Goal: Task Accomplishment & Management: Use online tool/utility

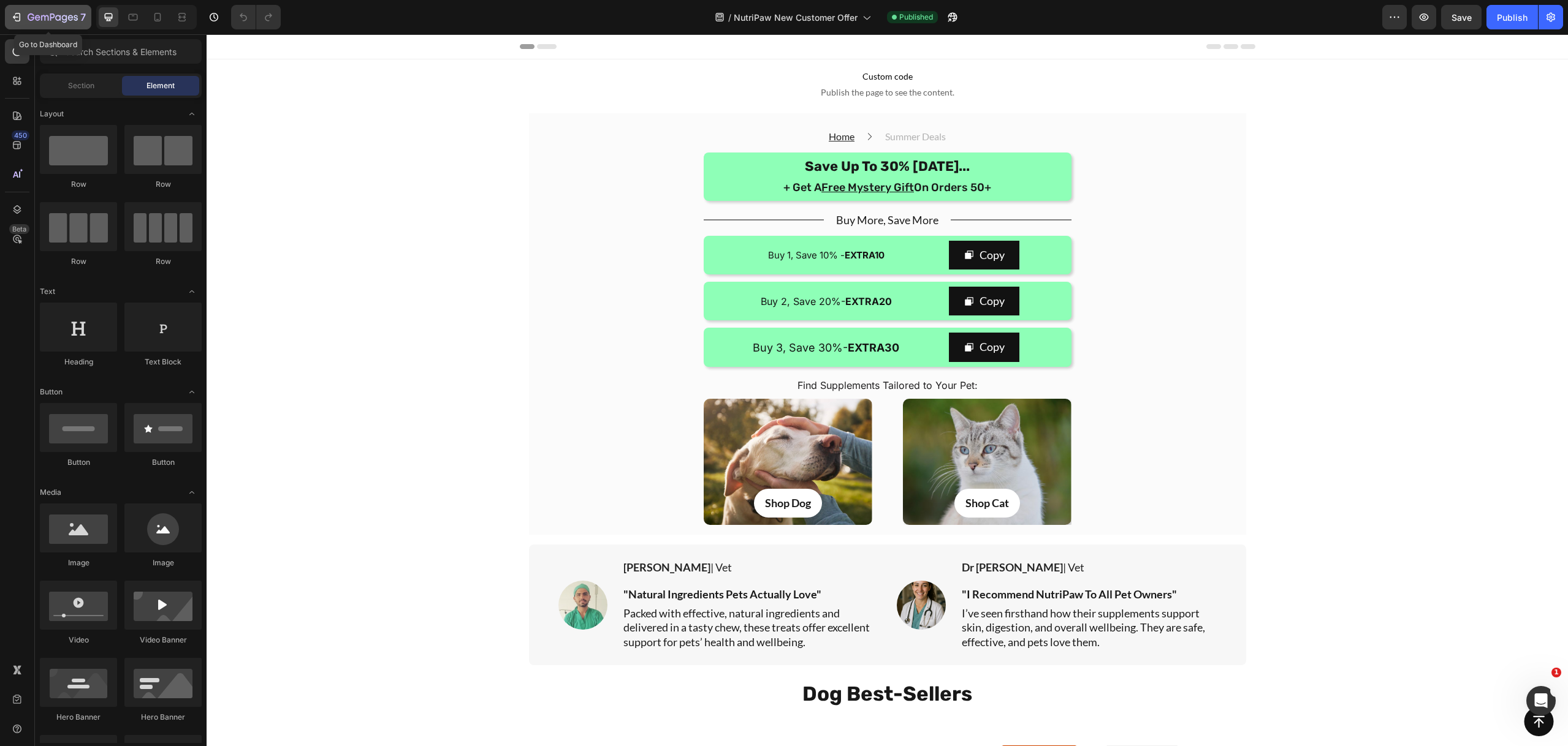
click at [29, 19] on icon "button" at bounding box center [31, 16] width 7 height 7
click at [902, 134] on p "Summer Deals" at bounding box center [915, 136] width 61 height 15
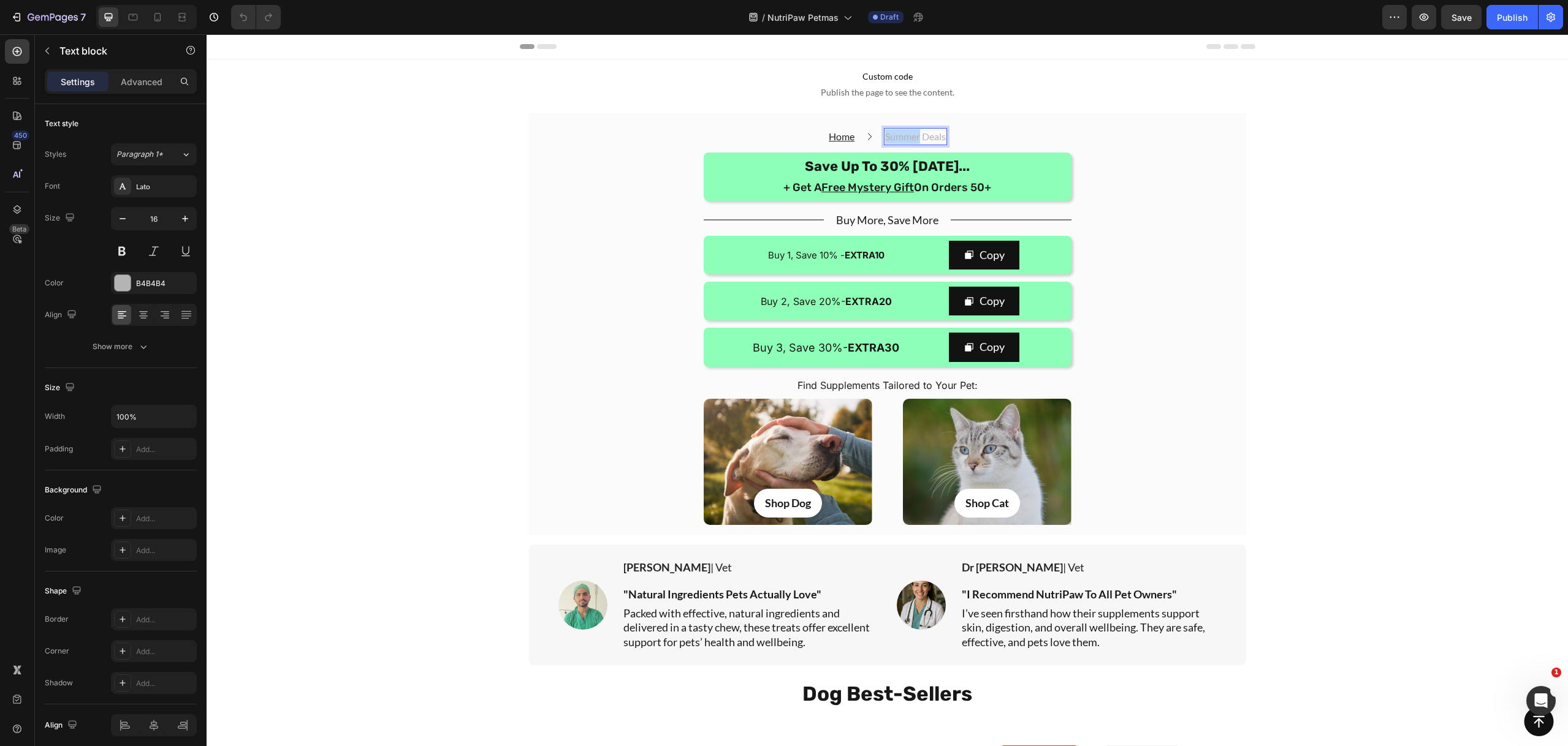
click at [902, 134] on p "Summer Deals" at bounding box center [915, 136] width 61 height 15
click at [930, 137] on p "Petmas Deals" at bounding box center [915, 136] width 58 height 15
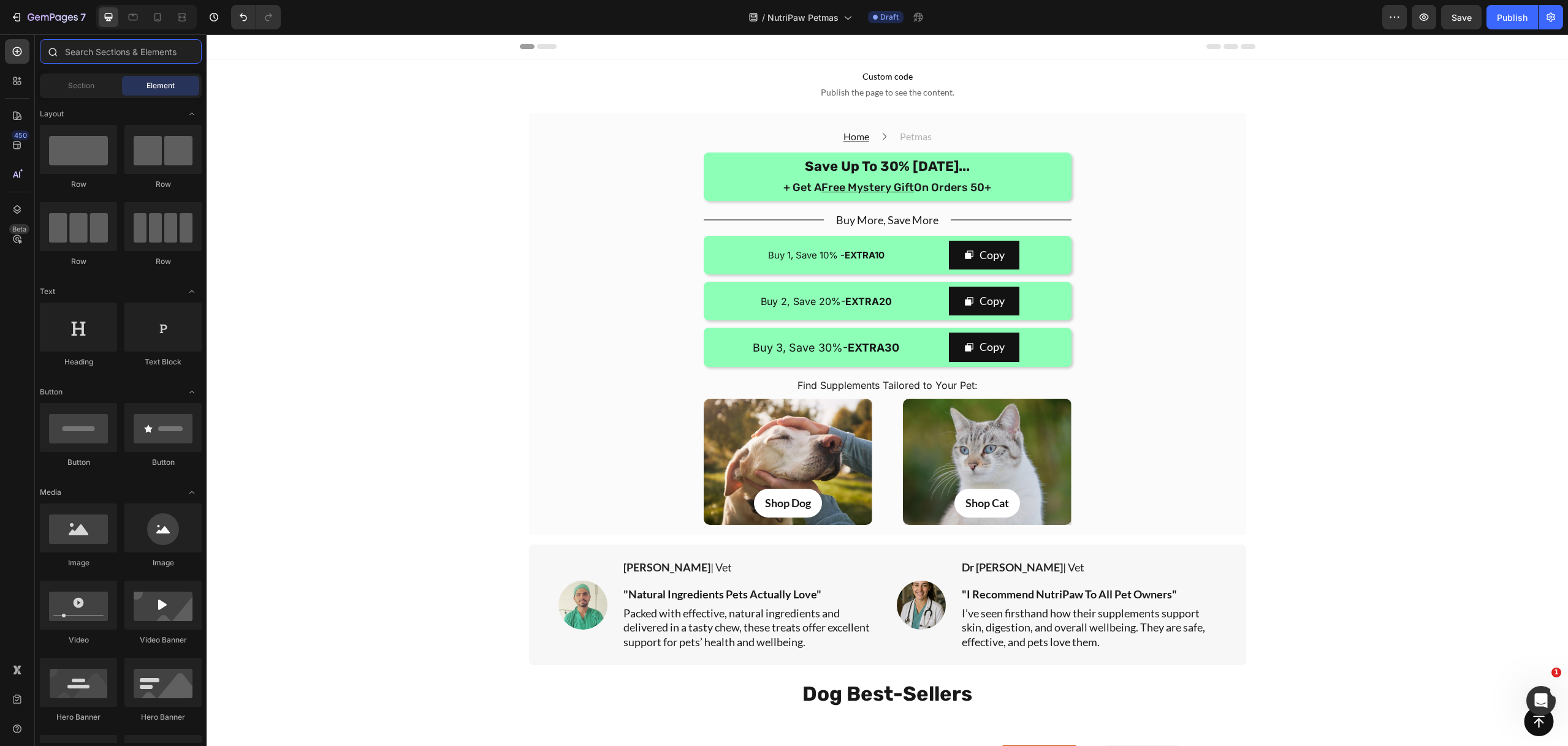
click at [81, 49] on input "text" at bounding box center [120, 51] width 162 height 24
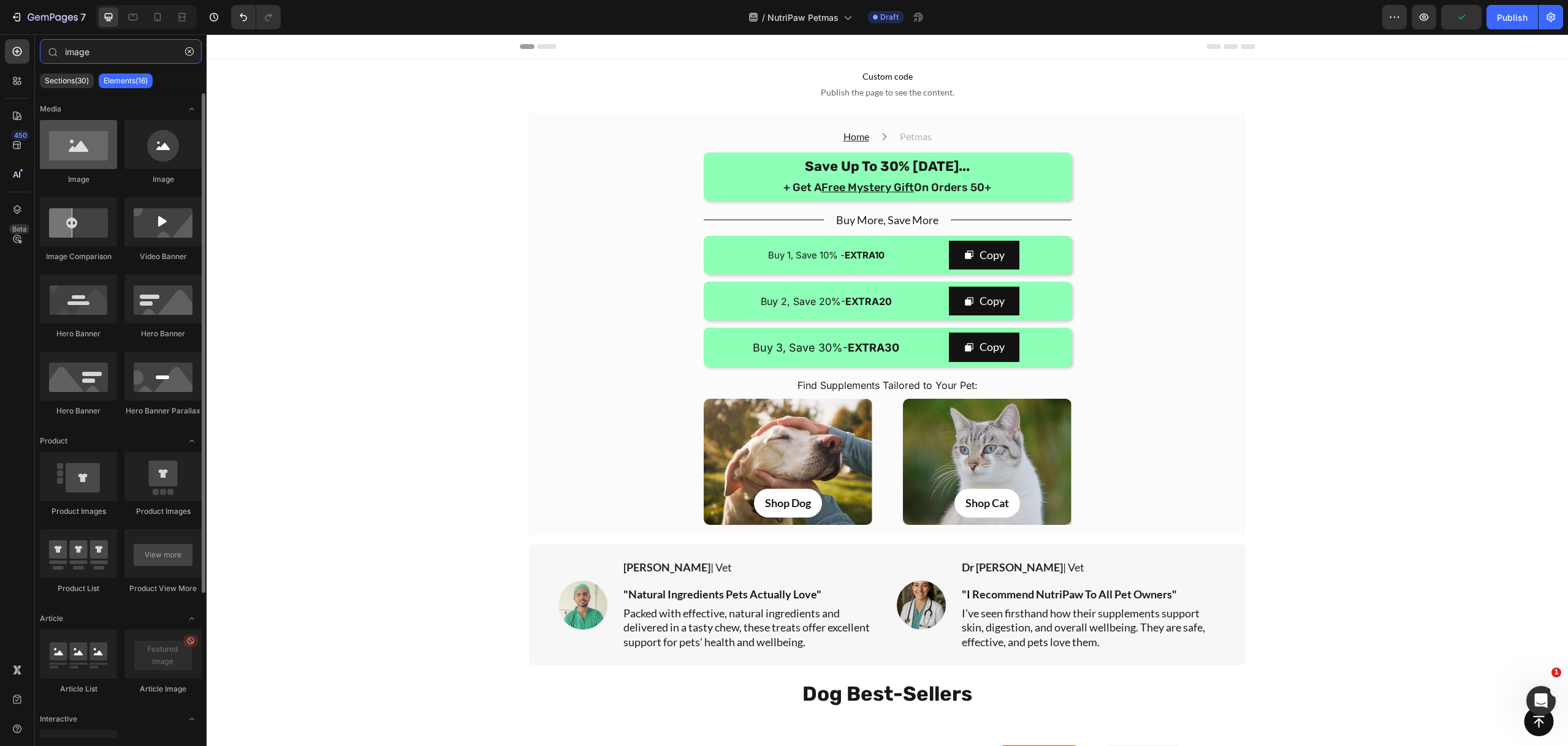
type input "image"
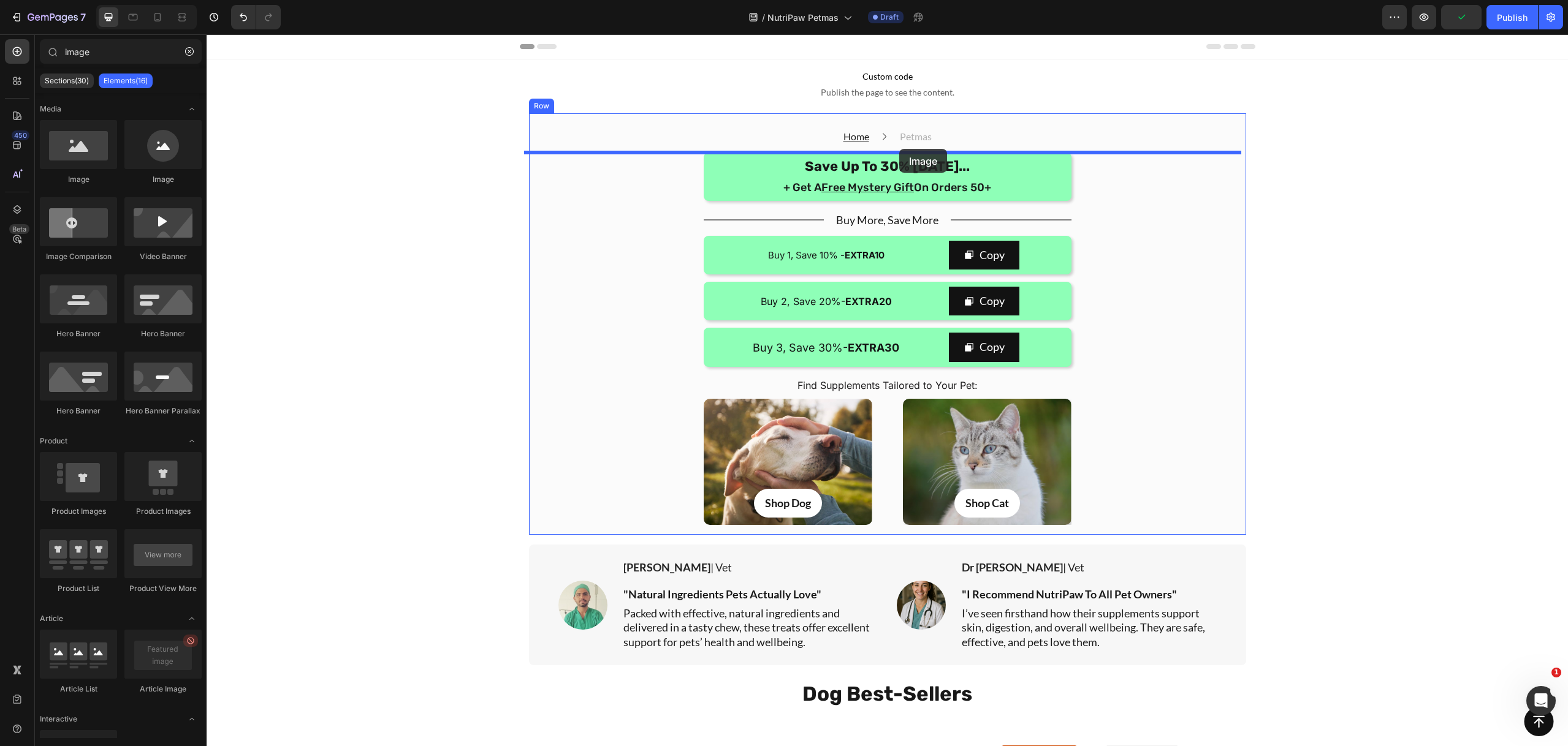
drag, startPoint x: 281, startPoint y: 183, endPoint x: 899, endPoint y: 149, distance: 618.9
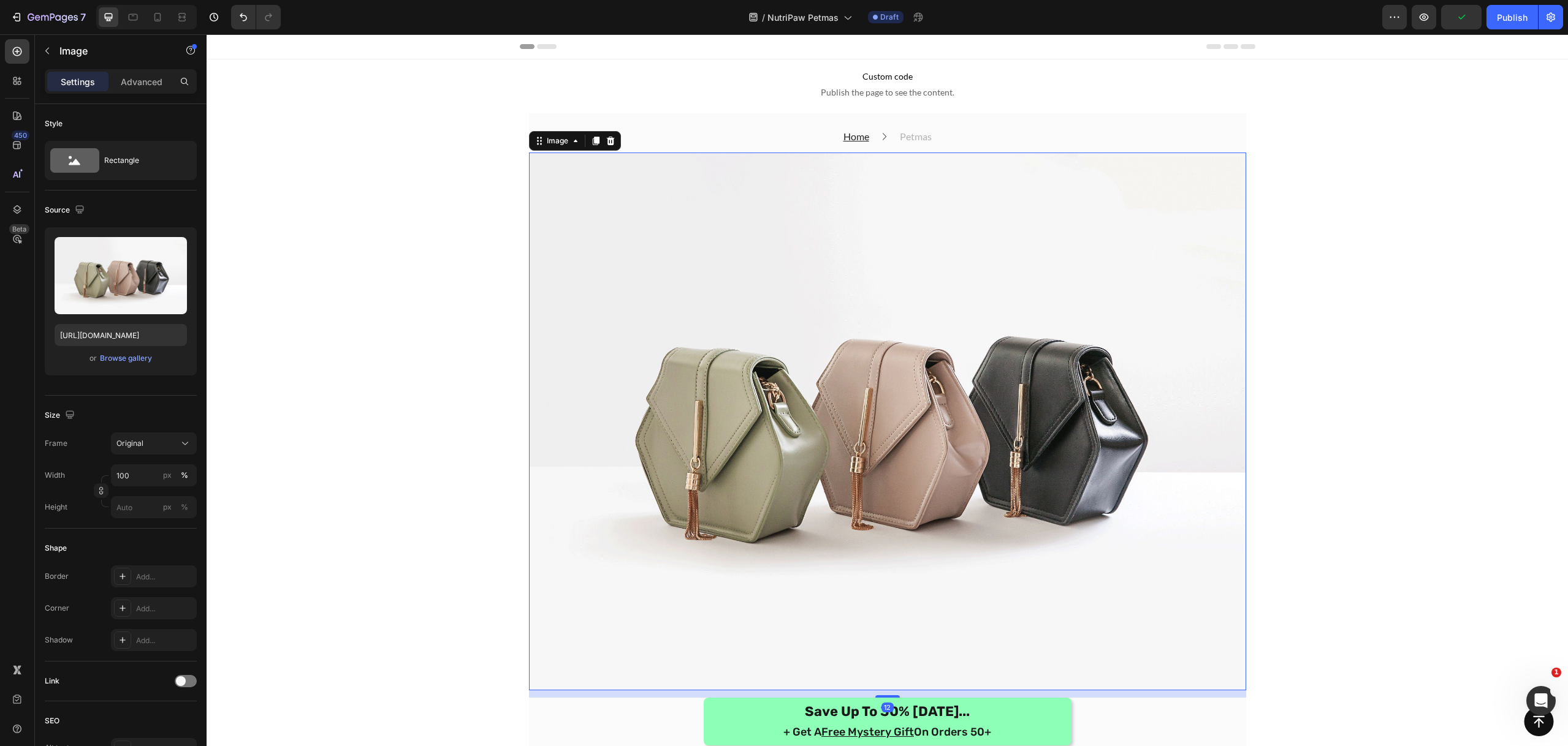
click at [961, 198] on img at bounding box center [887, 421] width 717 height 538
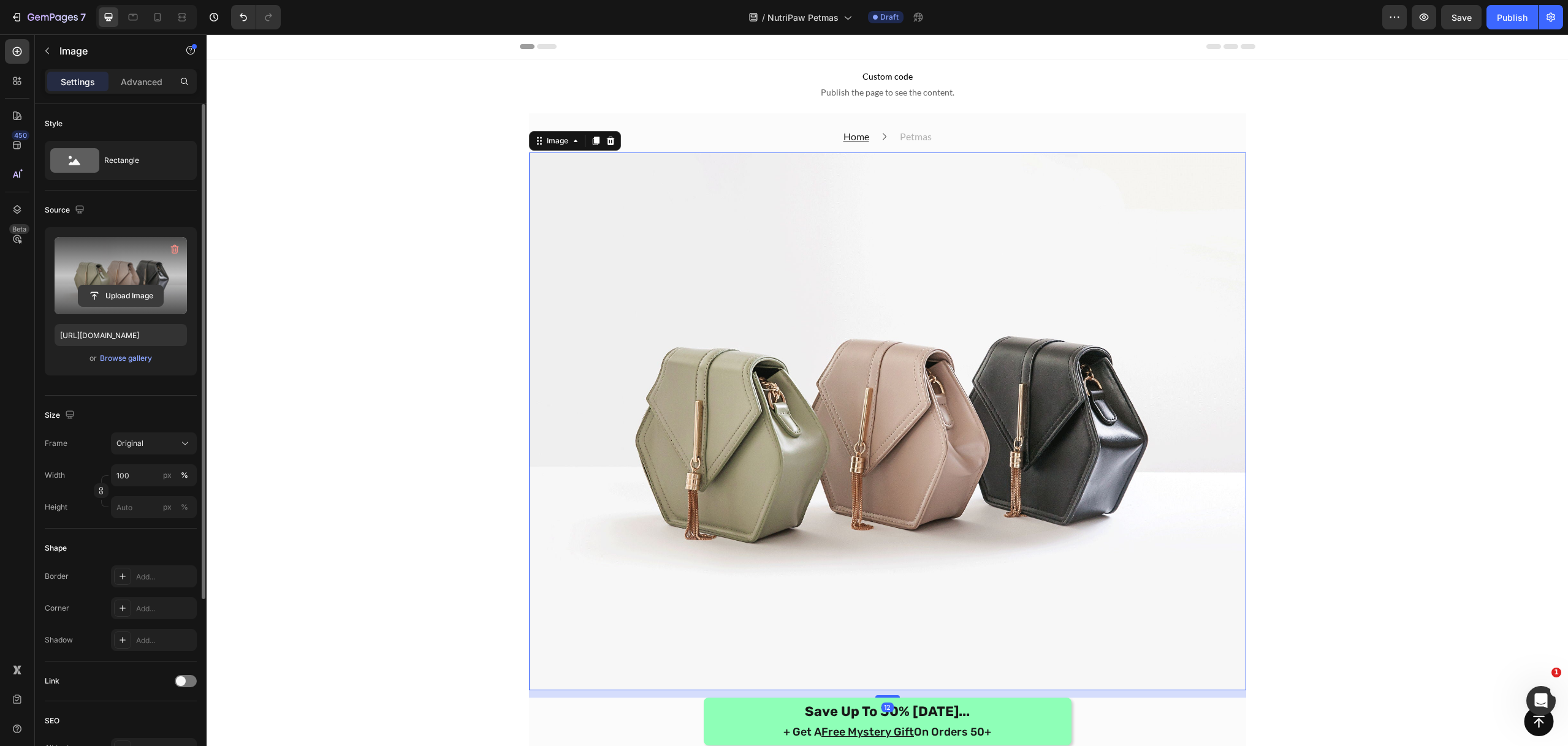
click at [142, 288] on input "file" at bounding box center [120, 296] width 85 height 21
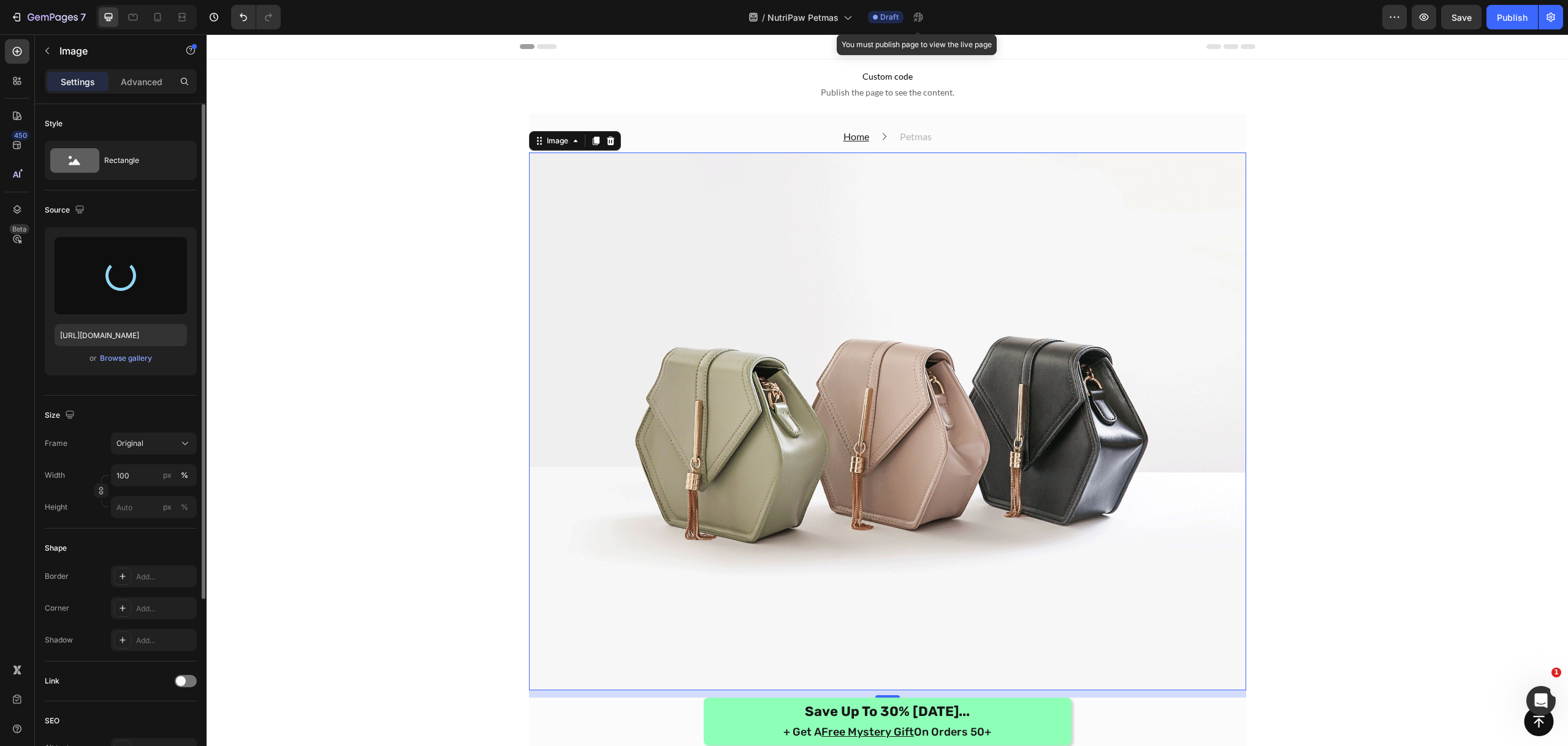
type input "https://cdn.shopify.com/s/files/1/0499/3902/1985/files/gempages_574527014732563…"
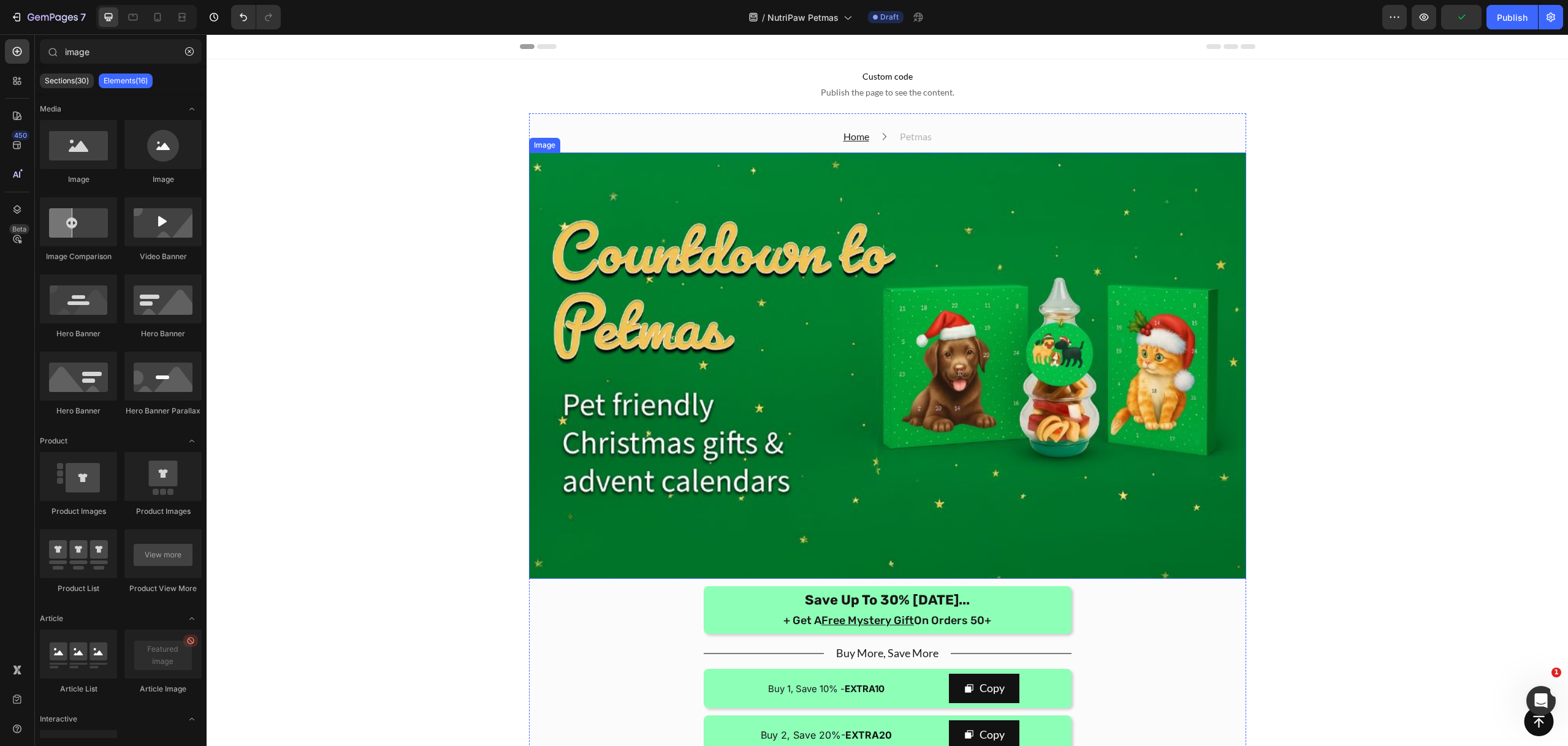
click at [1184, 267] on img at bounding box center [887, 365] width 717 height 426
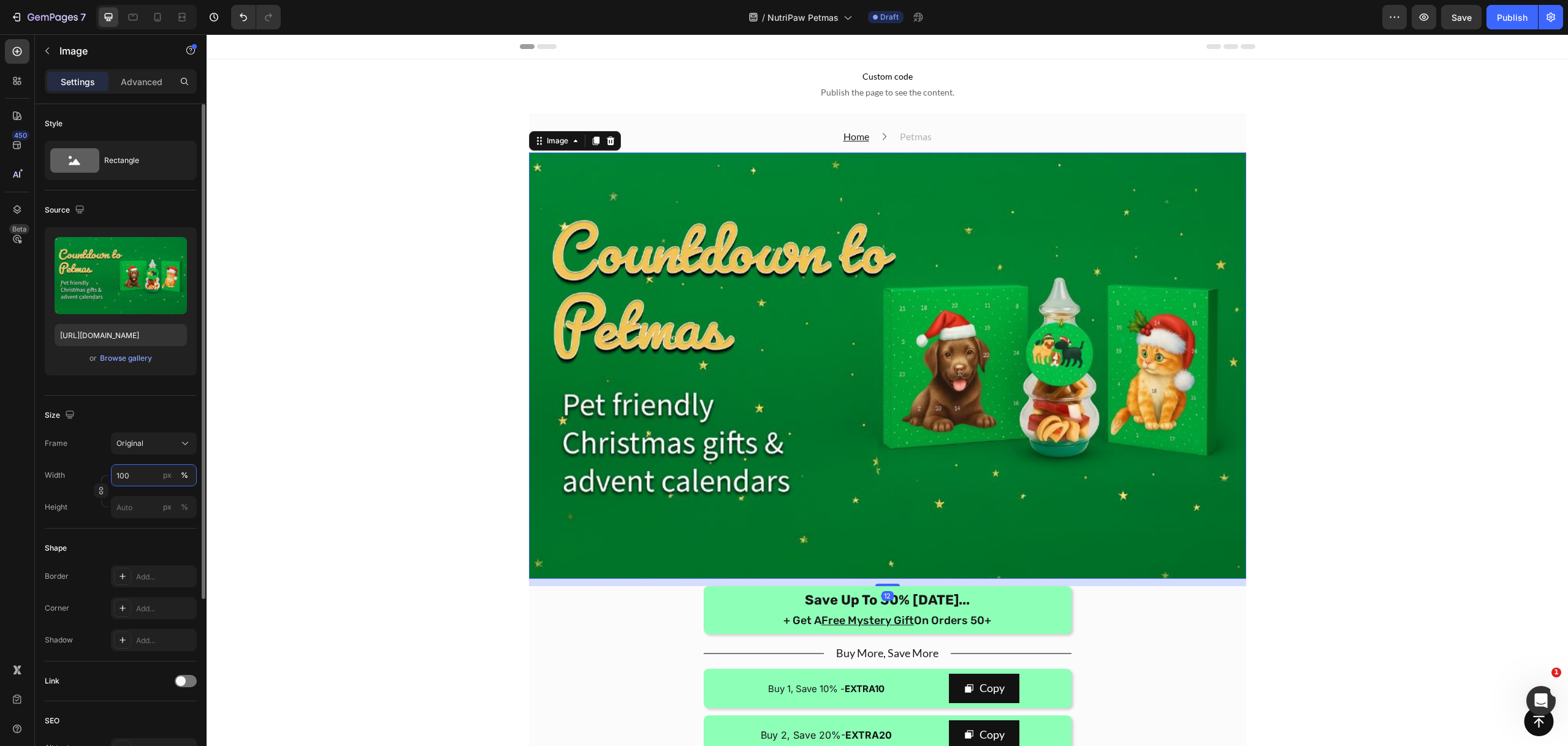
click at [139, 471] on input "100" at bounding box center [154, 475] width 86 height 22
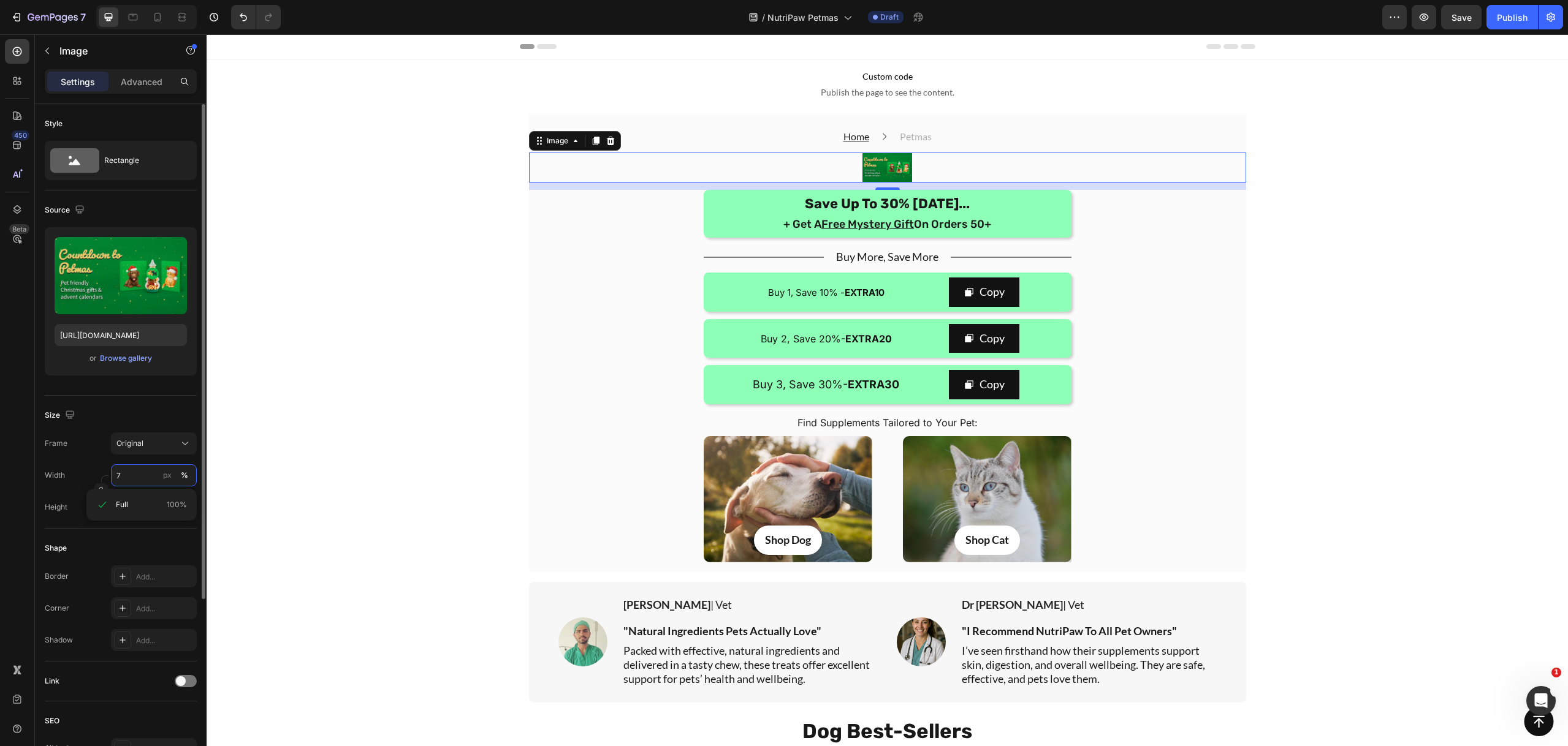
type input "75"
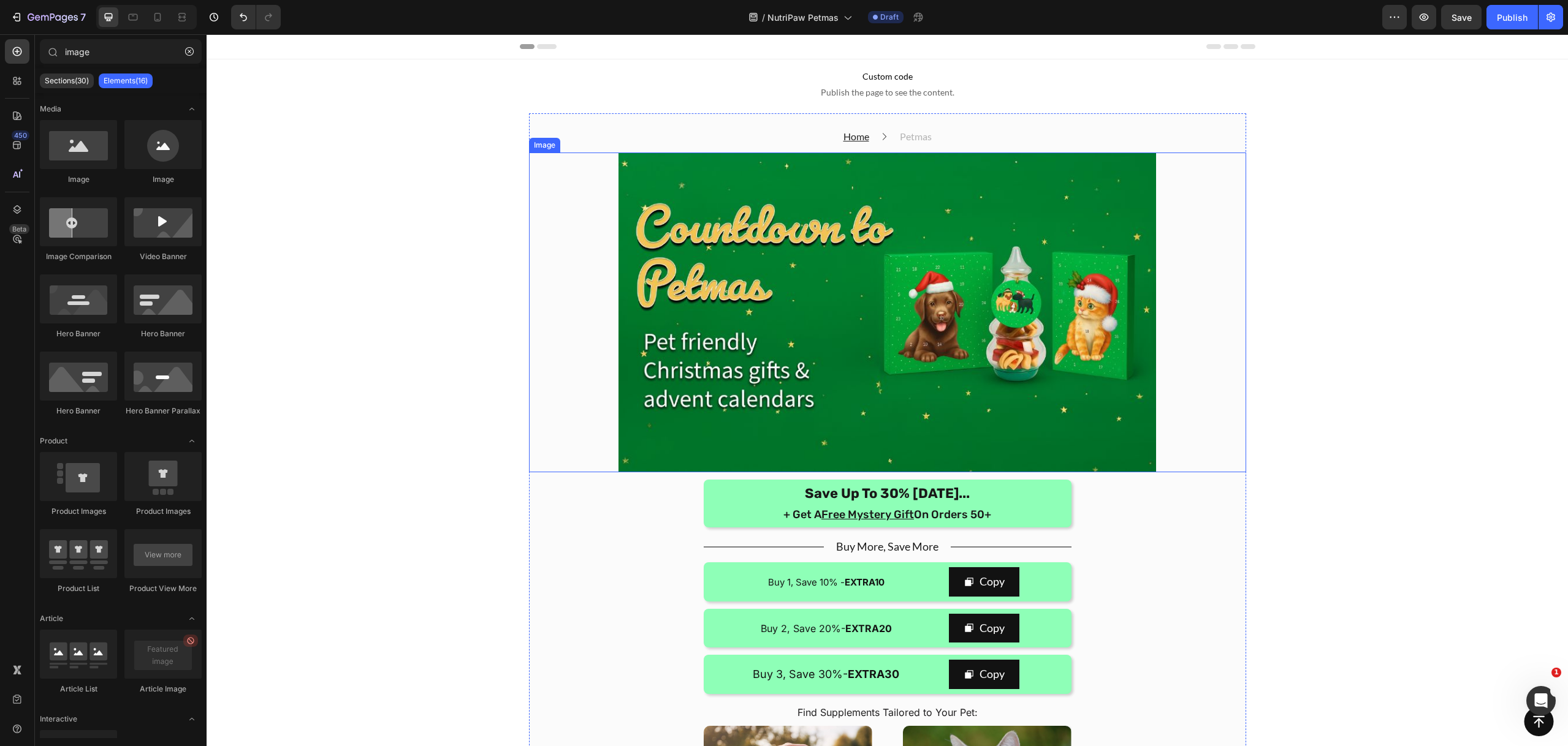
click at [725, 264] on img at bounding box center [887, 312] width 538 height 320
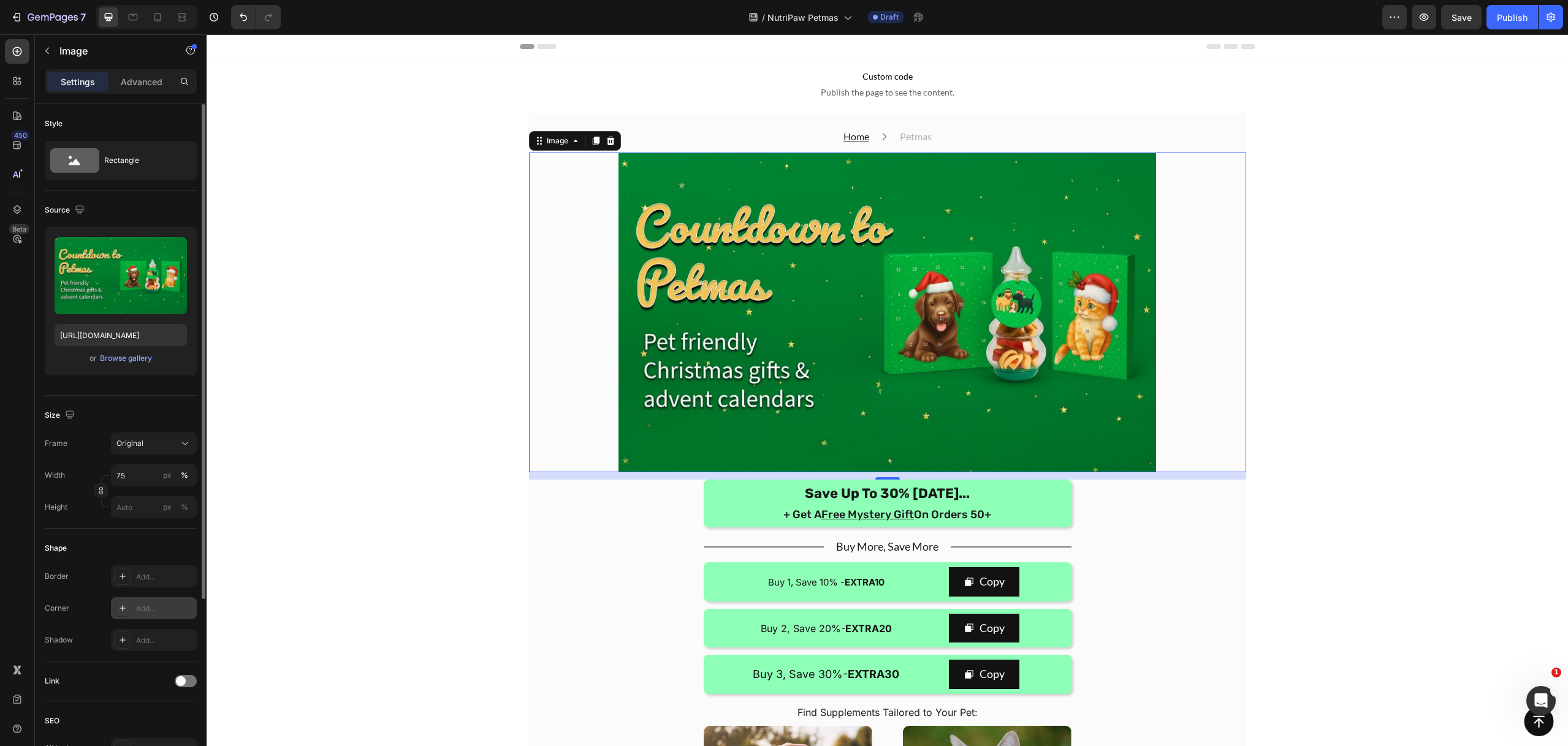
click at [146, 599] on div "Add..." at bounding box center [154, 608] width 86 height 22
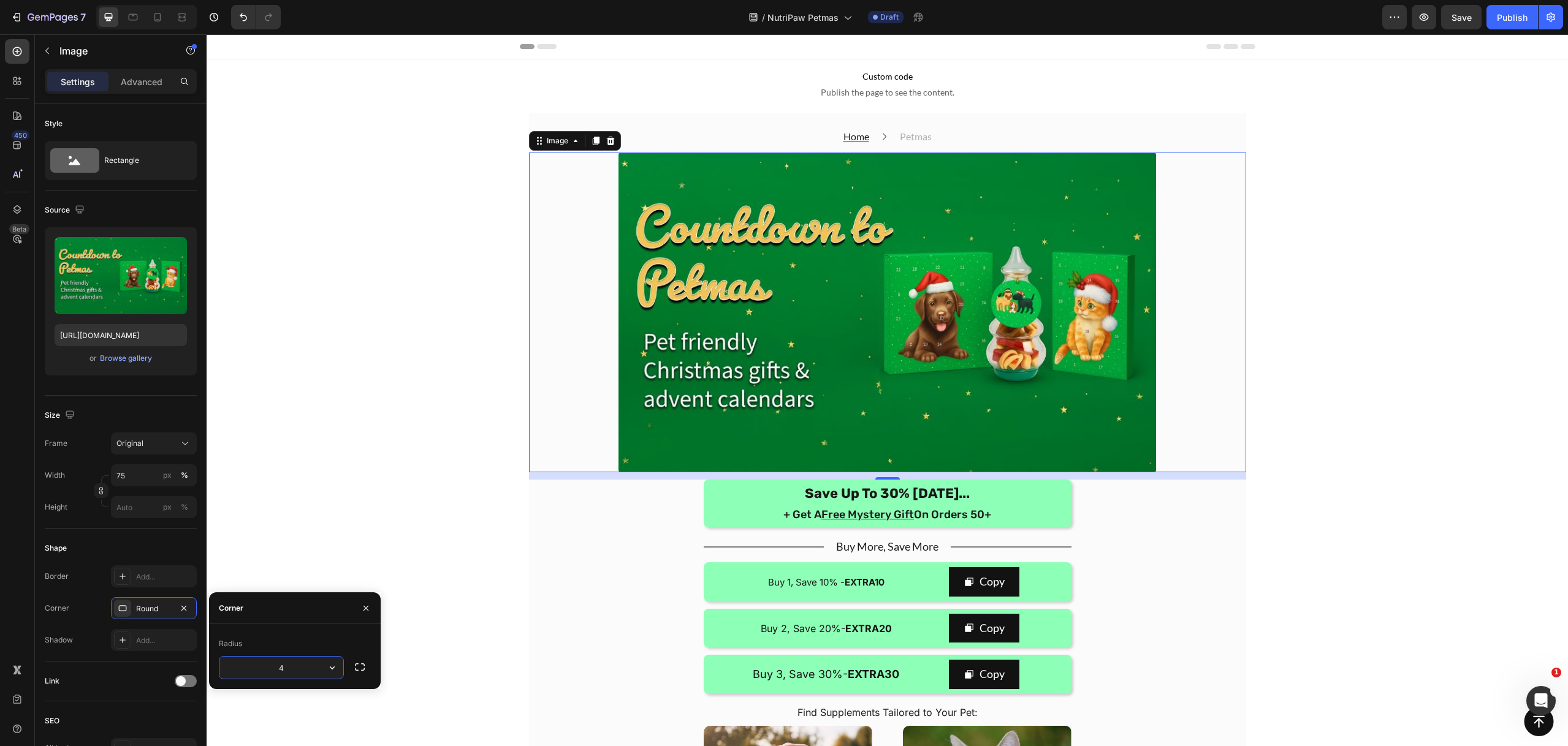
click at [297, 665] on input "4" at bounding box center [281, 668] width 124 height 22
click at [297, 665] on input "4" at bounding box center [281, 668] width 124 height 22
type input "10"
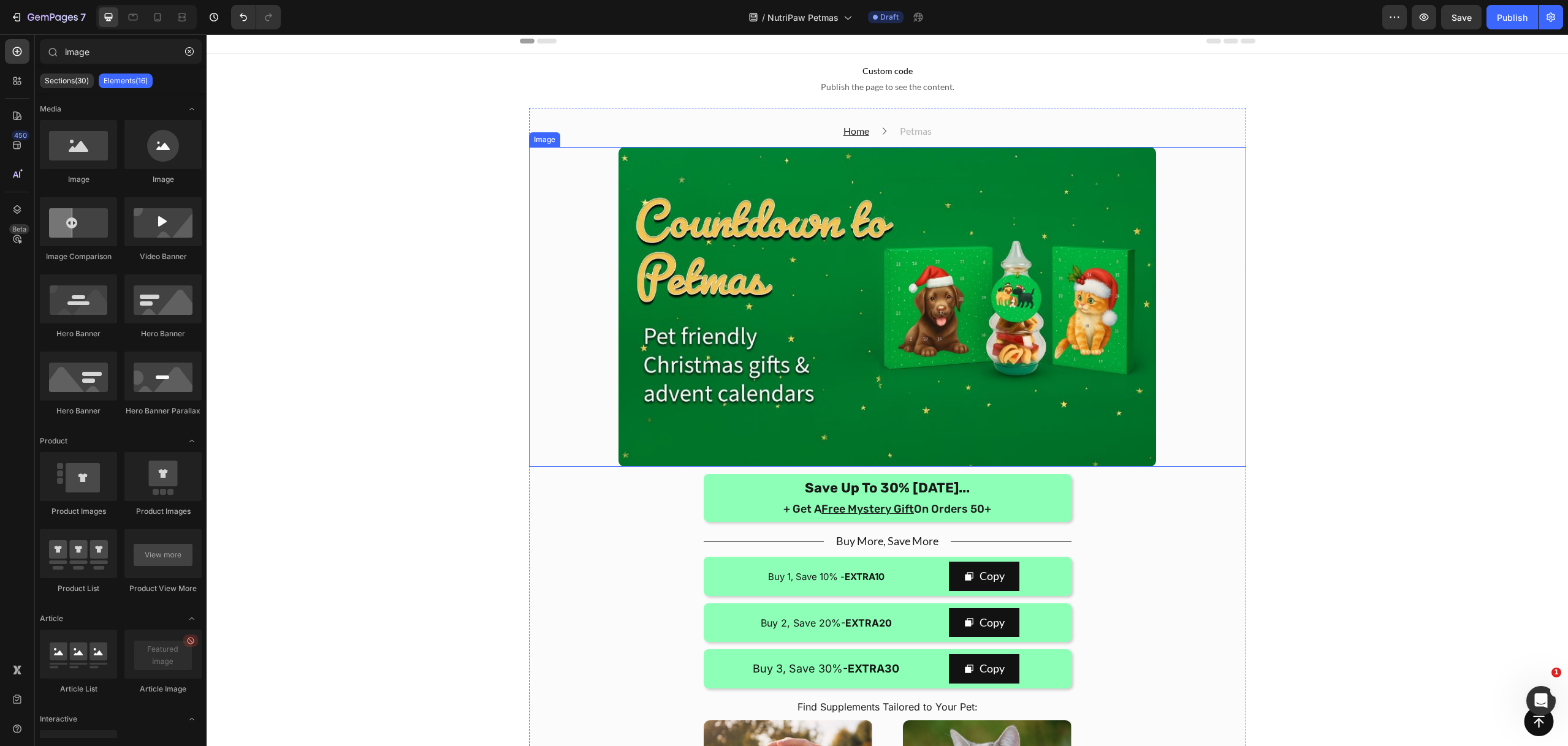
scroll to position [18, 0]
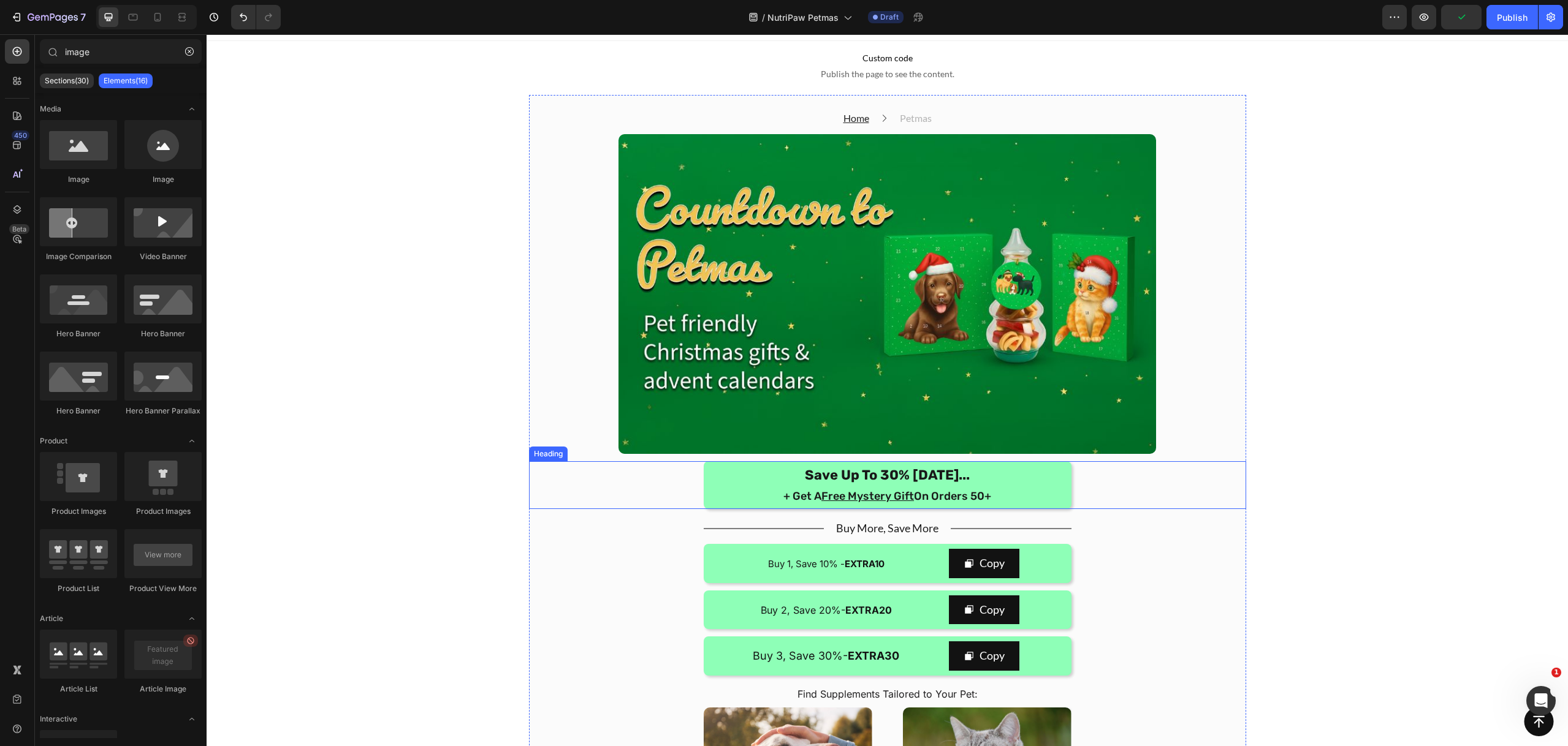
click at [667, 486] on div "Save Up To 30% Today... + Get A Free Mystery Gift On Orders 50+" at bounding box center [887, 486] width 717 height 48
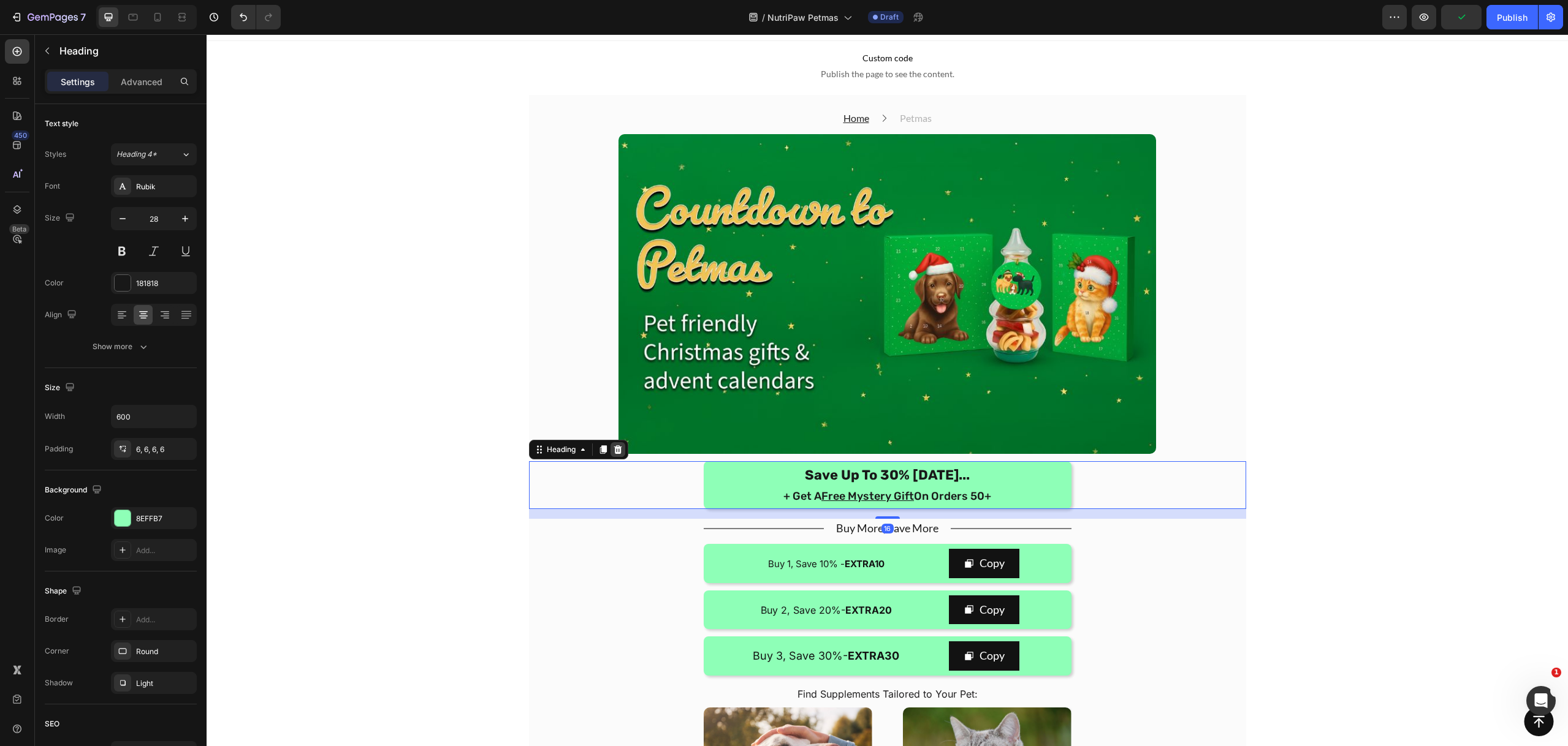
click at [616, 447] on icon at bounding box center [617, 449] width 8 height 9
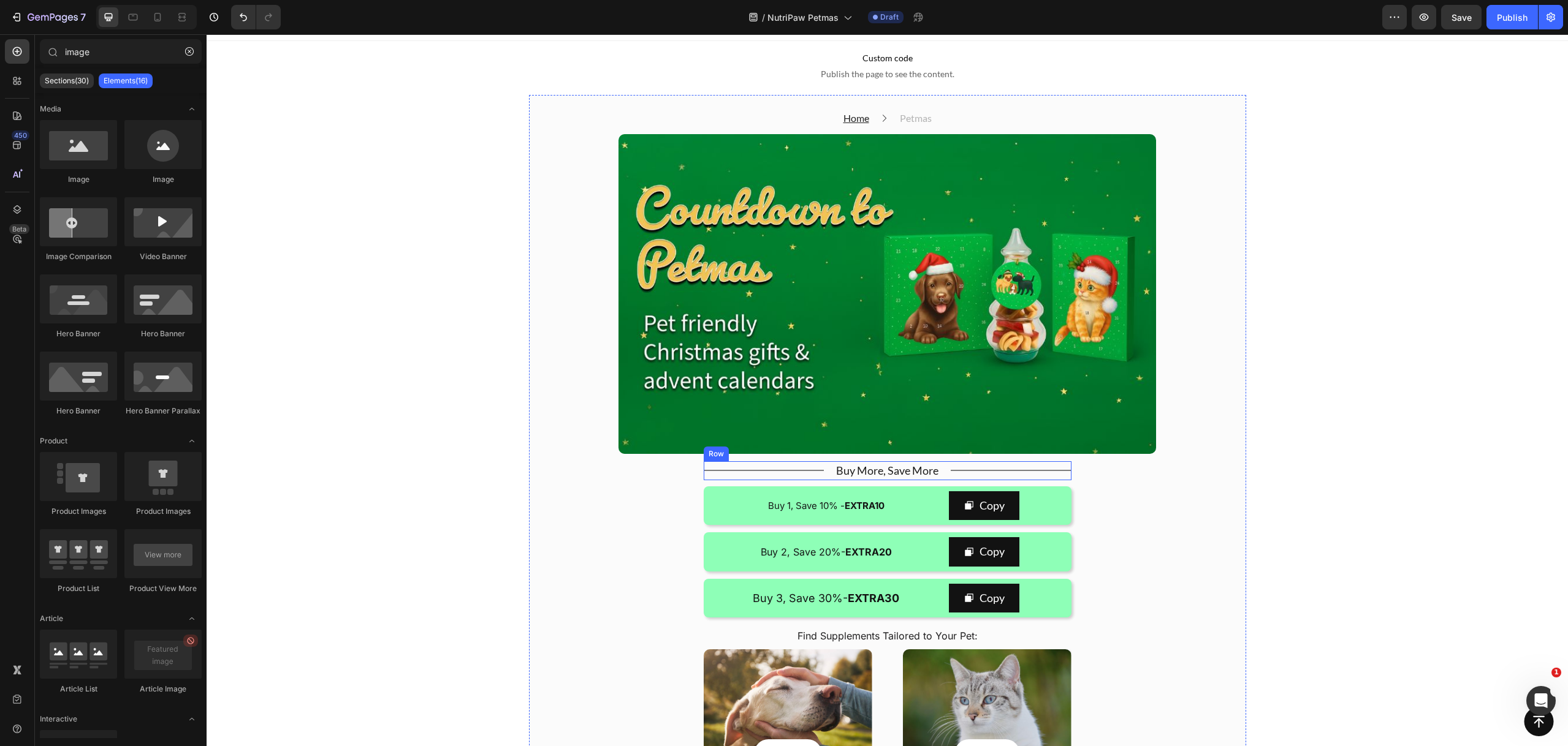
click at [818, 479] on div "Title Line" at bounding box center [764, 471] width 120 height 19
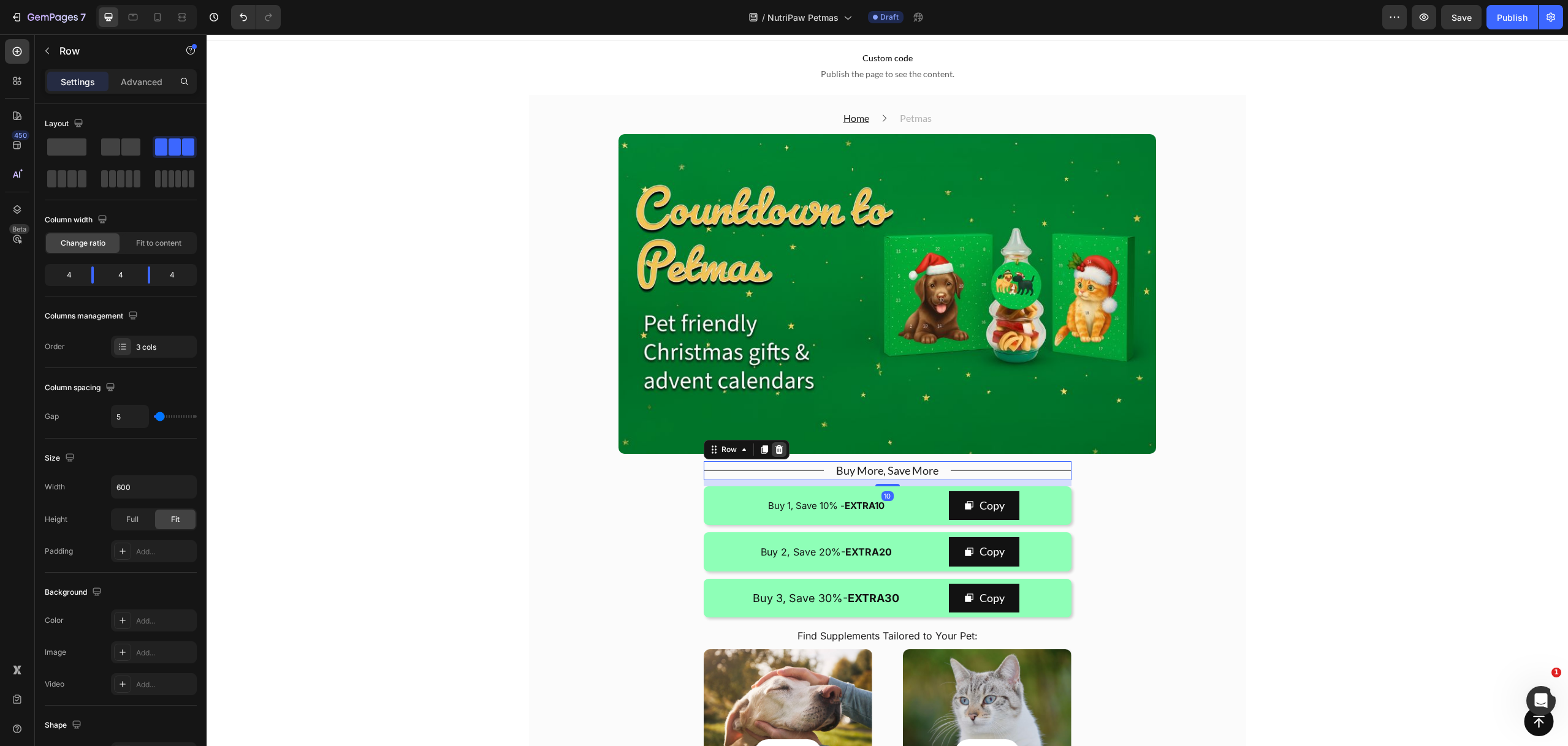
click at [775, 449] on icon at bounding box center [779, 449] width 8 height 9
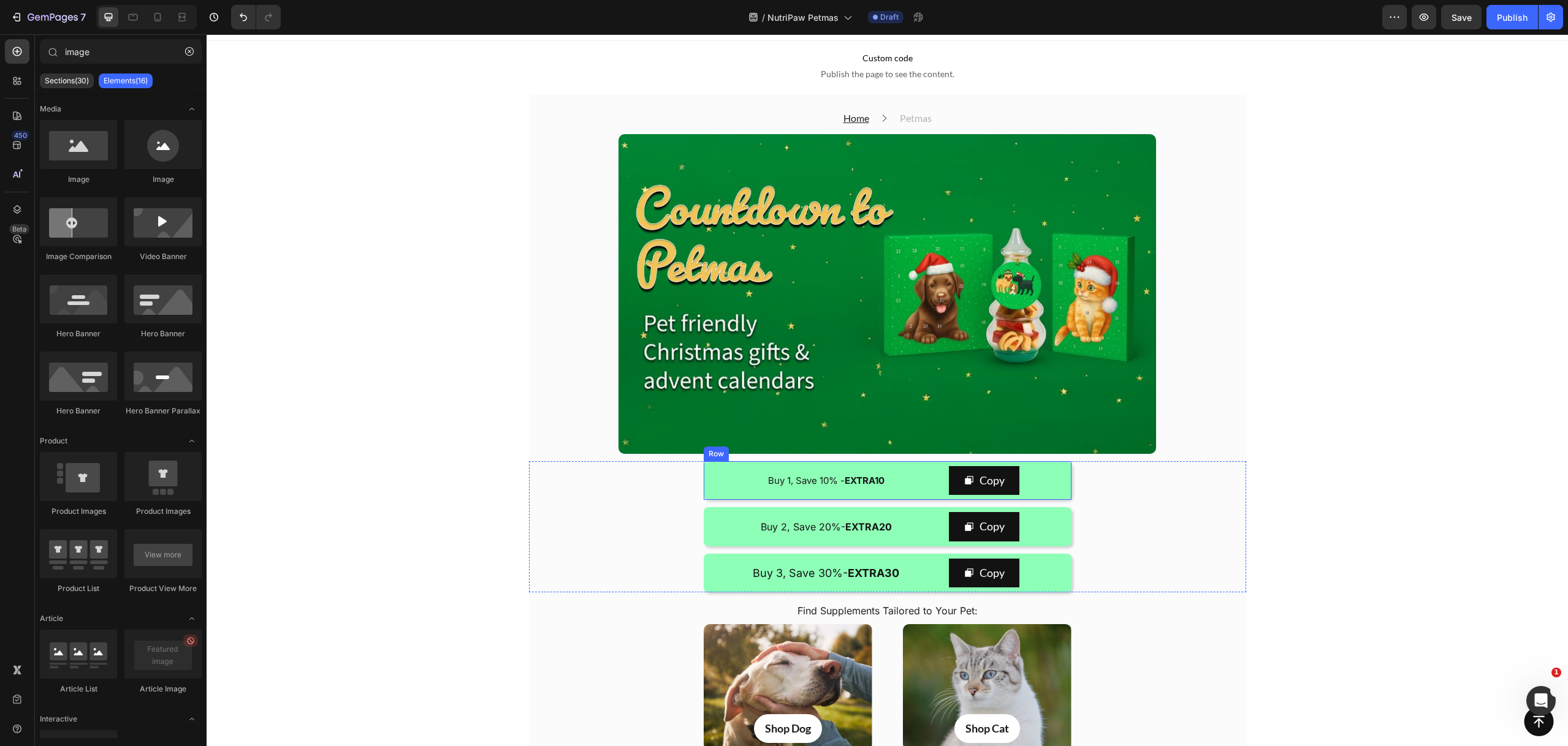
click at [904, 471] on p "Buy 1, Save 10% - EXTRA10" at bounding box center [825, 480] width 236 height 20
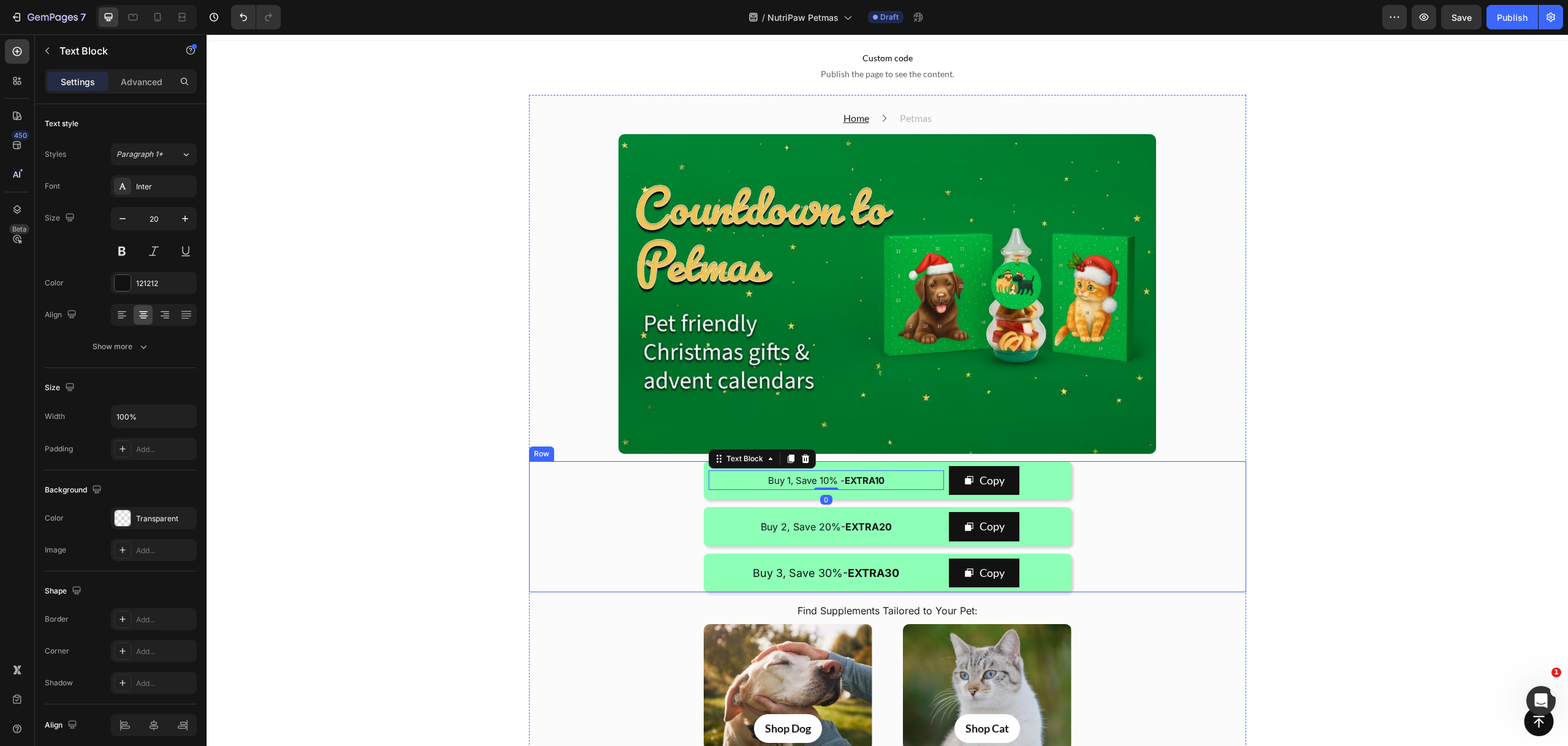
click at [1146, 491] on div "Buy 1, Save 10% - EXTRA10 Text Block 0 Copy Copy Coupon Code Row Buy 2, Save 20…" at bounding box center [887, 527] width 717 height 131
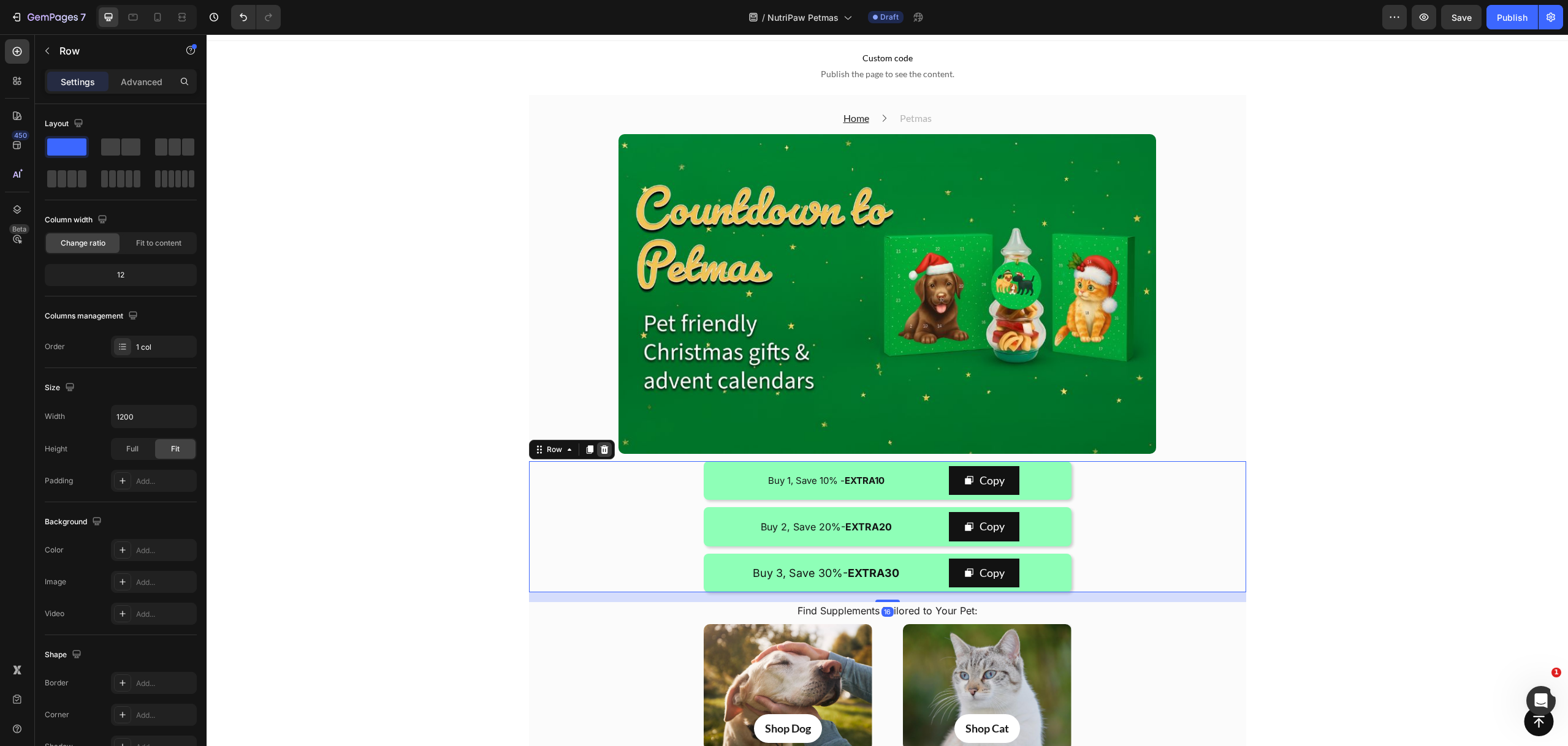
click at [601, 448] on icon at bounding box center [604, 449] width 8 height 9
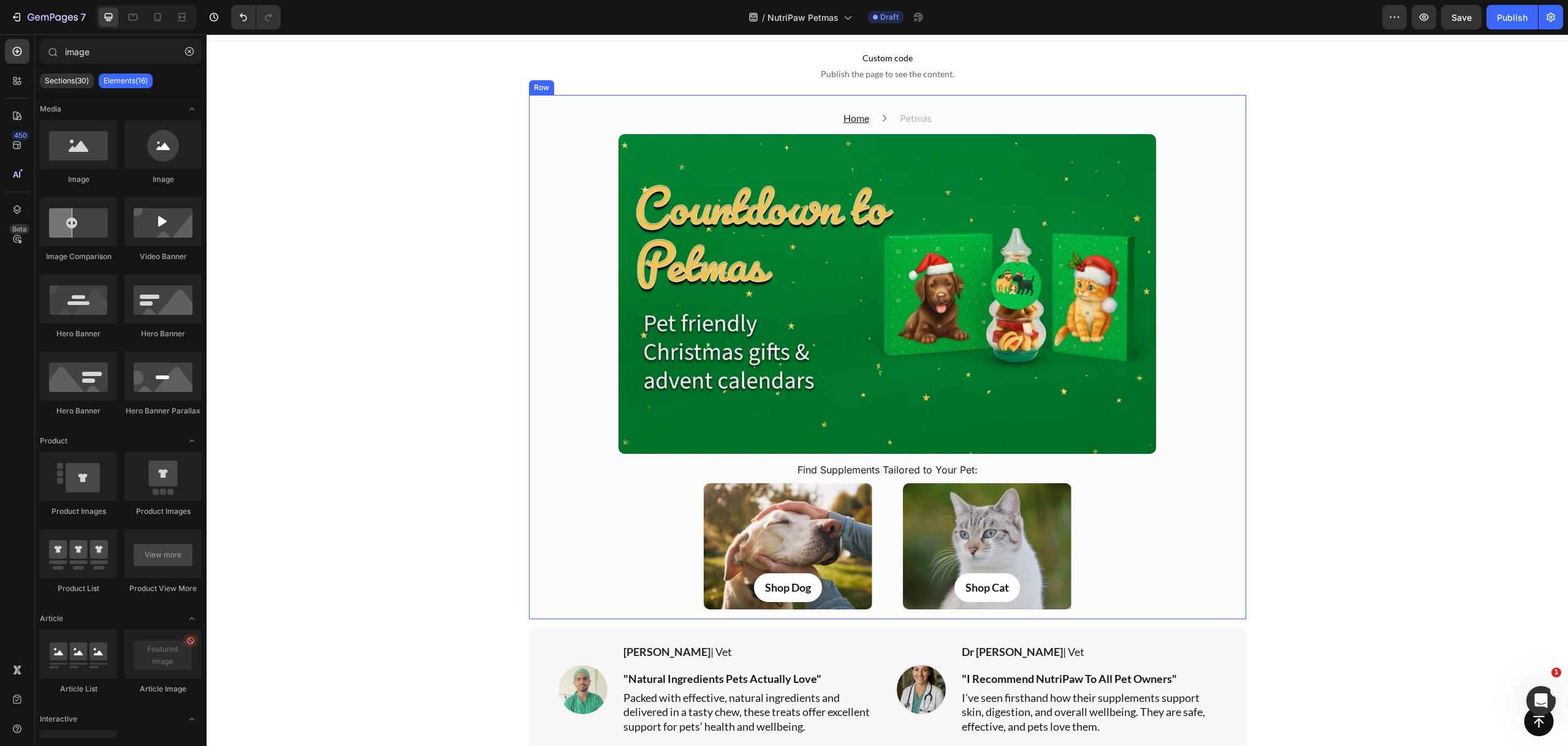
click at [1164, 526] on div "Shop Dog Button Hero Banner Shop Cat Button Hero Banner Carousel" at bounding box center [887, 546] width 717 height 126
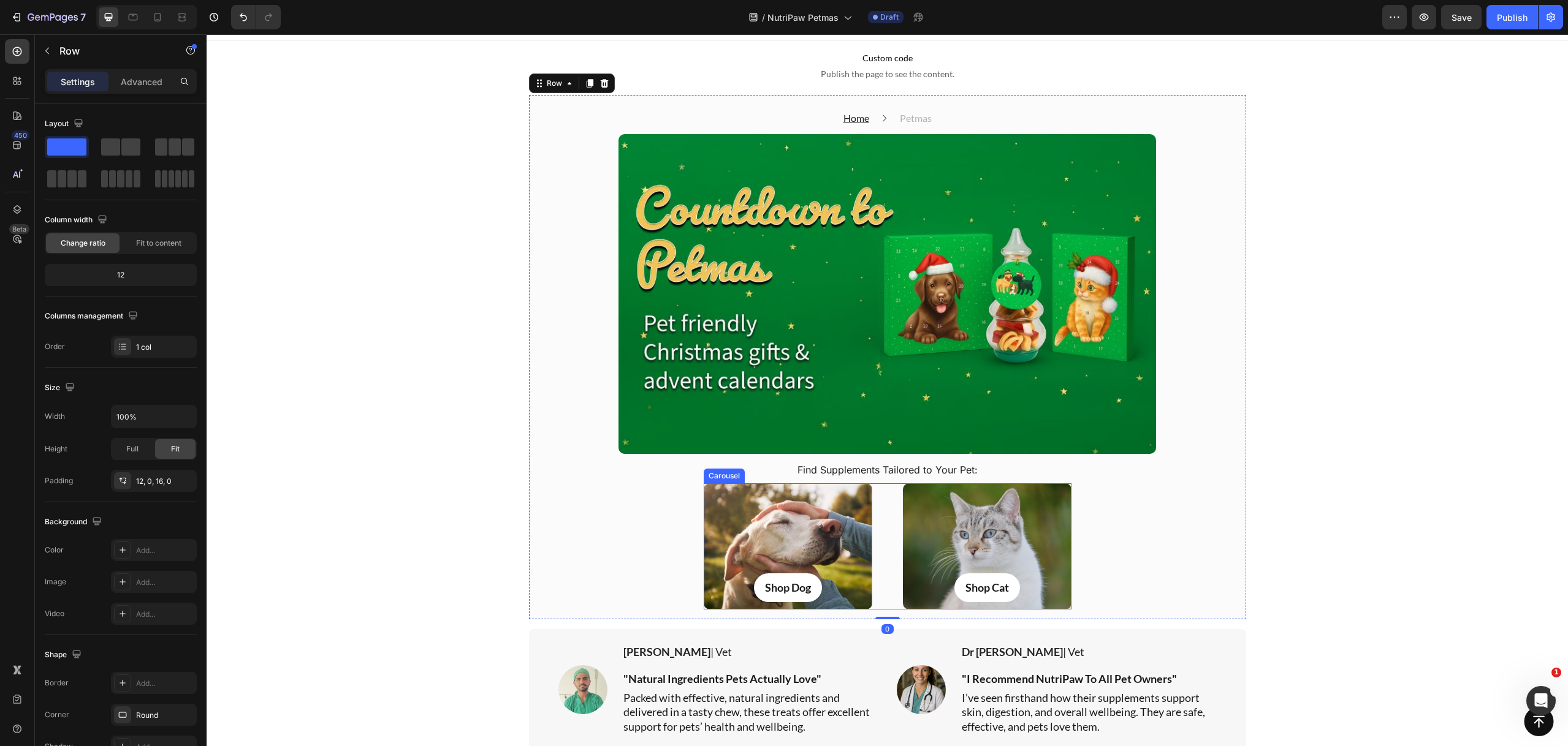
click at [881, 491] on div "Shop Dog Button Hero Banner Shop Cat Button Hero Banner" at bounding box center [887, 546] width 368 height 126
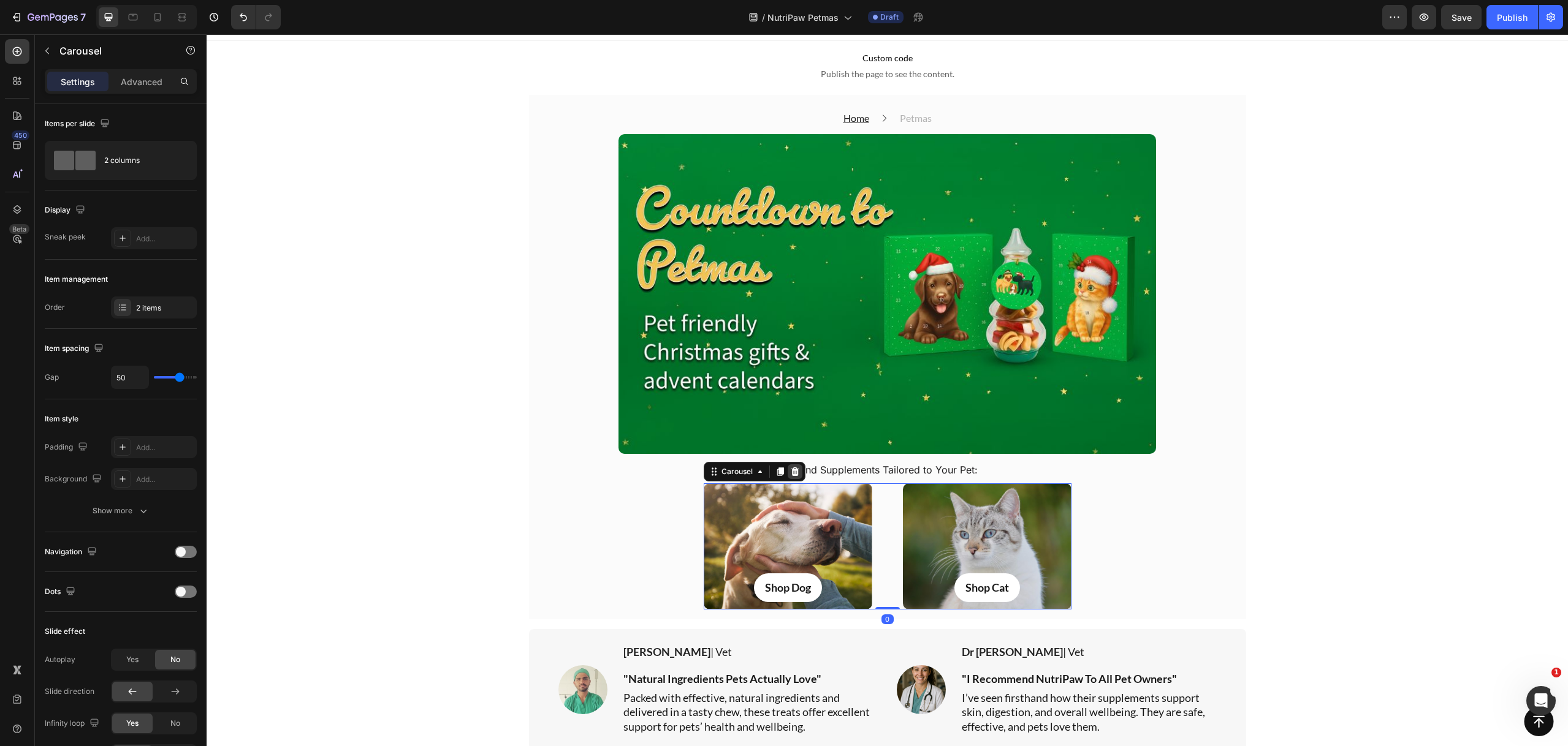
click at [794, 473] on icon at bounding box center [795, 472] width 10 height 10
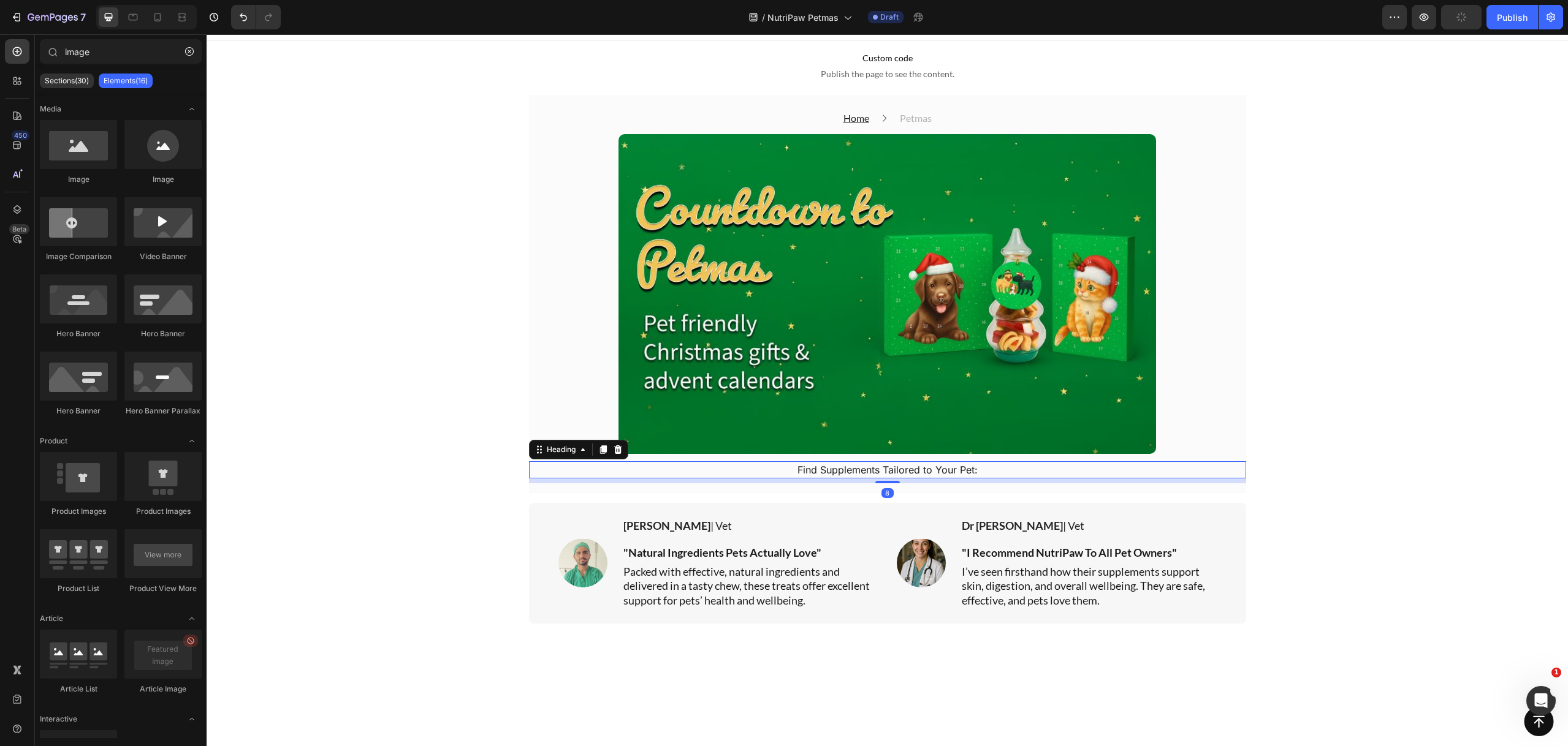
click at [991, 470] on h2 "Find Supplements Tailored to Your Pet:" at bounding box center [887, 470] width 717 height 17
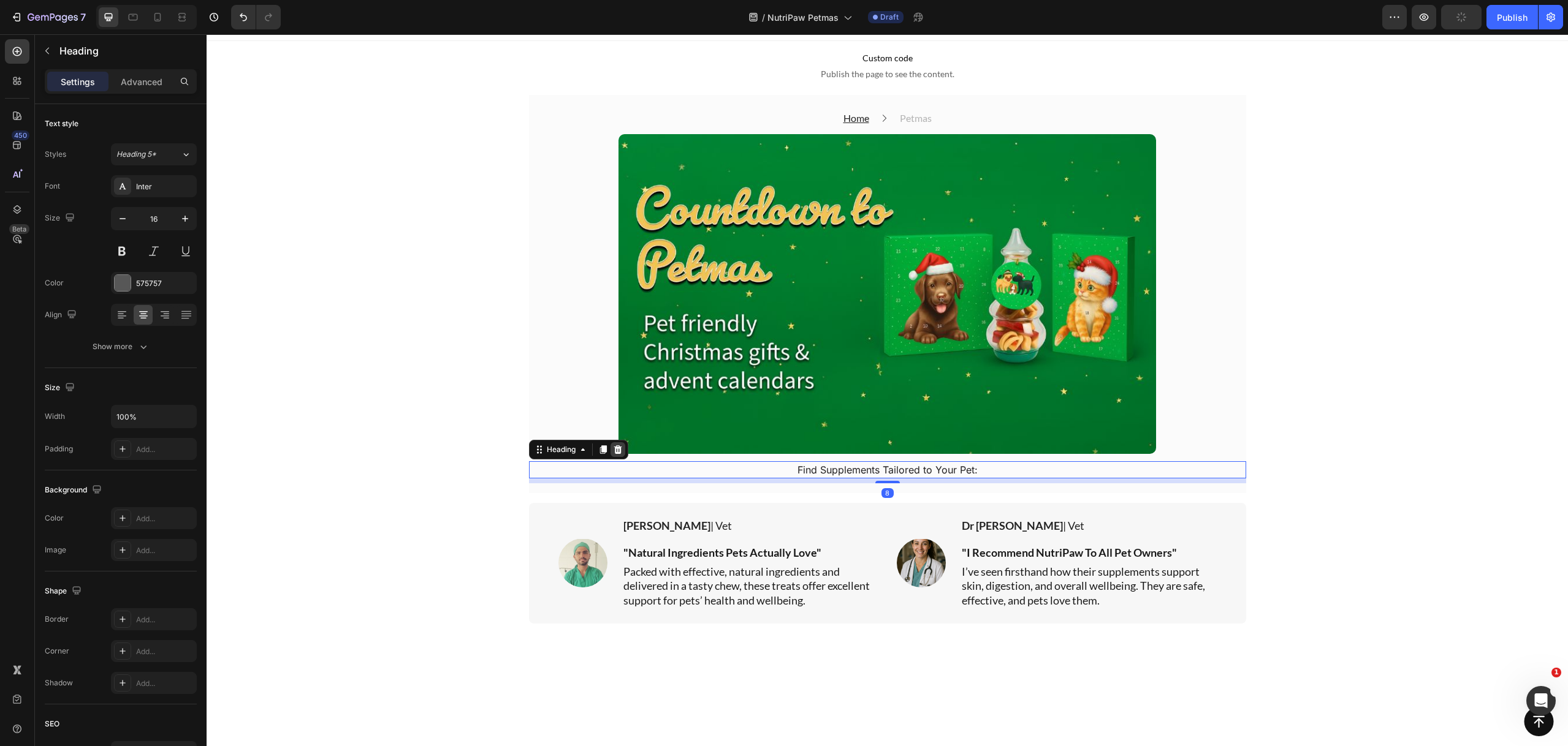
click at [613, 450] on icon at bounding box center [617, 449] width 8 height 9
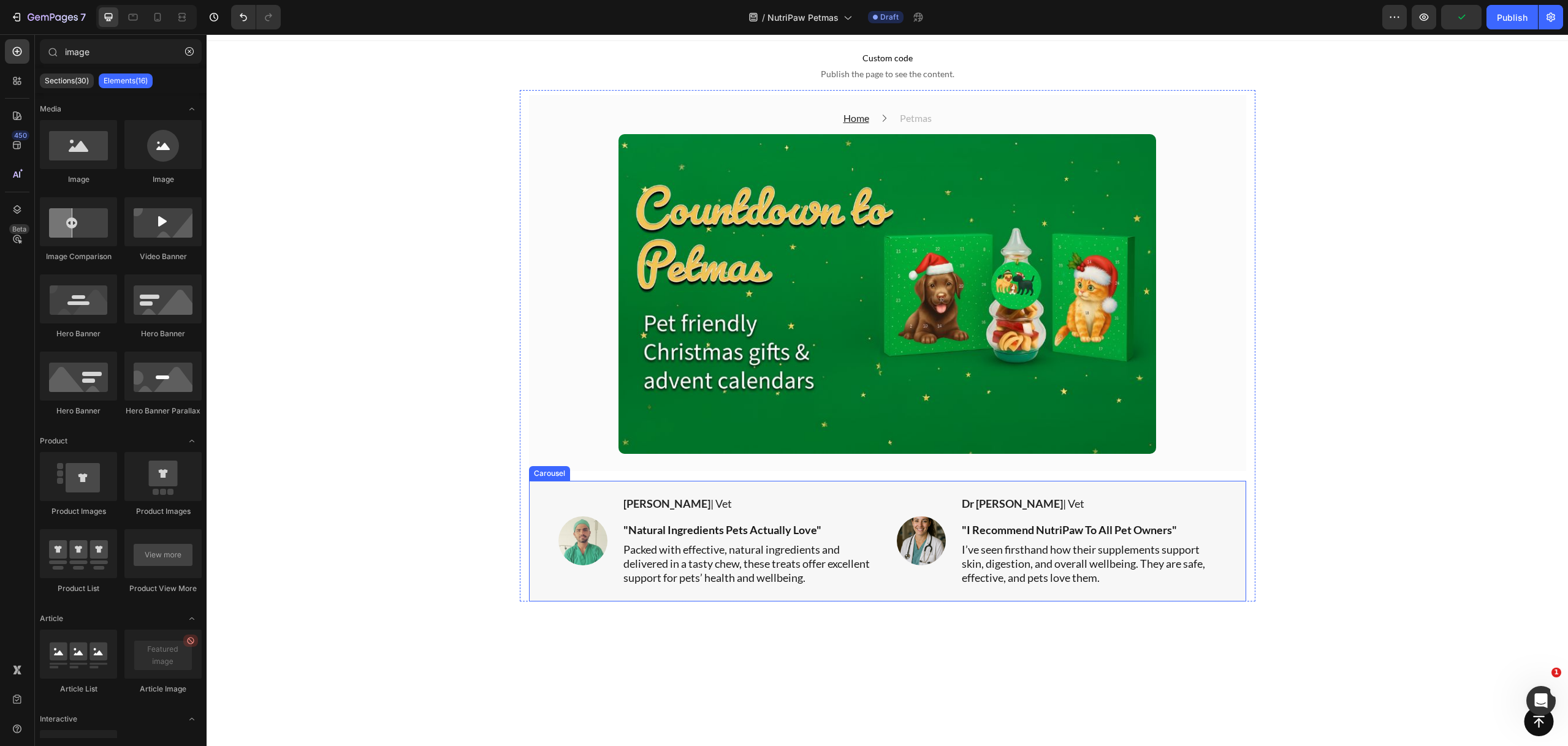
click at [864, 486] on div "Image Dr Farhad | Vet Text block "Natural Ingredients Pets Actually Love" Text …" at bounding box center [887, 541] width 717 height 120
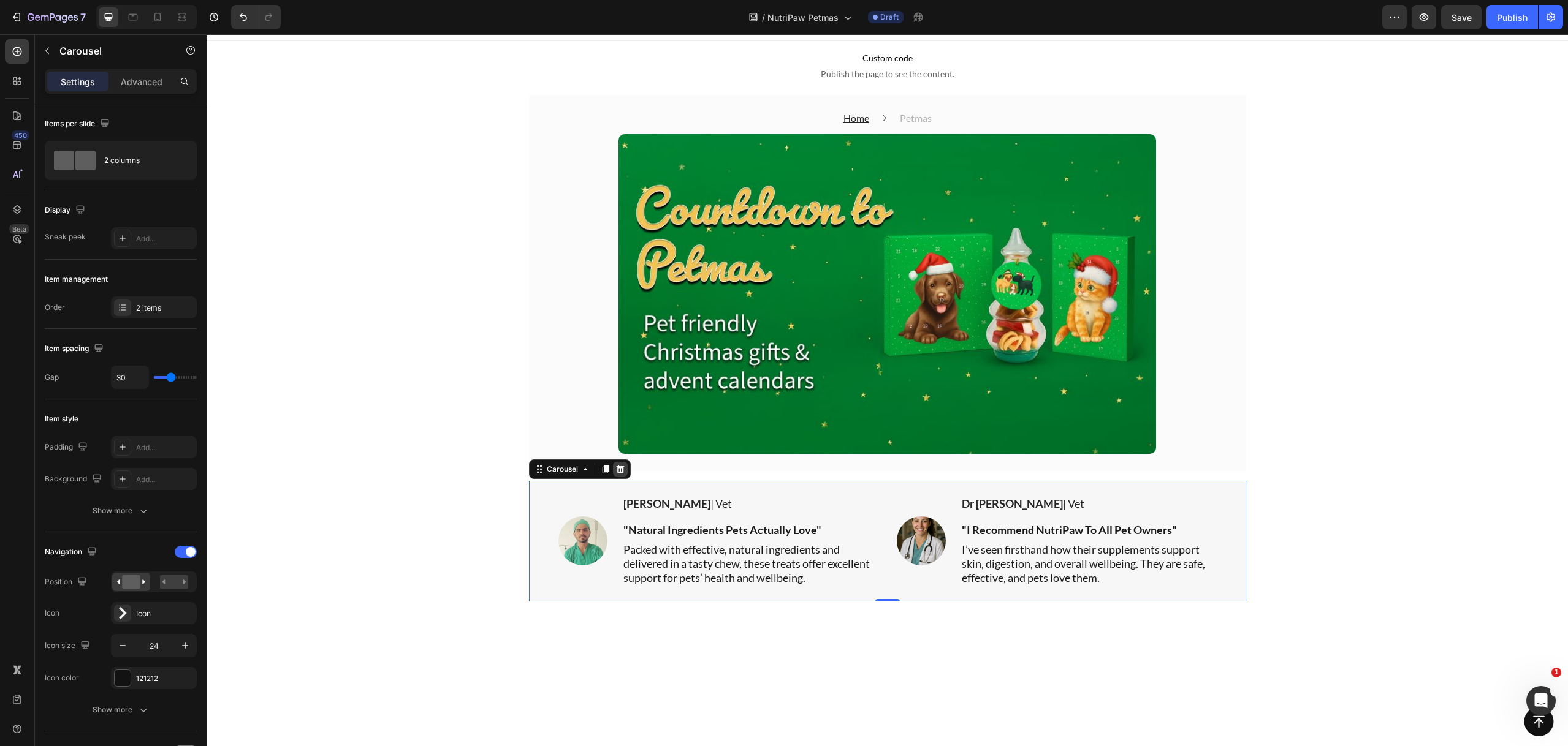
click at [617, 468] on icon at bounding box center [620, 469] width 10 height 10
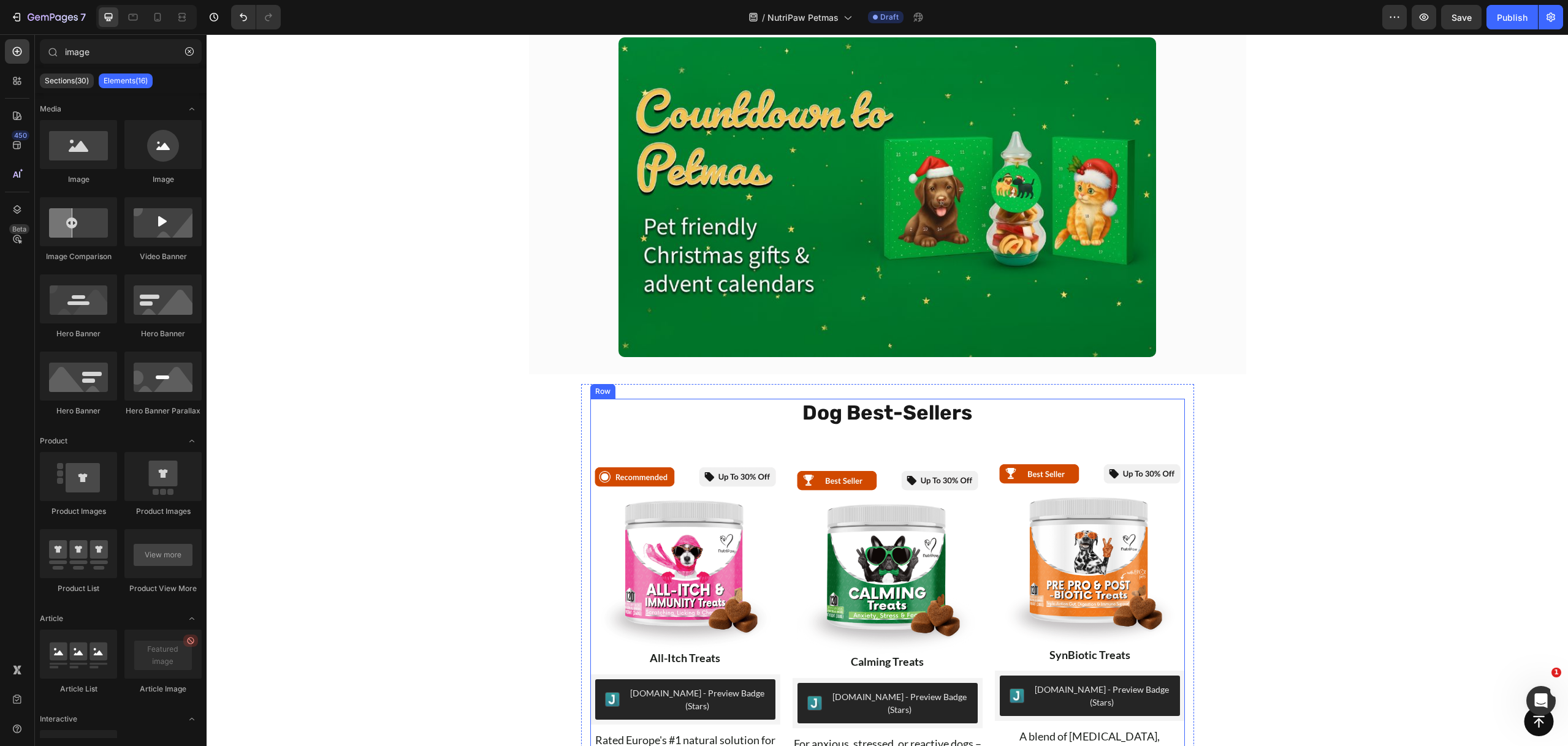
scroll to position [0, 0]
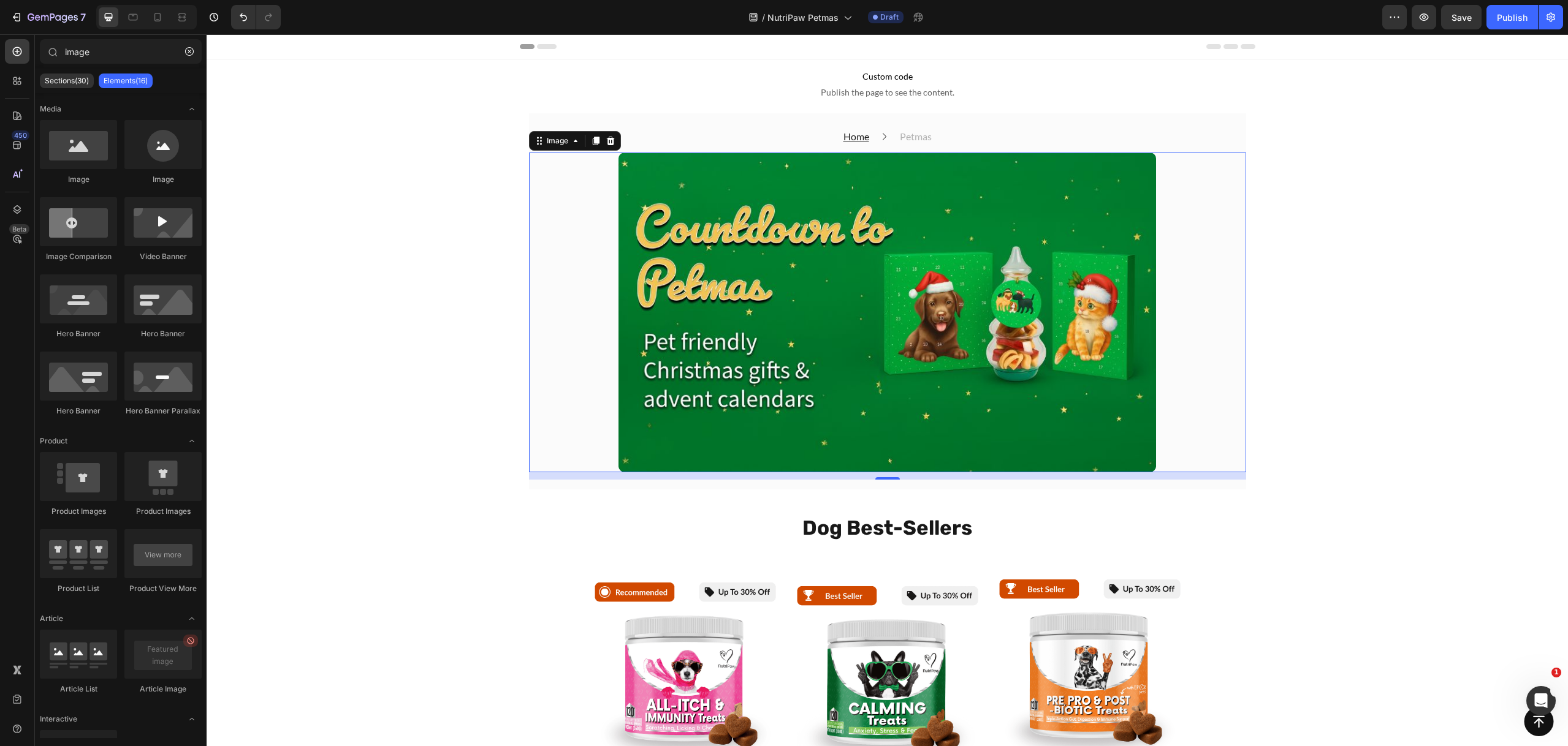
click at [963, 231] on img at bounding box center [887, 312] width 538 height 320
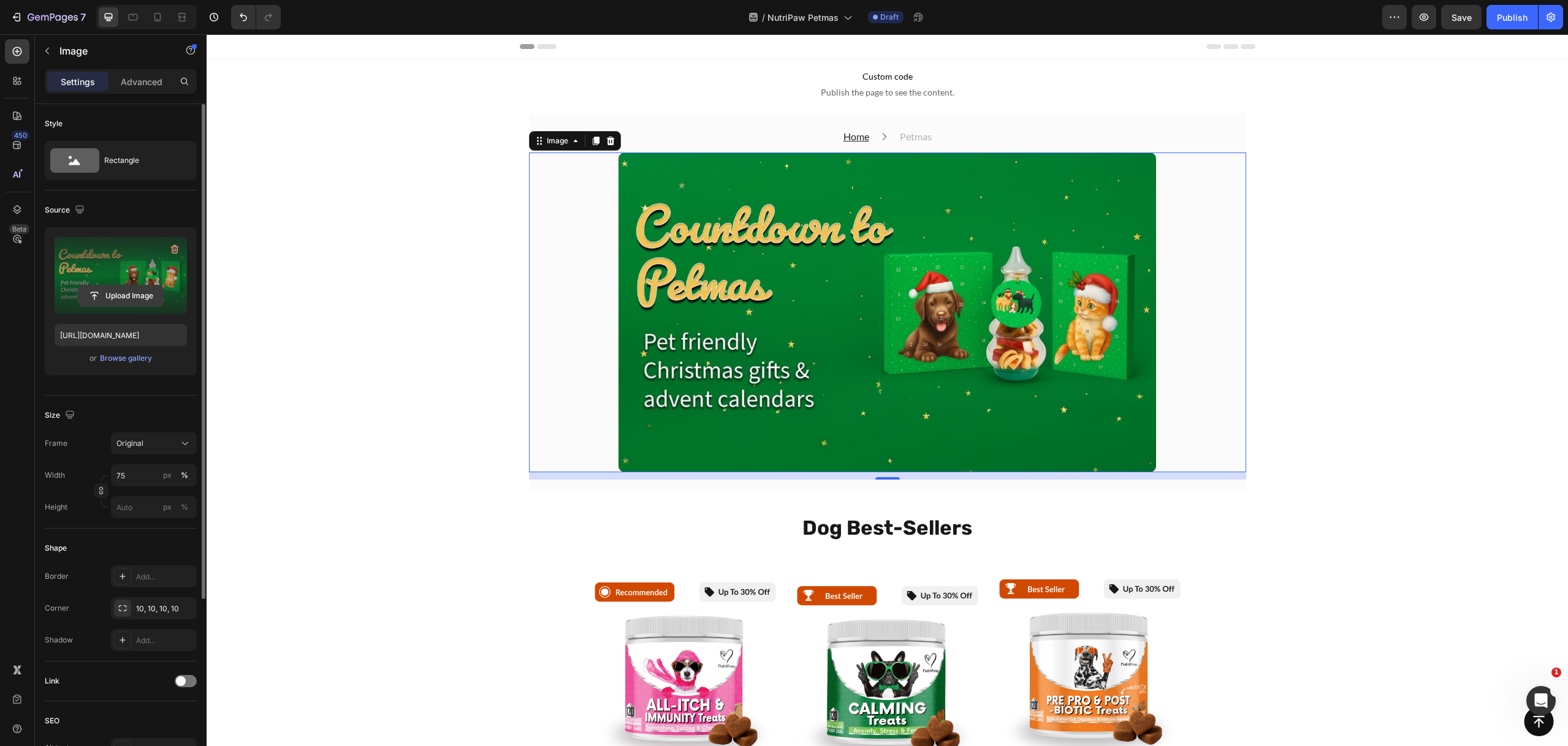
click at [123, 303] on input "file" at bounding box center [120, 296] width 85 height 21
type input "https://cdn.shopify.com/s/files/1/0499/3902/1985/files/gempages_574527014732563…"
click at [125, 487] on div "Width 75 px % Height px %" at bounding box center [120, 491] width 152 height 54
click at [128, 482] on input "75" at bounding box center [154, 475] width 86 height 22
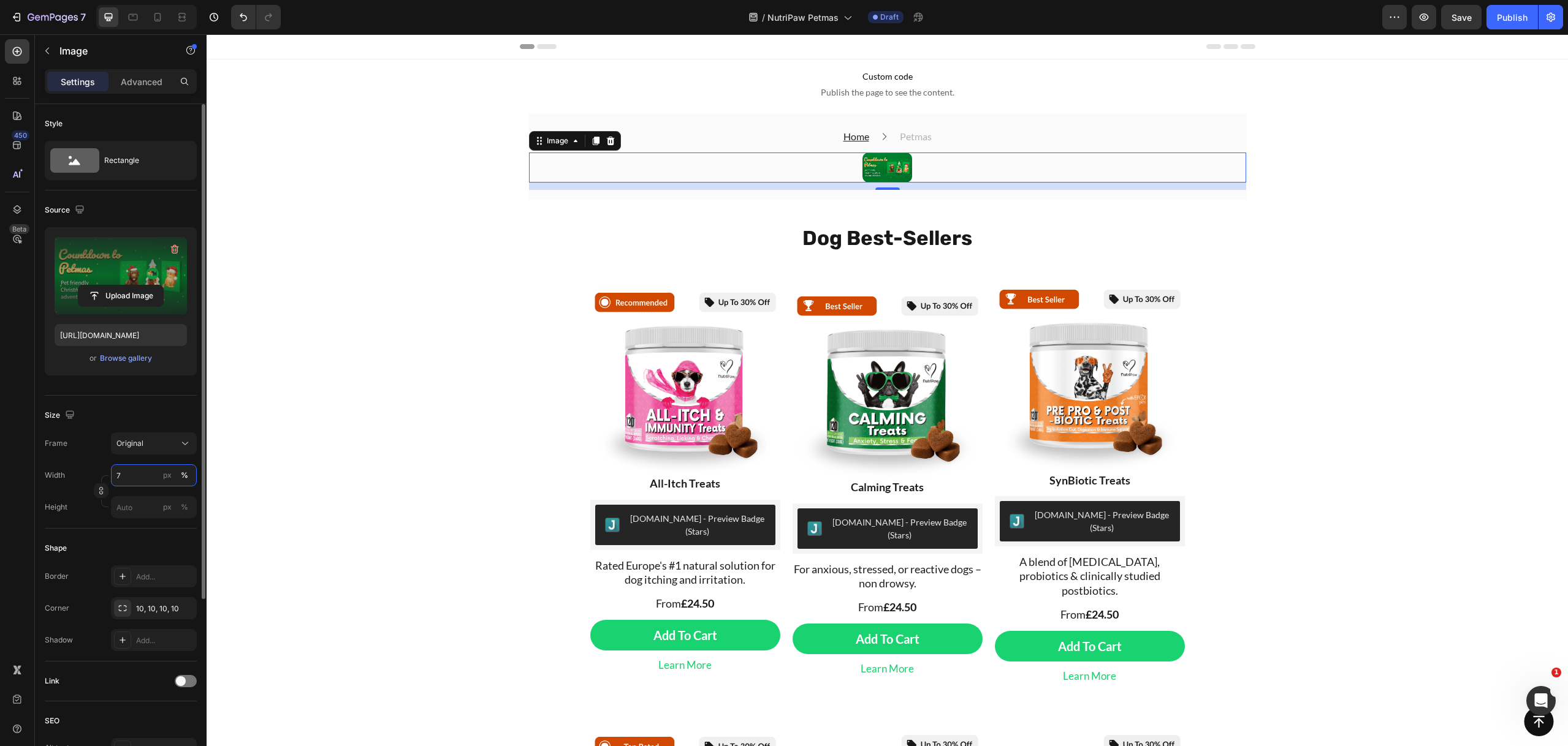
type input "70"
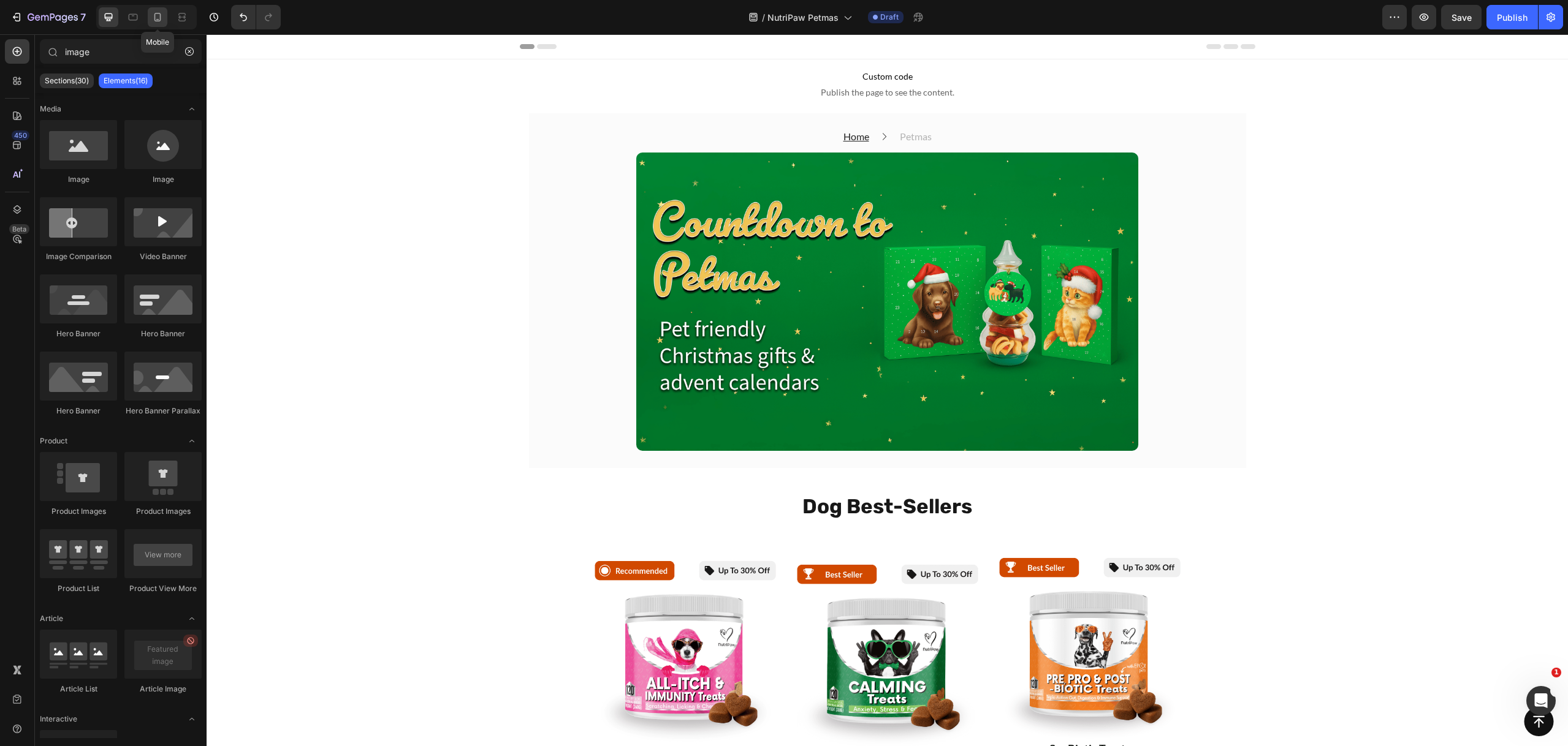
click at [163, 16] on div at bounding box center [157, 16] width 20 height 20
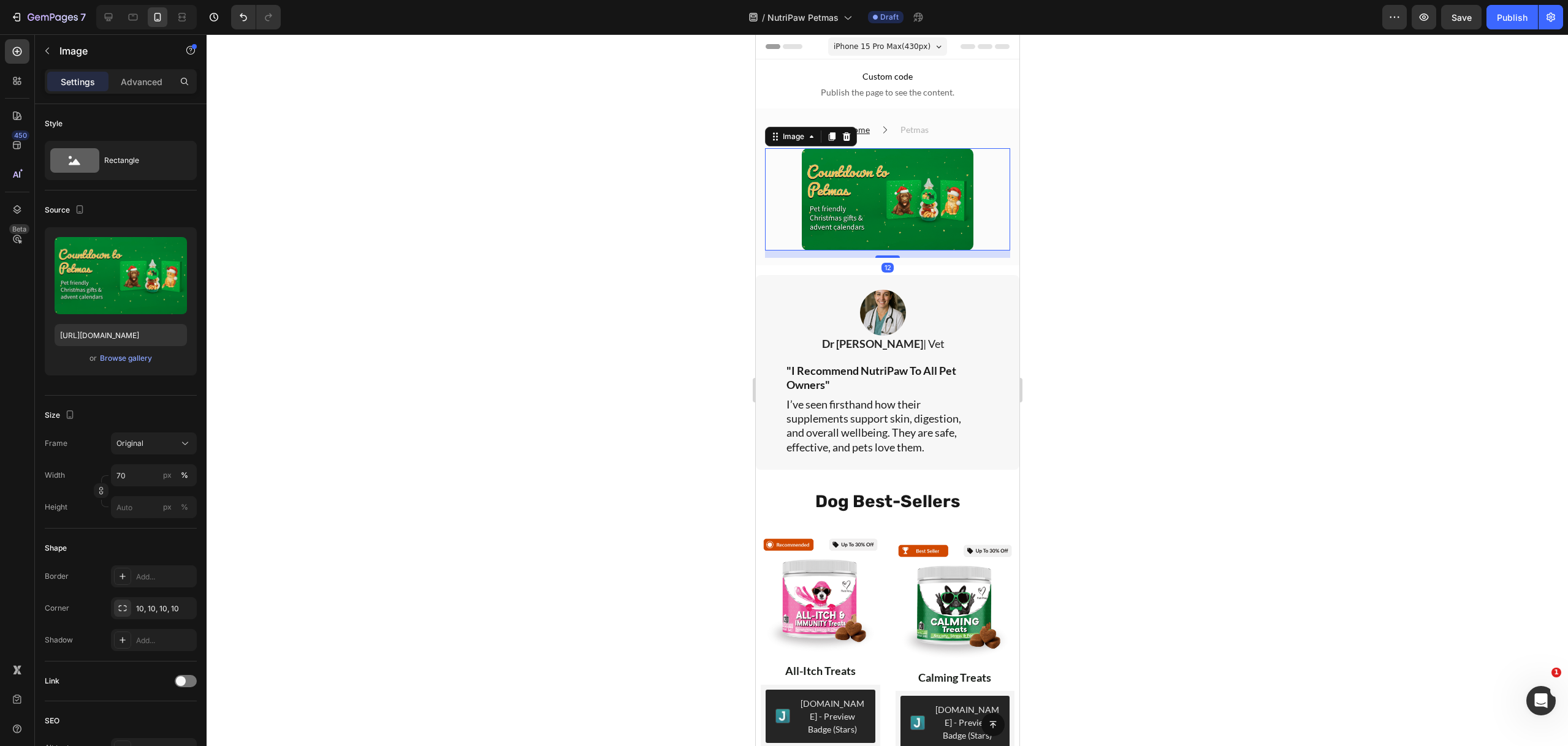
click at [870, 193] on img at bounding box center [886, 199] width 171 height 102
click at [135, 478] on input "70" at bounding box center [154, 475] width 86 height 22
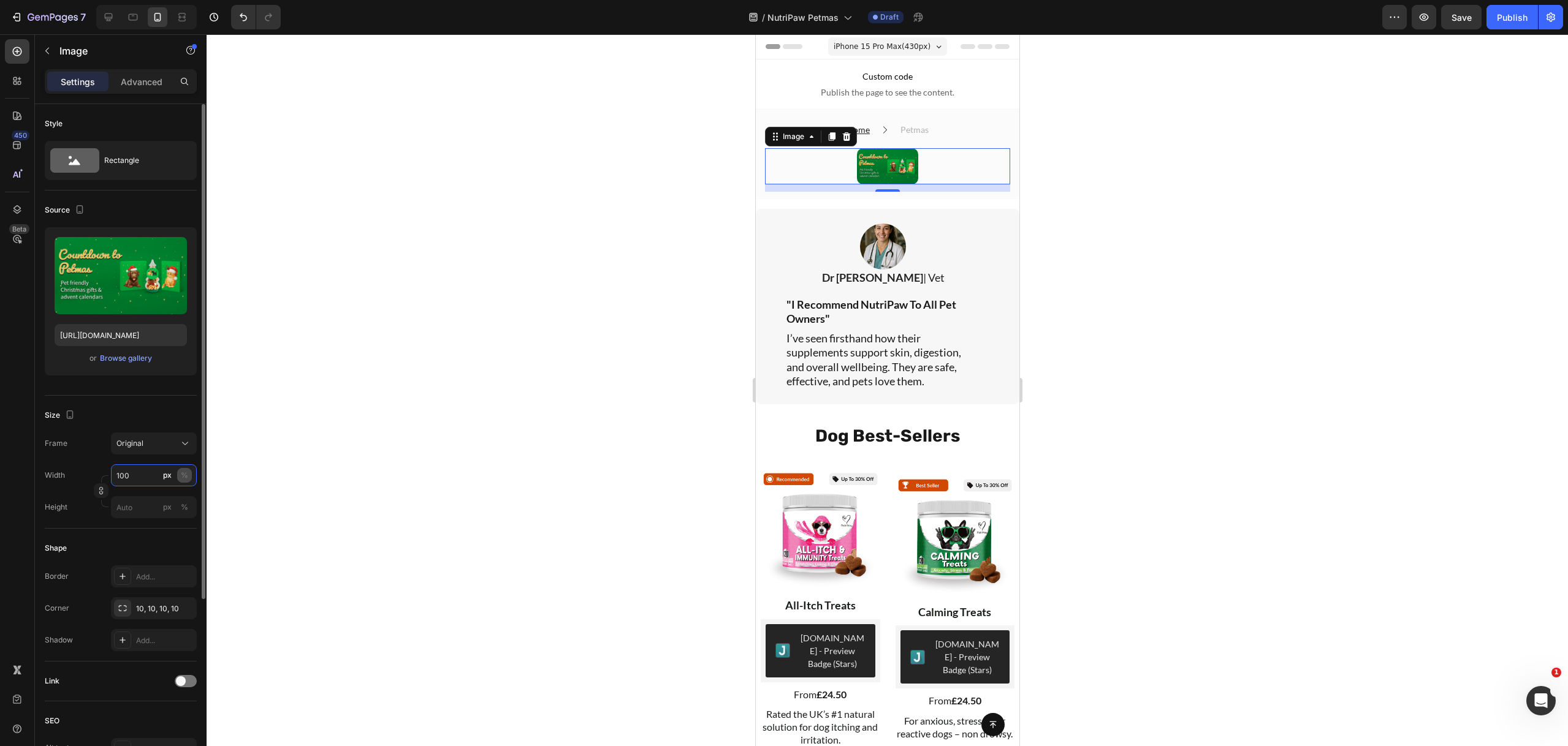
type input "100"
click at [182, 475] on div "%" at bounding box center [184, 475] width 7 height 11
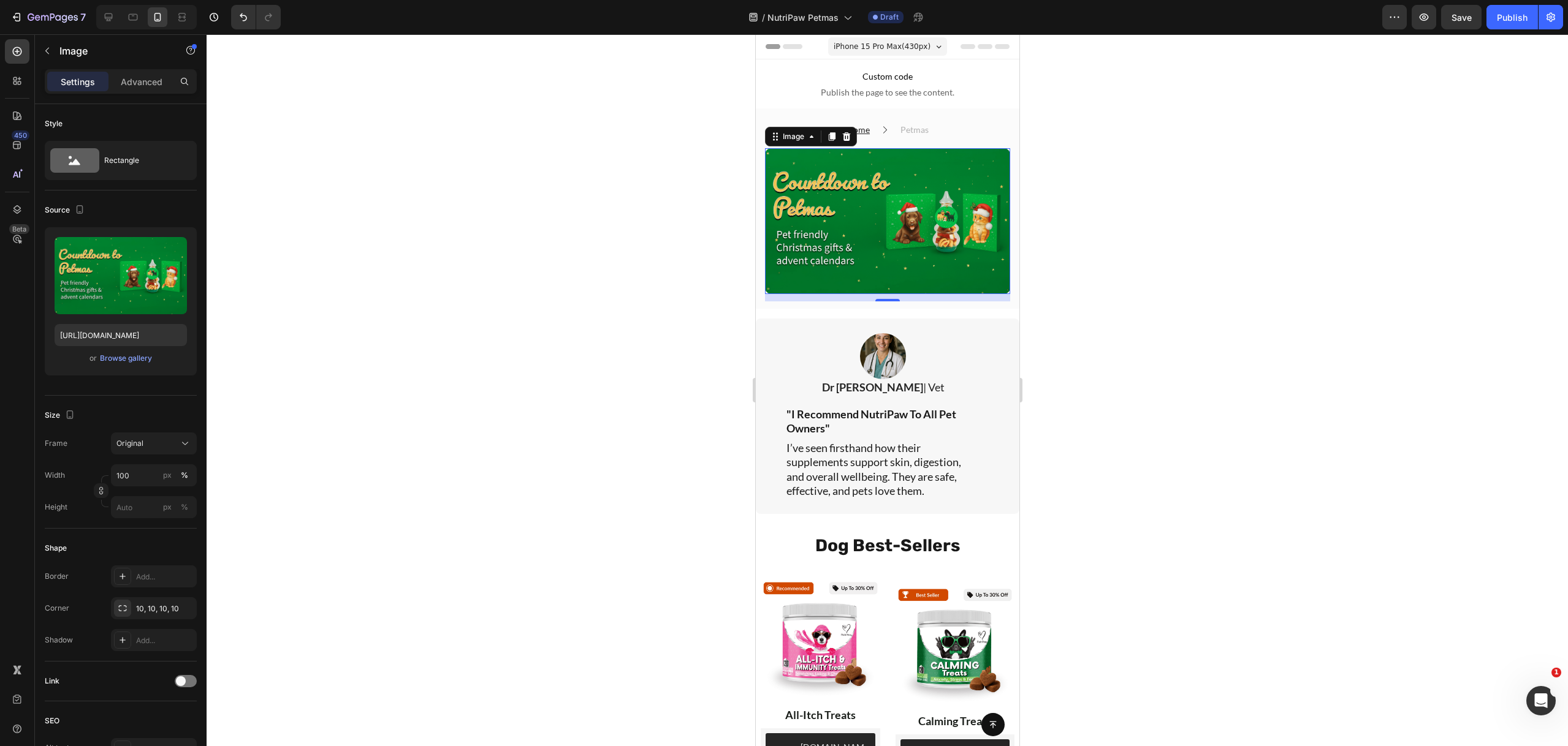
click at [584, 278] on div at bounding box center [887, 390] width 1361 height 712
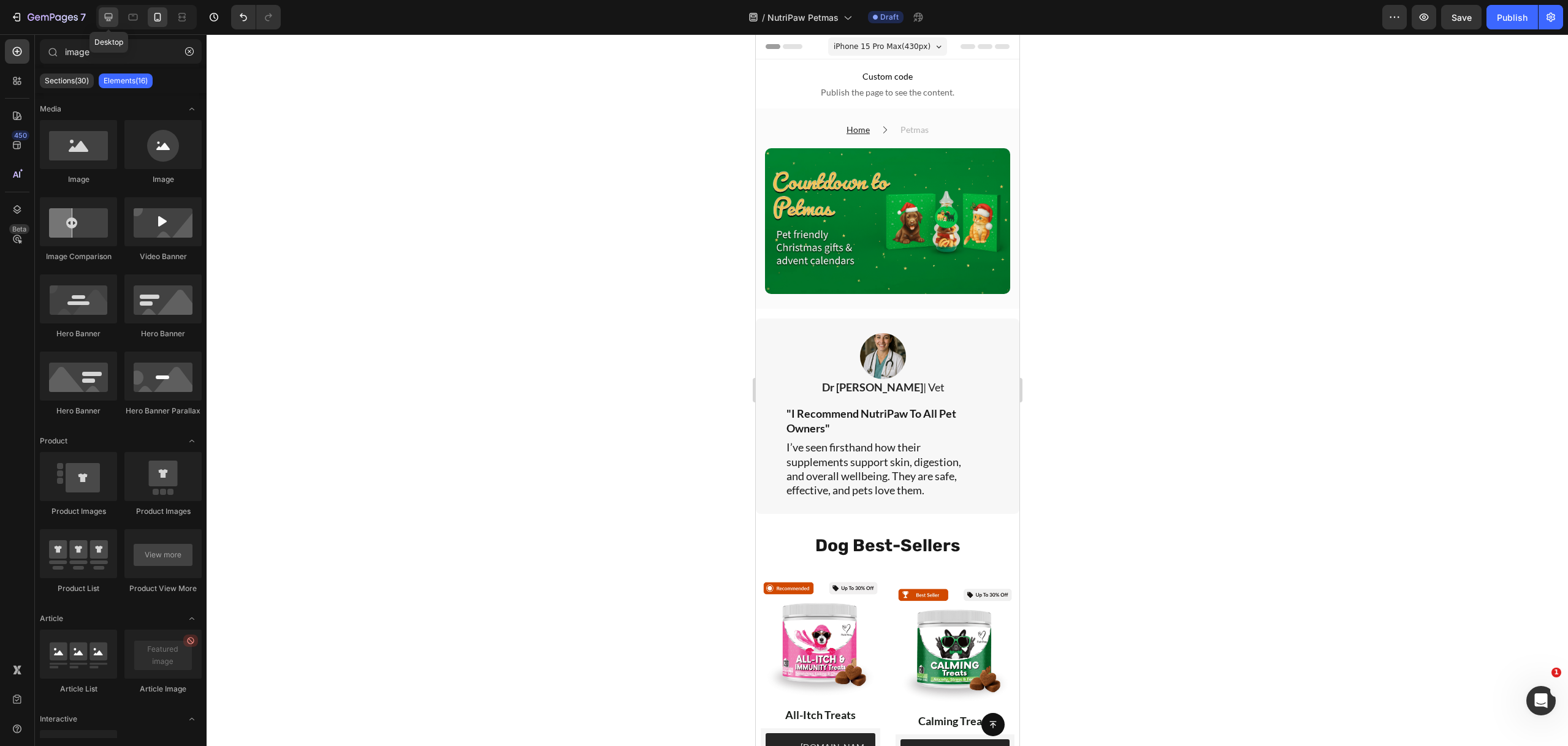
click at [109, 22] on icon at bounding box center [109, 17] width 13 height 13
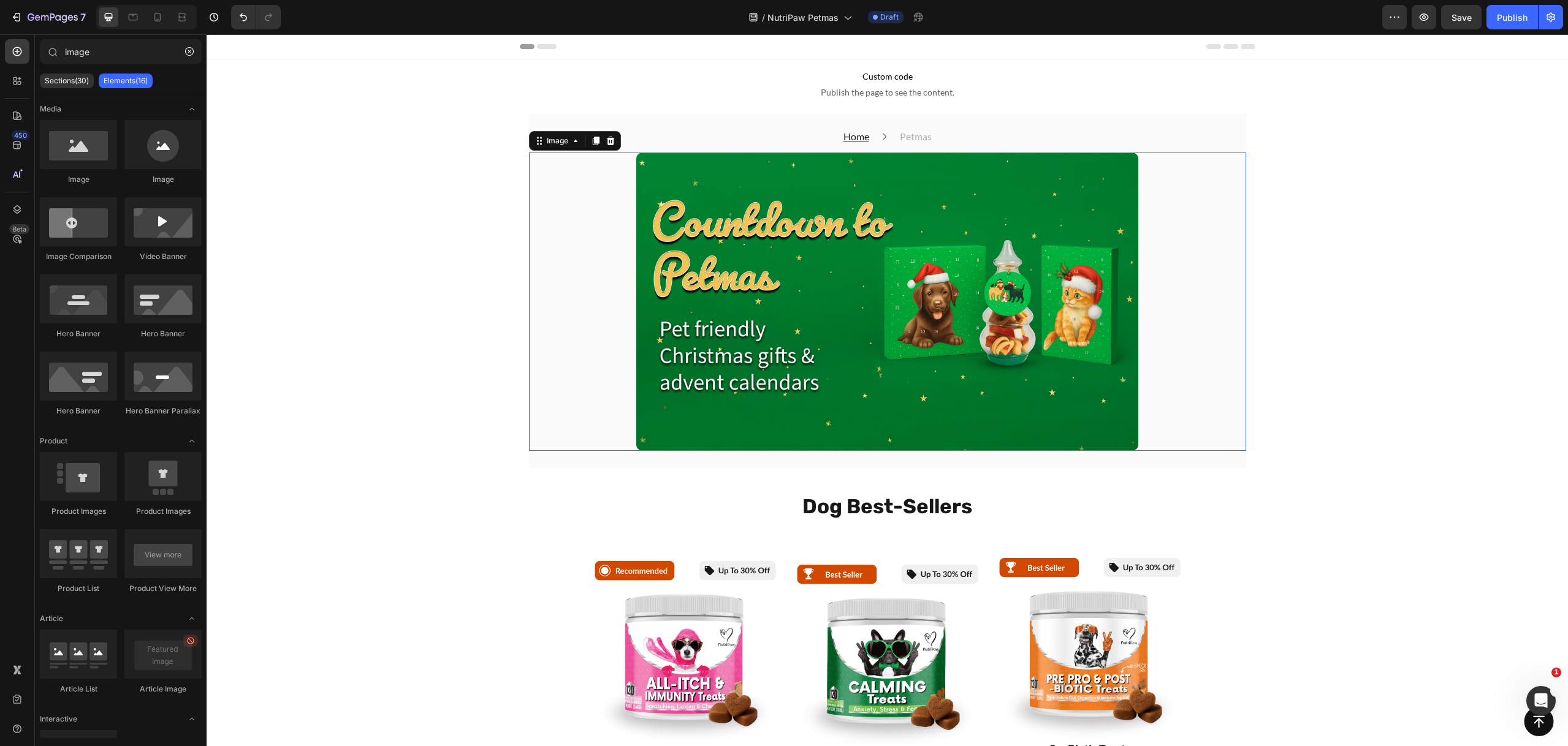
click at [912, 349] on img at bounding box center [887, 301] width 502 height 298
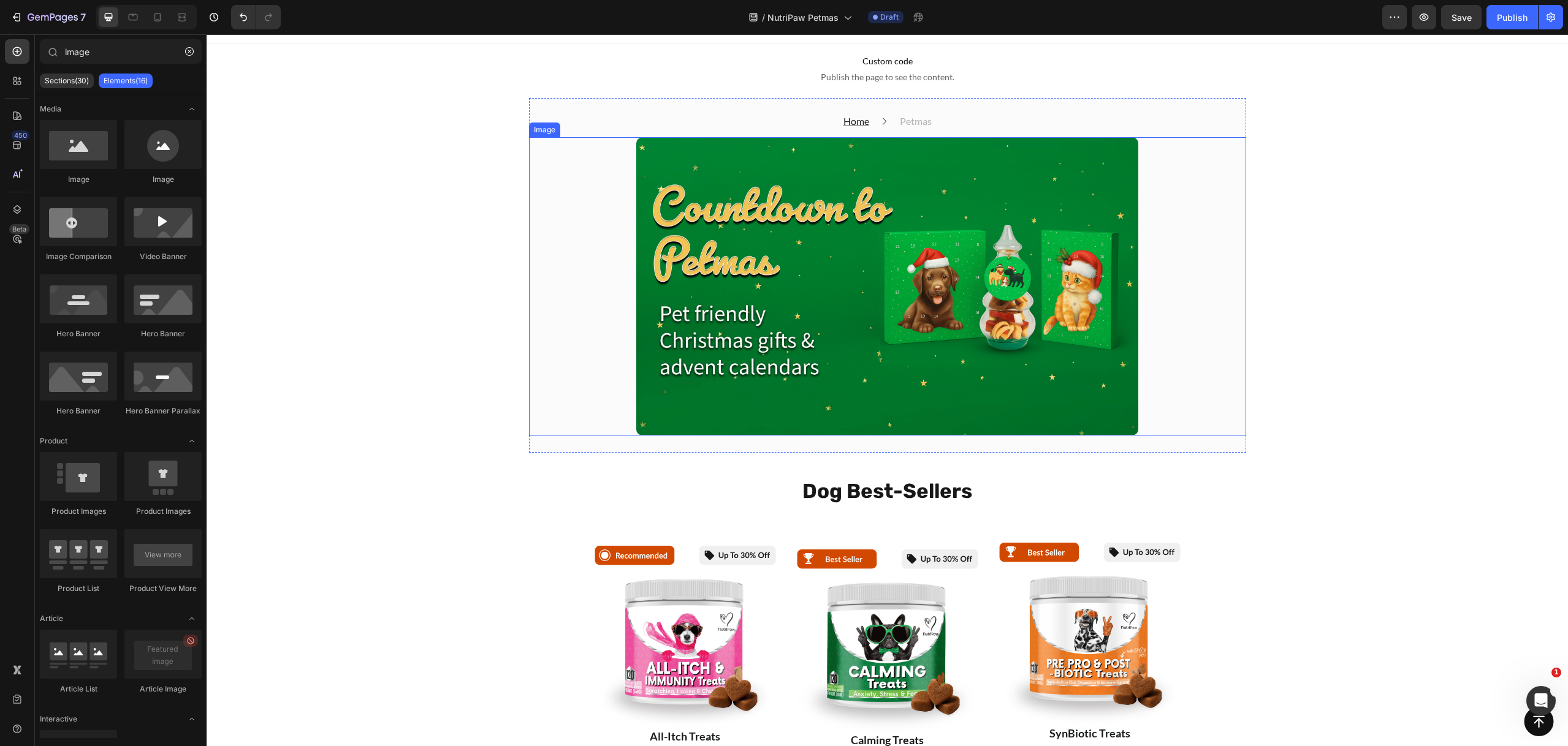
scroll to position [23, 0]
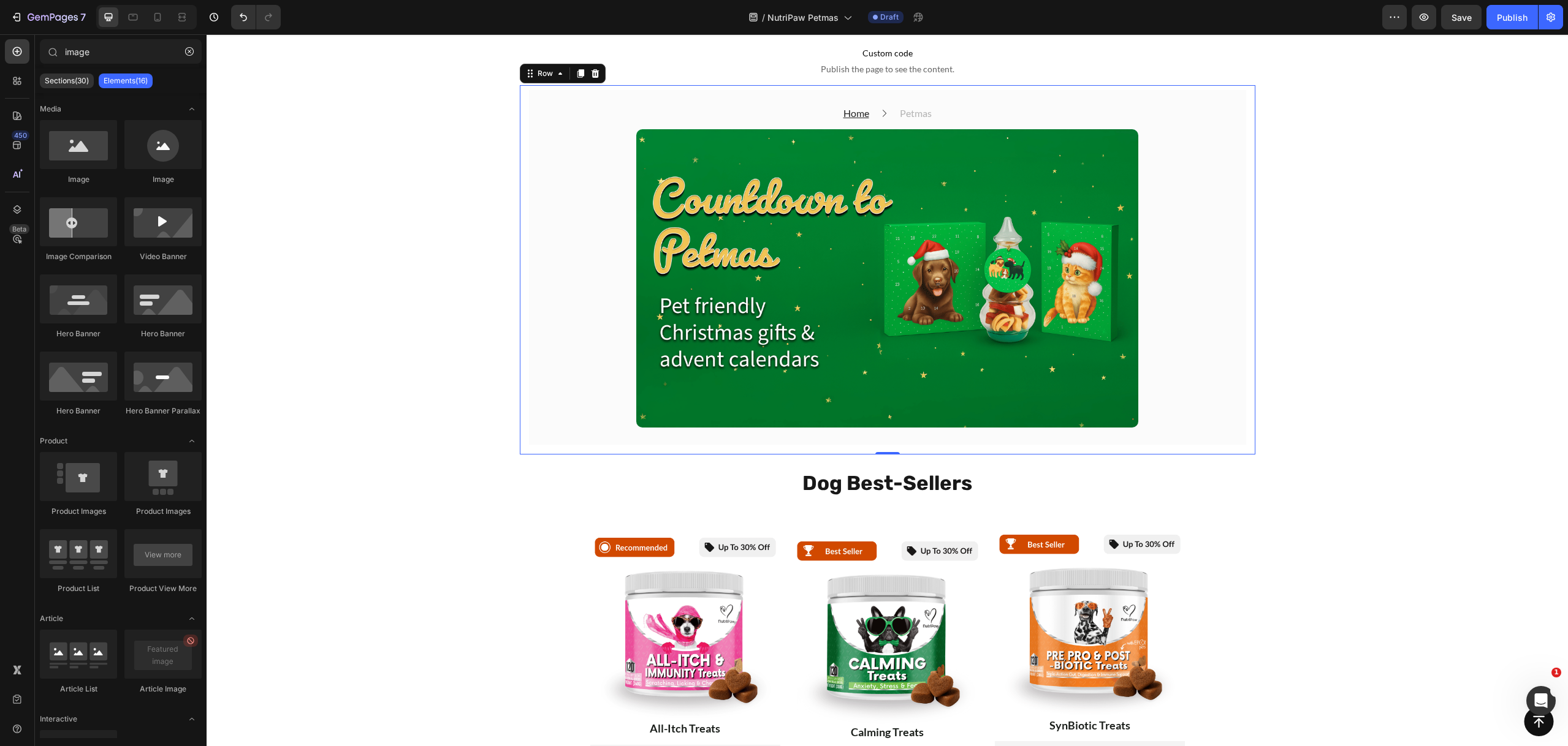
click at [1235, 453] on div "Home Text block Icon Petmas Text block Row Image Row Row Image Dr Sasha | Vet T…" at bounding box center [887, 272] width 717 height 364
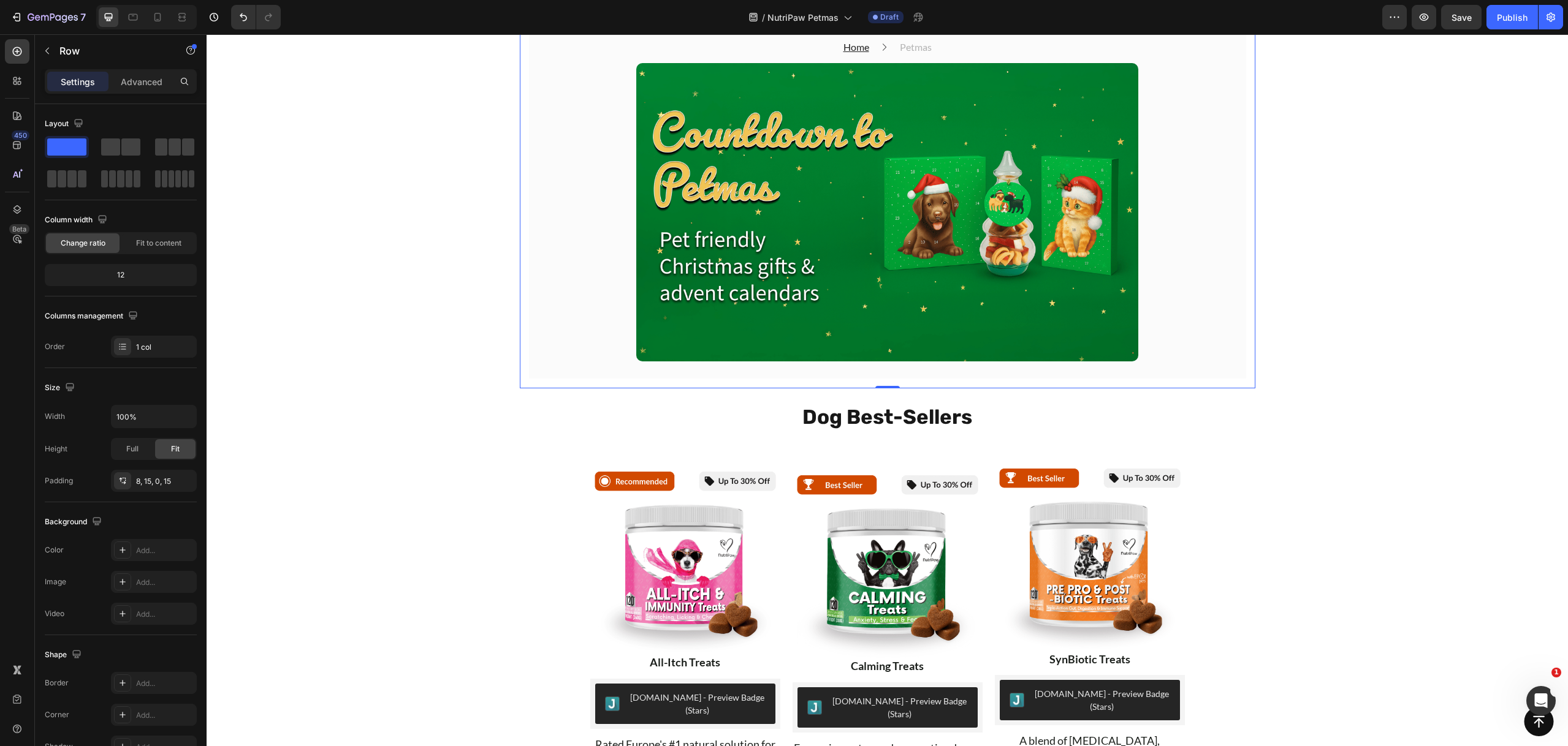
scroll to position [92, 0]
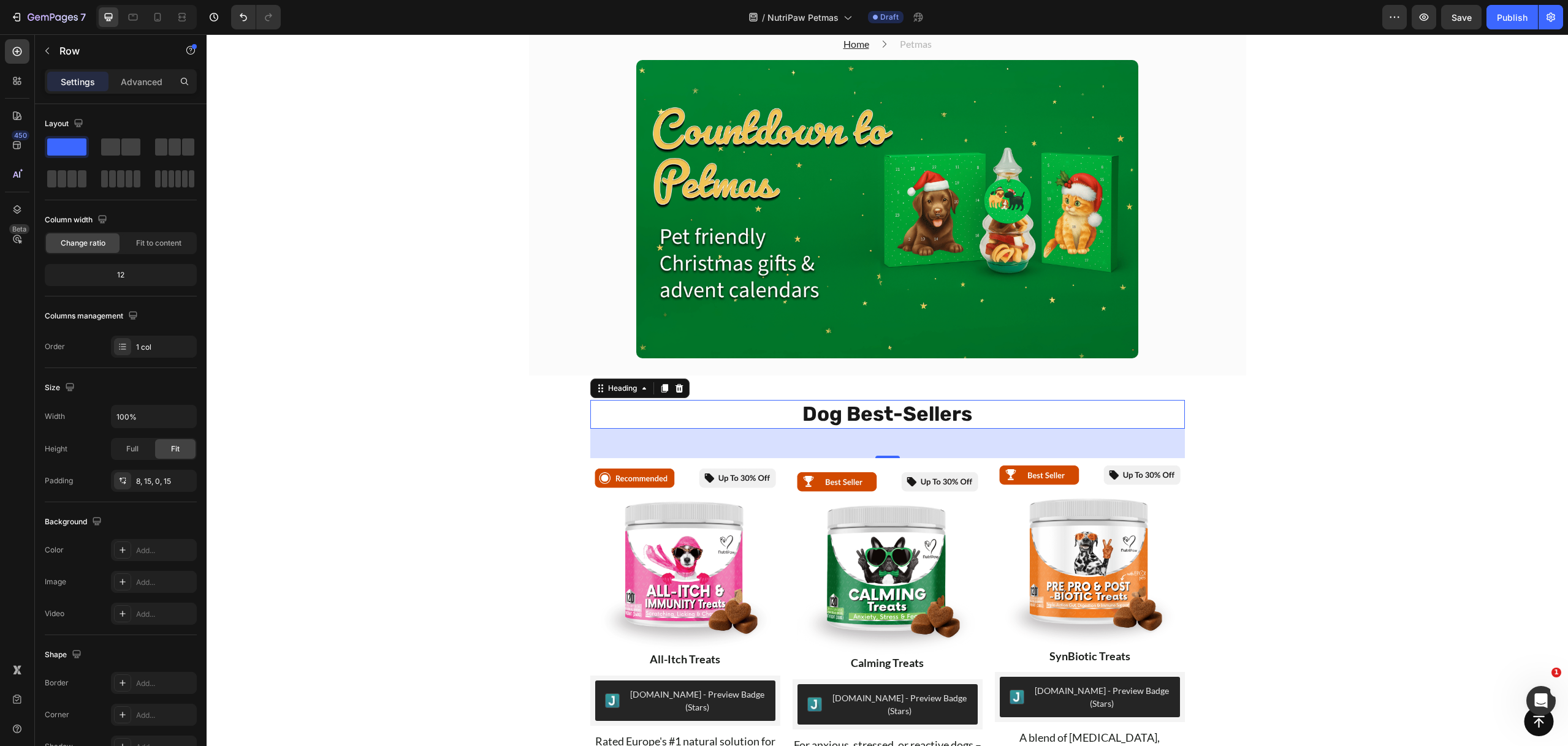
click at [876, 409] on h2 "Dog Best-Sellers" at bounding box center [887, 414] width 595 height 29
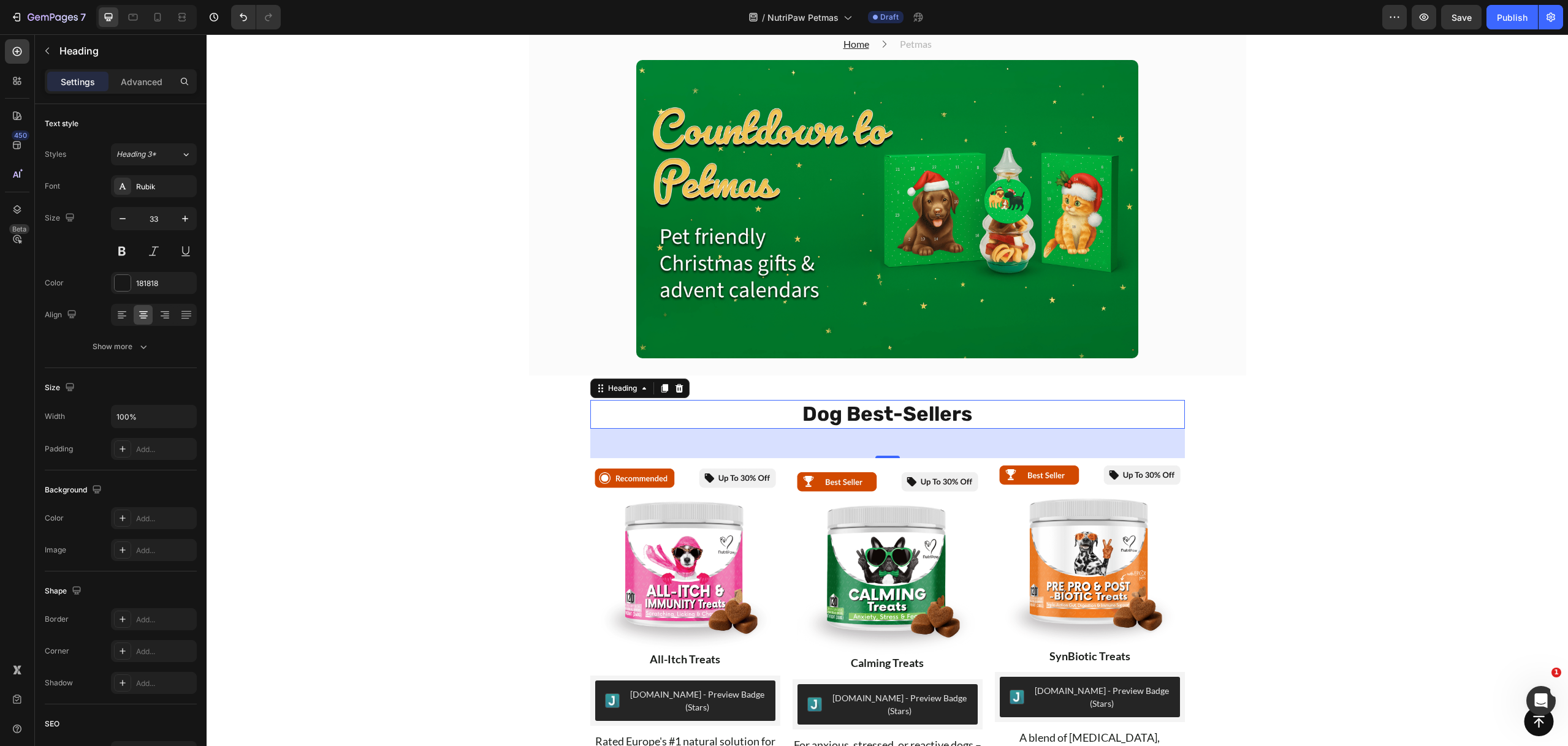
click at [876, 409] on h2 "Dog Best-Sellers" at bounding box center [887, 414] width 595 height 29
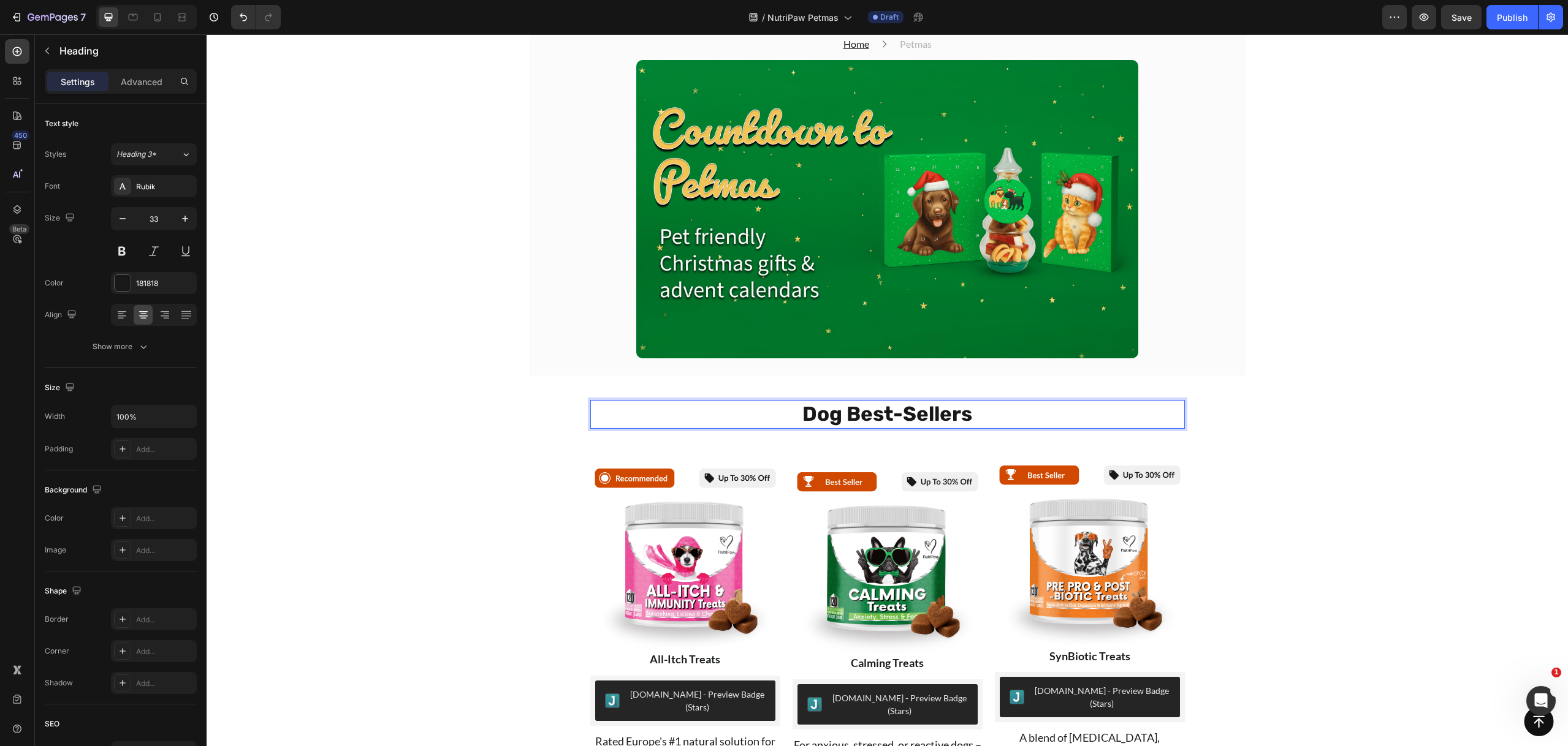
click at [876, 409] on p "Dog Best-Sellers" at bounding box center [887, 414] width 592 height 27
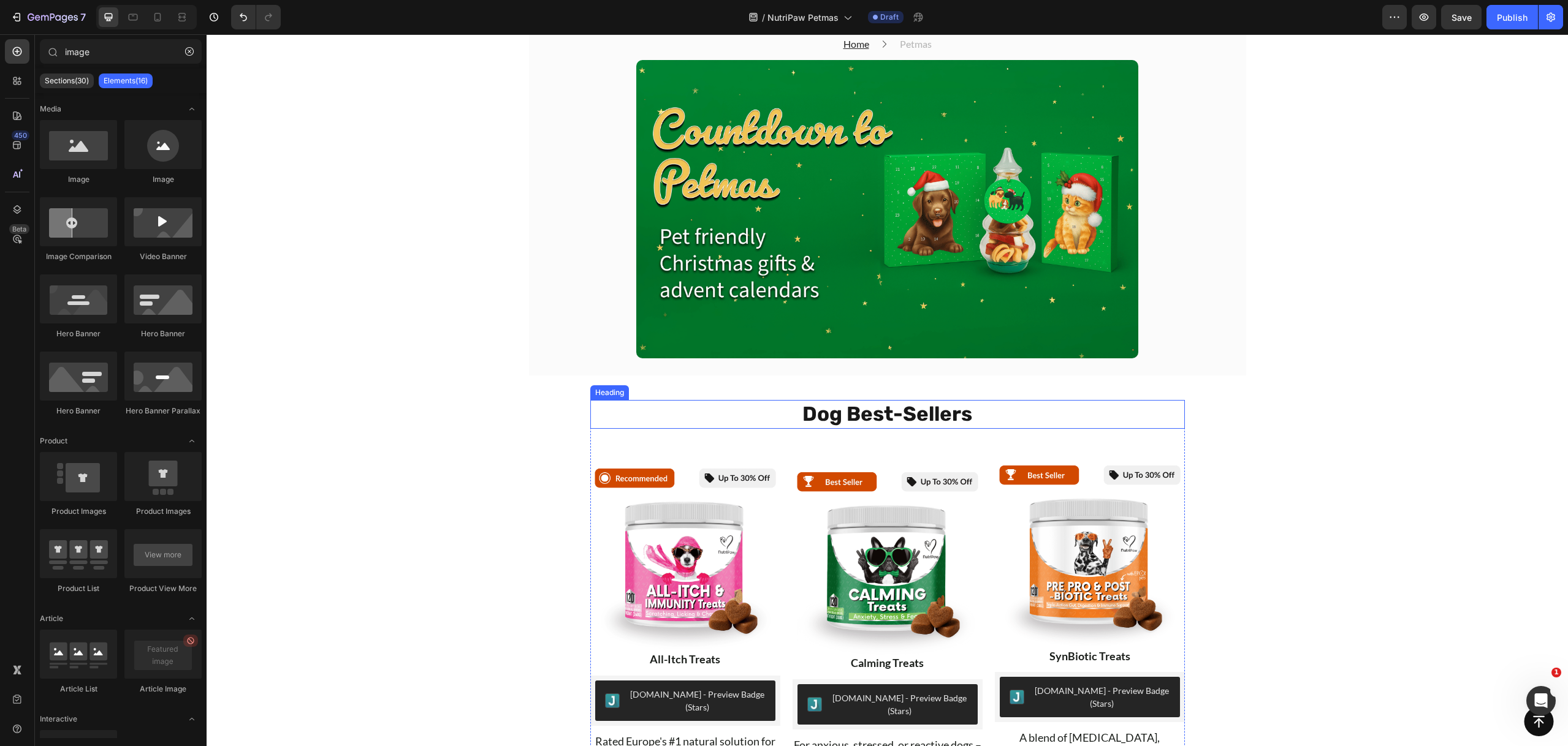
click at [764, 414] on p "Dog Best-Sellers" at bounding box center [887, 414] width 592 height 27
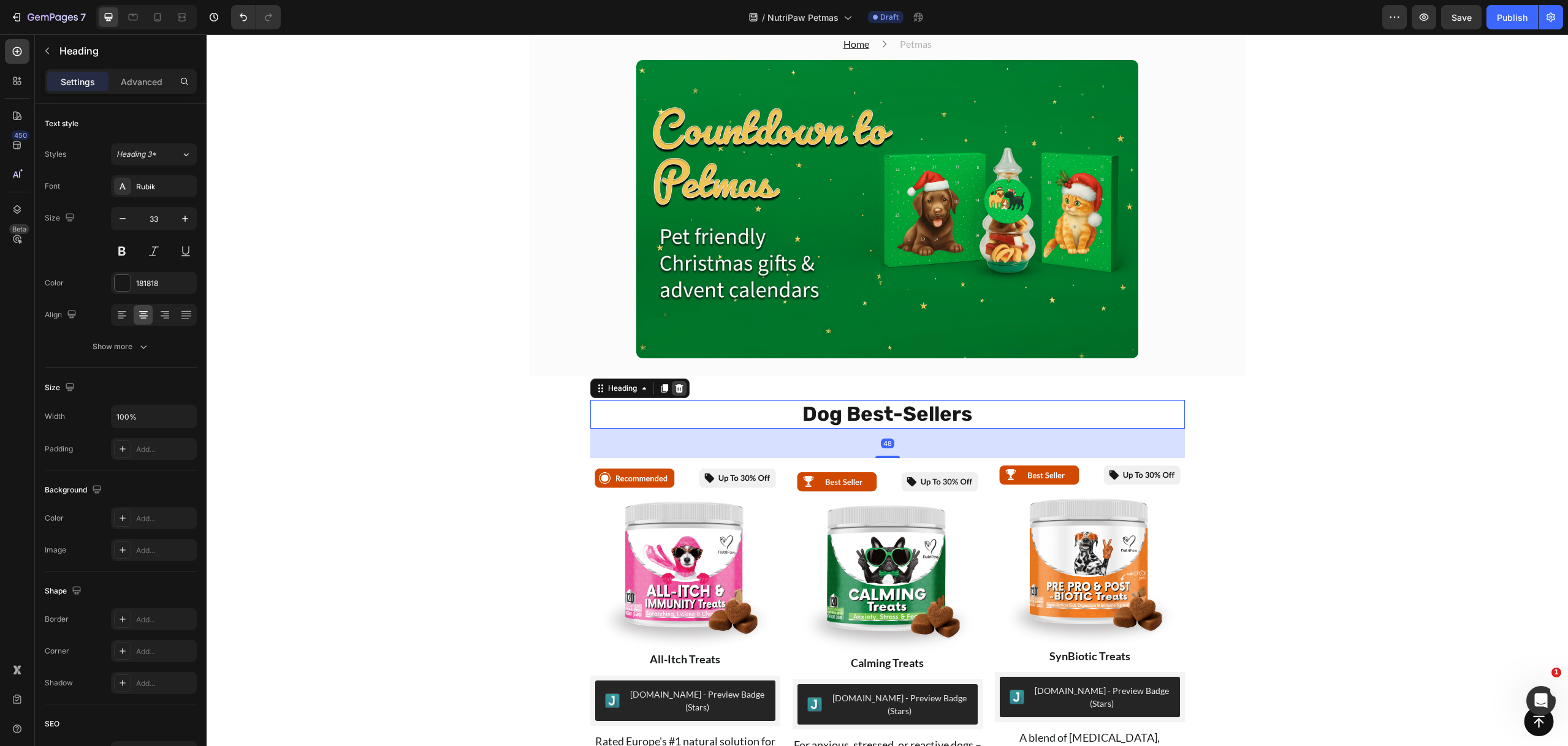
click at [678, 387] on icon at bounding box center [679, 388] width 10 height 10
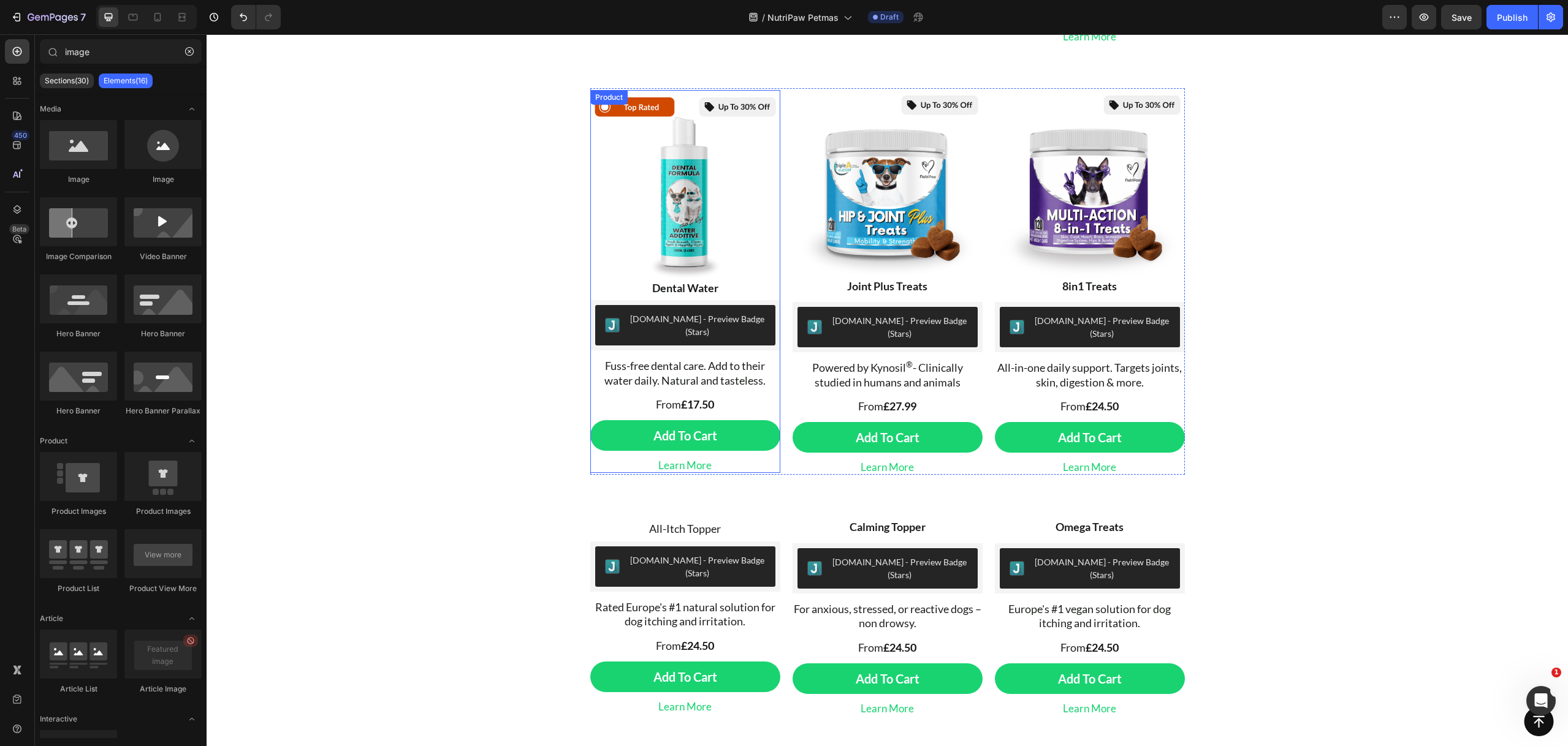
scroll to position [502, 0]
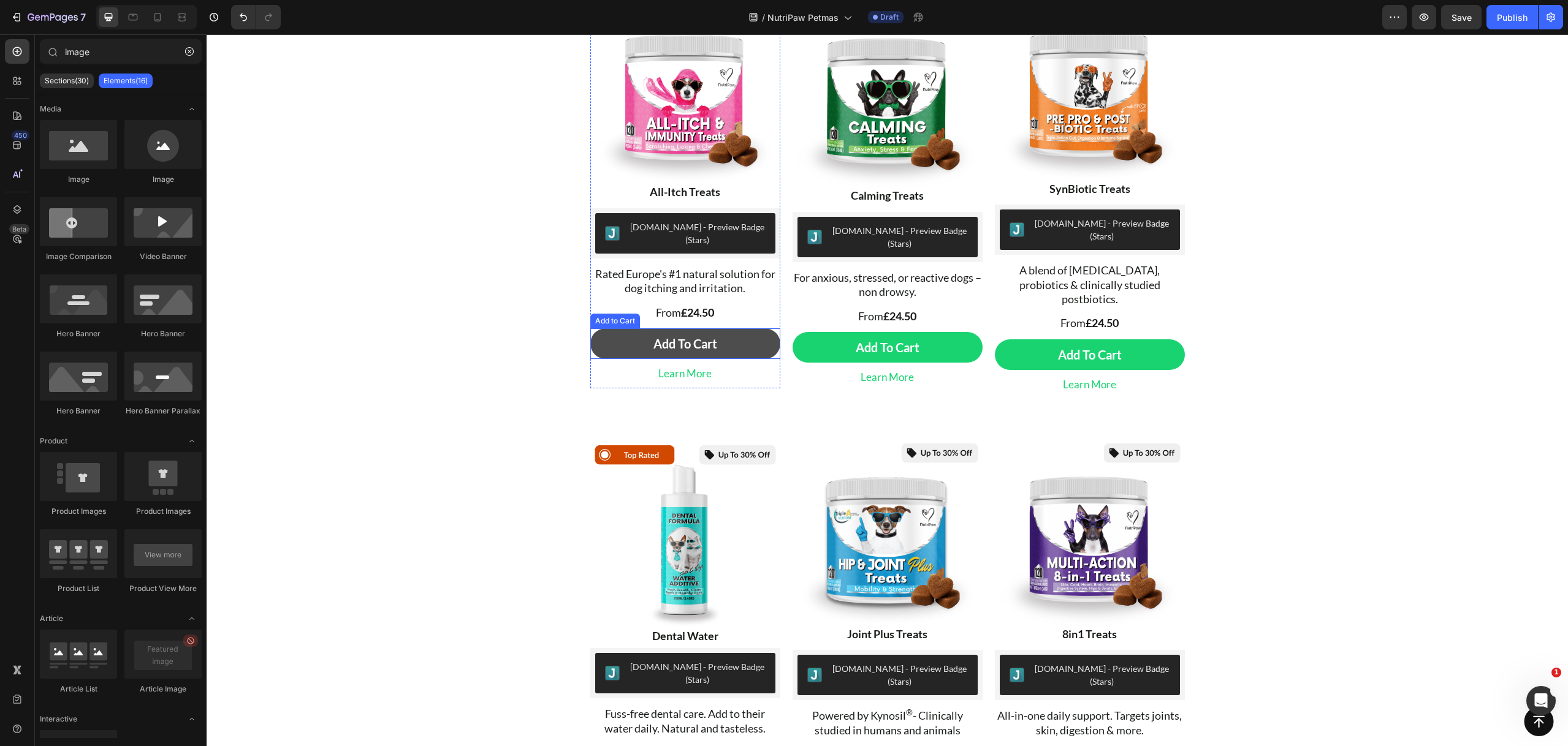
click at [755, 328] on button "Add To Cart" at bounding box center [685, 343] width 190 height 30
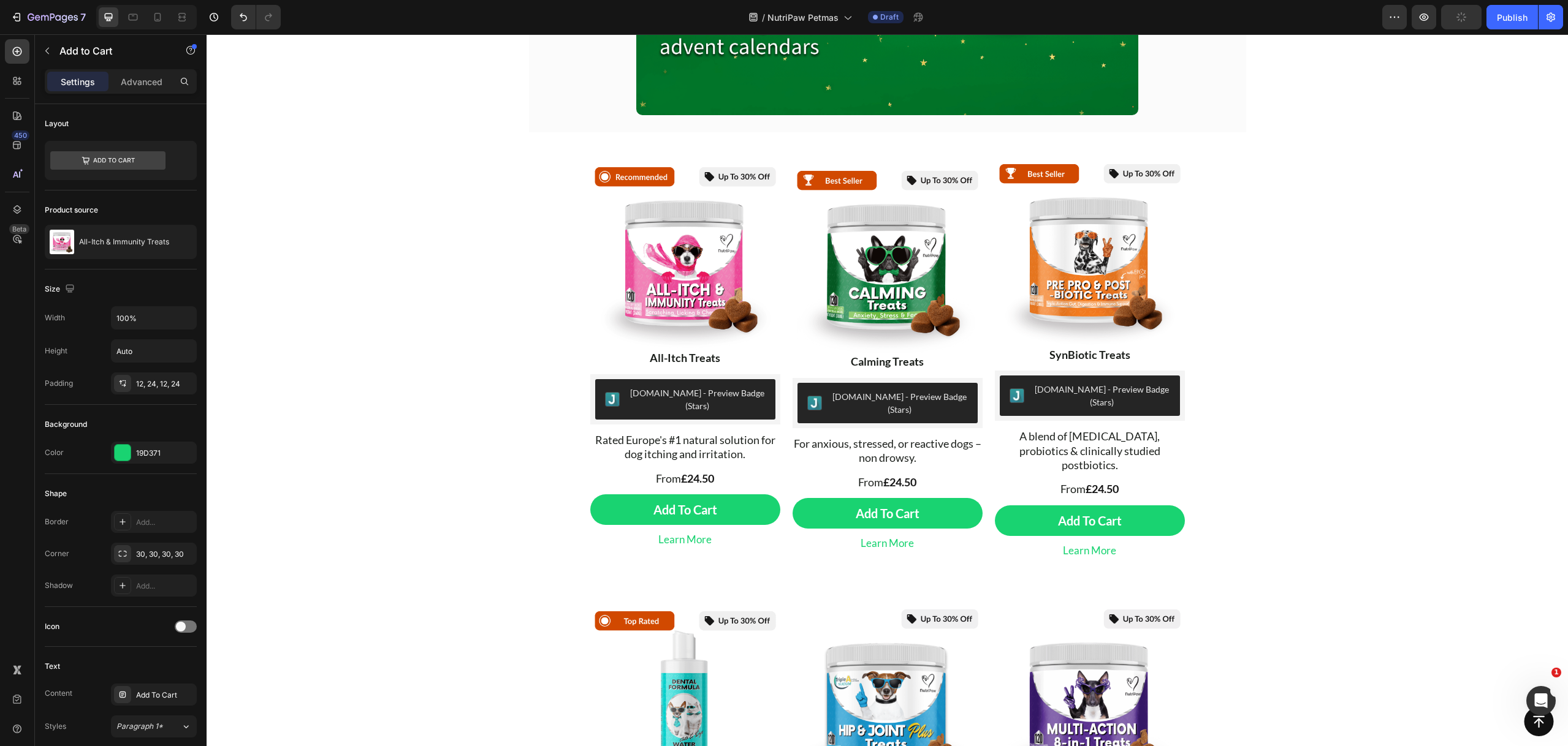
scroll to position [0, 0]
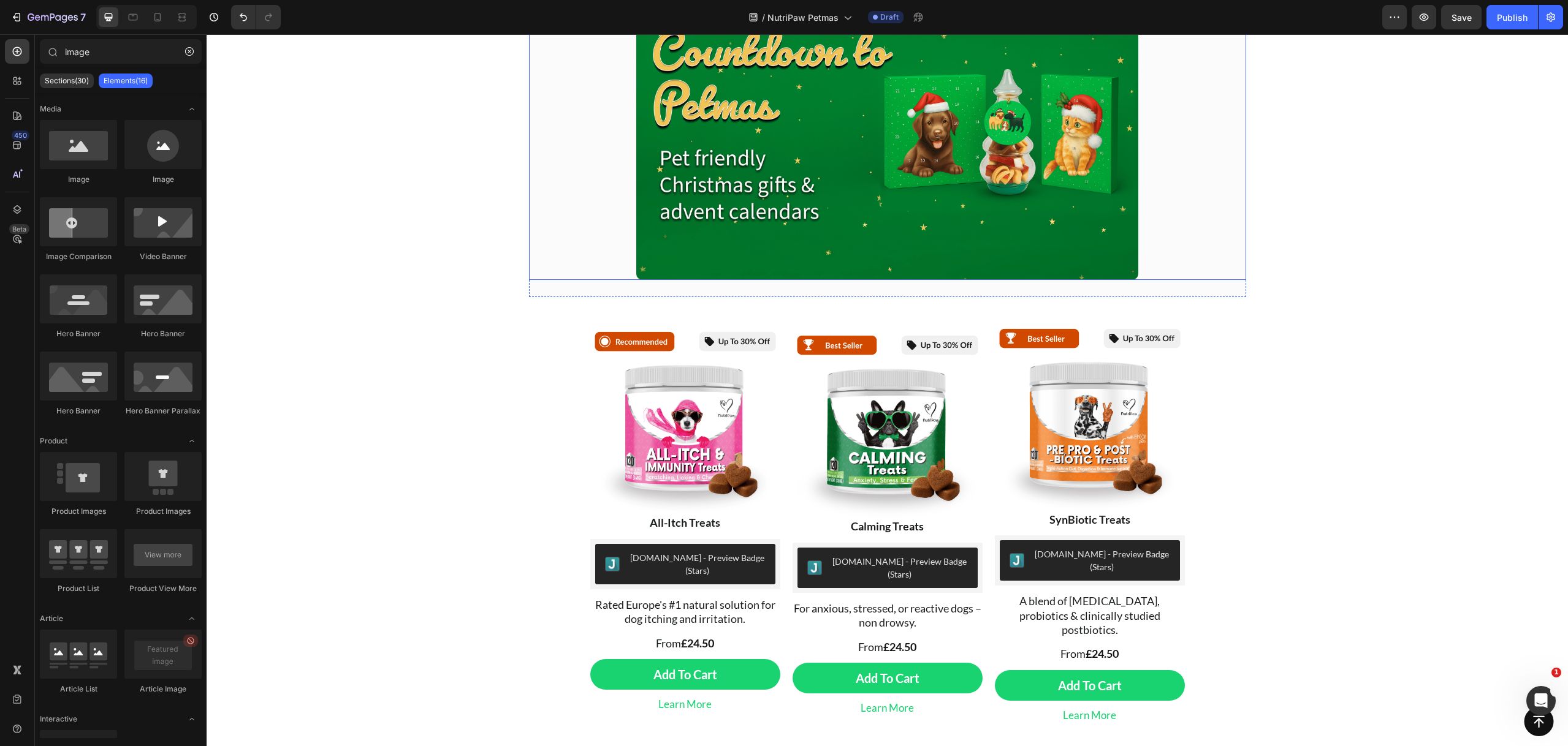
scroll to position [176, 0]
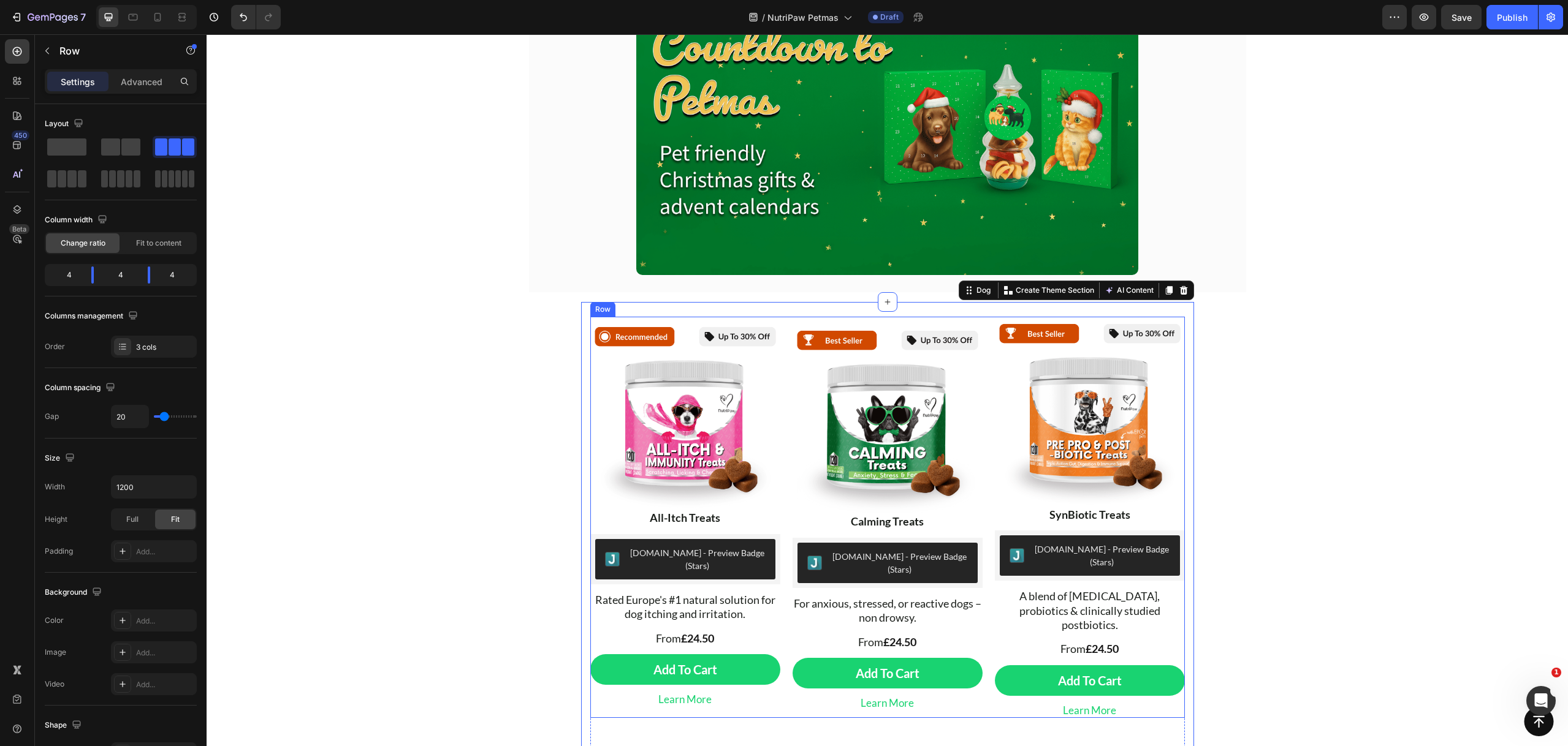
click at [777, 335] on div "Image All-Itch Treats Text Block Judge.me - Preview Badge (Stars) Judge.me Rate…" at bounding box center [887, 517] width 595 height 401
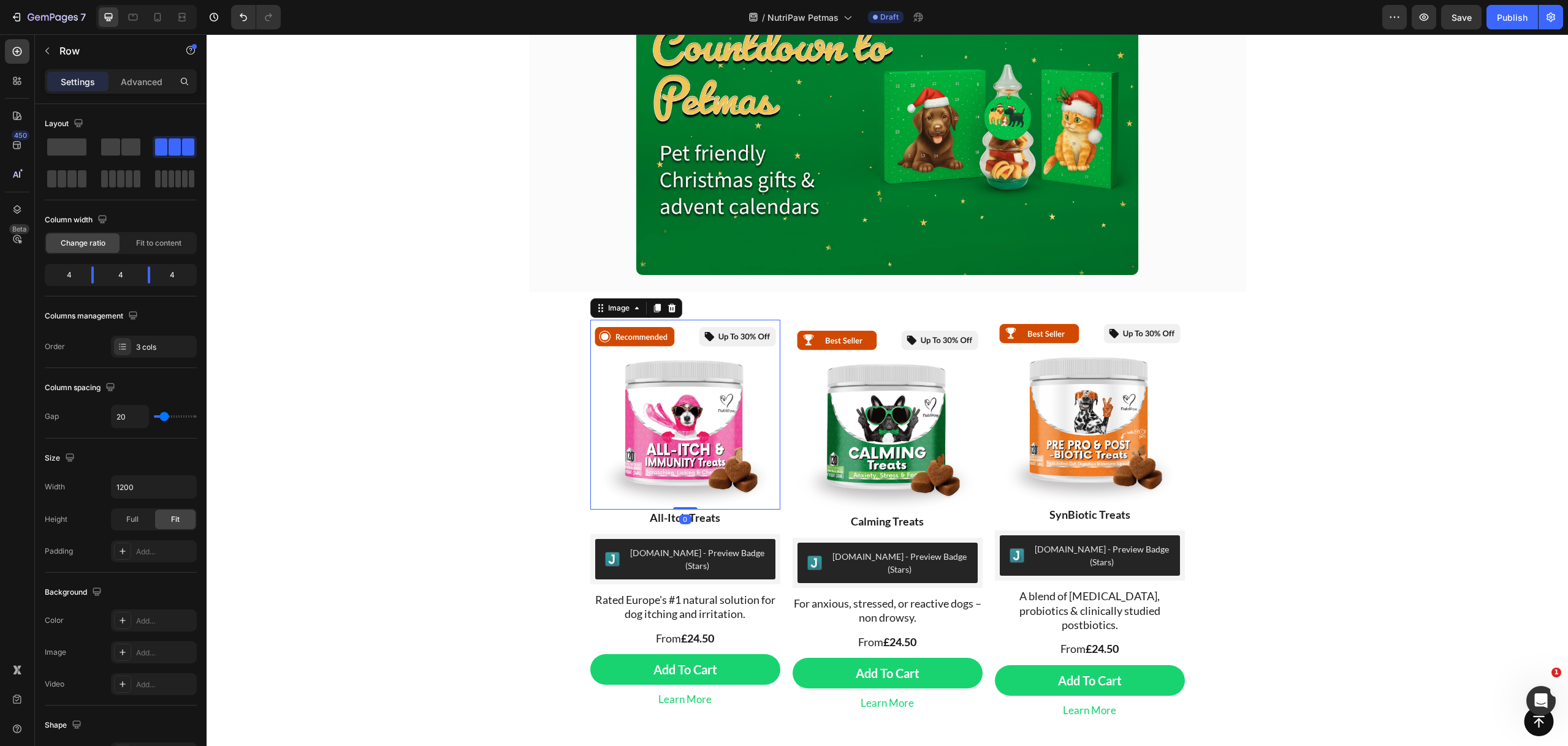
click at [687, 354] on img at bounding box center [685, 414] width 190 height 190
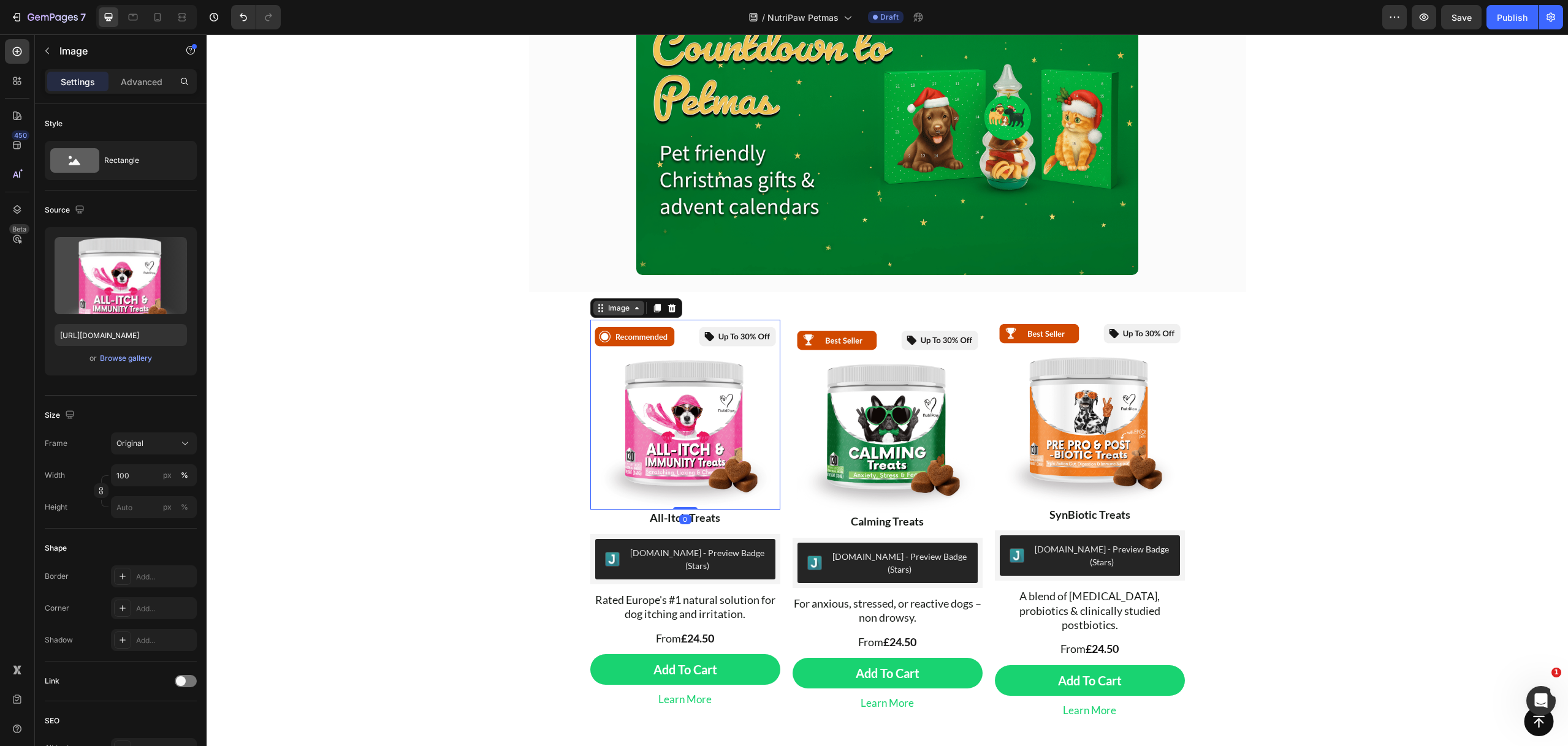
click at [620, 307] on div "Image" at bounding box center [619, 308] width 27 height 11
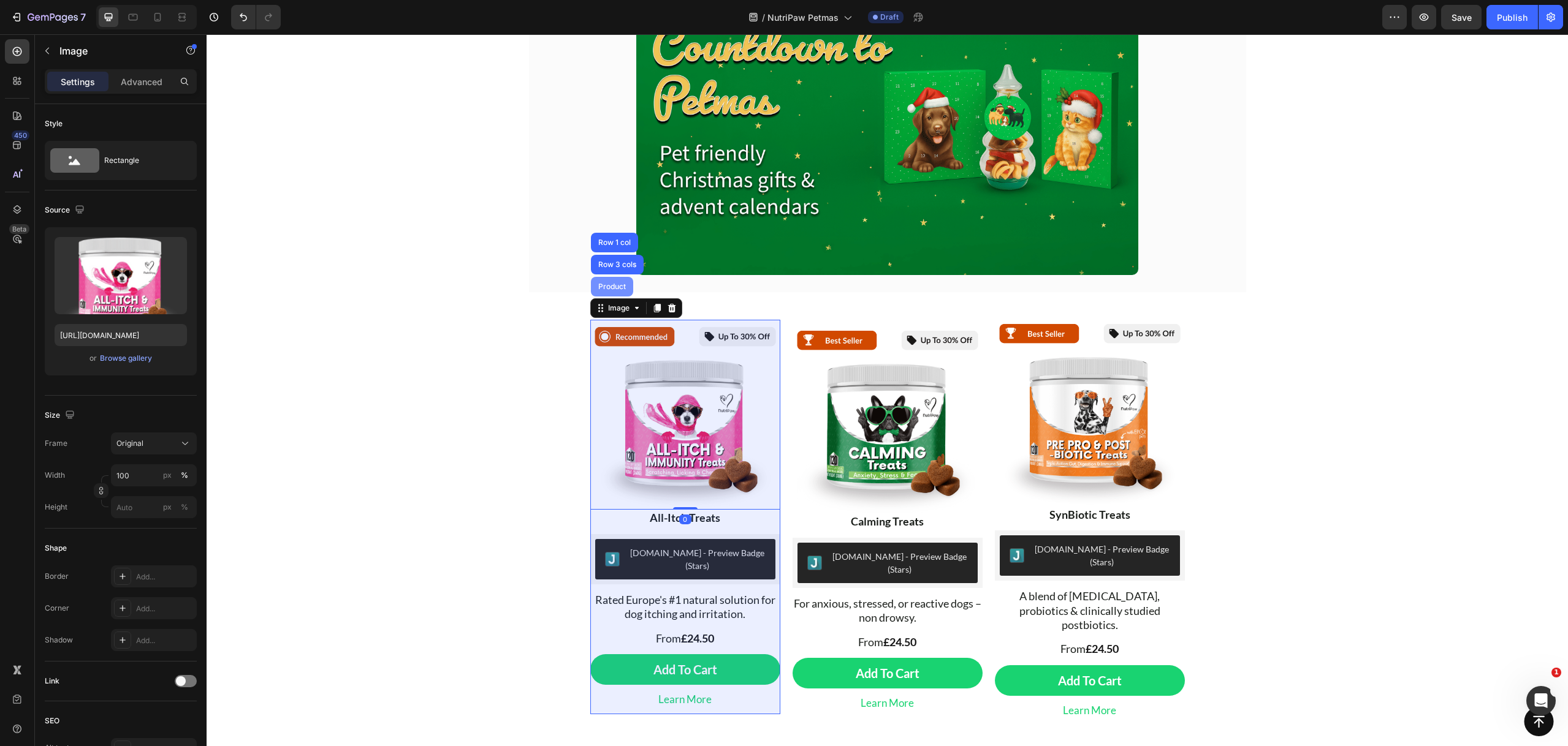
click at [613, 283] on div "Product" at bounding box center [612, 286] width 33 height 7
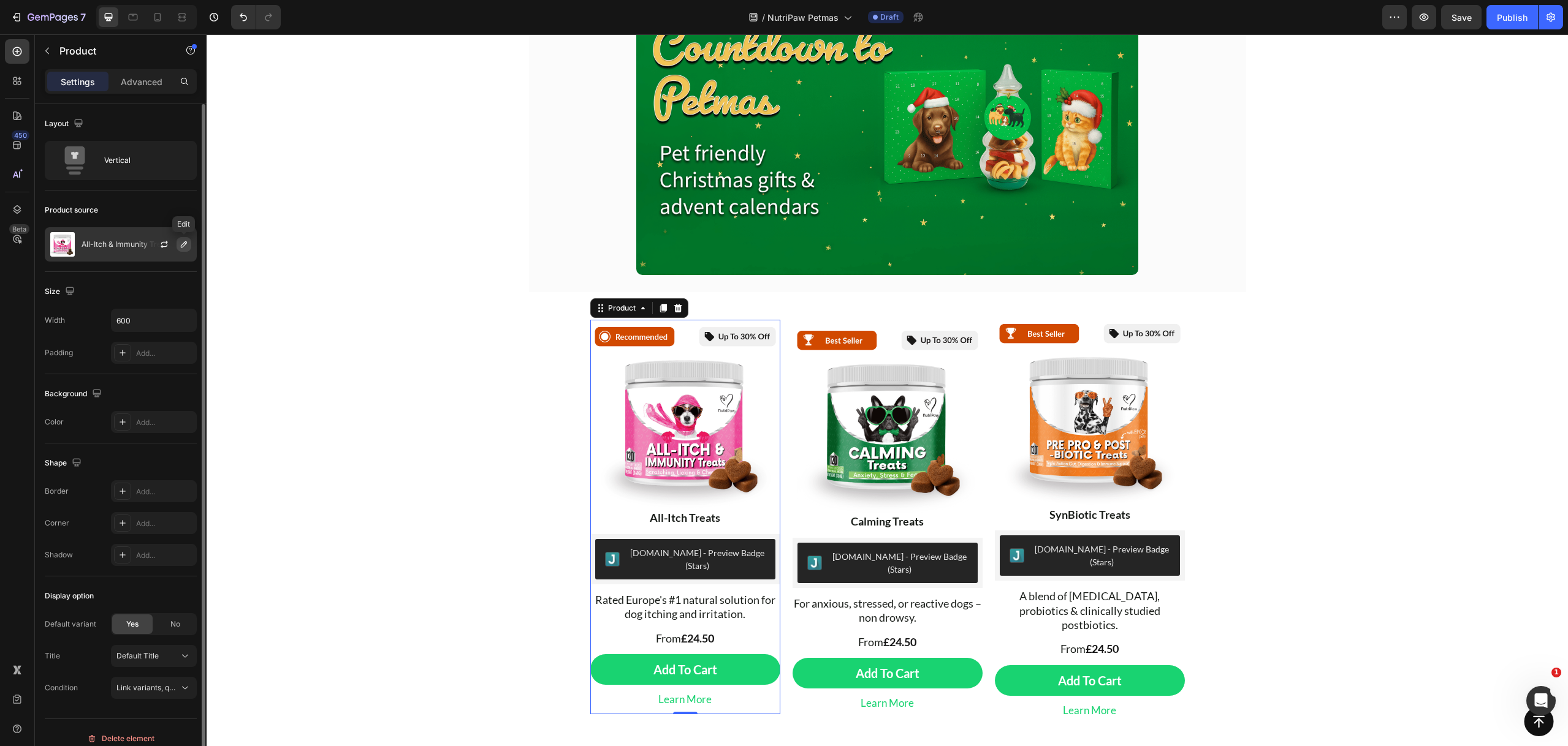
click at [180, 245] on icon "button" at bounding box center [184, 244] width 10 height 10
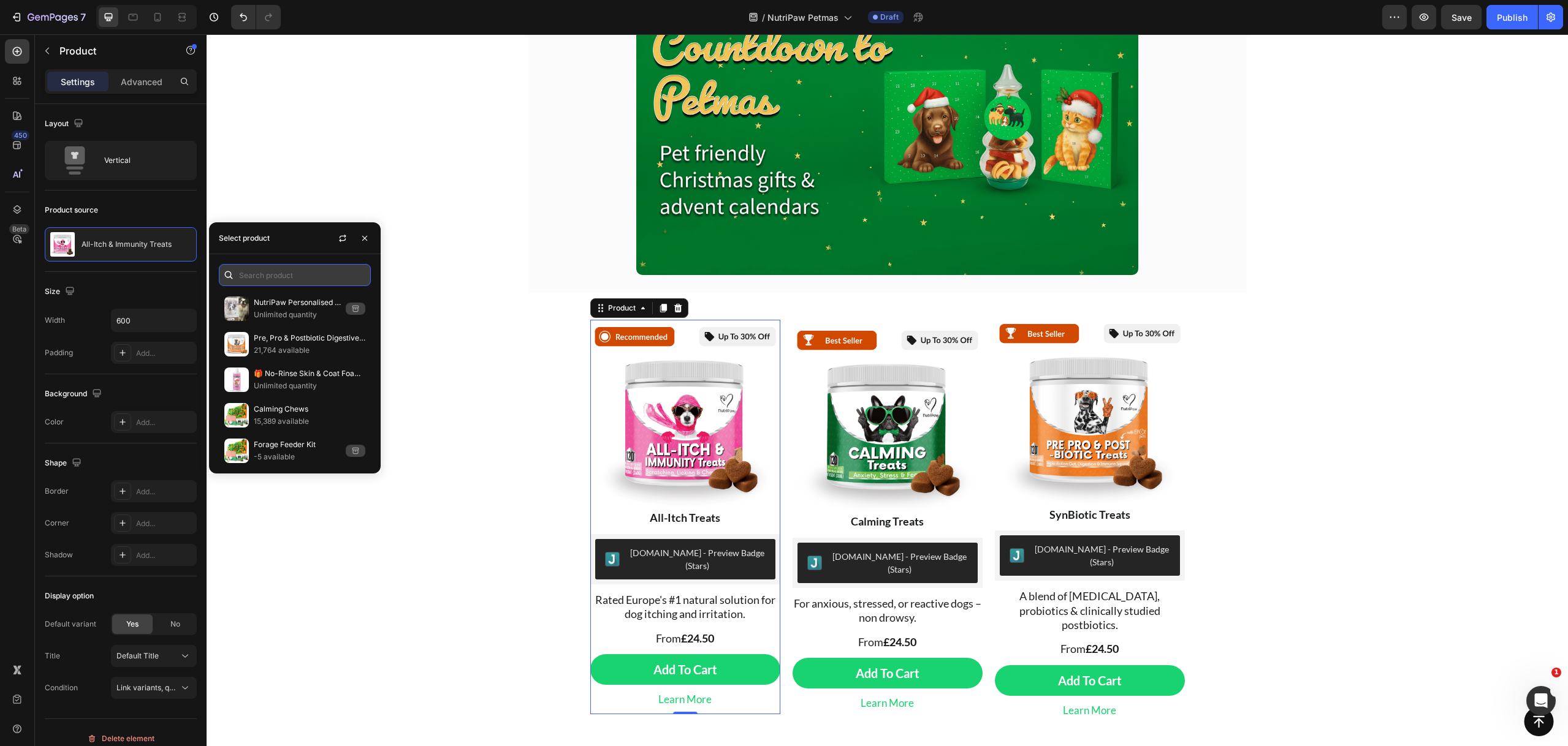
click at [303, 274] on input "text" at bounding box center [295, 275] width 152 height 22
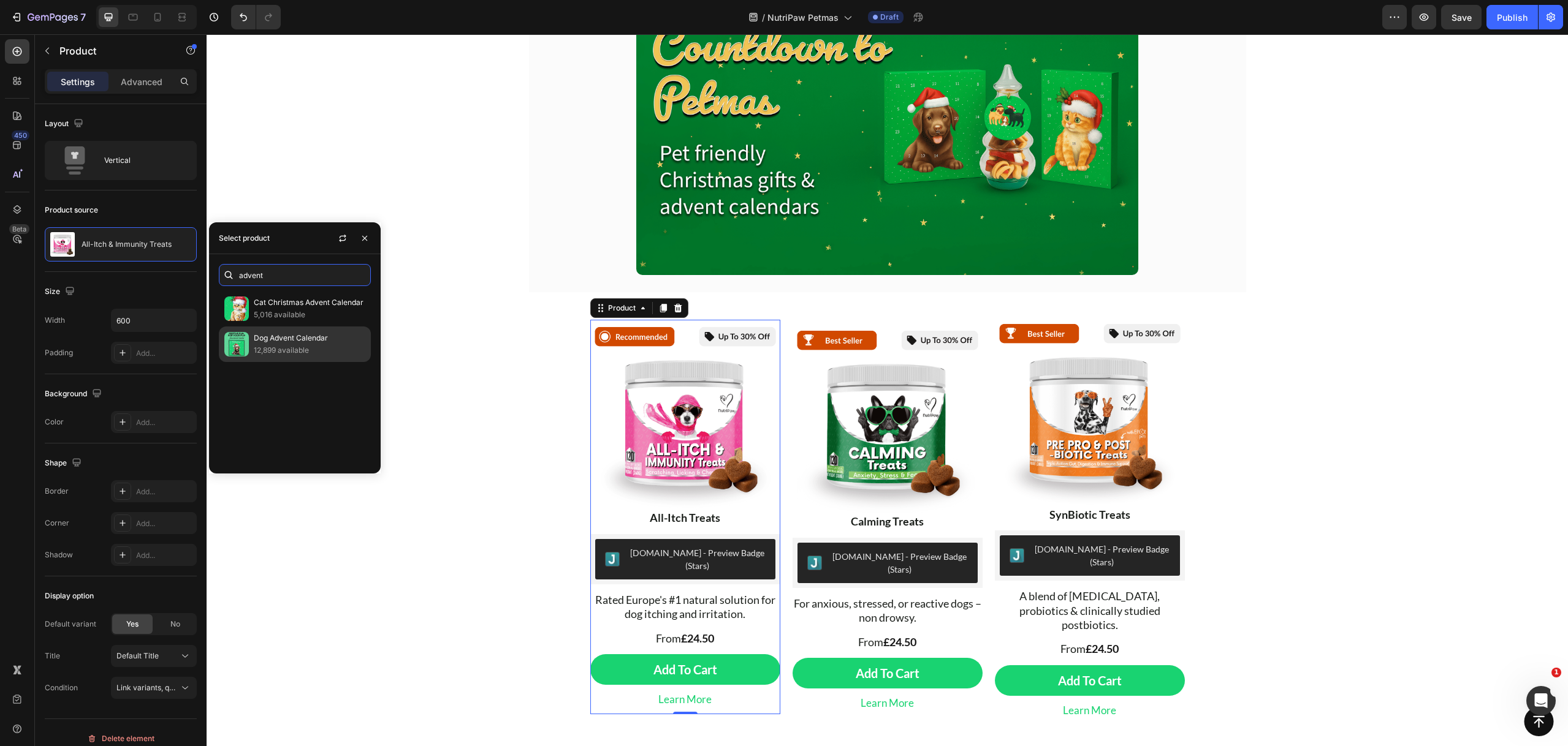
type input "advent"
click at [322, 349] on p "12,899 available" at bounding box center [309, 350] width 112 height 13
click at [290, 343] on p "Dog Advent Calendar" at bounding box center [309, 339] width 112 height 13
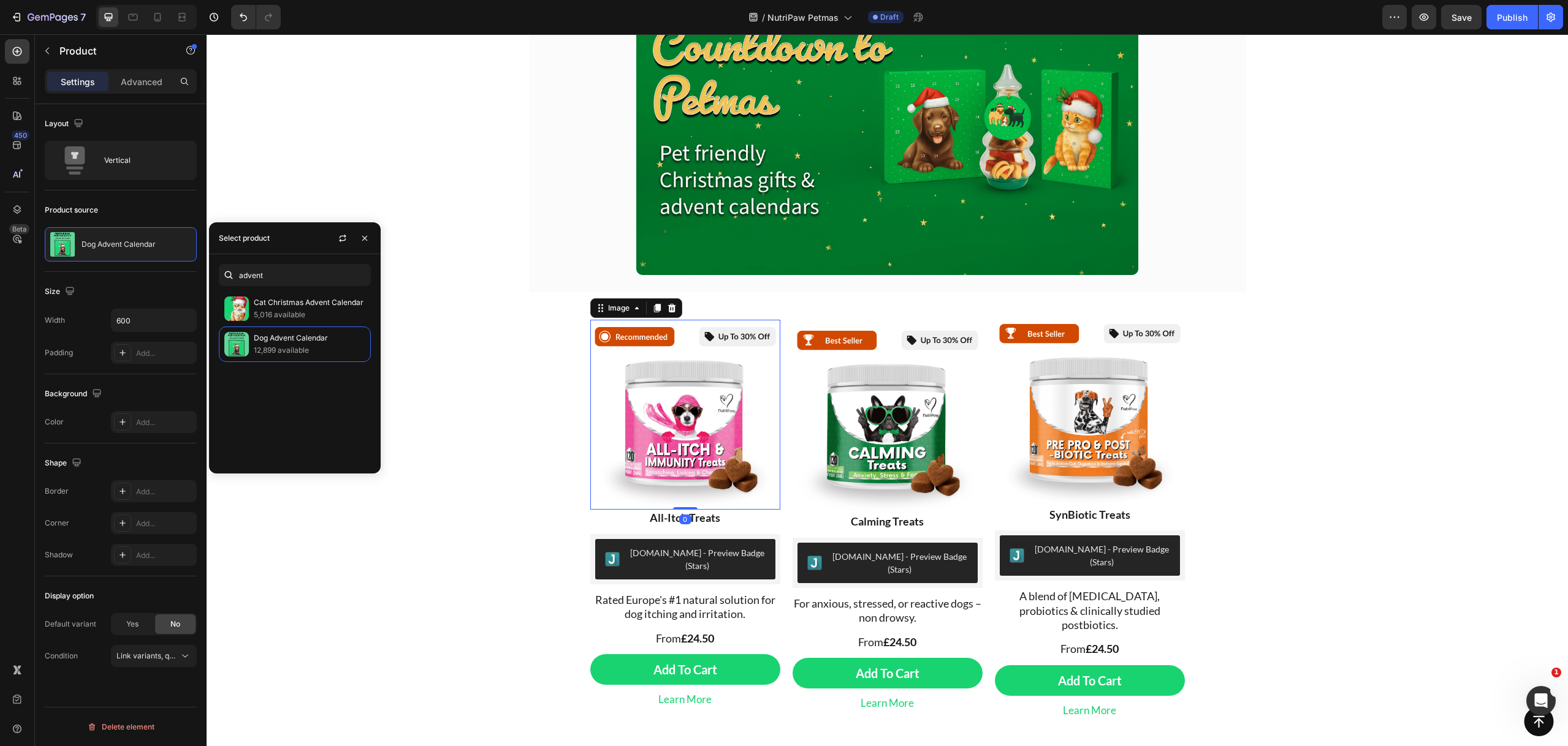
click at [669, 426] on img at bounding box center [685, 414] width 190 height 190
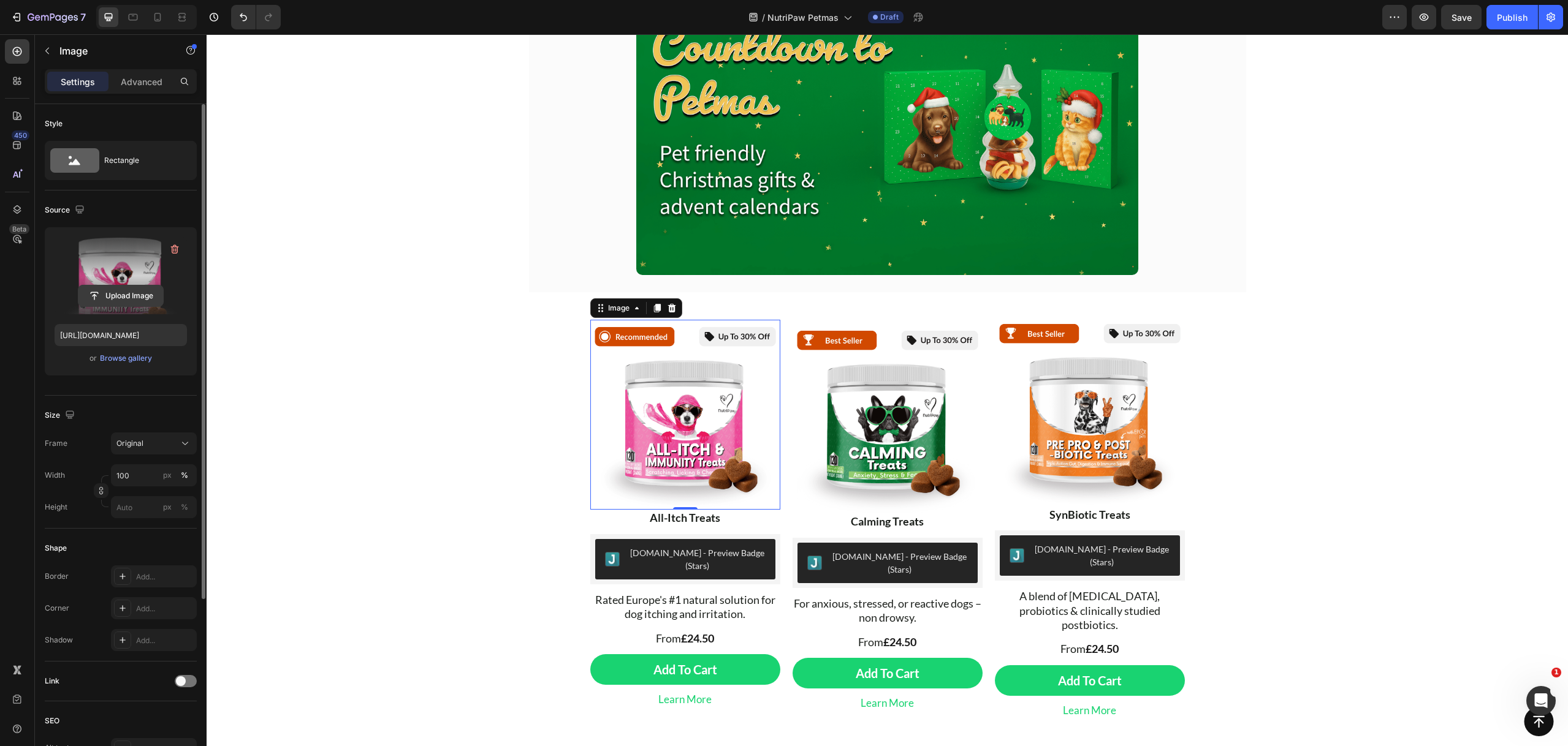
click at [135, 299] on input "file" at bounding box center [120, 296] width 85 height 21
type input "https://cdn.shopify.com/s/files/1/0499/3902/1985/files/gempages_574527014732563…"
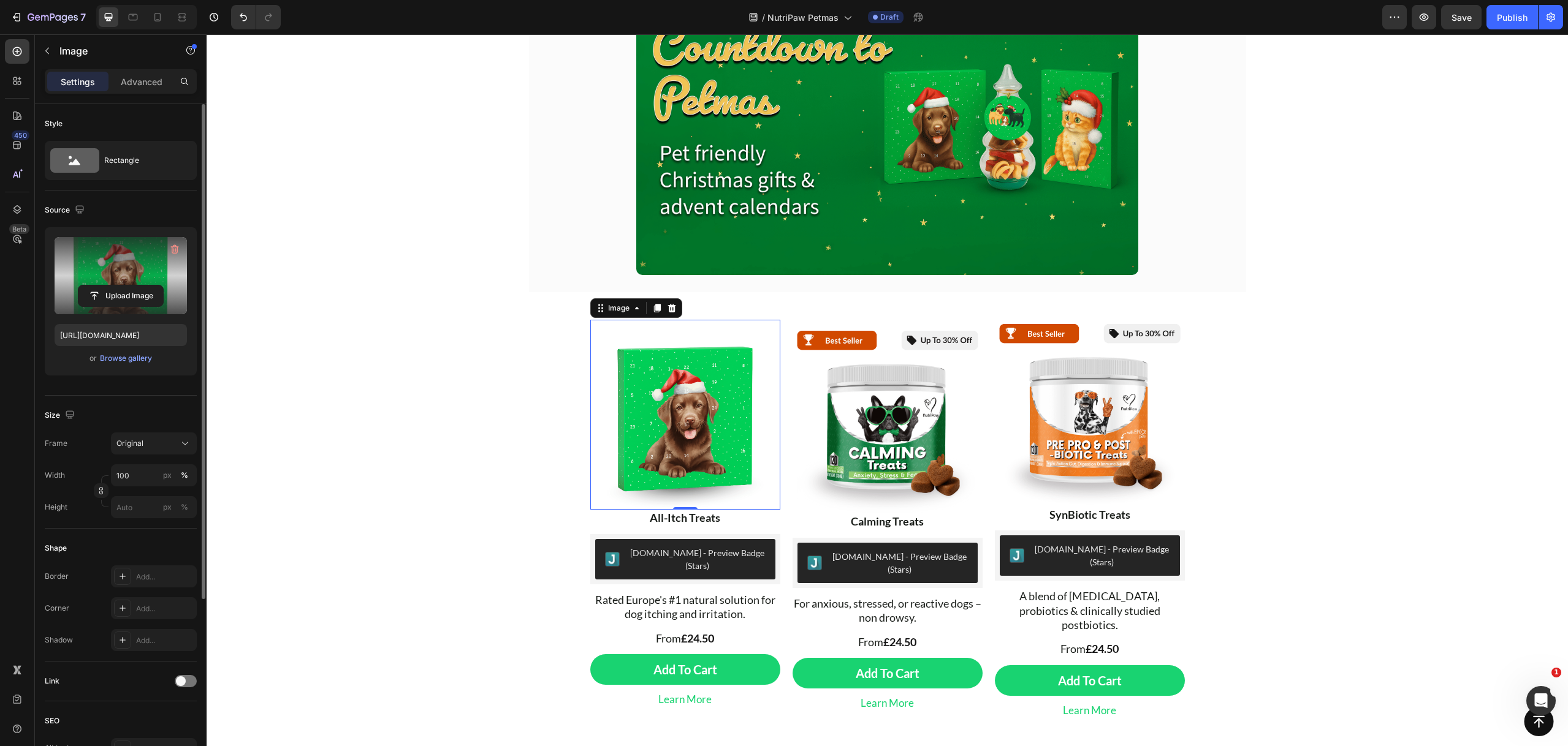
click at [679, 515] on div "0" at bounding box center [685, 519] width 13 height 10
click at [722, 593] on span "Rated Europe's #1 natural solution for dog itching and irritation." at bounding box center [685, 606] width 180 height 27
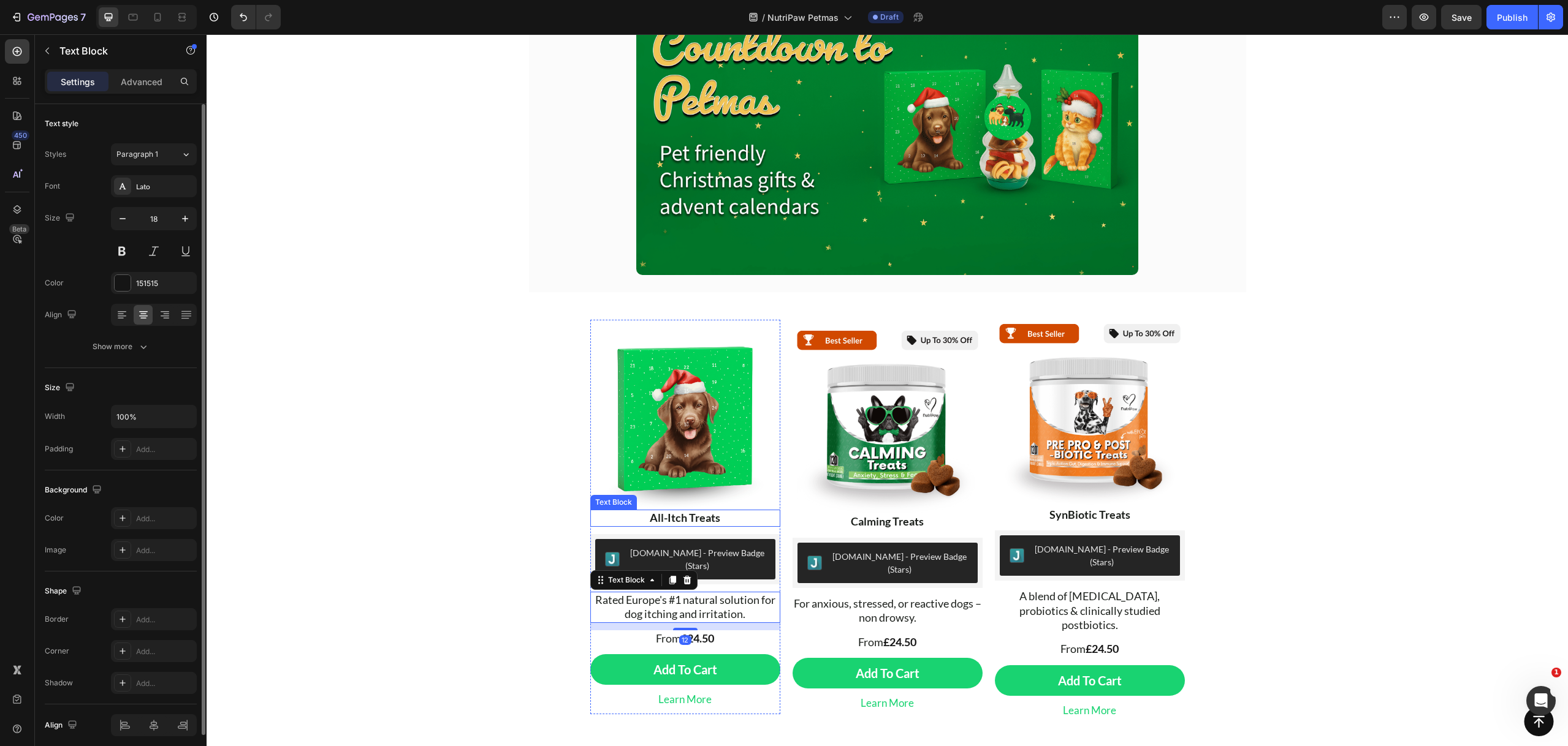
click at [704, 512] on strong "All-Itch Treats" at bounding box center [685, 517] width 70 height 13
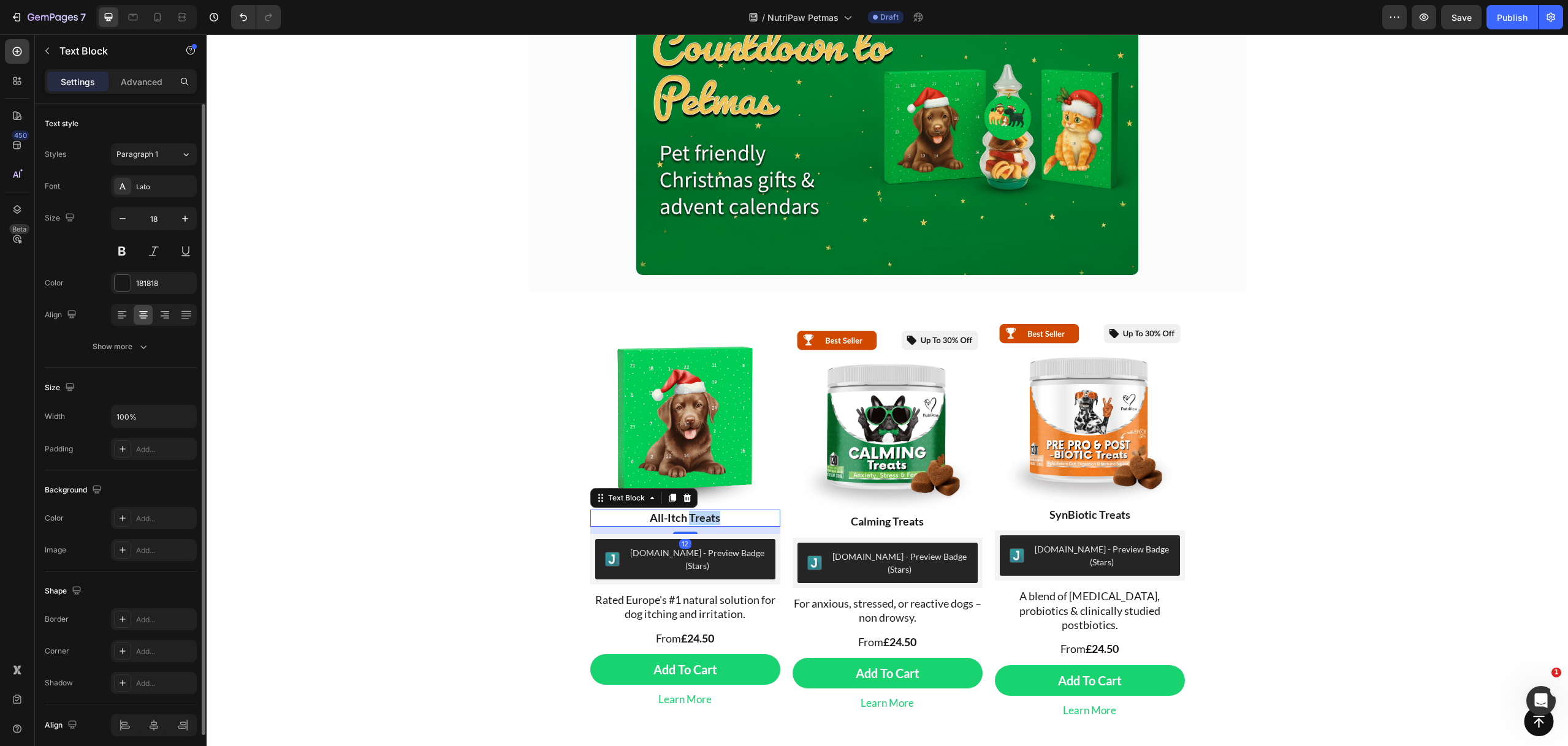
click at [705, 512] on strong "All-Itch Treats" at bounding box center [685, 517] width 70 height 13
click at [20, 85] on icon at bounding box center [17, 81] width 13 height 13
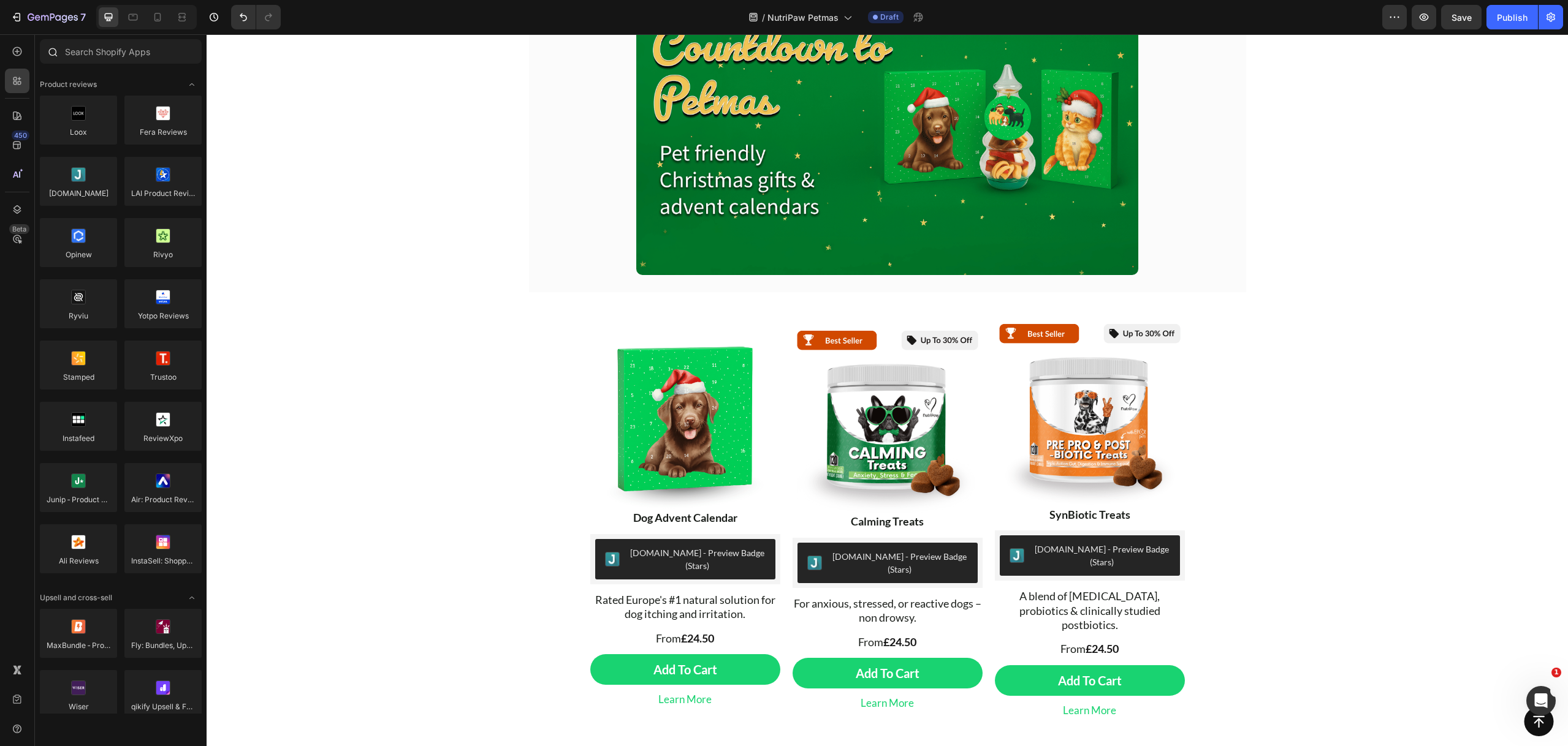
click at [89, 63] on div at bounding box center [120, 54] width 171 height 30
click at [88, 58] on input "text" at bounding box center [120, 51] width 162 height 24
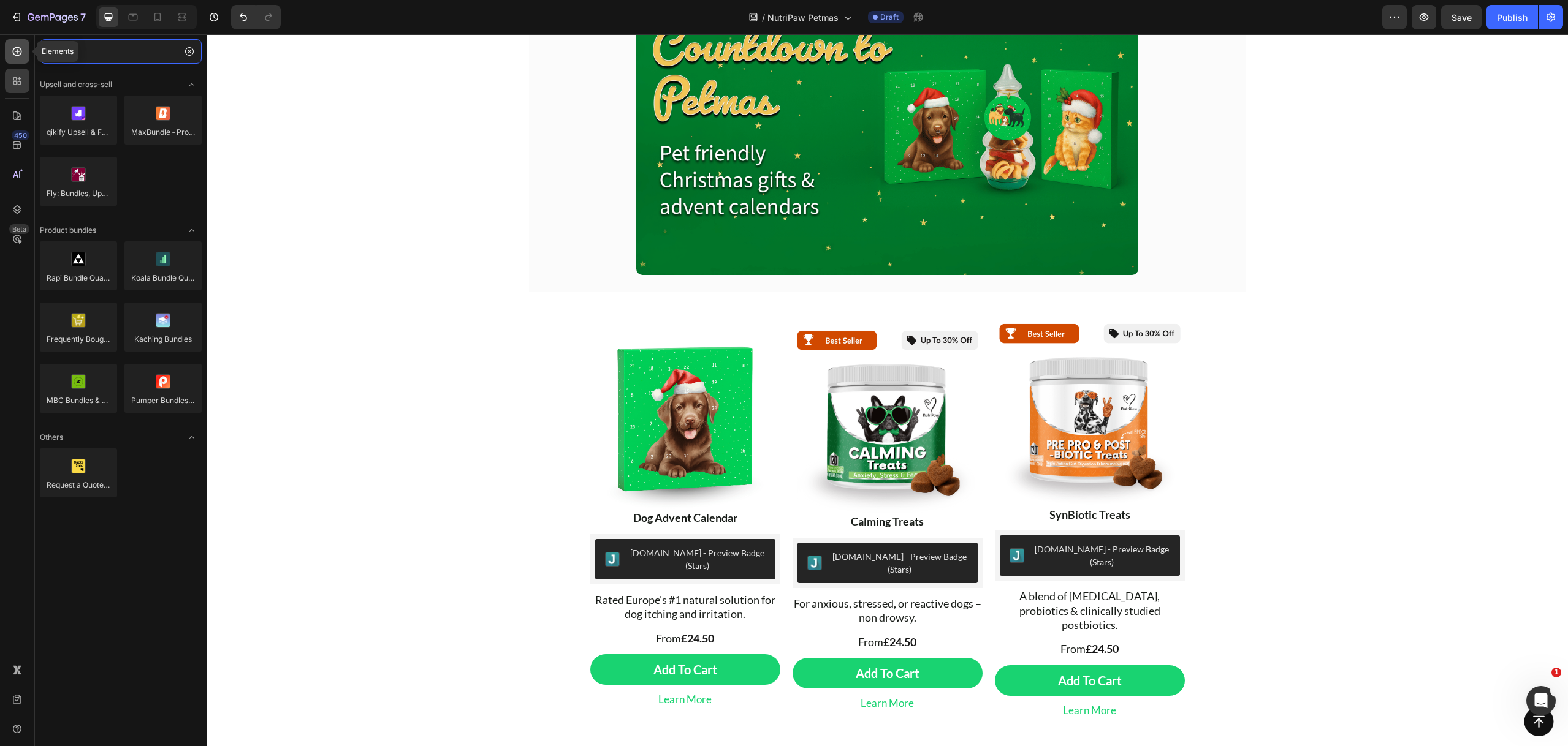
type input "q"
click at [20, 52] on icon at bounding box center [17, 52] width 9 height 9
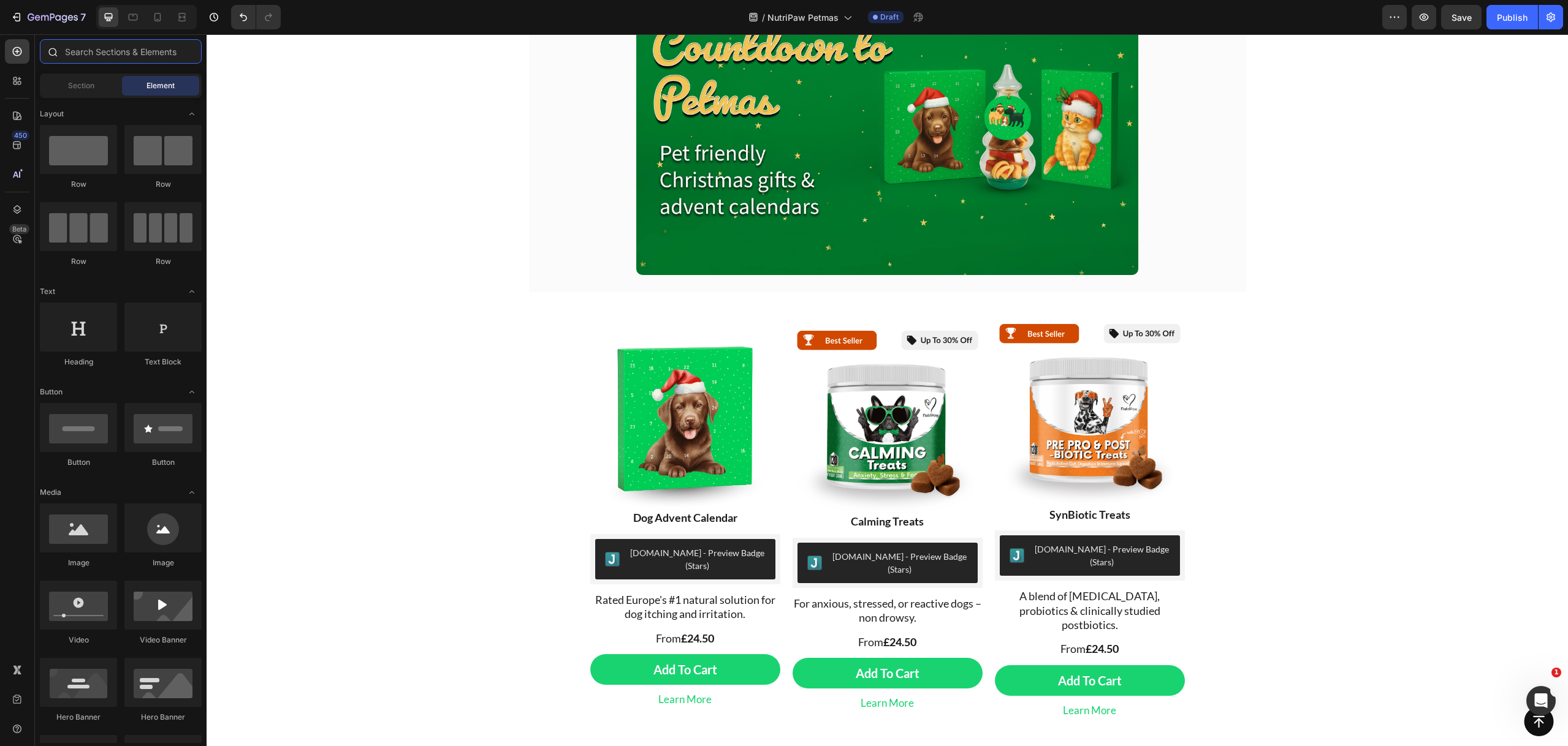
click at [110, 55] on input "text" at bounding box center [120, 51] width 162 height 24
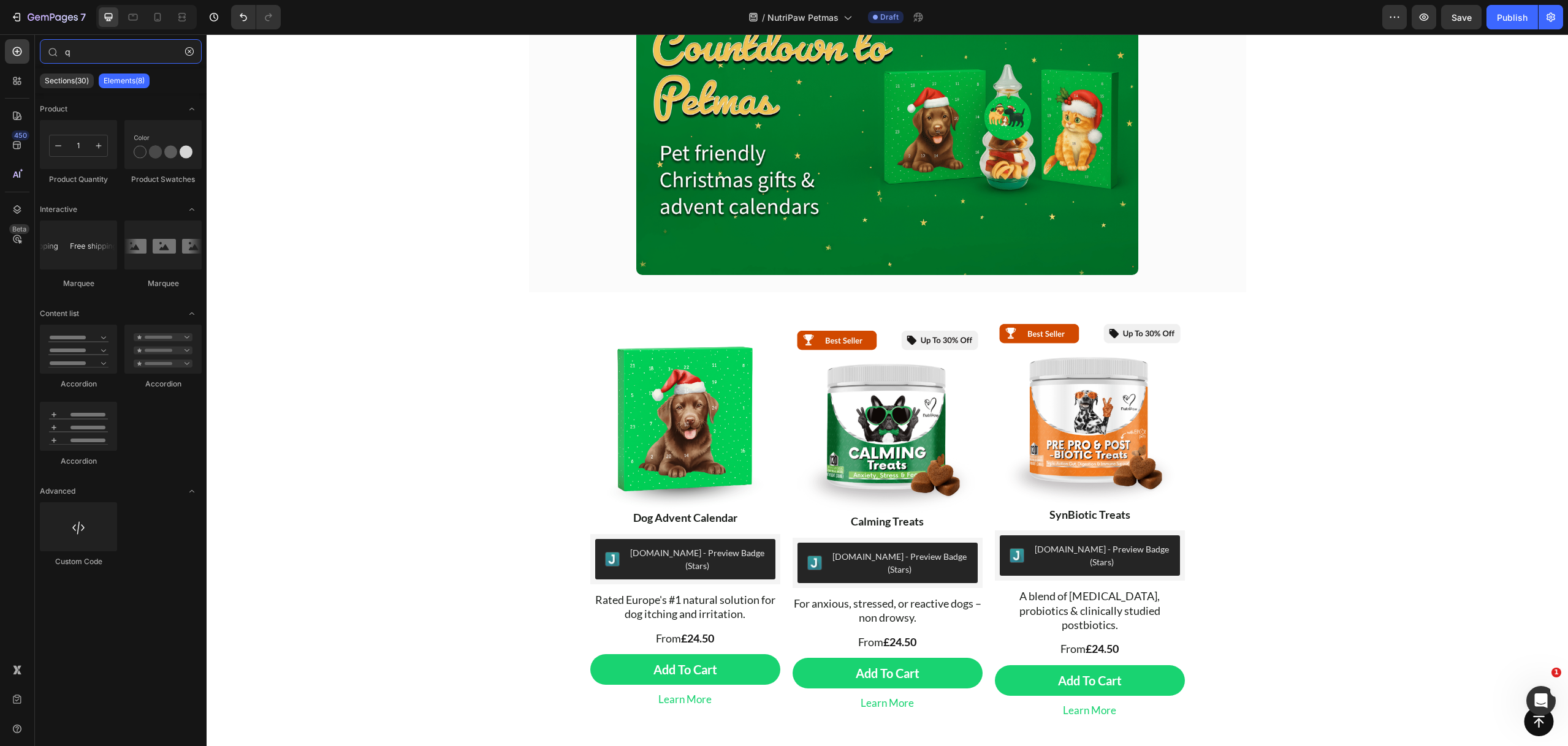
type input "q"
drag, startPoint x: 336, startPoint y: 207, endPoint x: 697, endPoint y: 633, distance: 558.4
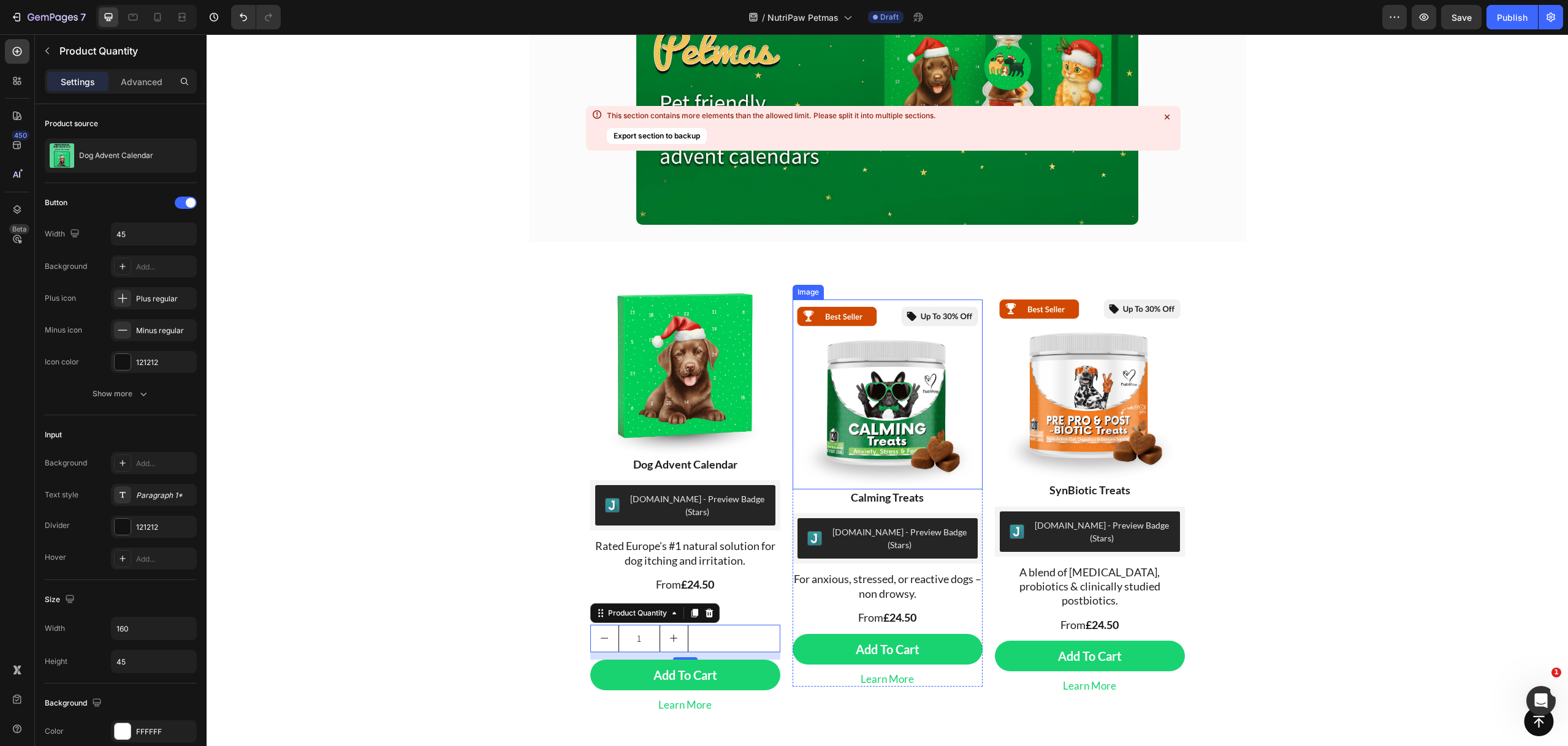
scroll to position [403, 0]
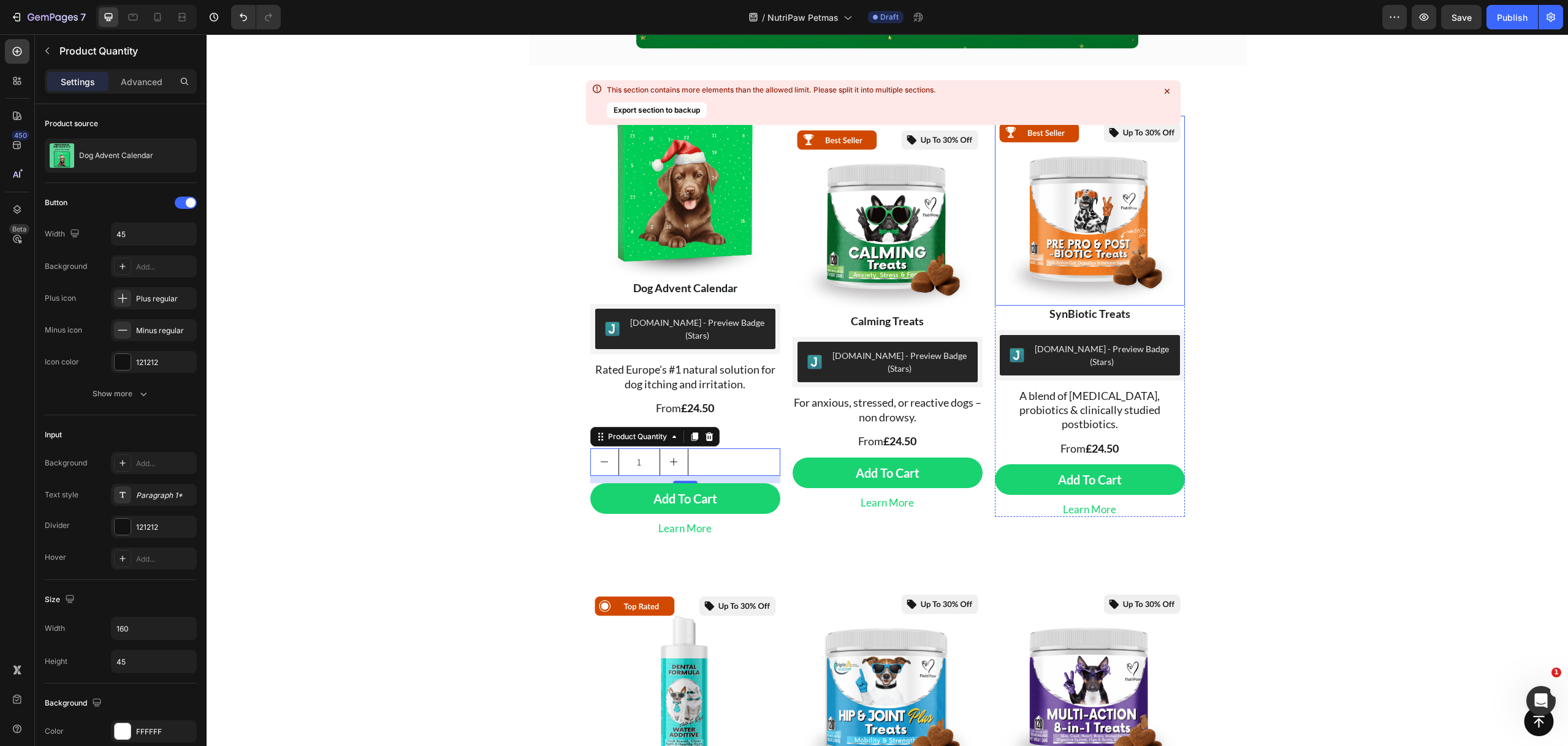
drag, startPoint x: 1167, startPoint y: 91, endPoint x: 1160, endPoint y: 116, distance: 26.0
click at [1167, 91] on icon at bounding box center [1167, 91] width 5 height 5
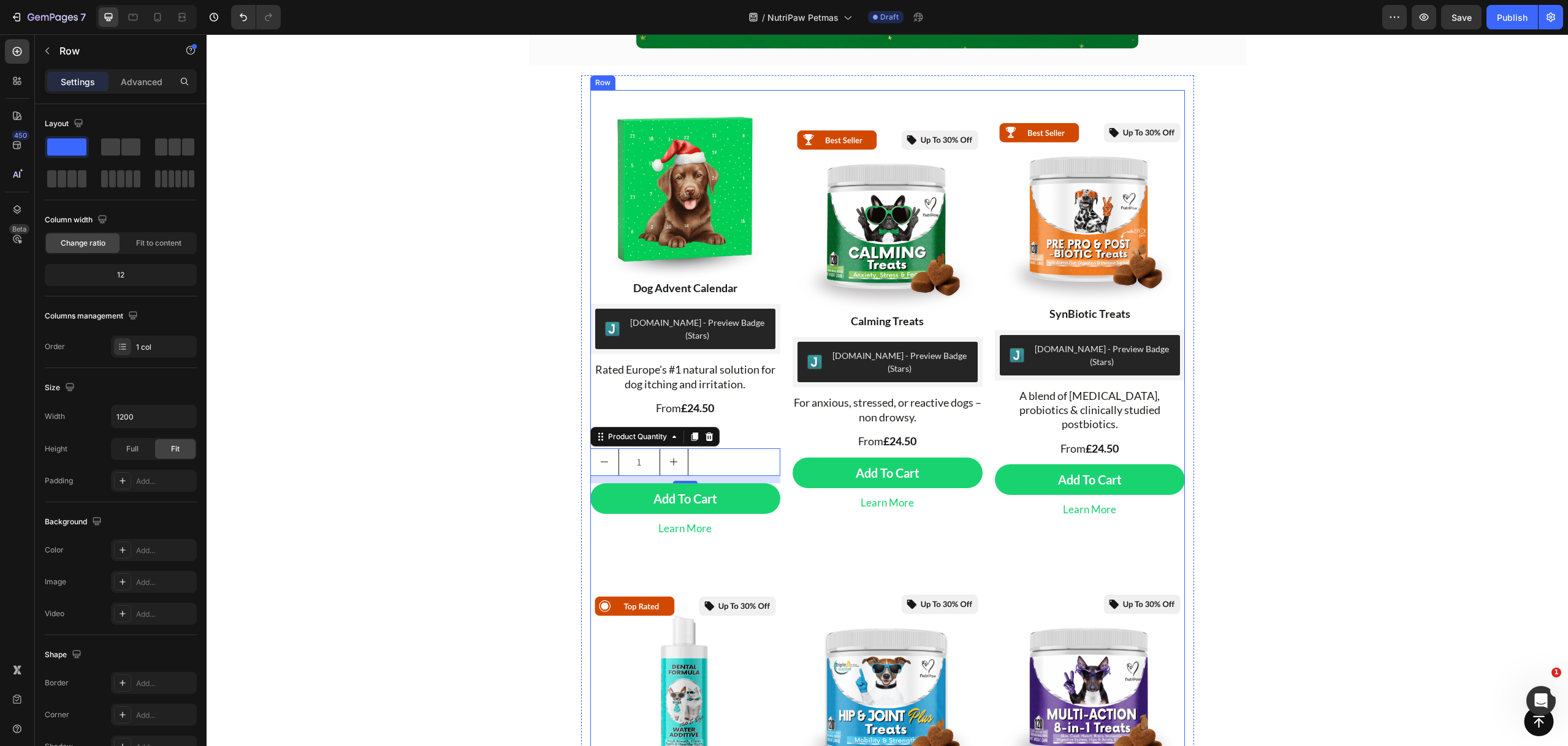
drag, startPoint x: 778, startPoint y: 623, endPoint x: 779, endPoint y: 637, distance: 14.0
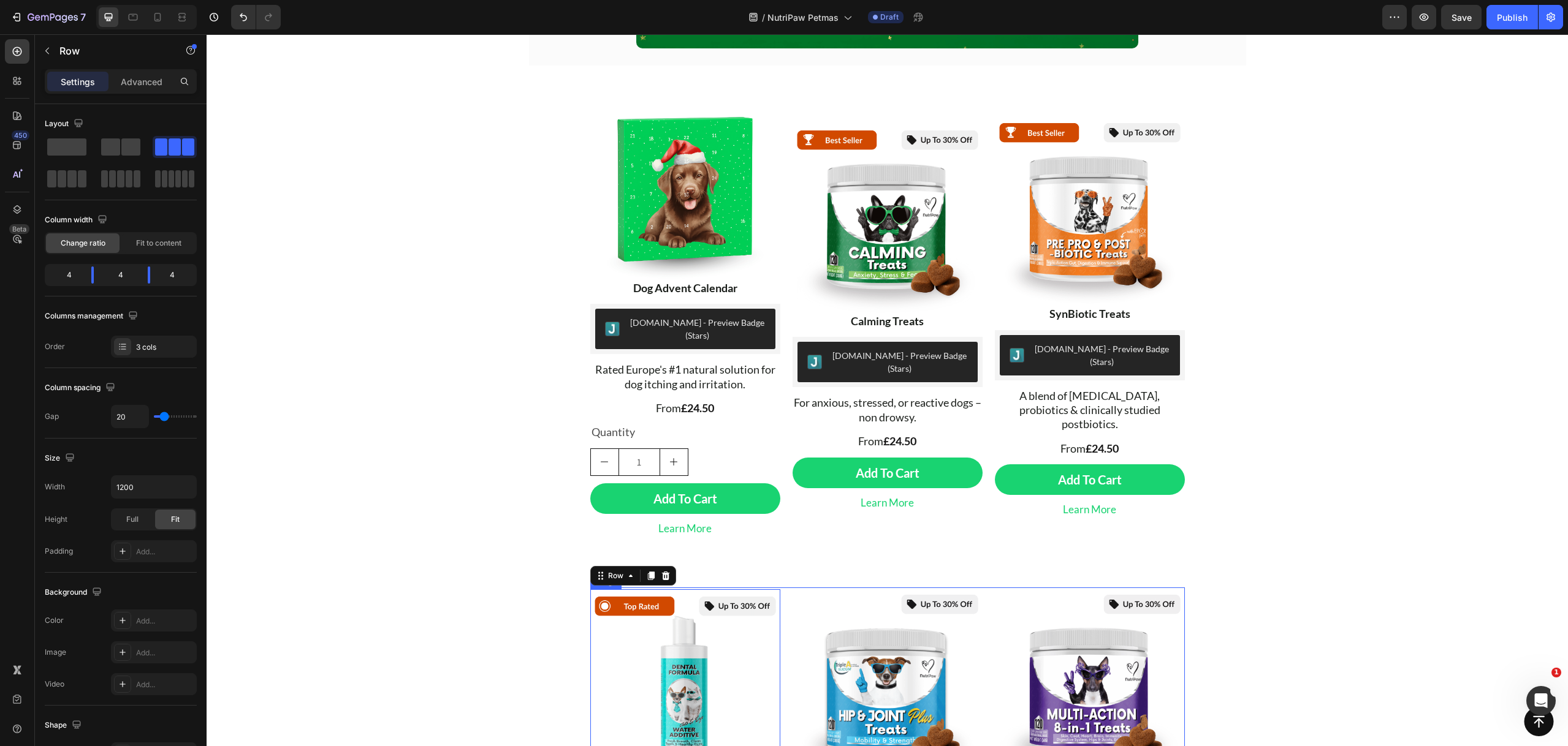
click at [702, 658] on img at bounding box center [685, 684] width 190 height 190
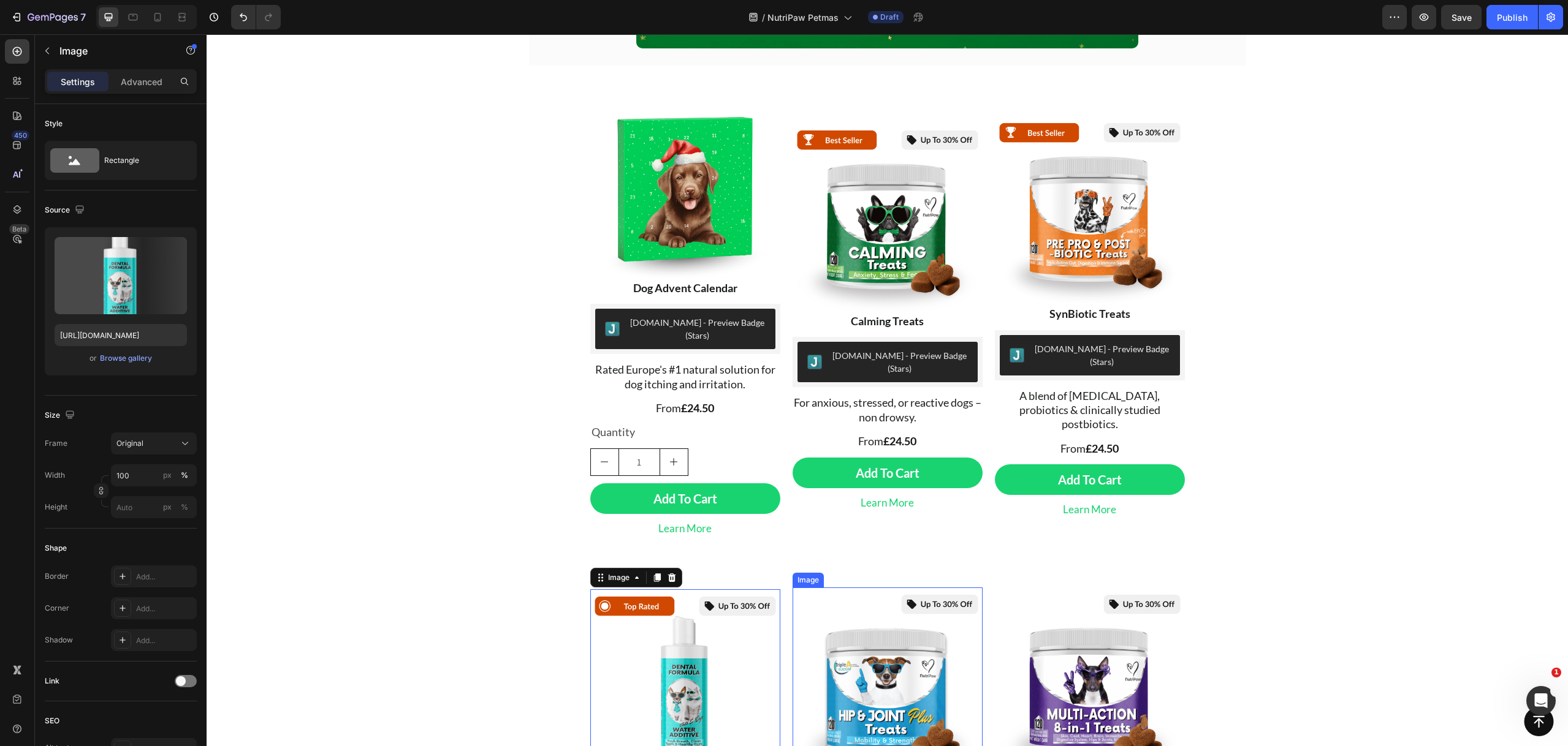
click at [793, 587] on img at bounding box center [887, 682] width 190 height 190
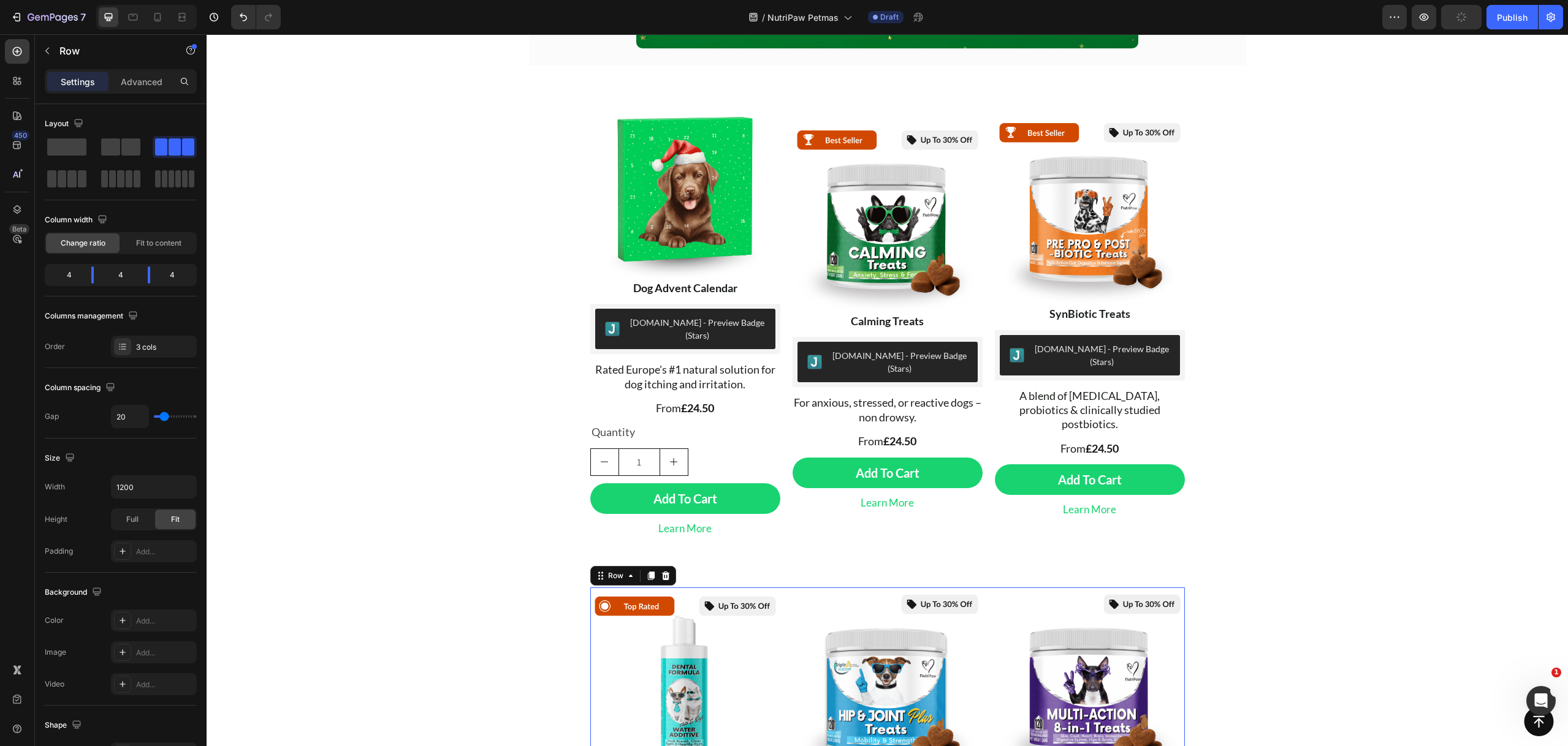
click at [661, 572] on icon at bounding box center [665, 576] width 8 height 9
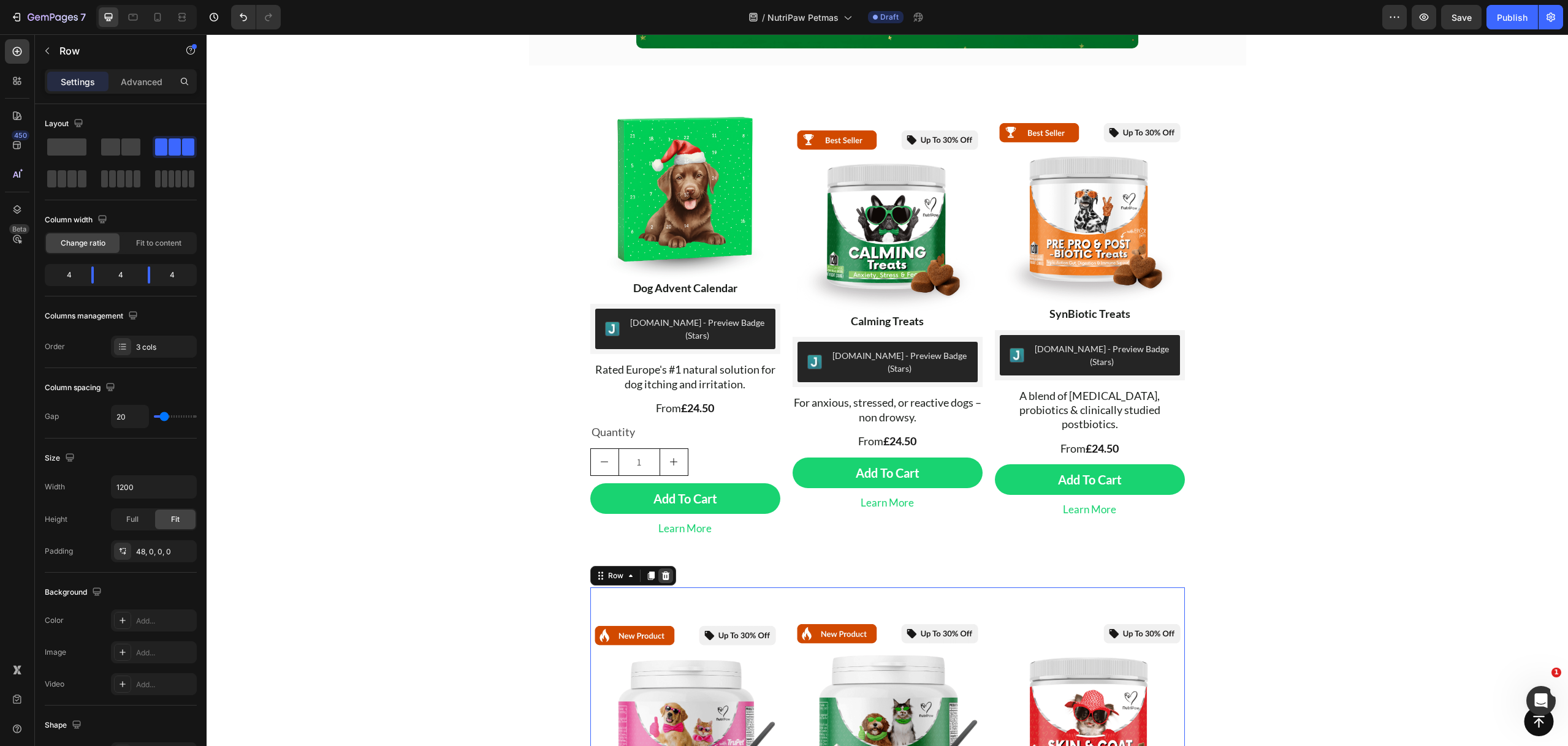
click at [661, 572] on icon at bounding box center [665, 576] width 8 height 9
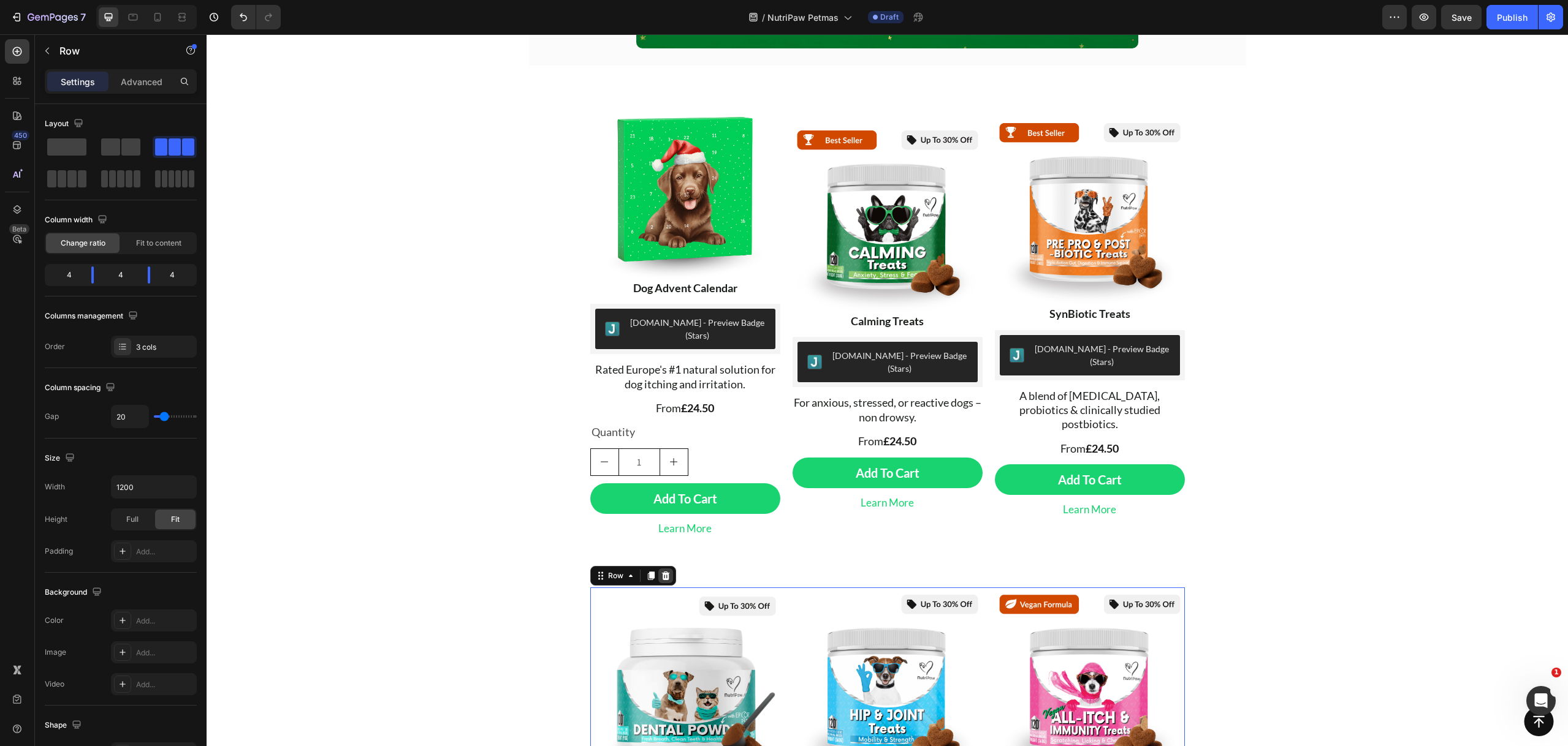
click at [664, 571] on icon at bounding box center [665, 576] width 10 height 10
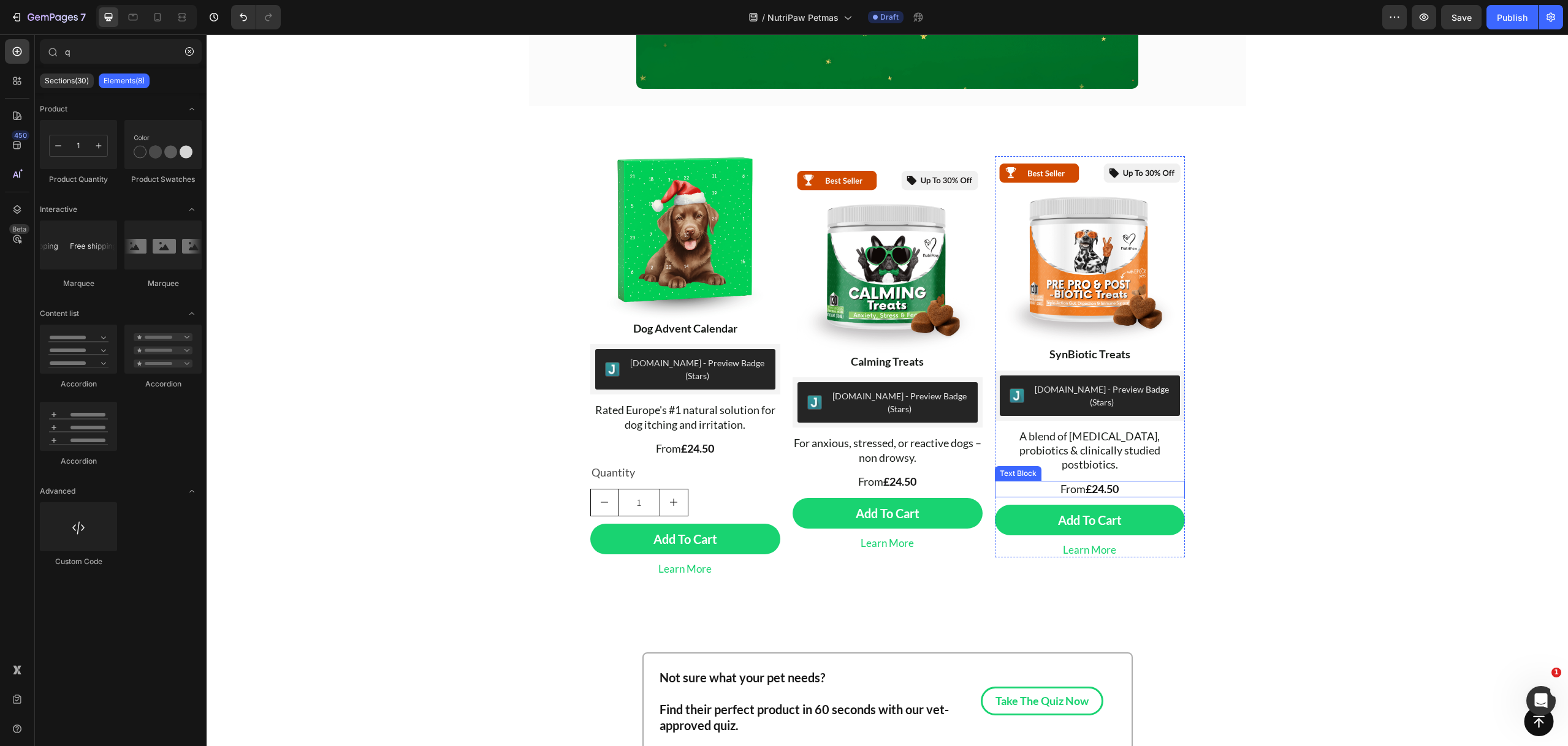
scroll to position [372, 0]
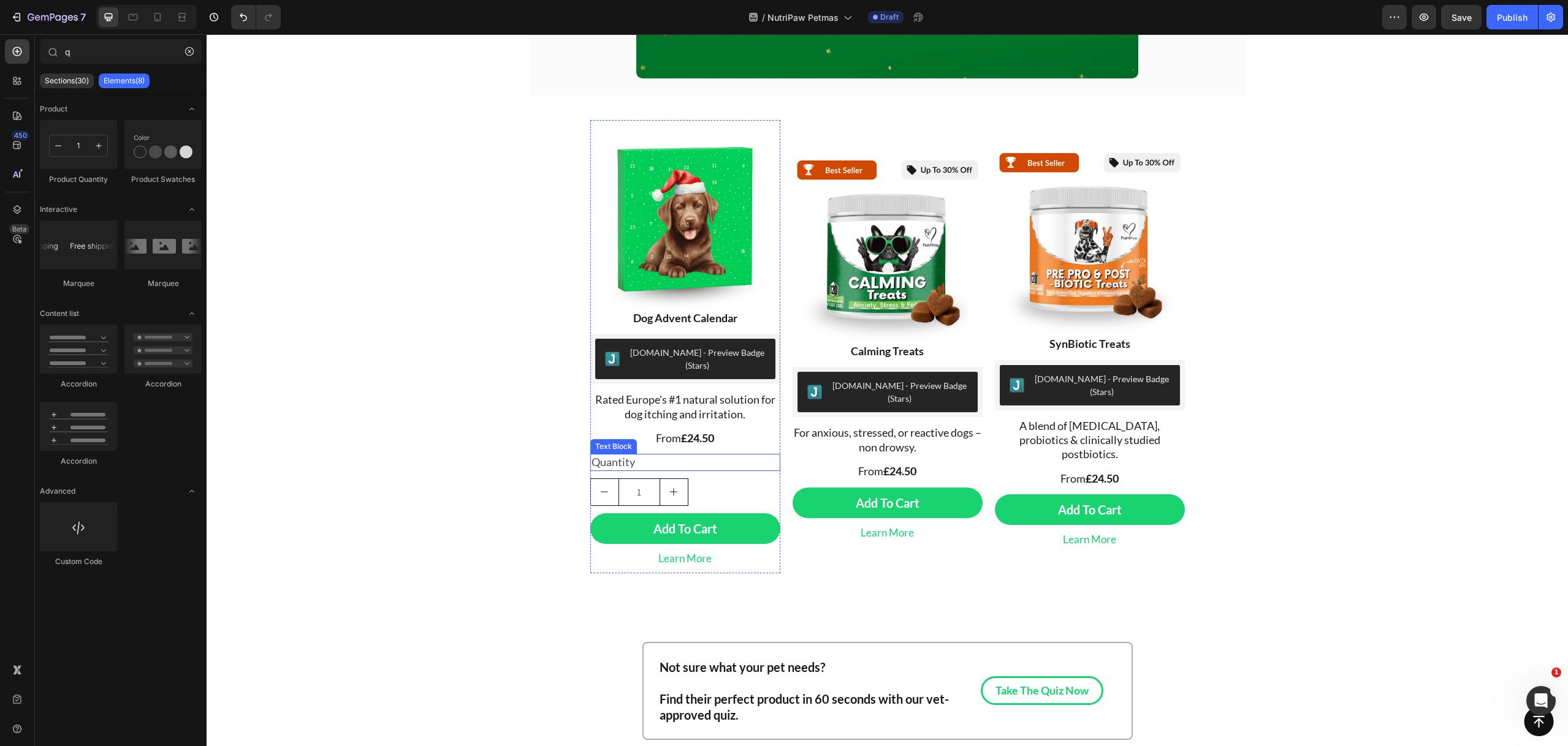
click at [655, 454] on div "Quantity" at bounding box center [685, 461] width 190 height 16
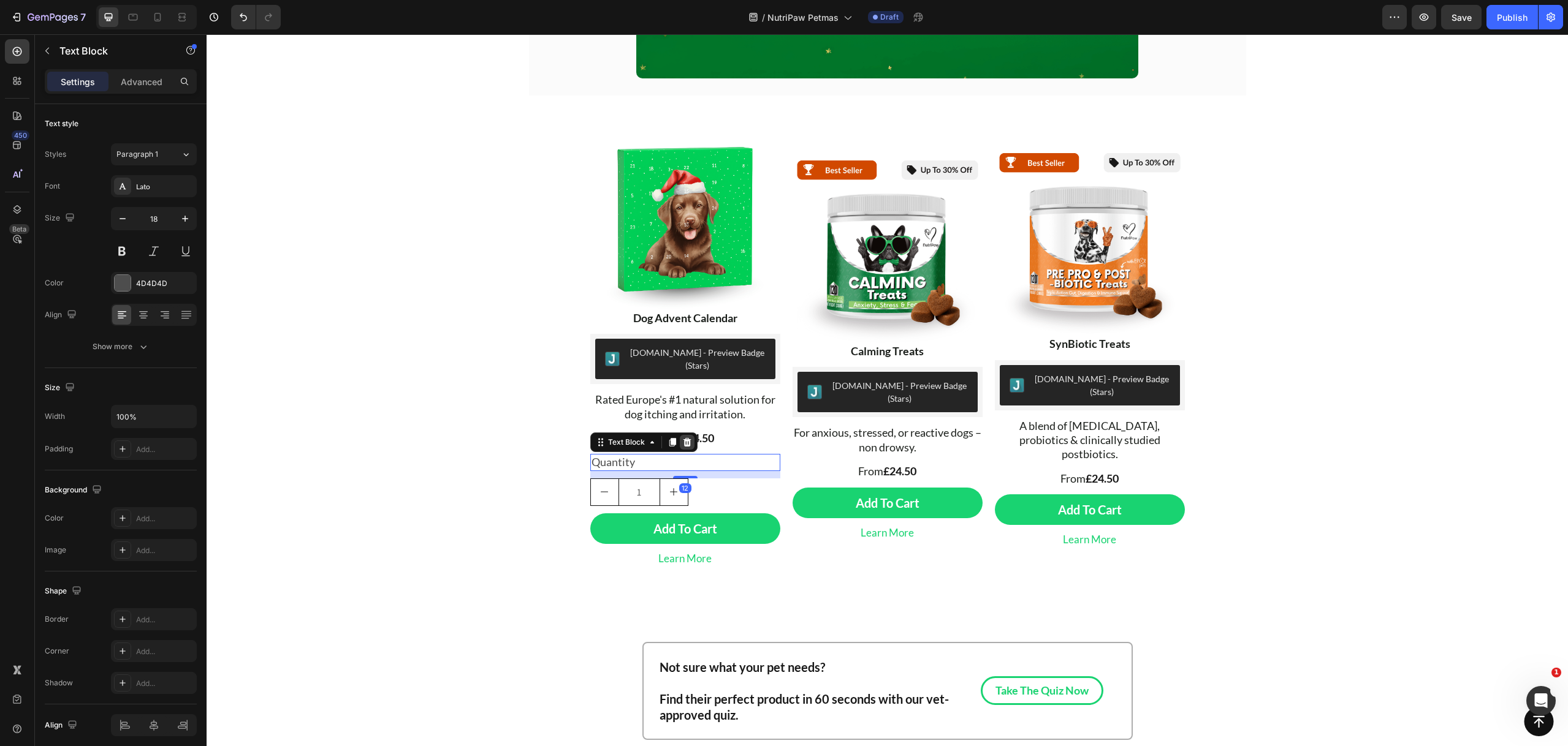
click at [682, 437] on icon at bounding box center [687, 442] width 10 height 10
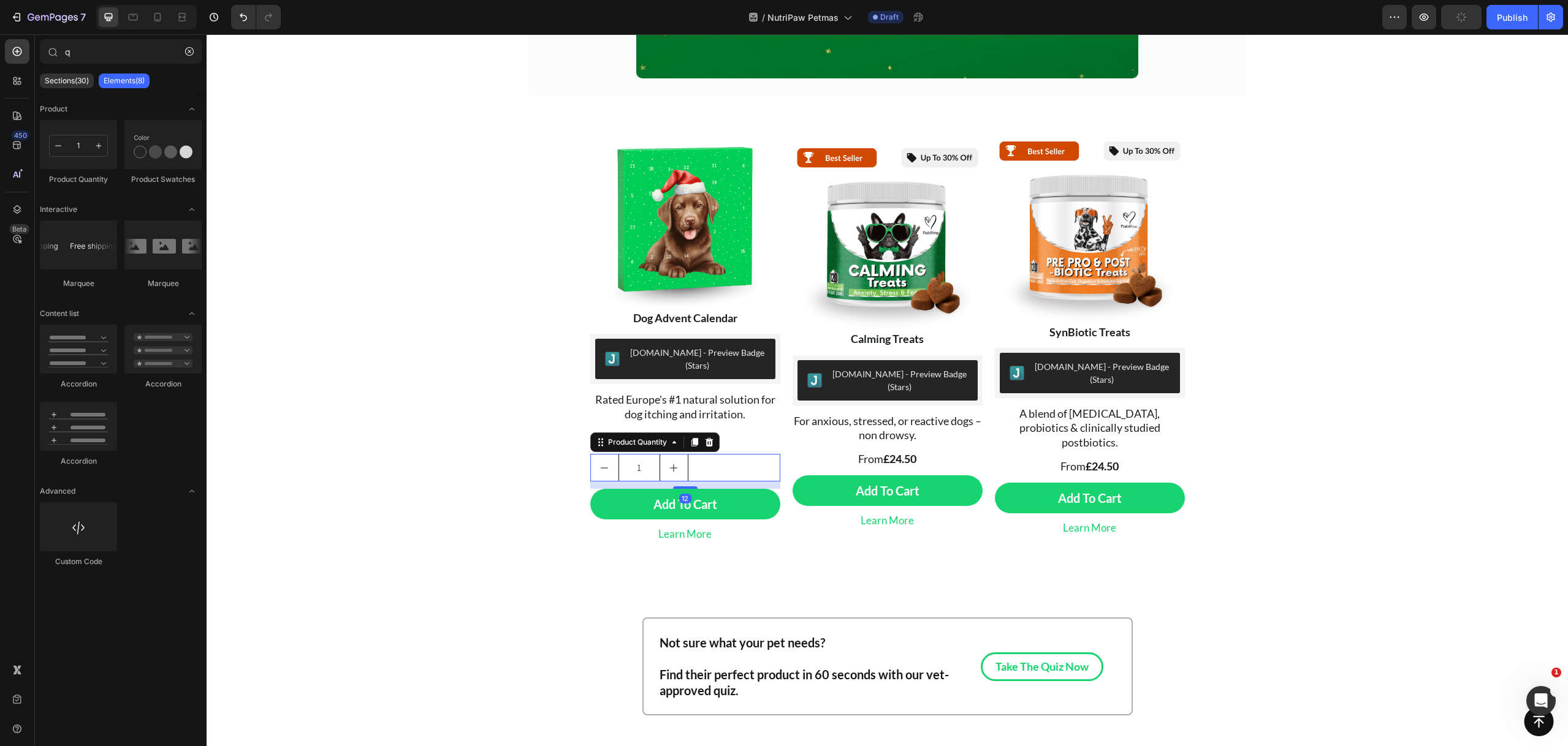
click at [711, 462] on div "1" at bounding box center [685, 467] width 190 height 27
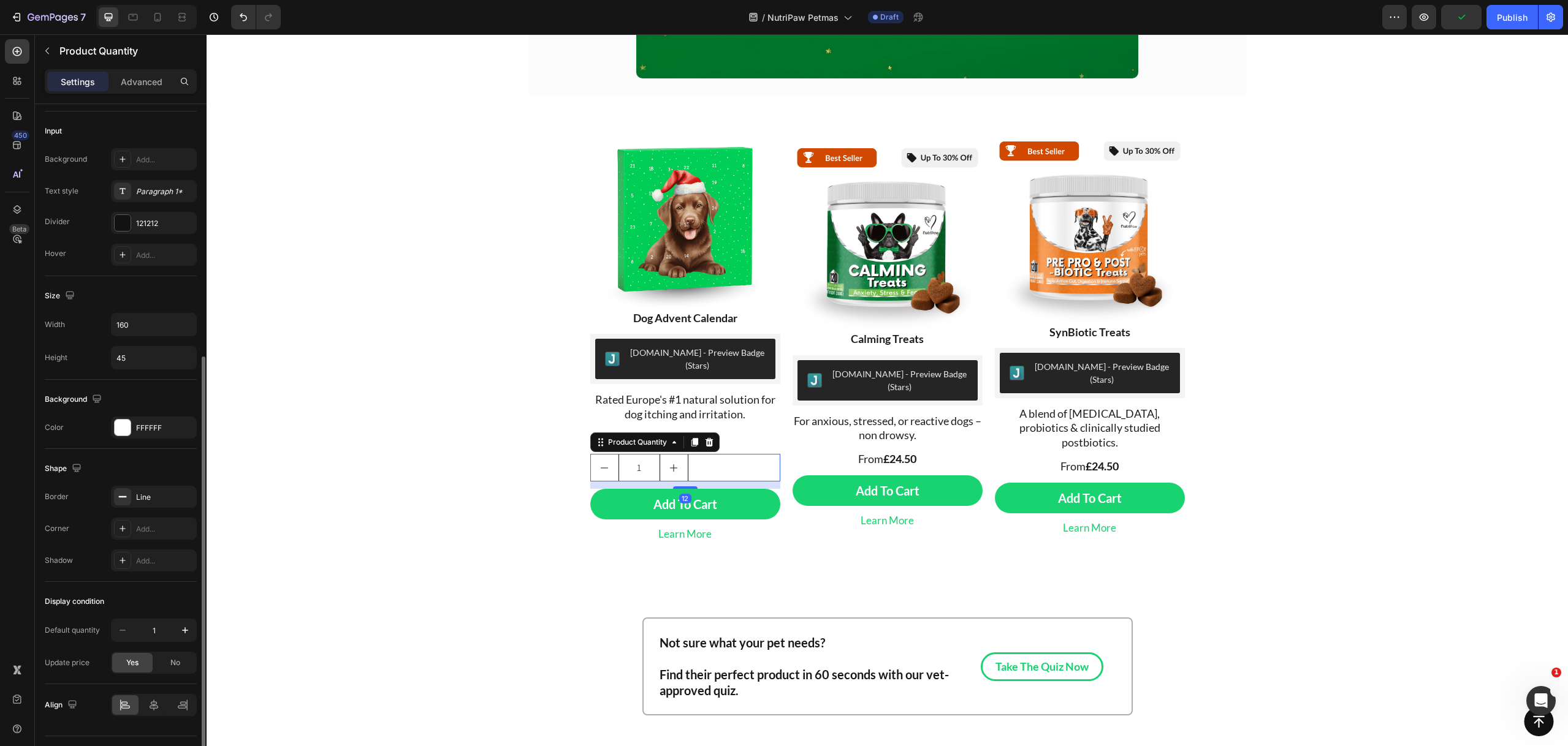
scroll to position [332, 0]
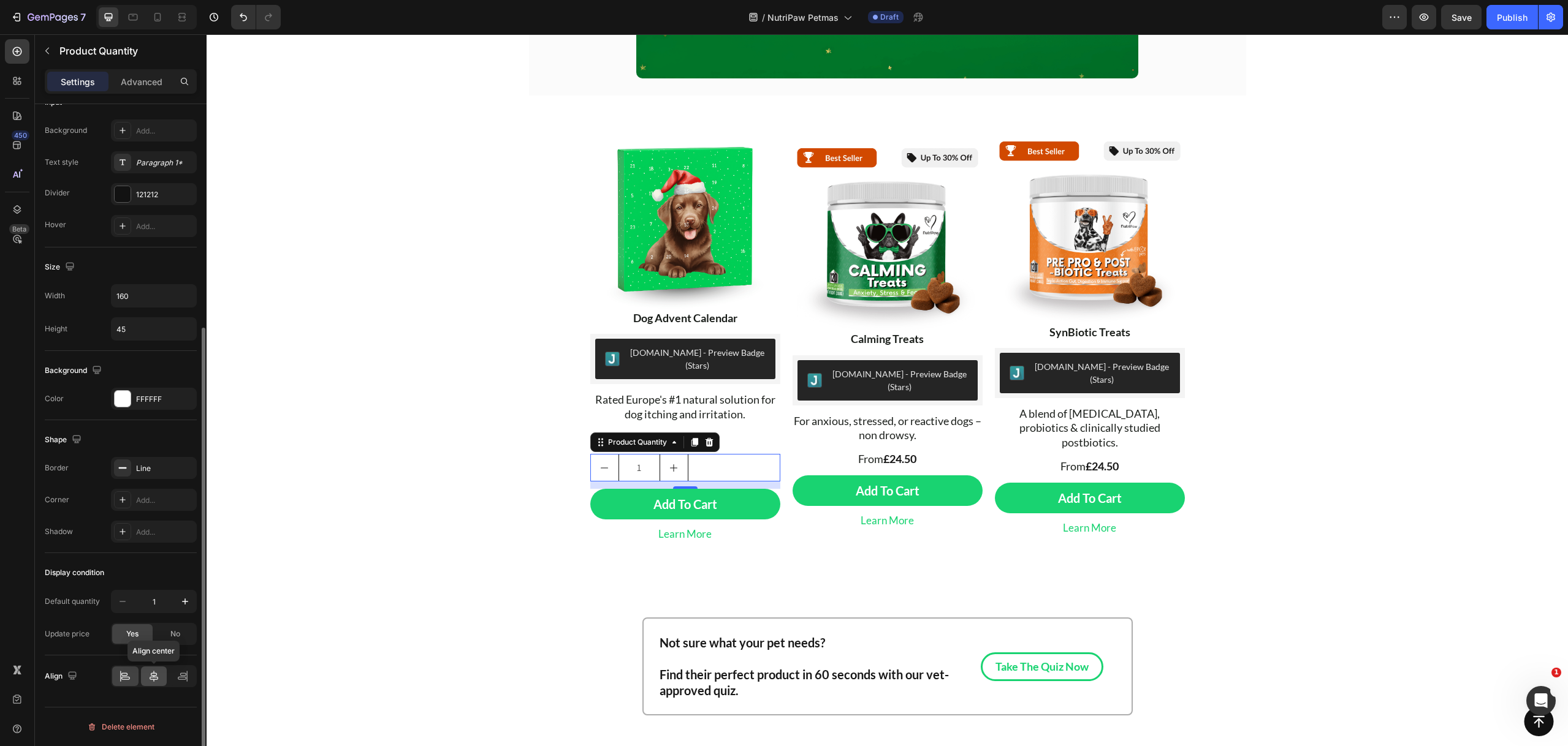
click at [157, 684] on div at bounding box center [154, 676] width 27 height 20
click at [637, 454] on button "decrement" at bounding box center [650, 468] width 27 height 27
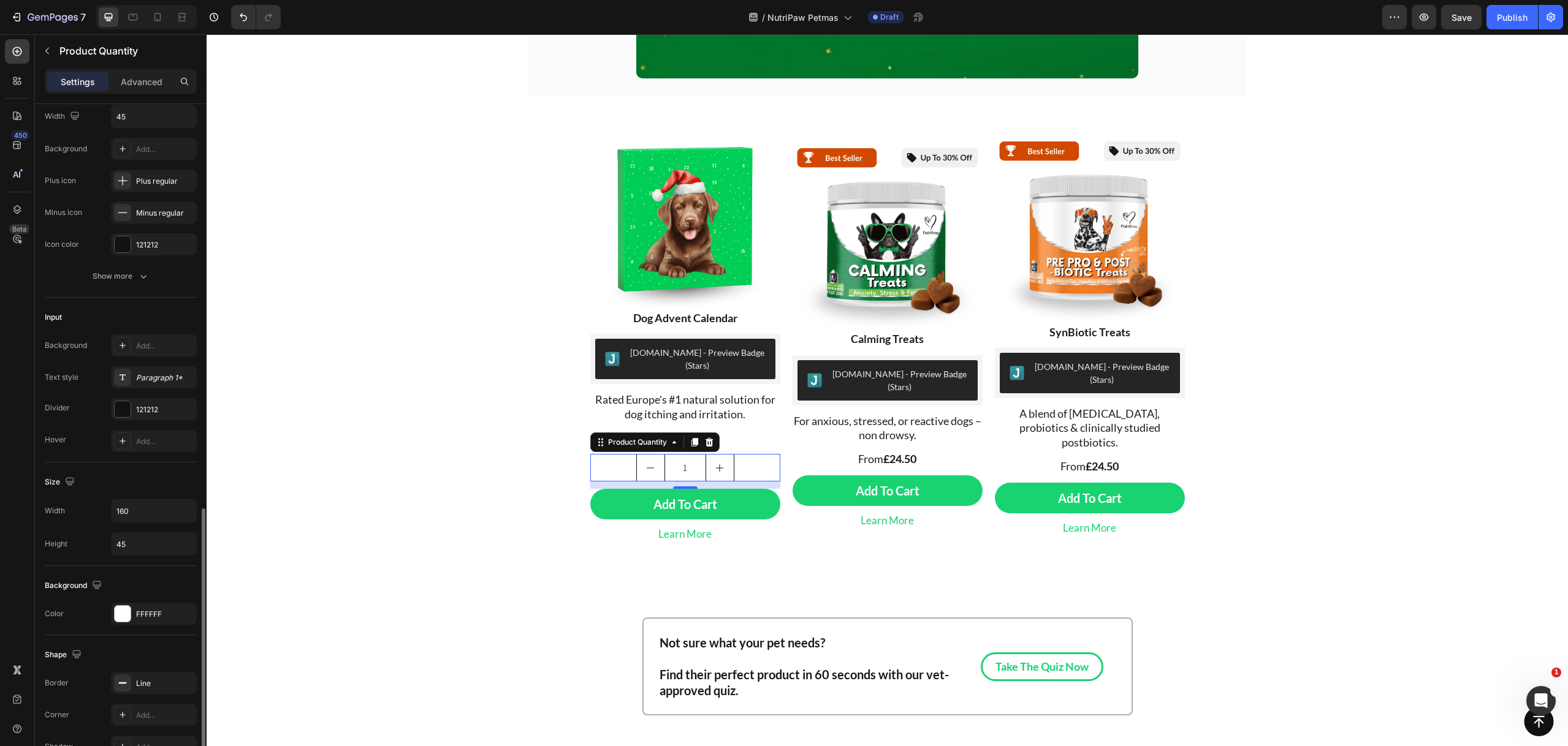
scroll to position [0, 0]
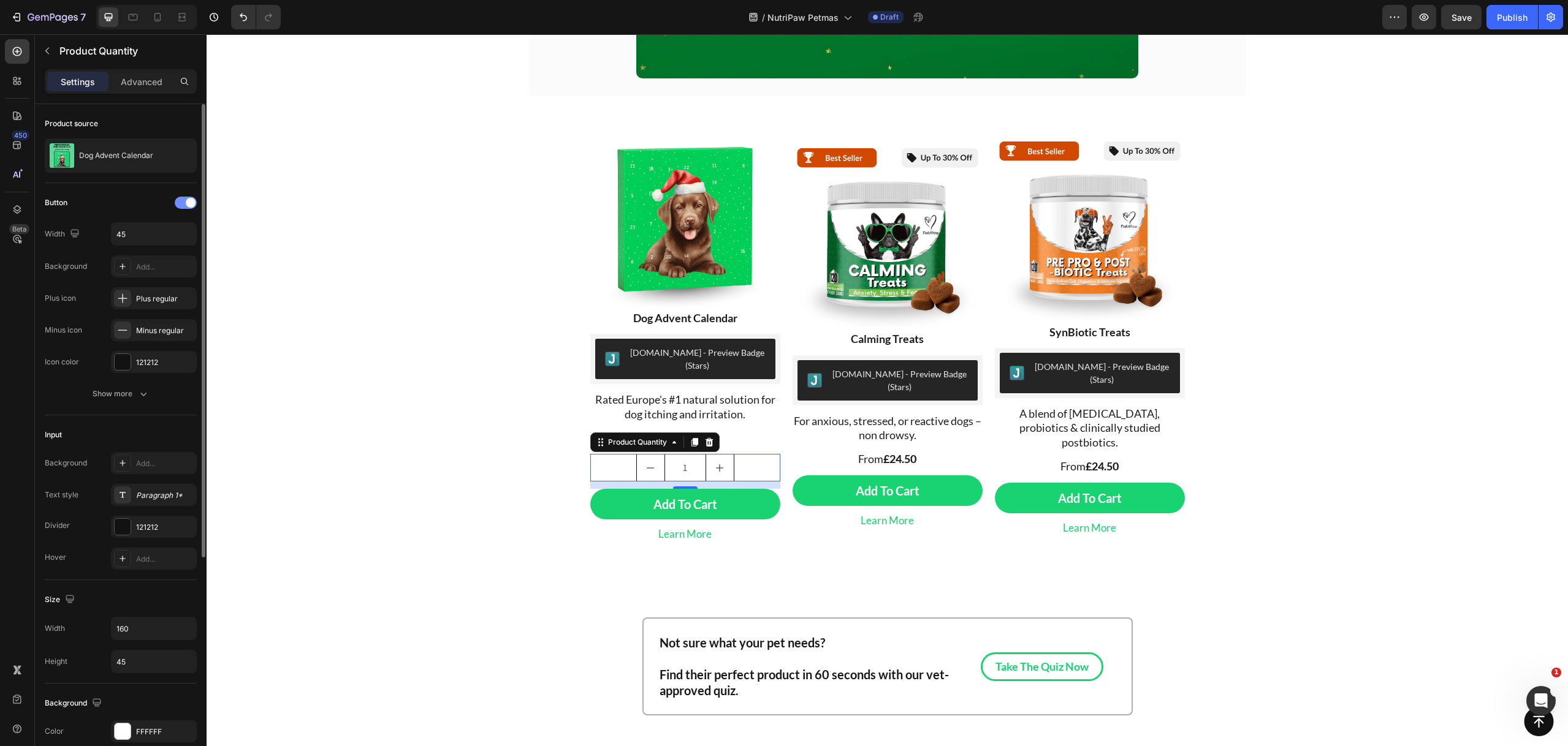
click at [189, 202] on span at bounding box center [190, 203] width 10 height 10
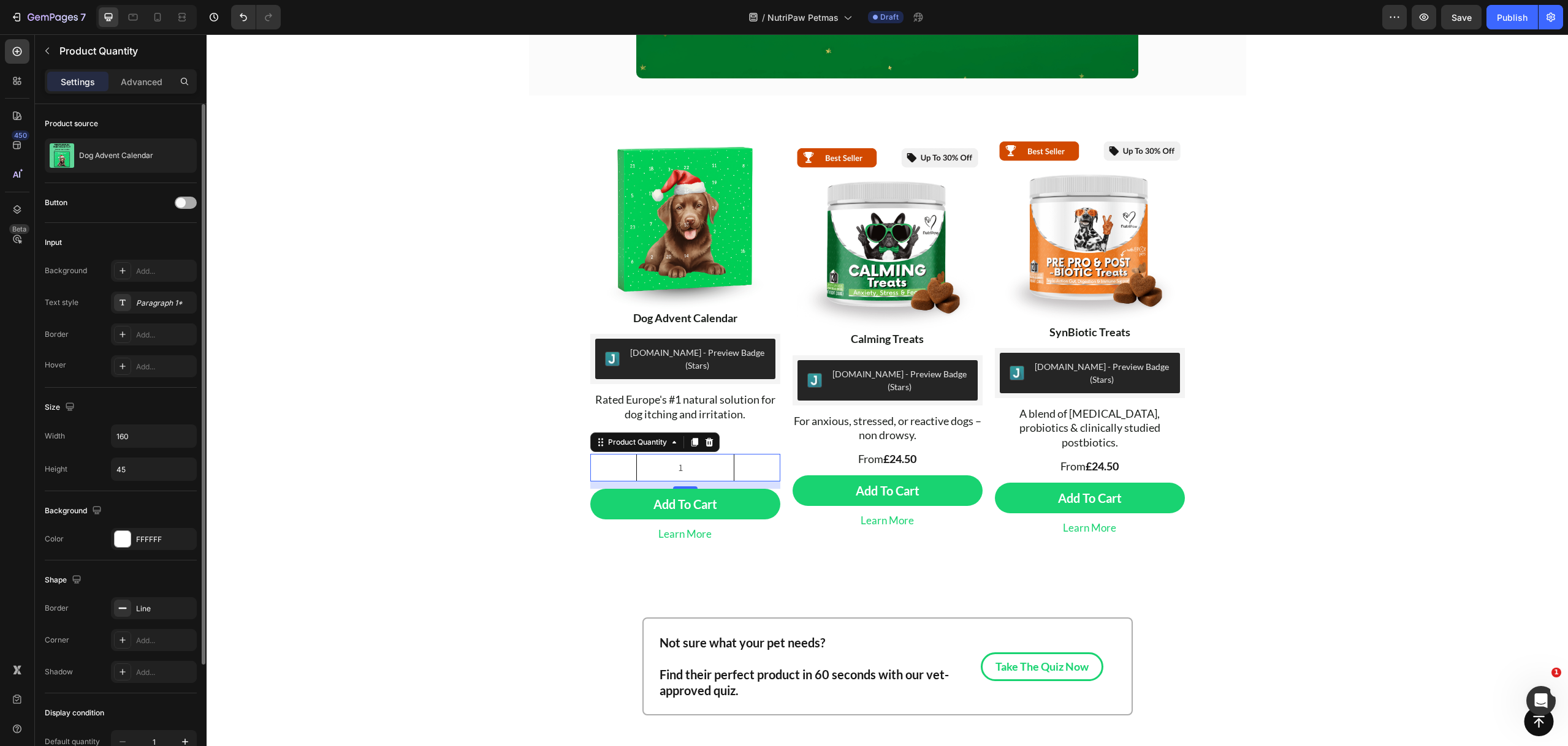
click at [189, 202] on div at bounding box center [185, 203] width 22 height 13
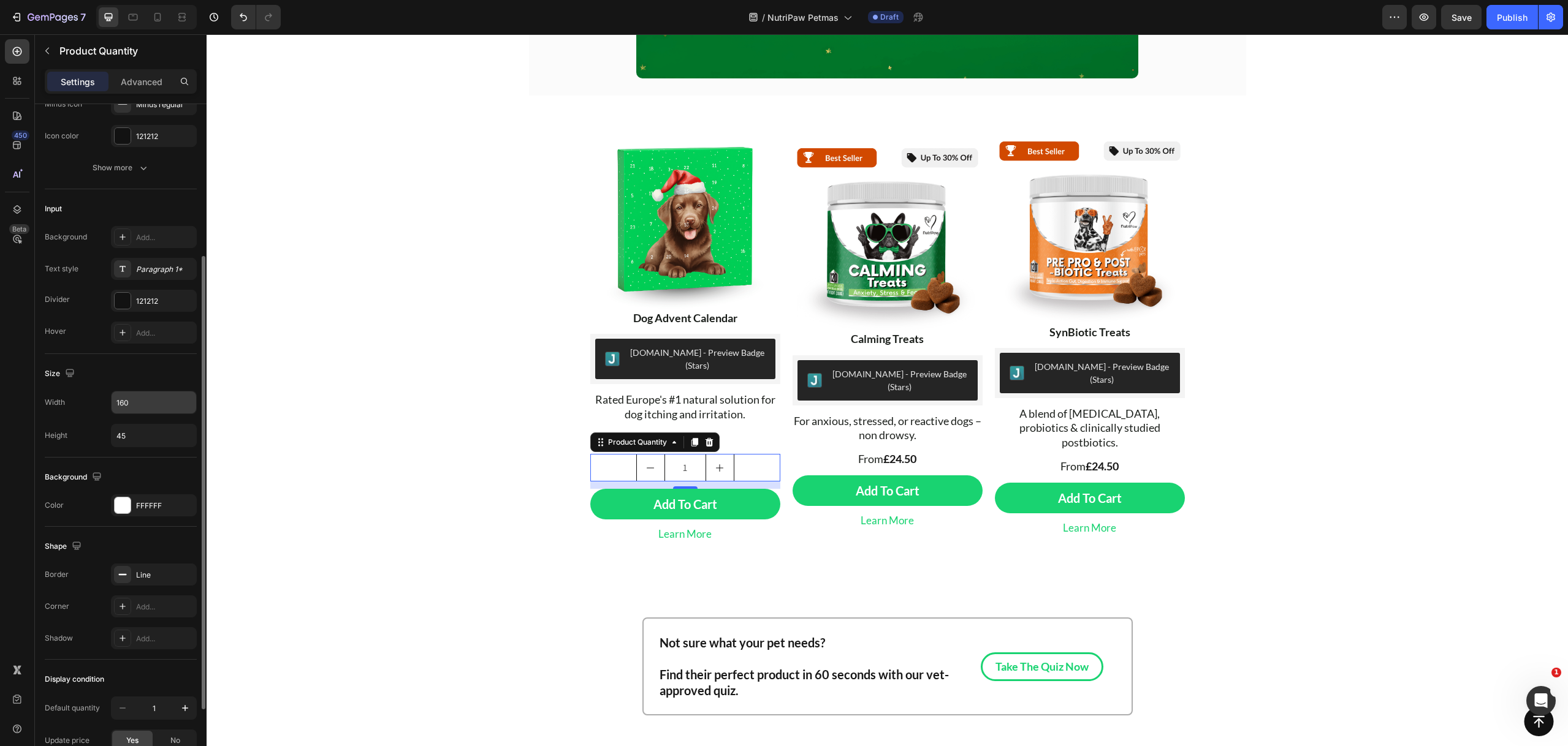
scroll to position [224, 0]
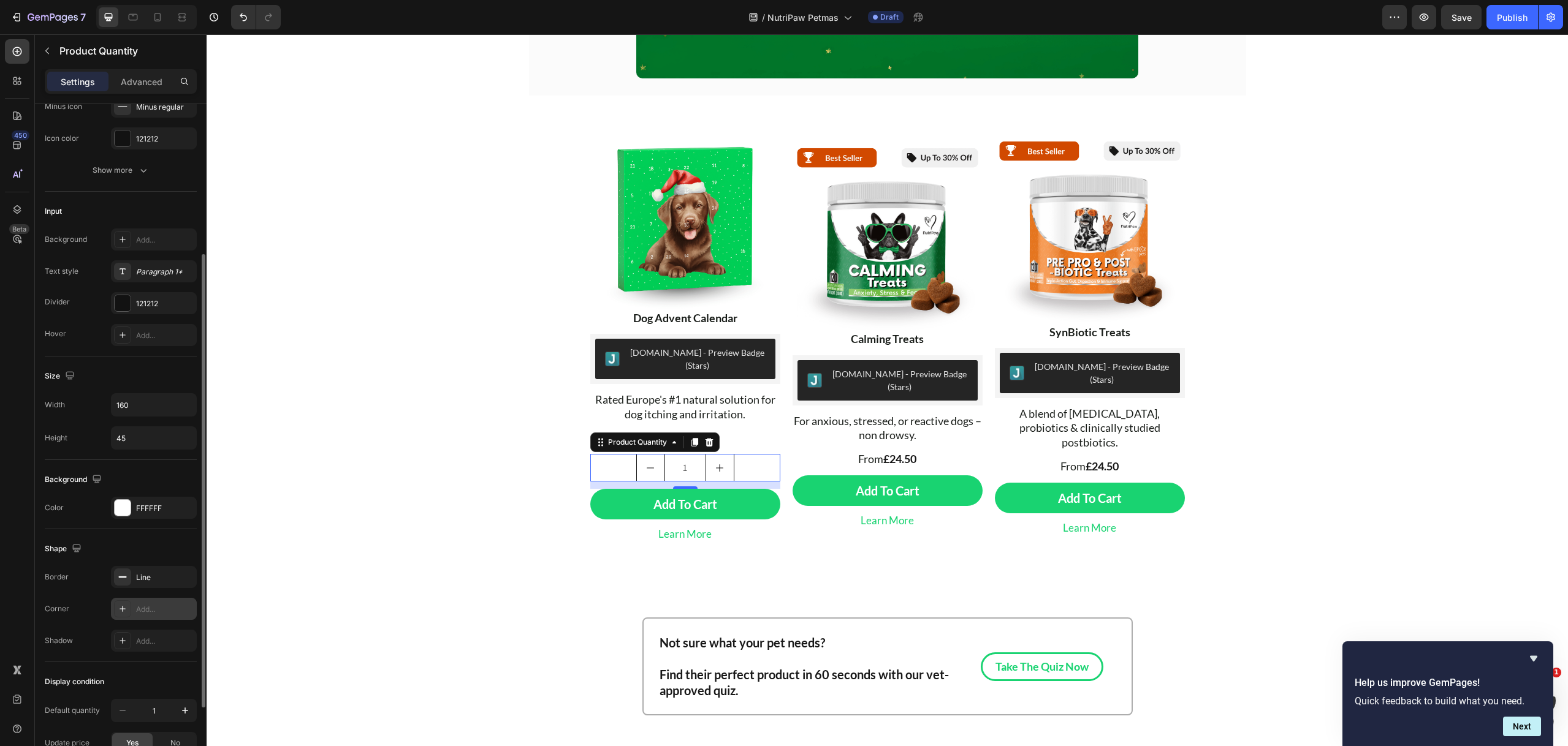
click at [153, 604] on div "Add..." at bounding box center [165, 609] width 58 height 11
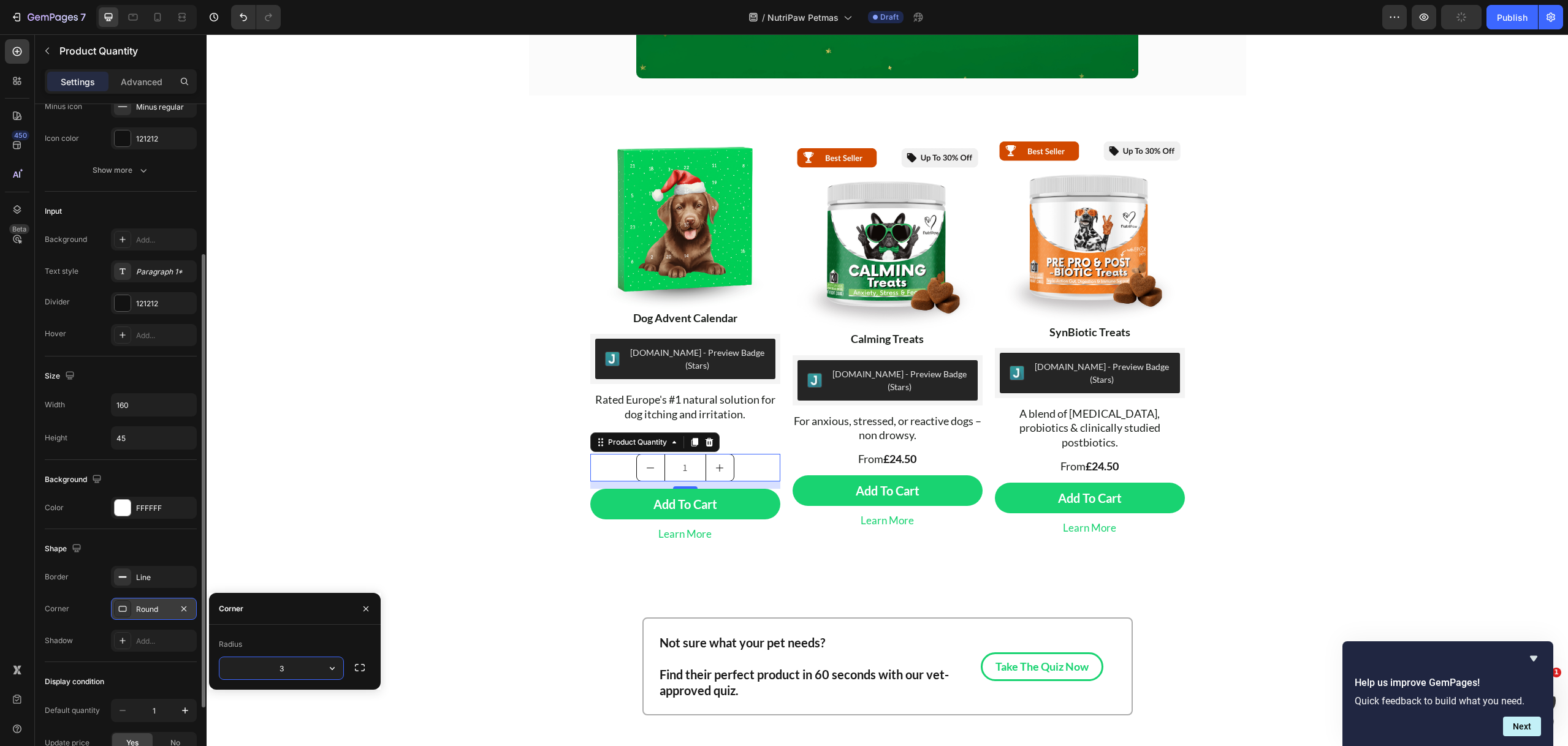
type input "30"
click at [144, 236] on div "Add..." at bounding box center [165, 238] width 58 height 11
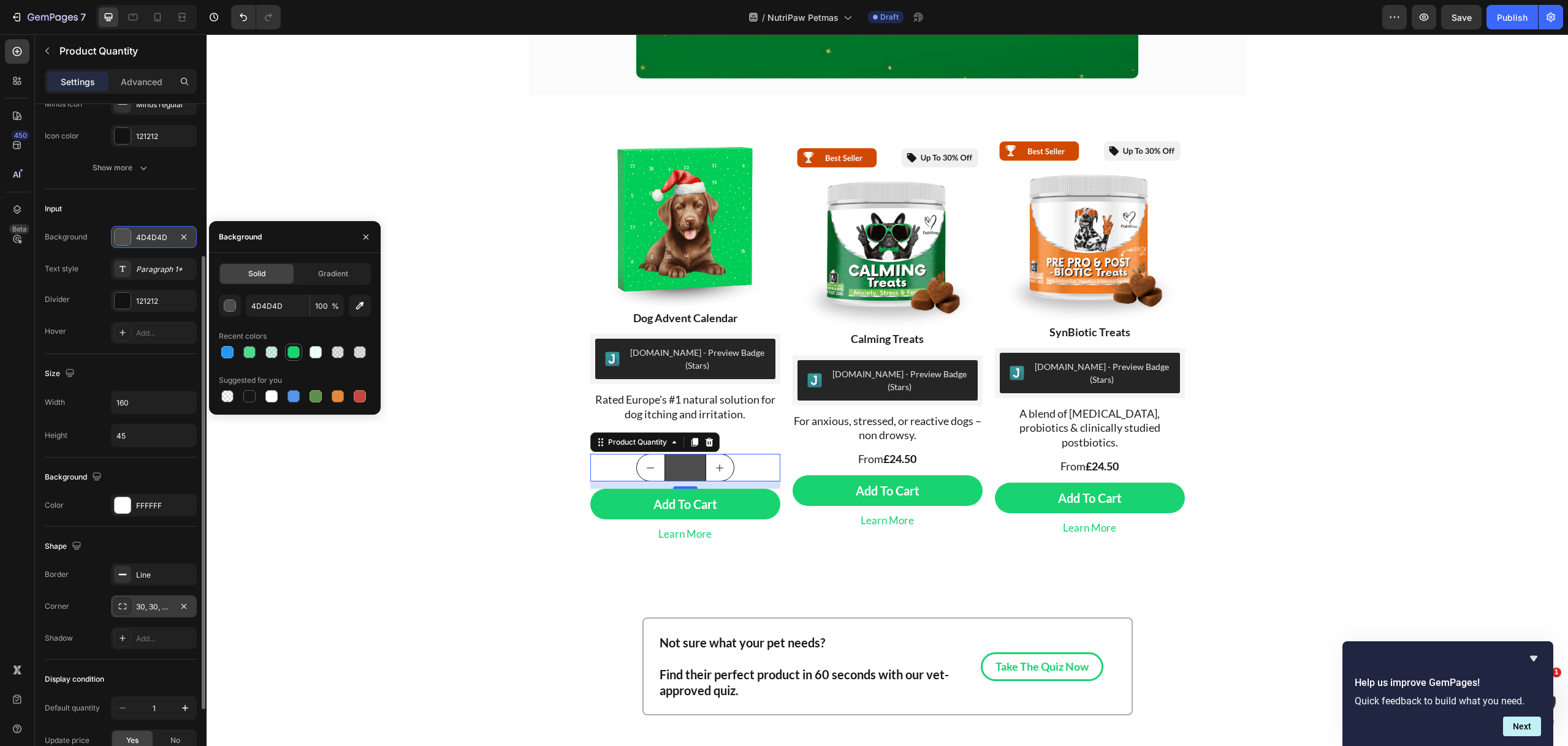
click at [293, 355] on div at bounding box center [293, 353] width 13 height 13
type input "000000"
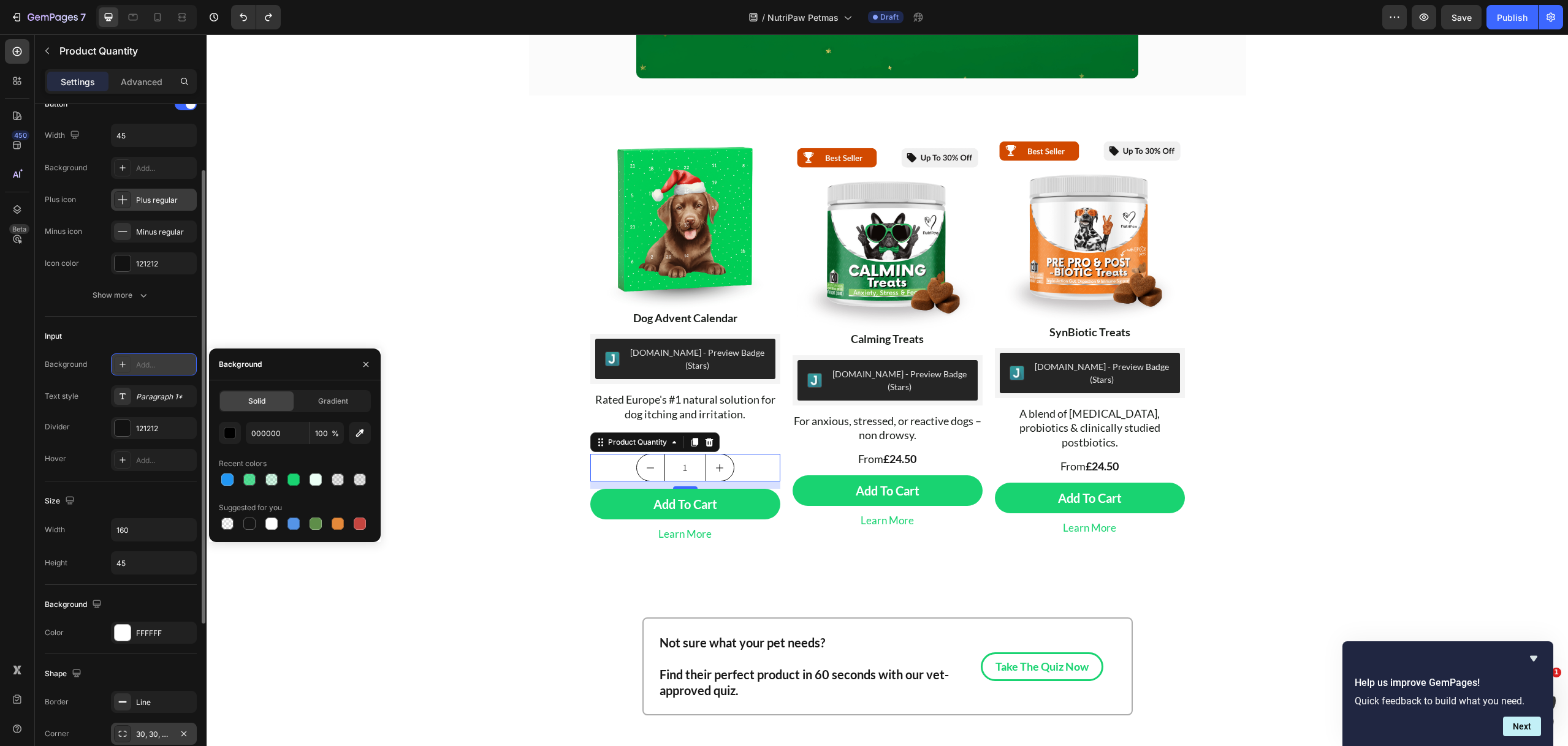
scroll to position [0, 0]
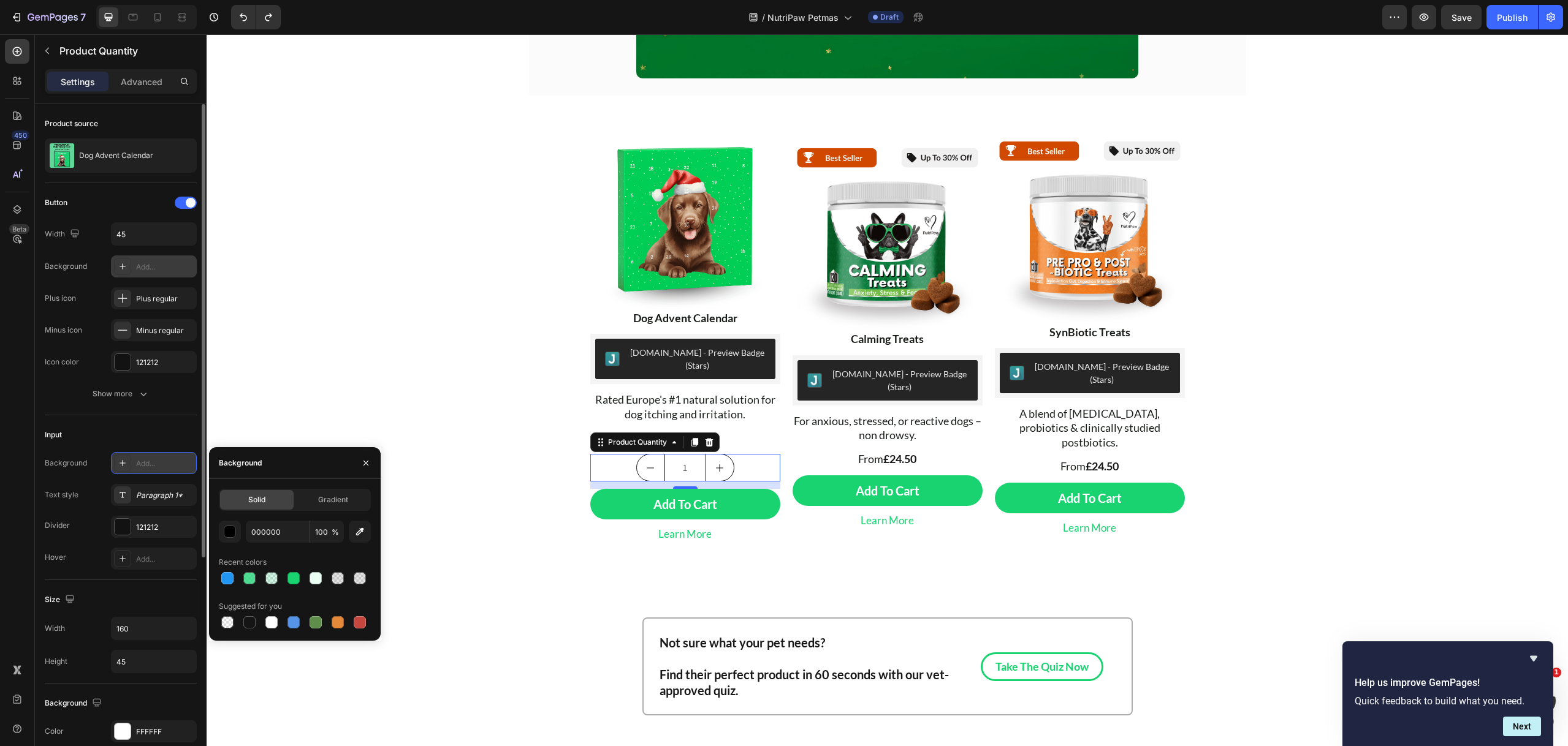
click at [154, 271] on div "Add..." at bounding box center [165, 267] width 58 height 11
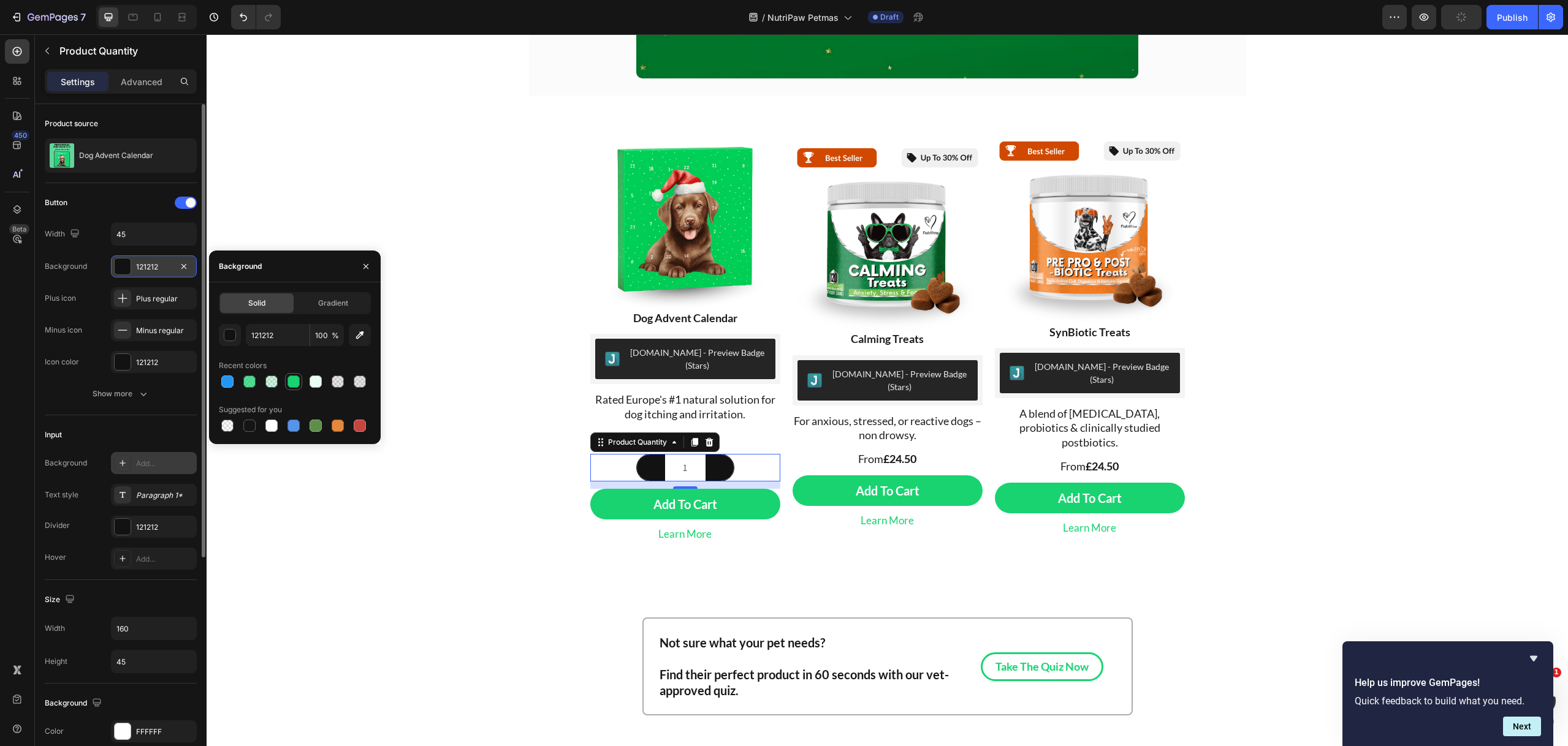
click at [295, 384] on div at bounding box center [293, 382] width 13 height 13
type input "19D371"
click at [185, 360] on icon "button" at bounding box center [184, 361] width 5 height 5
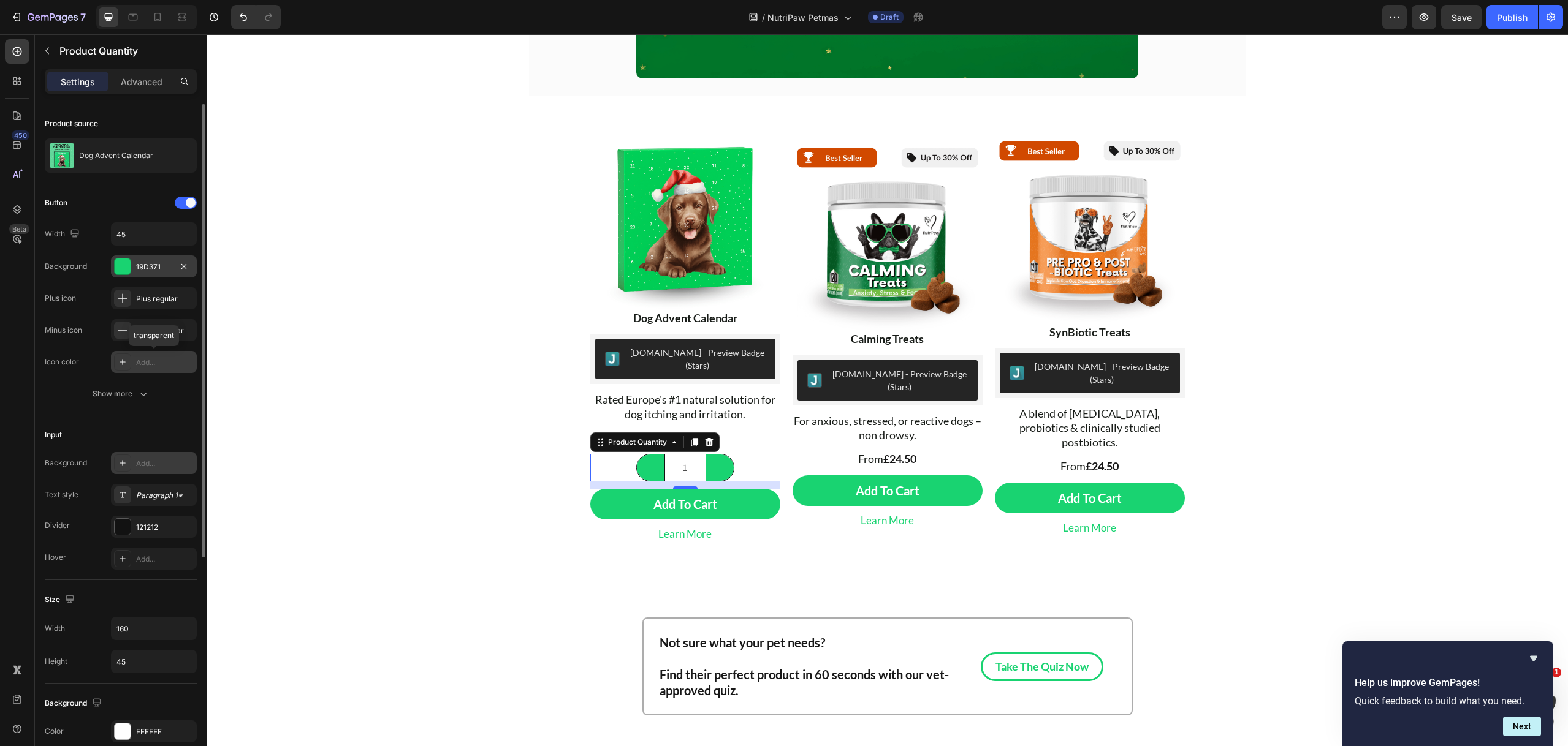
click at [165, 360] on div "Add..." at bounding box center [165, 363] width 58 height 11
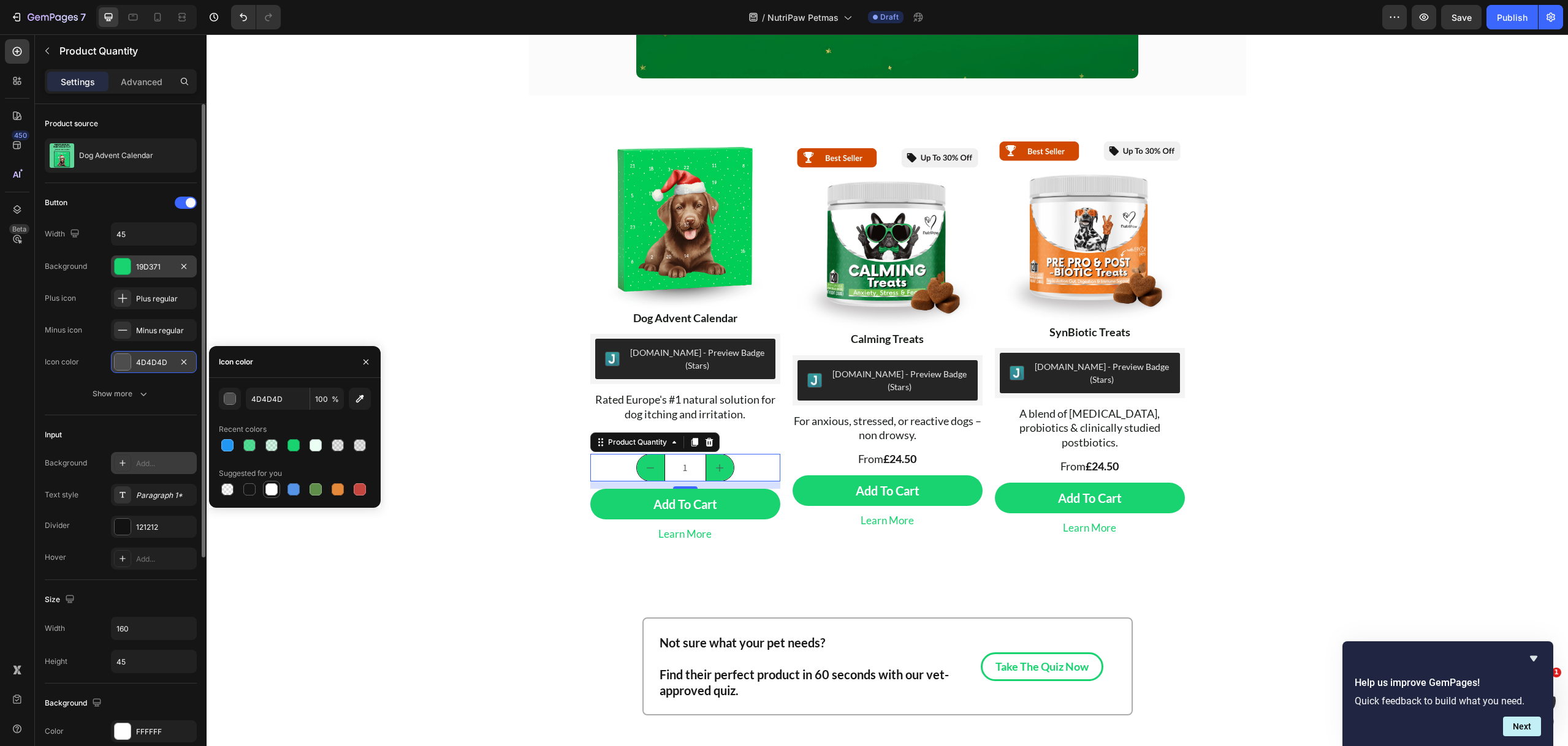
click at [272, 492] on div at bounding box center [272, 490] width 13 height 13
type input "FFFFFF"
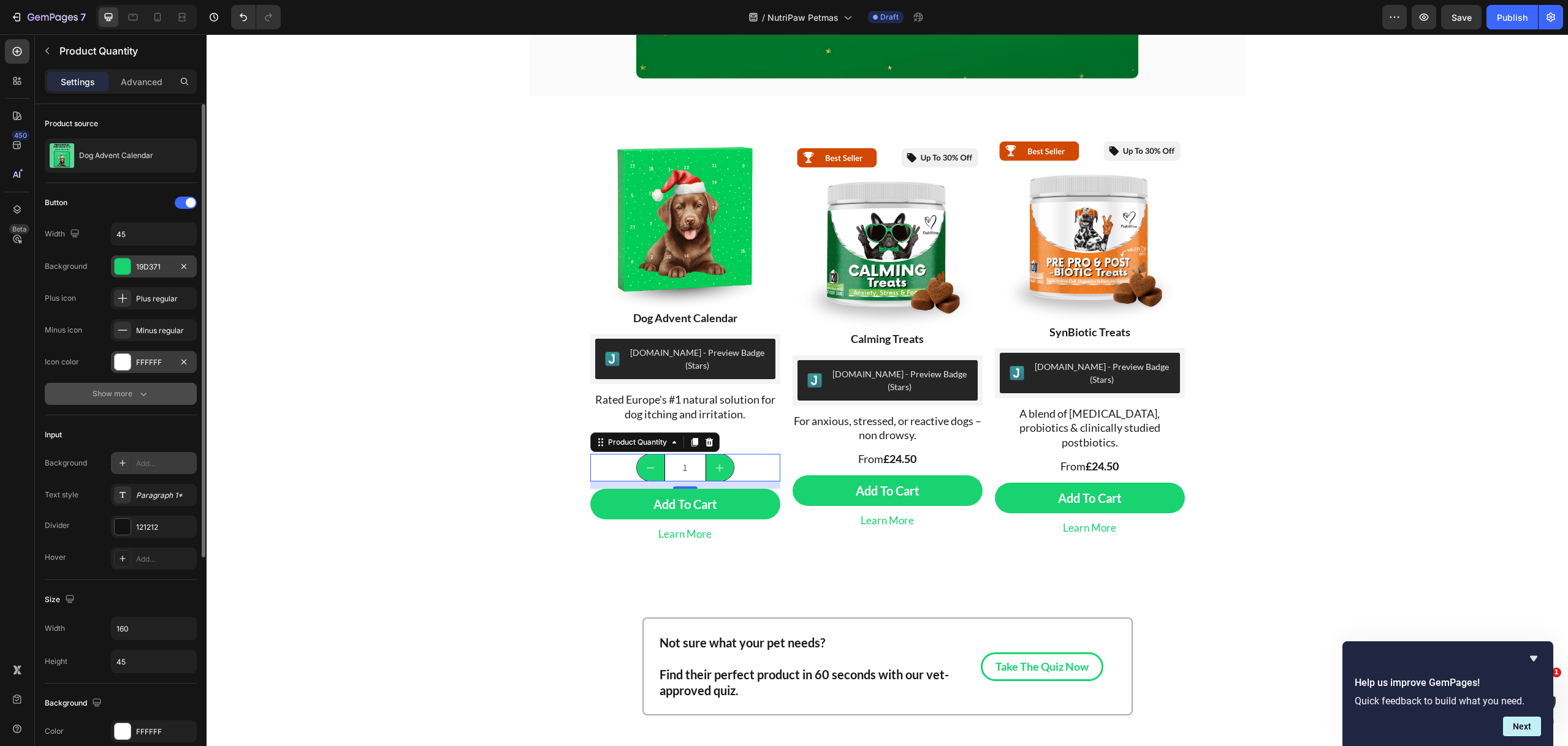
click at [137, 394] on icon "button" at bounding box center [143, 394] width 13 height 13
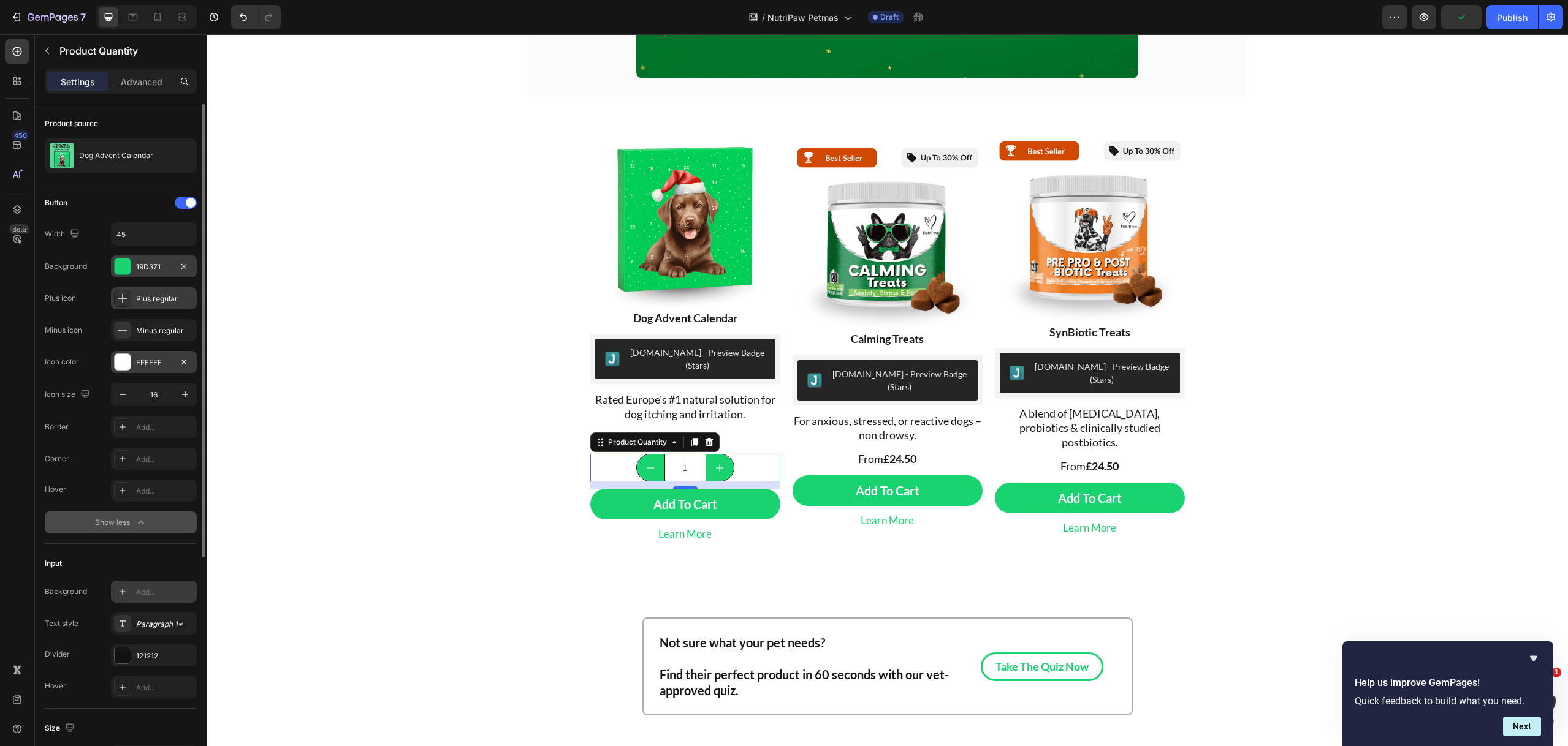
click at [171, 298] on div "Plus regular" at bounding box center [165, 299] width 58 height 11
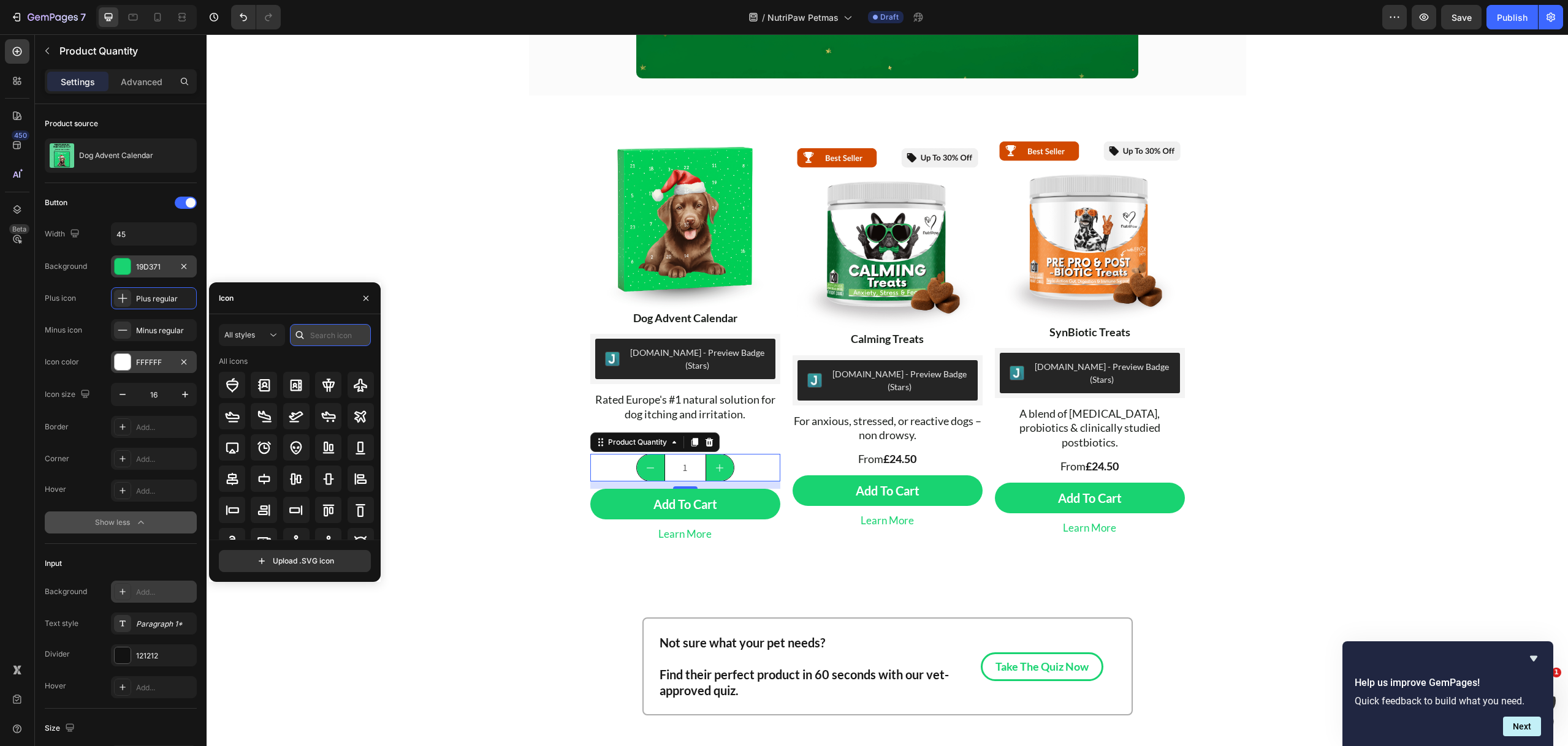
click at [347, 335] on input "text" at bounding box center [329, 335] width 81 height 22
click at [349, 335] on input "plus" at bounding box center [329, 335] width 81 height 22
click at [321, 335] on input "plus" at bounding box center [329, 335] width 81 height 22
type input "add"
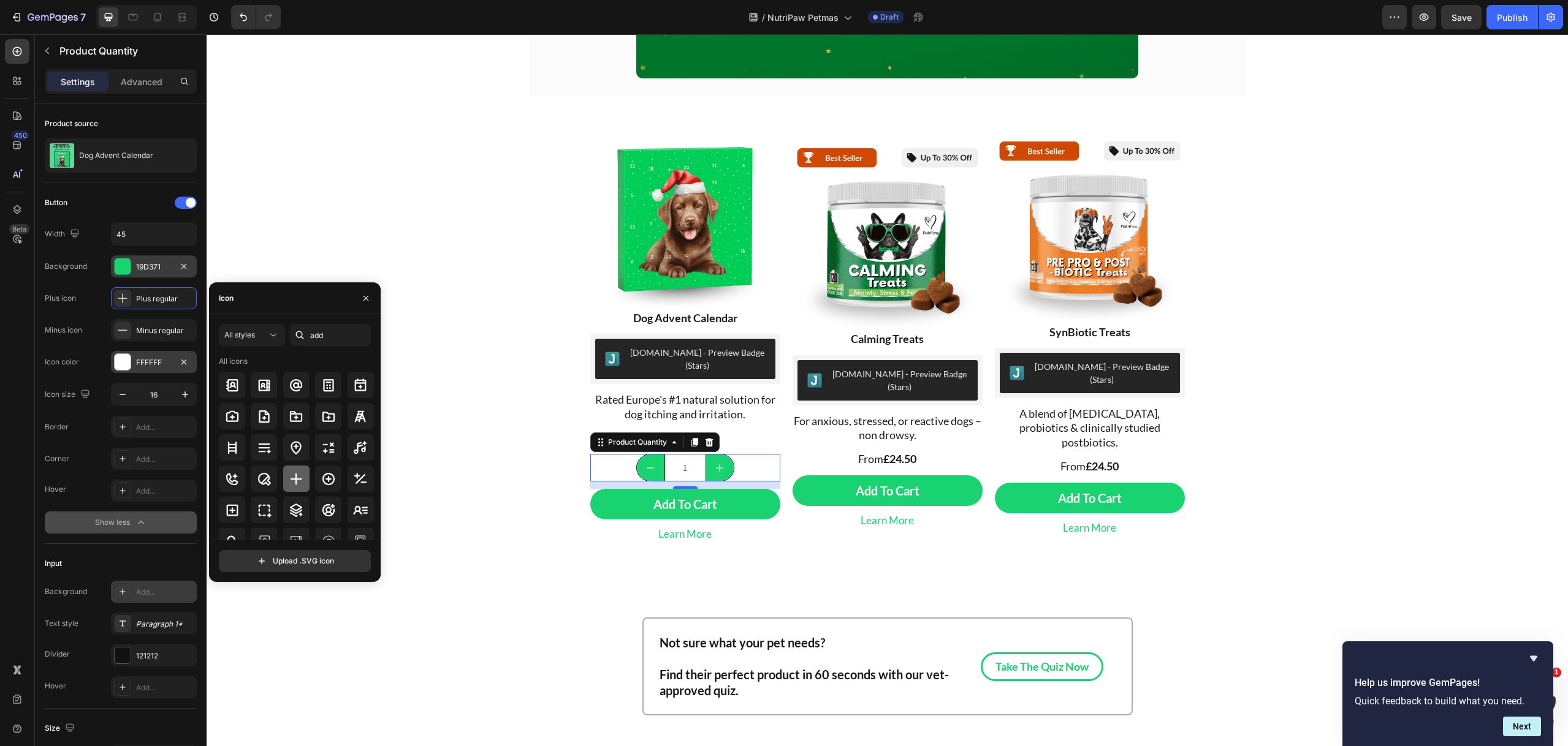
click at [286, 473] on div at bounding box center [297, 479] width 27 height 27
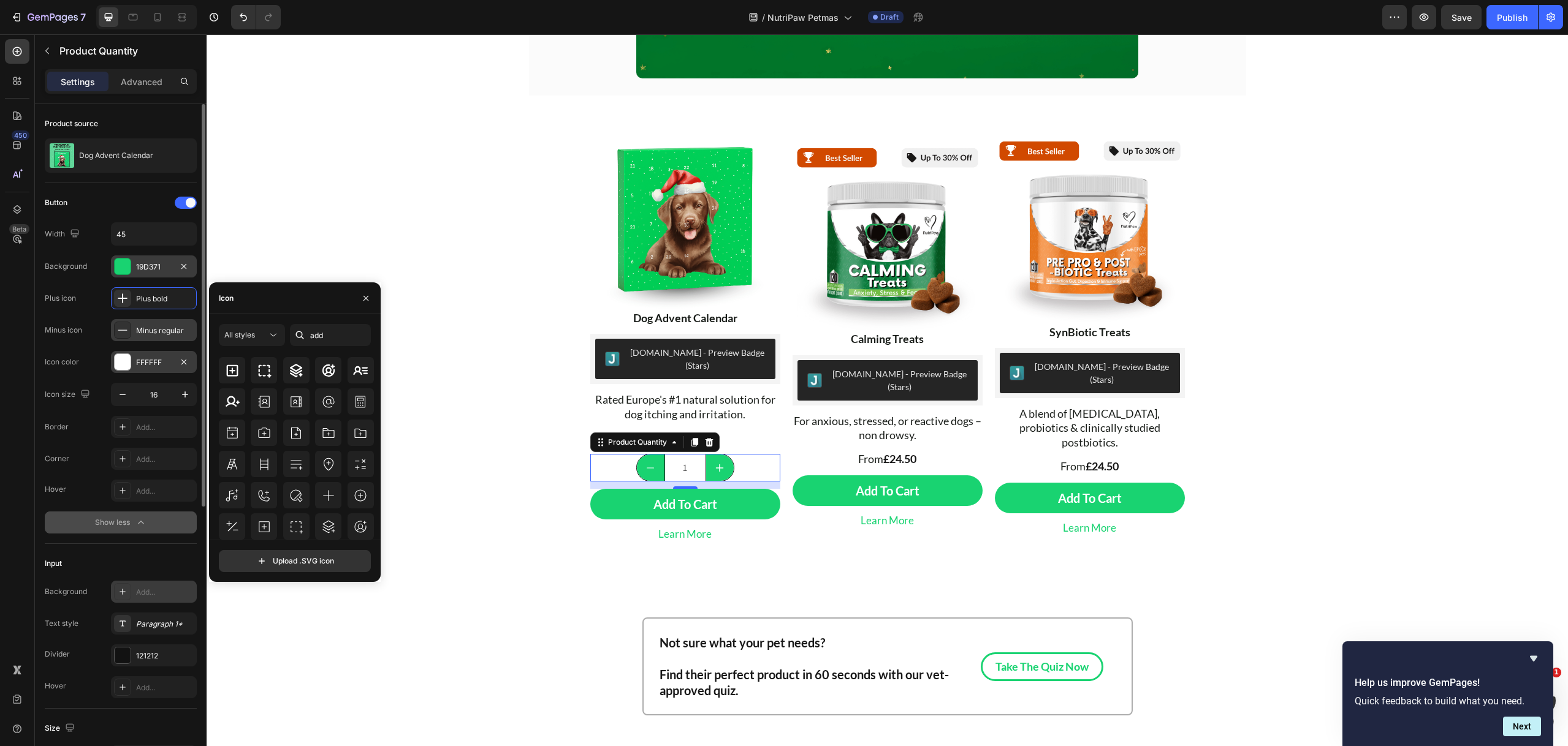
click at [168, 327] on div "Minus regular" at bounding box center [165, 331] width 58 height 11
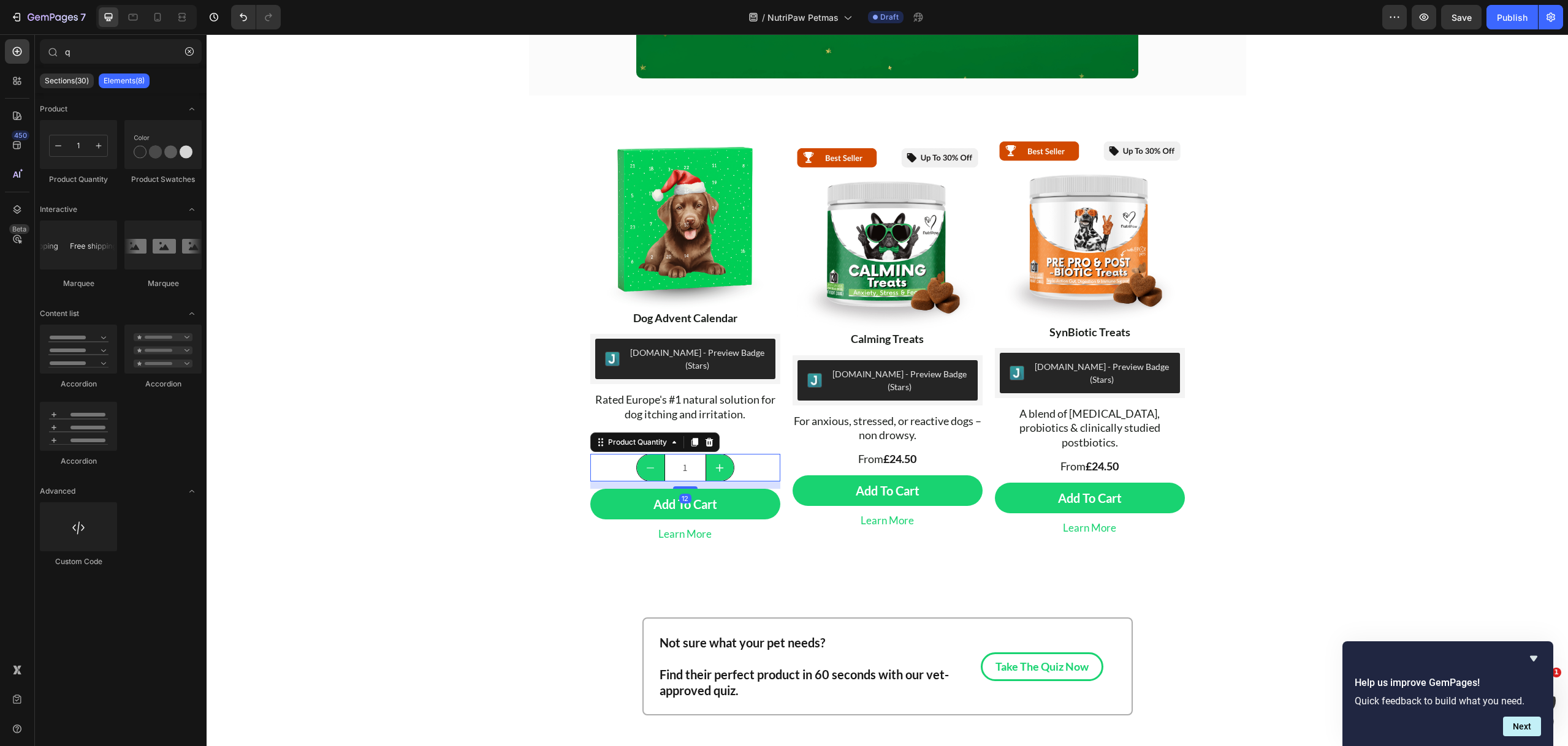
click at [735, 454] on div "1" at bounding box center [685, 467] width 190 height 27
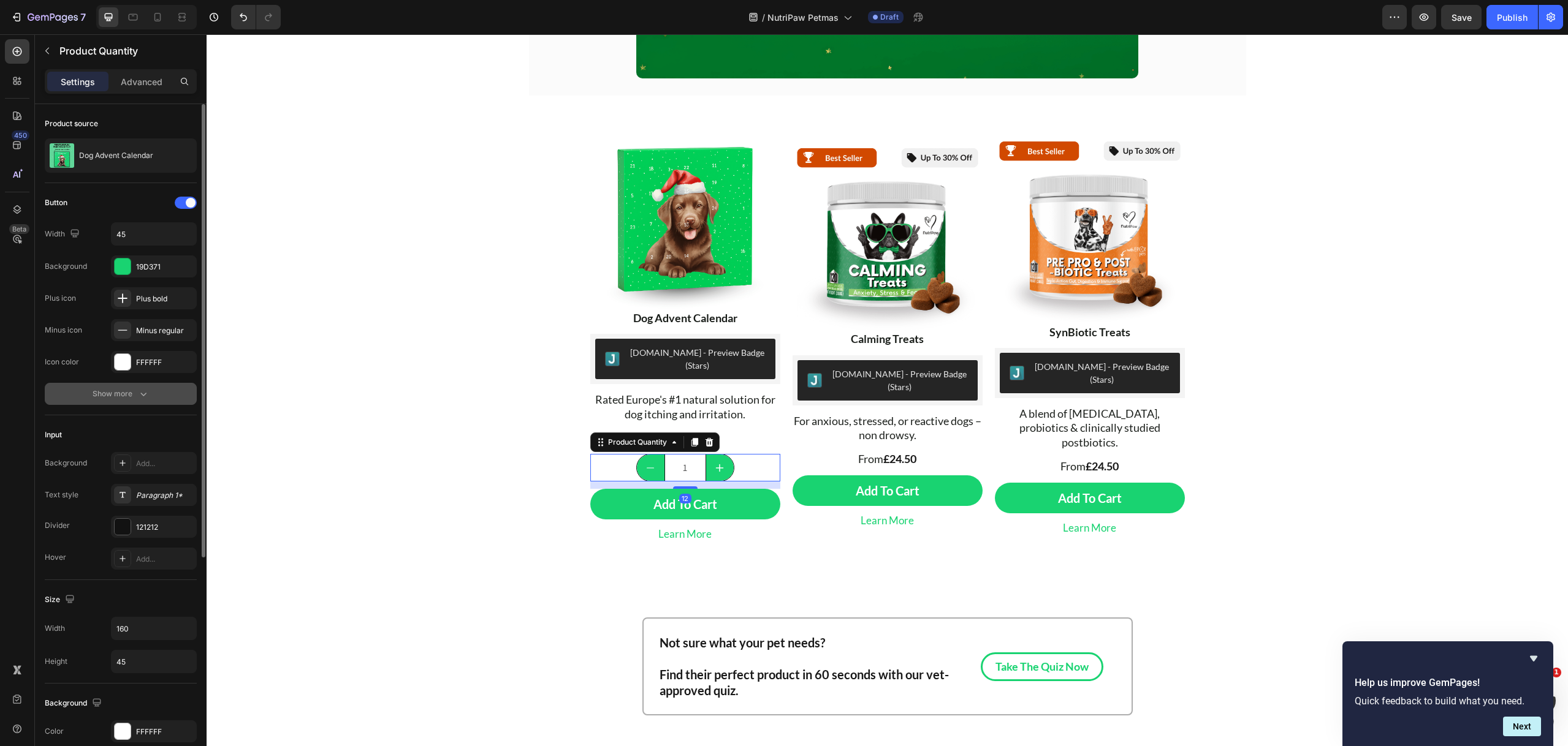
click at [143, 389] on icon "button" at bounding box center [143, 394] width 13 height 13
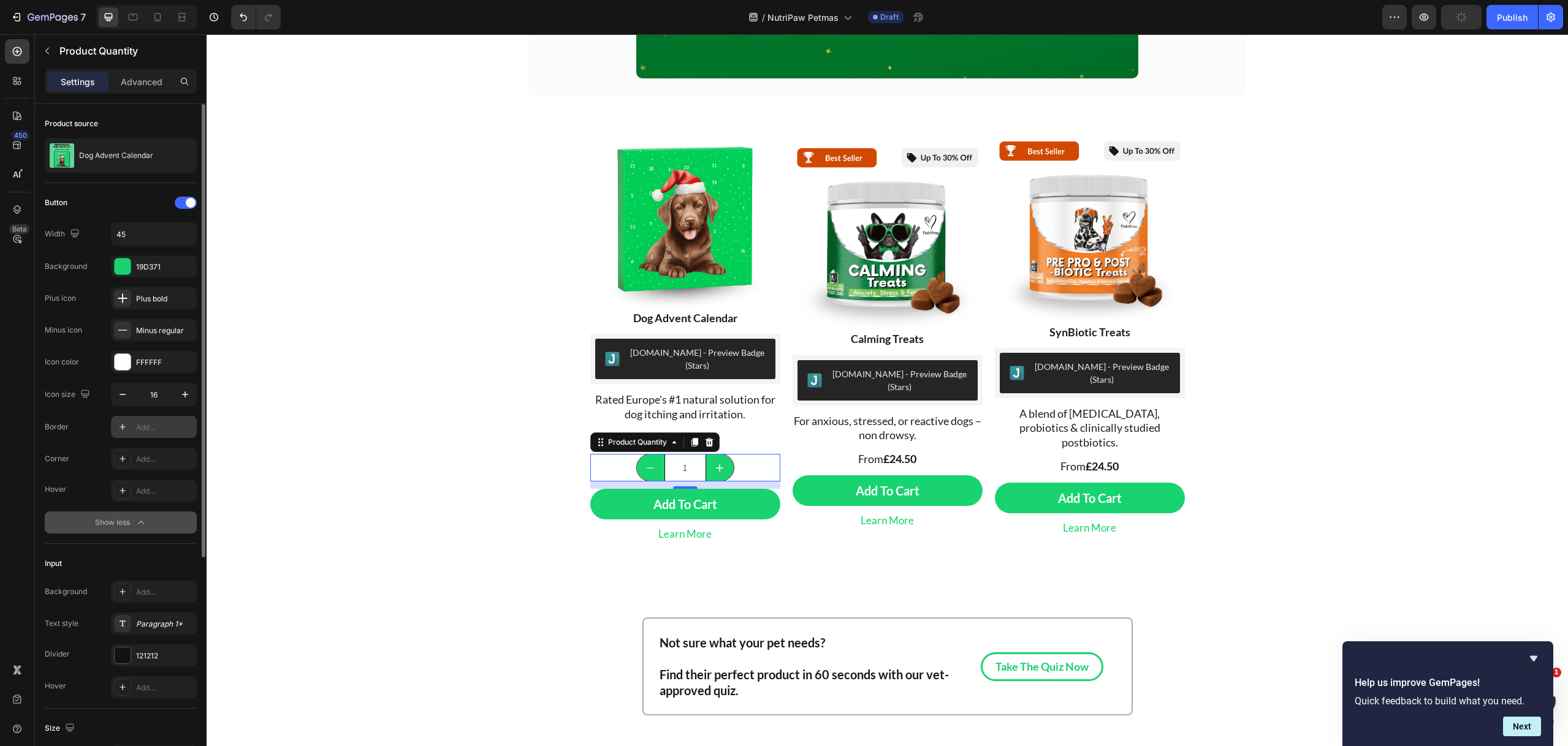
click at [140, 423] on div "Add..." at bounding box center [165, 428] width 58 height 11
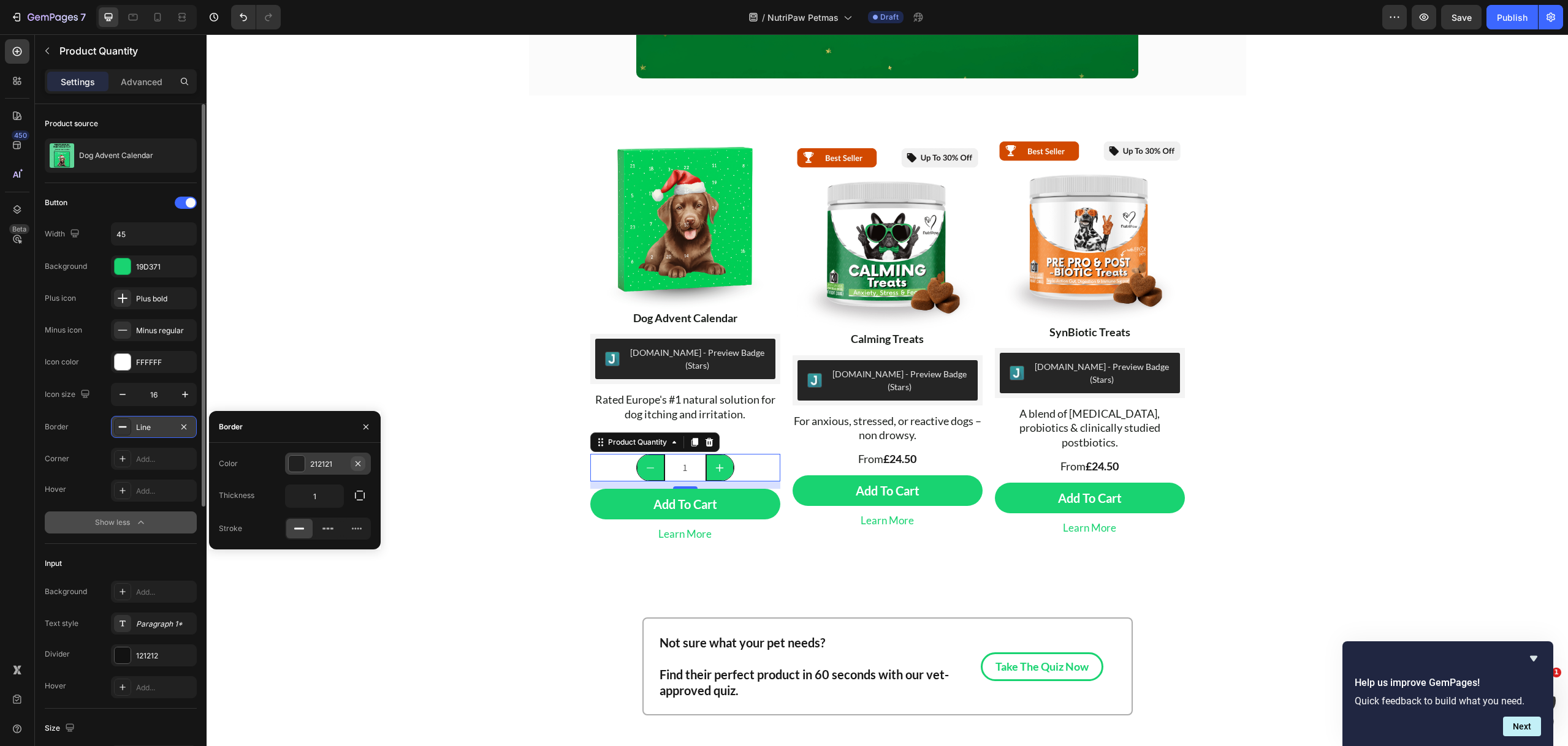
click at [355, 459] on icon "button" at bounding box center [358, 464] width 10 height 10
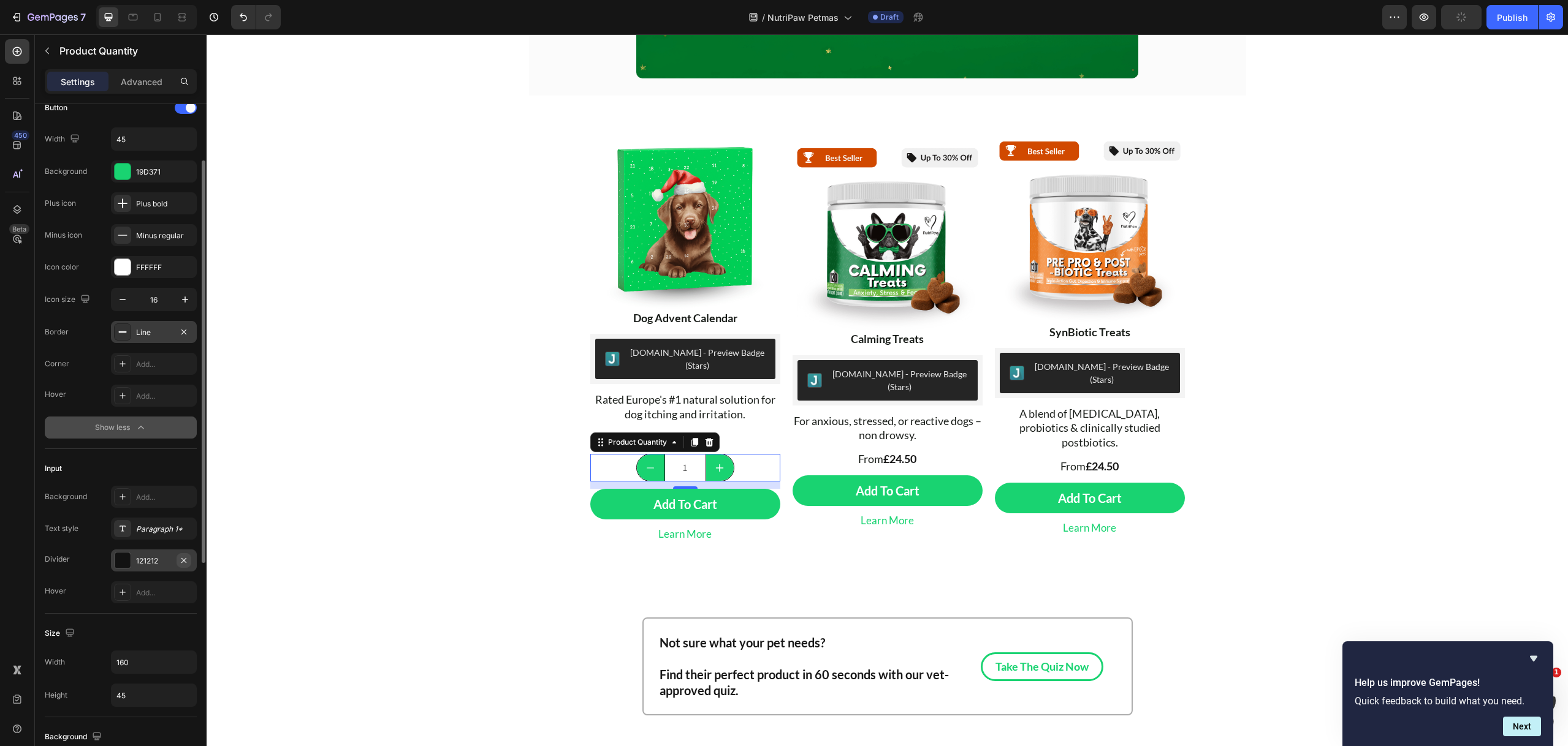
click at [186, 558] on icon "button" at bounding box center [184, 560] width 10 height 10
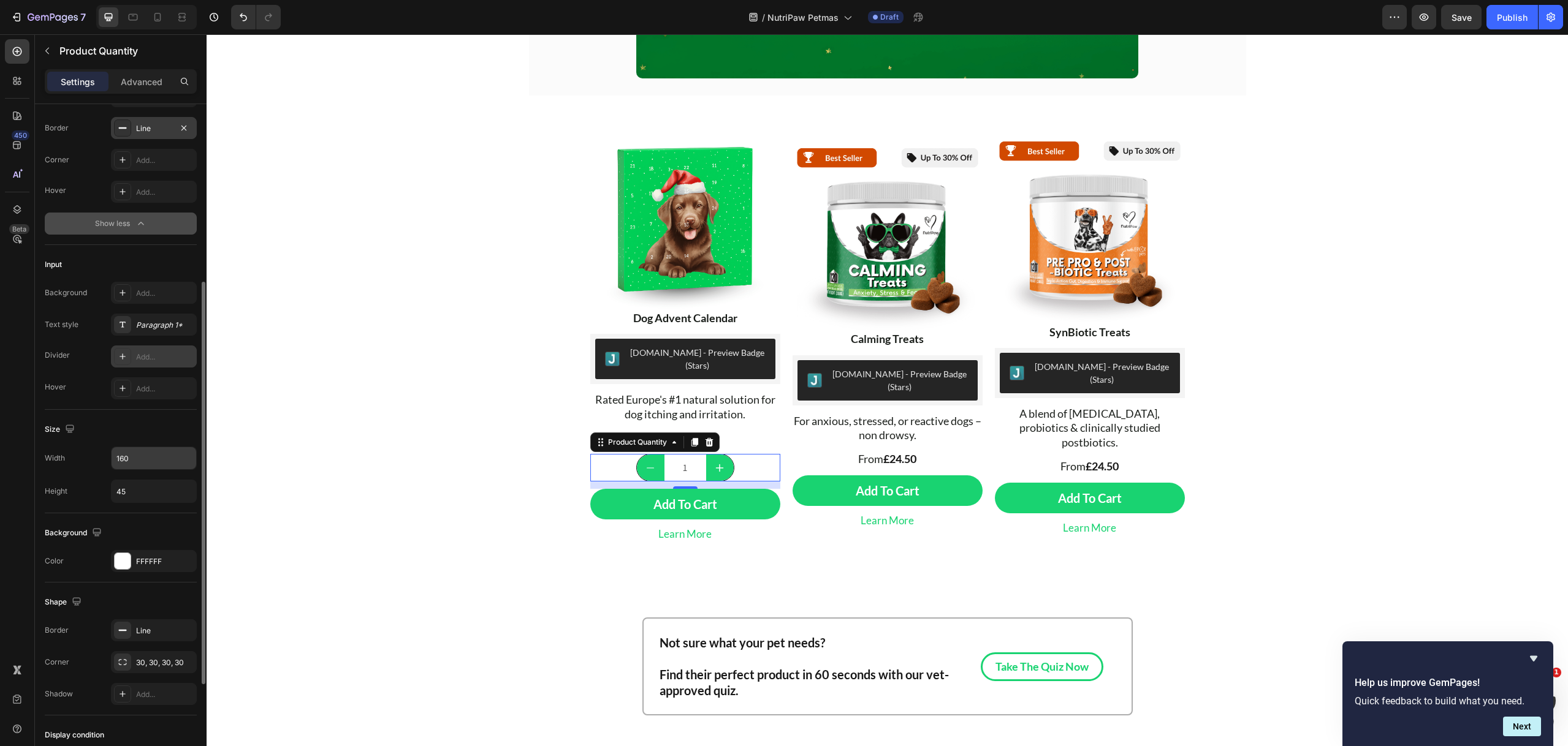
scroll to position [329, 0]
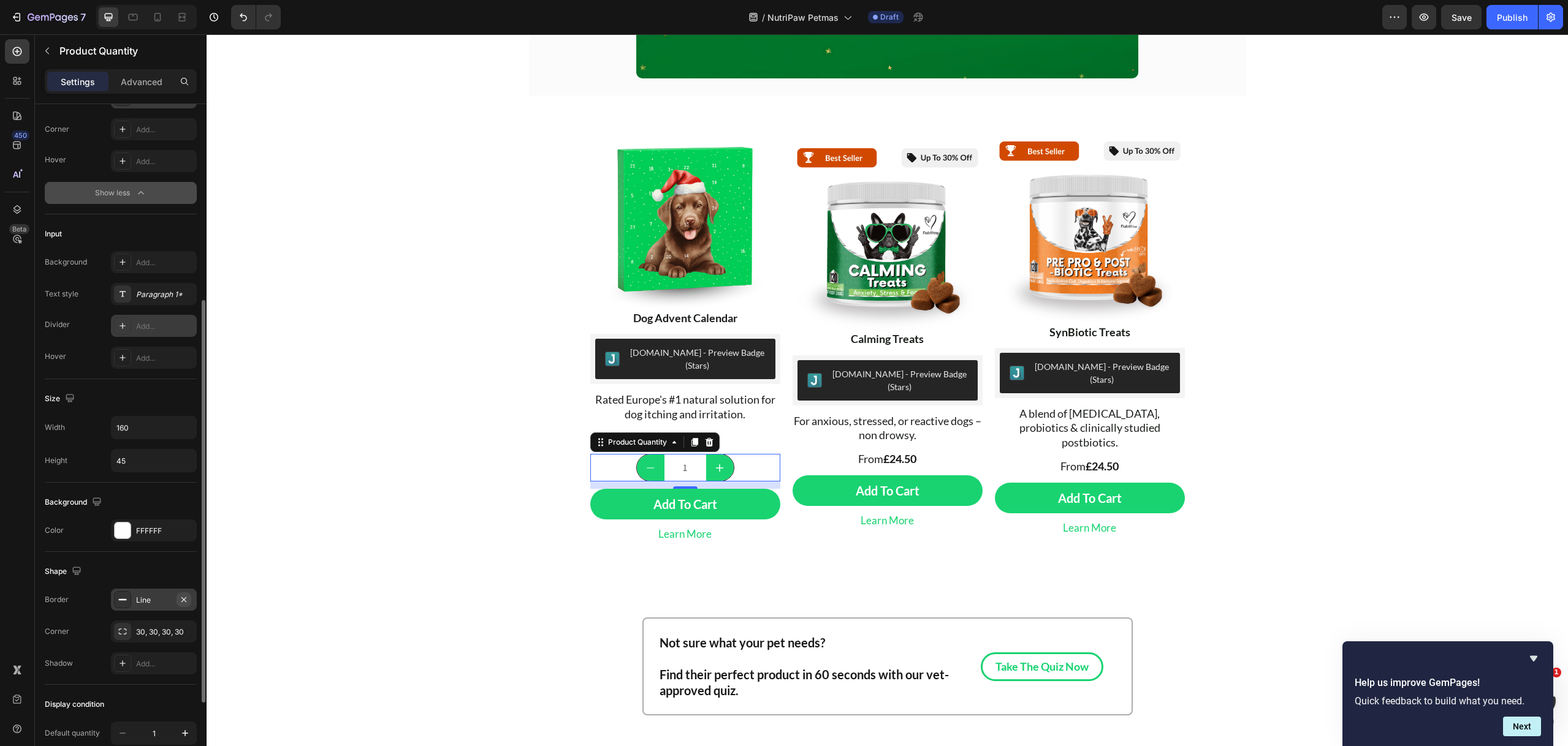
click at [185, 597] on icon "button" at bounding box center [184, 600] width 10 height 10
click at [717, 463] on icon "increment" at bounding box center [720, 468] width 10 height 10
click at [652, 454] on button "decrement" at bounding box center [649, 467] width 27 height 27
type input "1"
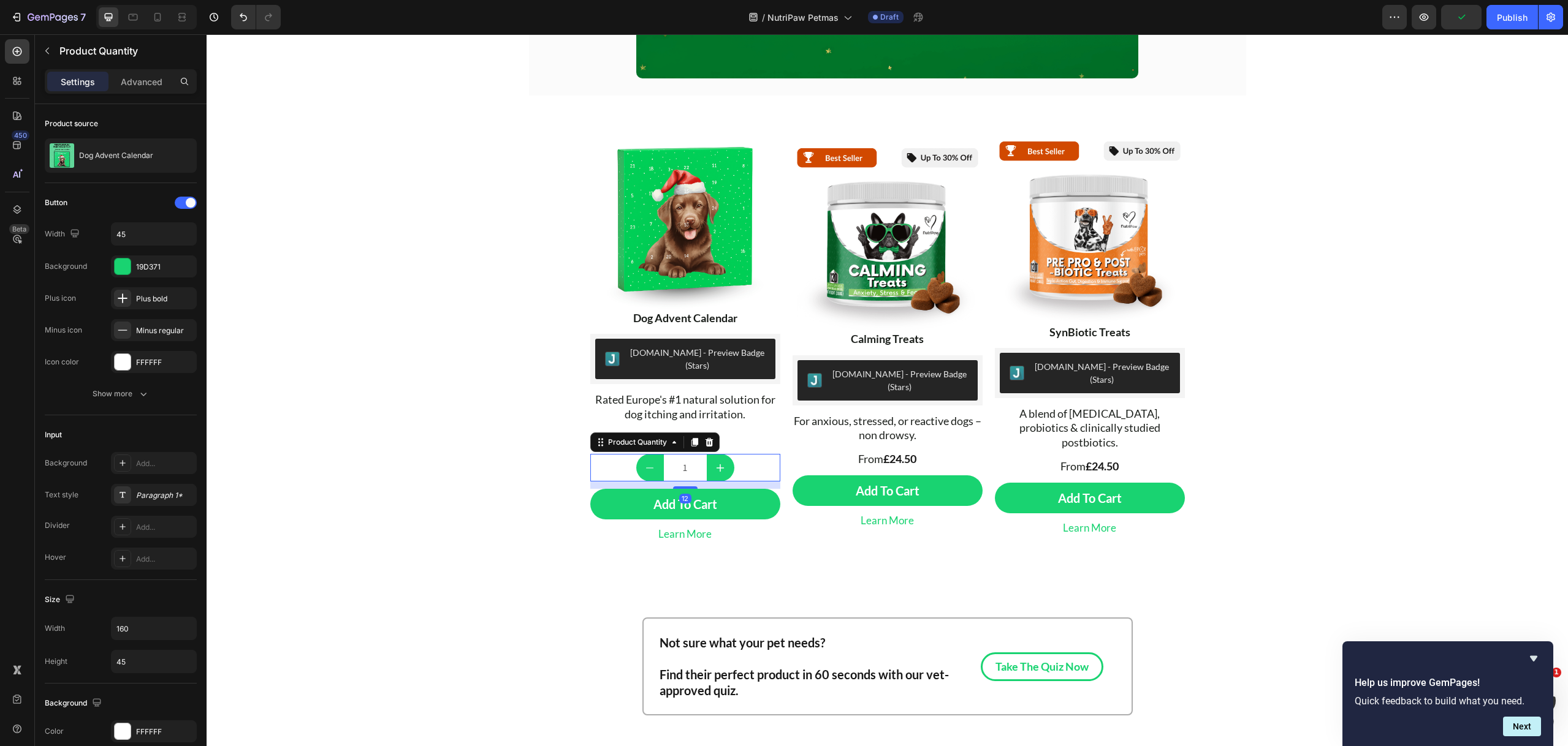
click at [738, 454] on div "1" at bounding box center [685, 467] width 190 height 27
click at [137, 396] on icon "button" at bounding box center [143, 394] width 13 height 13
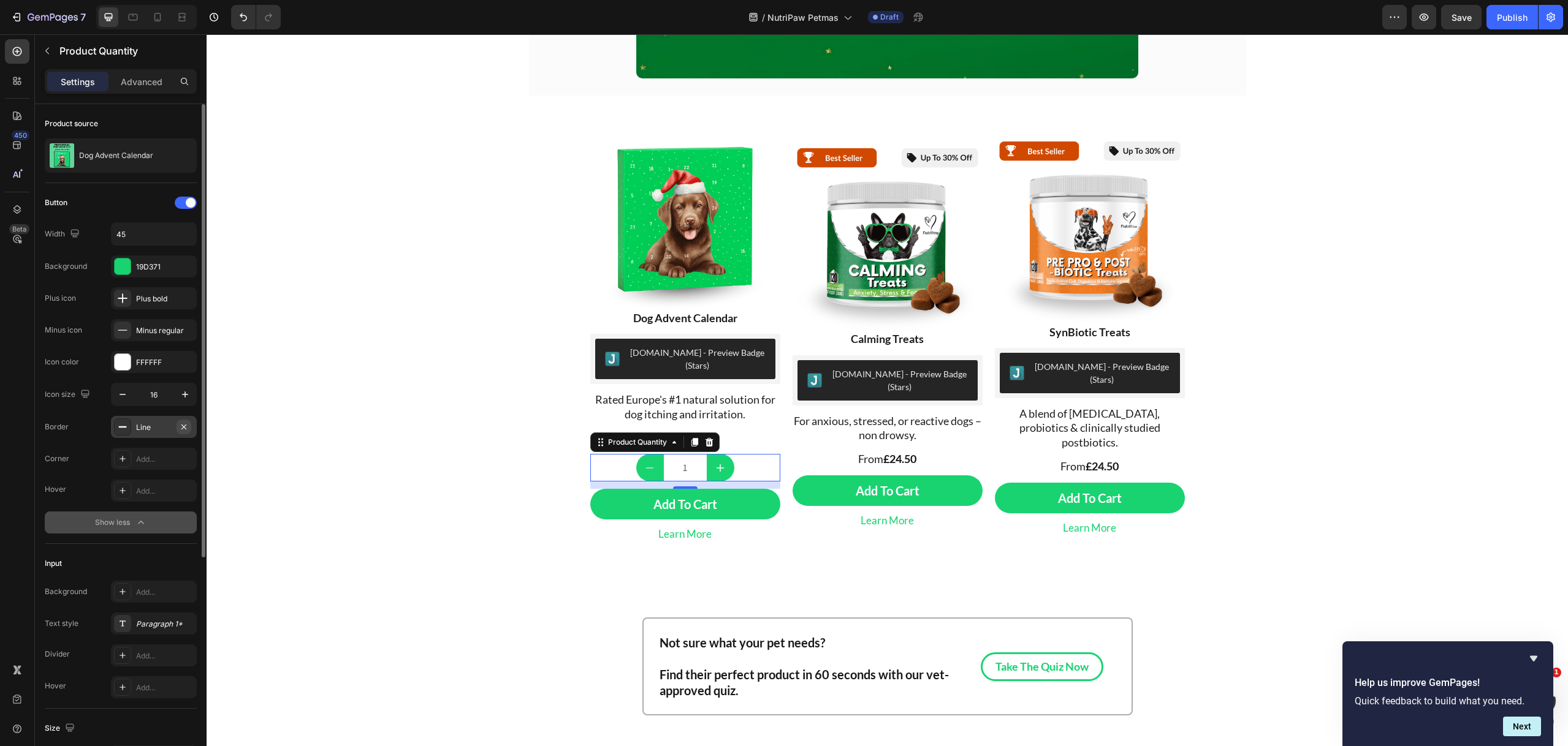
click at [186, 425] on icon "button" at bounding box center [184, 427] width 10 height 10
click at [185, 396] on icon "button" at bounding box center [185, 395] width 13 height 13
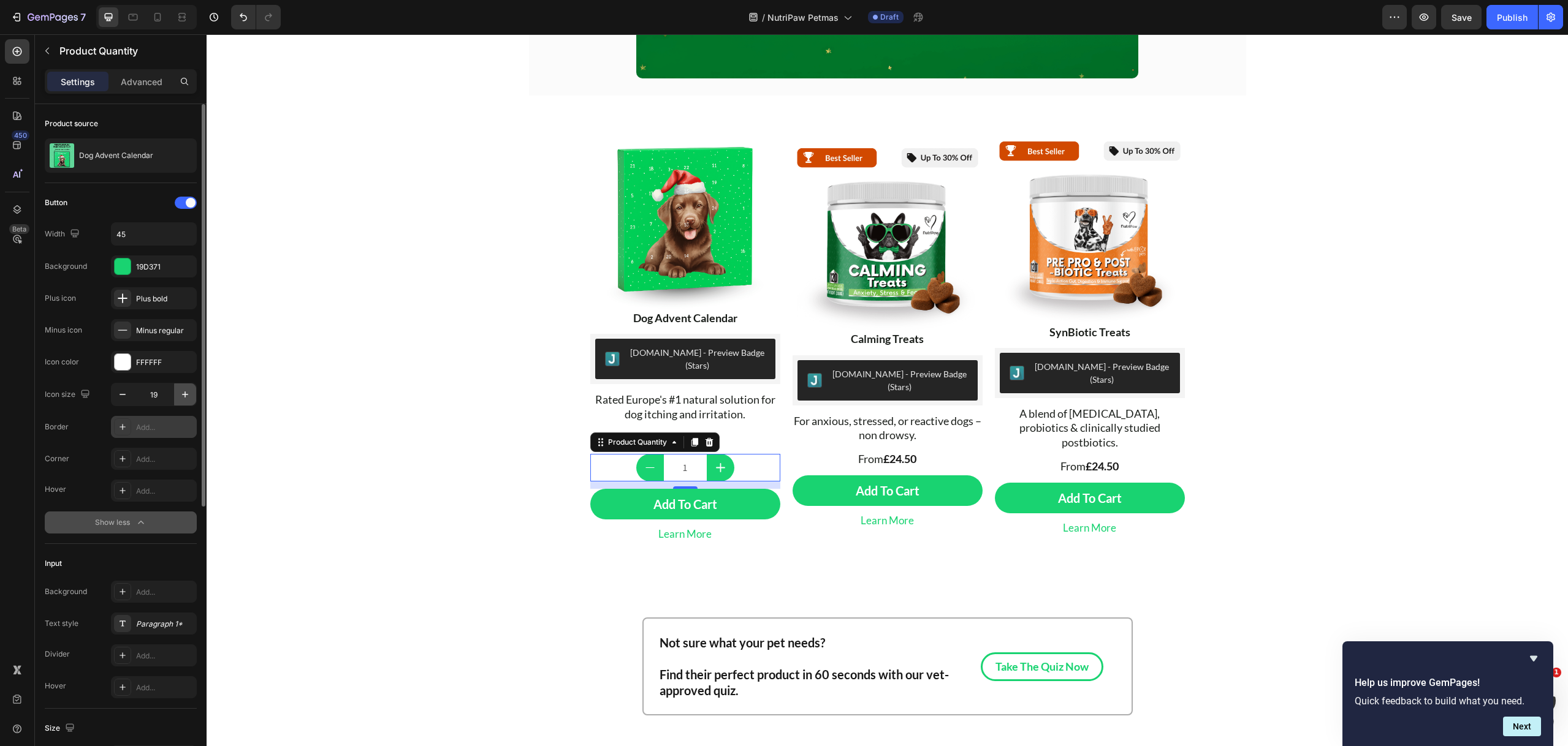
click at [185, 396] on icon "button" at bounding box center [185, 395] width 13 height 13
click at [115, 395] on button "button" at bounding box center [123, 394] width 22 height 22
type input "20"
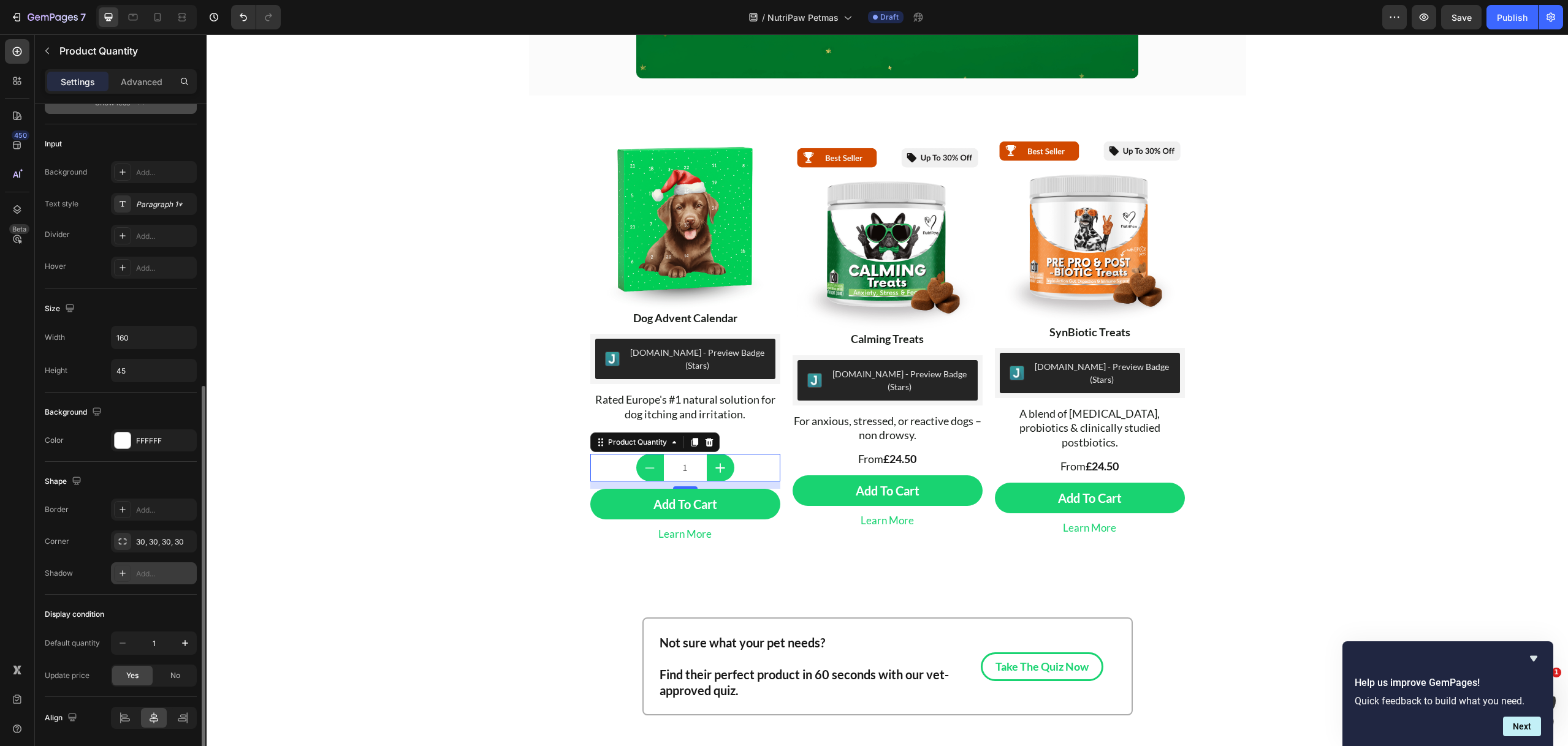
scroll to position [461, 0]
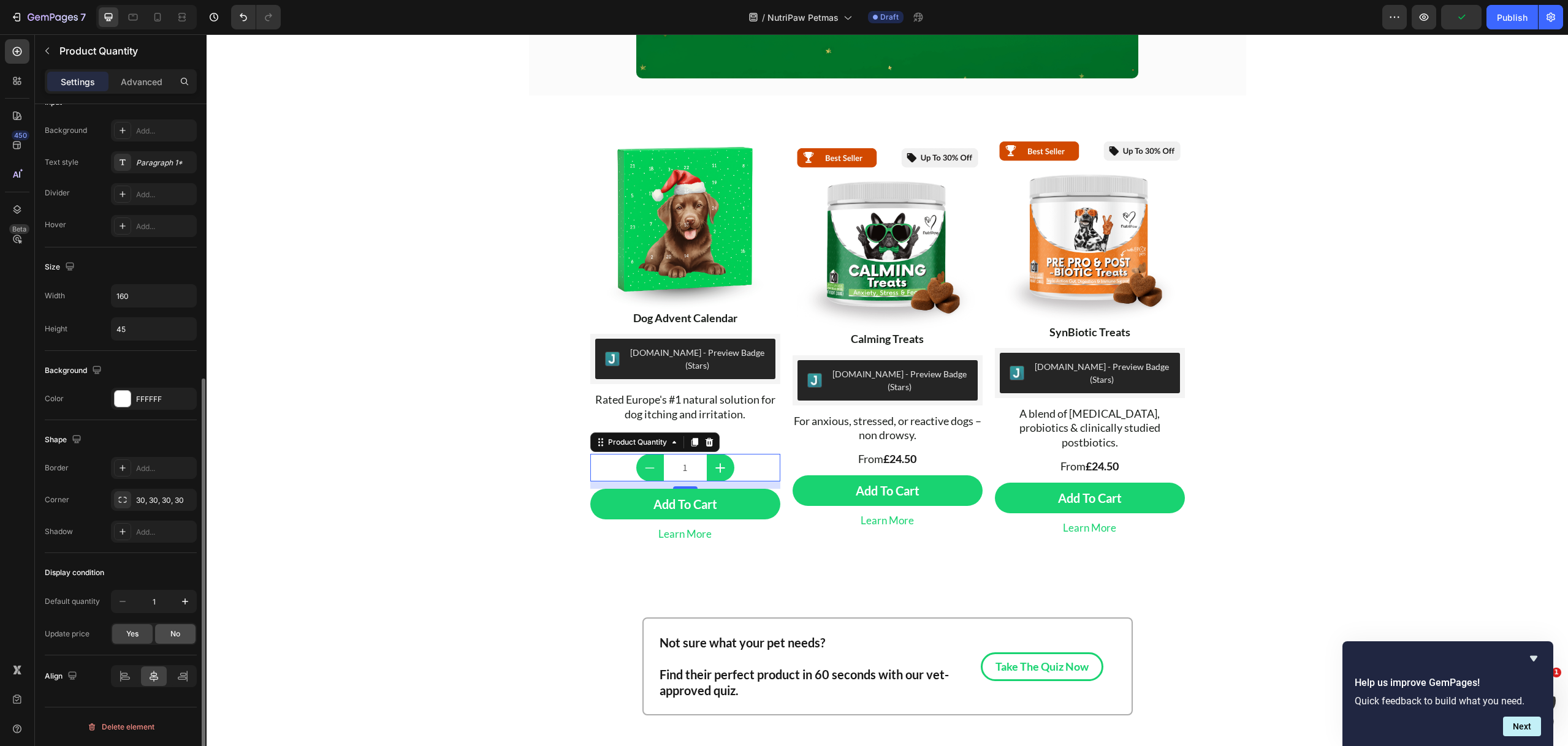
click at [177, 636] on span "No" at bounding box center [175, 634] width 10 height 11
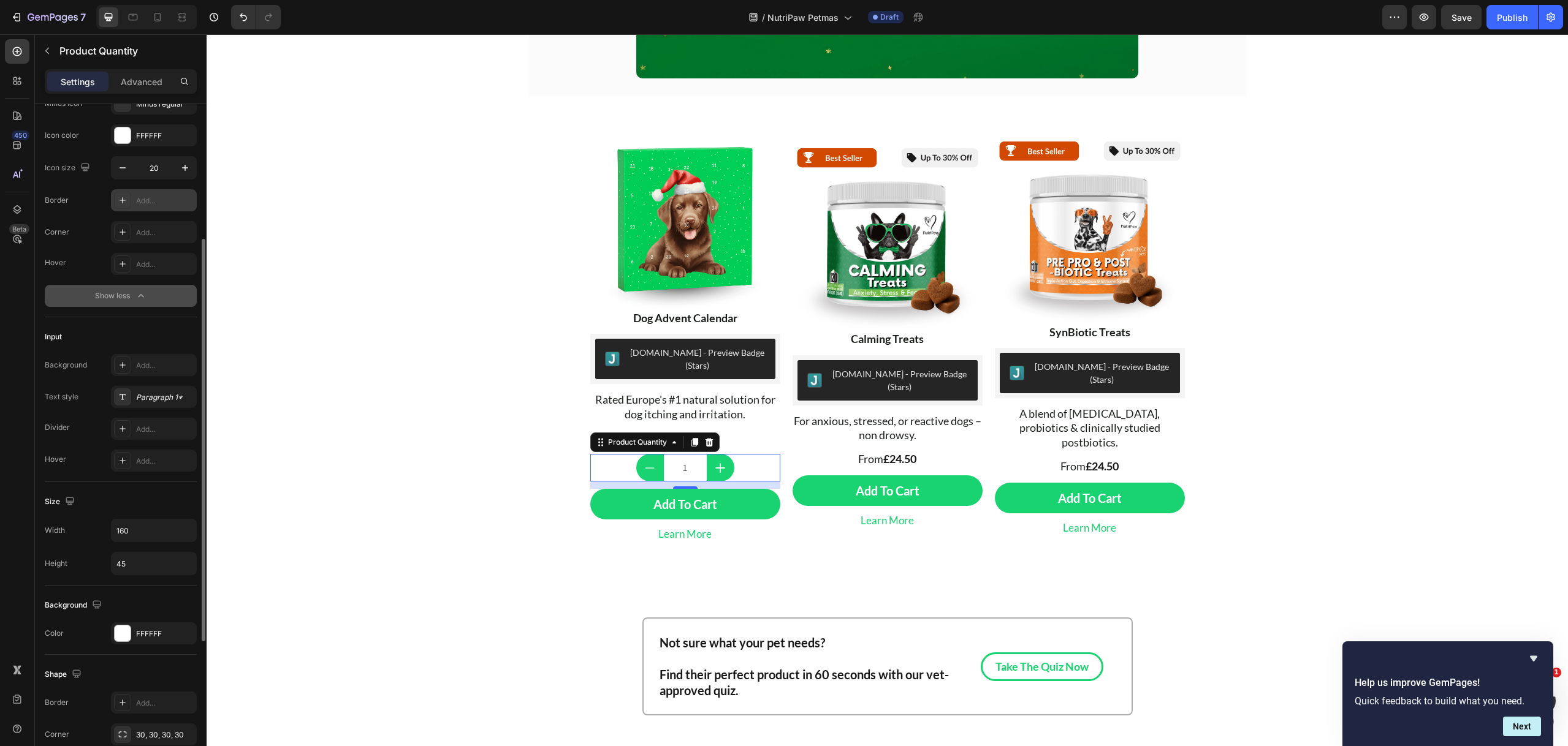
scroll to position [0, 0]
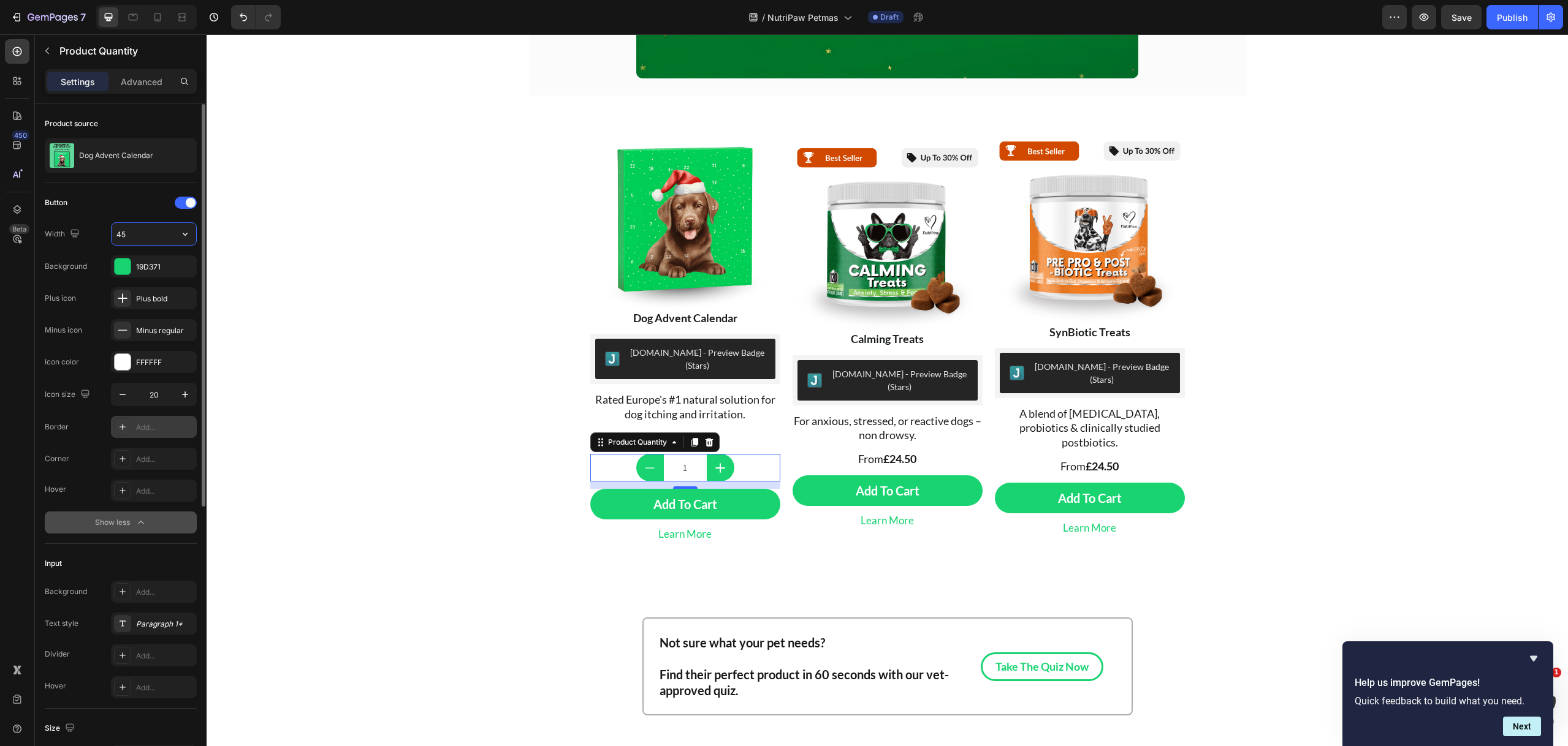
click at [146, 235] on input "45" at bounding box center [154, 234] width 85 height 22
click at [146, 235] on input "30" at bounding box center [154, 234] width 85 height 22
type input "50"
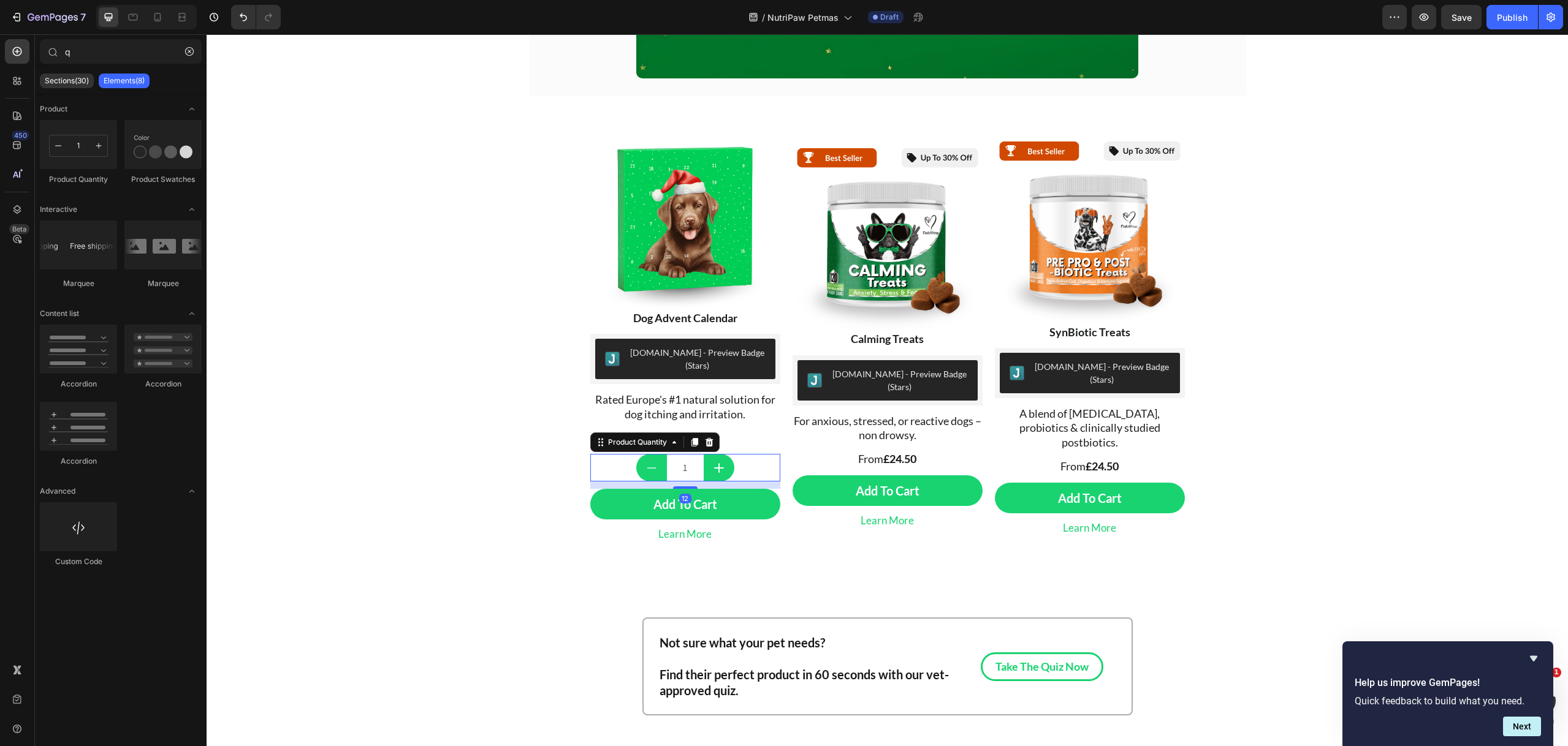
click at [675, 454] on input "1" at bounding box center [685, 467] width 37 height 27
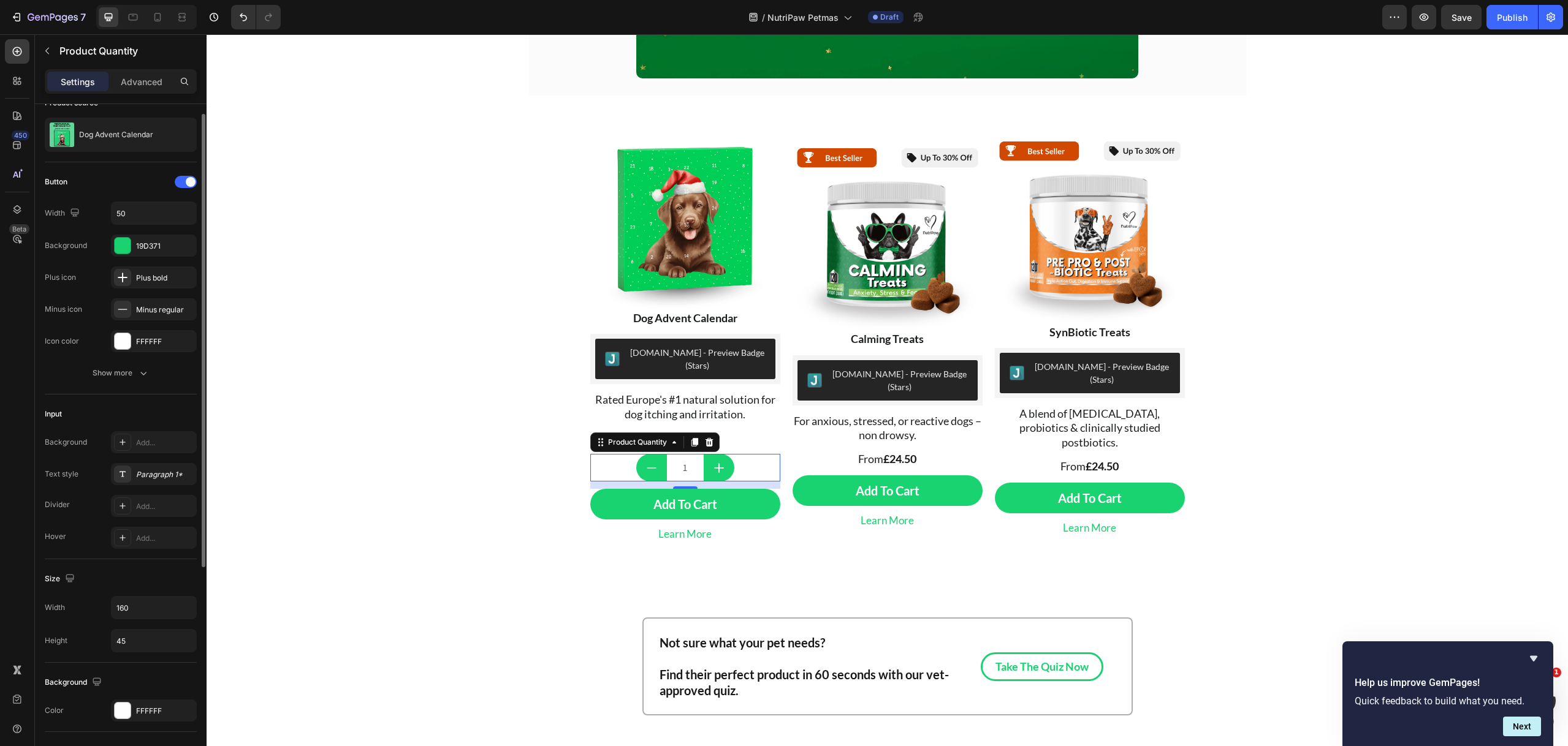
scroll to position [18, 0]
click at [138, 373] on icon "button" at bounding box center [143, 375] width 13 height 13
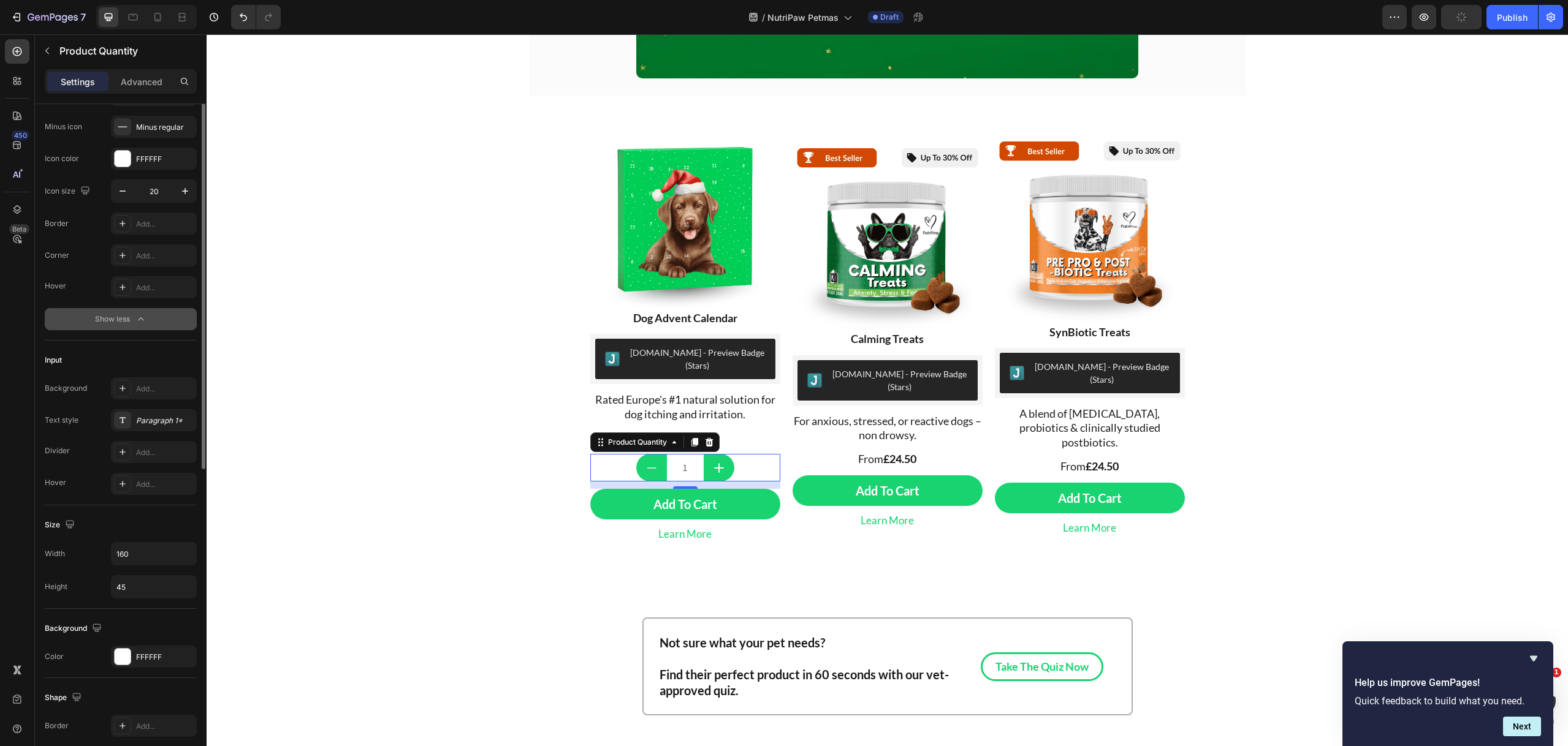
scroll to position [311, 0]
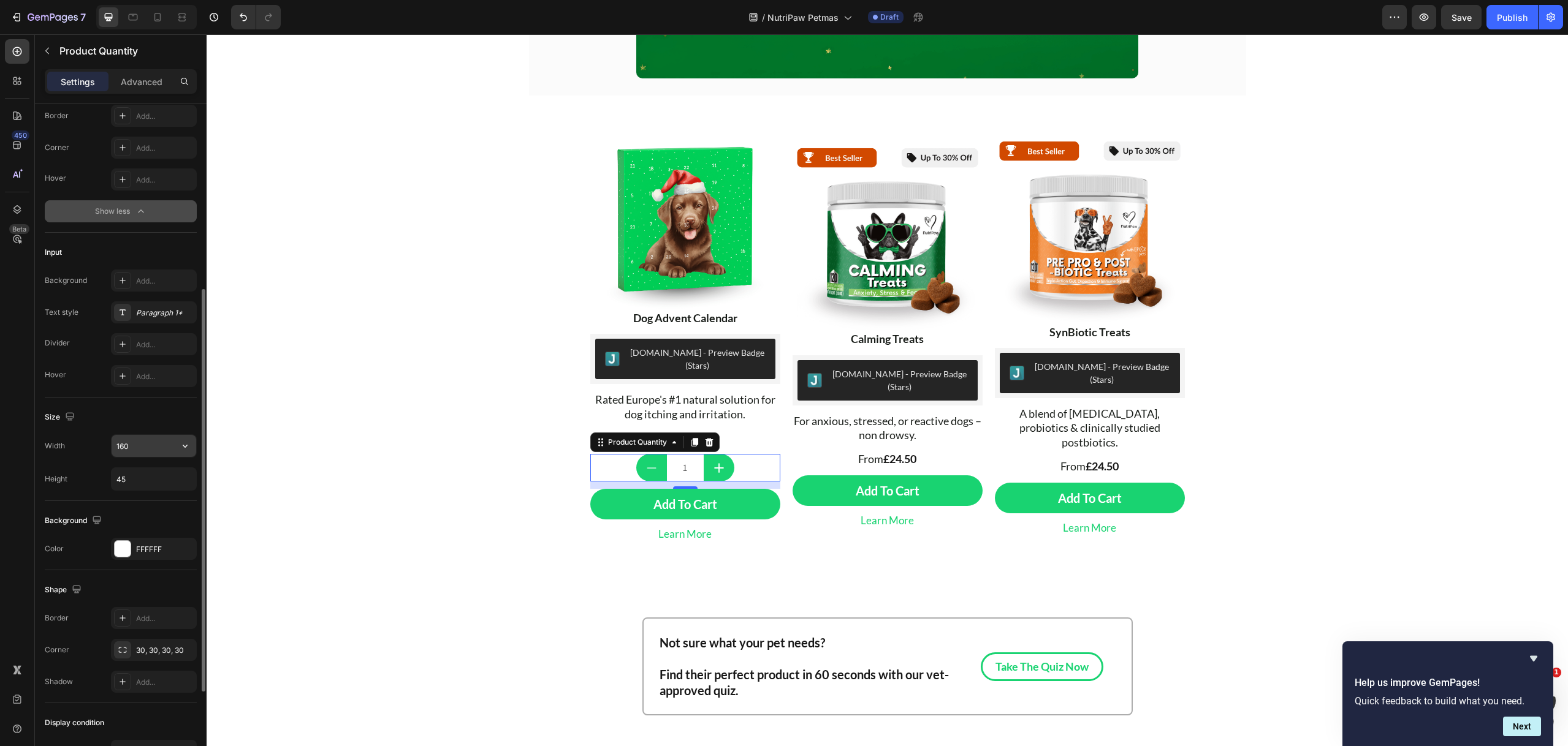
click at [151, 440] on input "160" at bounding box center [154, 446] width 85 height 22
click at [153, 441] on input "100" at bounding box center [154, 446] width 85 height 22
click at [176, 445] on button "button" at bounding box center [185, 446] width 22 height 22
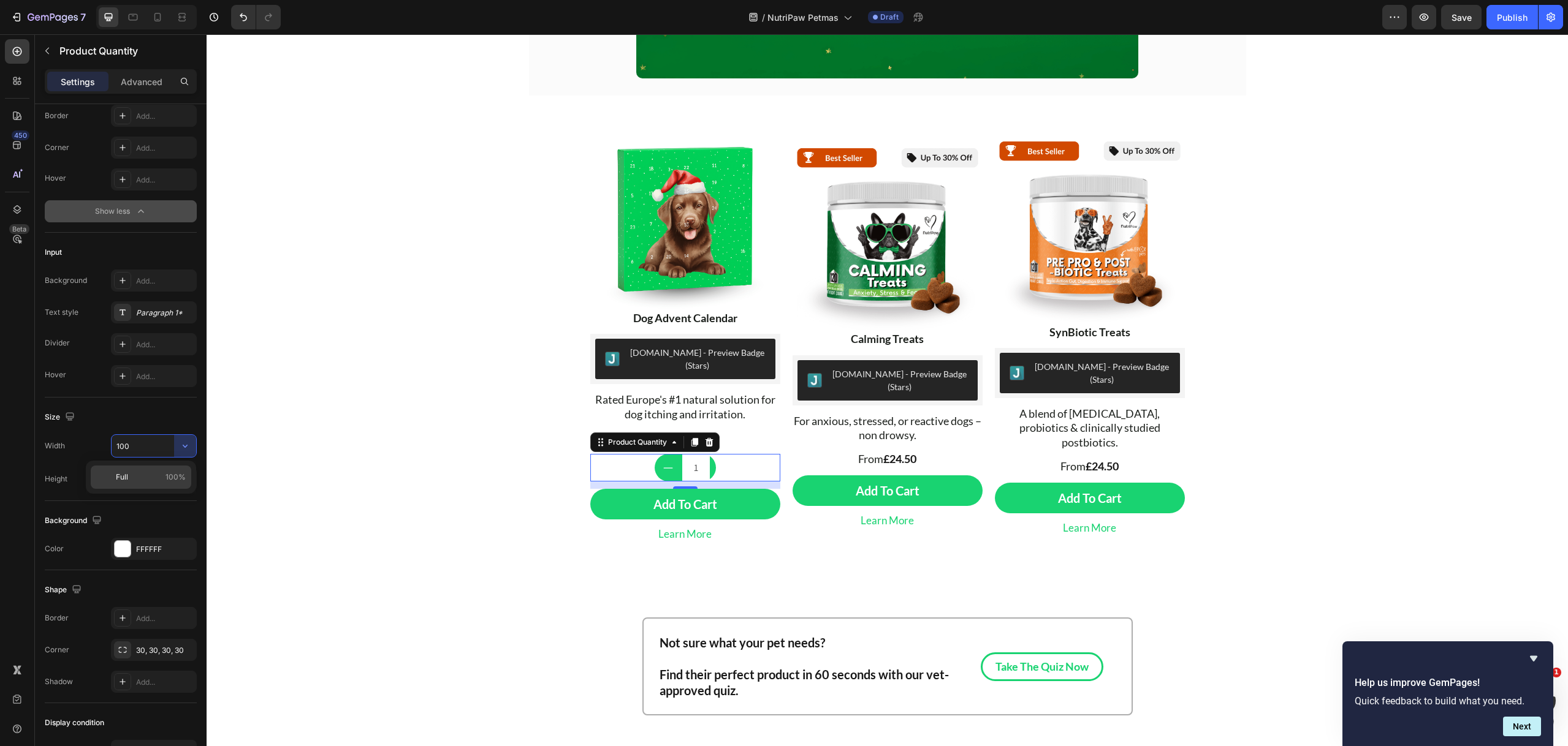
click at [166, 468] on div "Full 100%" at bounding box center [141, 477] width 100 height 23
type input "160"
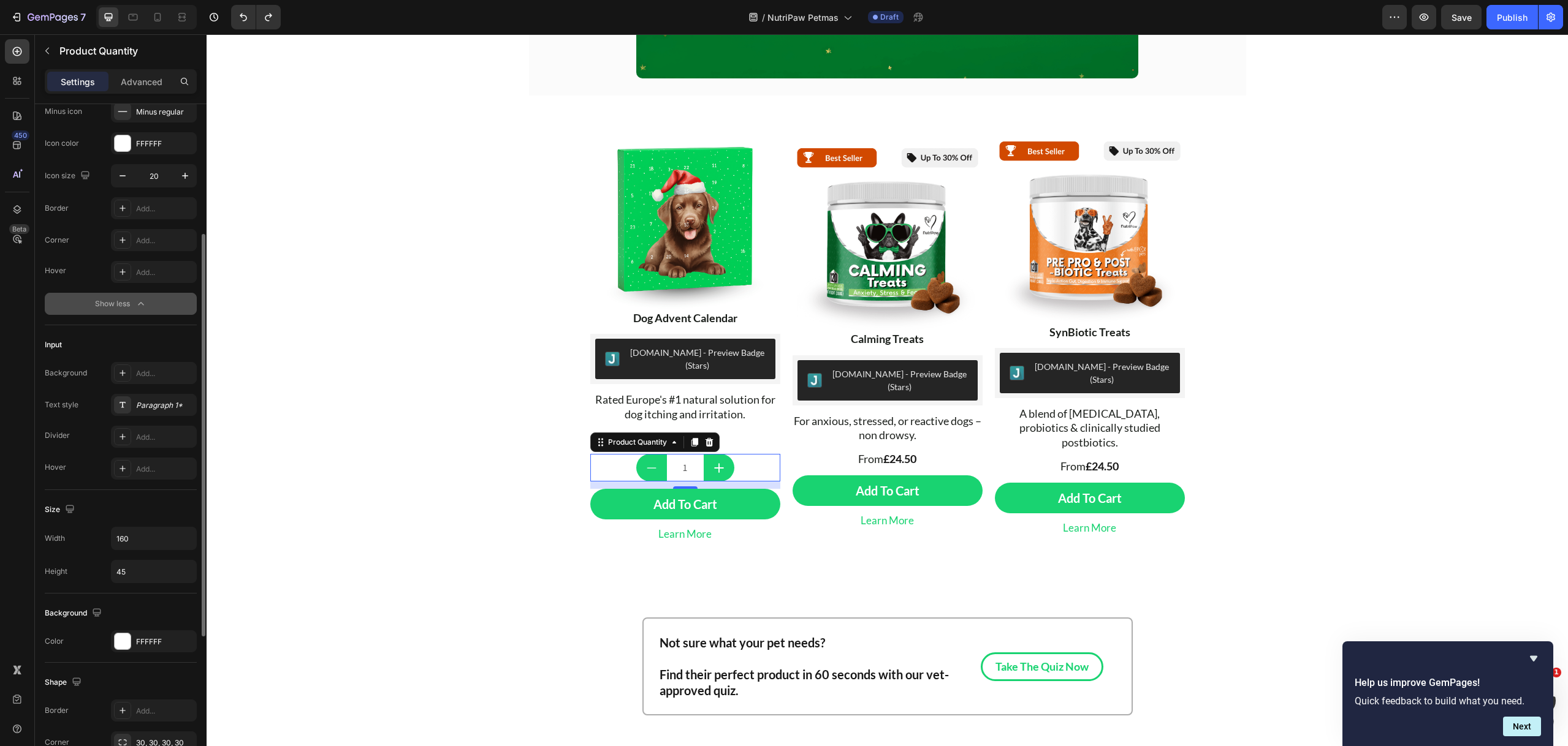
scroll to position [0, 0]
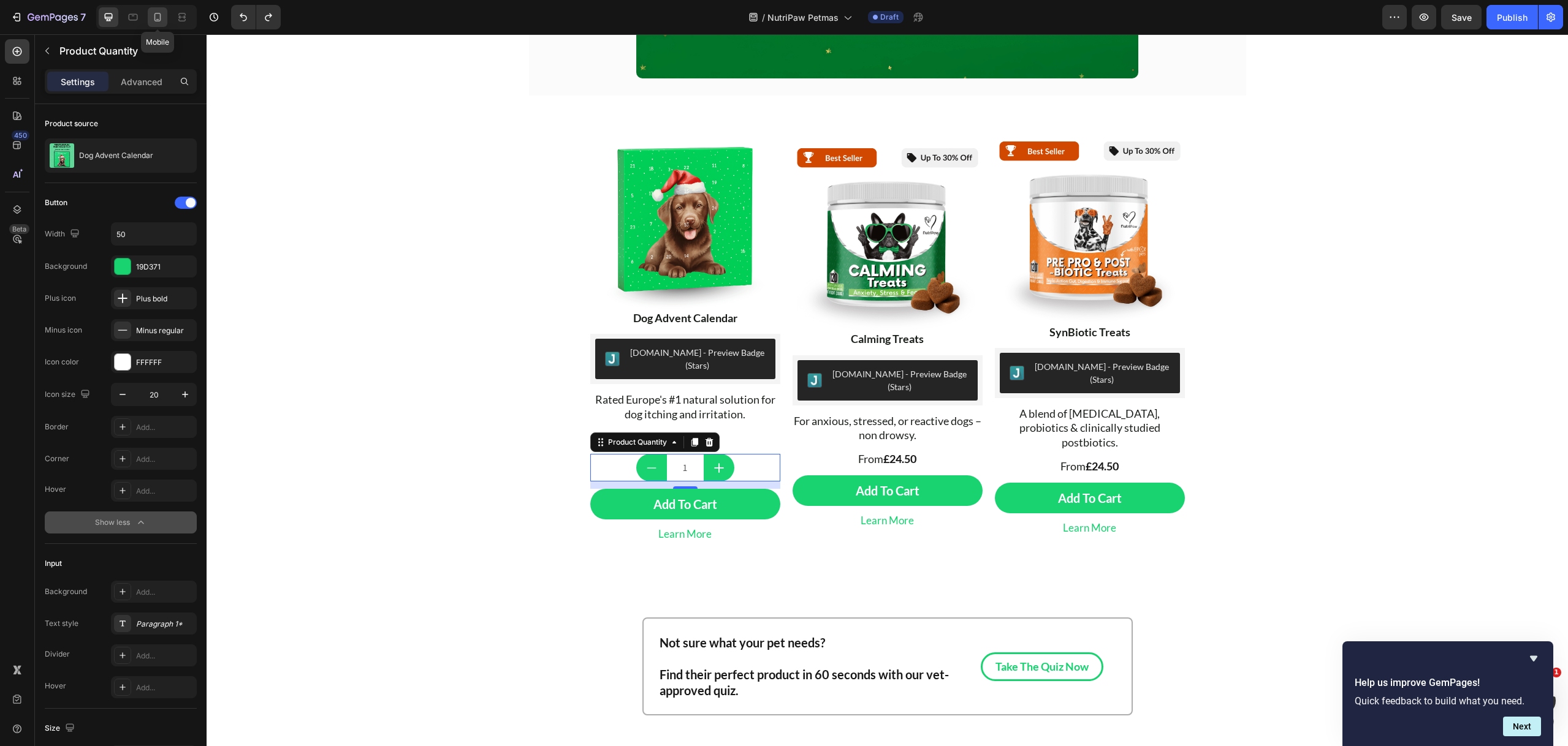
click at [163, 17] on icon at bounding box center [157, 17] width 13 height 13
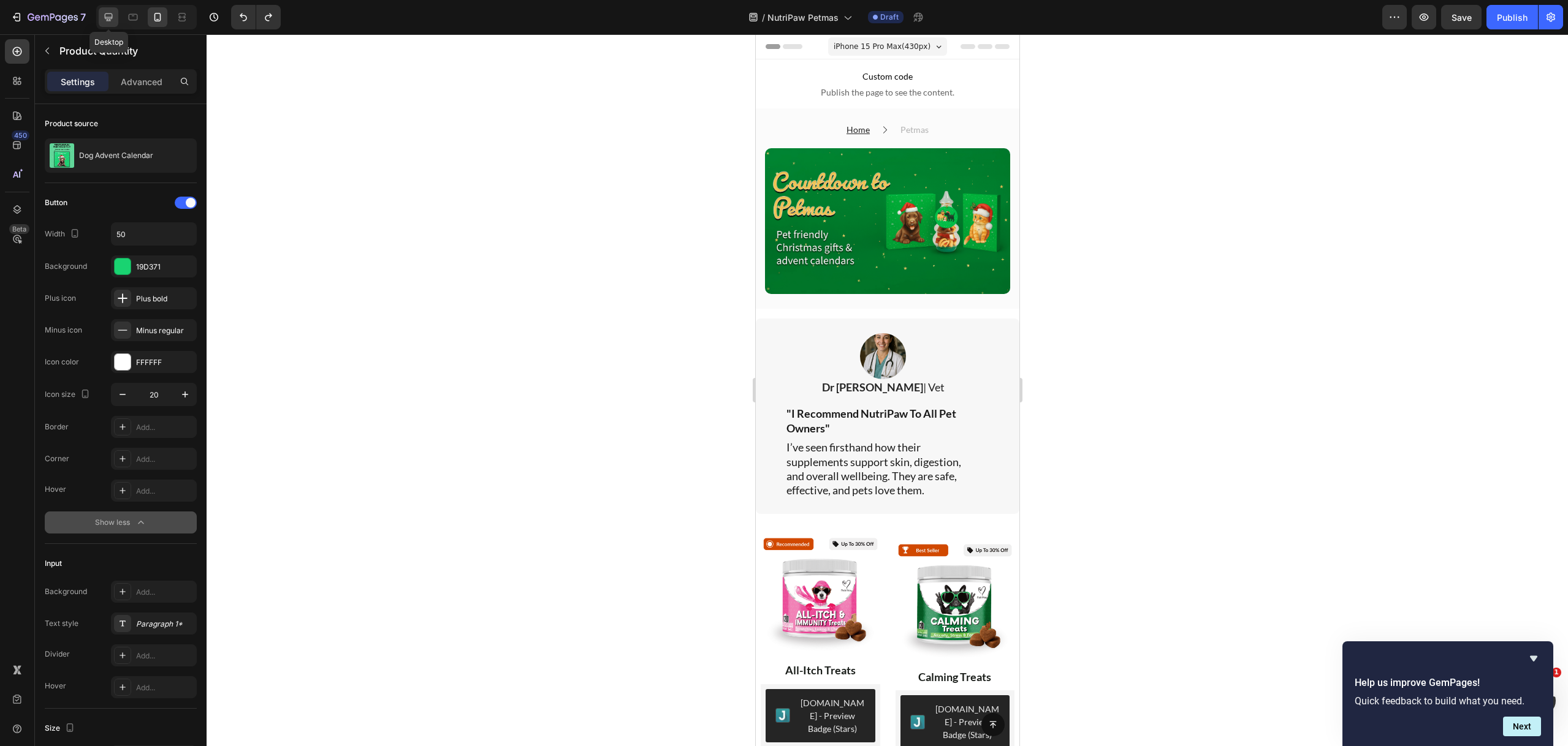
click at [112, 18] on icon at bounding box center [109, 17] width 13 height 13
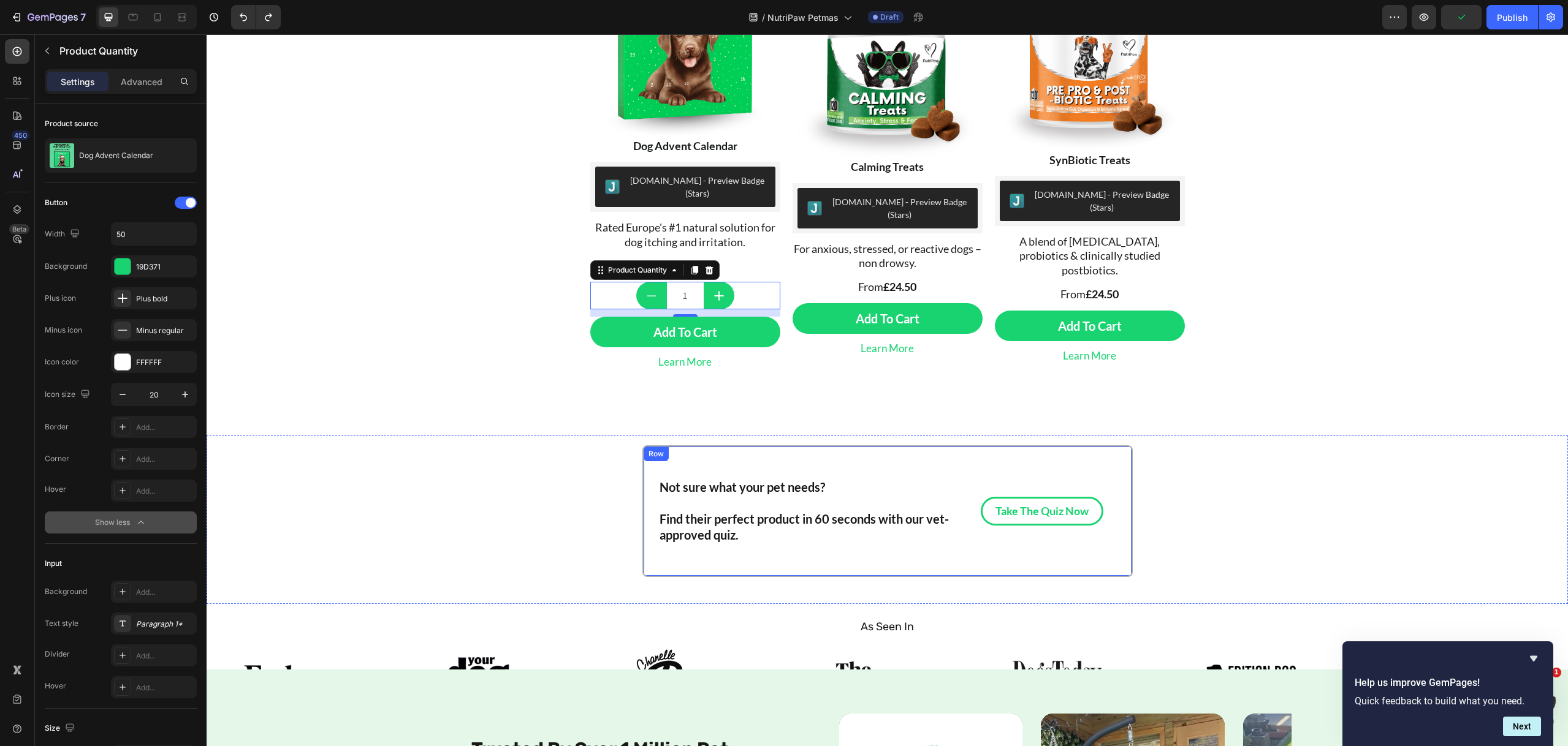
scroll to position [540, 0]
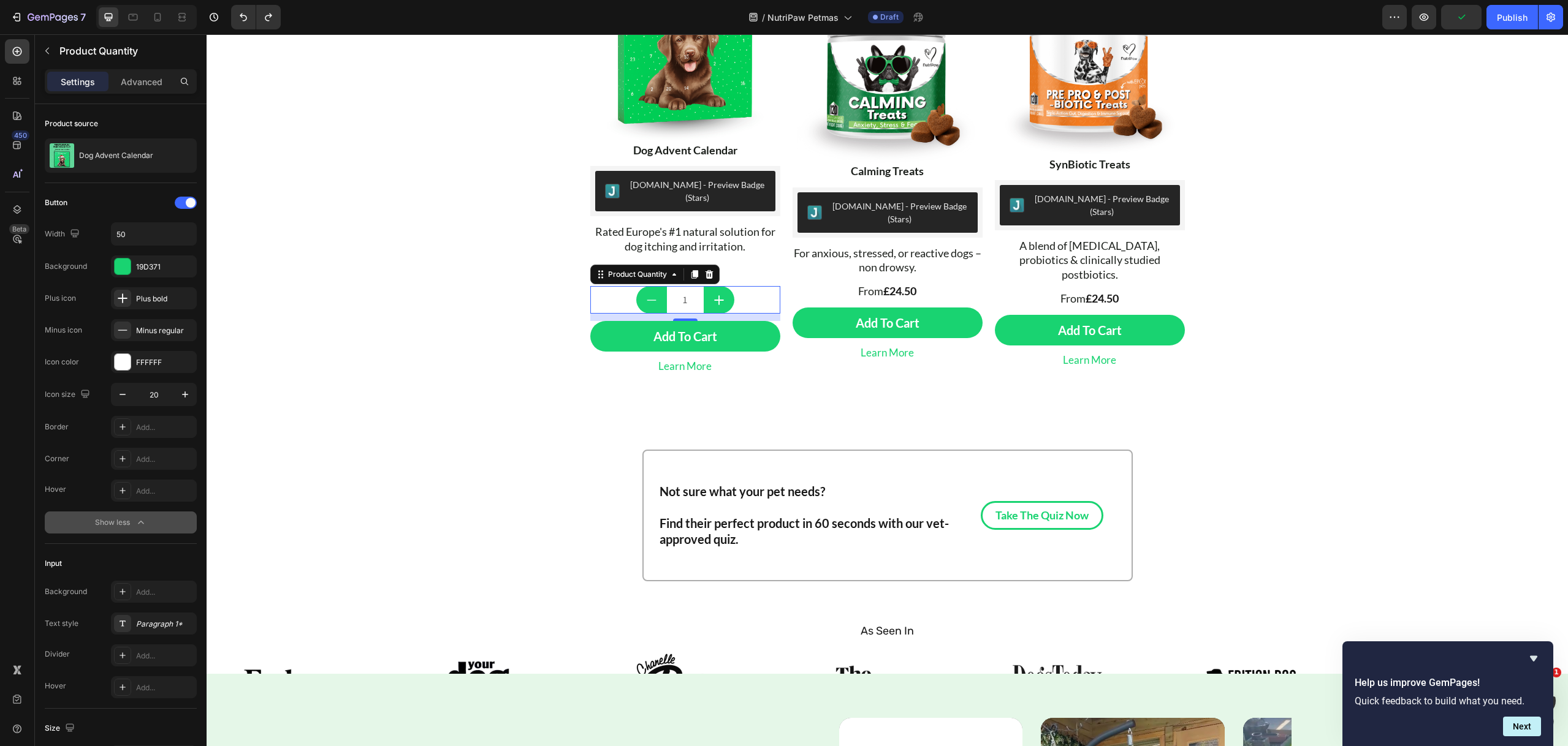
click at [749, 286] on div "1" at bounding box center [685, 299] width 190 height 27
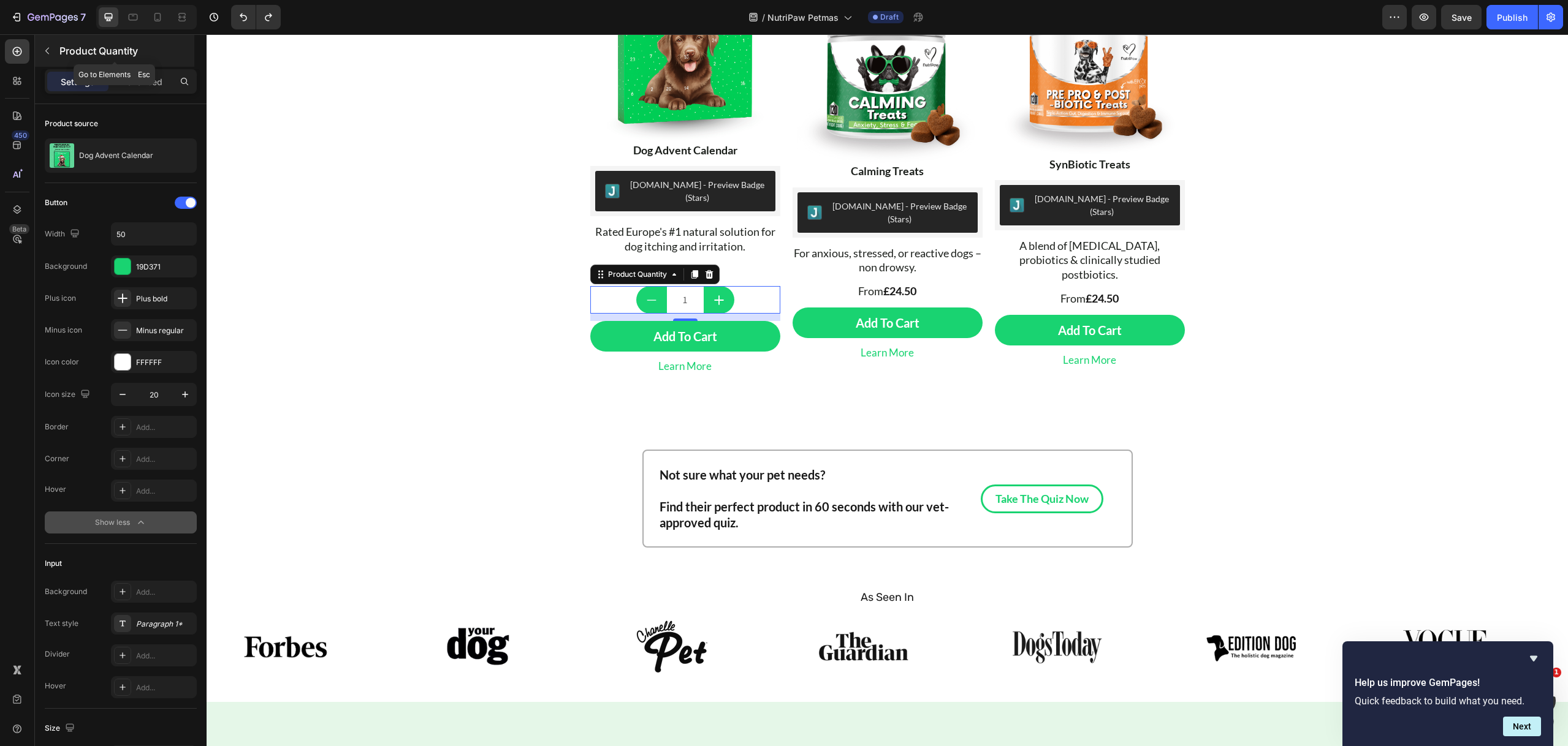
click at [45, 48] on icon "button" at bounding box center [47, 51] width 10 height 10
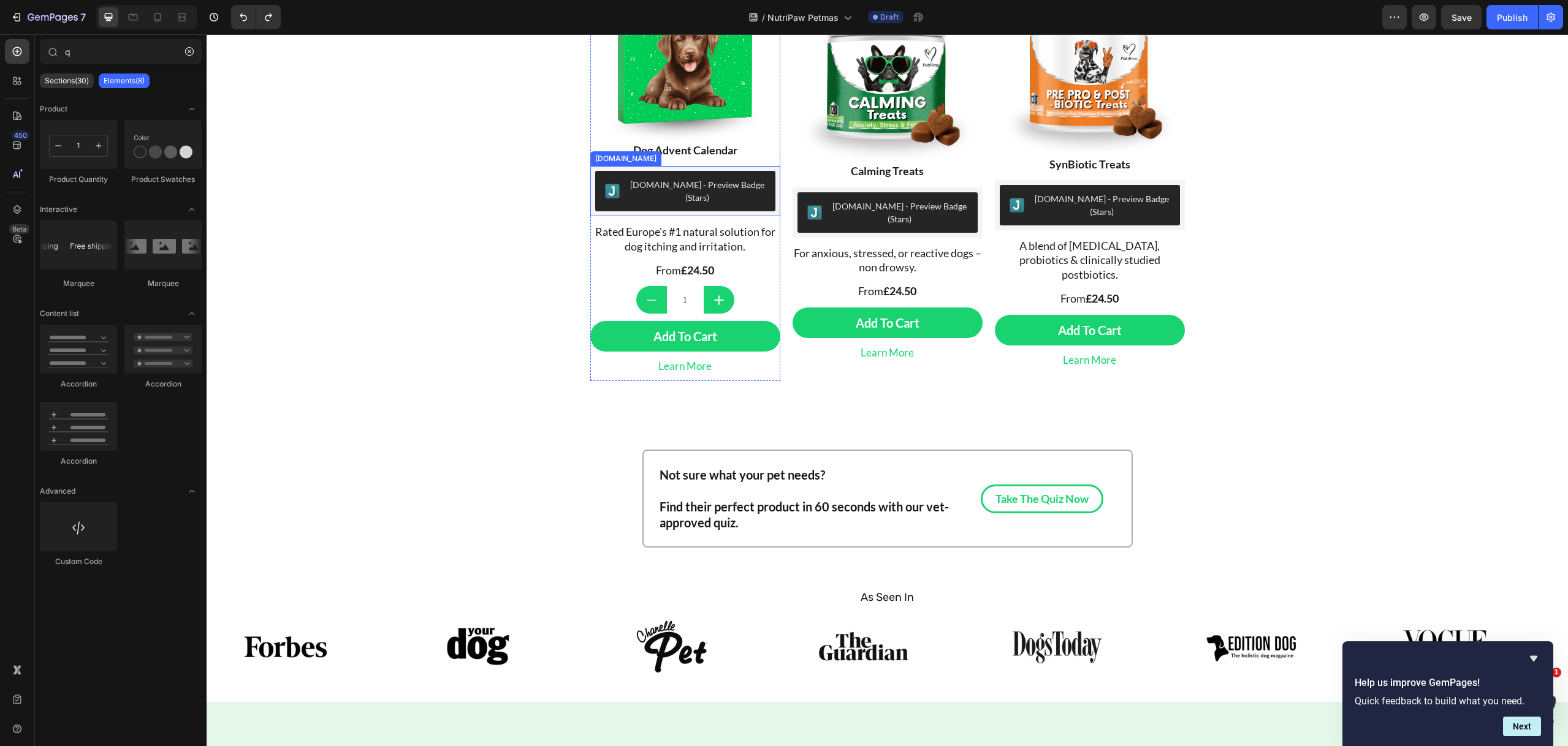
click at [675, 199] on button "[DOMAIN_NAME] - Preview Badge (Stars)" at bounding box center [685, 192] width 180 height 41
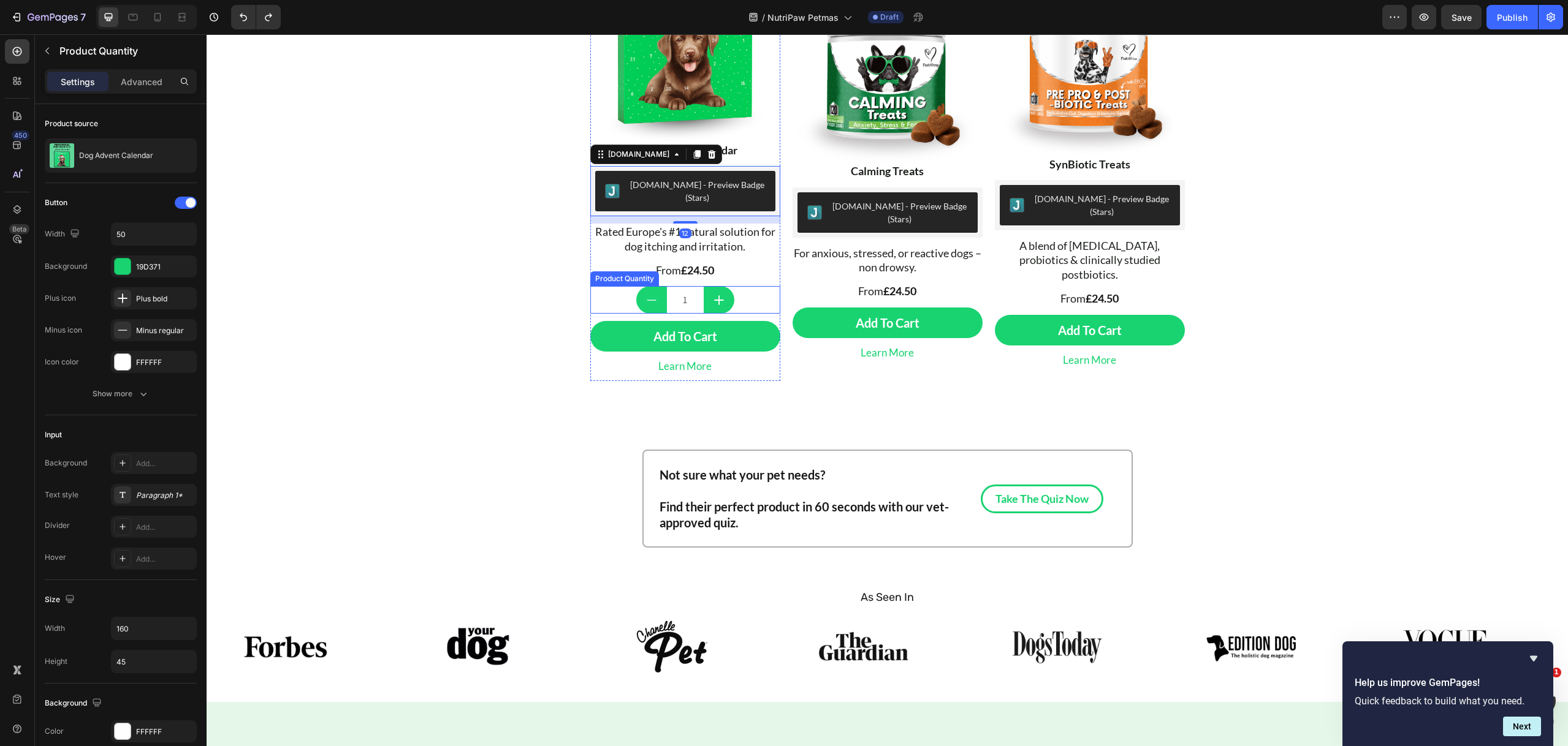
click at [694, 286] on input "1" at bounding box center [685, 299] width 37 height 27
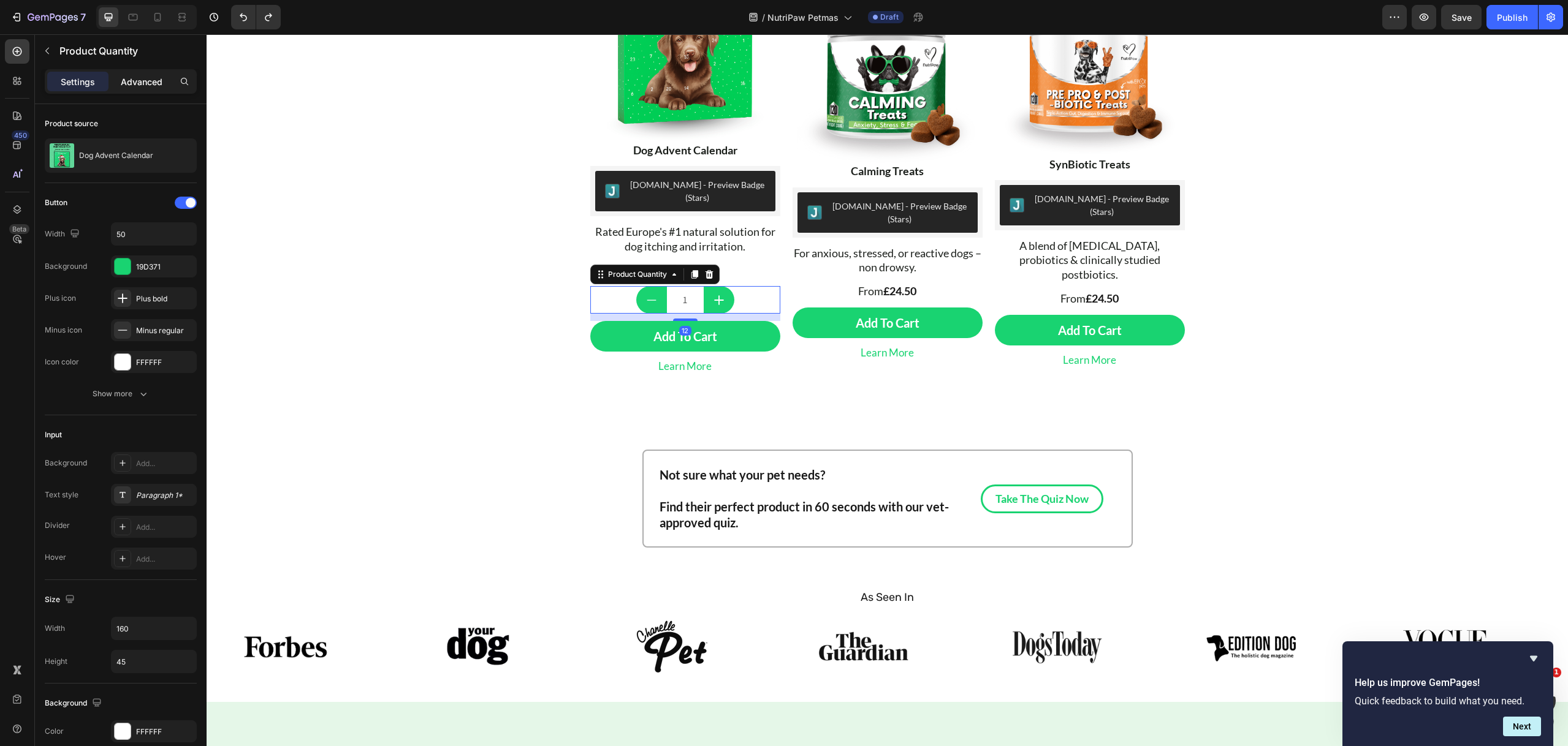
click at [146, 87] on p "Advanced" at bounding box center [141, 81] width 41 height 13
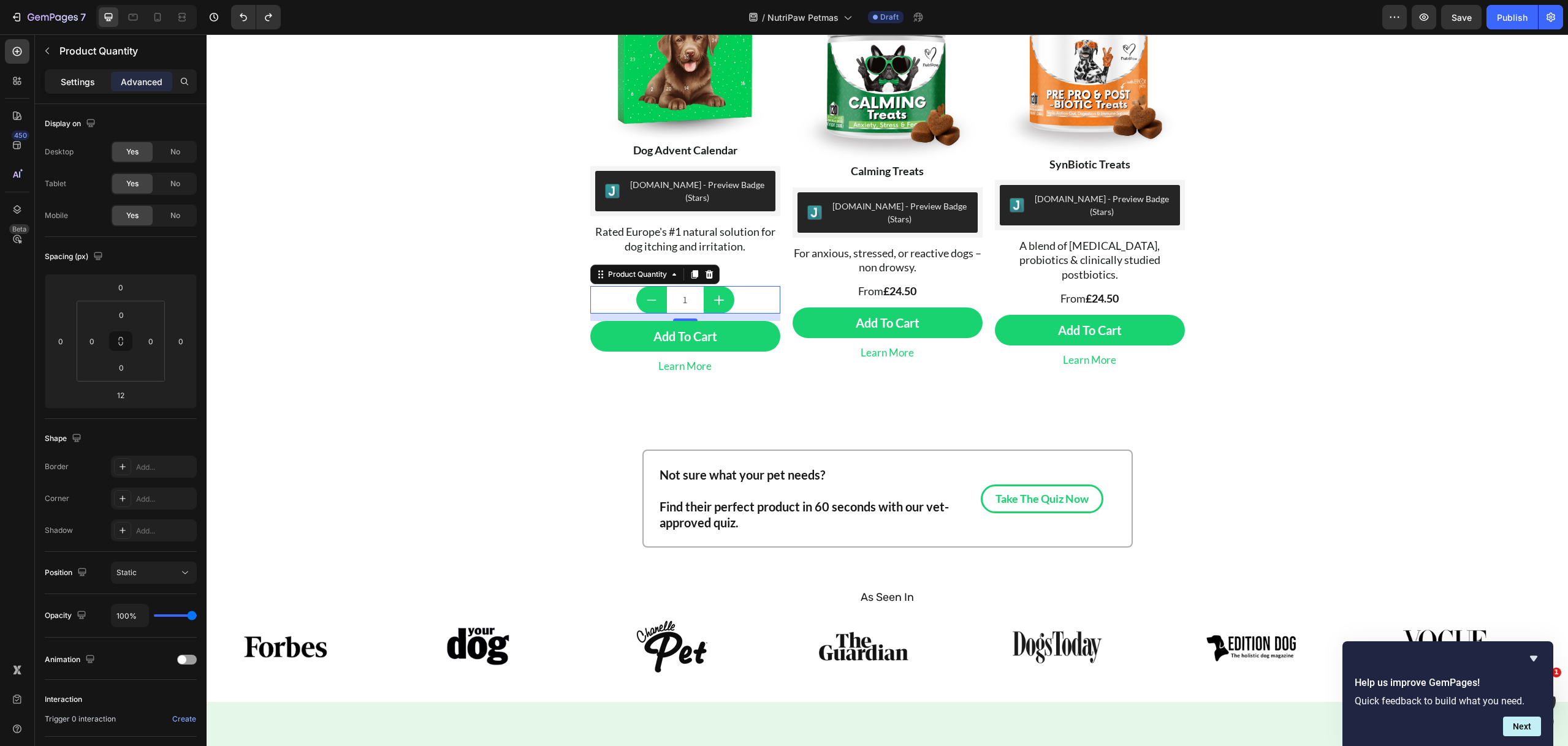
click at [70, 86] on p "Settings" at bounding box center [78, 81] width 34 height 13
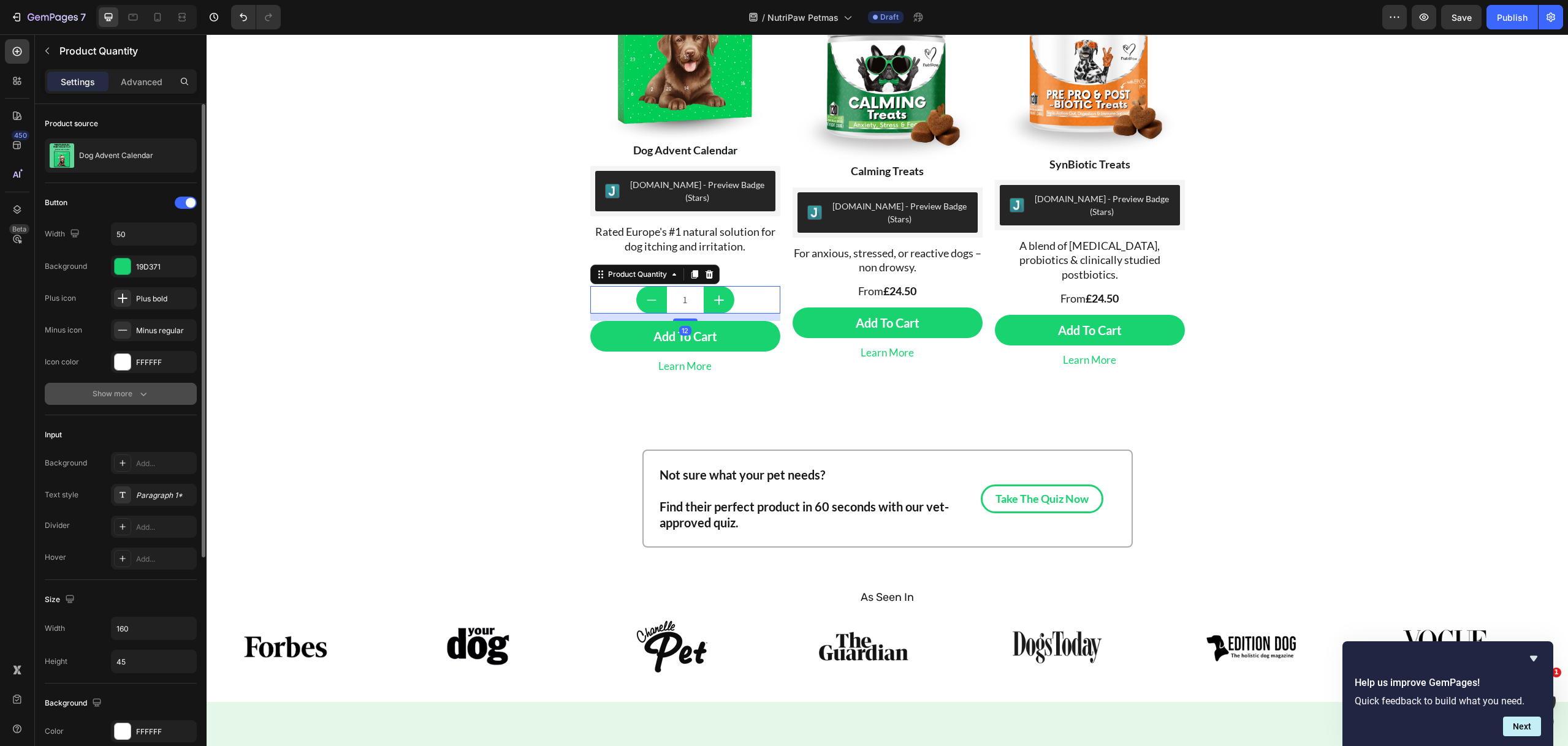
click at [129, 392] on div "Show more" at bounding box center [120, 394] width 57 height 13
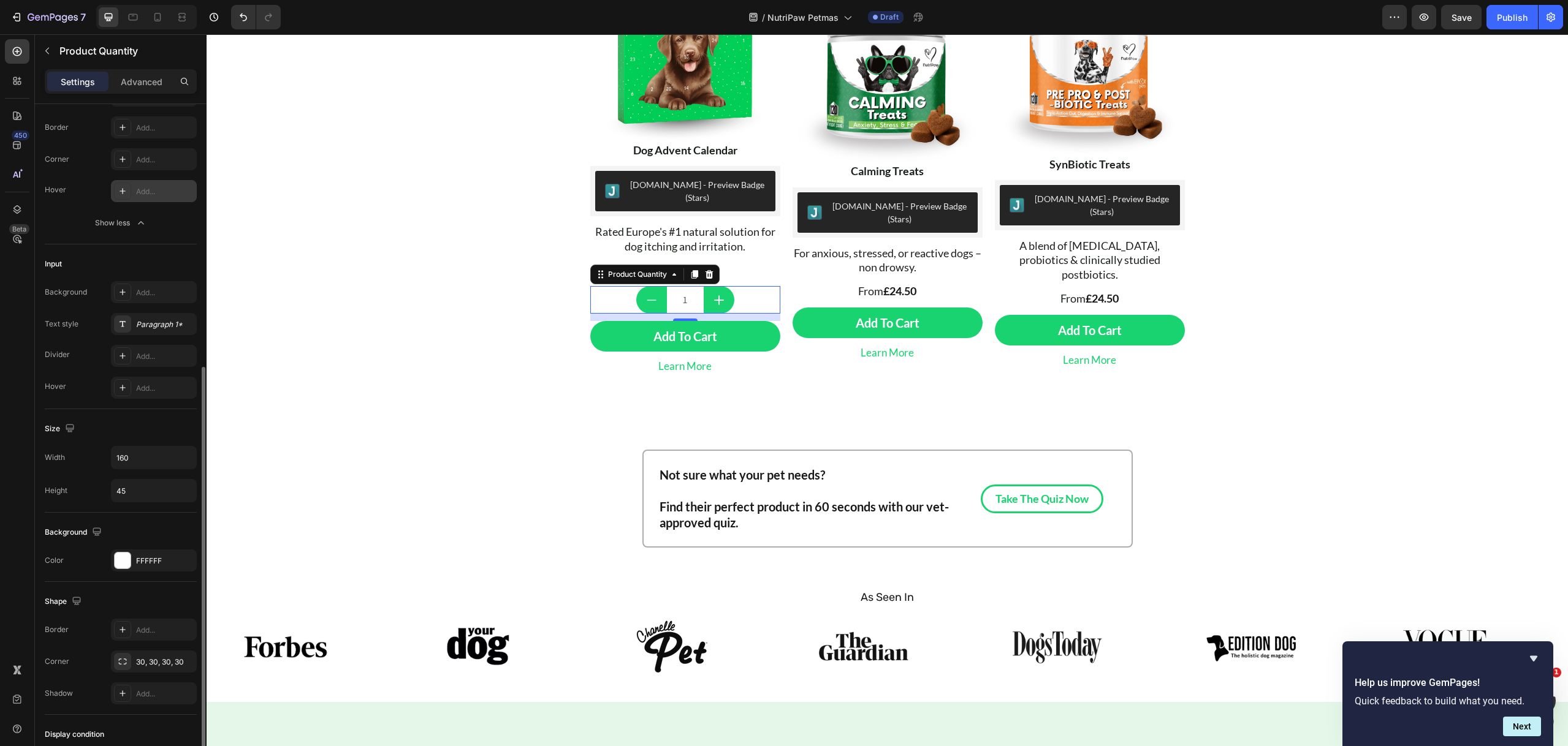
scroll to position [461, 0]
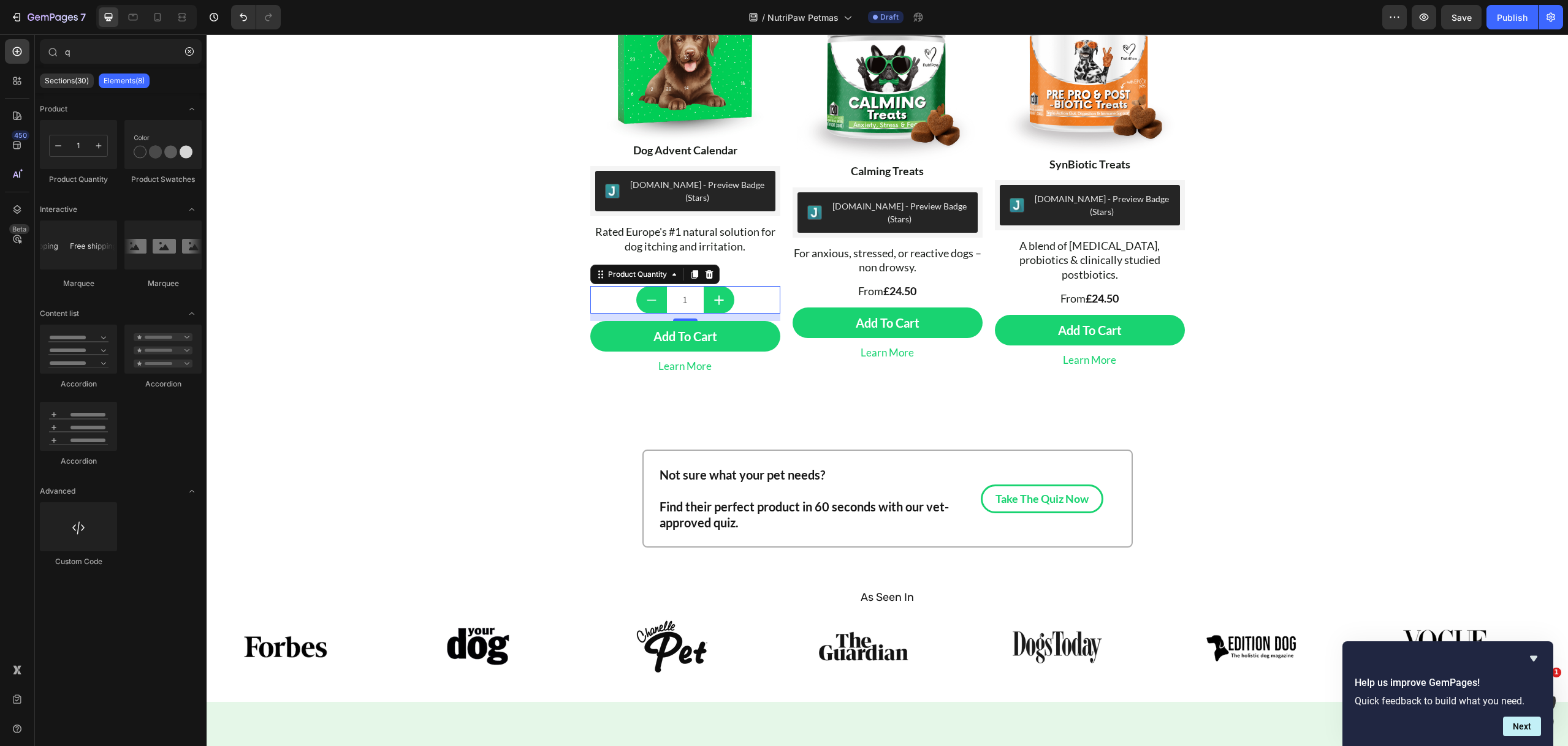
drag, startPoint x: 743, startPoint y: 284, endPoint x: 678, endPoint y: 275, distance: 65.6
click at [743, 286] on div "1" at bounding box center [685, 299] width 190 height 27
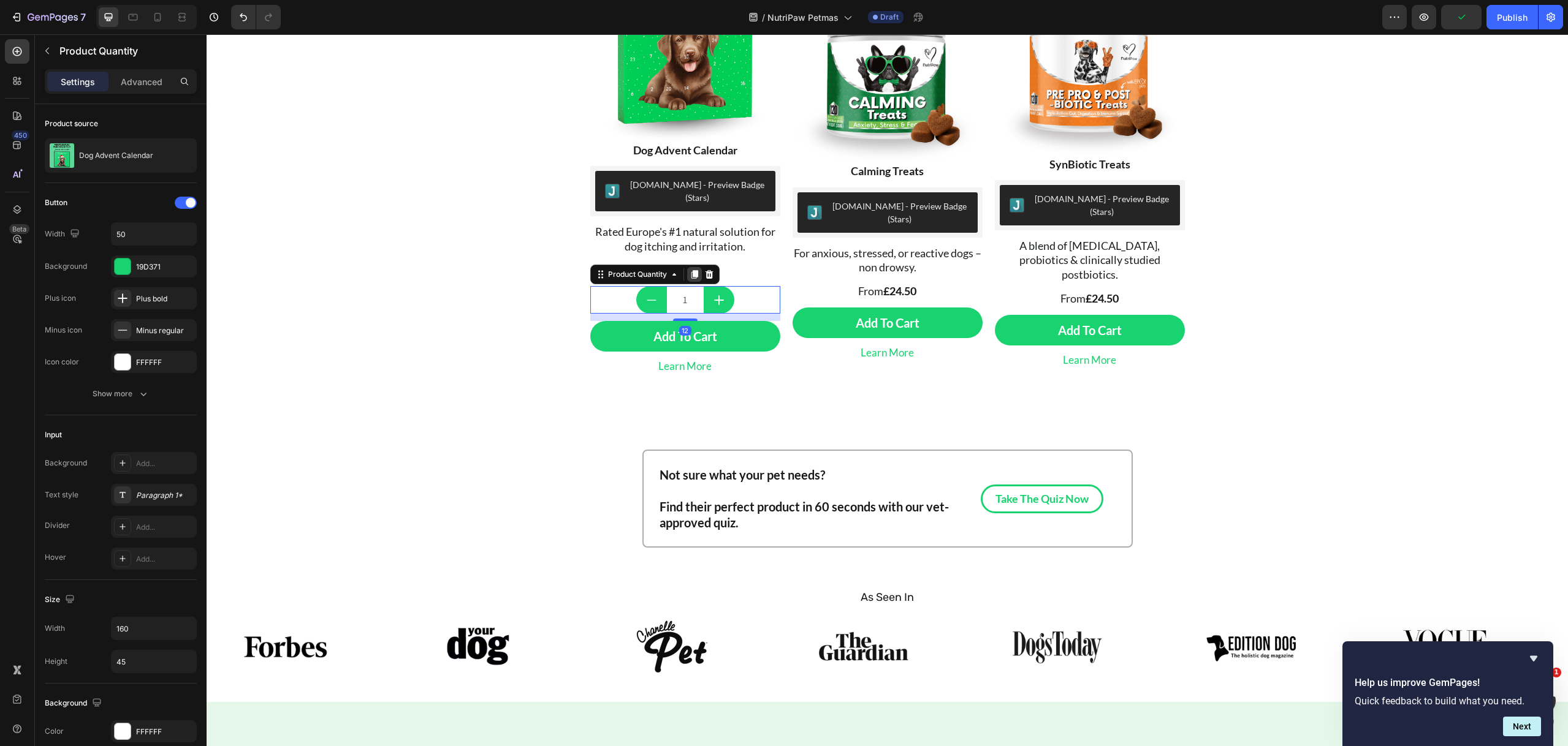
click at [691, 271] on icon at bounding box center [694, 274] width 7 height 9
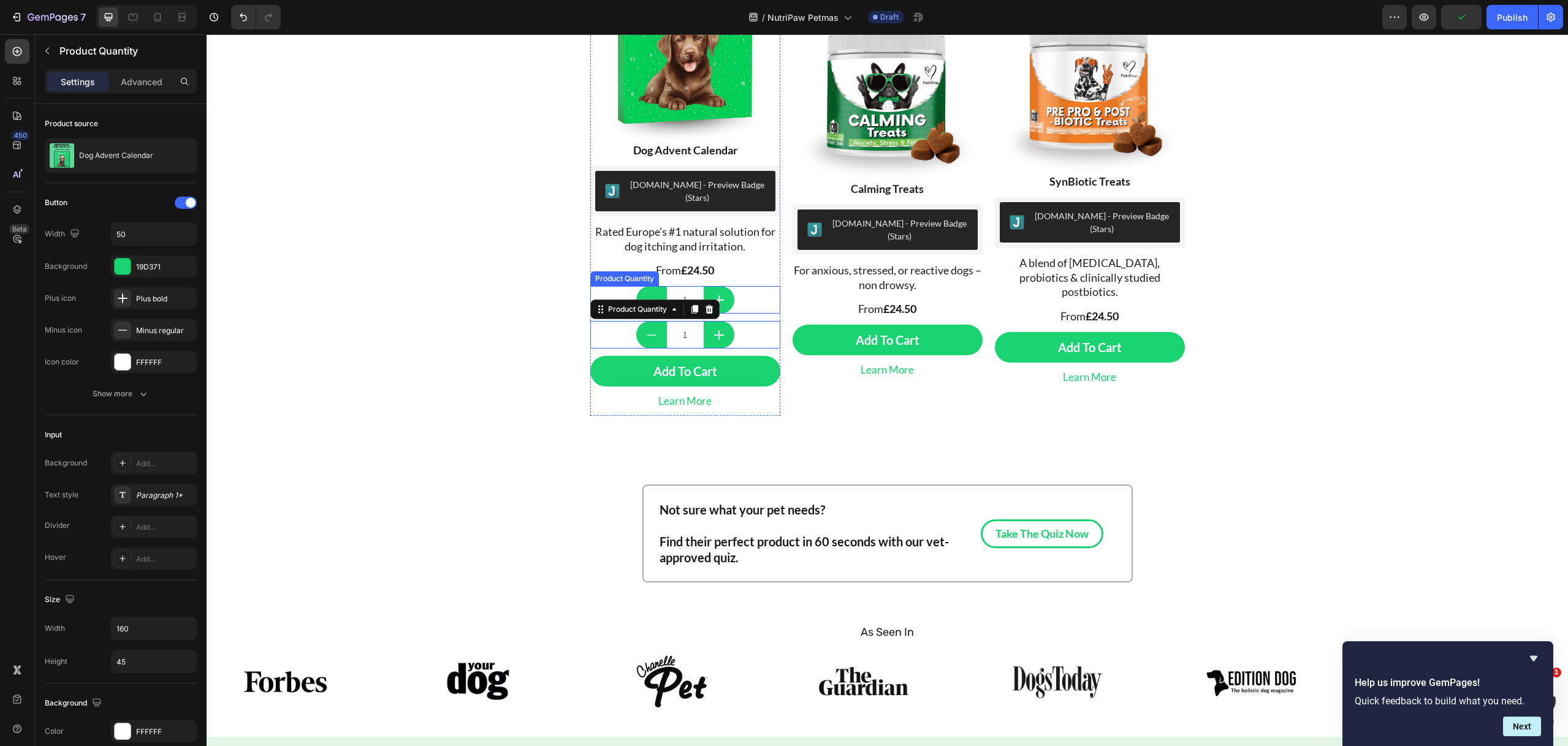
scroll to position [332, 0]
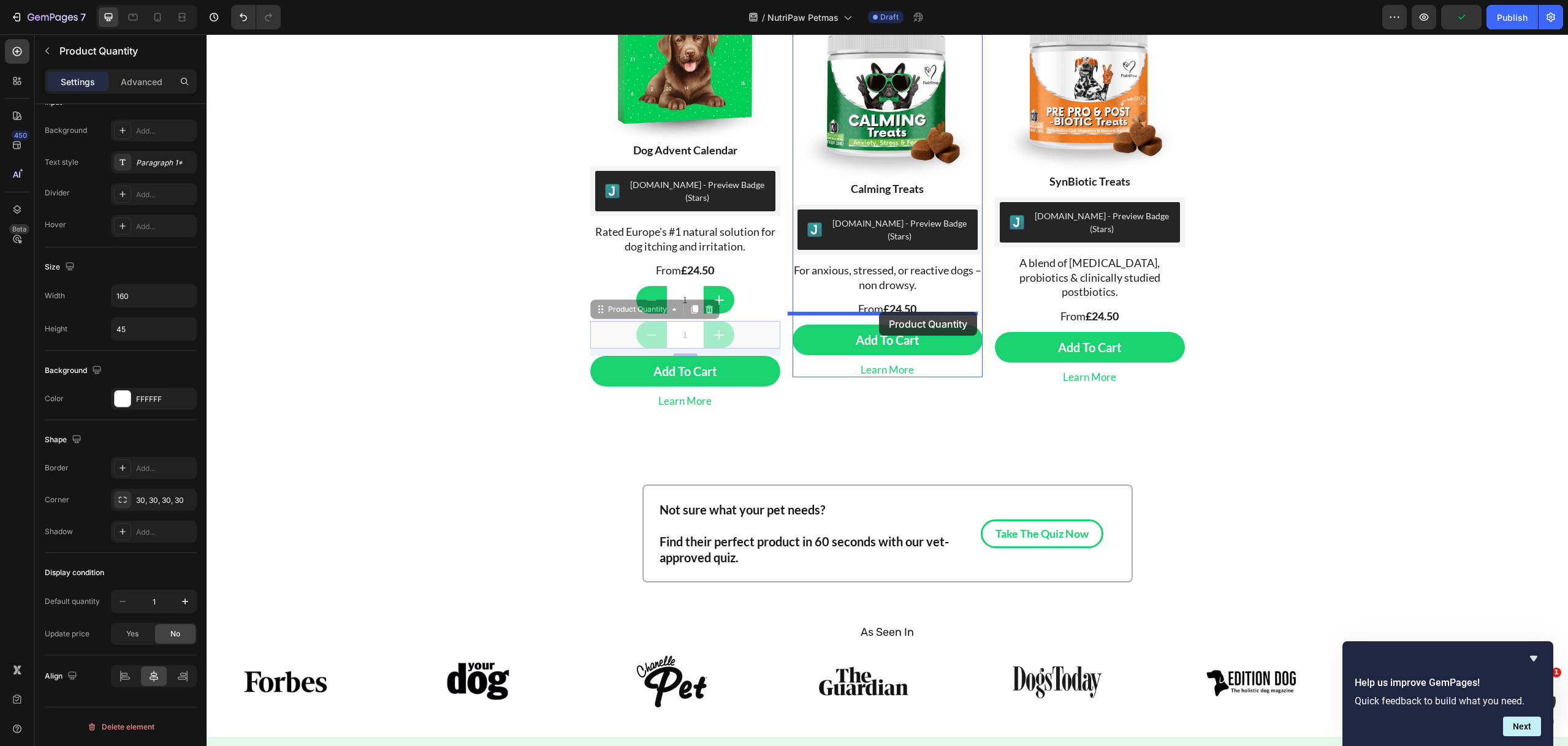
drag, startPoint x: 590, startPoint y: 295, endPoint x: 880, endPoint y: 311, distance: 290.4
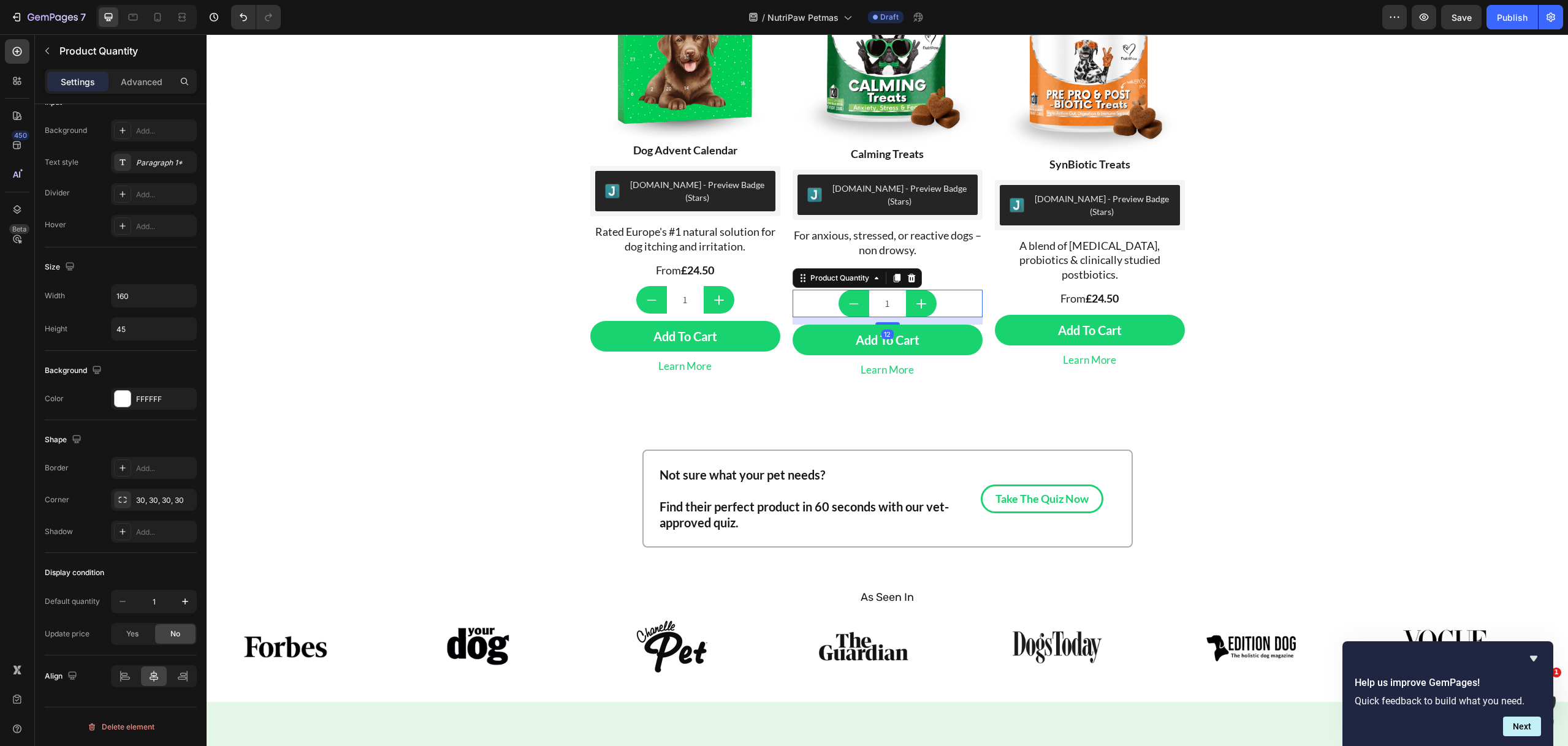
click at [893, 274] on icon at bounding box center [896, 278] width 7 height 9
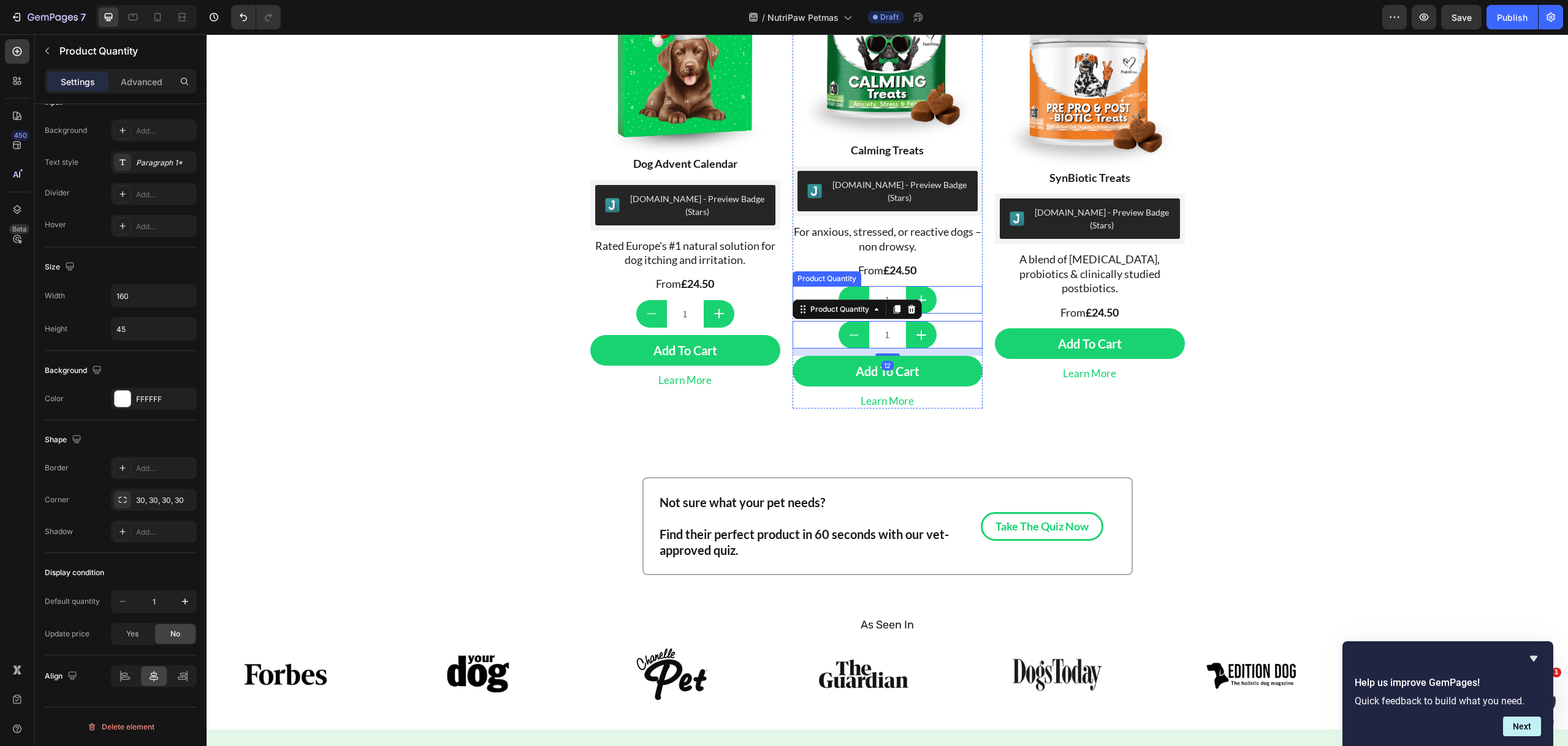
scroll to position [554, 0]
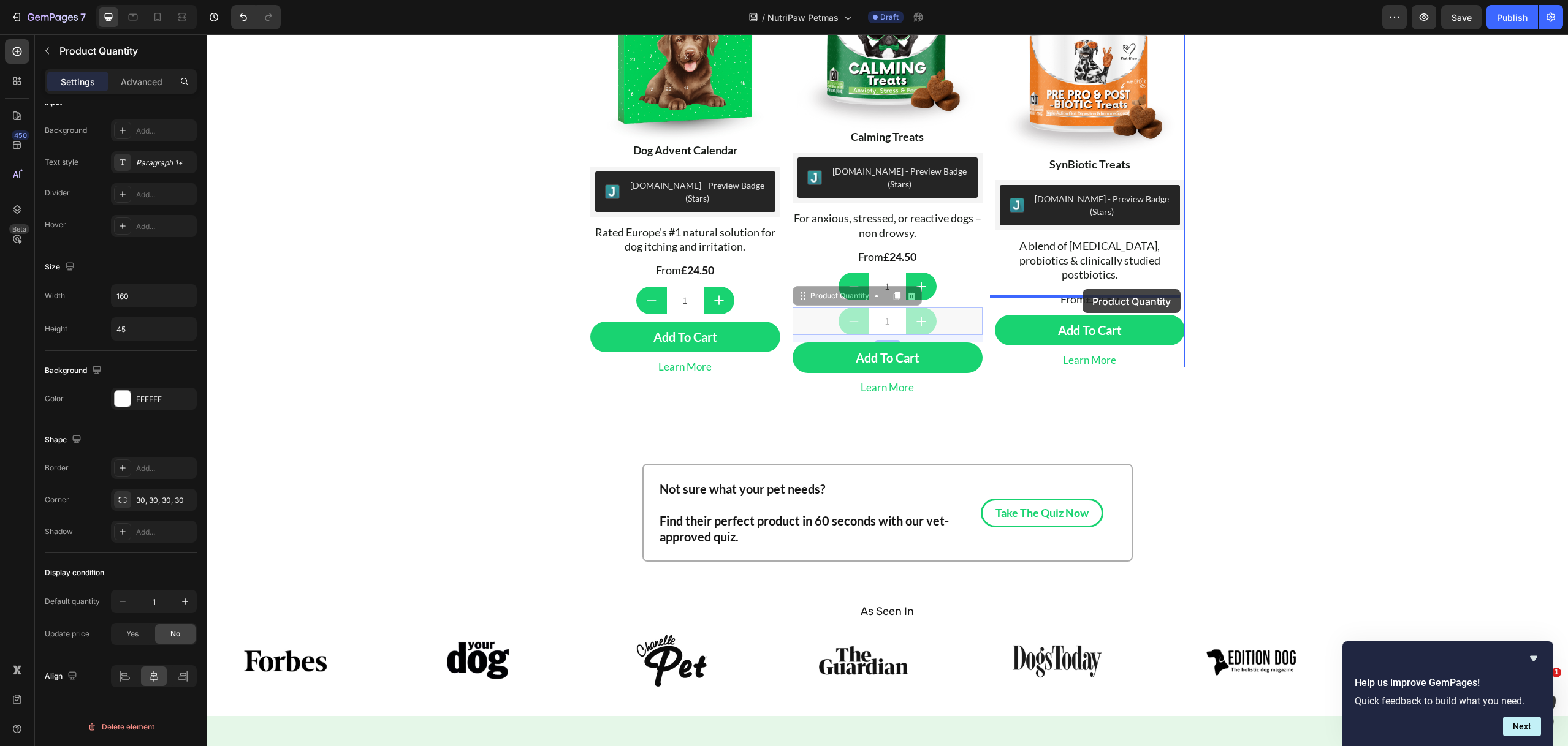
drag, startPoint x: 801, startPoint y: 284, endPoint x: 1082, endPoint y: 289, distance: 281.0
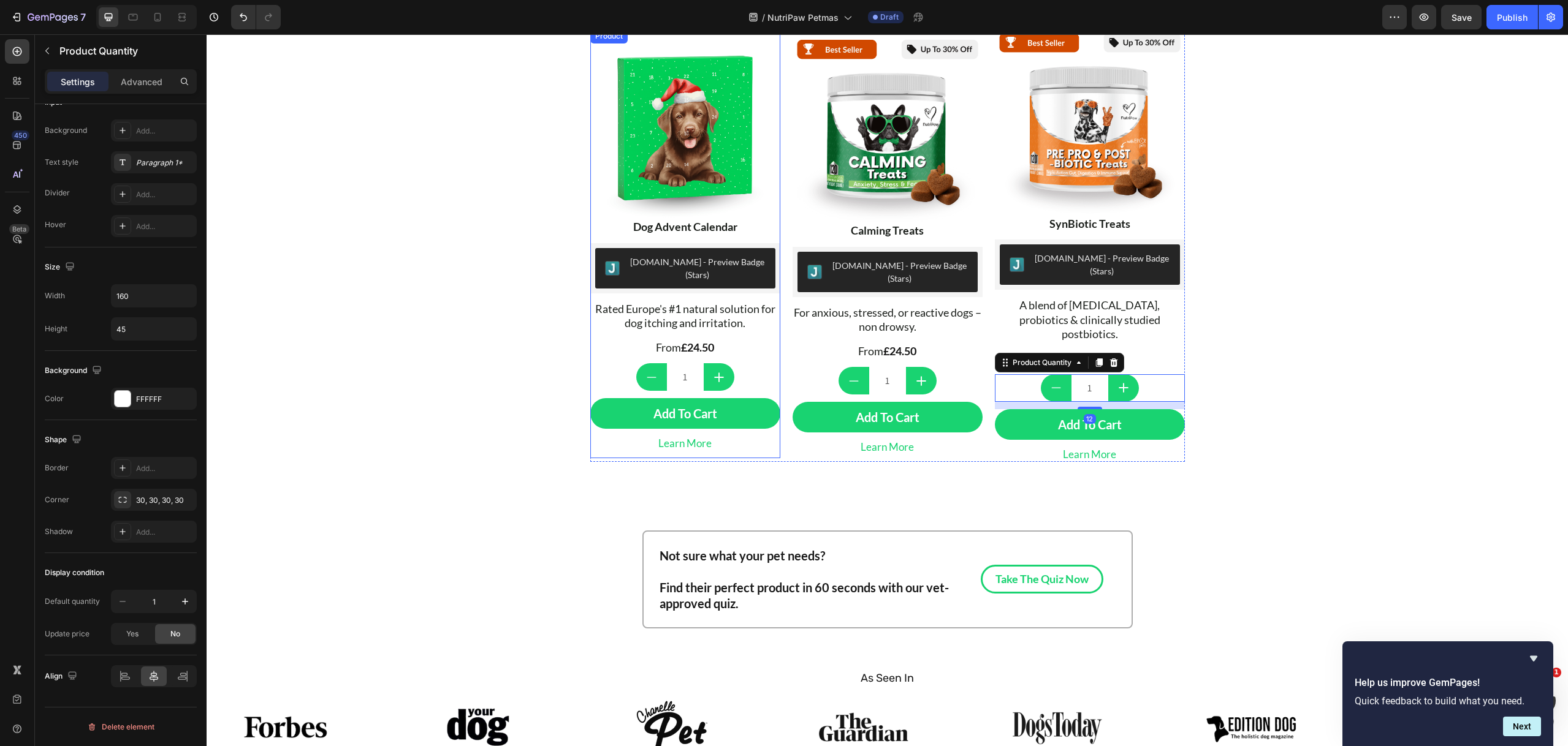
scroll to position [447, 0]
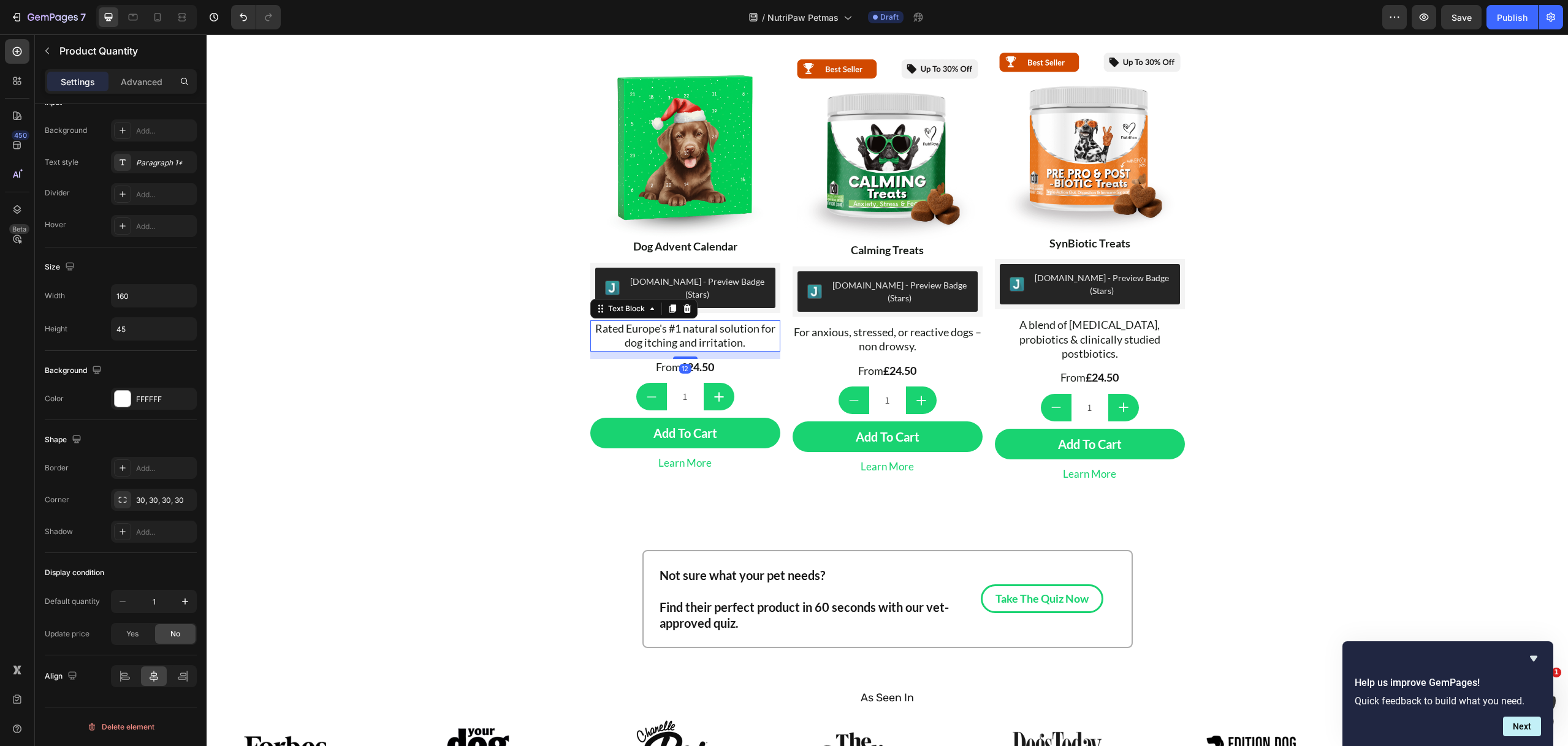
click at [674, 326] on span "Rated Europe's #1 natural solution for dog itching and irritation." at bounding box center [685, 335] width 180 height 27
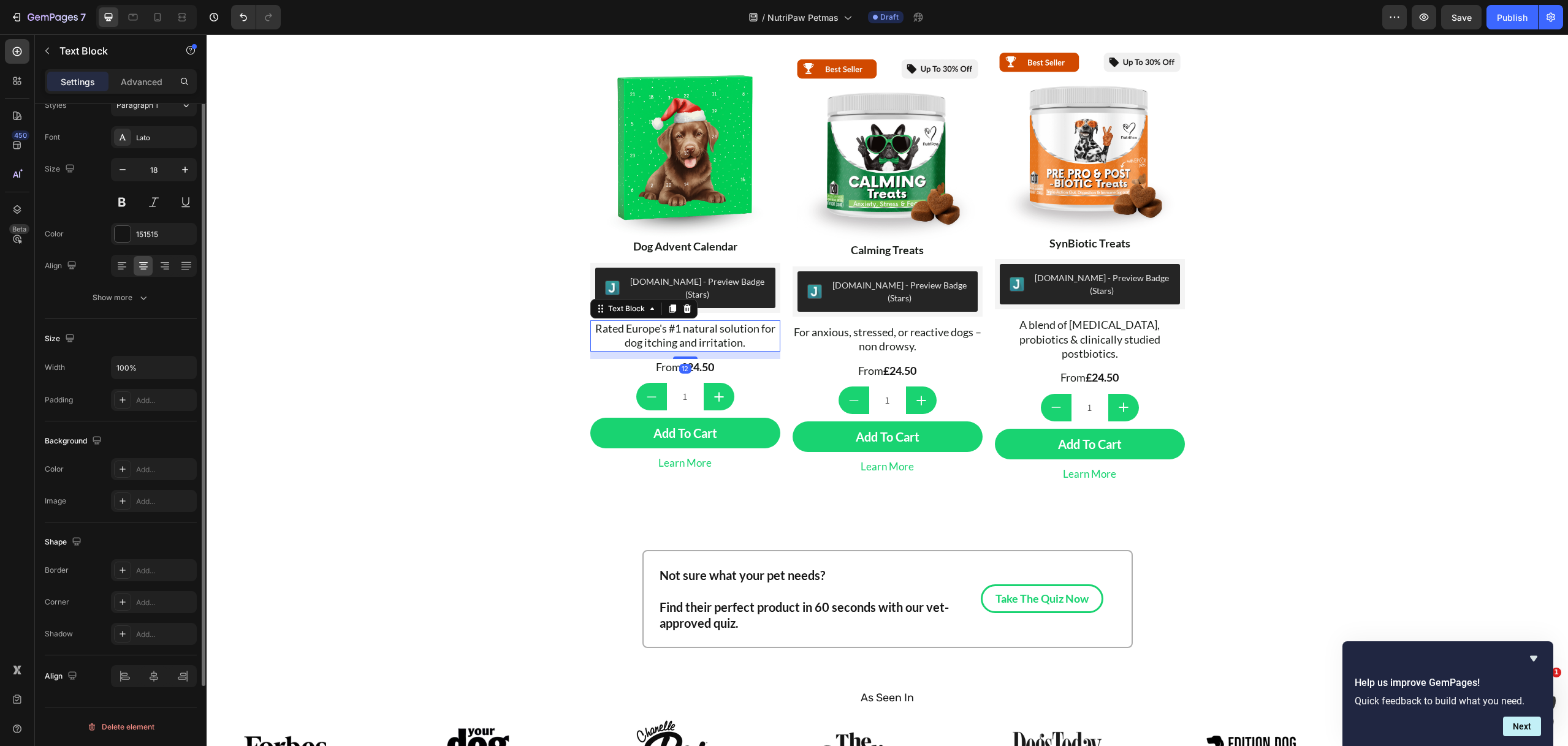
scroll to position [0, 0]
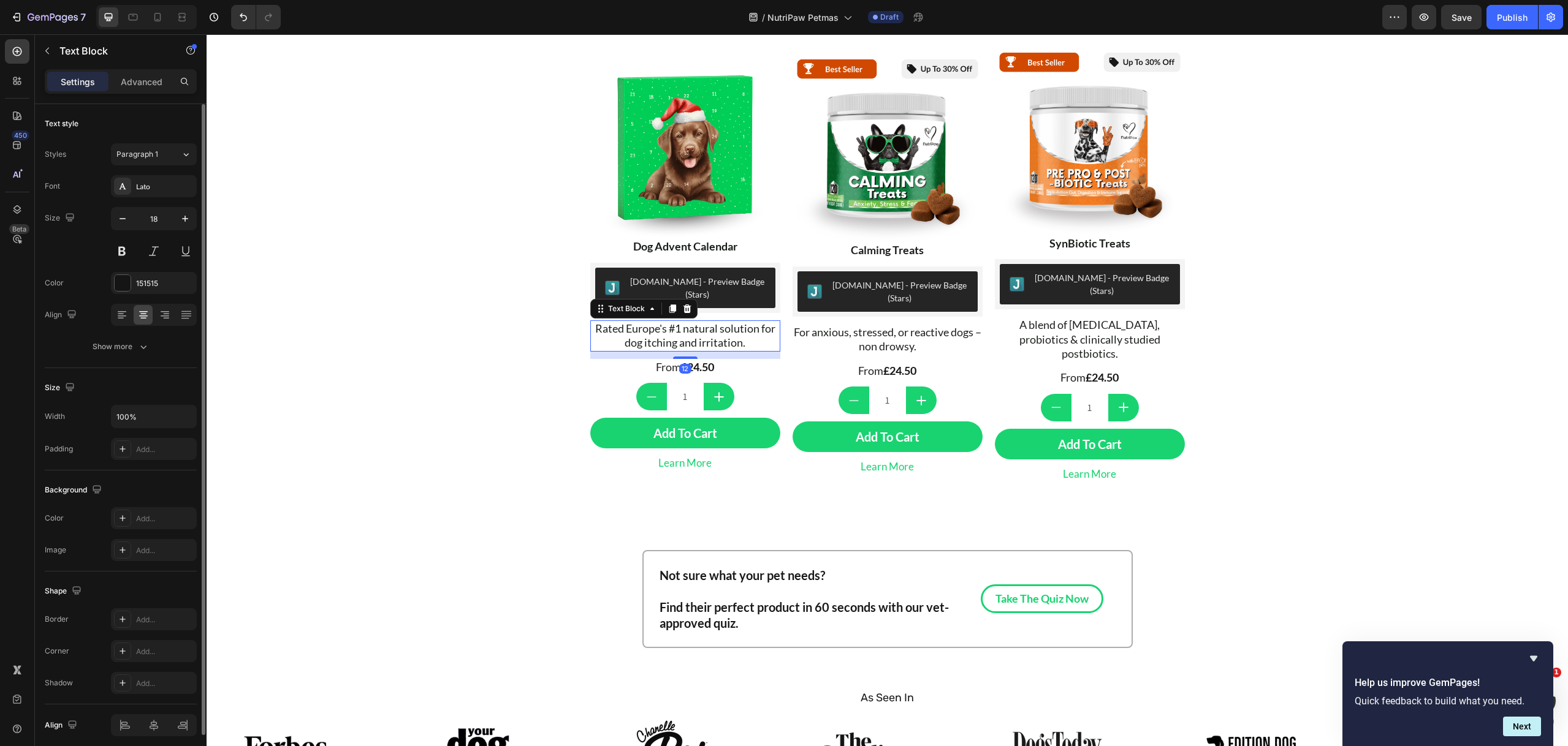
click at [675, 322] on span "Rated Europe's #1 natural solution for dog itching and irritation." at bounding box center [685, 335] width 180 height 27
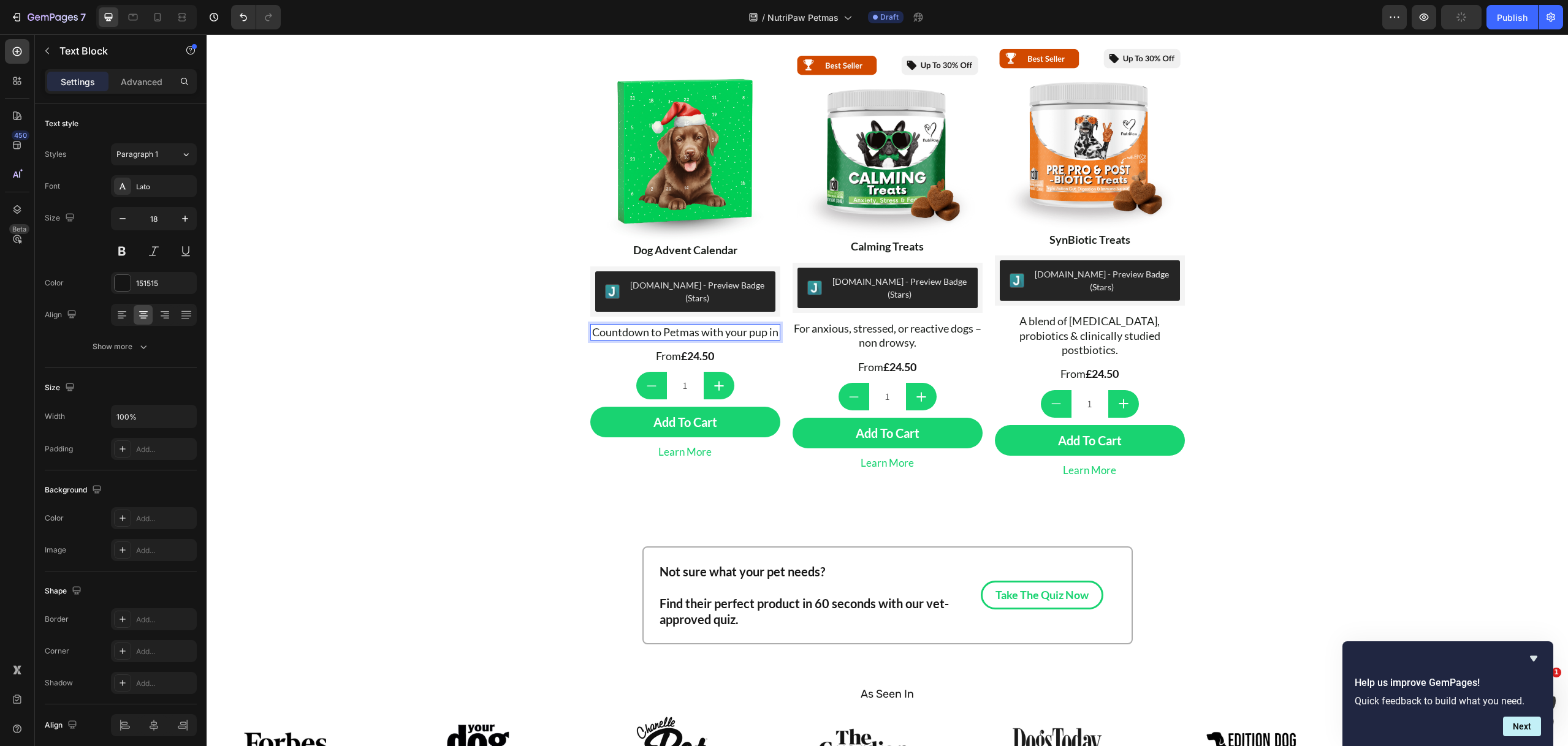
scroll to position [447, 0]
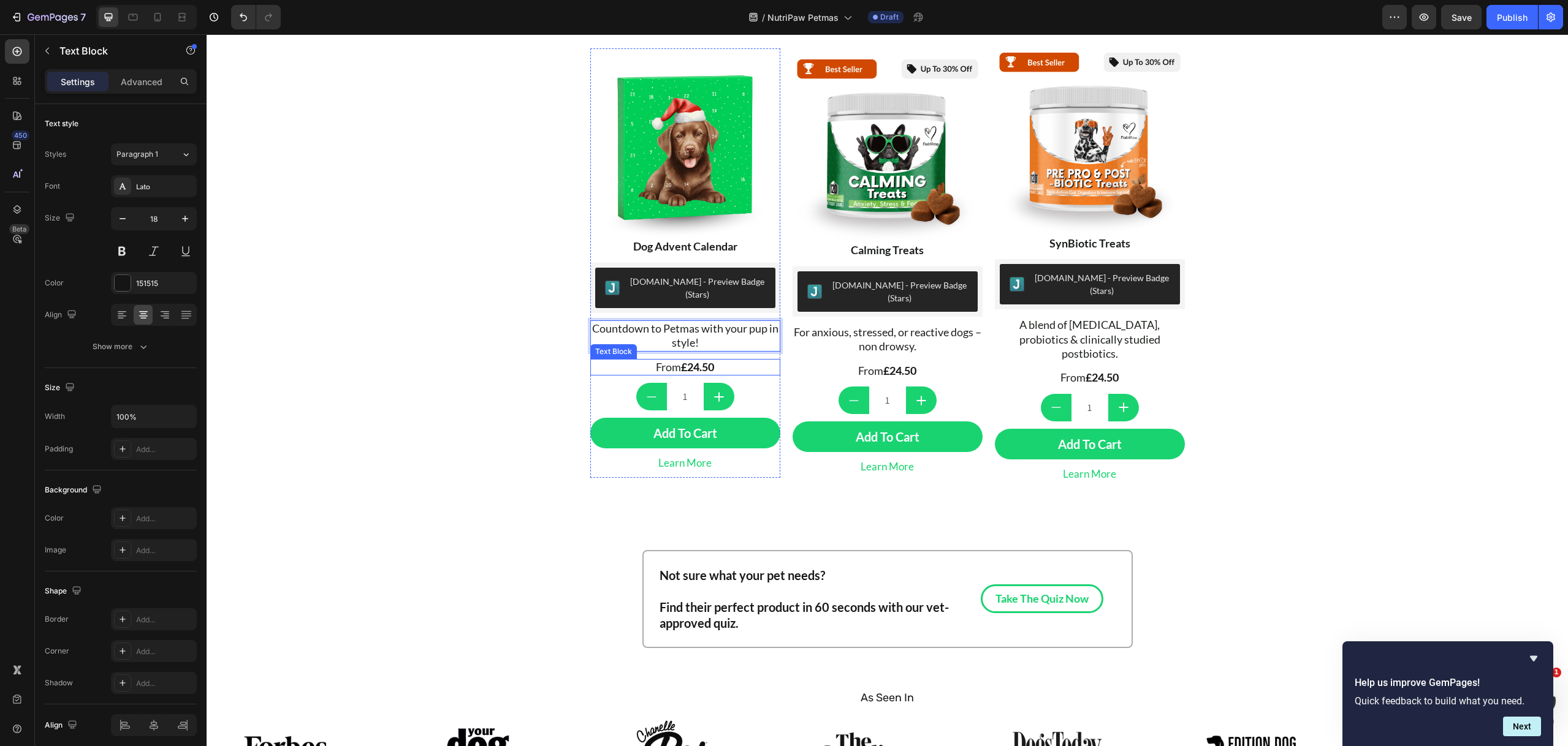
click at [681, 360] on strong "£24.50" at bounding box center [697, 367] width 33 height 13
click at [688, 360] on strong "£24.50" at bounding box center [697, 367] width 33 height 13
drag, startPoint x: 682, startPoint y: 353, endPoint x: 728, endPoint y: 354, distance: 46.0
click at [714, 360] on p "From £24.50" at bounding box center [685, 368] width 188 height 14
click at [666, 360] on span "From" at bounding box center [676, 367] width 25 height 13
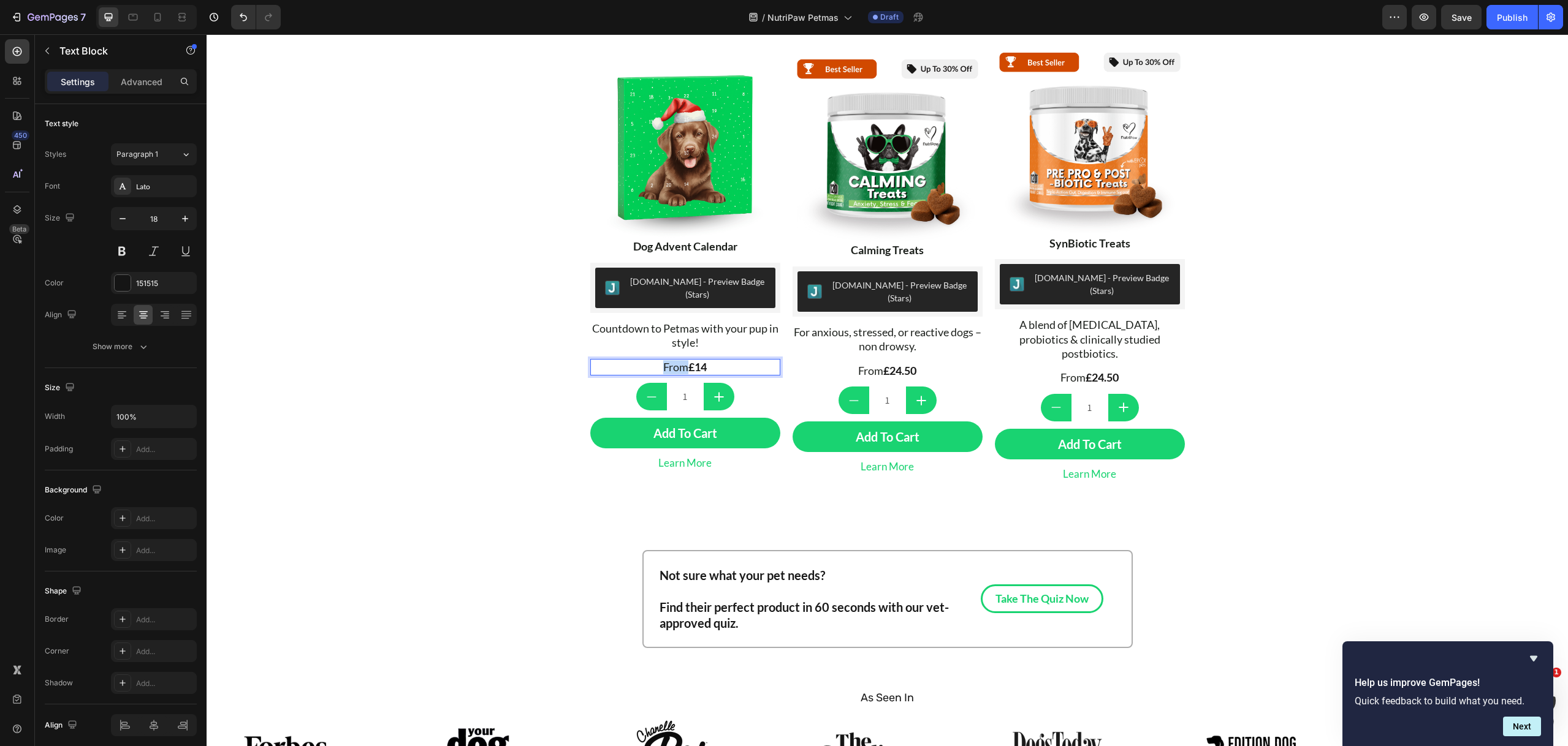
click at [666, 360] on span "From" at bounding box center [676, 367] width 25 height 13
click at [717, 360] on p "From £14" at bounding box center [685, 368] width 188 height 14
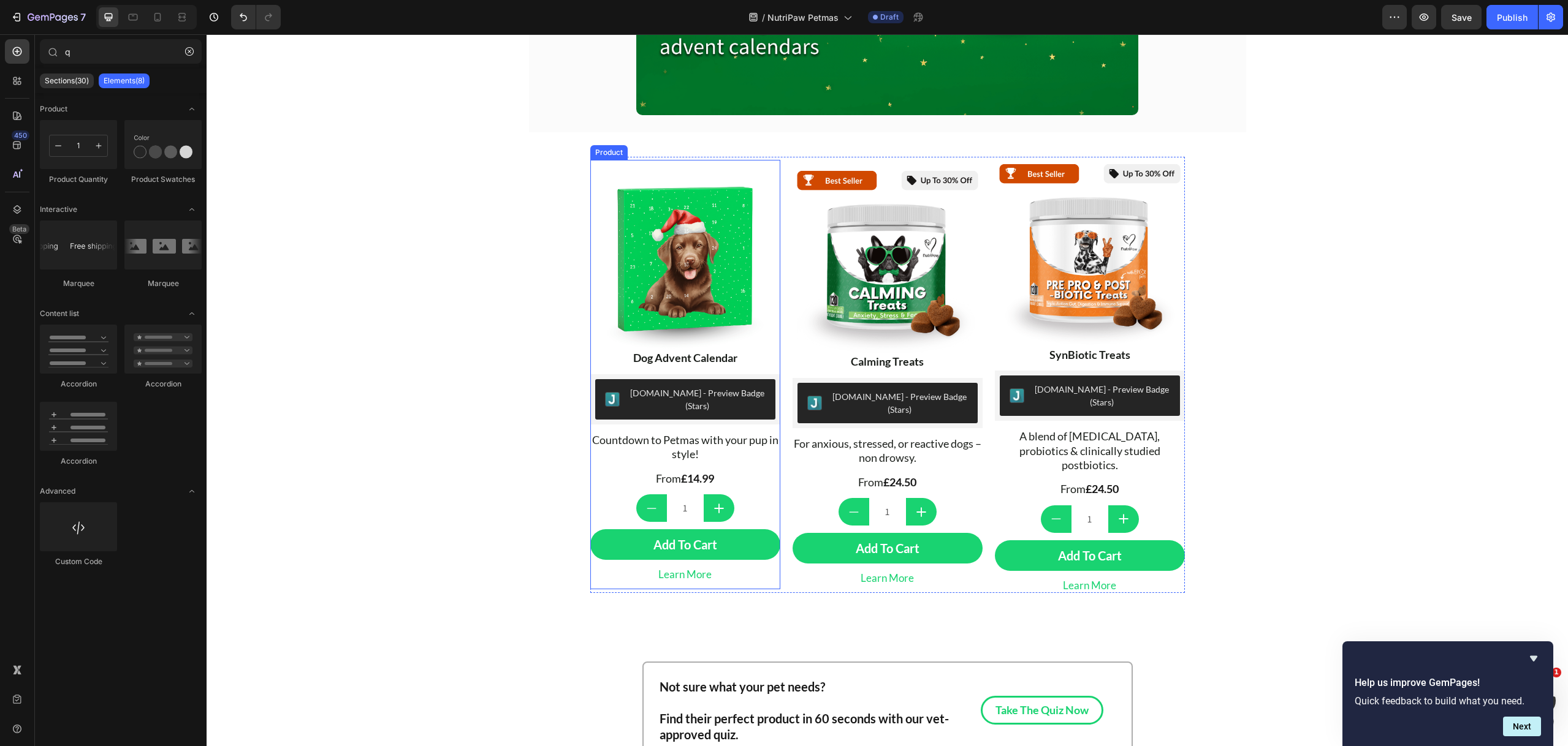
scroll to position [332, 0]
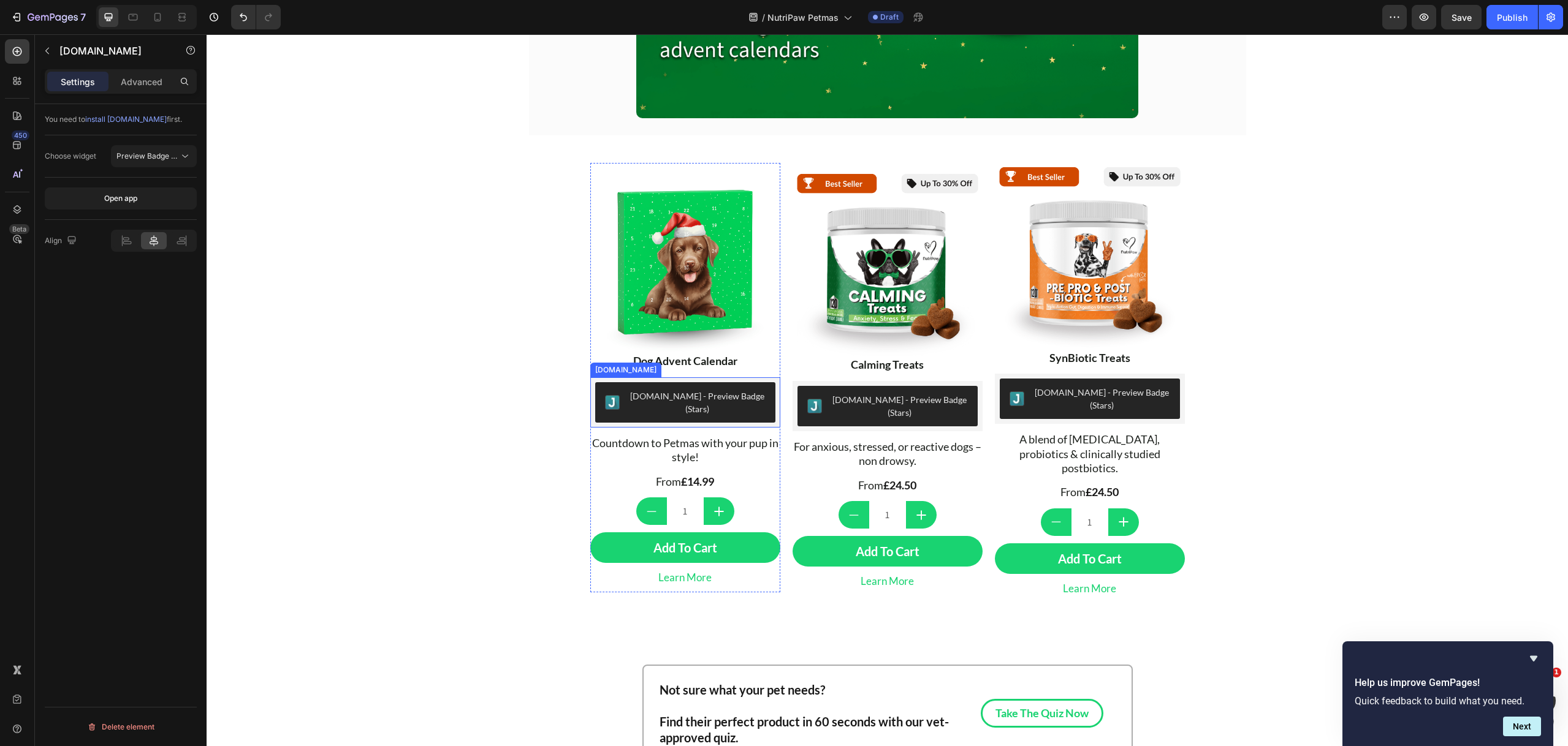
click at [725, 389] on div "[DOMAIN_NAME] - Preview Badge (Stars)" at bounding box center [697, 402] width 136 height 26
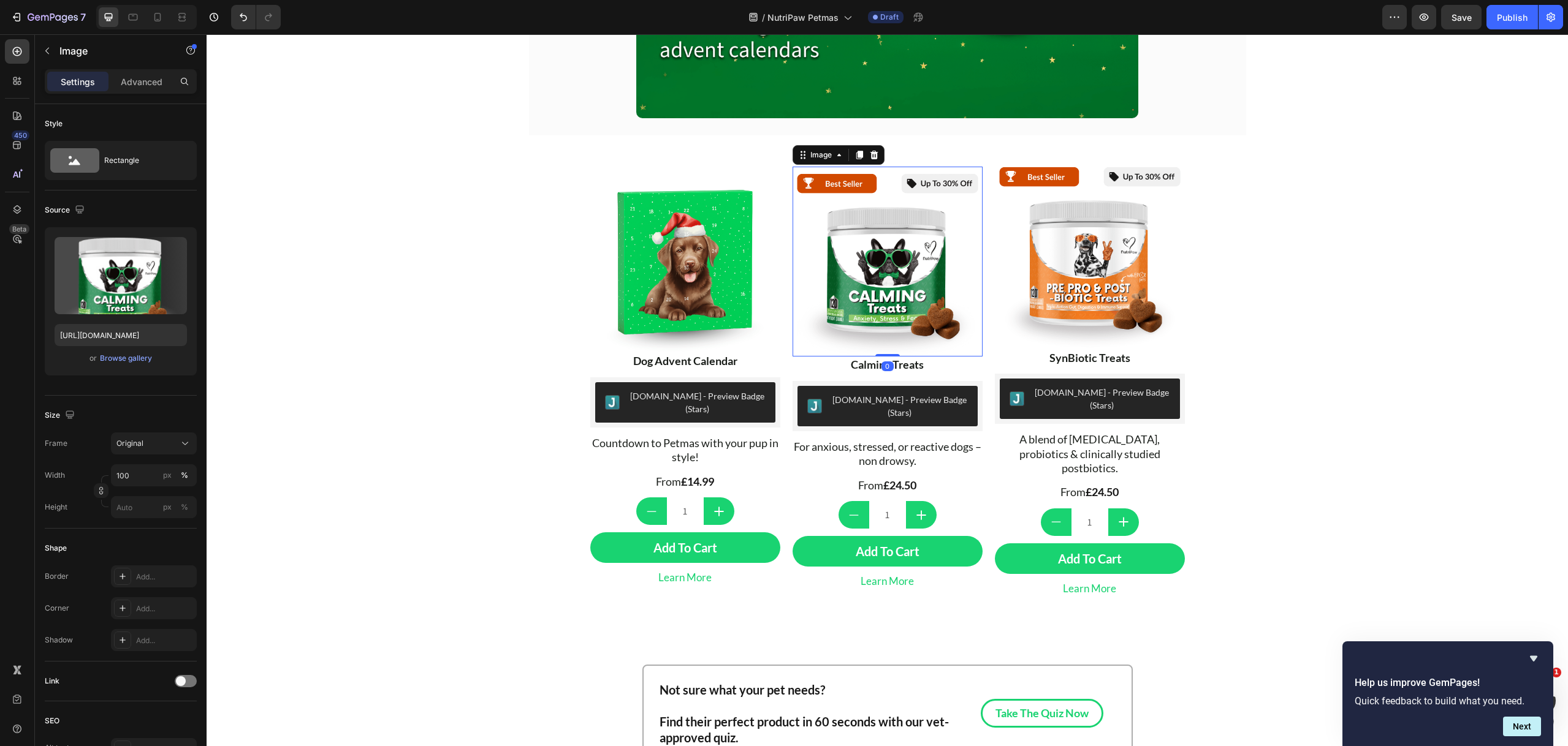
click at [860, 239] on img at bounding box center [887, 261] width 190 height 190
click at [826, 149] on div "Image" at bounding box center [821, 155] width 27 height 11
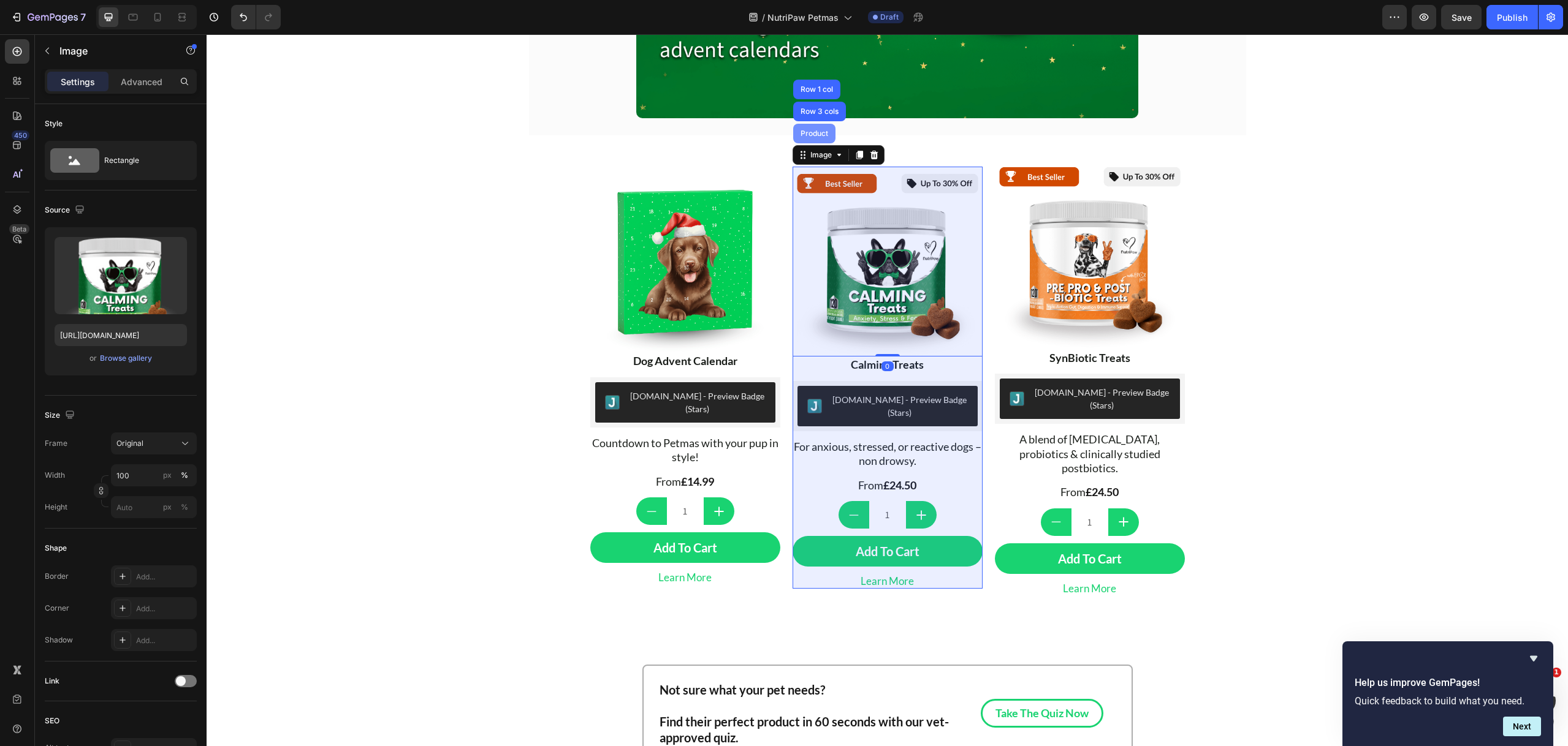
click at [815, 134] on div "Product" at bounding box center [815, 133] width 42 height 20
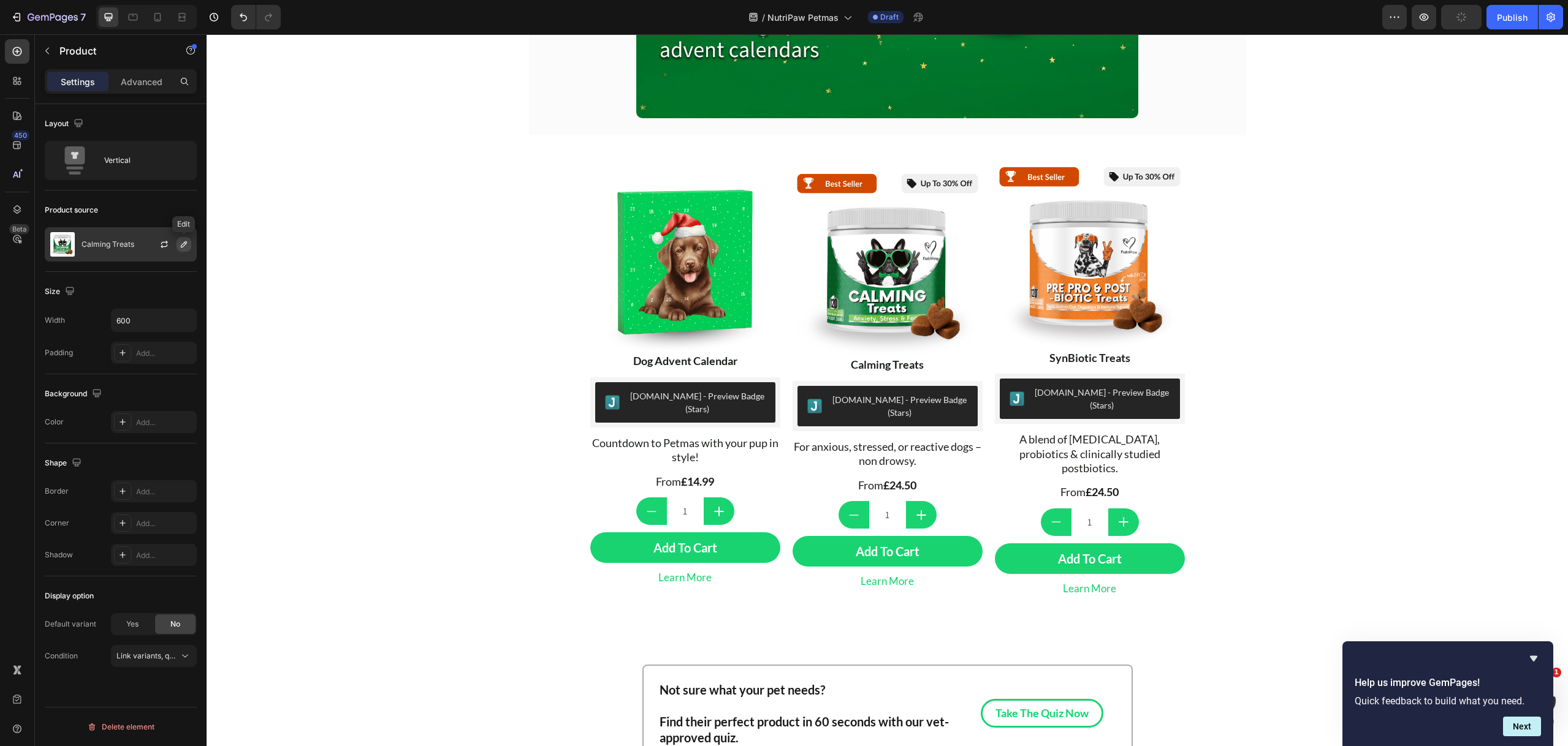
click at [182, 241] on icon "button" at bounding box center [184, 244] width 10 height 10
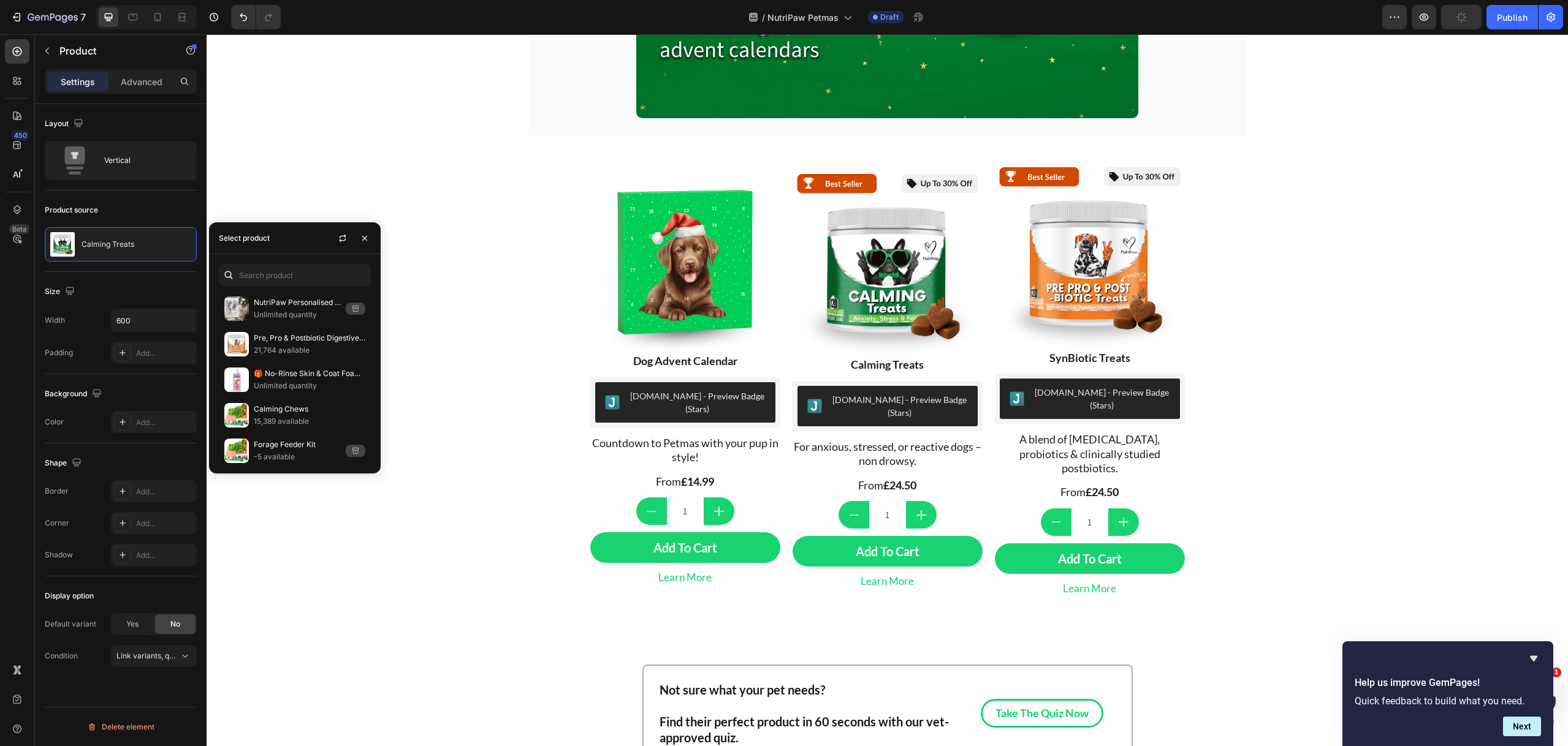
click at [283, 240] on div "Select product" at bounding box center [294, 238] width 171 height 32
click at [291, 274] on input "text" at bounding box center [295, 275] width 152 height 22
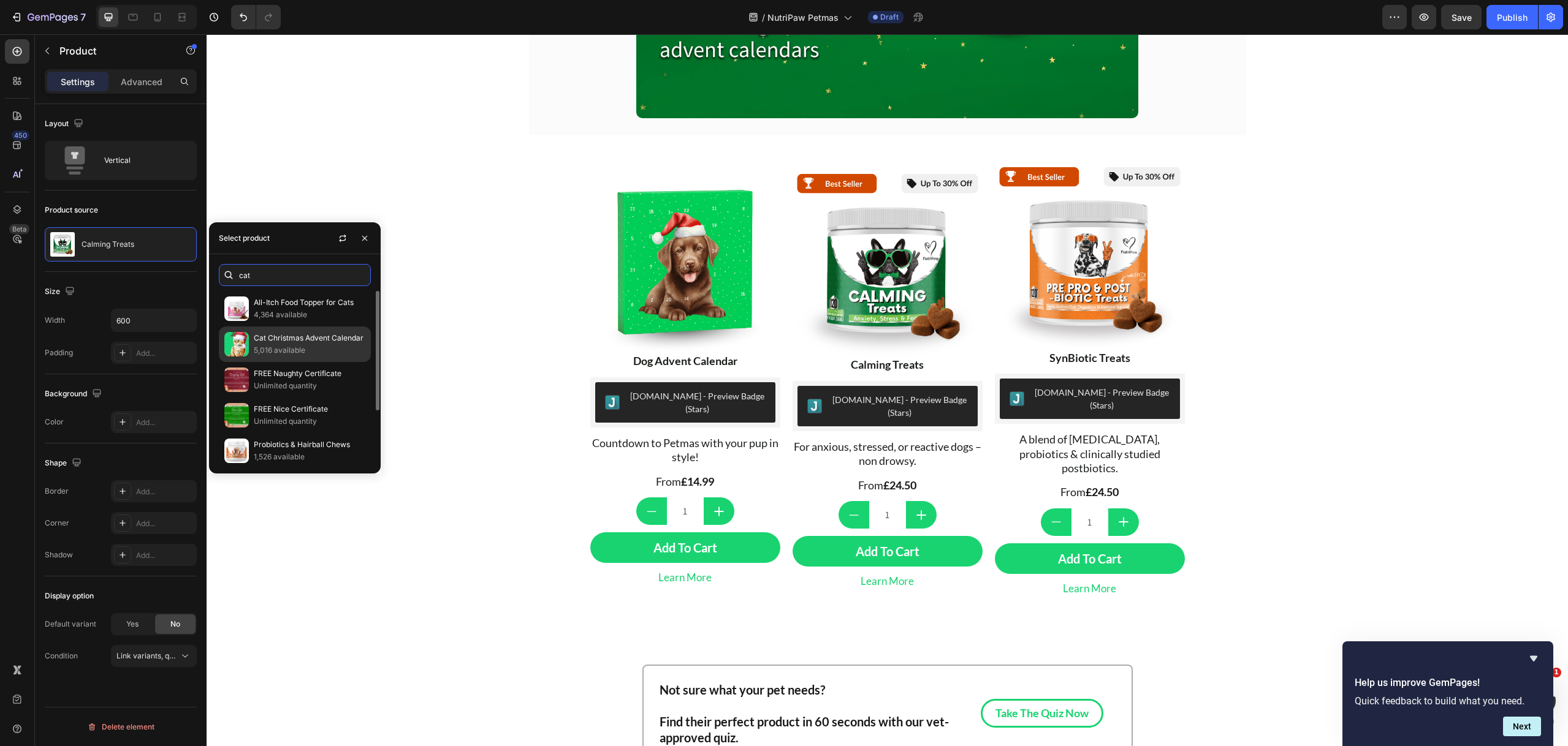
type input "cat"
click at [321, 346] on p "5,016 available" at bounding box center [309, 350] width 112 height 13
click at [903, 253] on img at bounding box center [887, 261] width 190 height 190
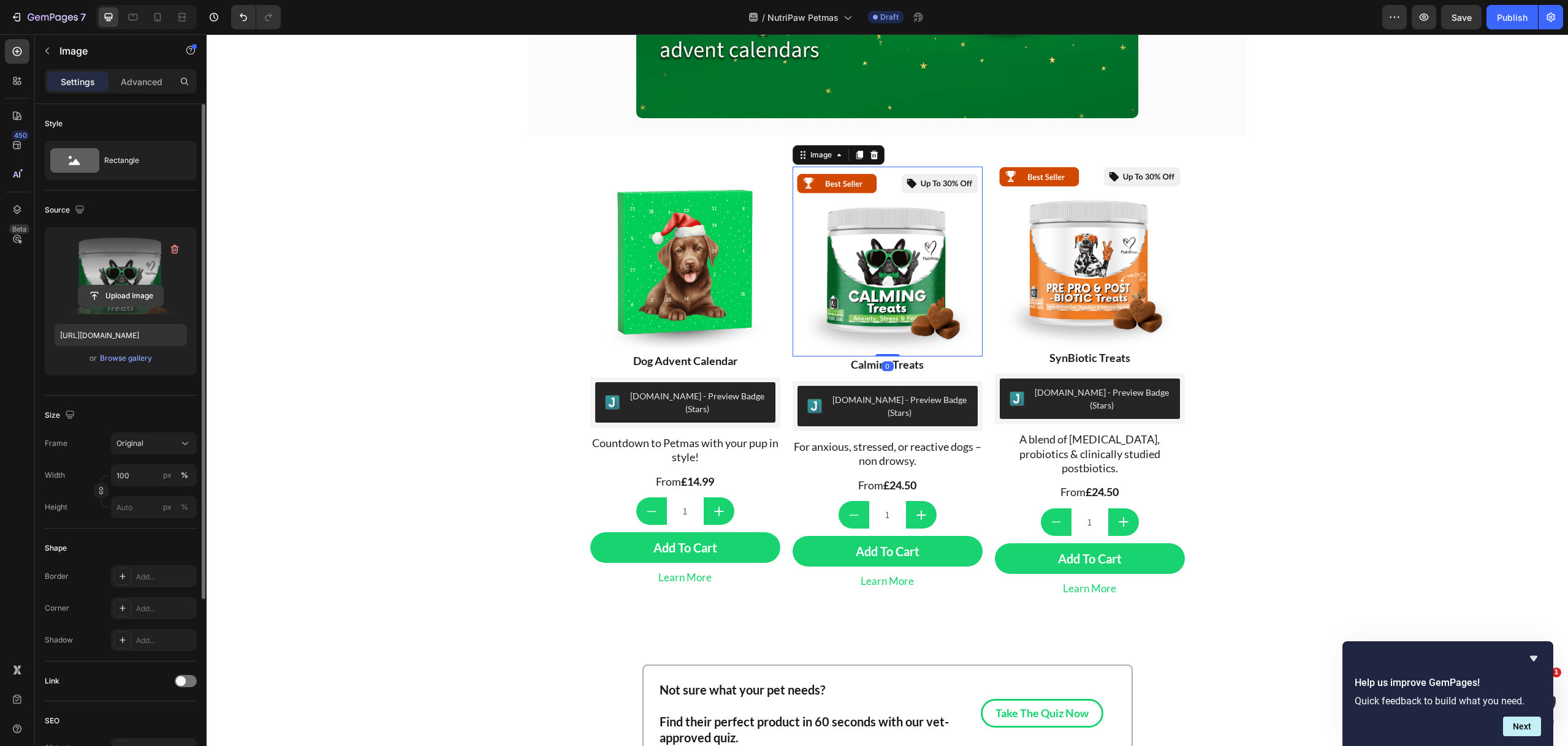
click at [130, 299] on input "file" at bounding box center [120, 296] width 85 height 21
type input "https://cdn.shopify.com/s/files/1/0499/3902/1985/files/gempages_574527014732563…"
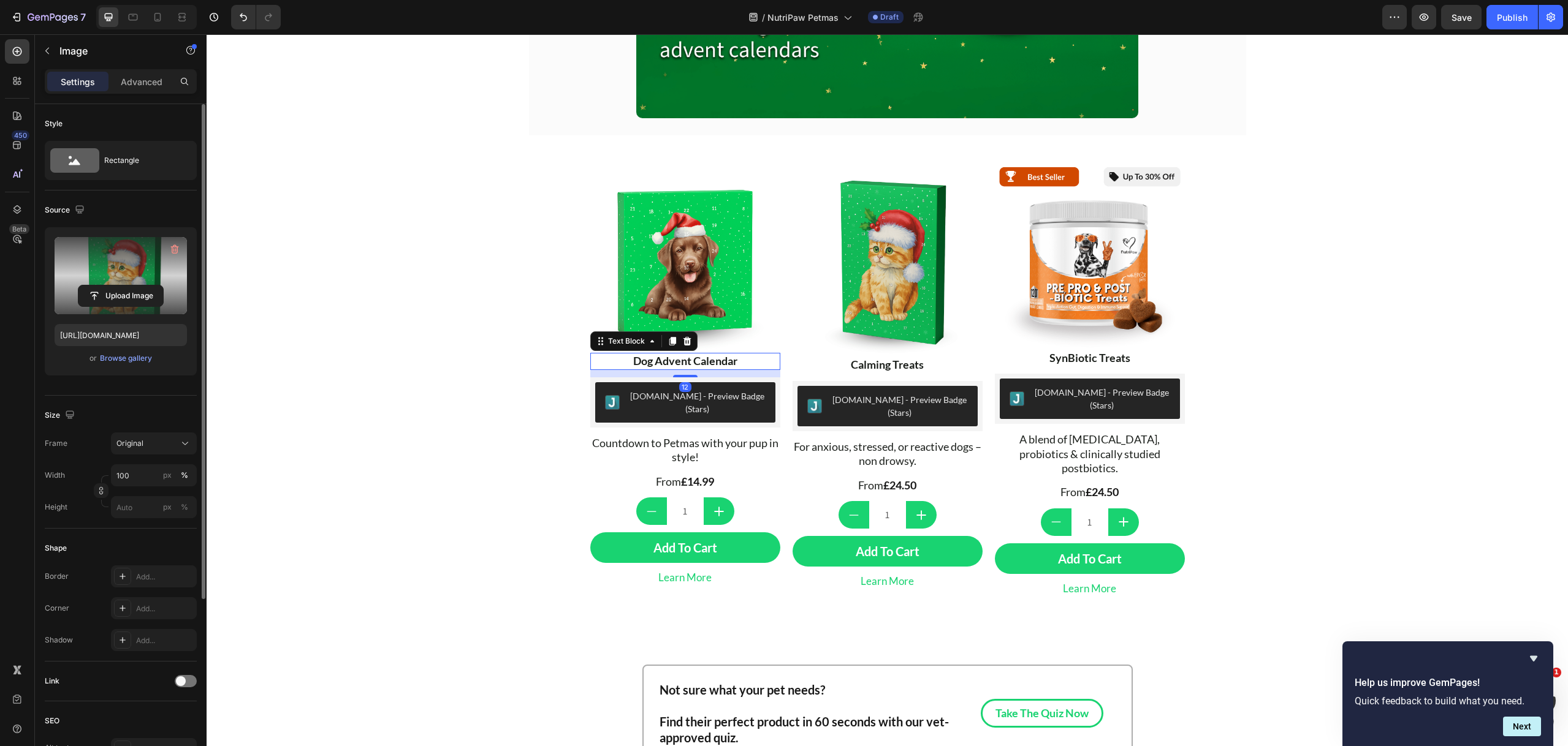
click at [720, 354] on strong "Dog Advent Calendar" at bounding box center [685, 360] width 104 height 13
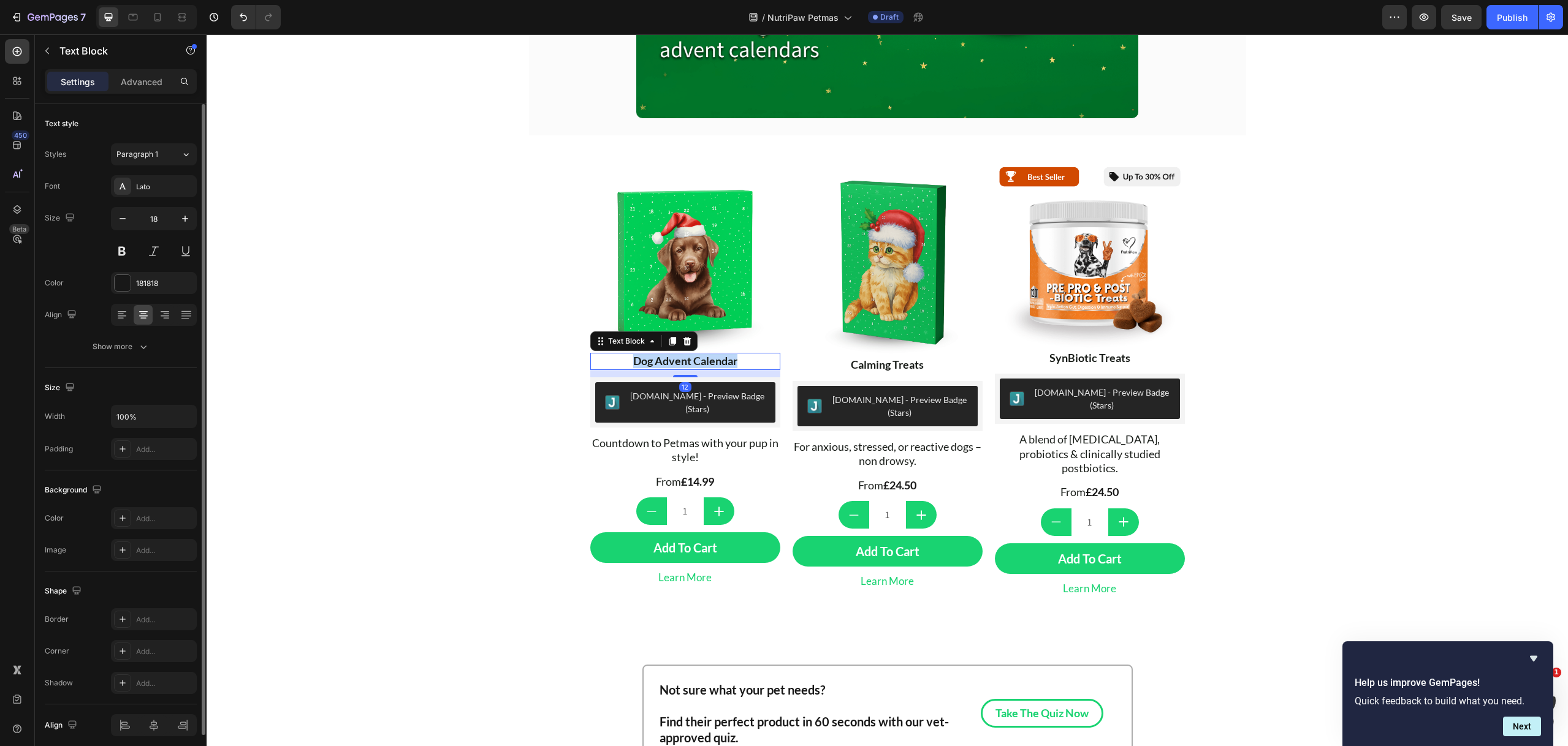
click at [720, 354] on strong "Dog Advent Calendar" at bounding box center [685, 360] width 104 height 13
click at [889, 357] on strong "Calming Treats" at bounding box center [886, 364] width 73 height 13
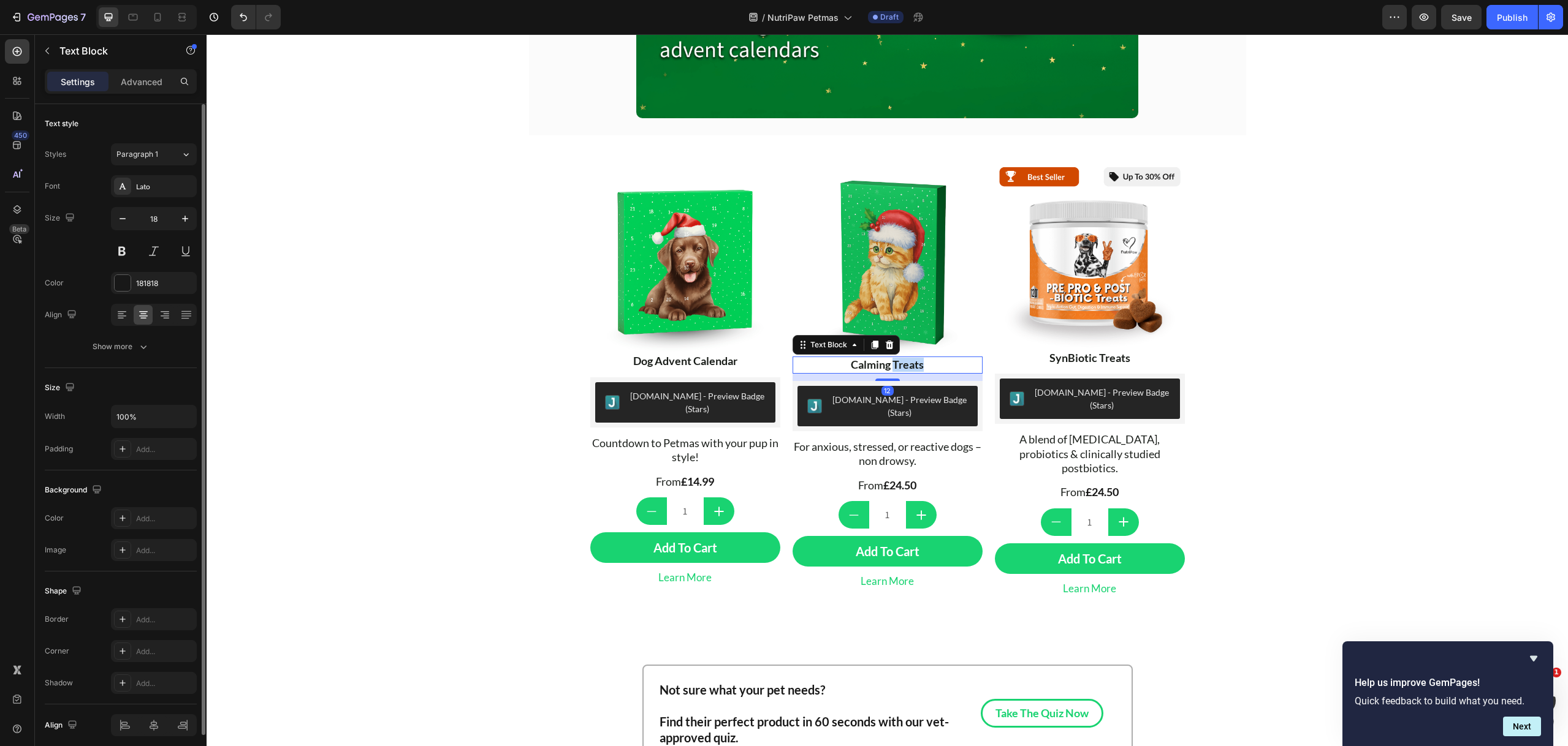
click at [889, 357] on strong "Calming Treats" at bounding box center [886, 364] width 73 height 13
click at [841, 357] on strong "Dog Advent Calendar" at bounding box center [887, 364] width 104 height 13
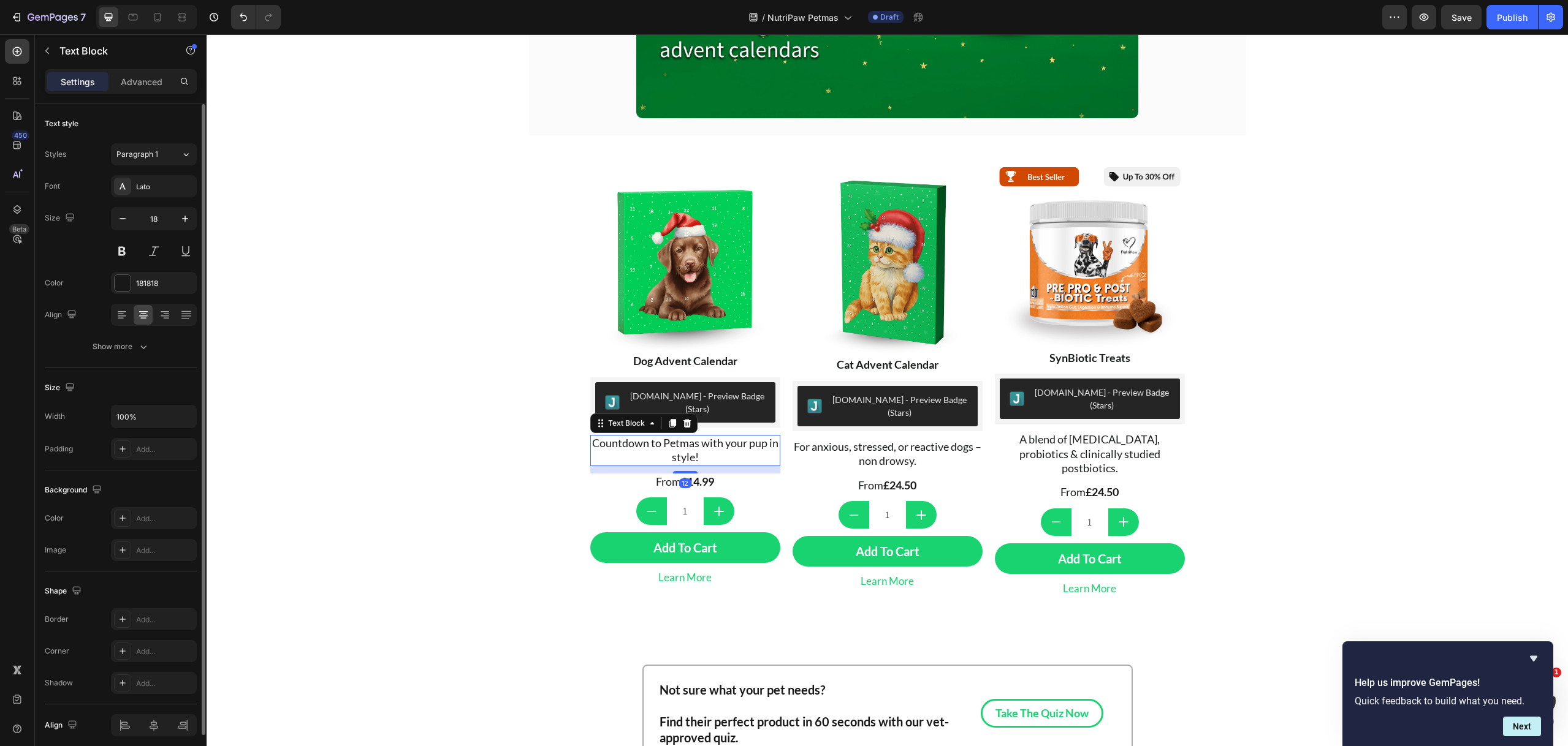
click at [735, 436] on span "Countdown to Petmas with your pup in style!" at bounding box center [685, 450] width 186 height 27
click at [882, 441] on span "For anxious, stressed, or reactive dogs – non drowsy." at bounding box center [887, 453] width 188 height 27
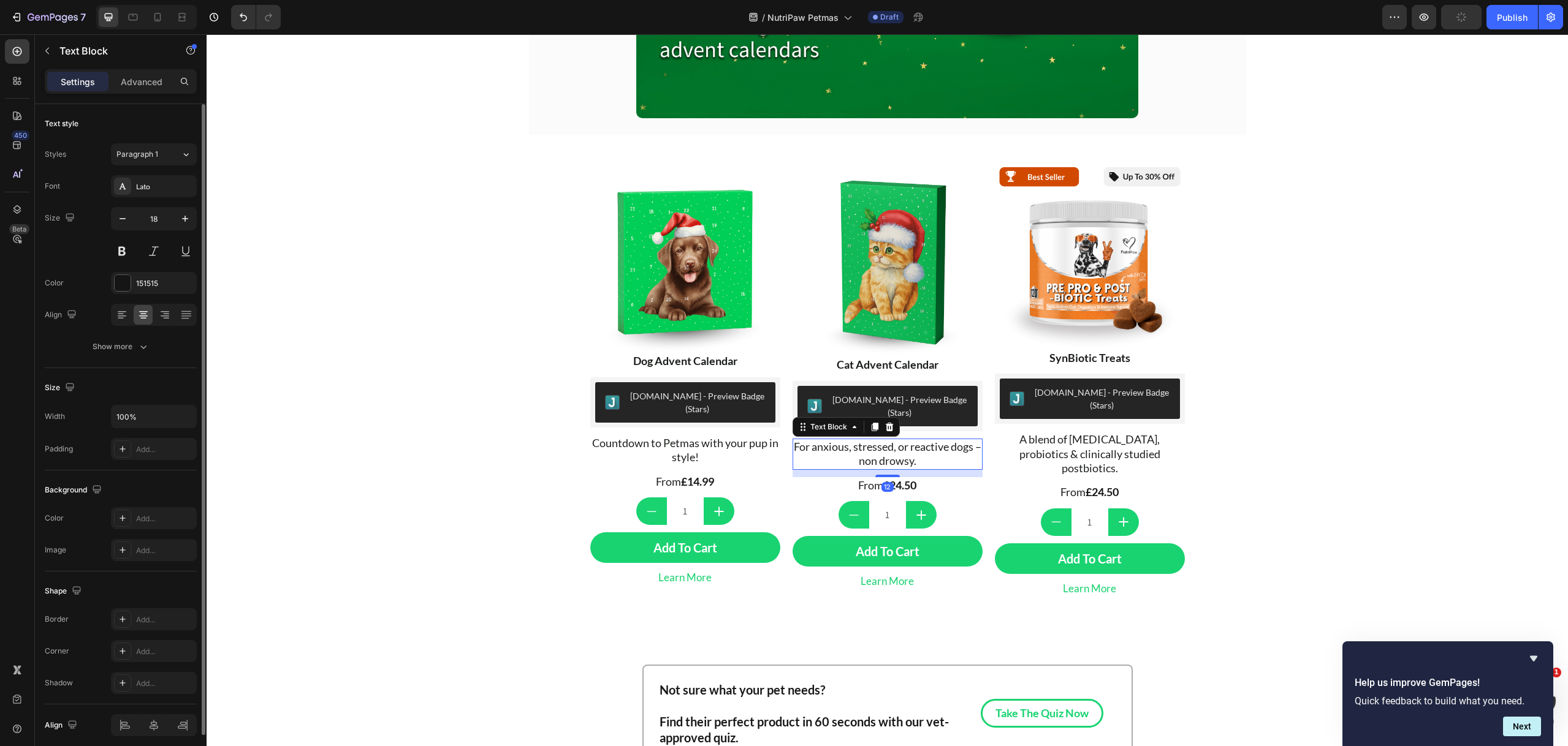
click at [882, 441] on span "For anxious, stressed, or reactive dogs – non drowsy." at bounding box center [887, 453] width 188 height 27
click at [882, 440] on span "For anxious, stressed, or reactive dogs – non drowsy." at bounding box center [887, 453] width 188 height 27
click at [951, 439] on span "Countdown to Petmas with your pup in style!" at bounding box center [887, 453] width 186 height 27
click at [891, 479] on strong "£24.50" at bounding box center [900, 485] width 33 height 13
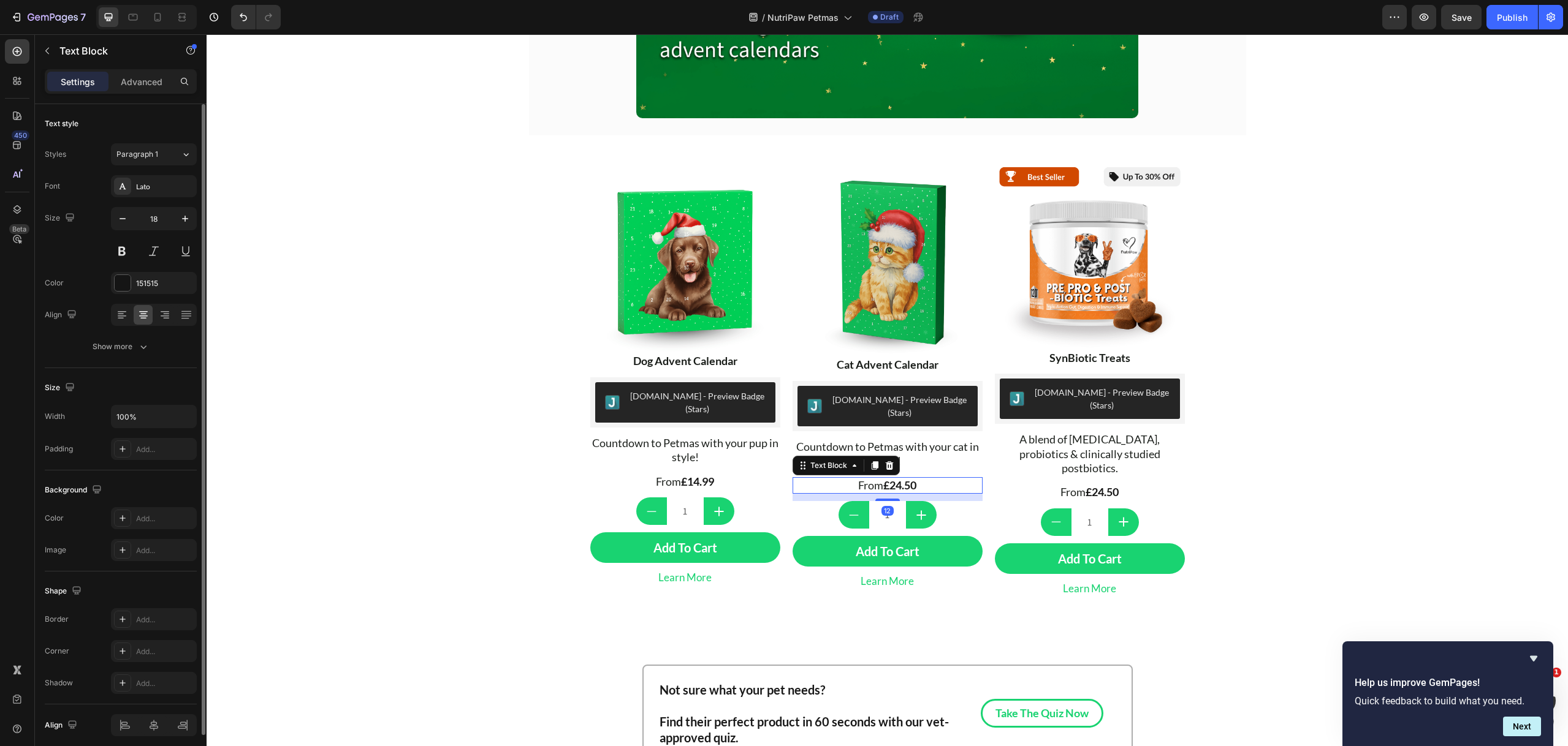
click at [891, 479] on strong "£24.50" at bounding box center [900, 485] width 33 height 13
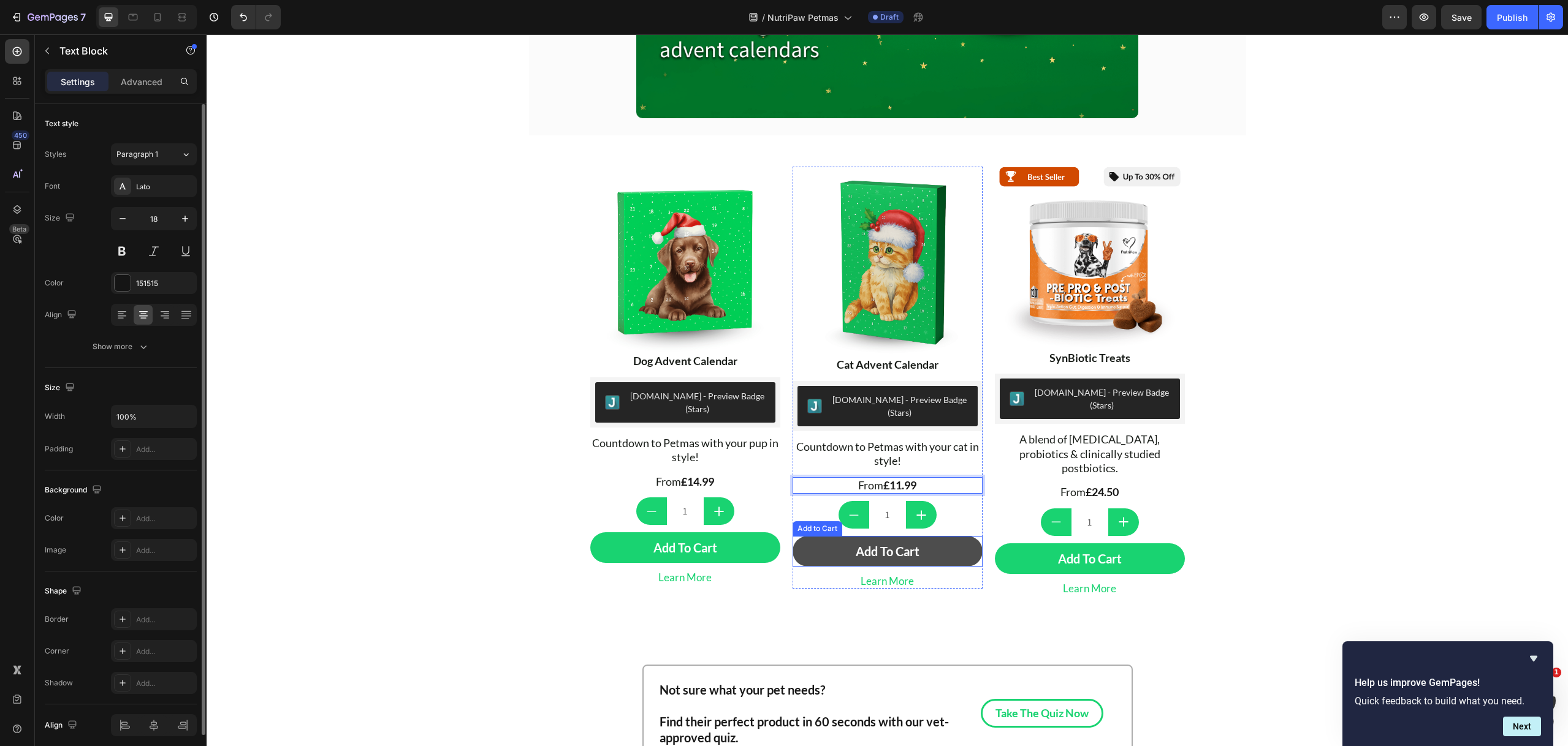
click at [937, 536] on button "Add To Cart" at bounding box center [887, 551] width 190 height 30
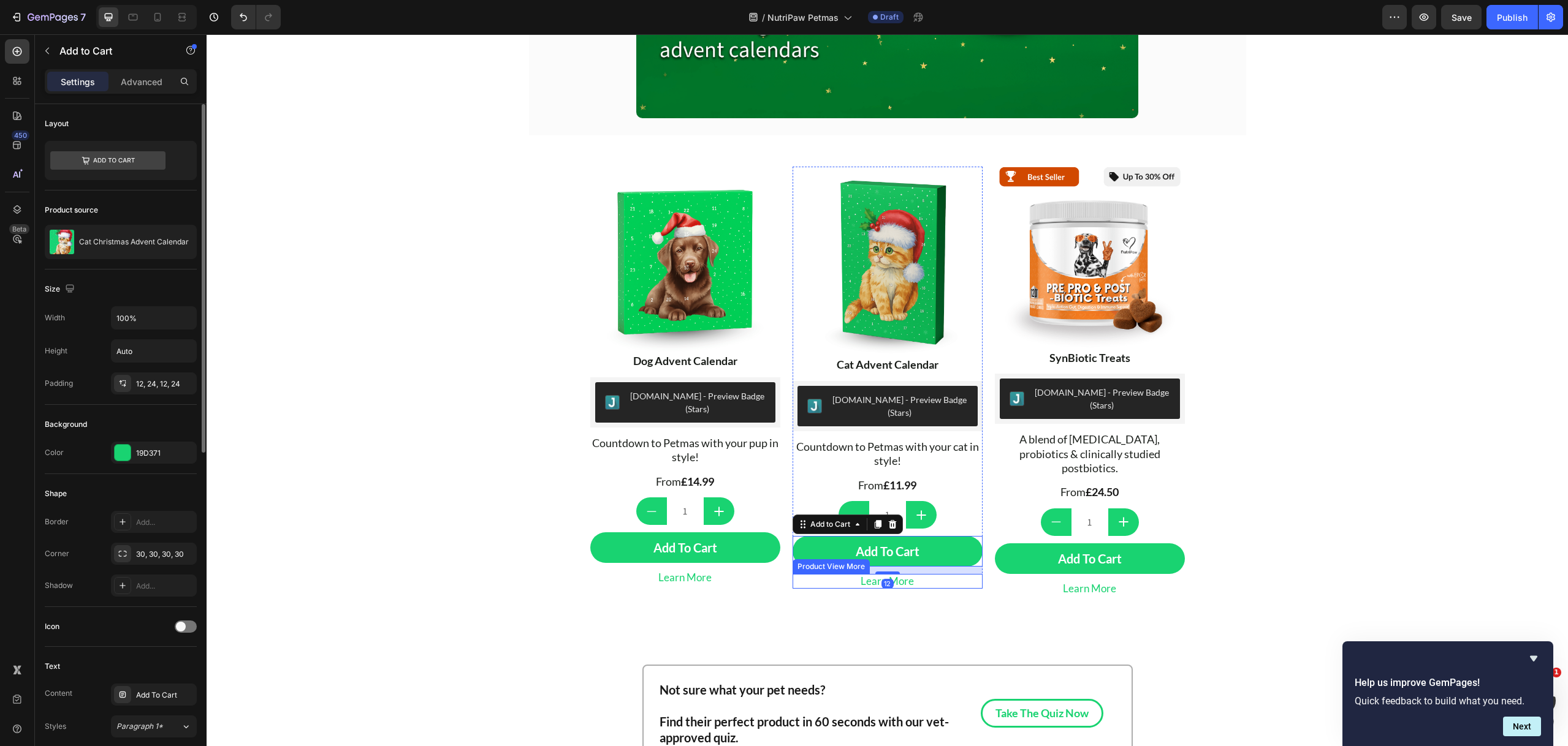
click at [929, 574] on button "Learn More" at bounding box center [887, 581] width 190 height 14
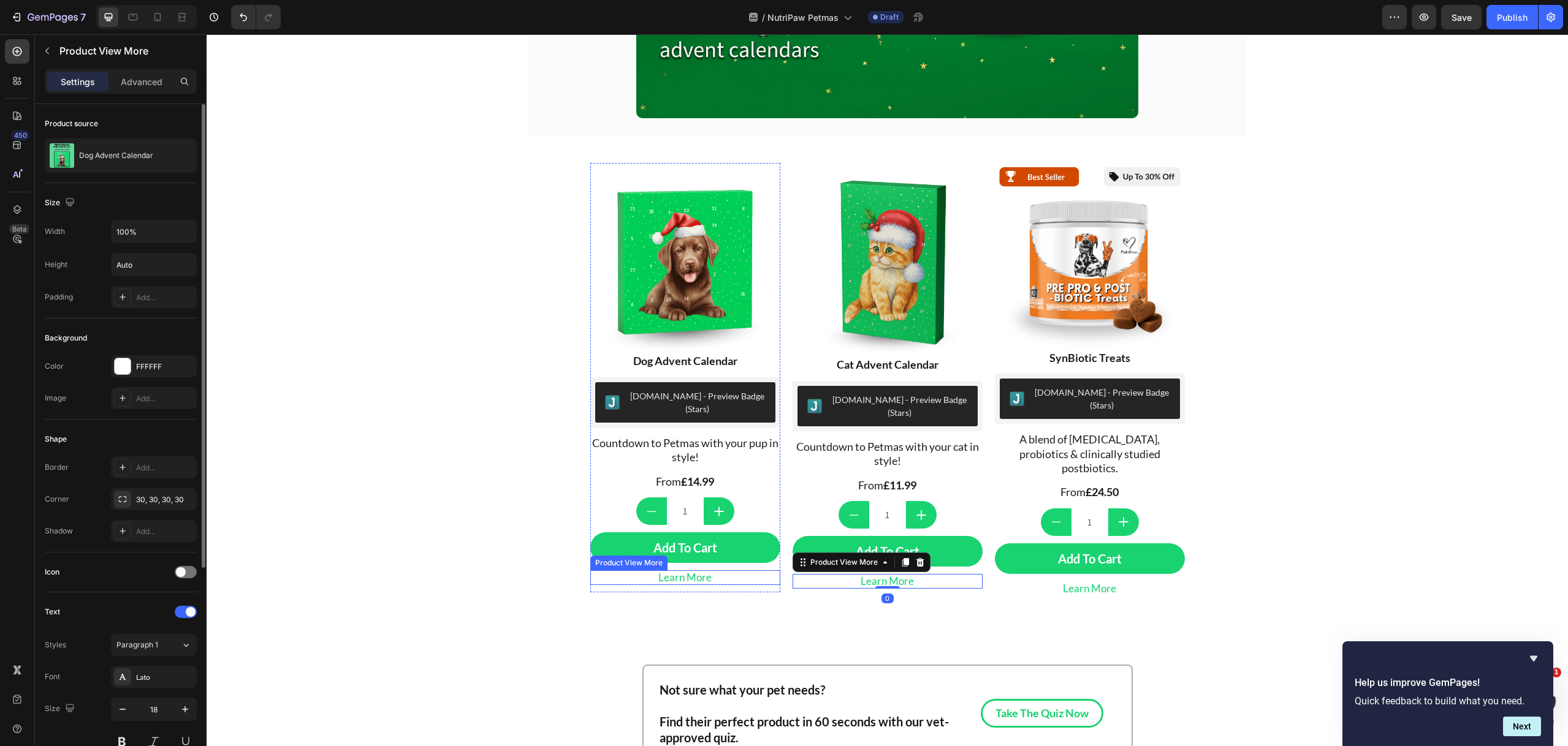
click at [726, 570] on button "Learn More" at bounding box center [685, 577] width 190 height 14
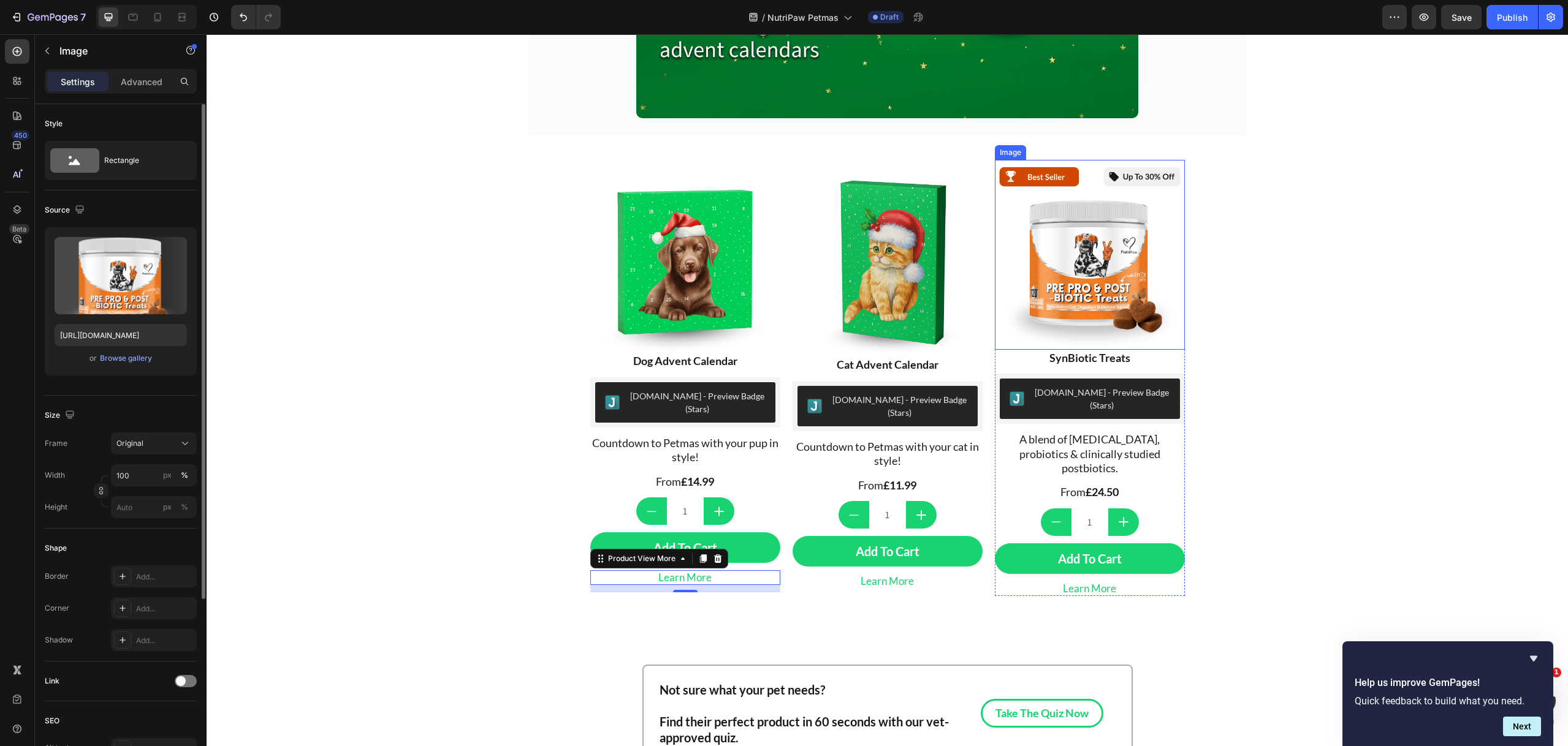
click at [1105, 342] on img at bounding box center [1089, 254] width 190 height 190
click at [1030, 145] on div "Image" at bounding box center [1023, 148] width 51 height 15
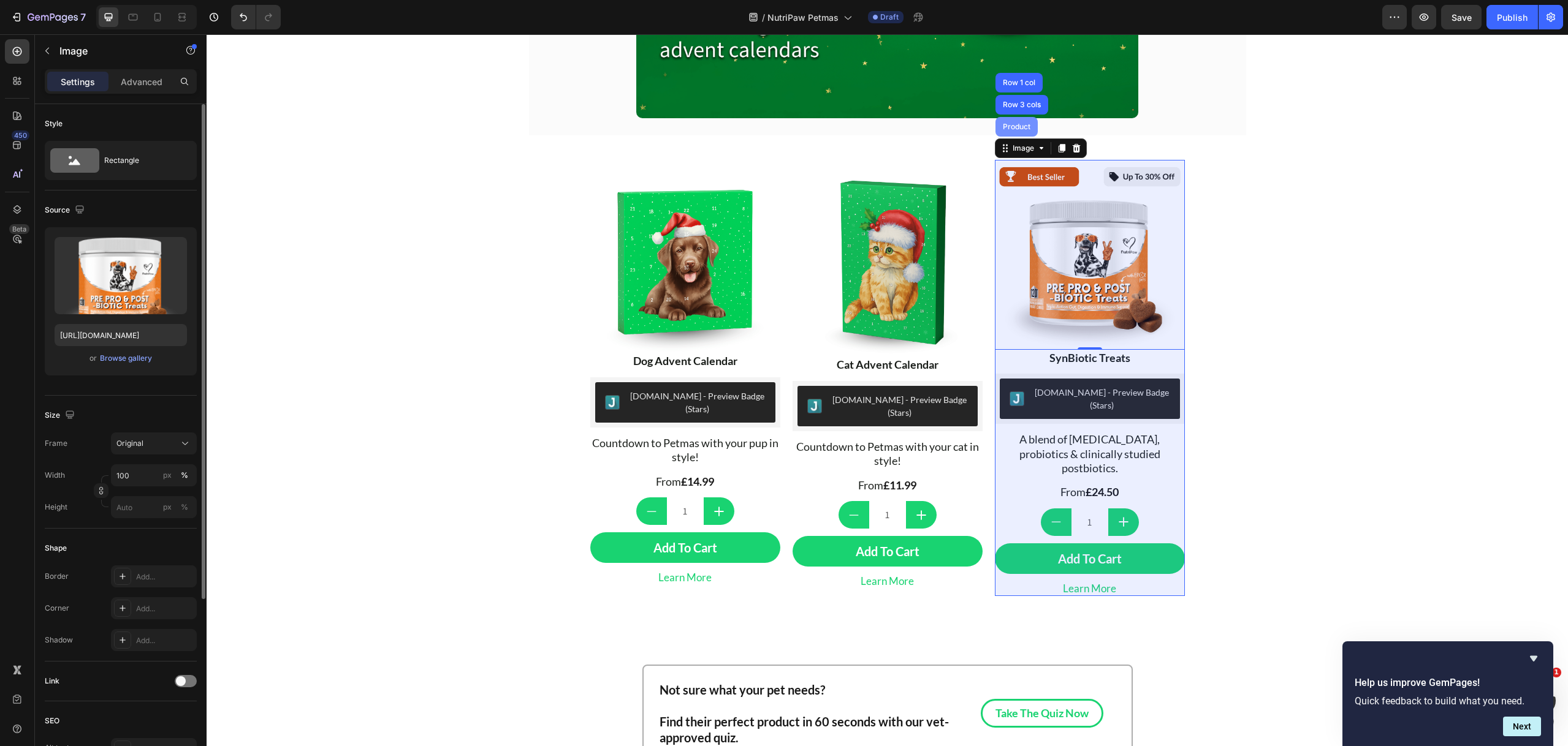
click at [1023, 137] on div "Product" at bounding box center [1016, 127] width 42 height 20
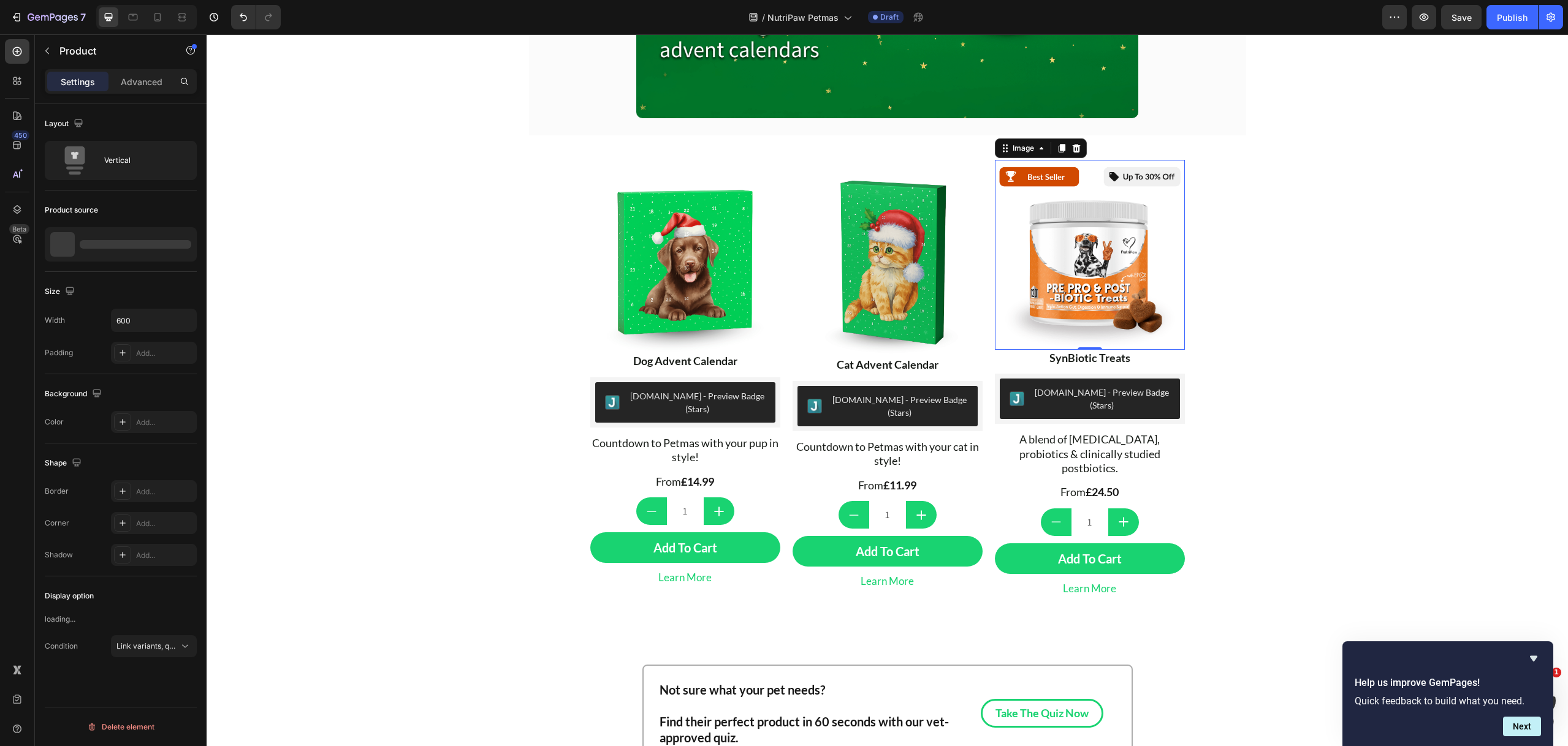
click at [1048, 219] on img at bounding box center [1089, 254] width 190 height 190
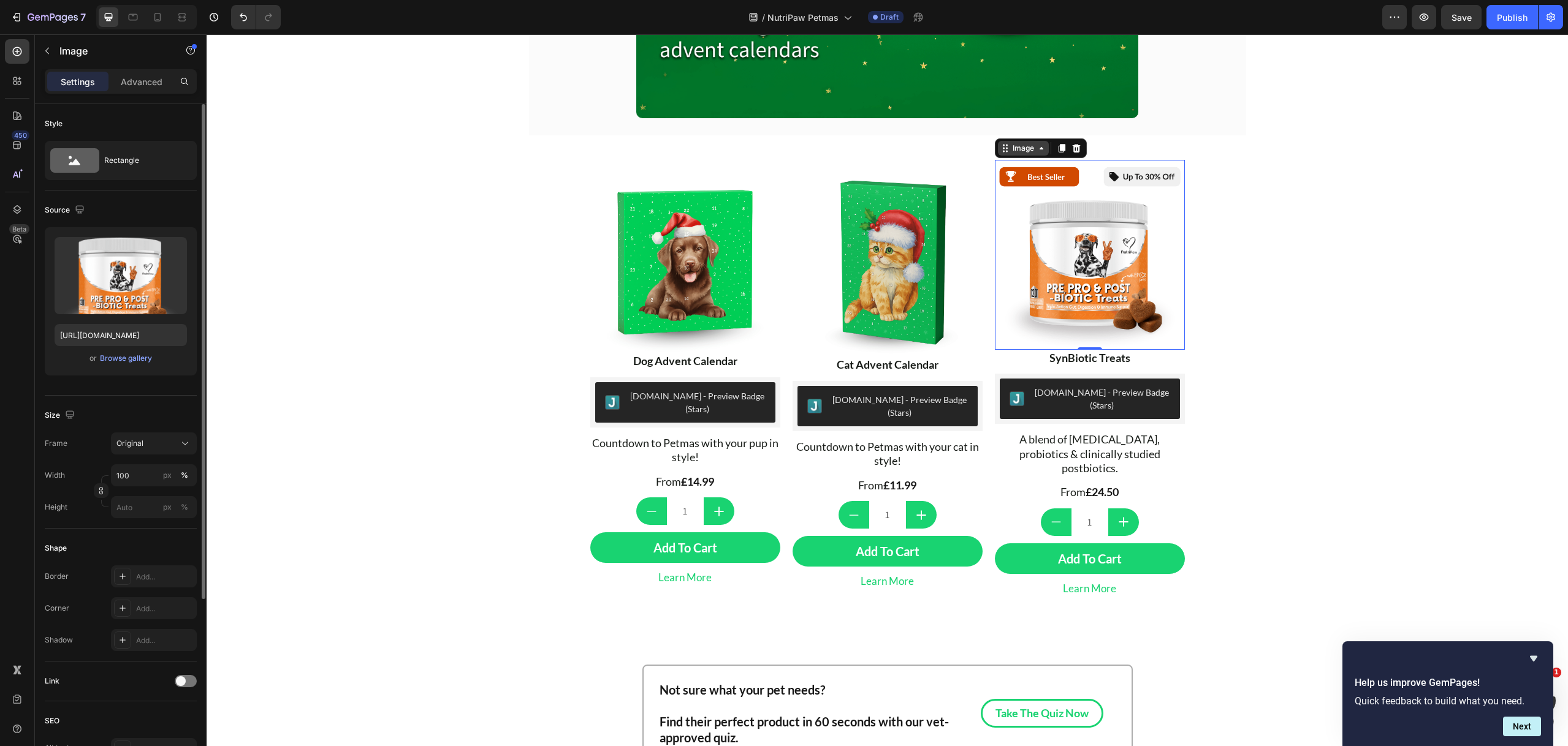
click at [1016, 151] on div "Image" at bounding box center [1023, 149] width 27 height 11
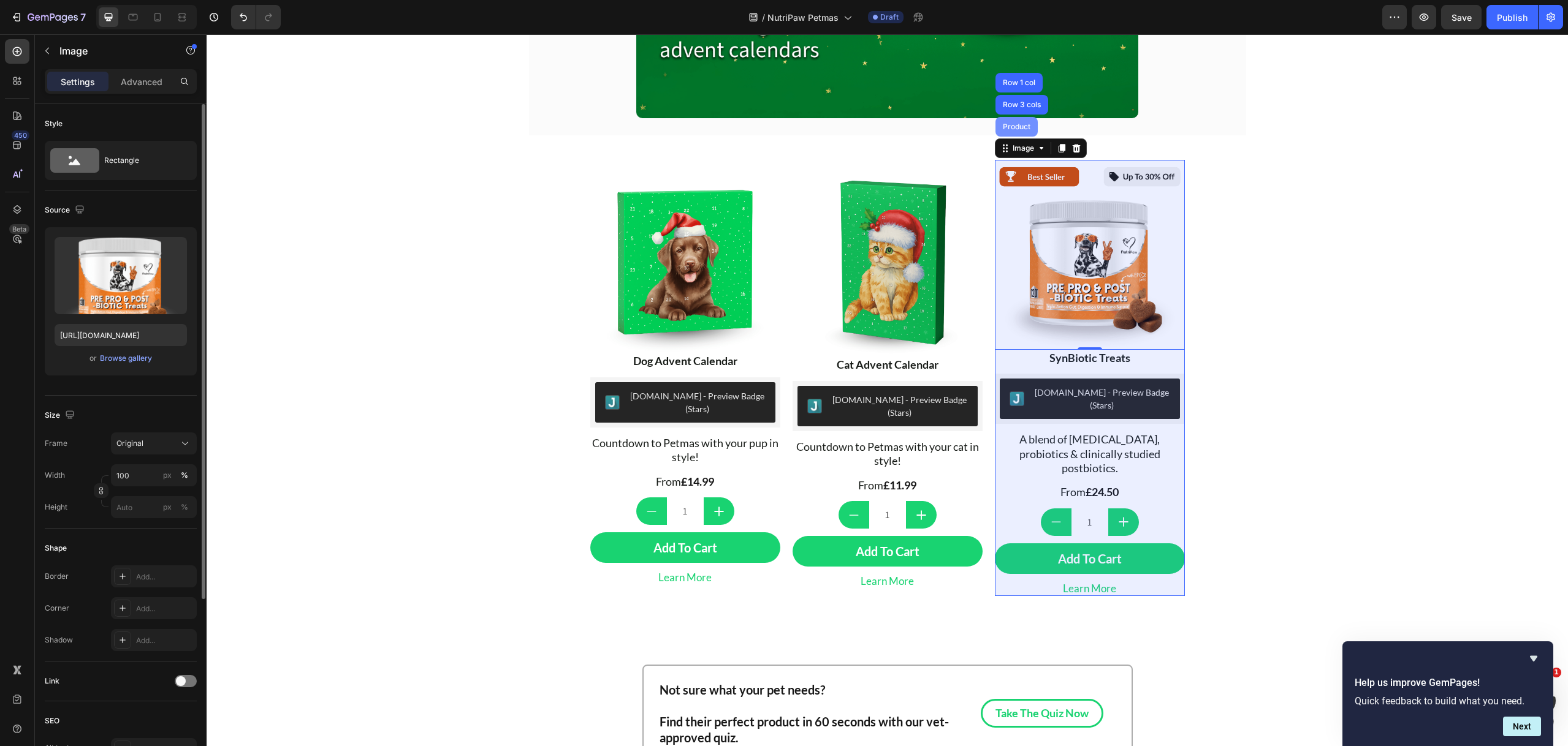
click at [1015, 131] on div "Product" at bounding box center [1016, 126] width 33 height 7
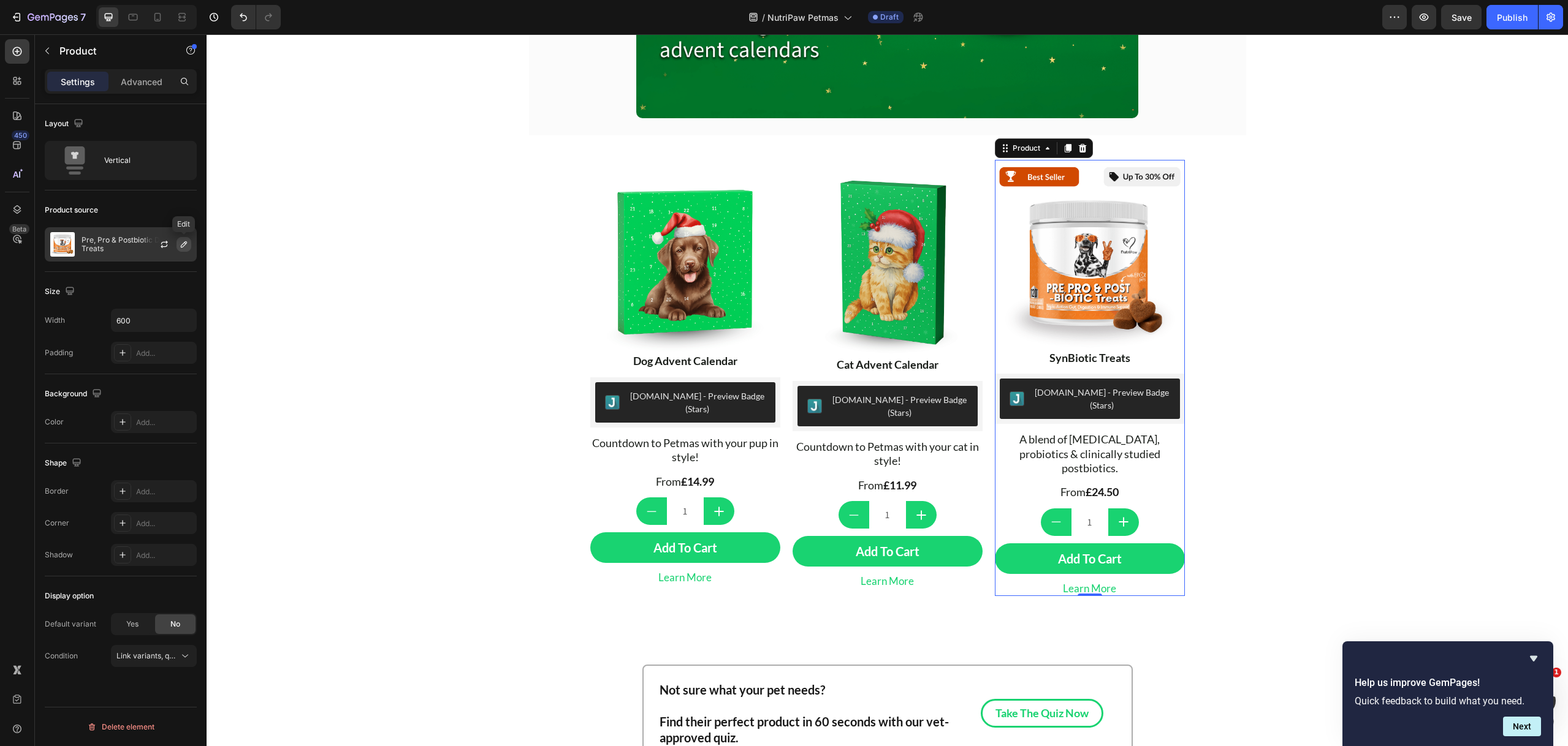
click at [184, 241] on icon "button" at bounding box center [184, 244] width 10 height 10
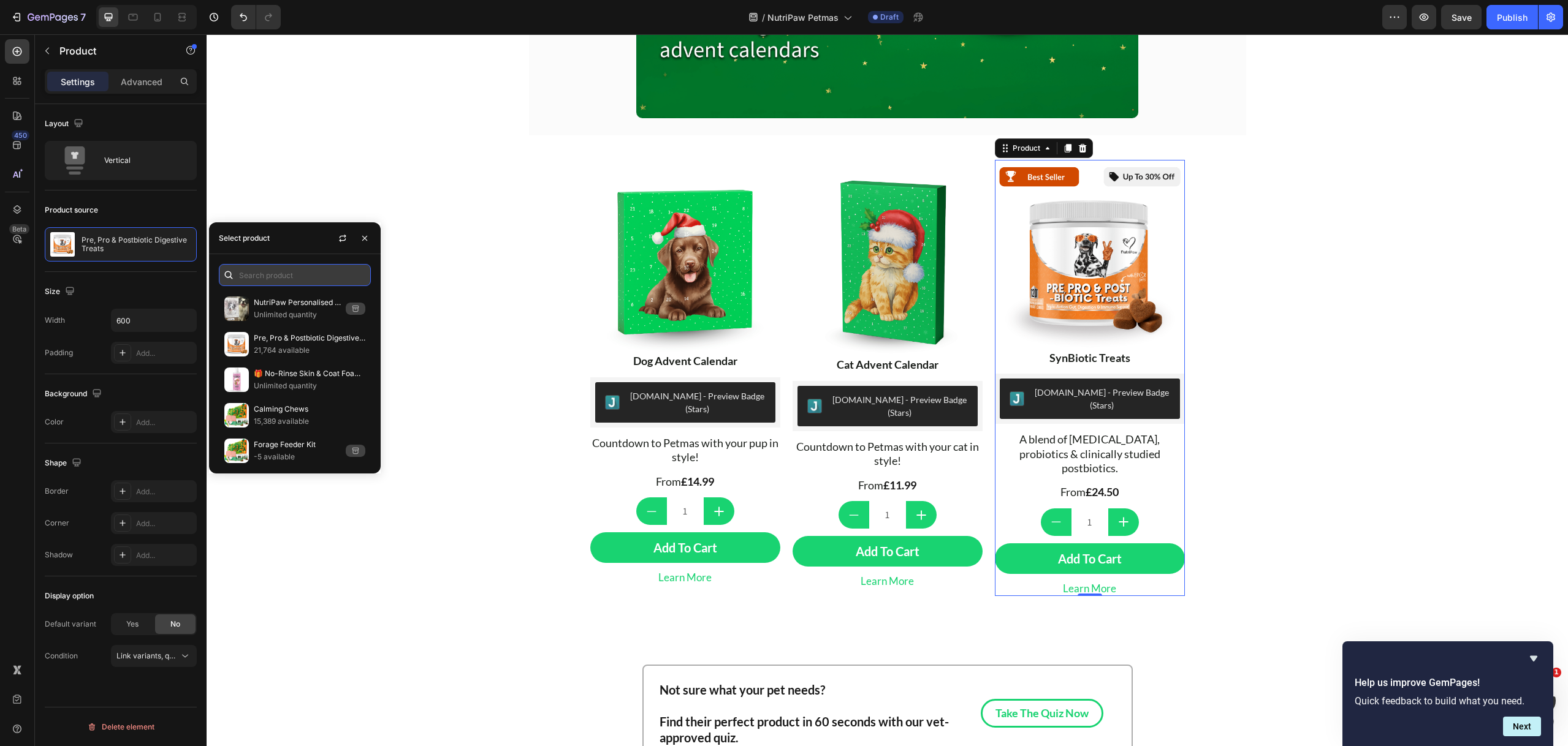
click at [290, 282] on input "text" at bounding box center [295, 275] width 152 height 22
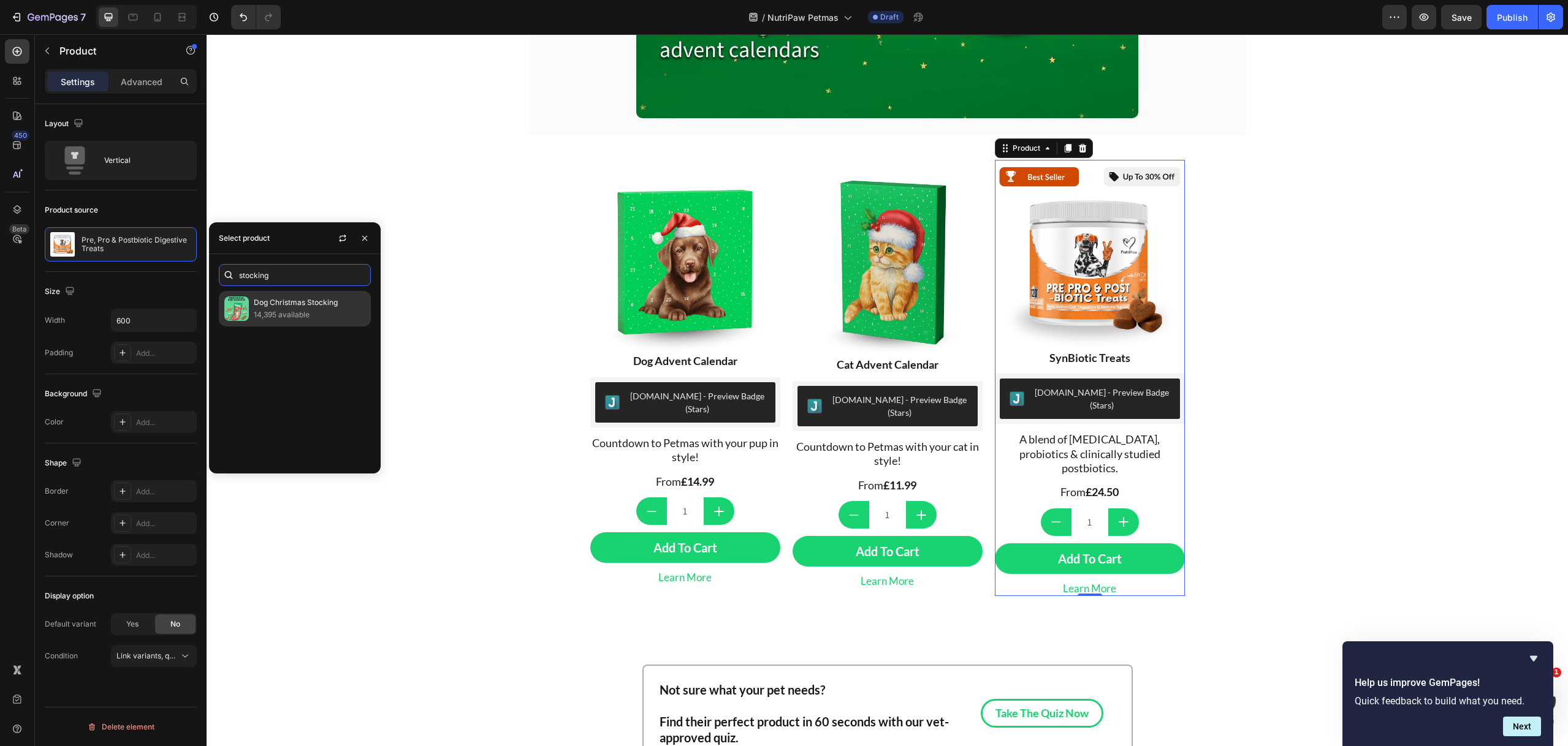
type input "stocking"
click at [304, 311] on p "14,395 available" at bounding box center [309, 315] width 112 height 13
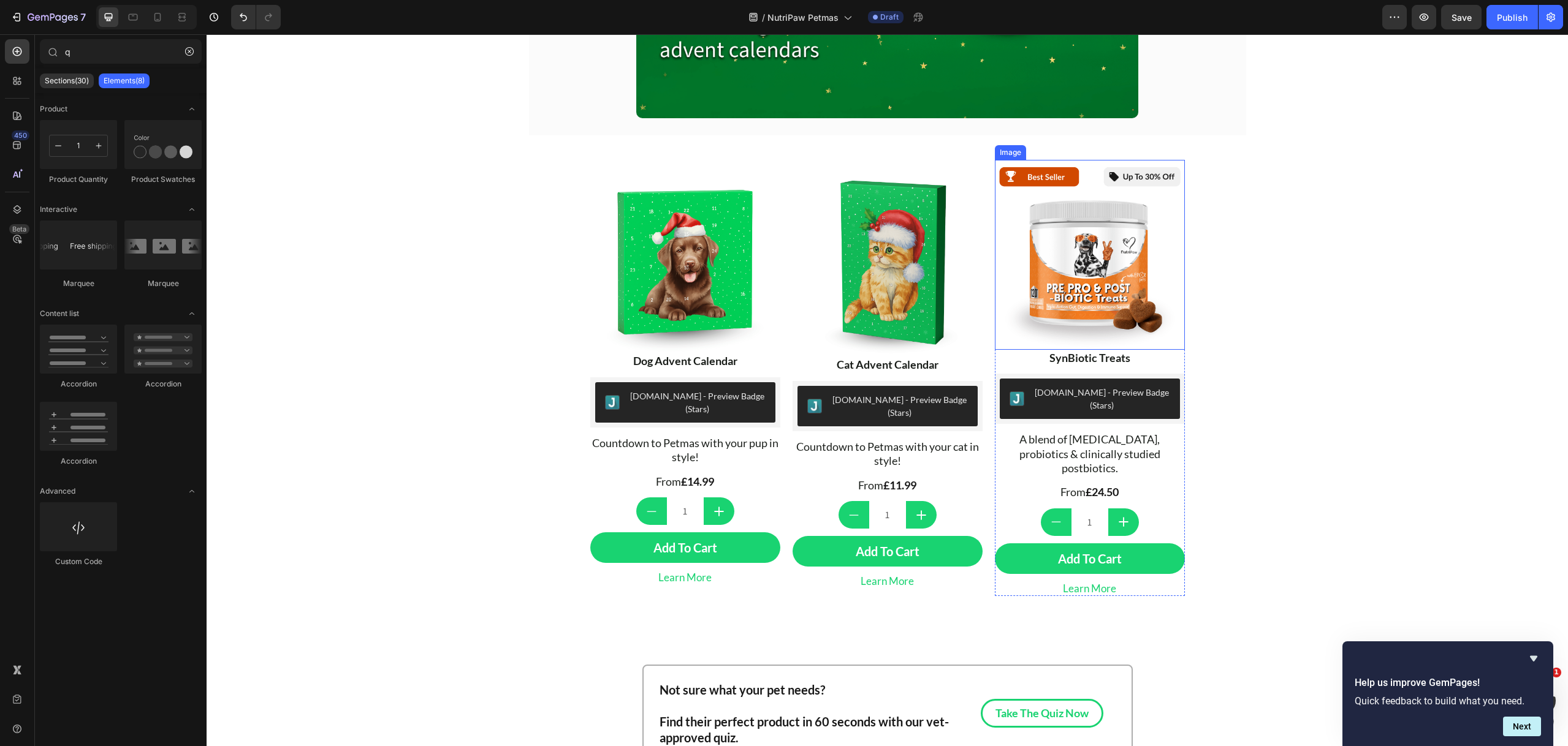
click at [1165, 270] on img at bounding box center [1089, 254] width 190 height 190
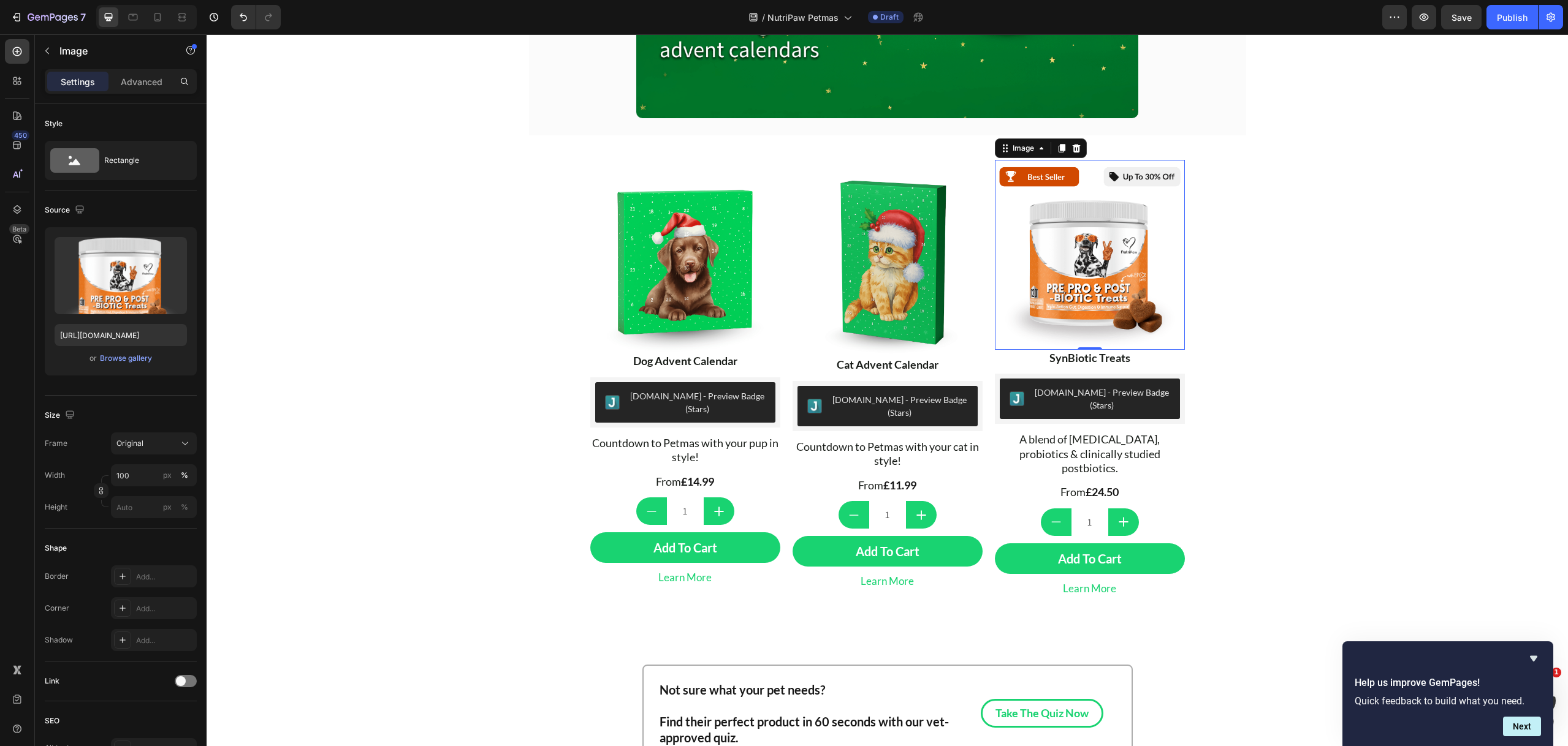
click at [1137, 268] on img at bounding box center [1089, 254] width 190 height 190
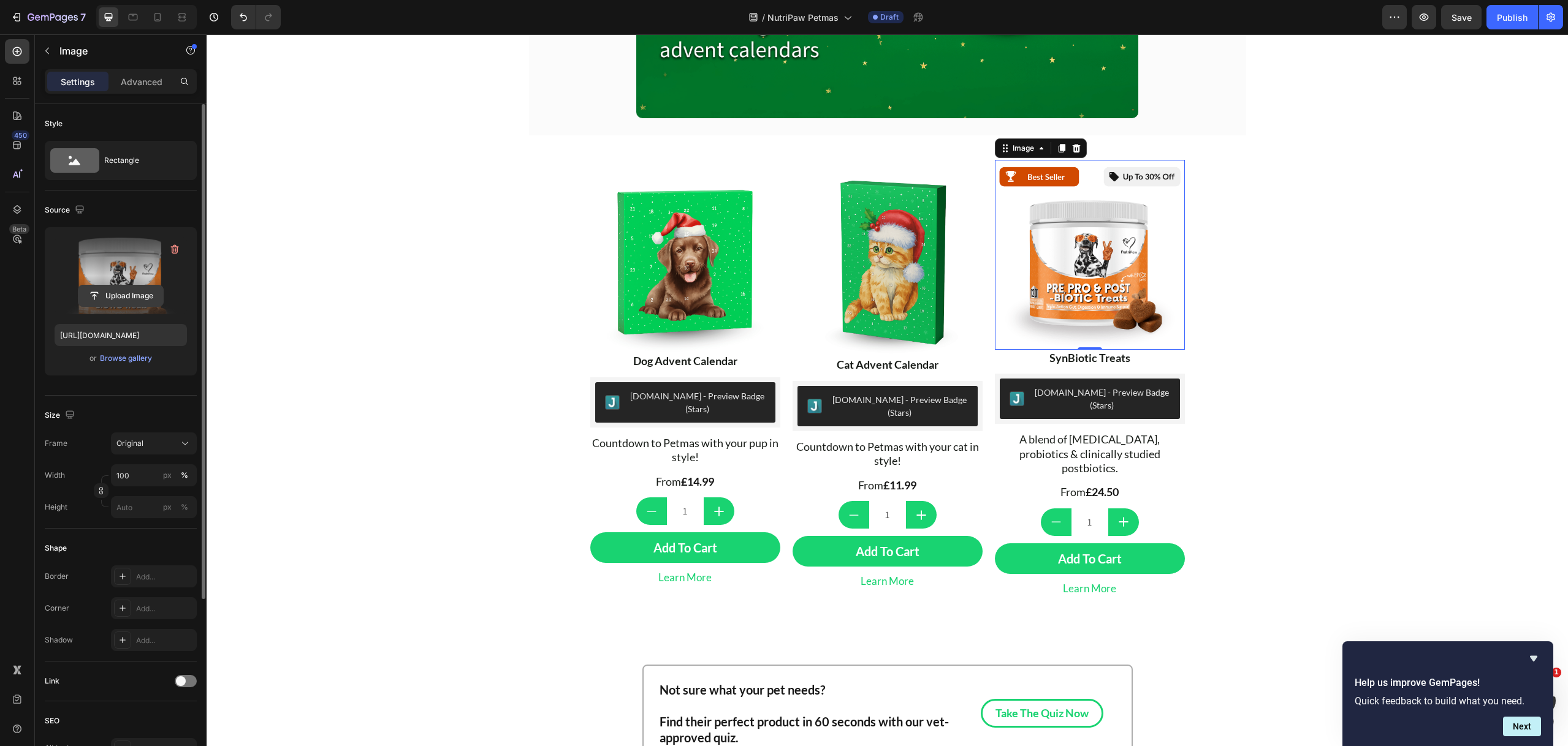
click at [135, 300] on input "file" at bounding box center [120, 296] width 85 height 21
type input "https://cdn.shopify.com/s/files/1/0499/3902/1985/files/gempages_574527014732563…"
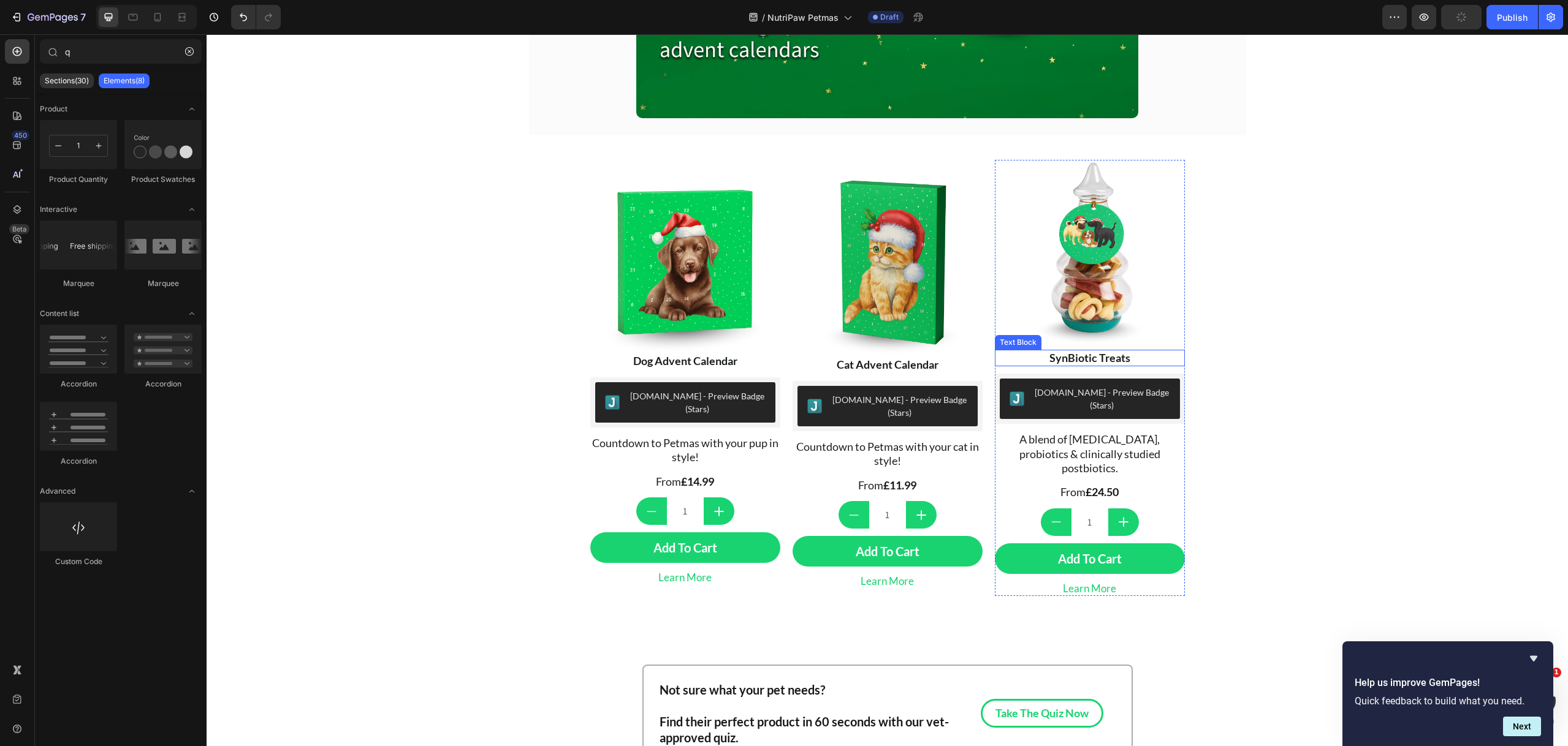
click at [1088, 361] on strong "SynBiotic Treats" at bounding box center [1089, 357] width 81 height 13
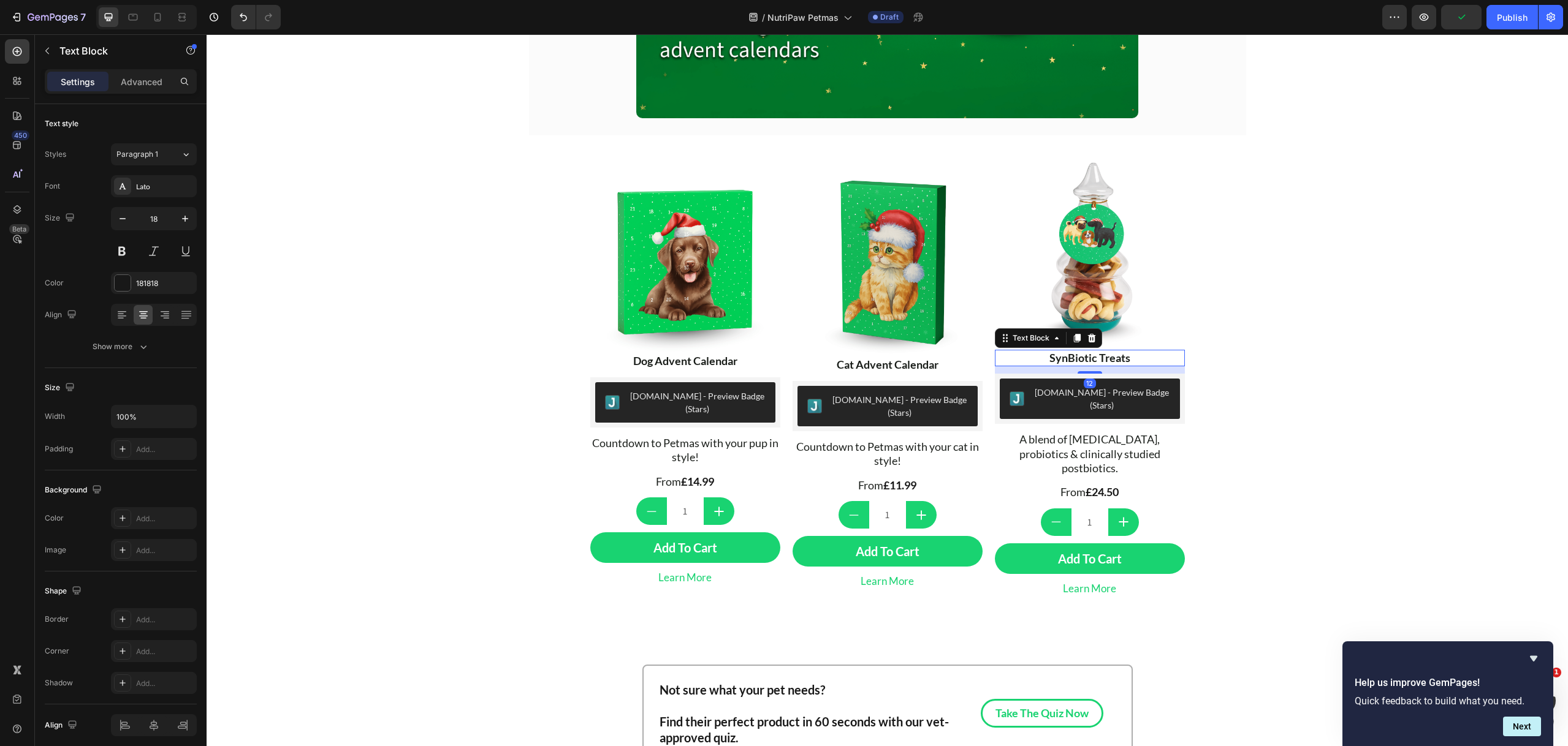
click at [1088, 361] on strong "SynBiotic Treats" at bounding box center [1089, 357] width 81 height 13
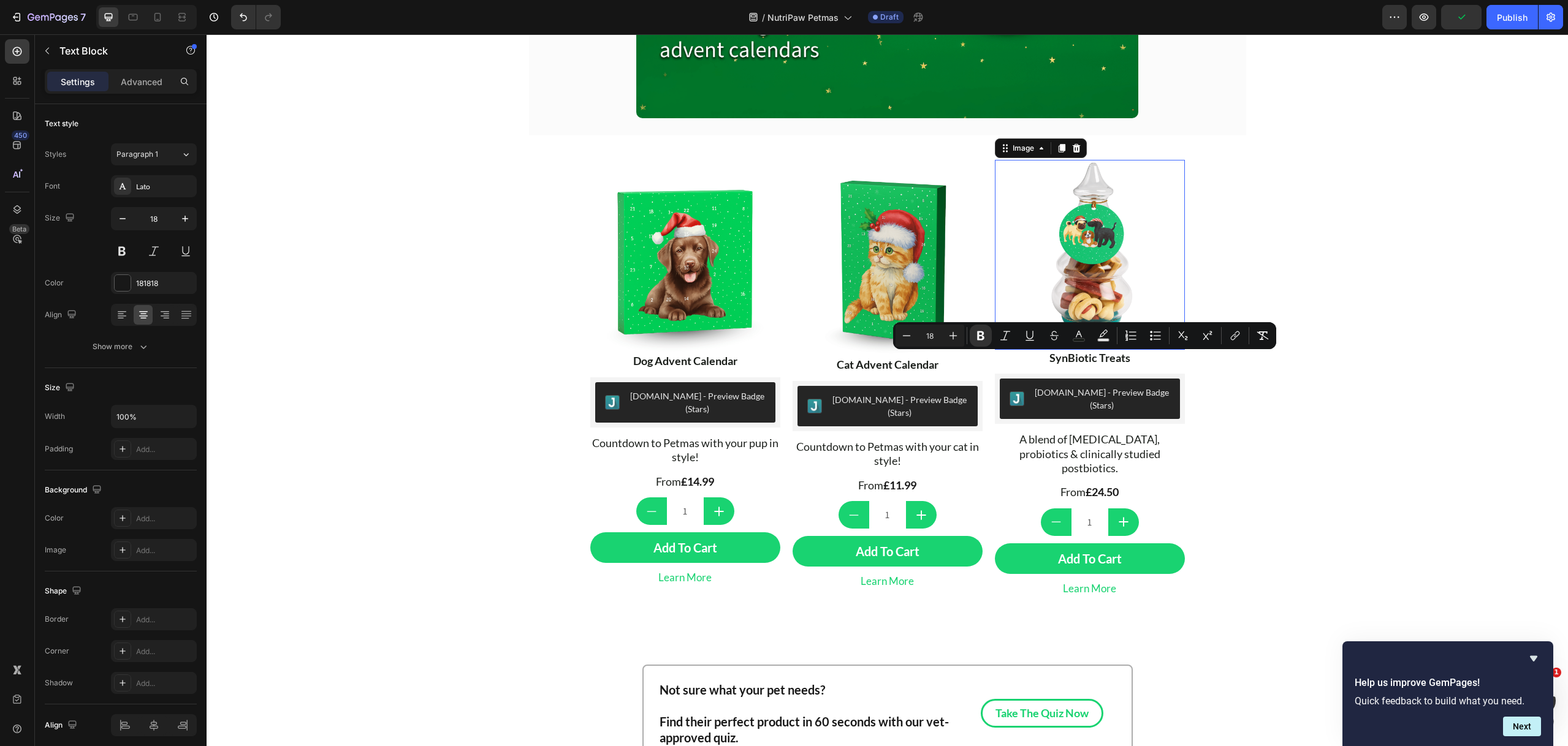
click at [1009, 175] on img at bounding box center [1089, 254] width 190 height 190
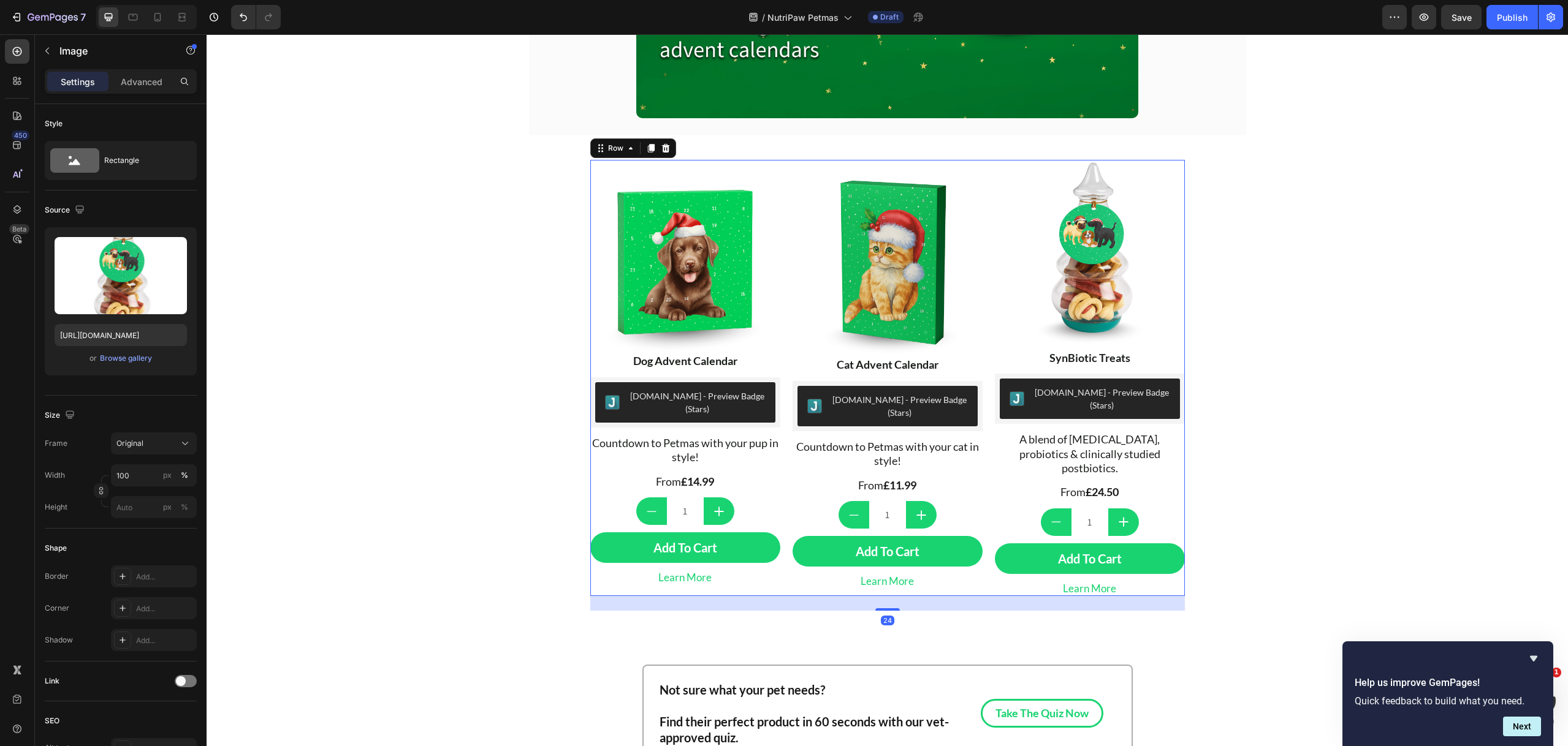
click at [984, 165] on div "Image Dog Advent Calendar Text Block Judge.me - Preview Badge (Stars) Judge.me …" at bounding box center [887, 378] width 595 height 436
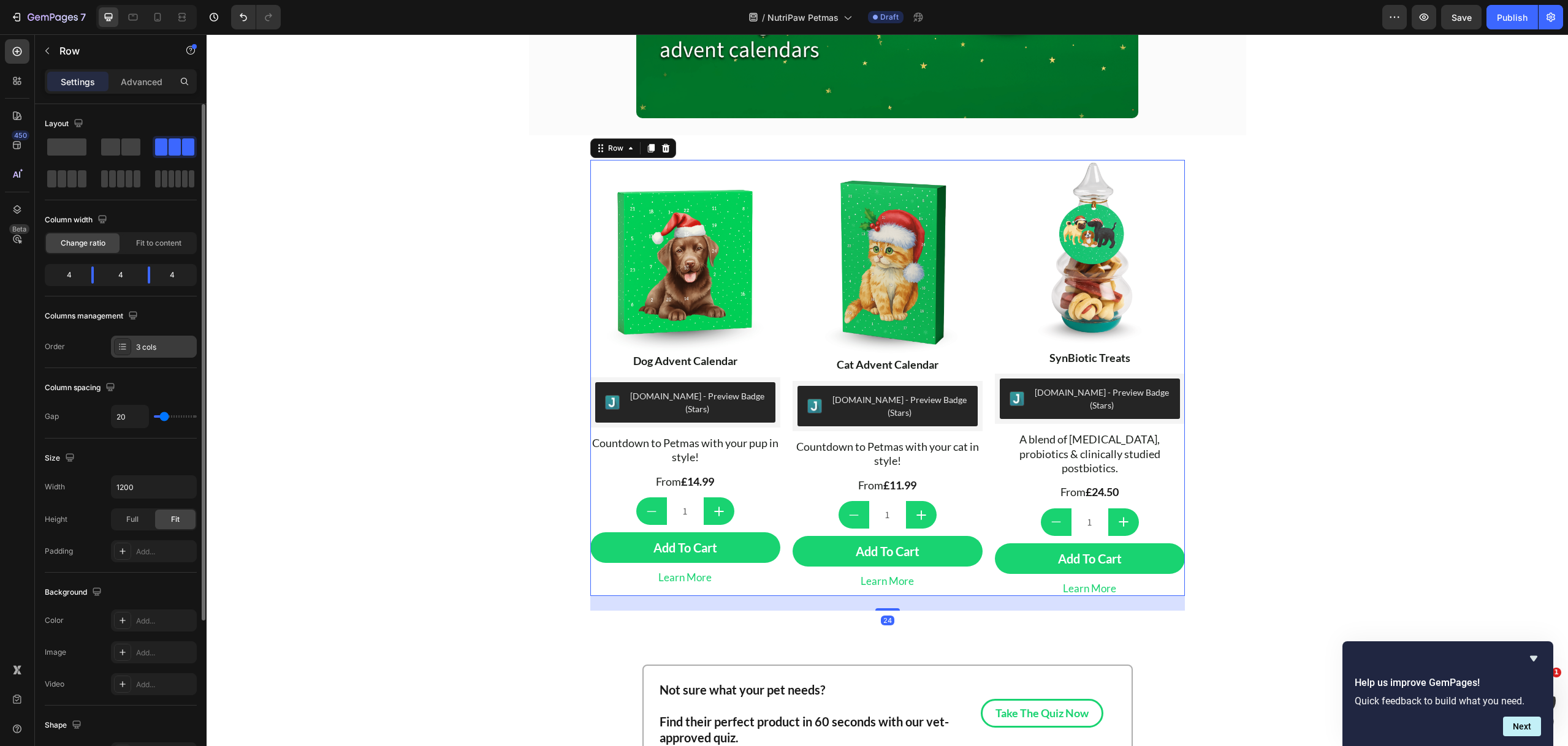
click at [146, 353] on div "3 cols" at bounding box center [154, 346] width 86 height 22
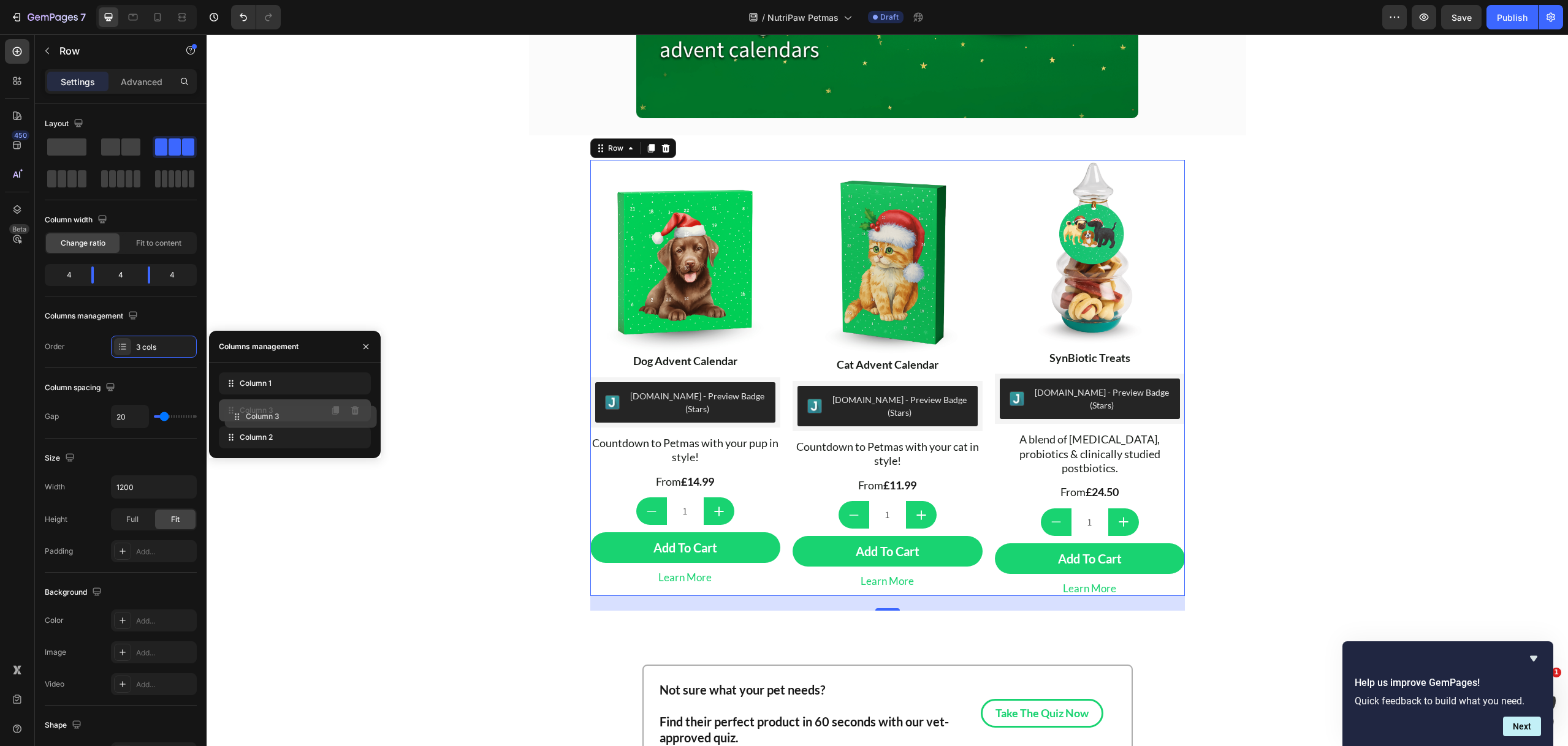
drag, startPoint x: 228, startPoint y: 432, endPoint x: 235, endPoint y: 411, distance: 22.1
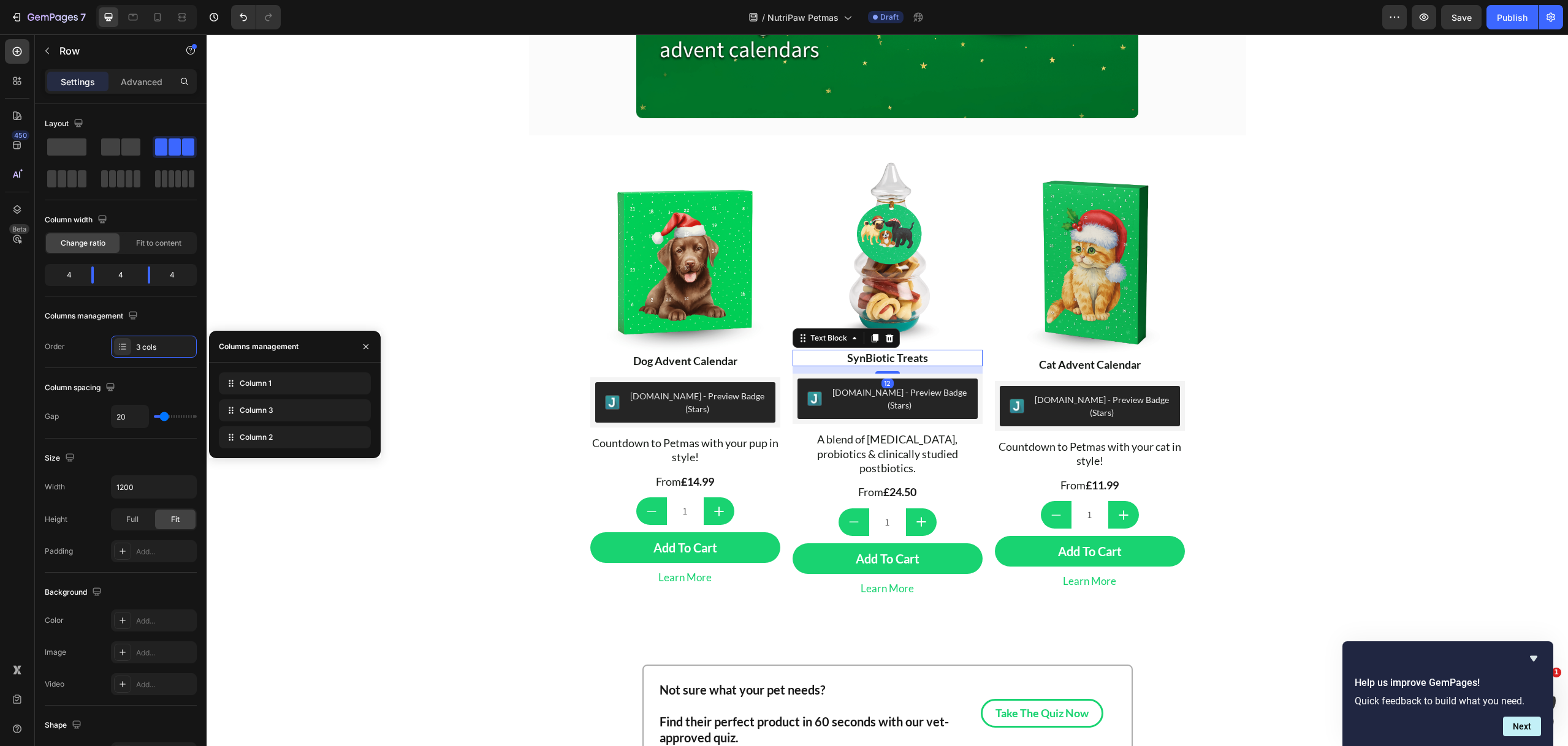
click at [876, 366] on div "SynBiotic Treats" at bounding box center [887, 357] width 190 height 16
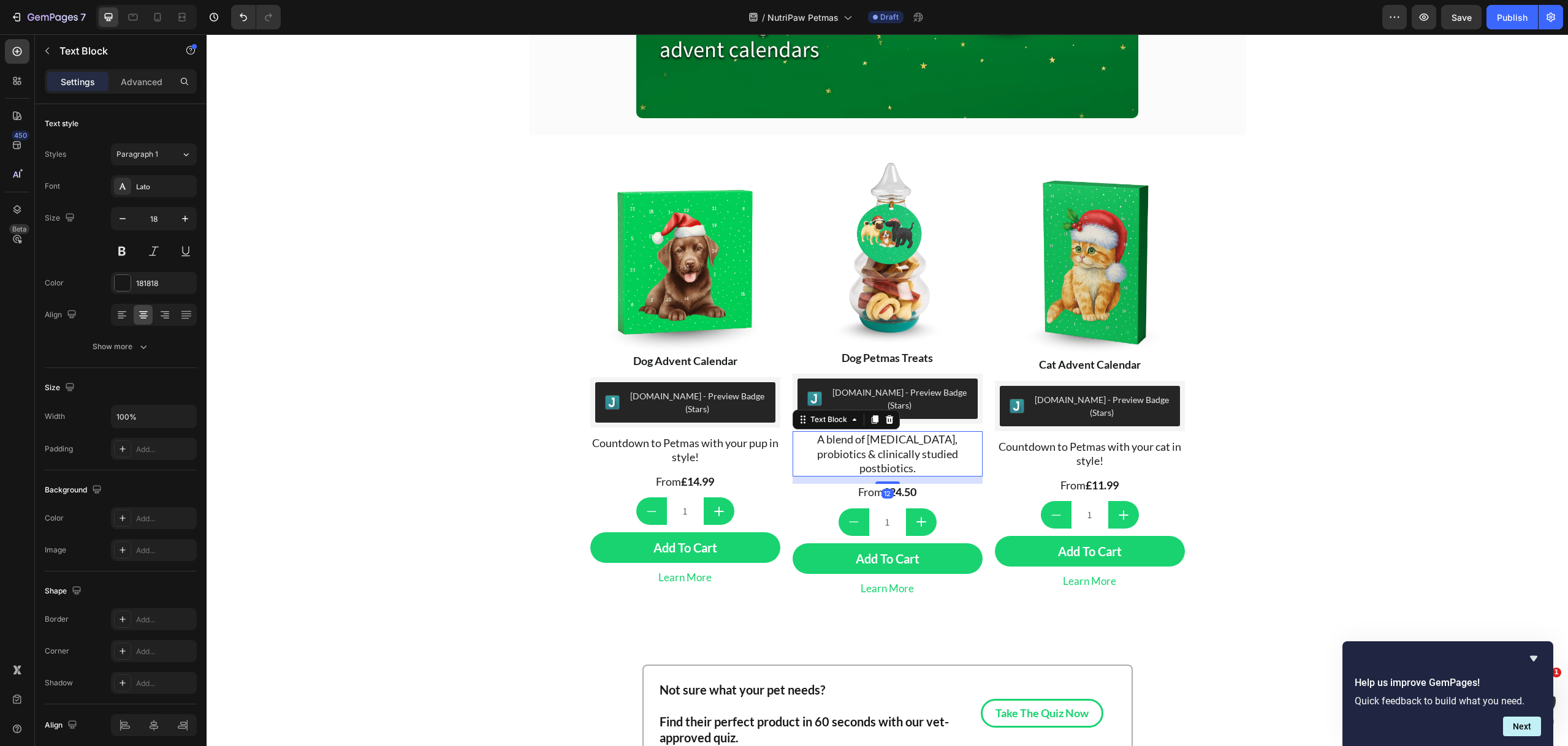
click at [912, 444] on span "A blend of [MEDICAL_DATA], probiotics & clinically studied postbiotics." at bounding box center [887, 454] width 141 height 42
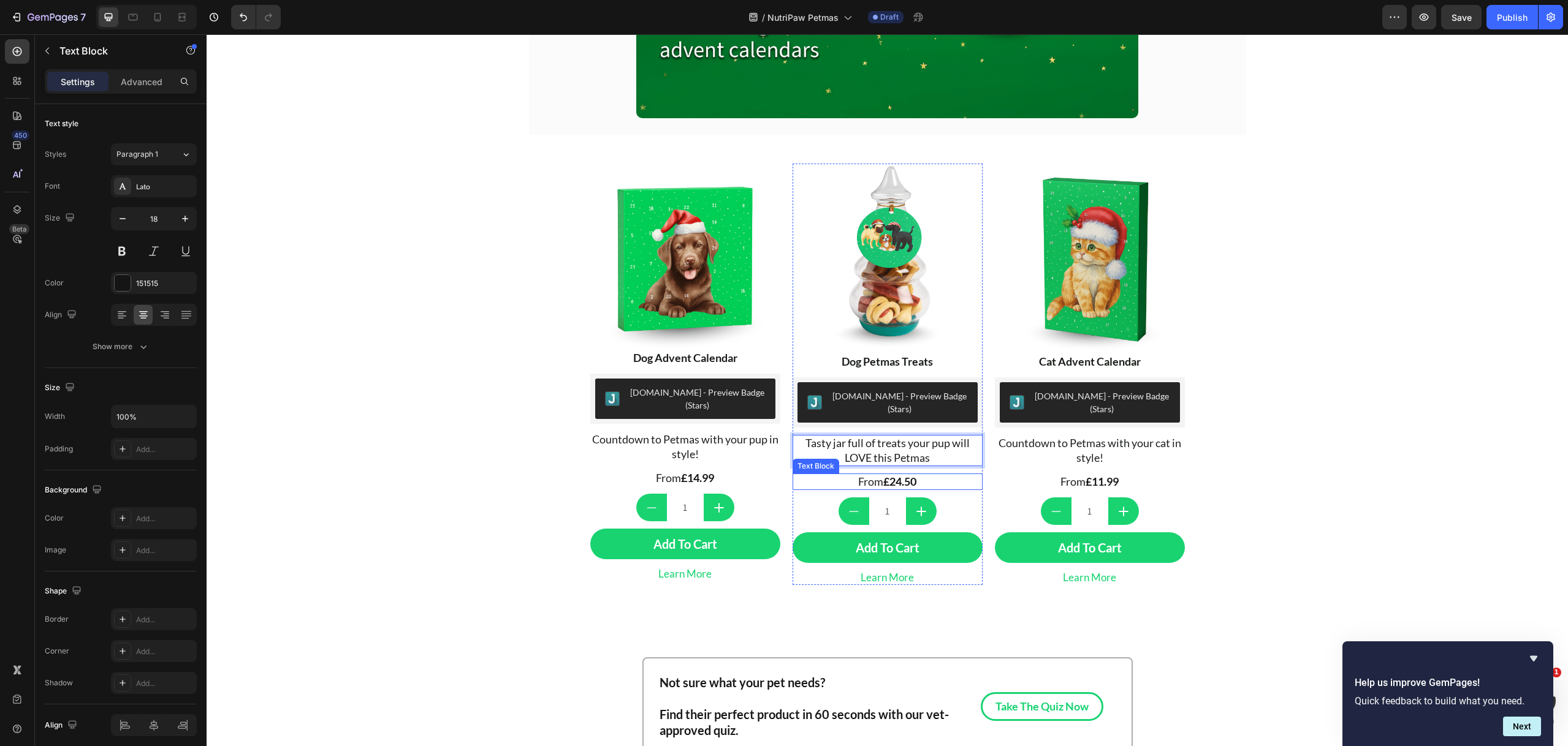
click at [895, 475] on strong "£24.50" at bounding box center [900, 481] width 33 height 13
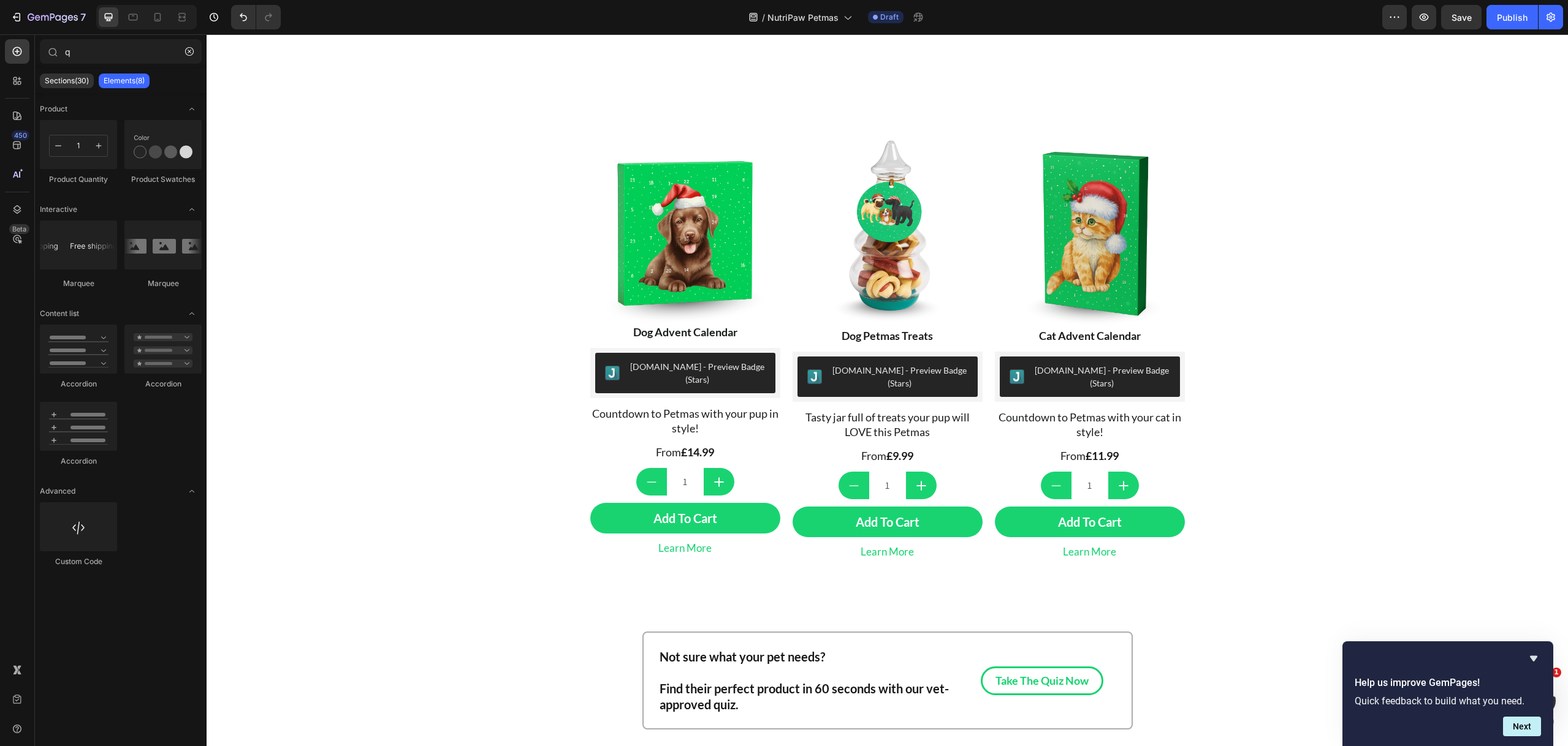
scroll to position [535, 0]
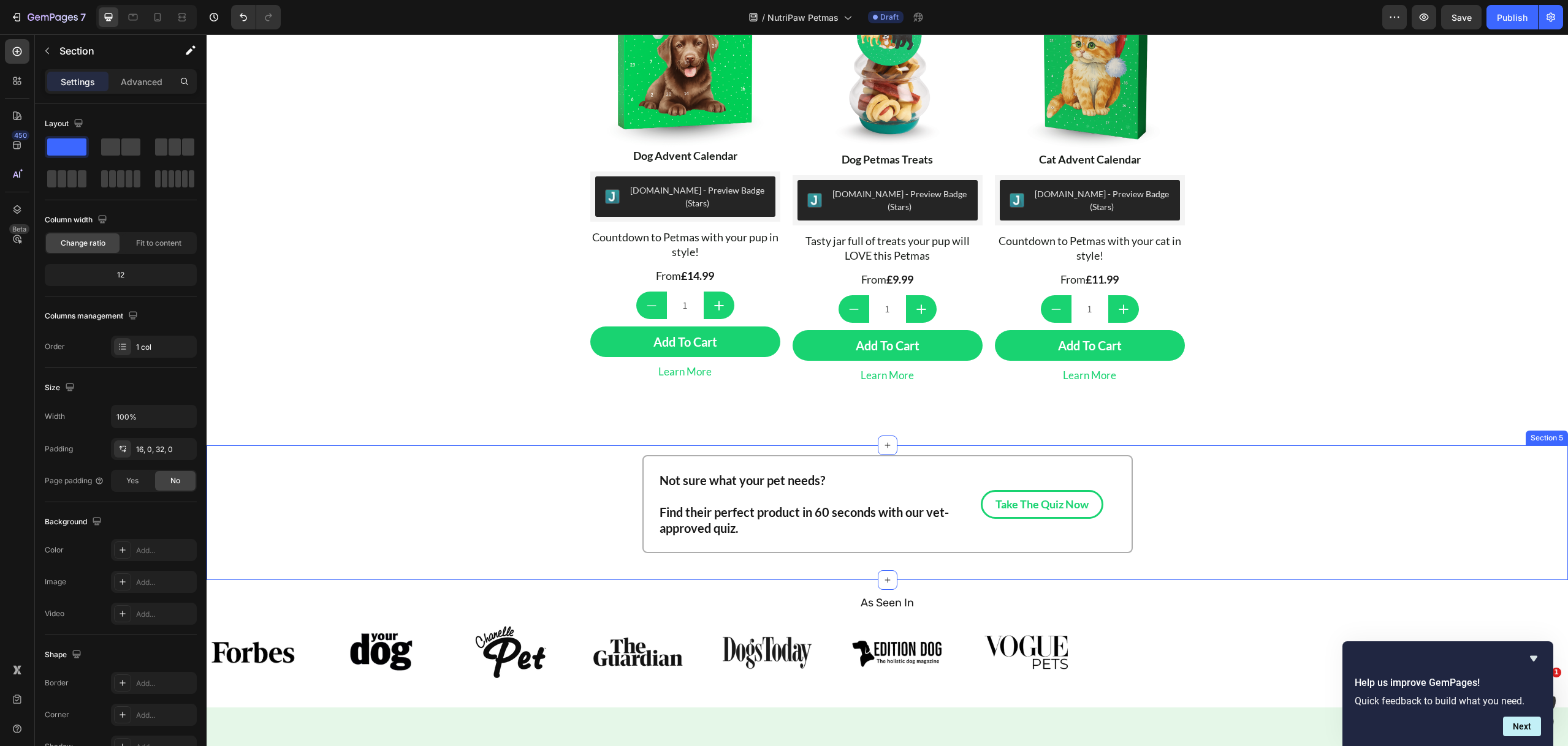
click at [1179, 516] on div "Not sure what your pet needs? Find their perfect product in 60 seconds with our…" at bounding box center [887, 507] width 1361 height 106
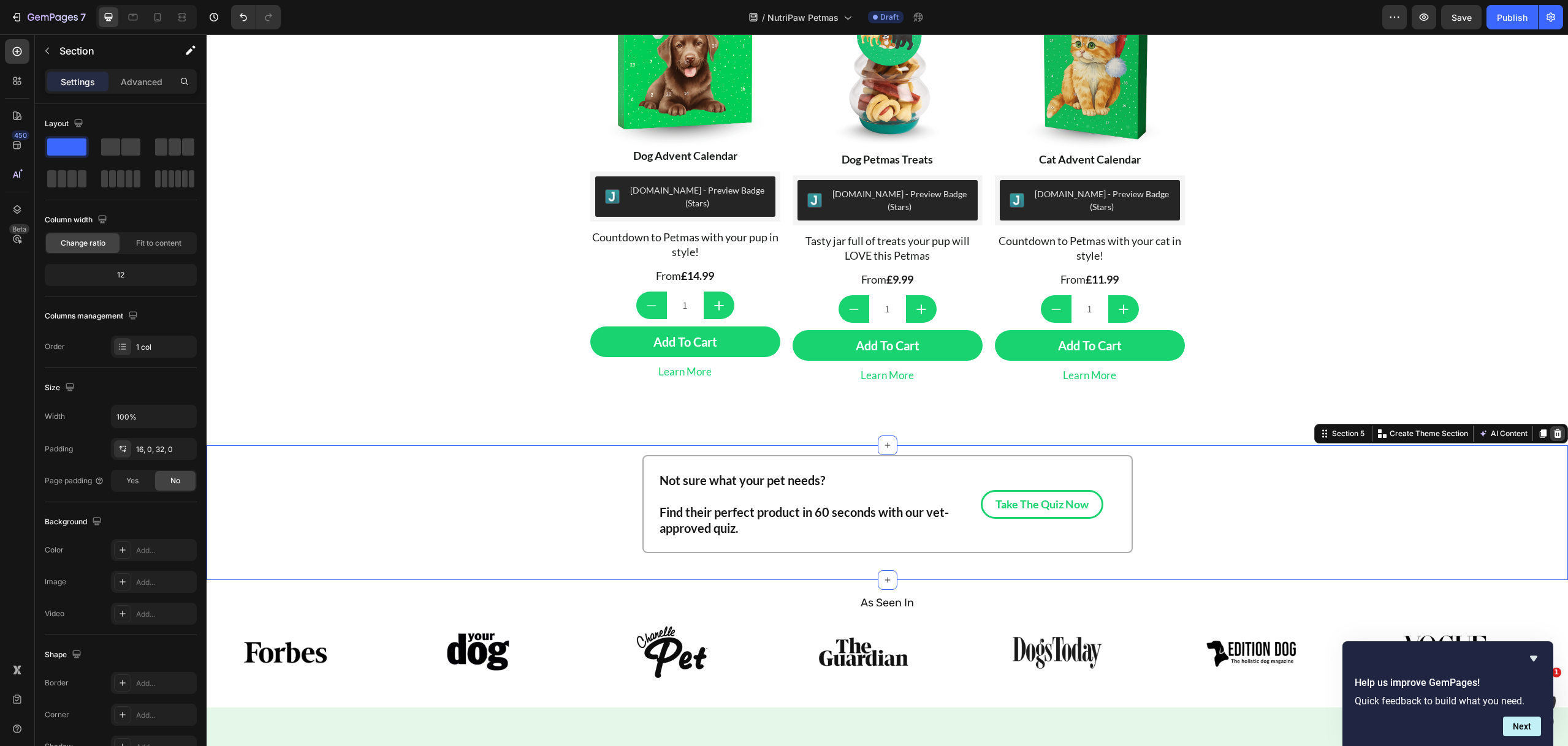
click at [1554, 426] on div at bounding box center [1557, 433] width 15 height 15
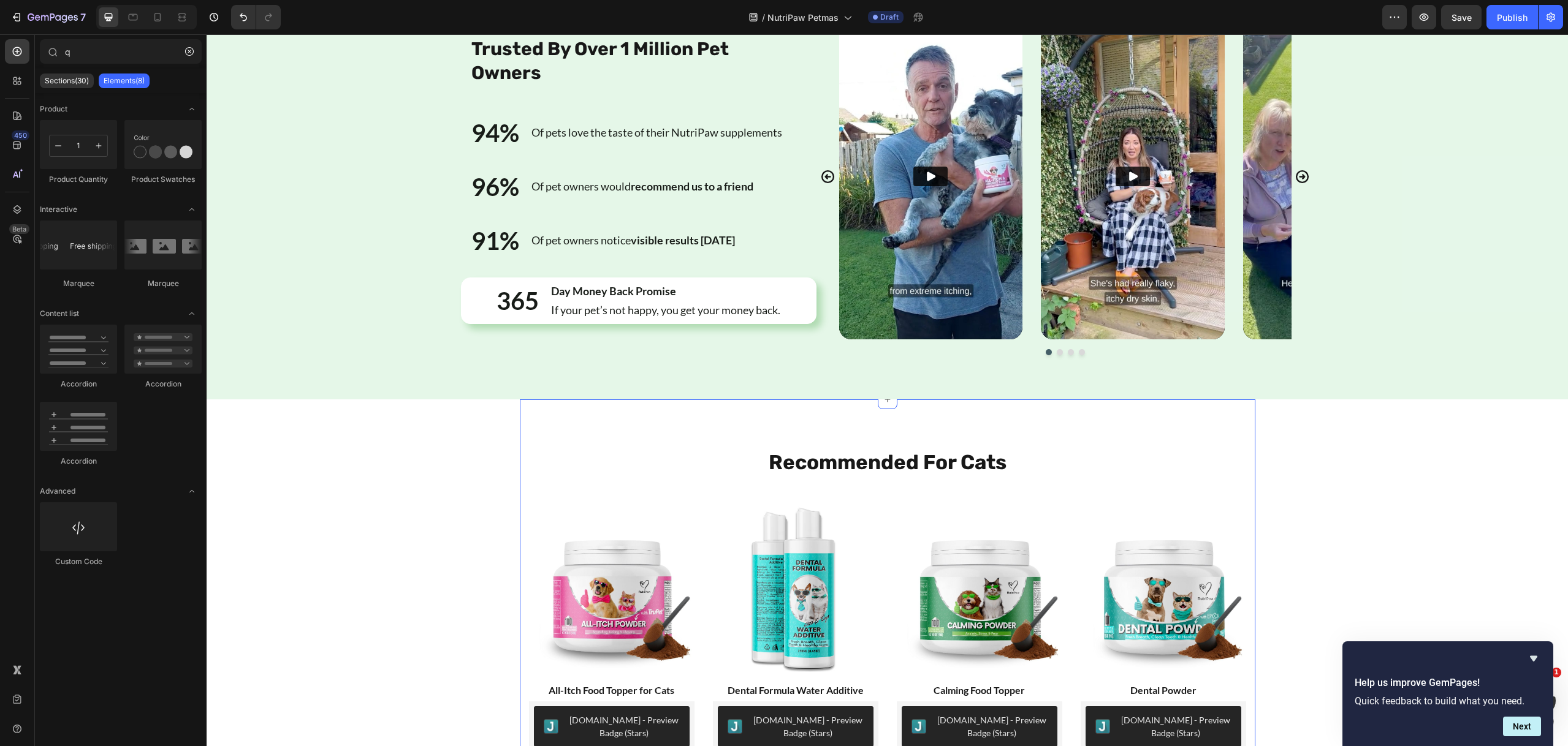
scroll to position [1259, 0]
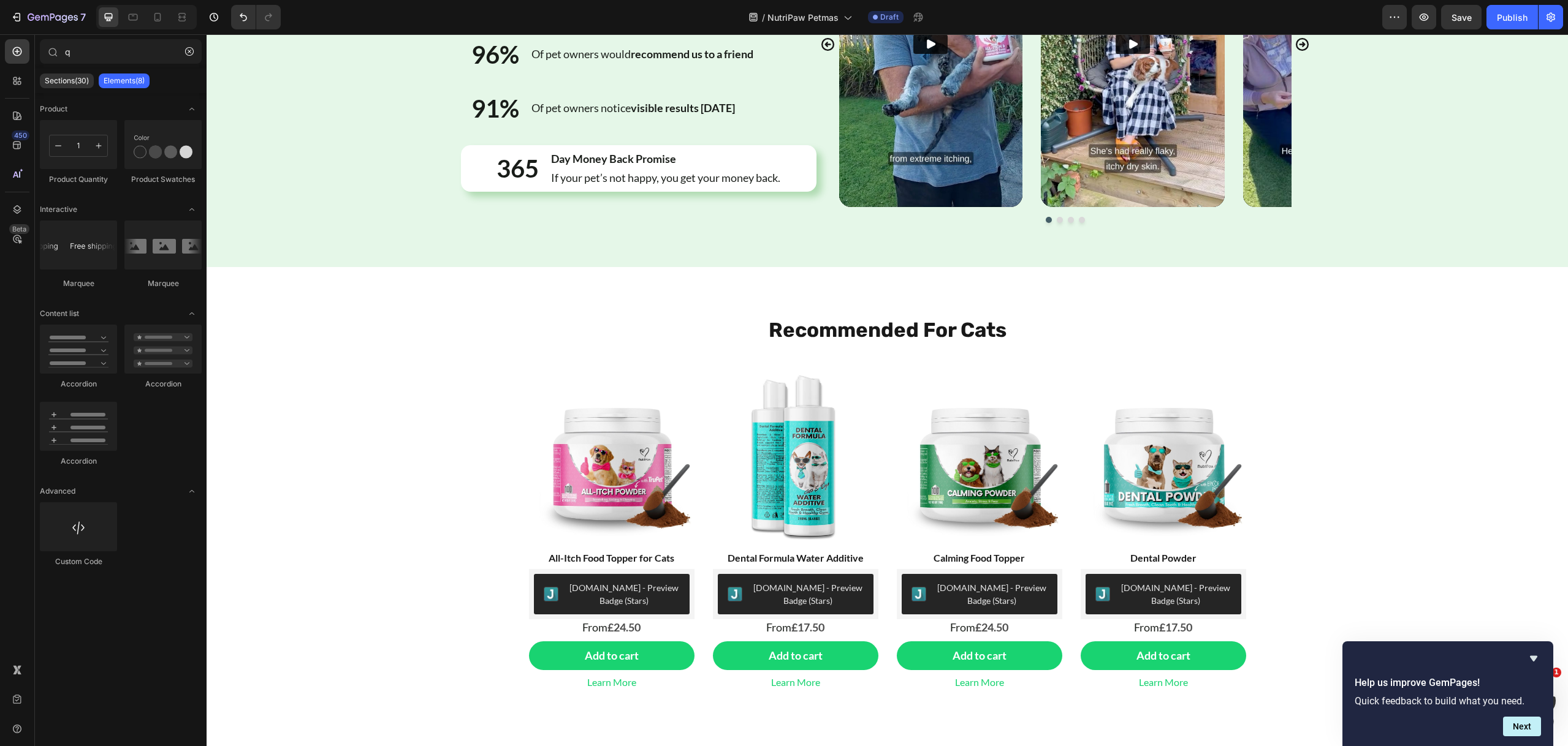
click at [1382, 299] on div "Button Sticky Trusted By Over 1 Million Pet Owners Heading 94% Text Block Of pe…" at bounding box center [887, 297] width 1361 height 2994
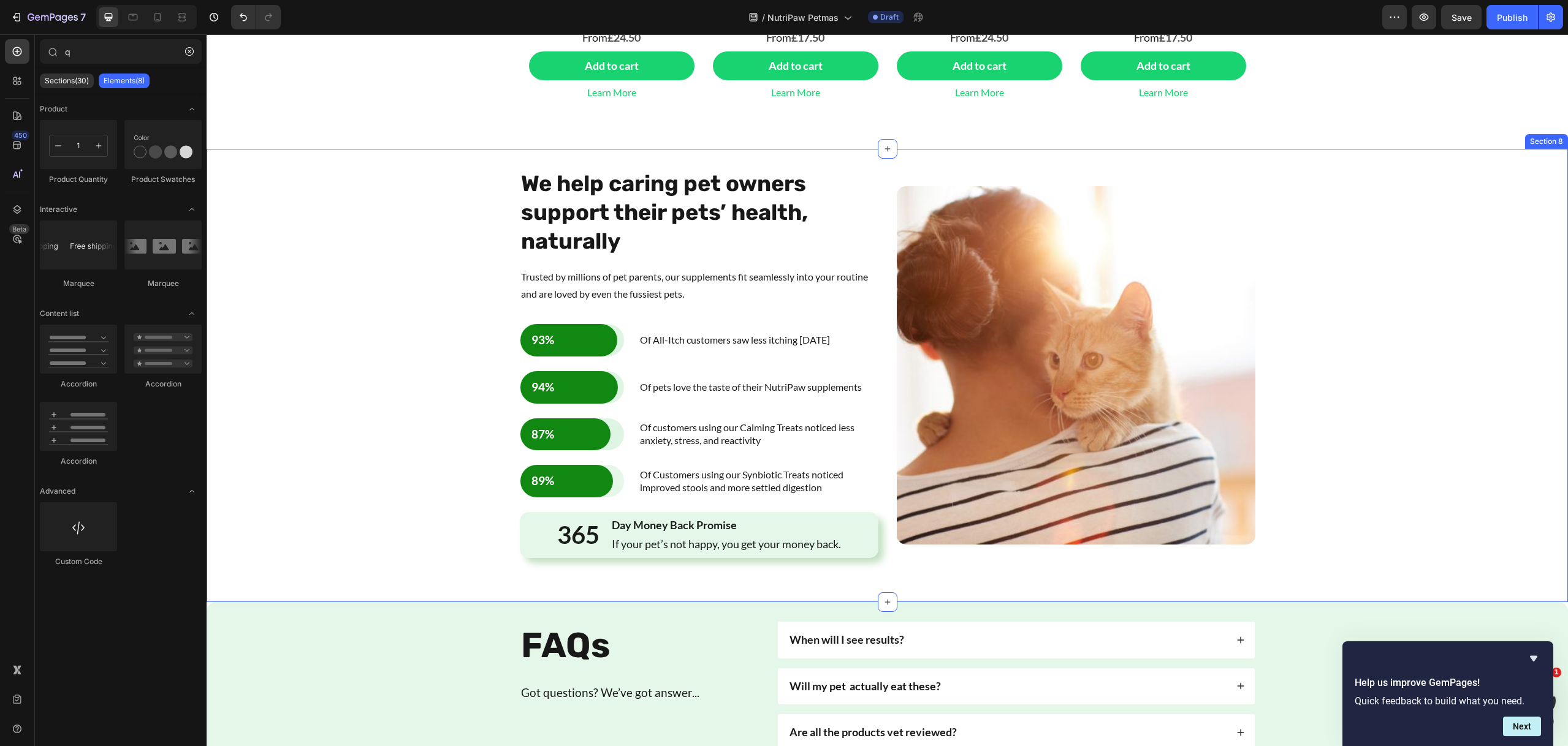
scroll to position [1838, 0]
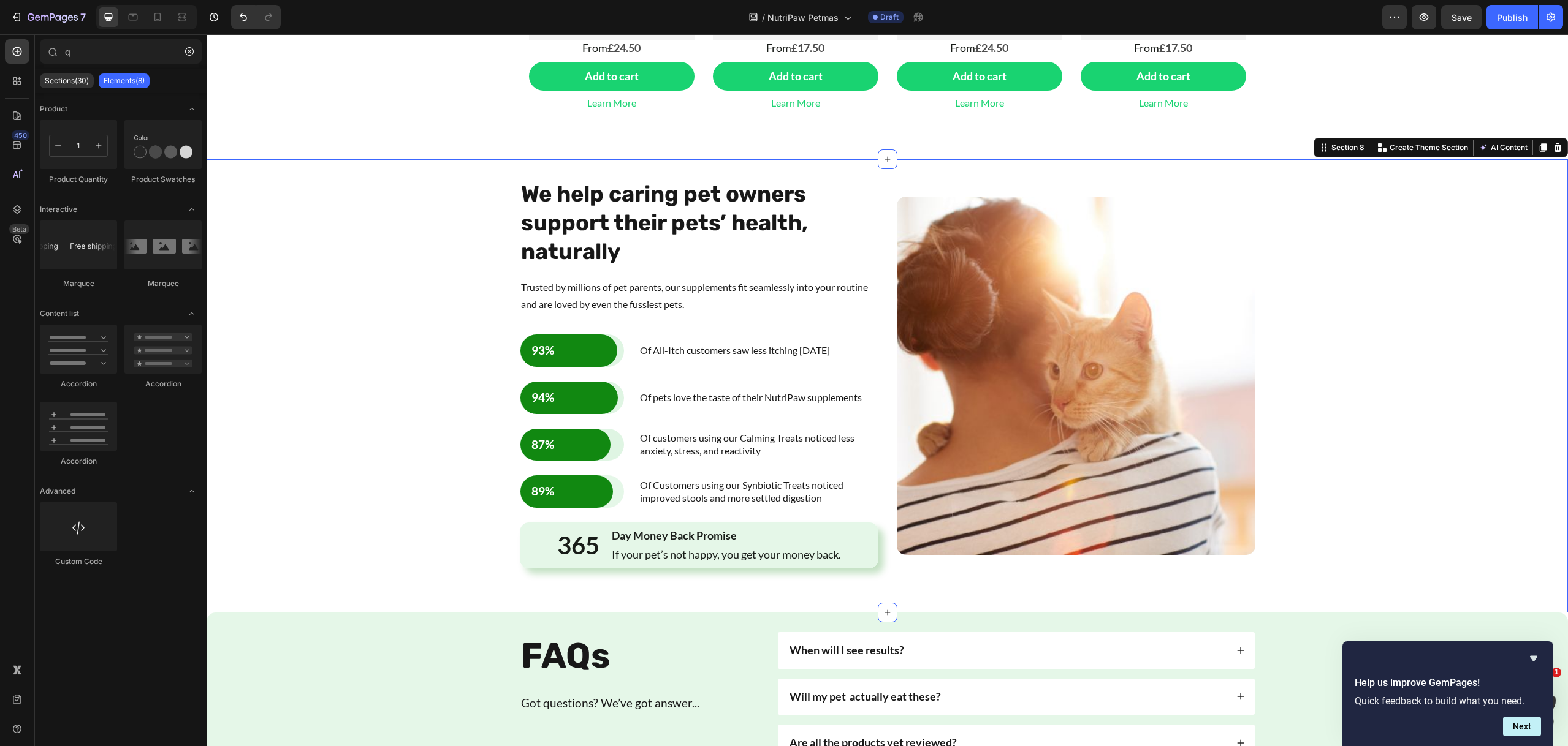
click at [1416, 409] on div "We help caring pet owners support their pets’ health, naturally Heading Trusted…" at bounding box center [886, 386] width 1342 height 414
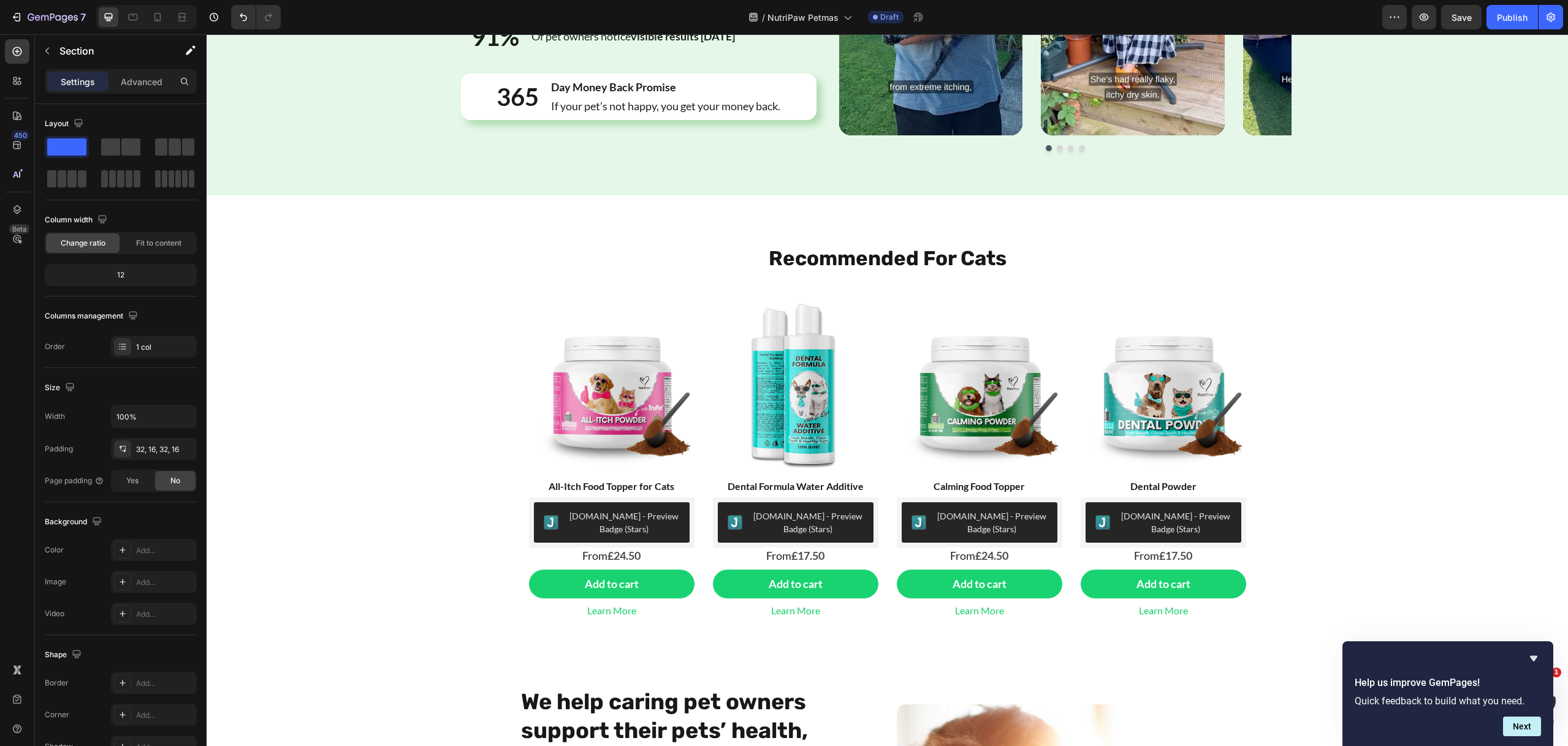
scroll to position [1332, 0]
click at [1480, 275] on div "Button Sticky Trusted By Over 1 Million Pet Owners Heading 94% Text Block Of pe…" at bounding box center [887, 224] width 1361 height 2994
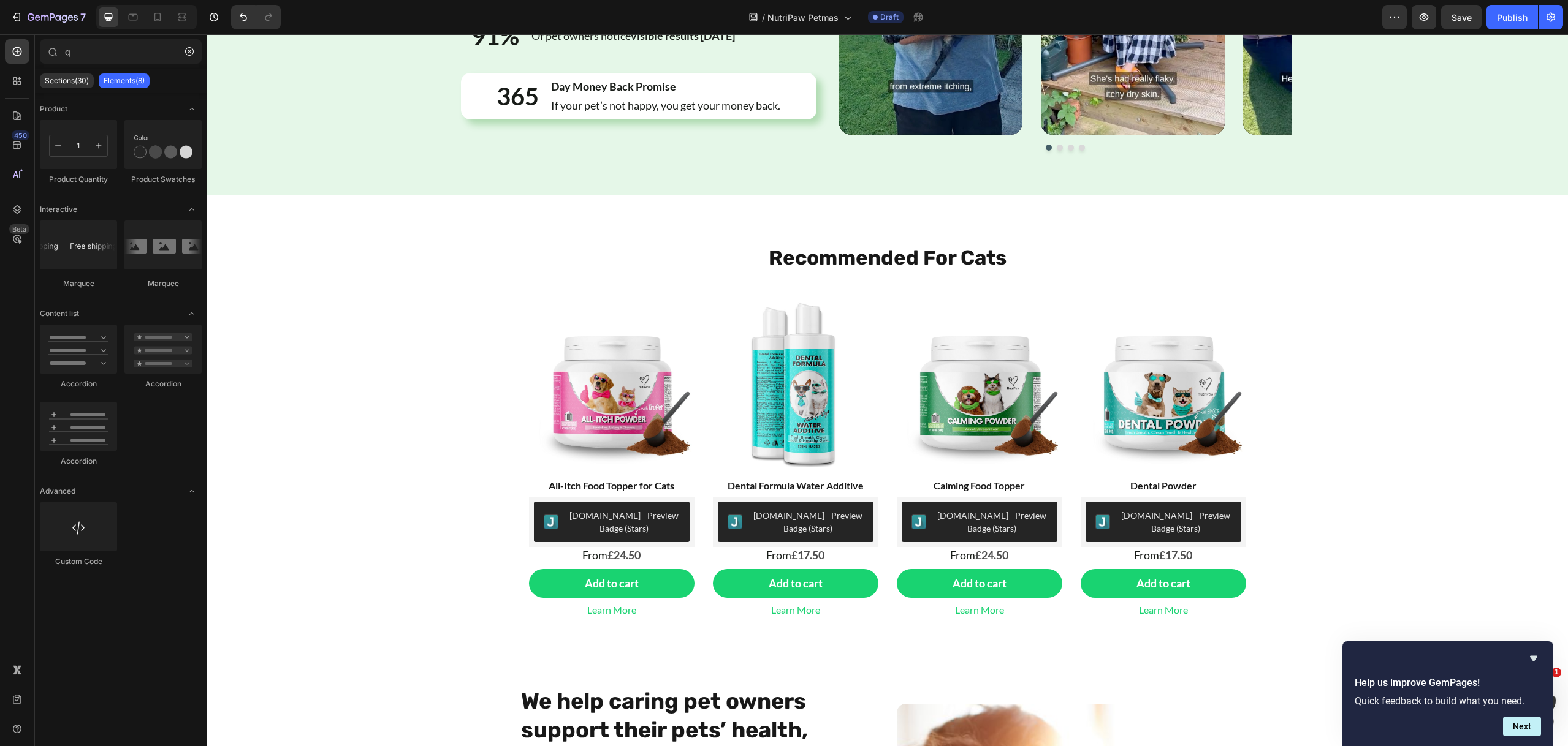
click at [1335, 203] on div "Button Sticky Trusted By Over 1 Million Pet Owners Heading 94% Text Block Of pe…" at bounding box center [887, 224] width 1361 height 2994
drag, startPoint x: 666, startPoint y: 326, endPoint x: 578, endPoint y: 289, distance: 95.5
click at [658, 334] on div "Product Images & Gallery All-Itch Food Topper for Cats (P) Title Judge.me - Pre…" at bounding box center [887, 459] width 717 height 315
click at [409, 278] on div "Button Sticky Trusted By Over 1 Million Pet Owners Heading 94% Text Block Of pe…" at bounding box center [887, 224] width 1361 height 2994
click at [377, 239] on div "Button Sticky Trusted By Over 1 Million Pet Owners Heading 94% Text Block Of pe…" at bounding box center [887, 224] width 1361 height 2994
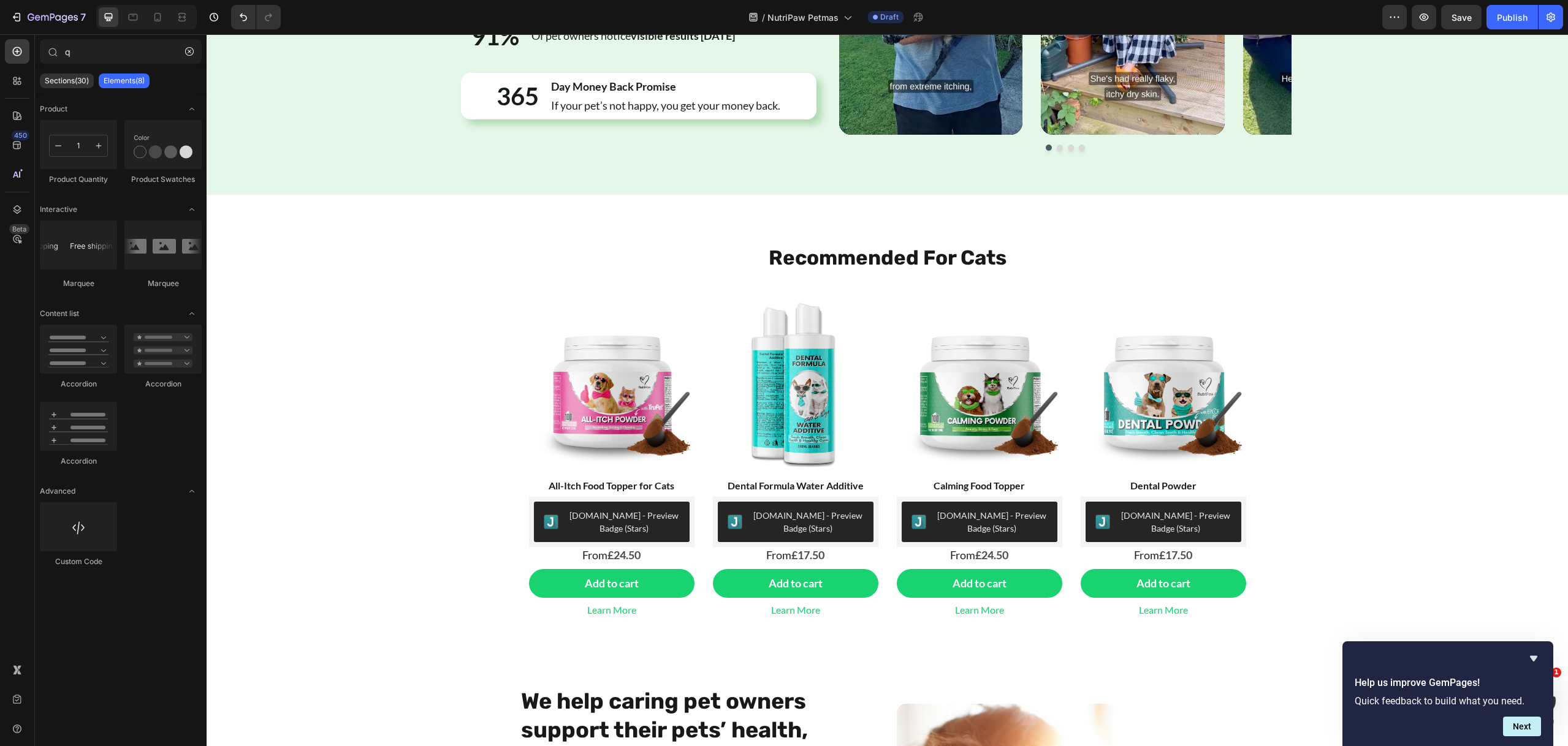
click at [363, 258] on div "Button Sticky Trusted By Over 1 Million Pet Owners Heading 94% Text Block Of pe…" at bounding box center [887, 224] width 1361 height 2994
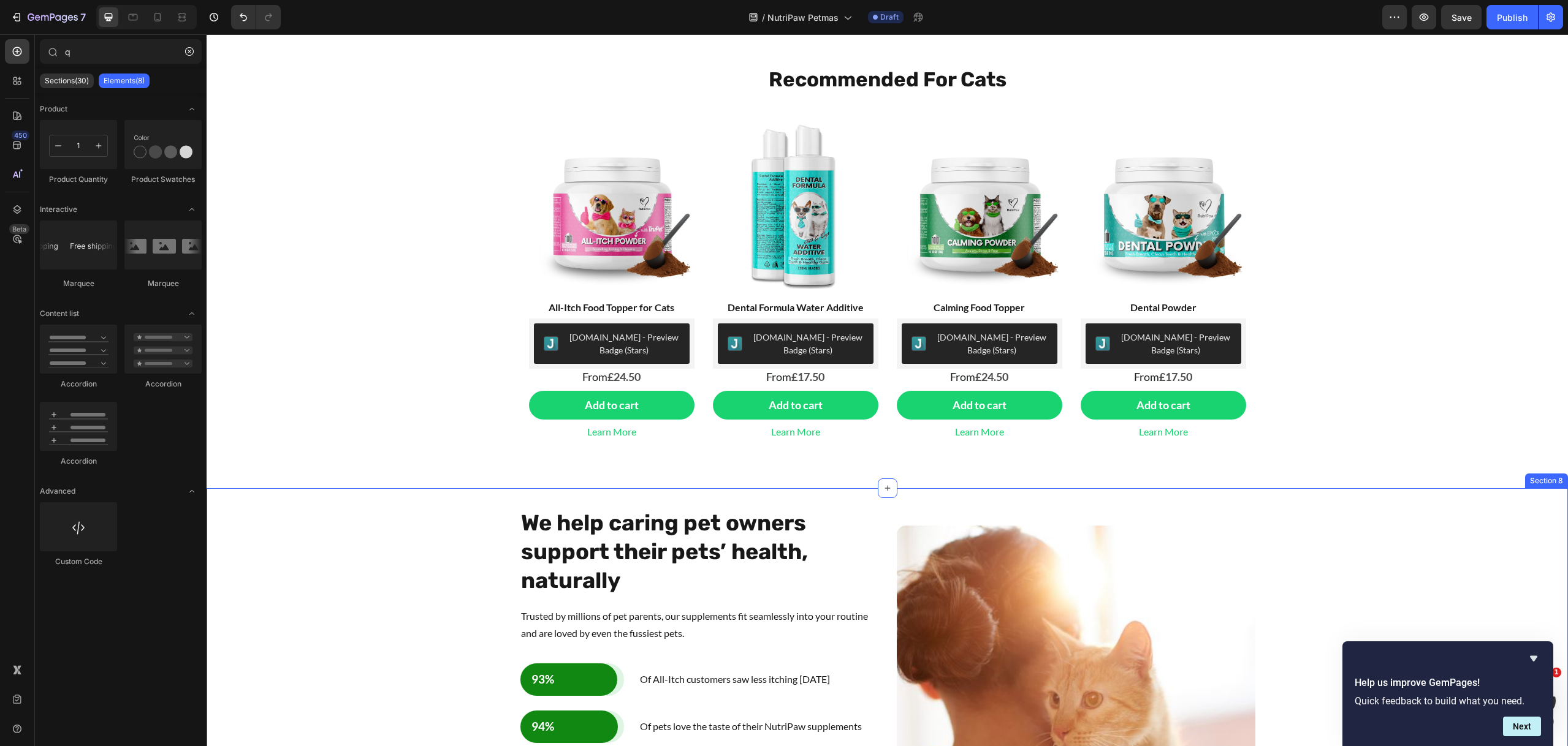
scroll to position [1563, 0]
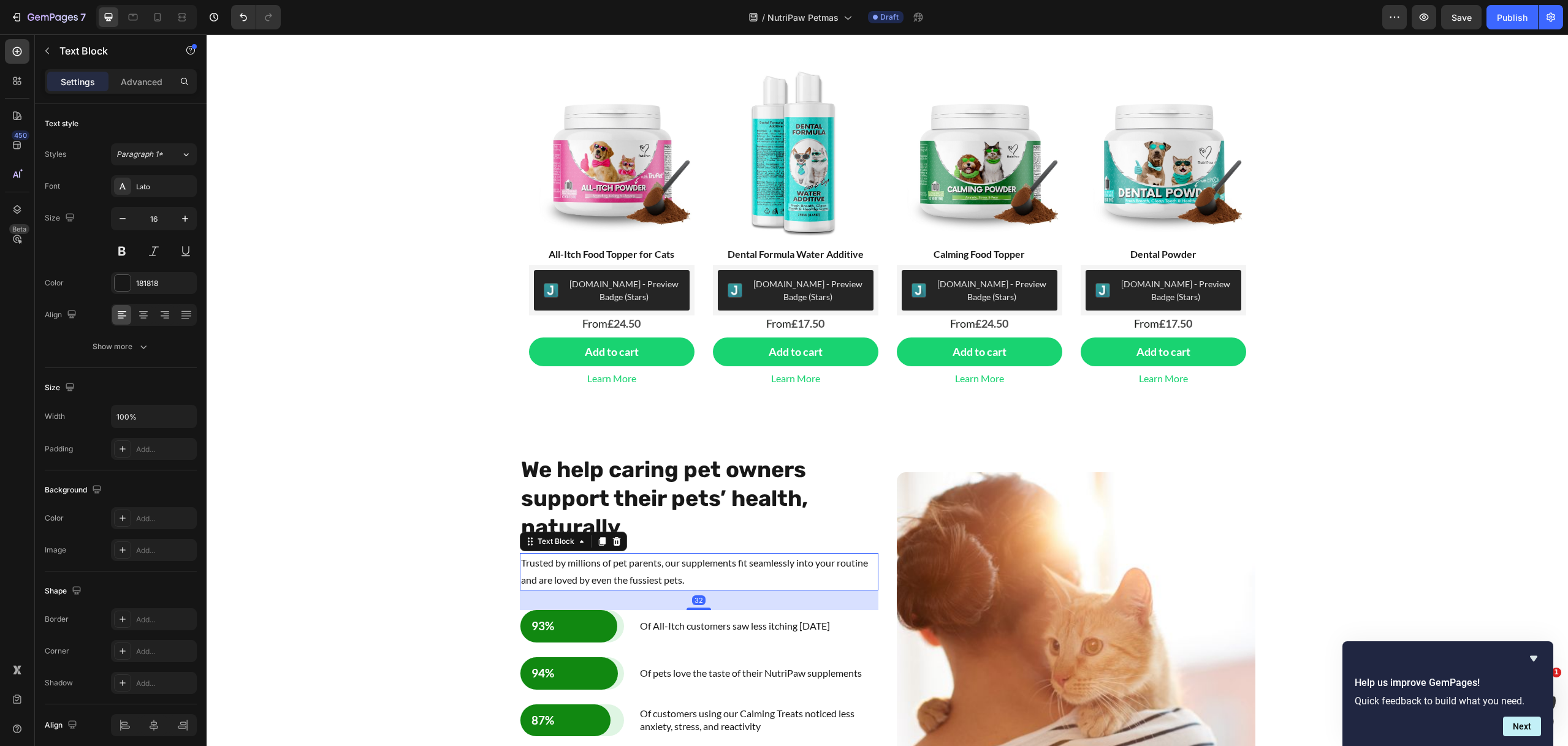
click at [553, 585] on span "Trusted by millions of pet parents, our supplements fit seamlessly into your ro…" at bounding box center [694, 572] width 347 height 30
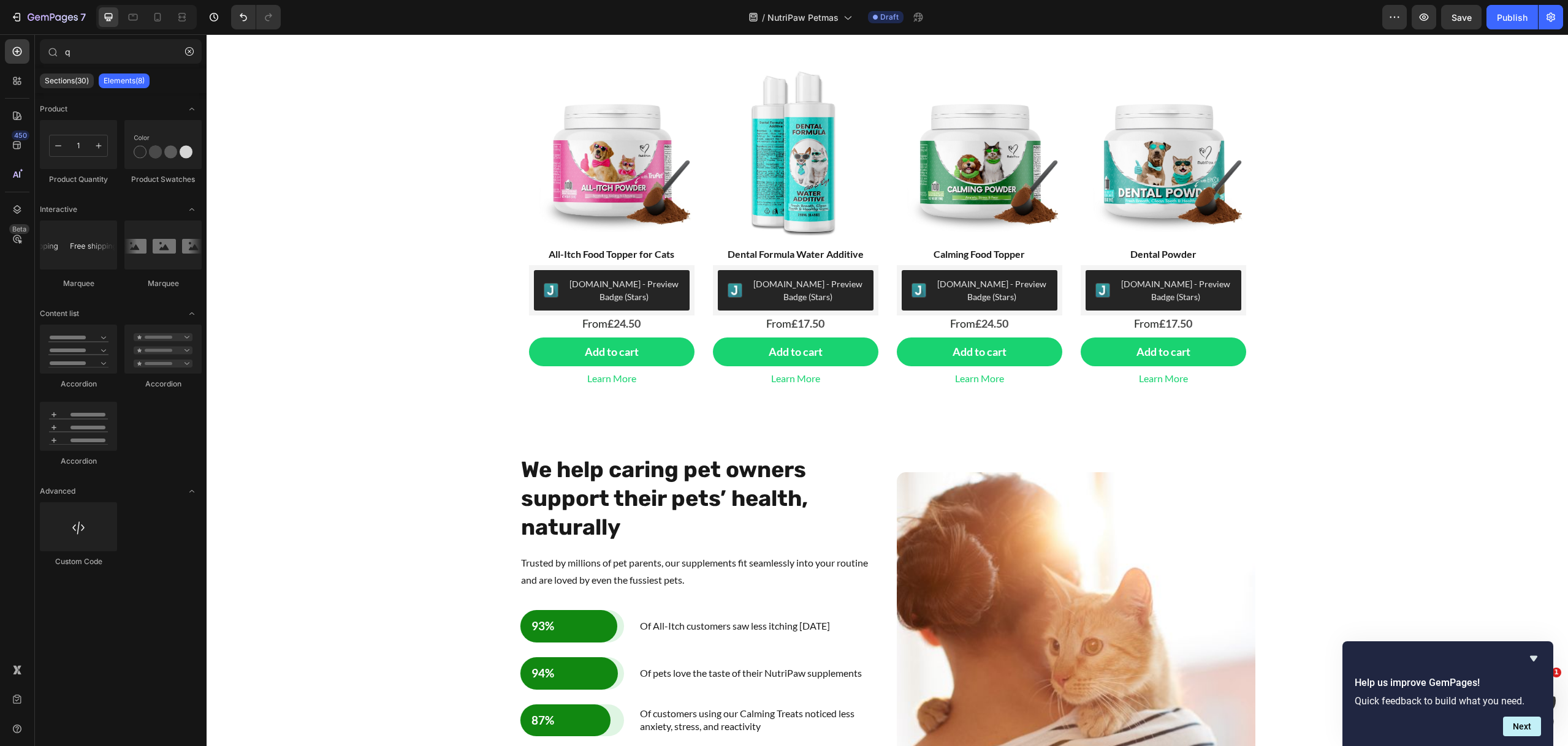
scroll to position [1307, 0]
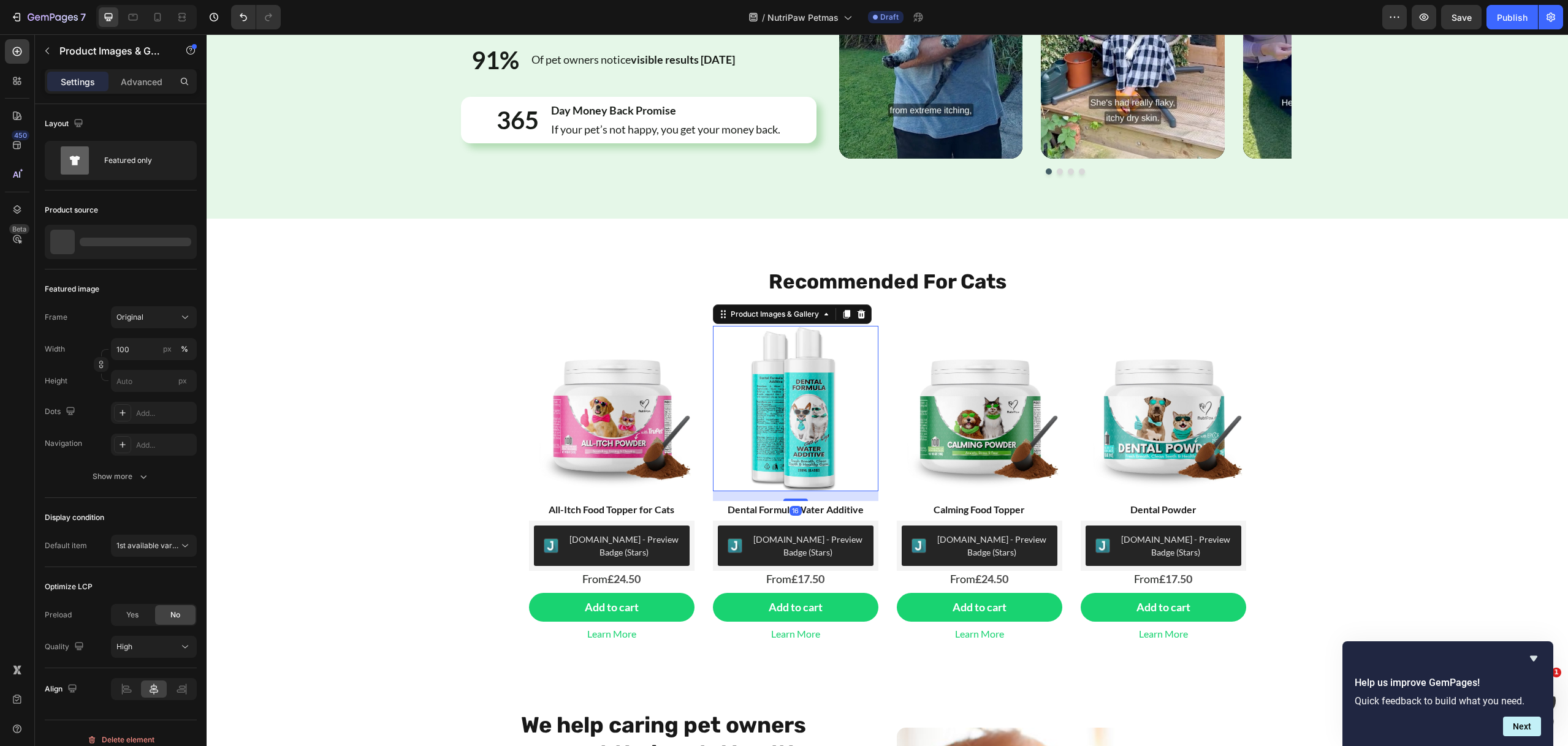
click at [759, 436] on img at bounding box center [795, 408] width 165 height 165
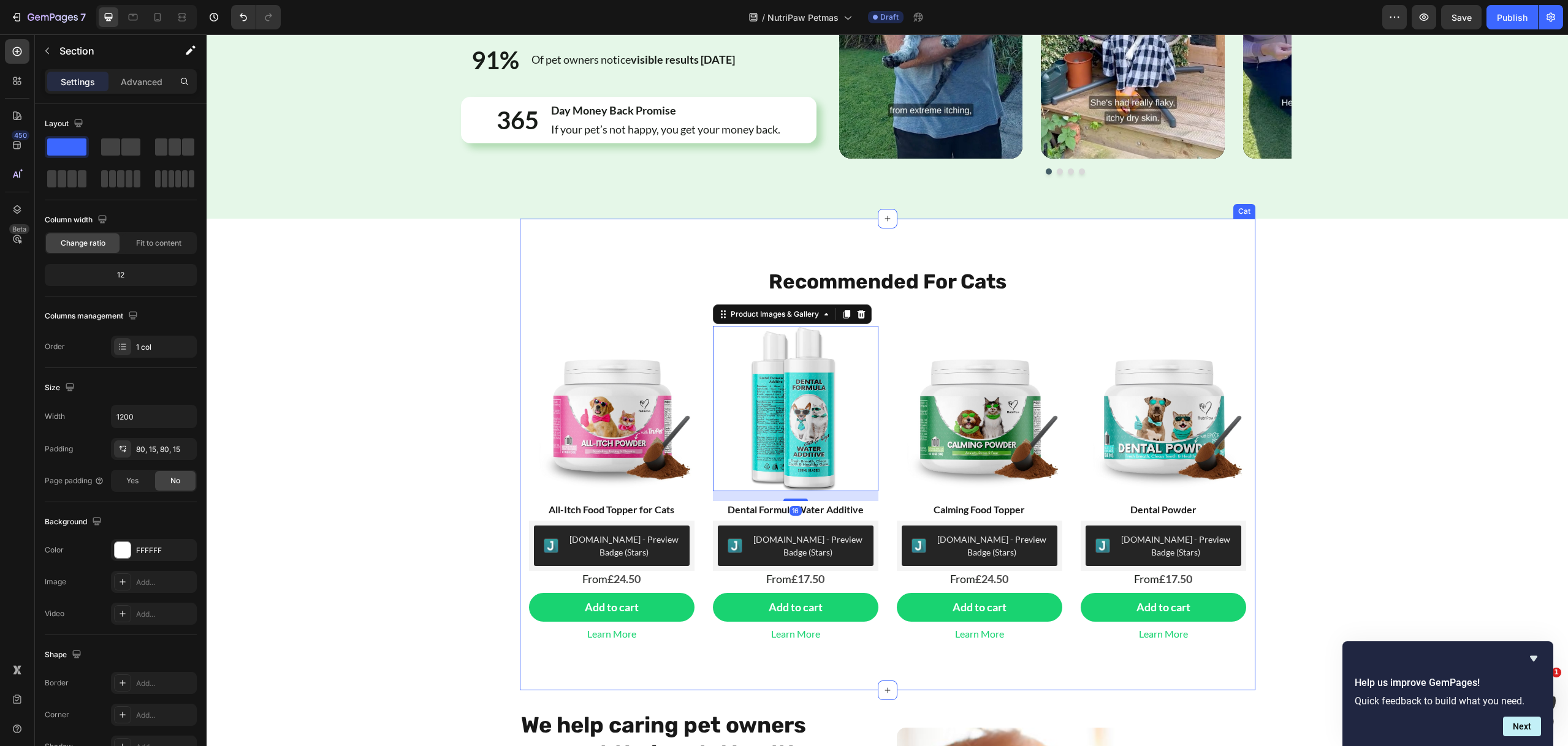
click at [703, 256] on div "Recommended For Cats Heading Row Product Images & Gallery All-Itch Food Topper …" at bounding box center [887, 454] width 735 height 472
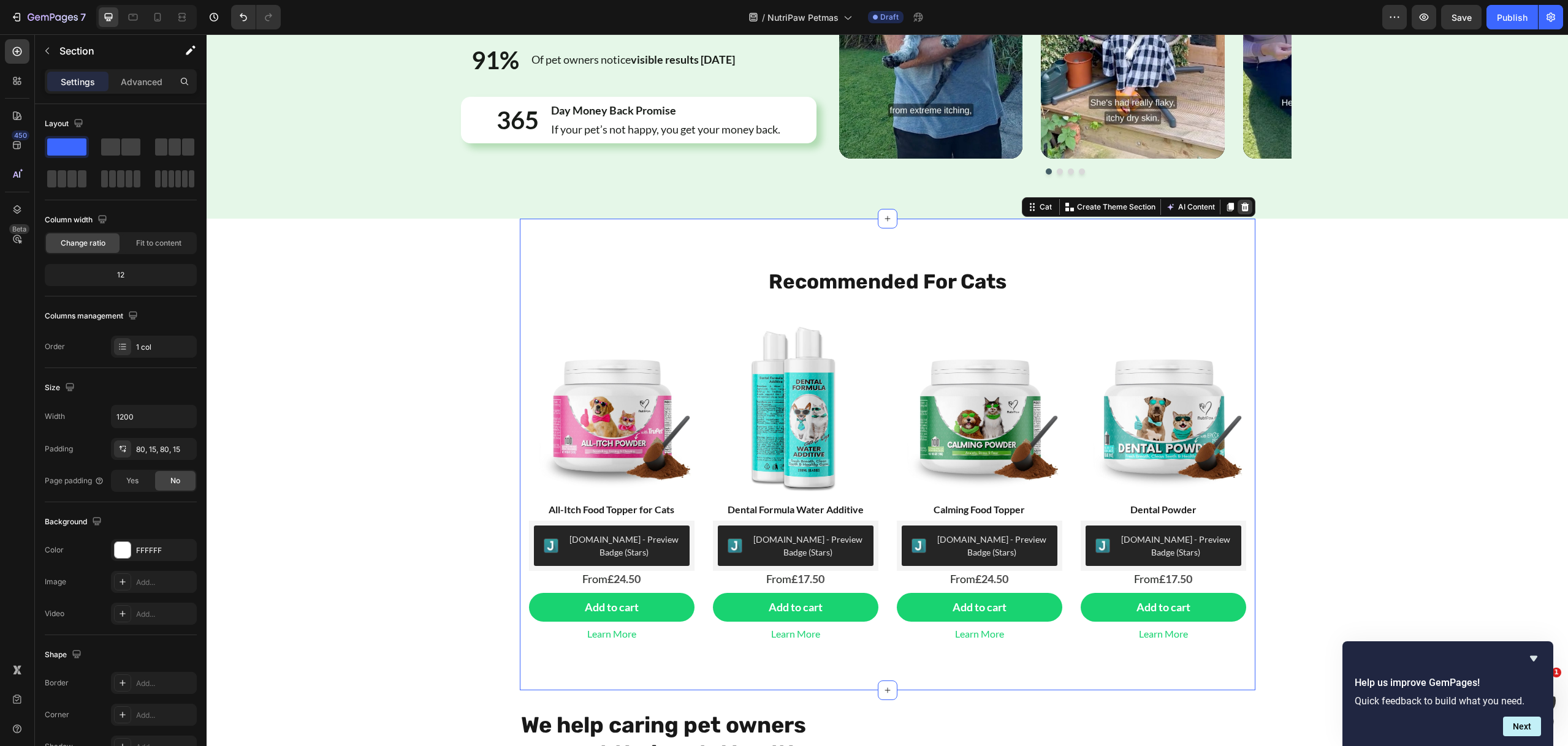
click at [1240, 206] on icon at bounding box center [1245, 206] width 10 height 10
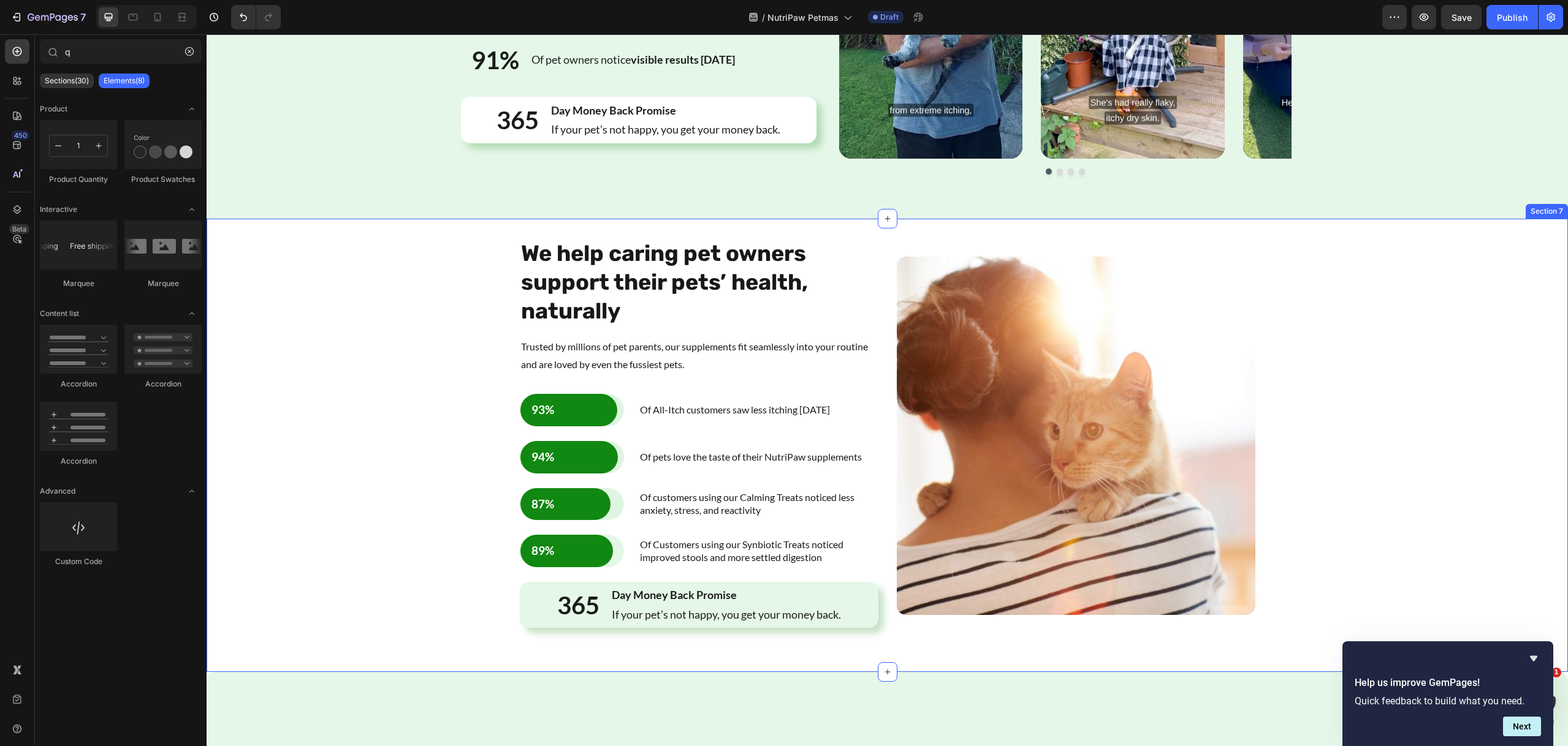
click at [1336, 313] on div "We help caring pet owners support their pets’ health, naturally Heading Trusted…" at bounding box center [886, 445] width 1342 height 414
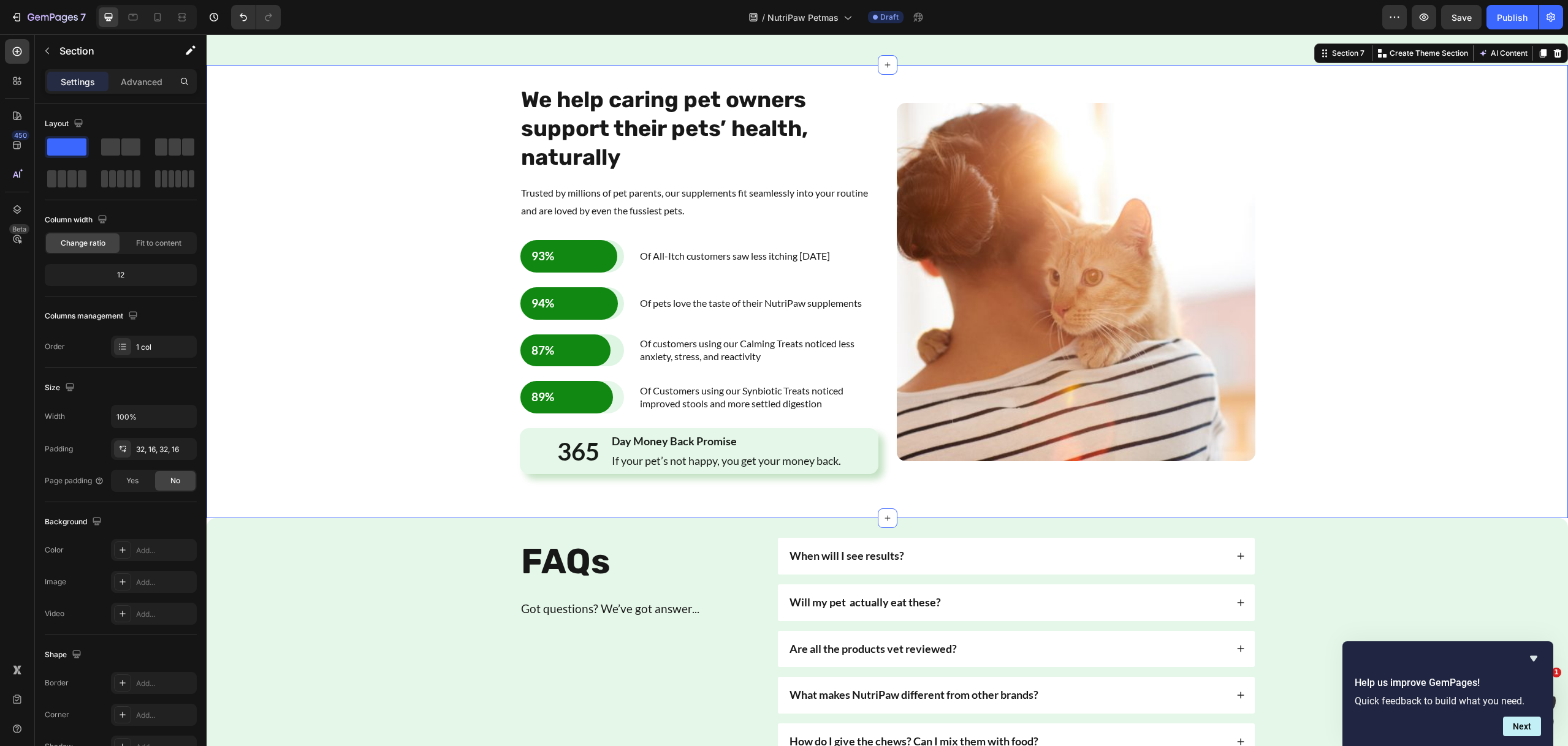
scroll to position [1451, 0]
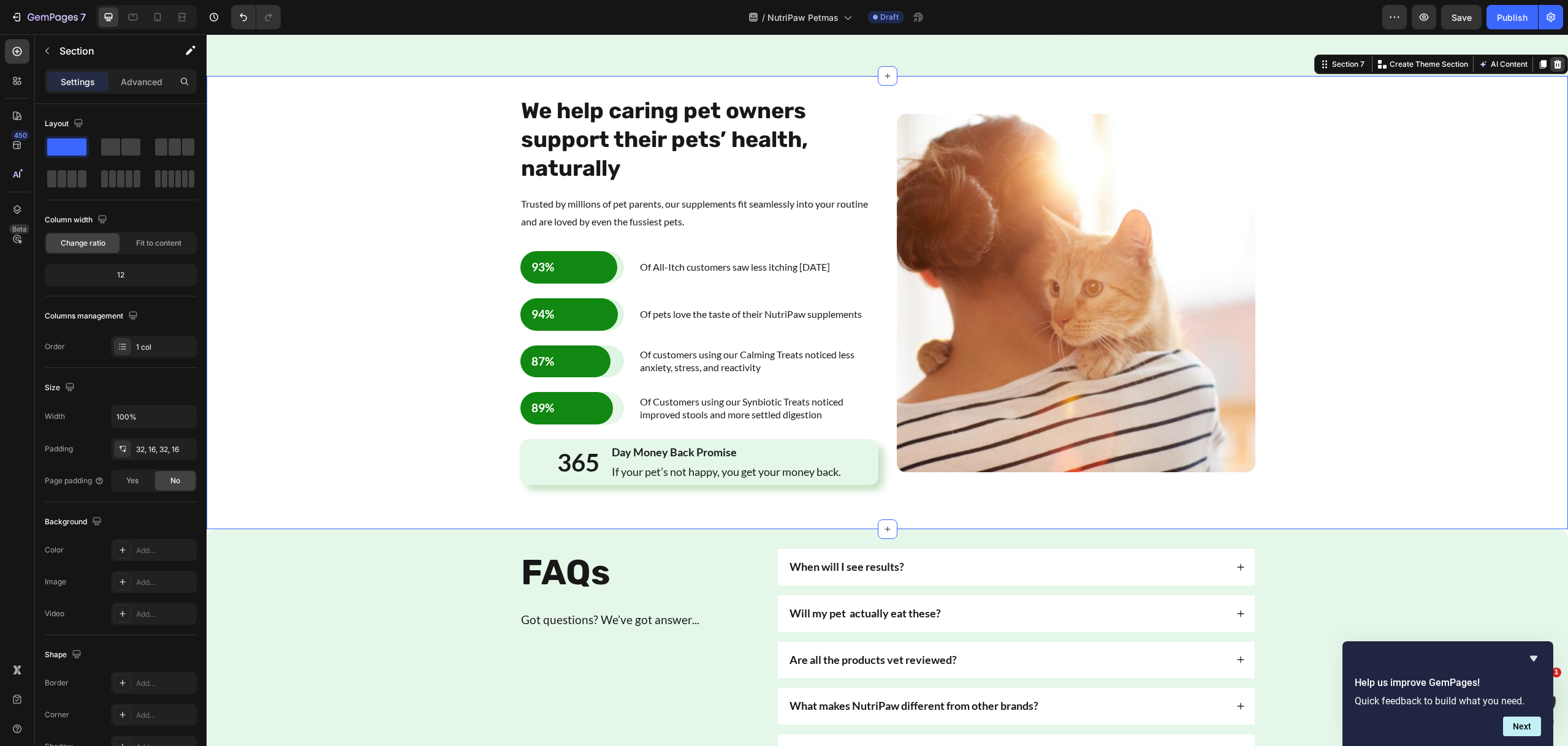
click at [1552, 69] on icon at bounding box center [1557, 64] width 10 height 10
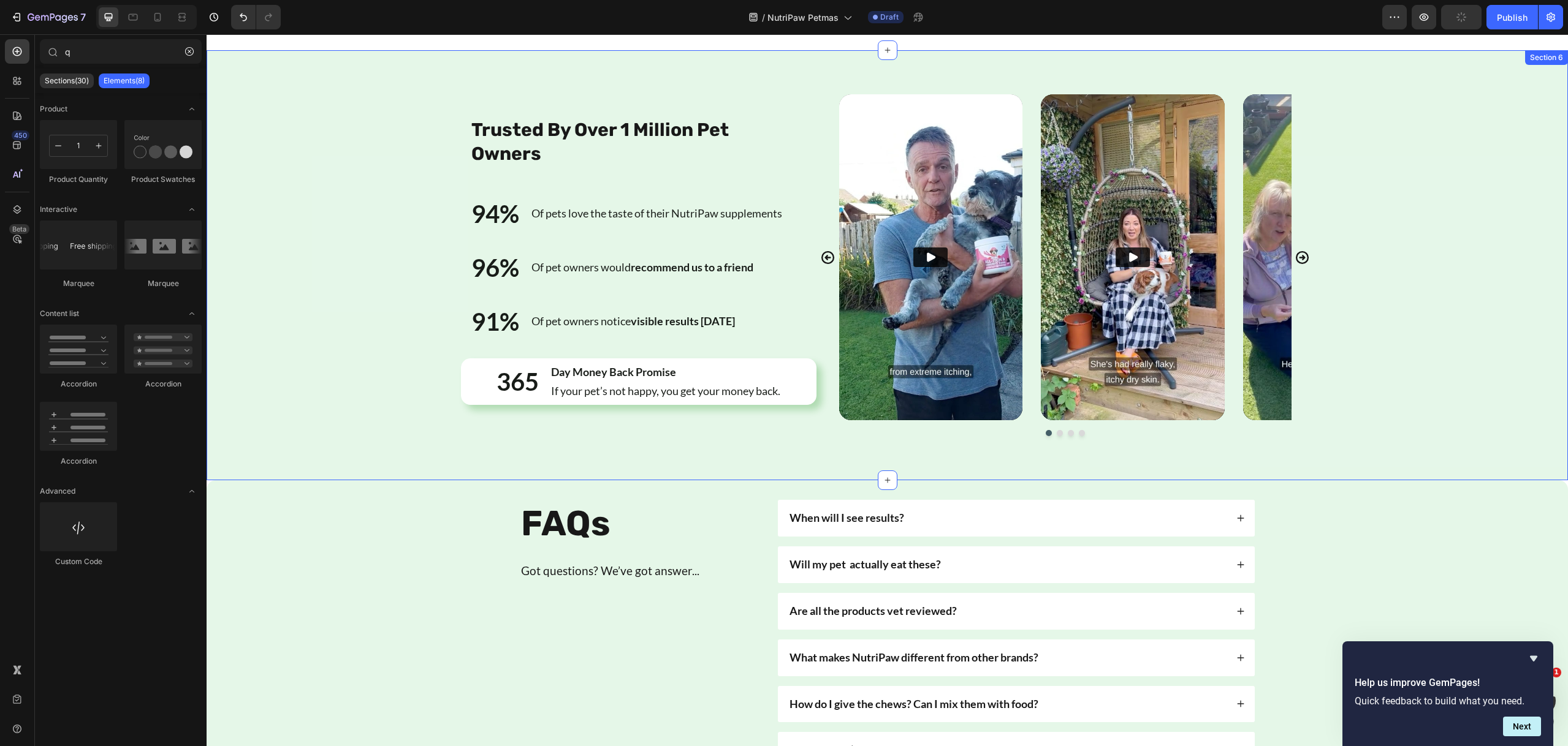
scroll to position [1098, 0]
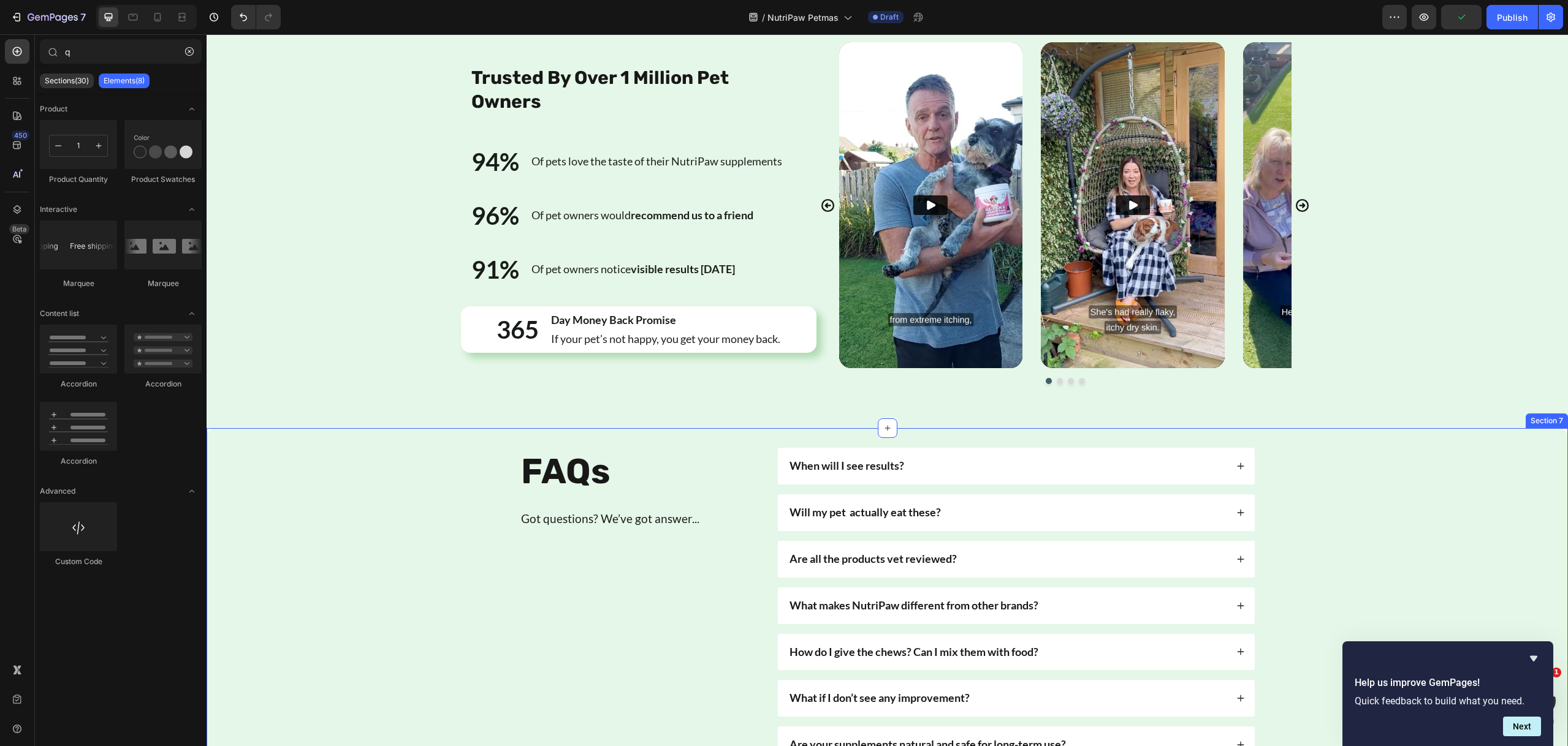
click at [1485, 461] on div "FAQs Heading Got questions? We’ve got answer... Text Block When will I see resu…" at bounding box center [886, 662] width 1342 height 429
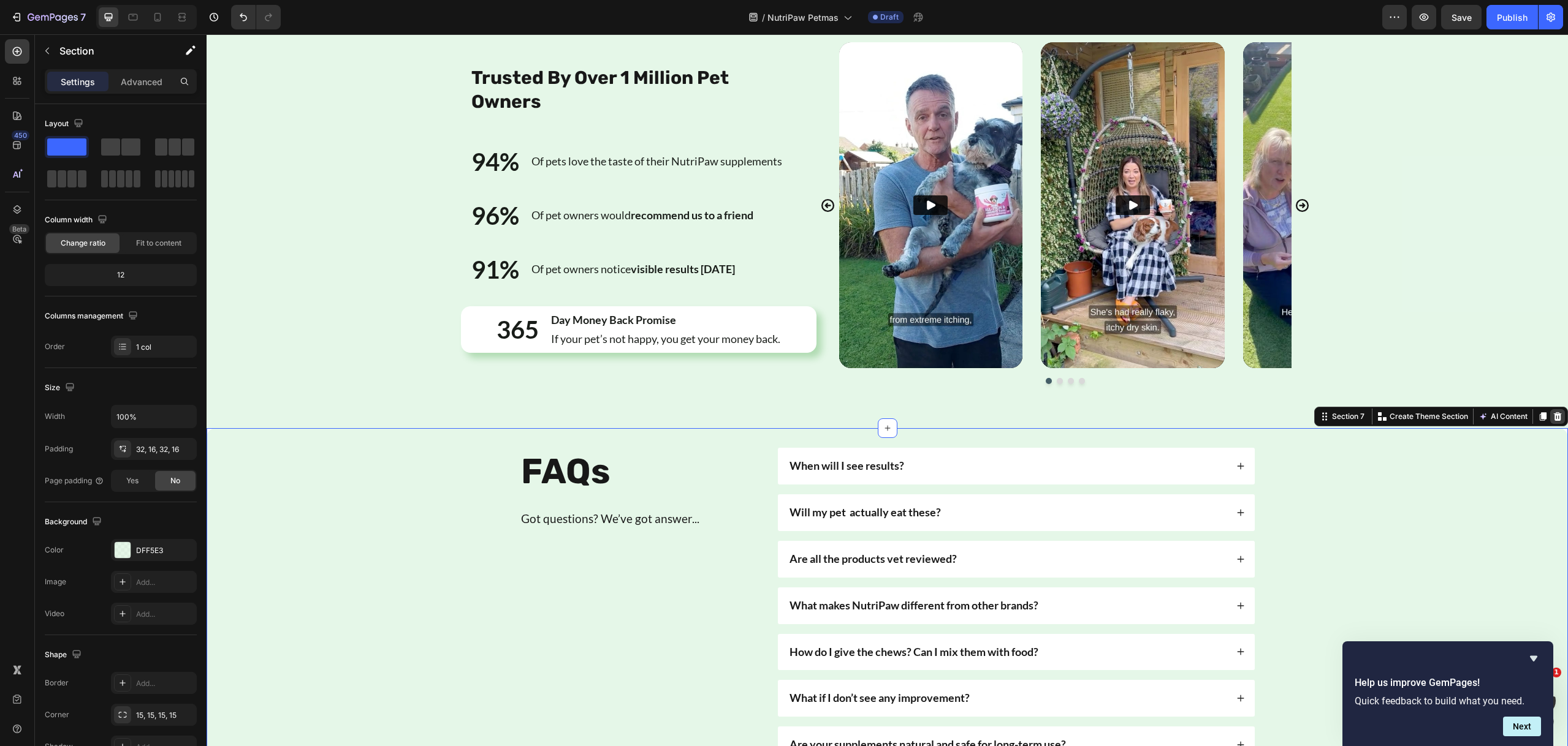
click at [1554, 417] on icon at bounding box center [1558, 416] width 8 height 9
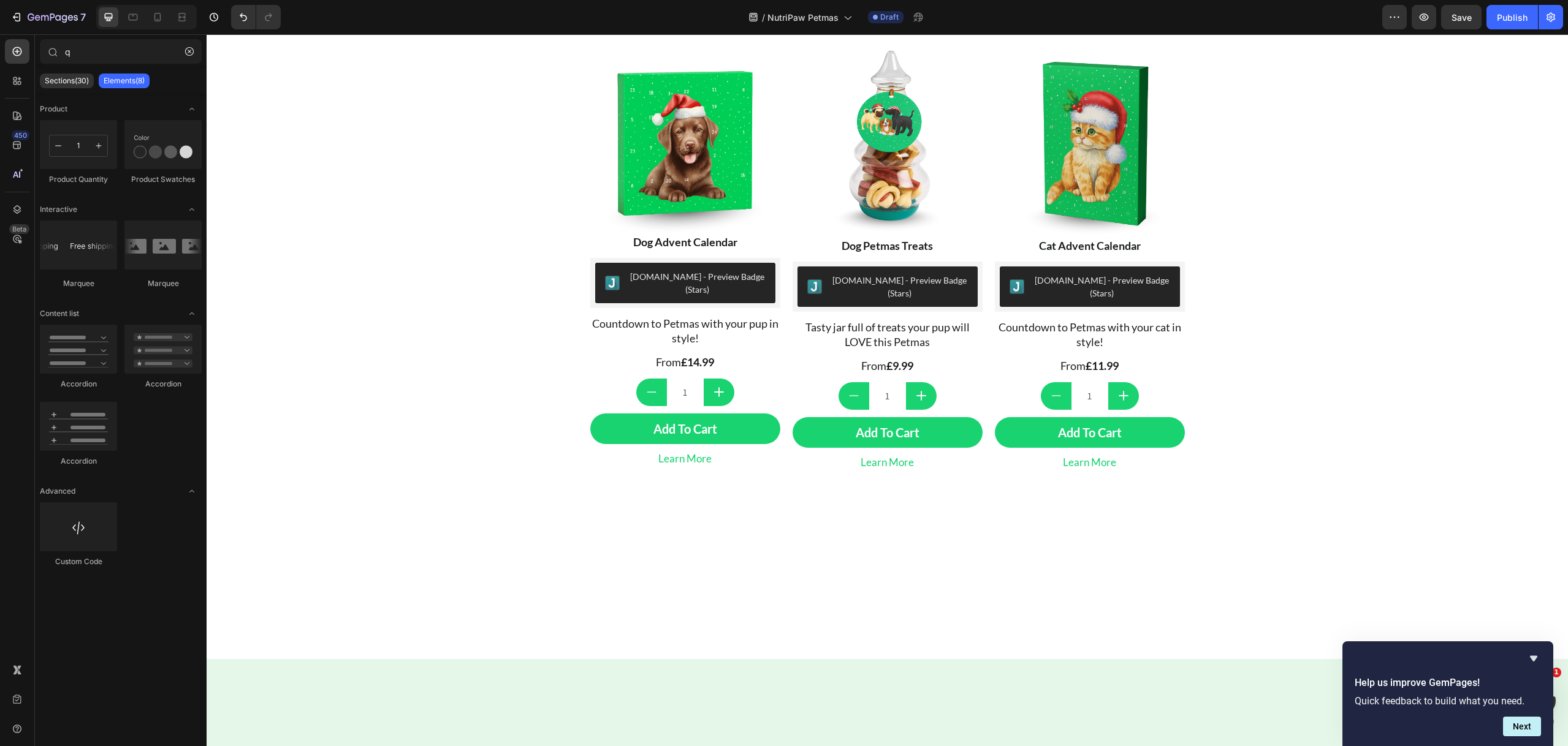
scroll to position [152, 0]
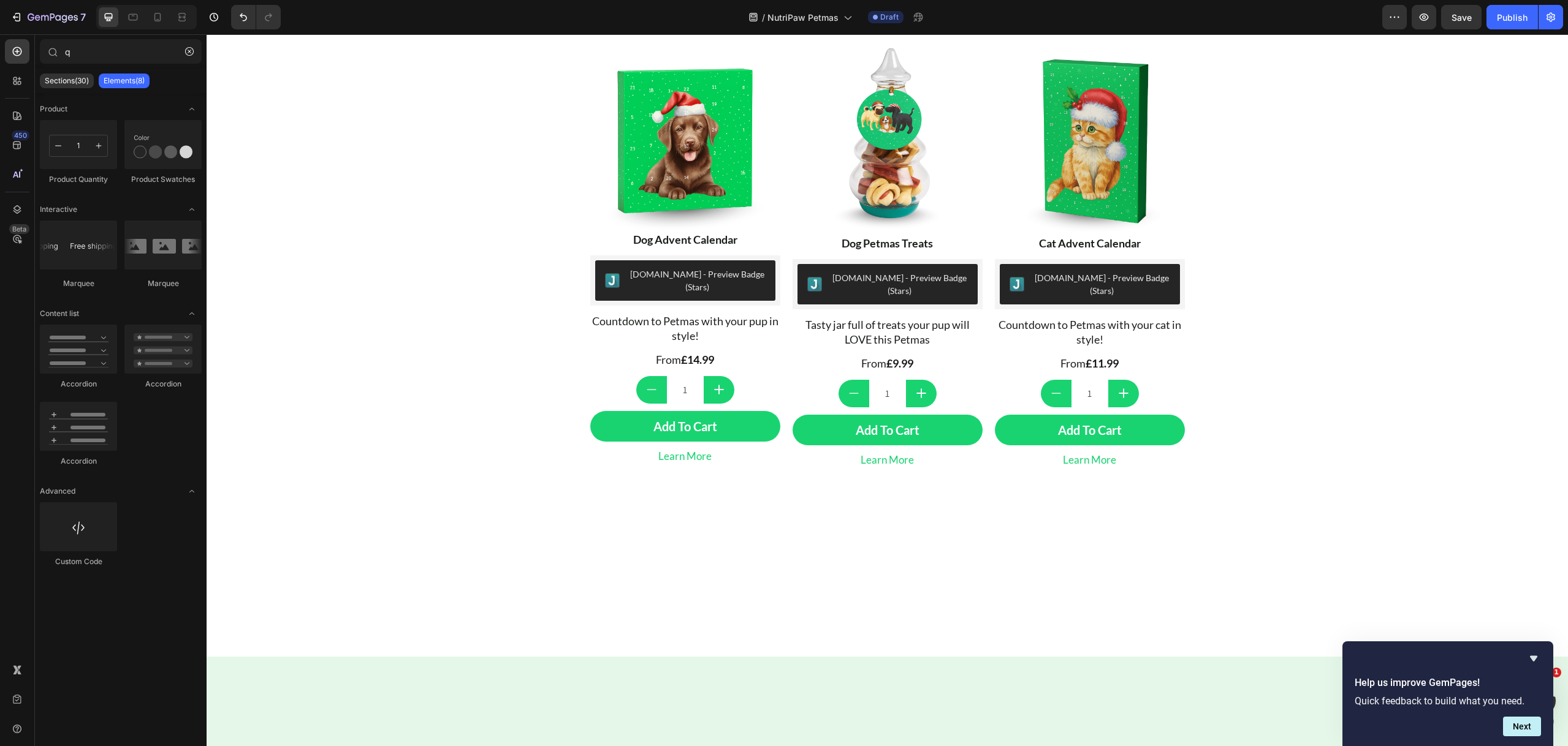
click at [1342, 367] on div "Button Sticky Home Text block Icon Petmas Text block Row Image Row Row Image Dr…" at bounding box center [887, 565] width 1361 height 1315
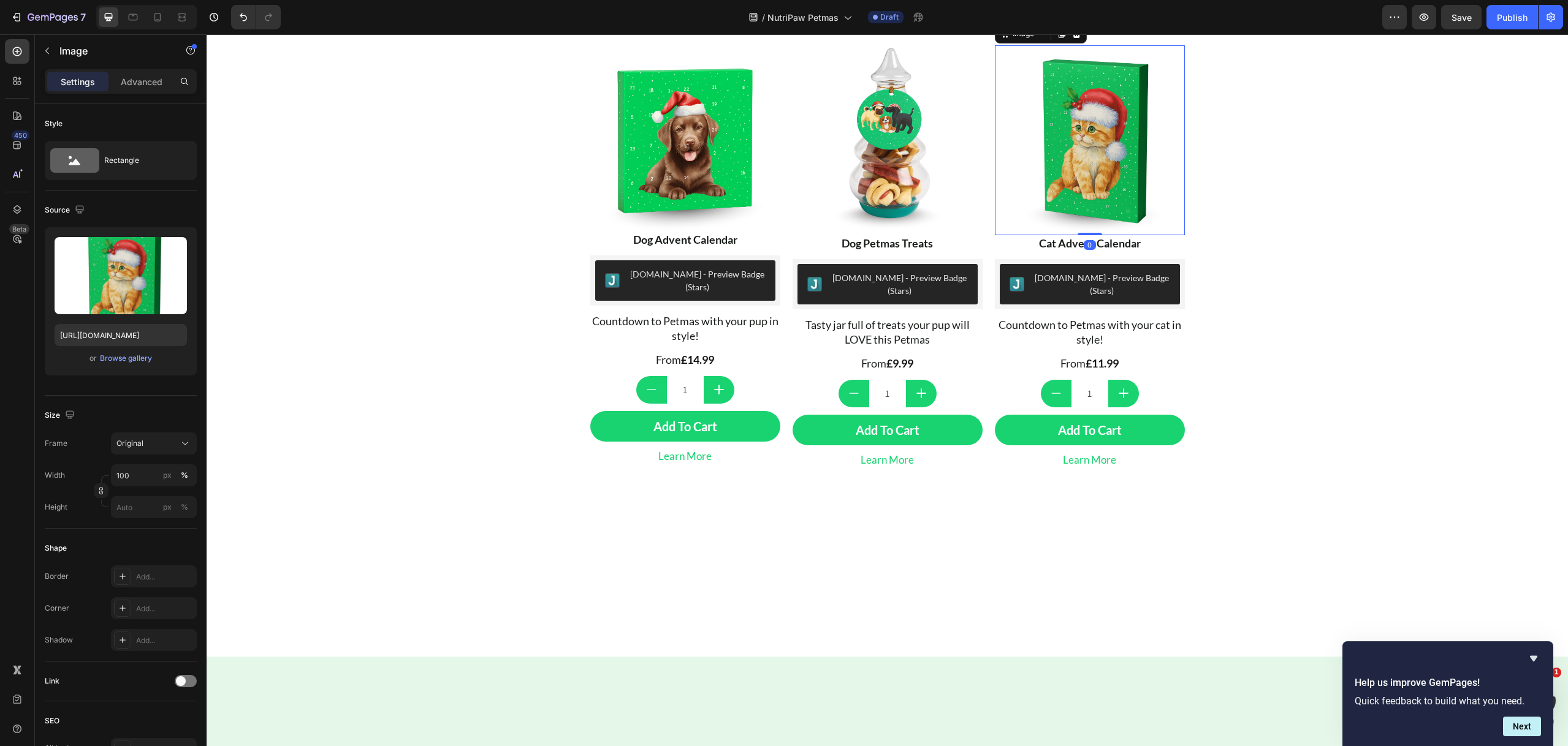
click at [1002, 235] on img at bounding box center [1089, 140] width 190 height 190
click at [957, 328] on div "Image Dog Advent Calendar Text Block Judge.me - Preview Badge (Stars) Judge.me …" at bounding box center [887, 278] width 613 height 503
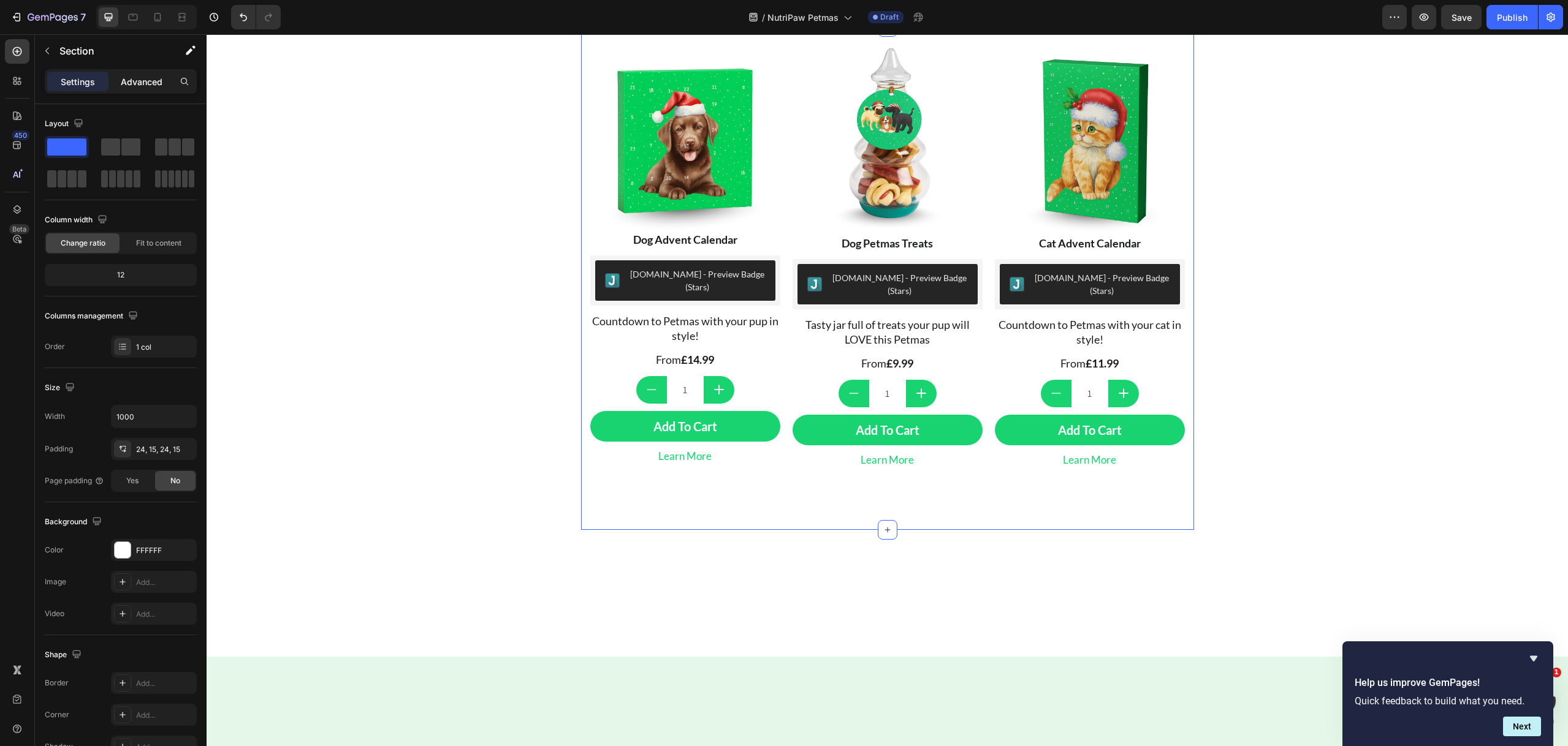
click at [134, 88] on p "Advanced" at bounding box center [141, 81] width 41 height 13
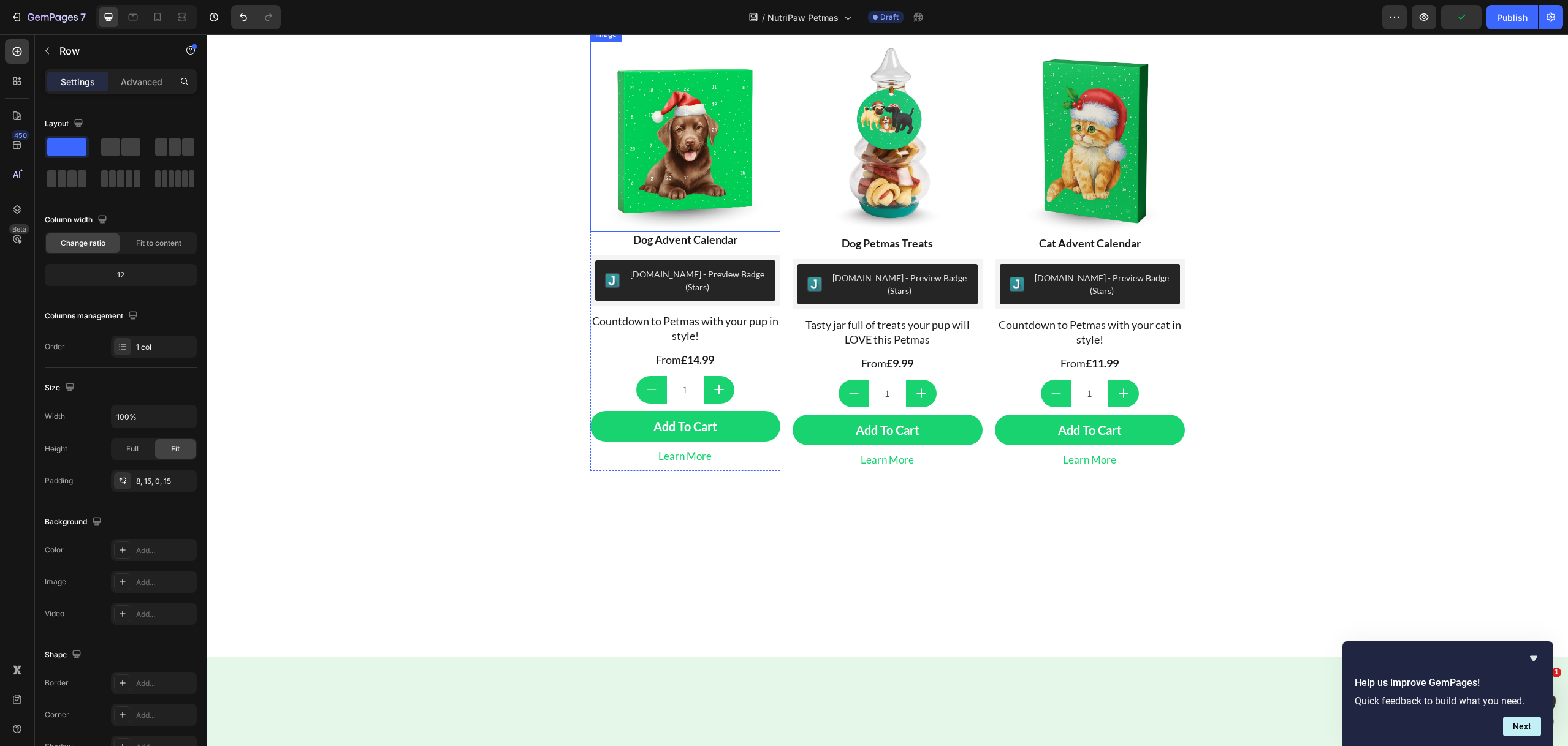
click at [635, 231] on img at bounding box center [685, 136] width 190 height 190
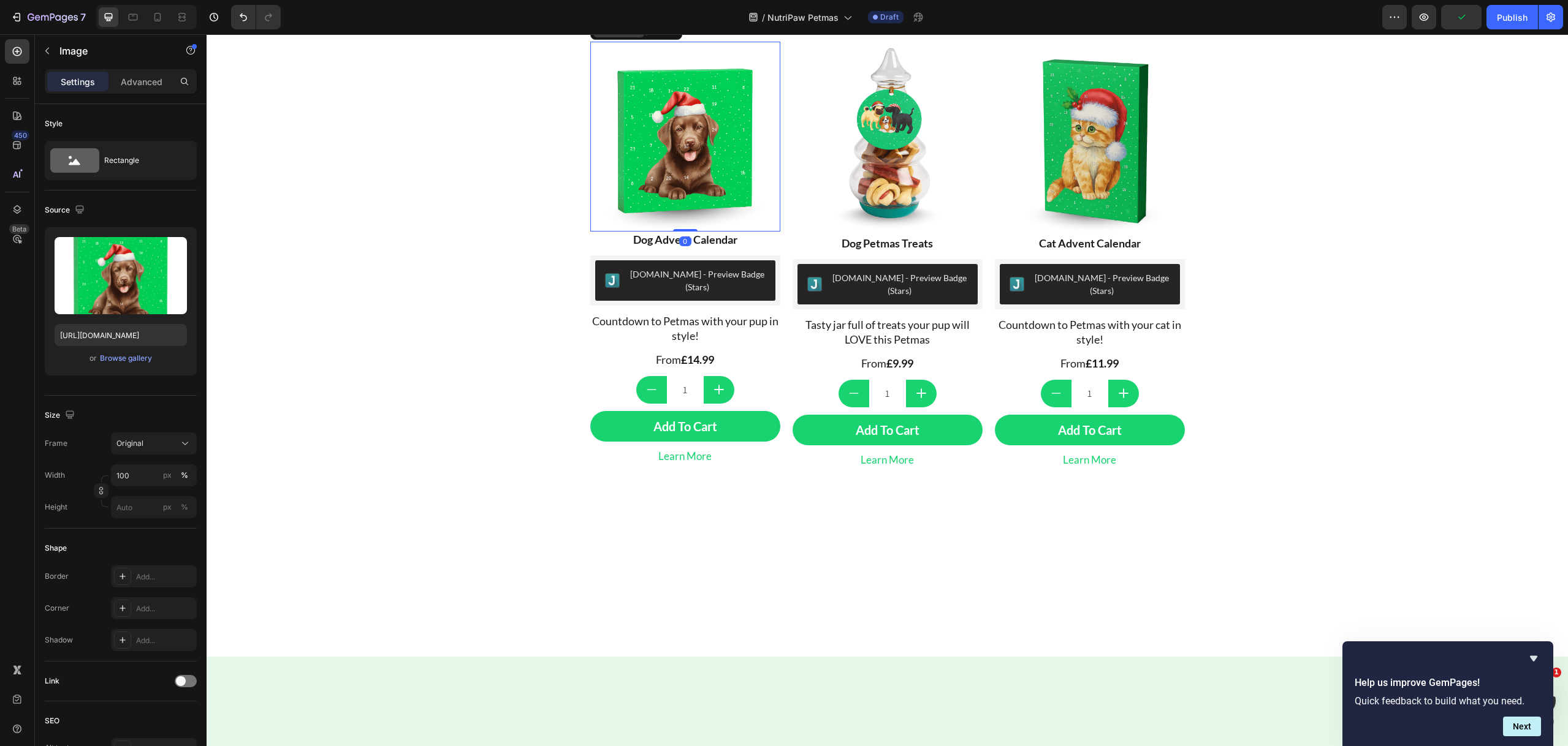
click at [606, 35] on div "Image" at bounding box center [619, 30] width 27 height 11
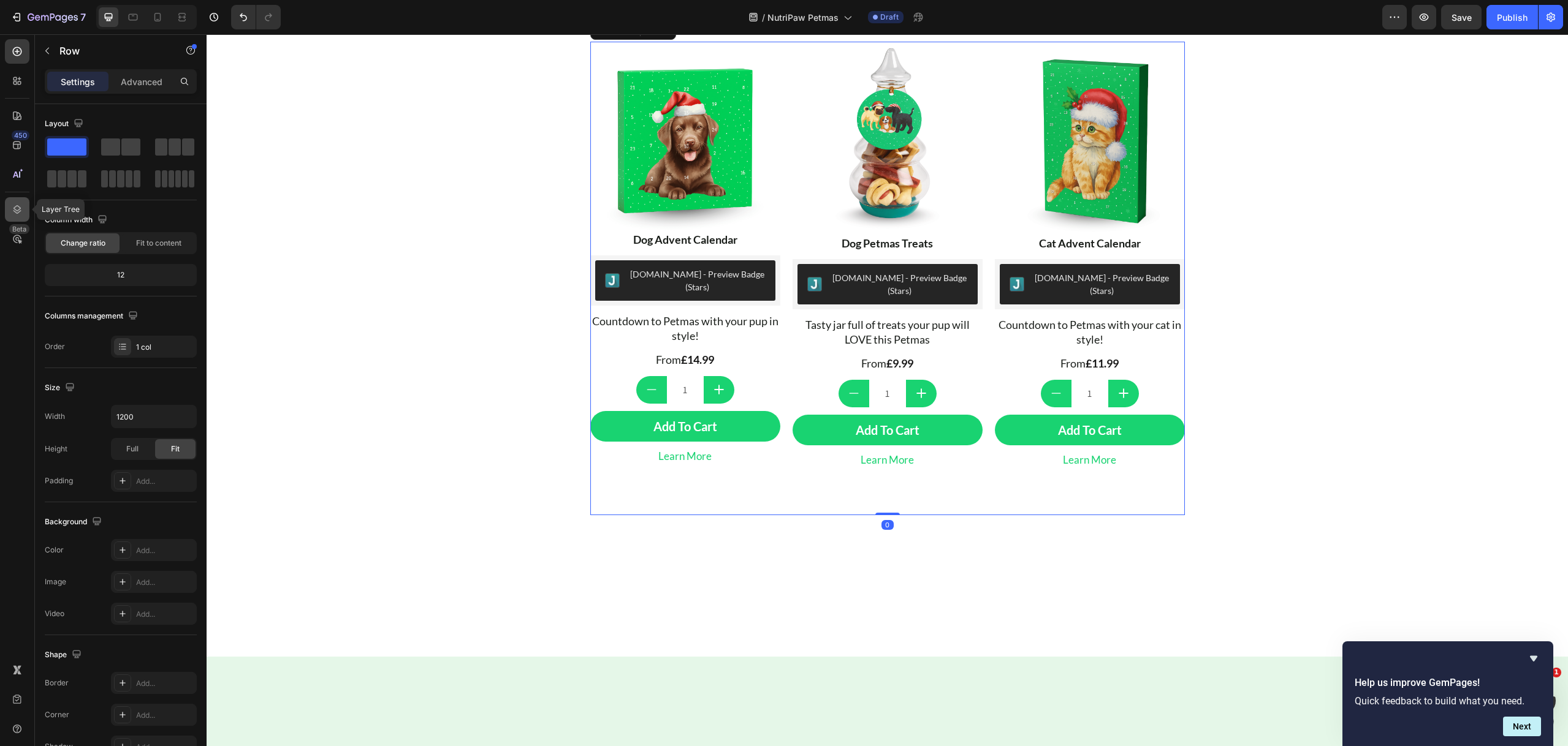
click at [13, 207] on icon at bounding box center [17, 209] width 8 height 9
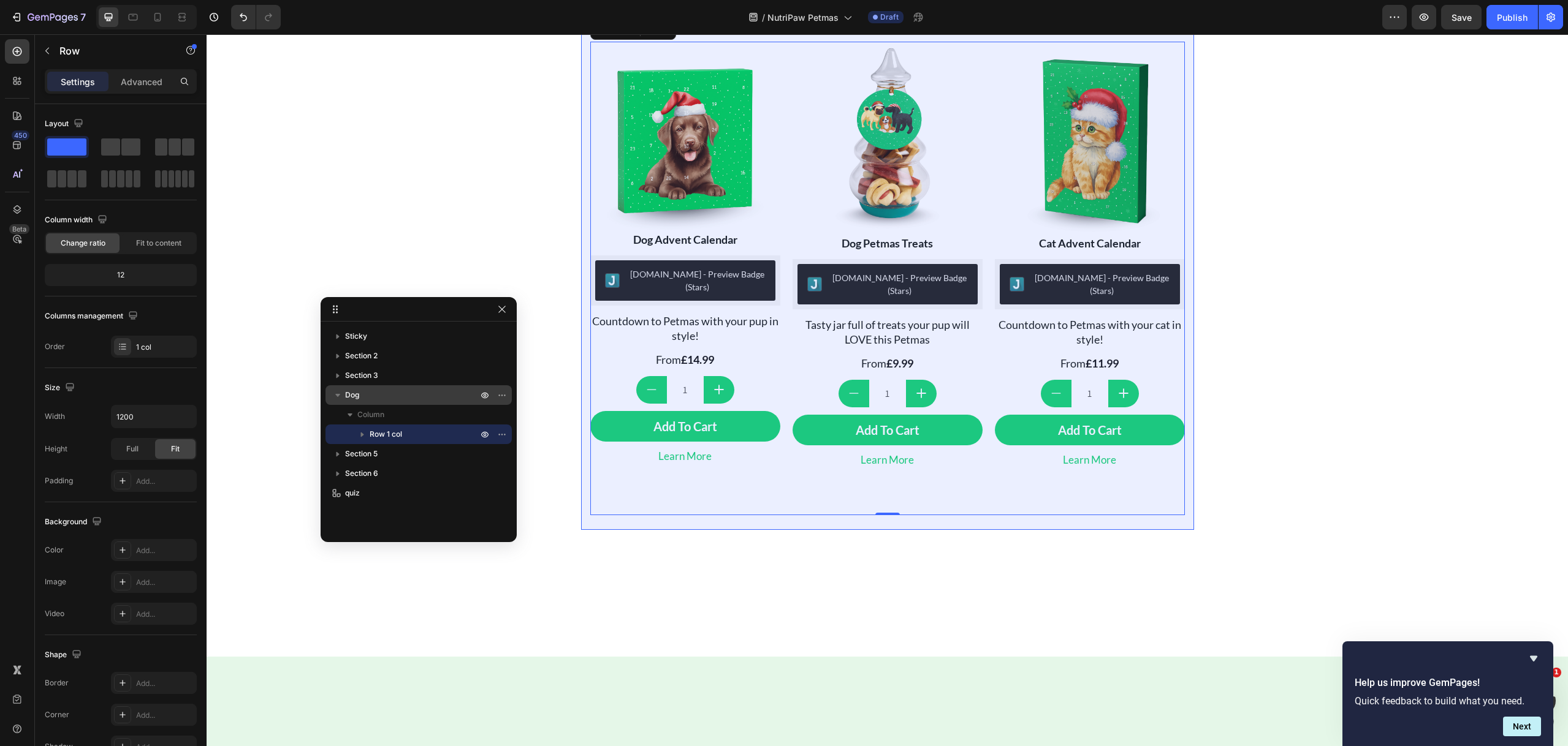
click at [377, 392] on p "Dog" at bounding box center [412, 395] width 135 height 13
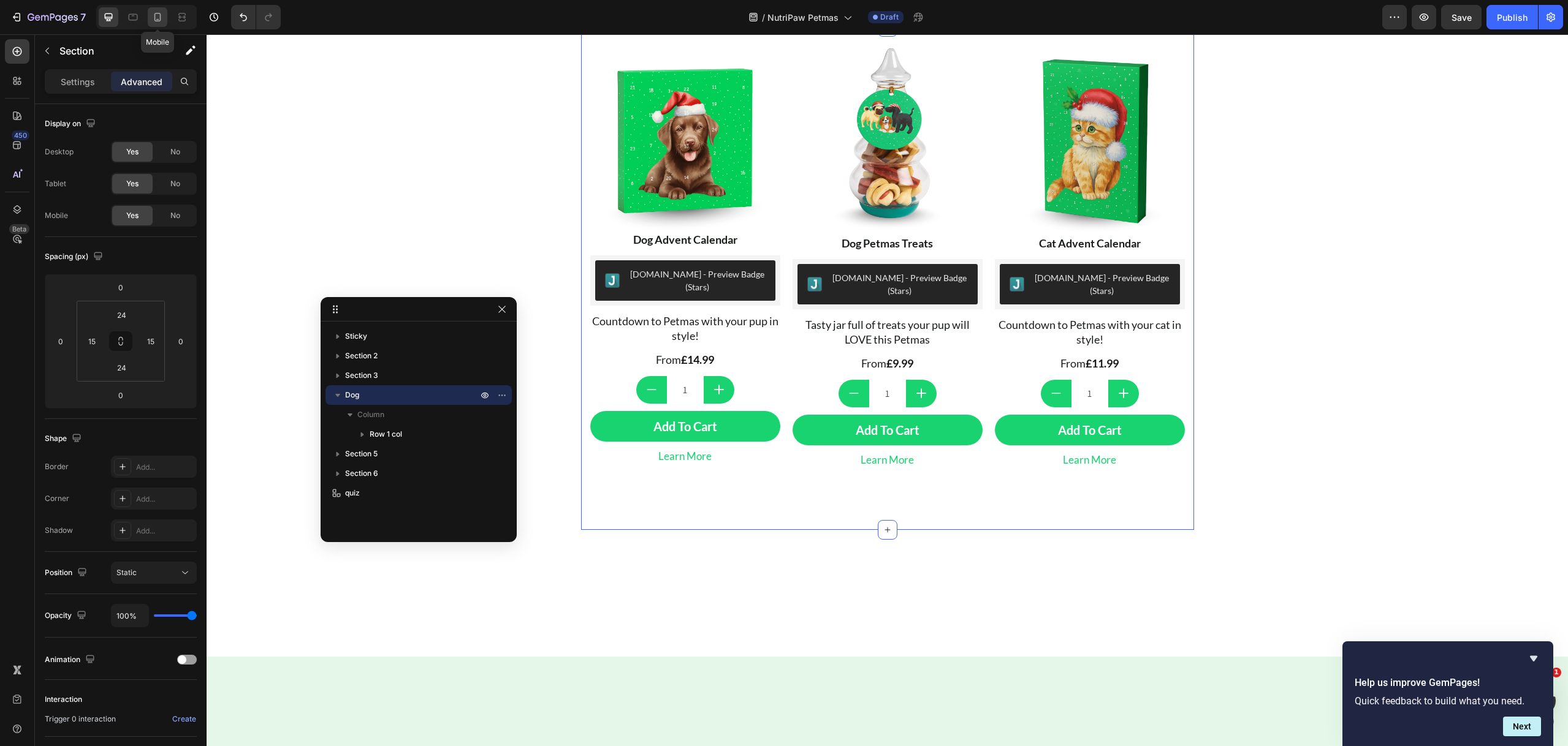
click at [156, 15] on icon at bounding box center [157, 17] width 13 height 13
type input "32"
type input "8"
type input "0"
type input "8"
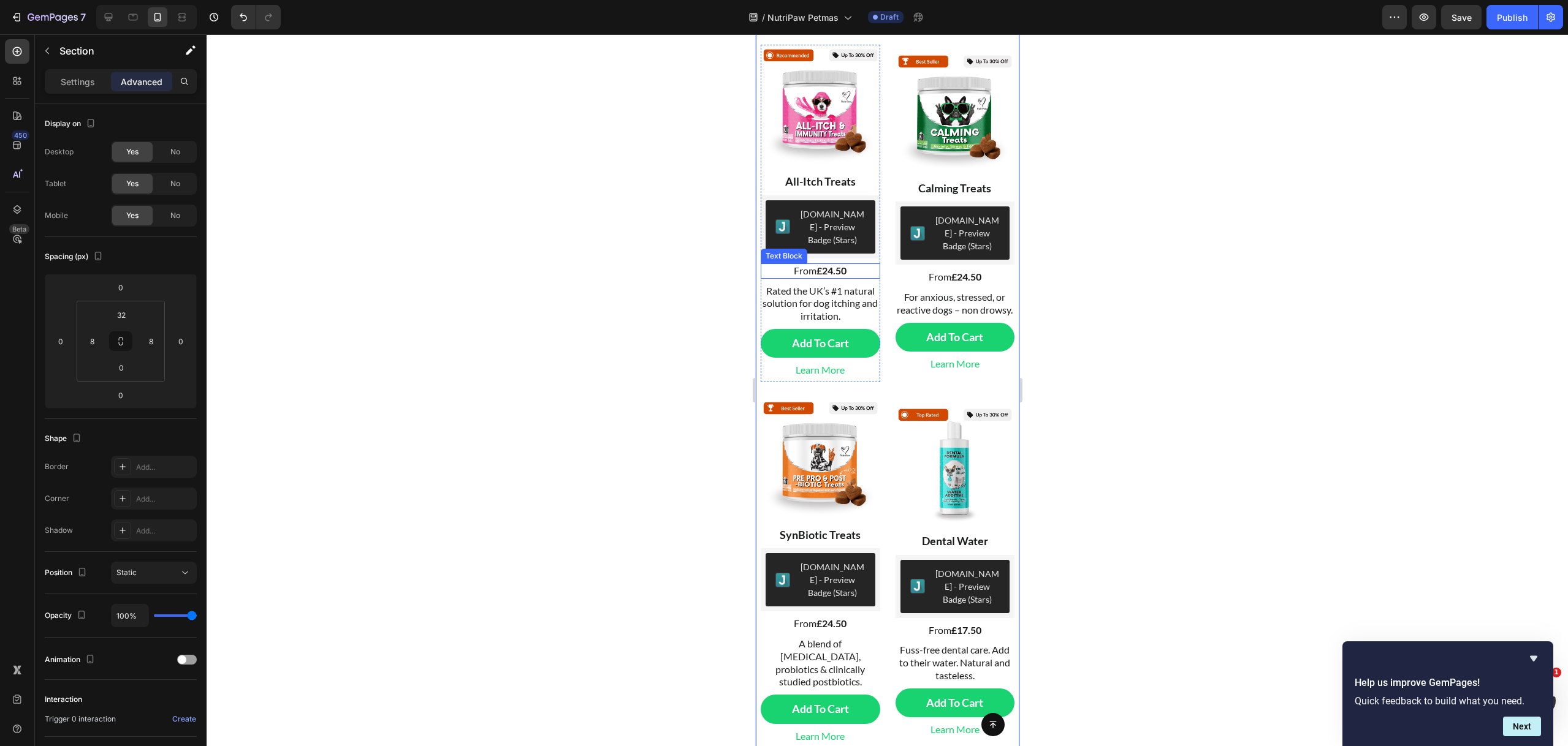
scroll to position [336, 0]
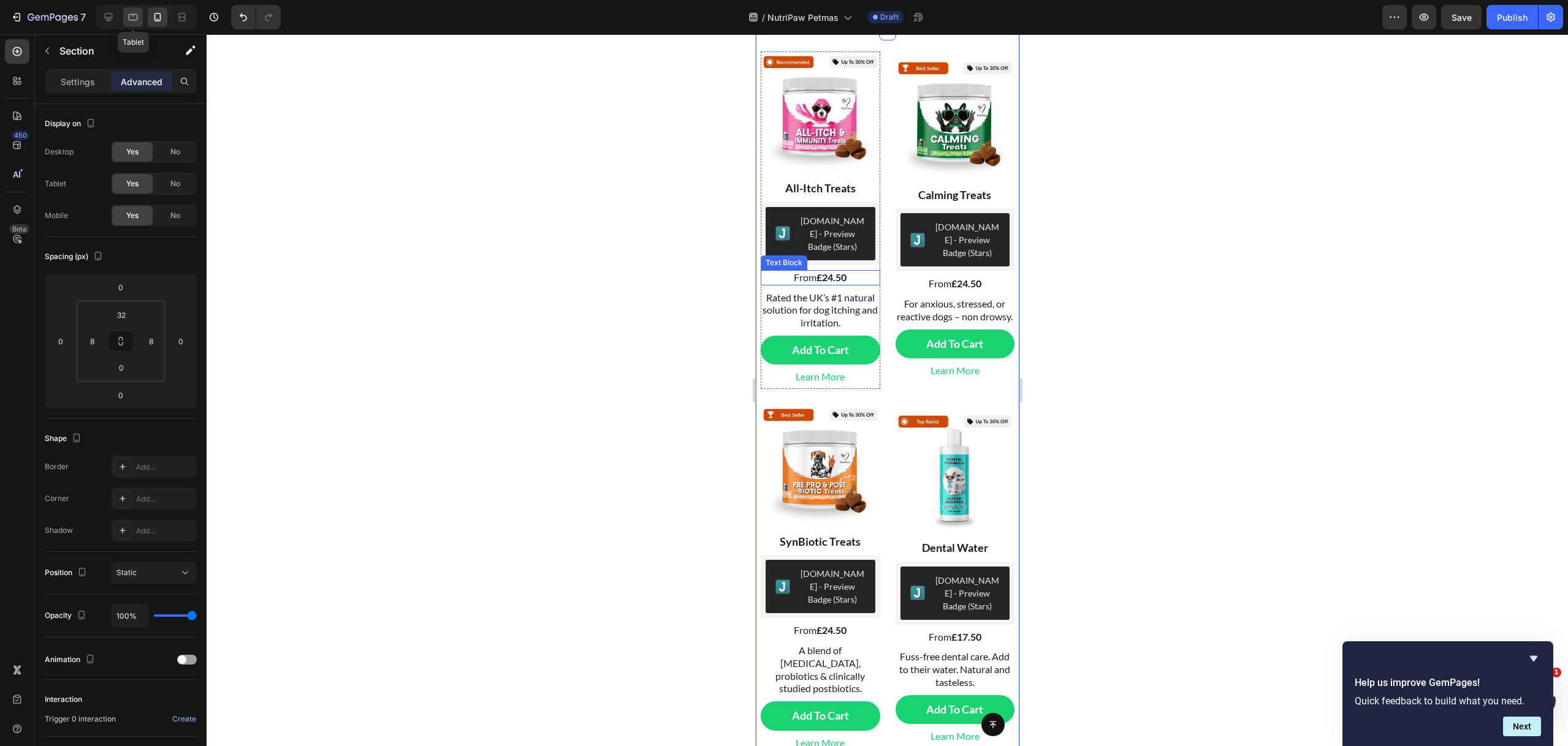
click at [135, 18] on icon at bounding box center [133, 17] width 13 height 13
type input "24"
type input "15"
type input "24"
type input "15"
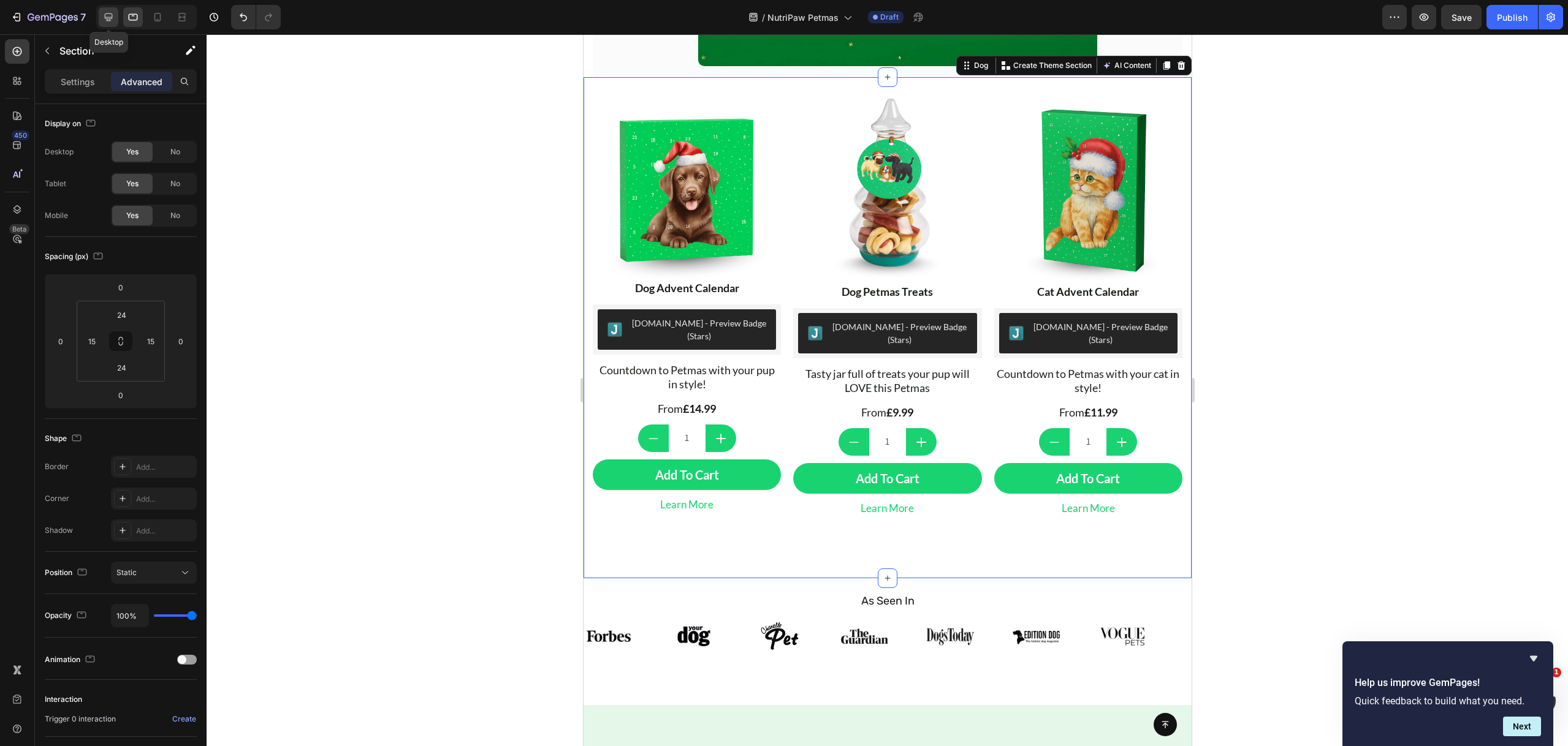
click at [112, 16] on icon at bounding box center [109, 17] width 8 height 8
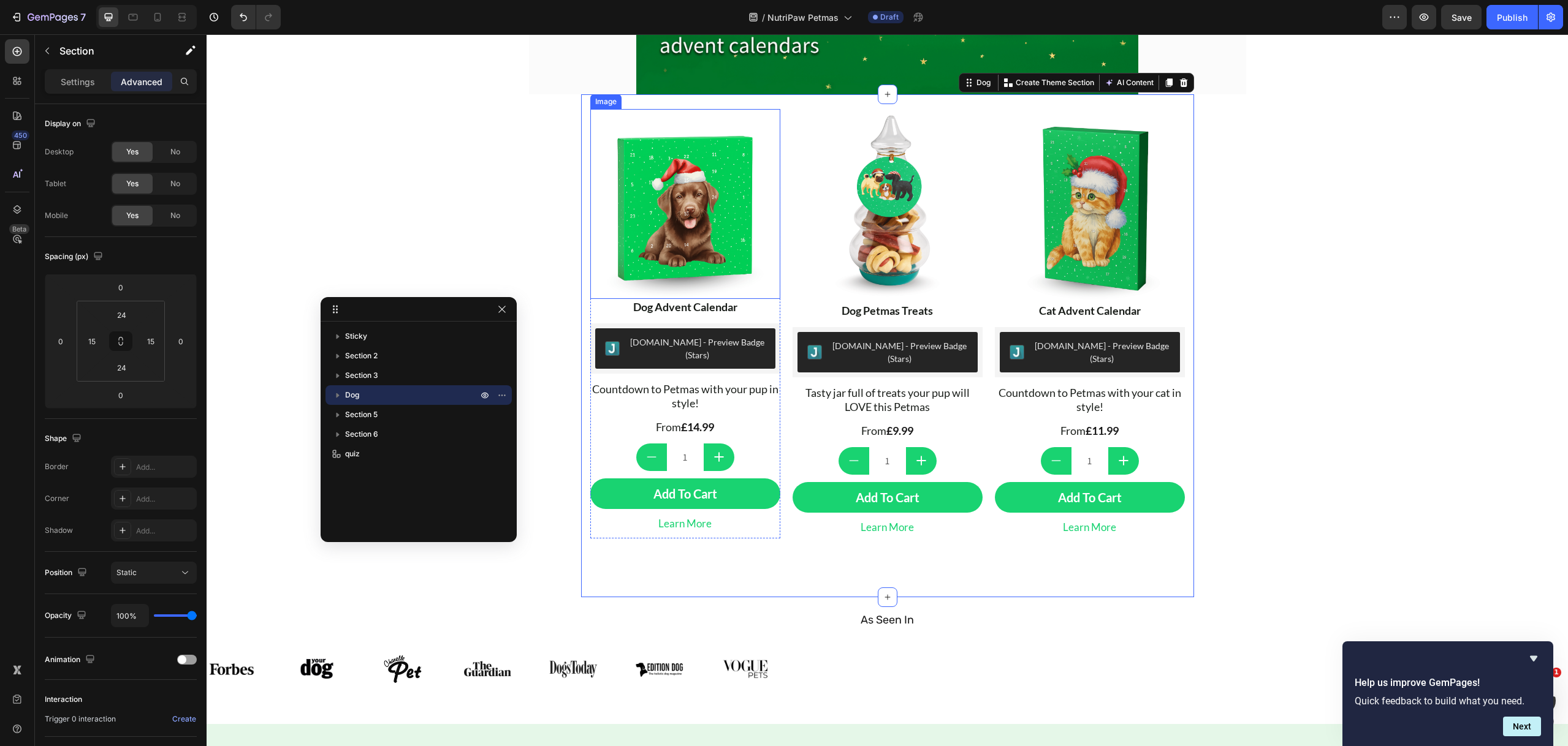
scroll to position [307, 0]
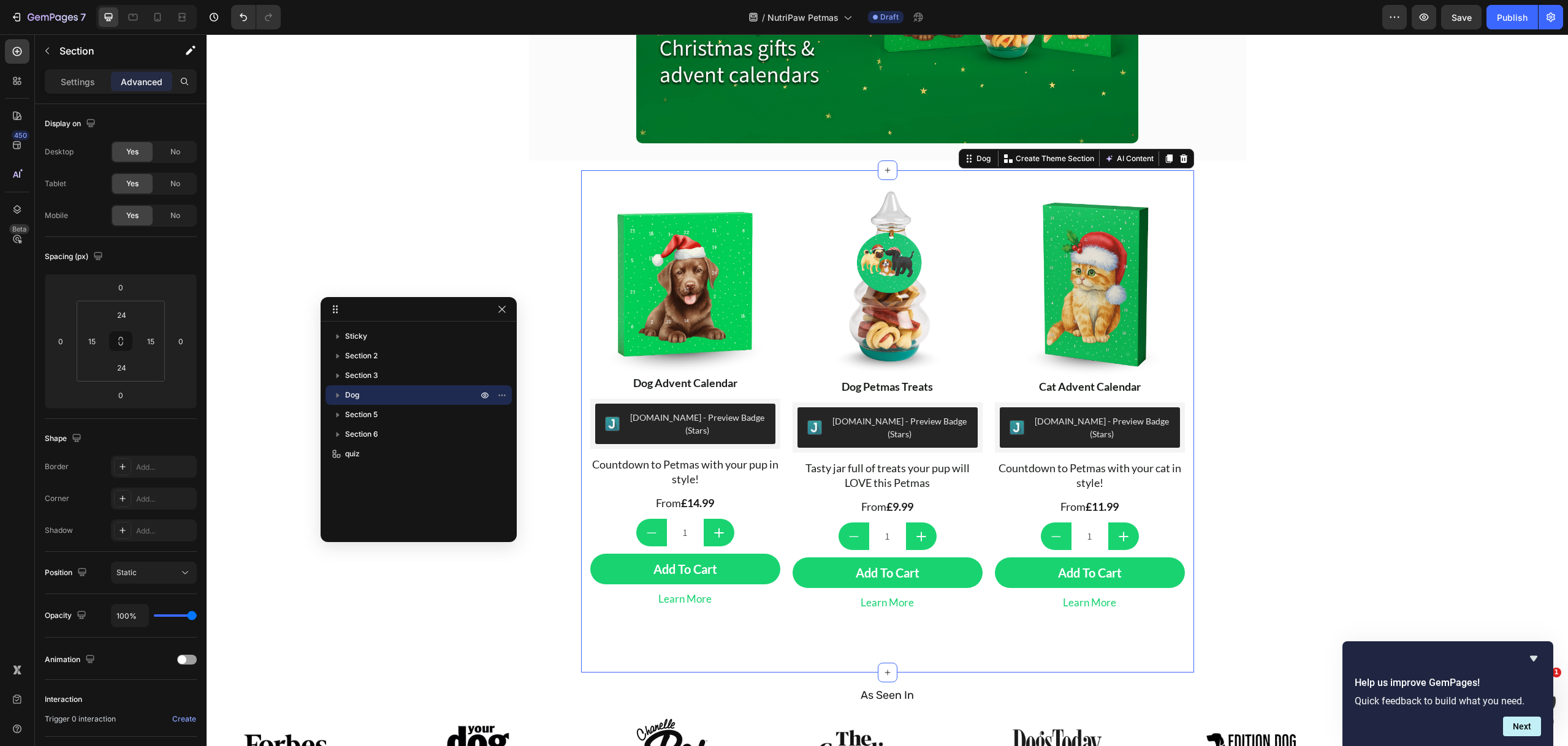
click at [775, 181] on div "Image Dog Advent Calendar Text Block Judge.me - Preview Badge (Stars) Judge.me …" at bounding box center [887, 421] width 613 height 503
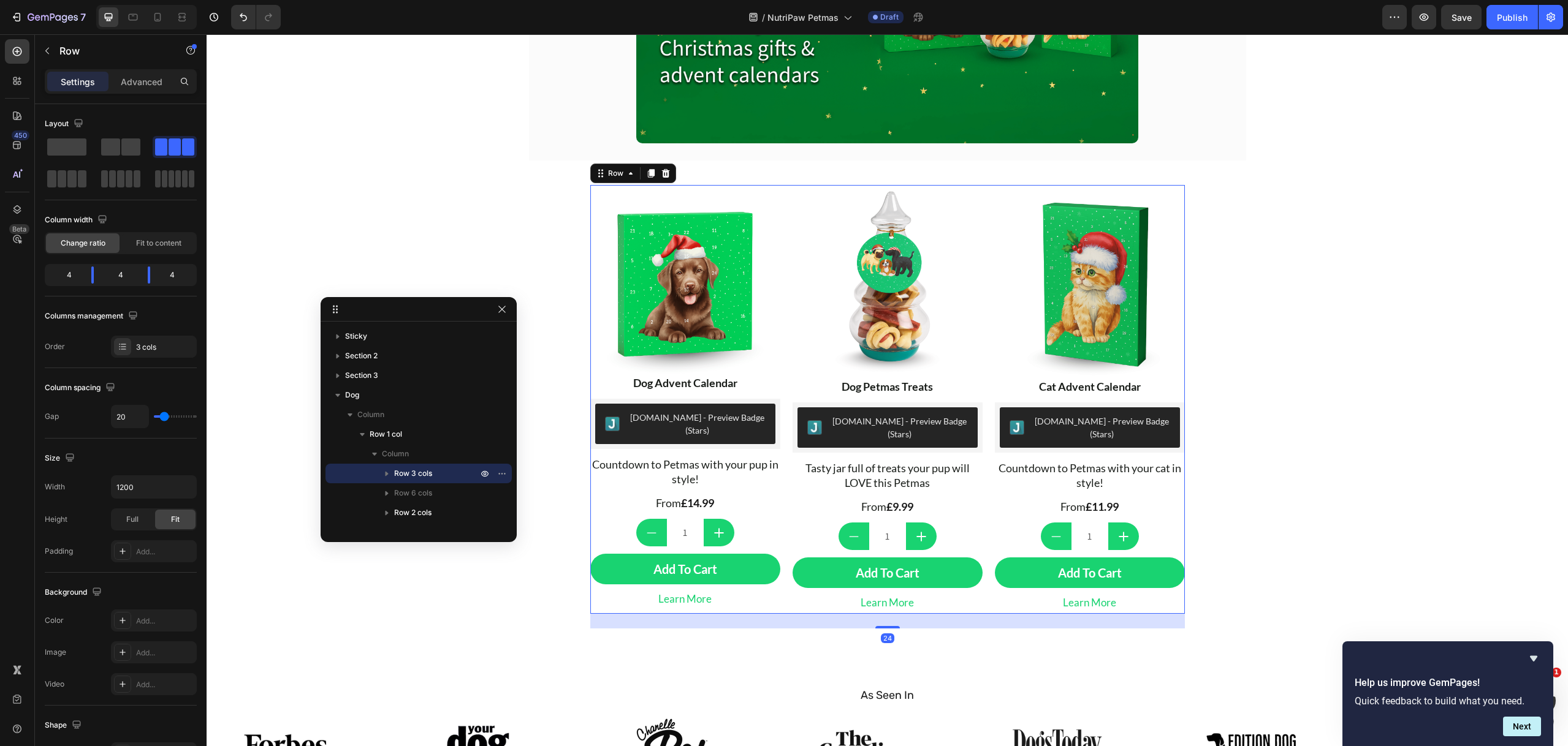
click at [776, 251] on div "Image Dog Advent Calendar Text Block Judge.me - Preview Badge (Stars) Judge.me …" at bounding box center [887, 400] width 595 height 429
click at [157, 79] on p "Advanced" at bounding box center [141, 81] width 41 height 13
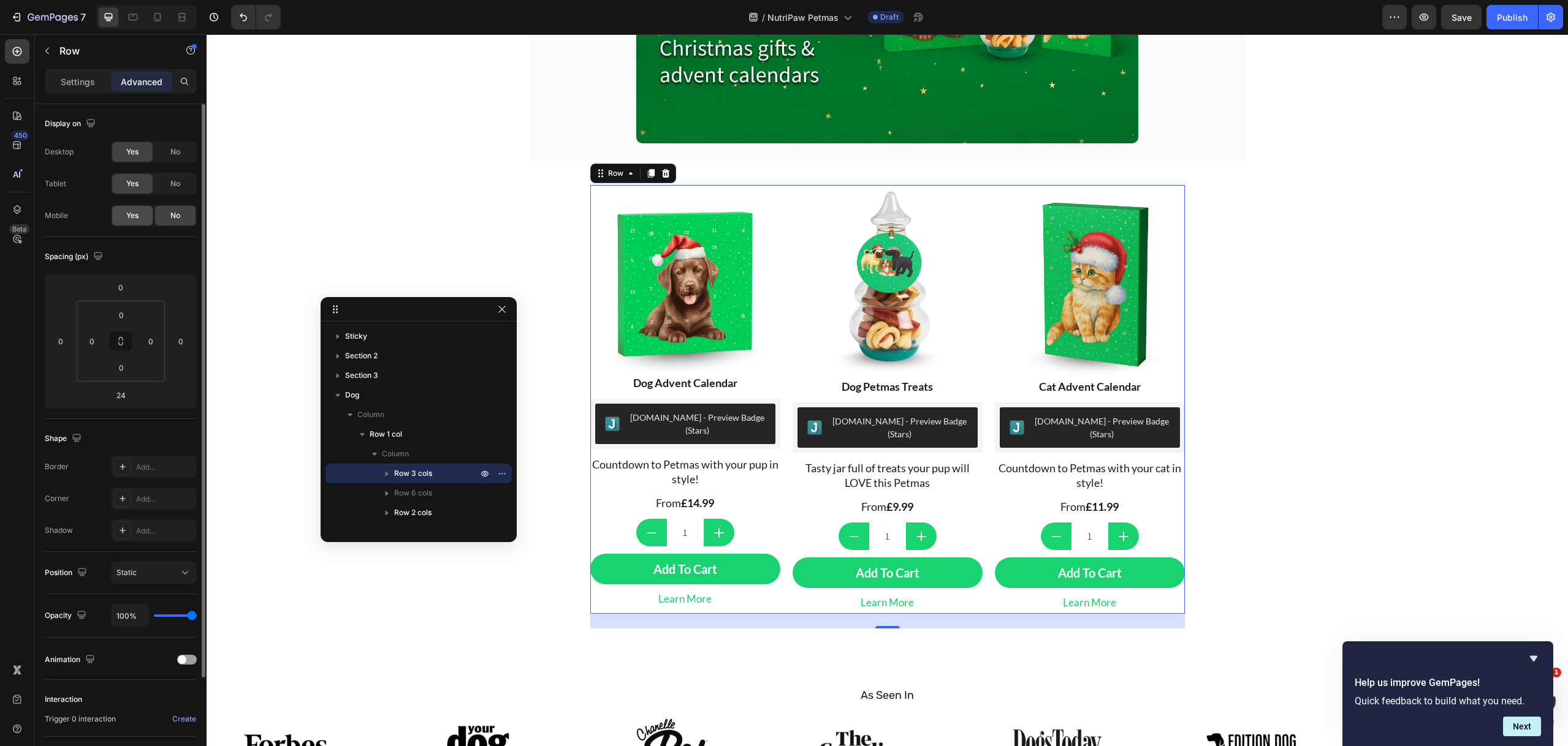
click at [135, 216] on span "Yes" at bounding box center [132, 216] width 13 height 11
click at [157, 16] on icon at bounding box center [157, 17] width 13 height 13
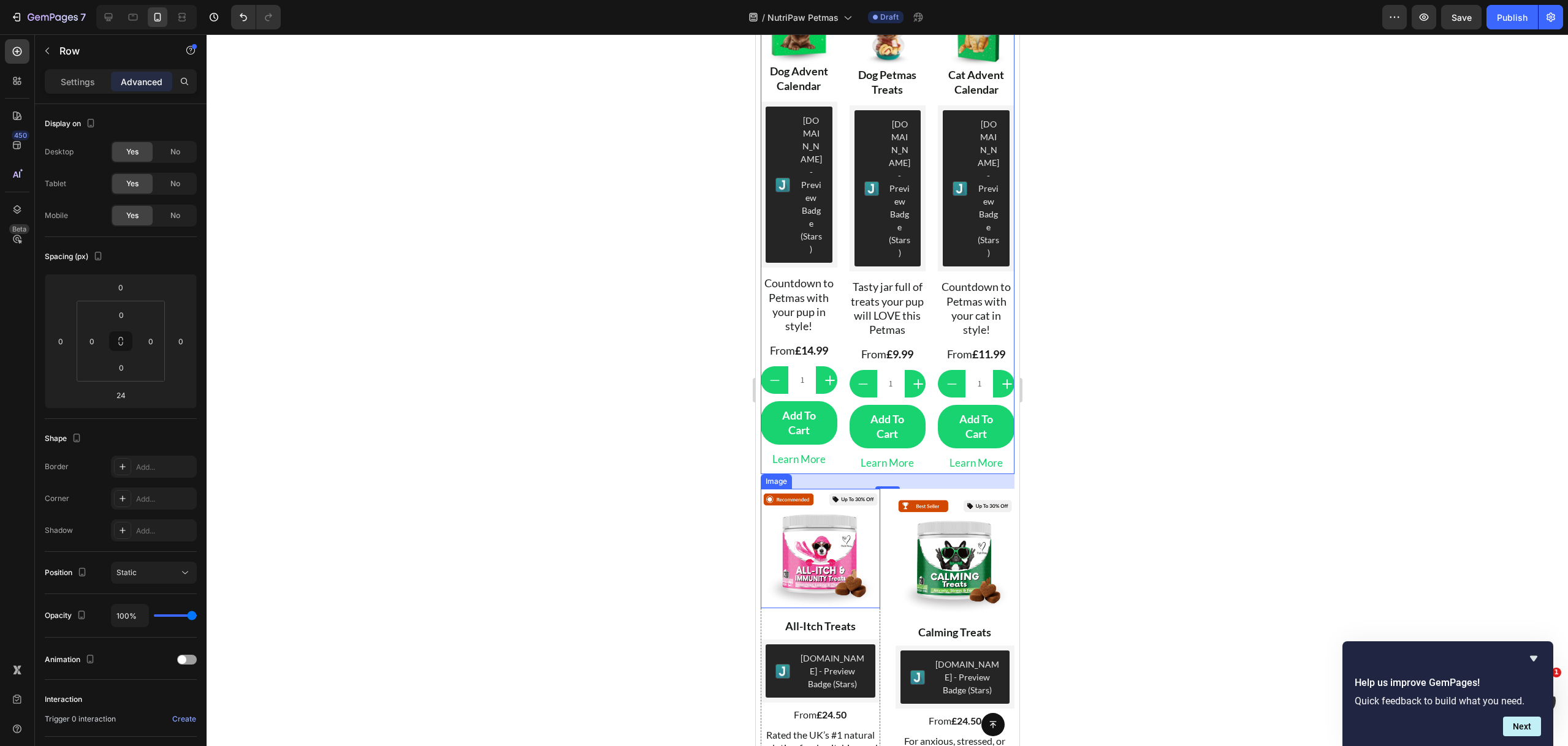
scroll to position [543, 0]
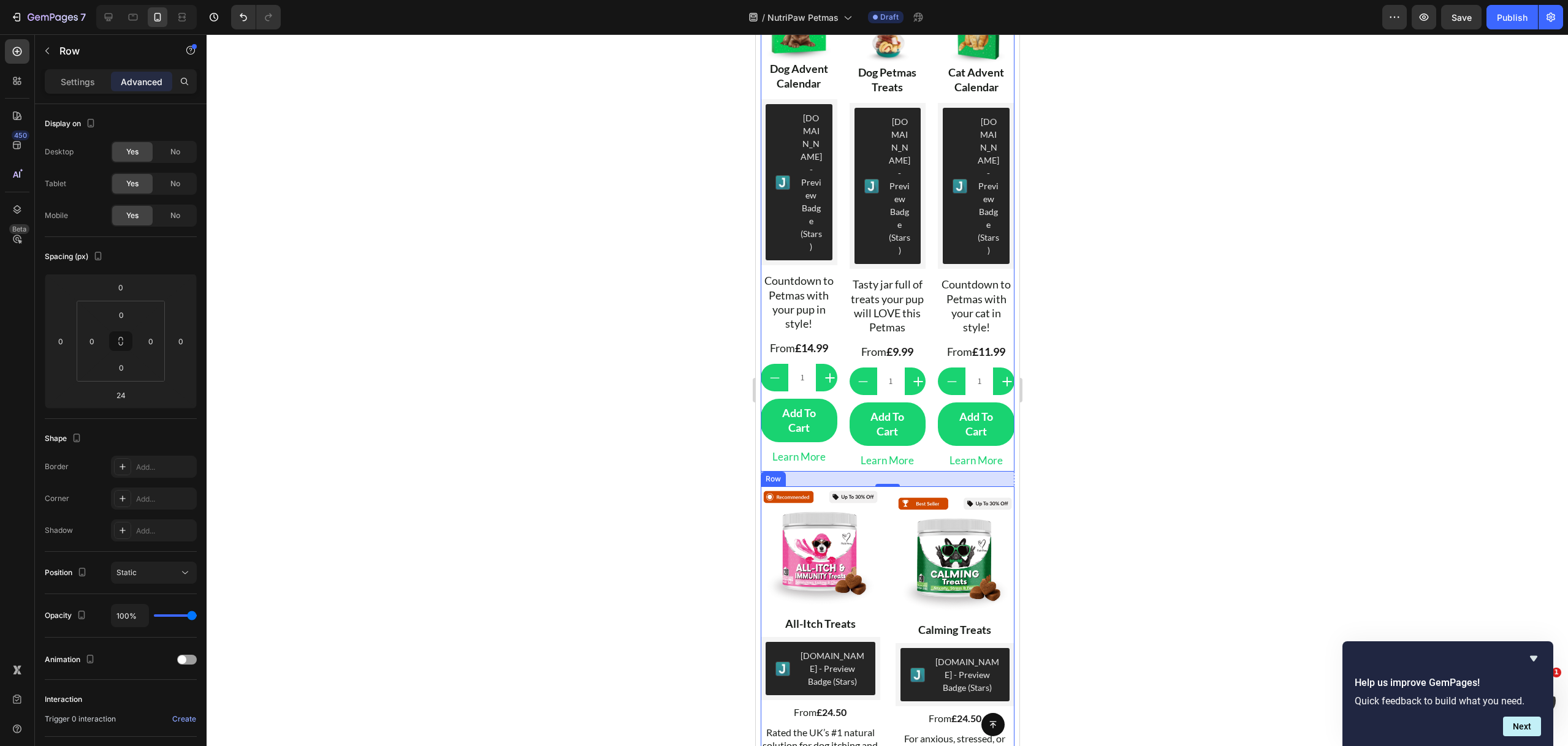
click at [836, 471] on icon at bounding box center [836, 475] width 8 height 9
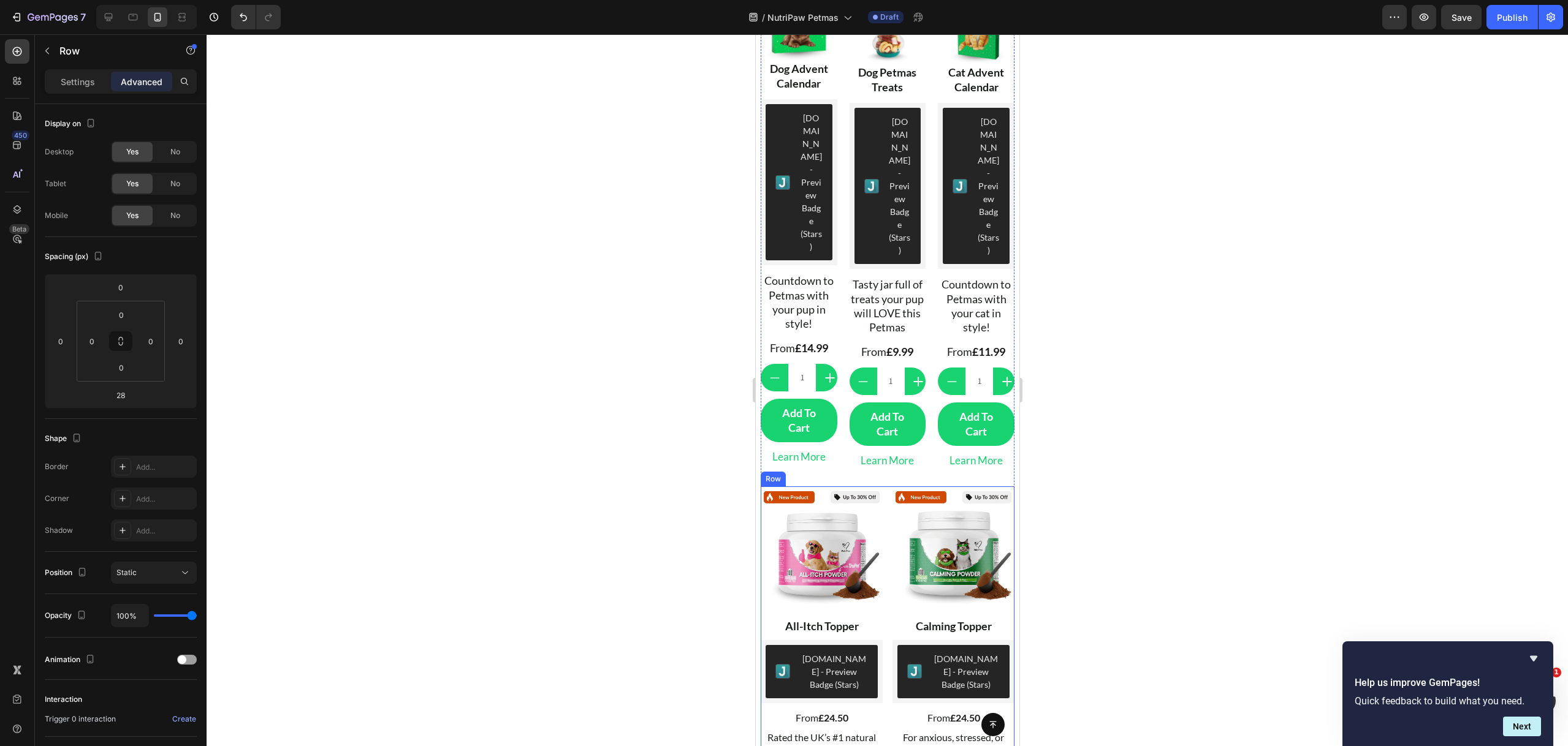
click at [877, 493] on div "Image All-Itch Topper Text Block Judge.me - Preview Badge (Stars) Judge.me From…" at bounding box center [886, 658] width 254 height 343
click at [838, 470] on icon at bounding box center [835, 475] width 10 height 10
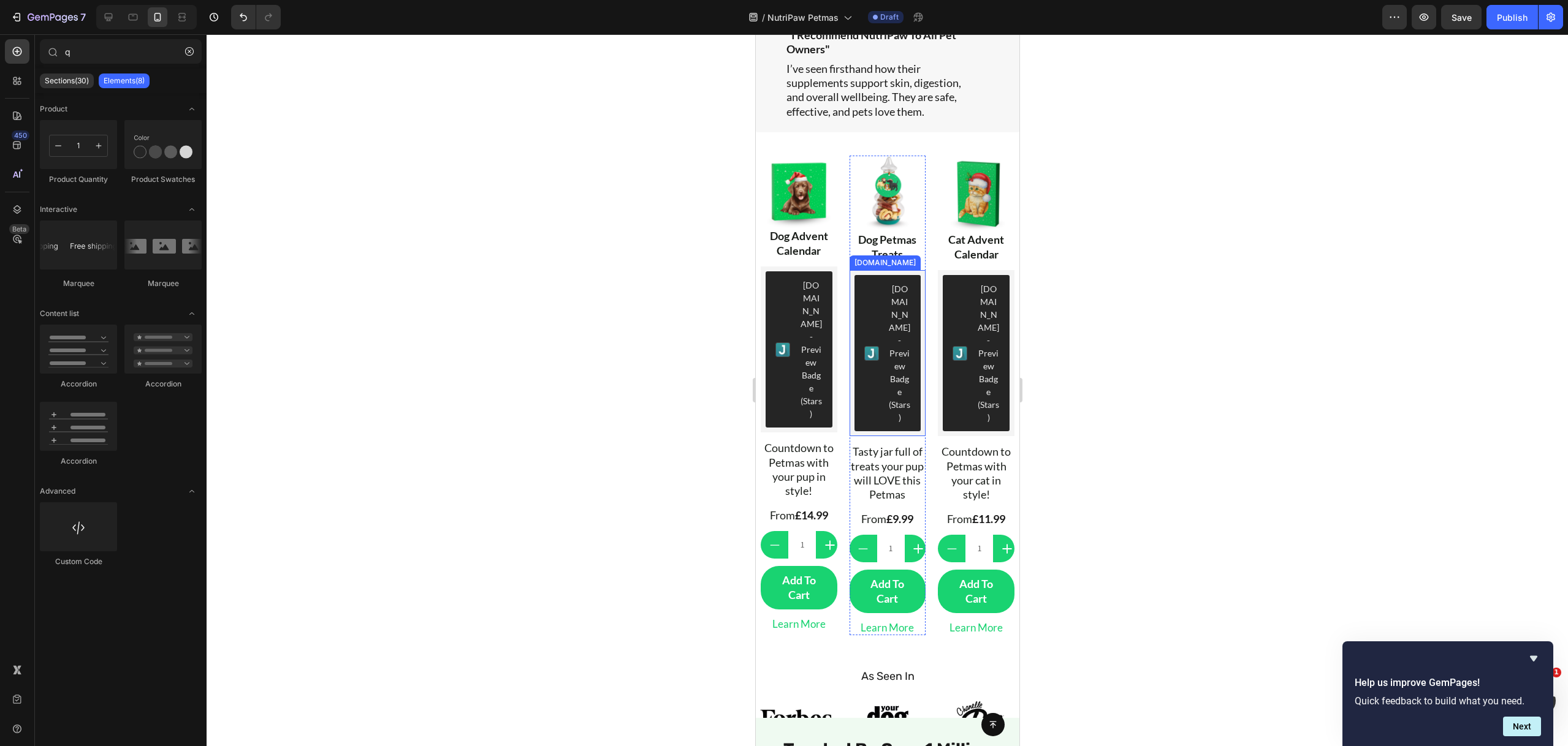
scroll to position [360, 0]
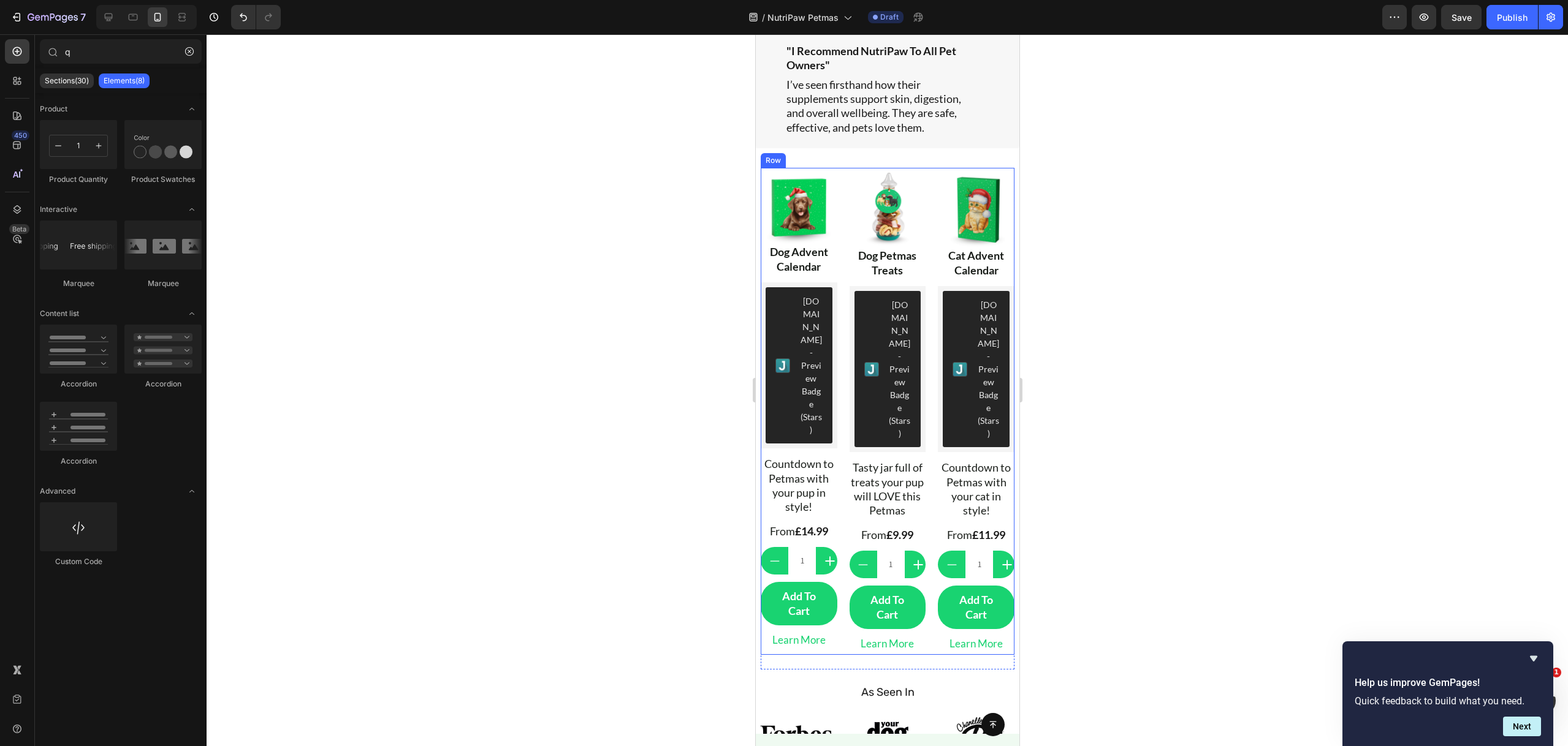
click at [840, 174] on div "Image Dog Advent Calendar Text Block Judge.me - Preview Badge (Stars) Judge.me …" at bounding box center [886, 411] width 254 height 487
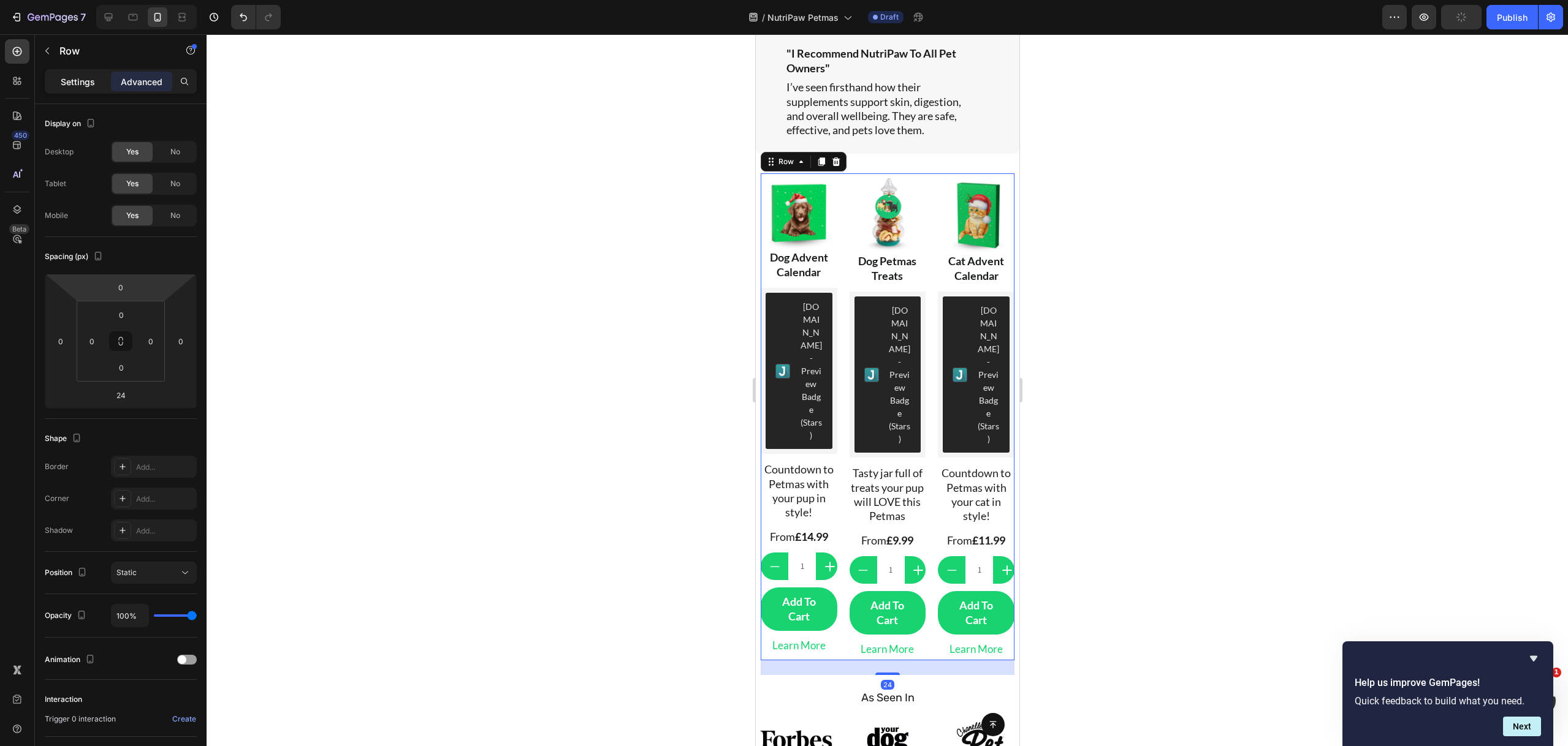
click at [84, 88] on div "Settings" at bounding box center [77, 81] width 61 height 20
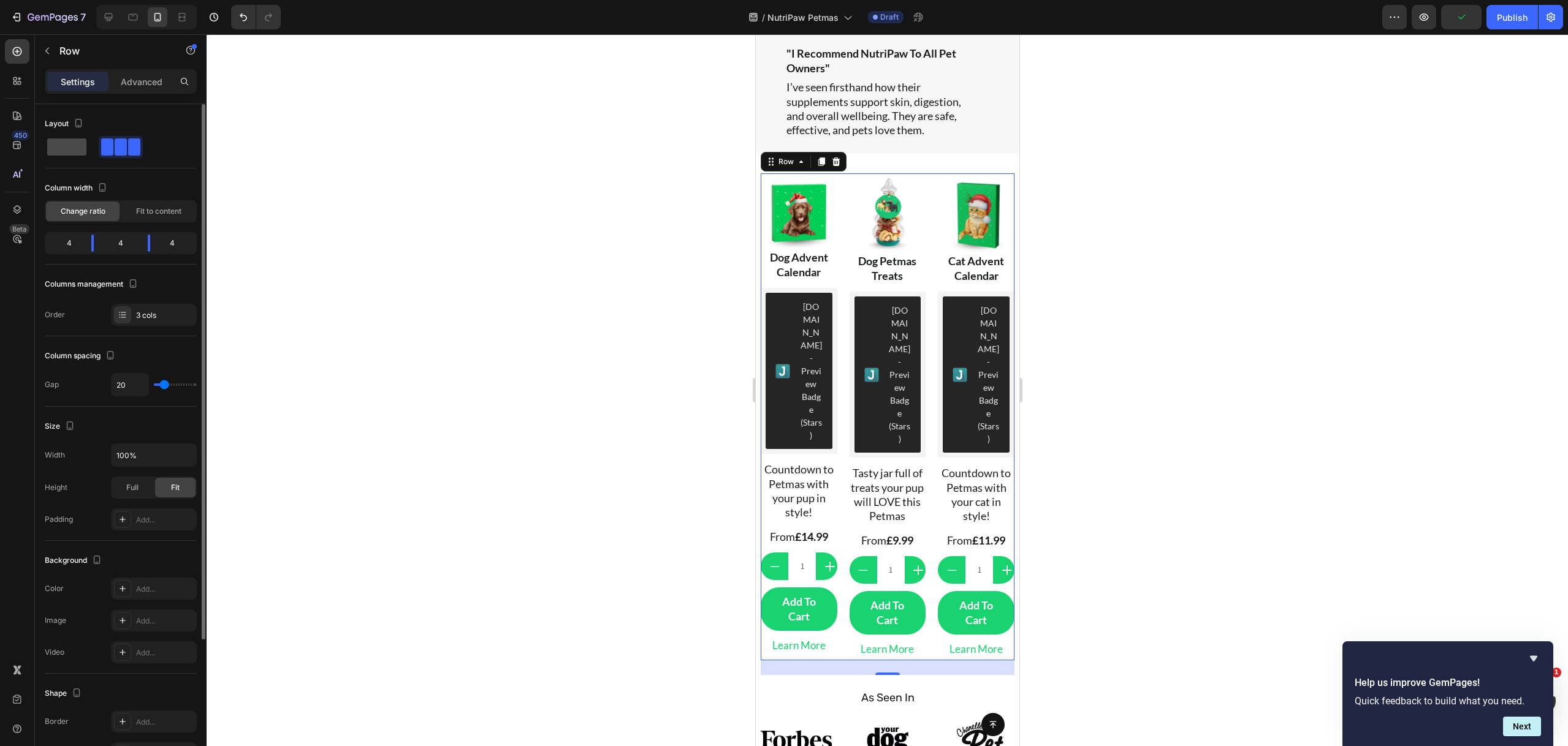
click at [69, 144] on span at bounding box center [67, 147] width 39 height 17
type input "16"
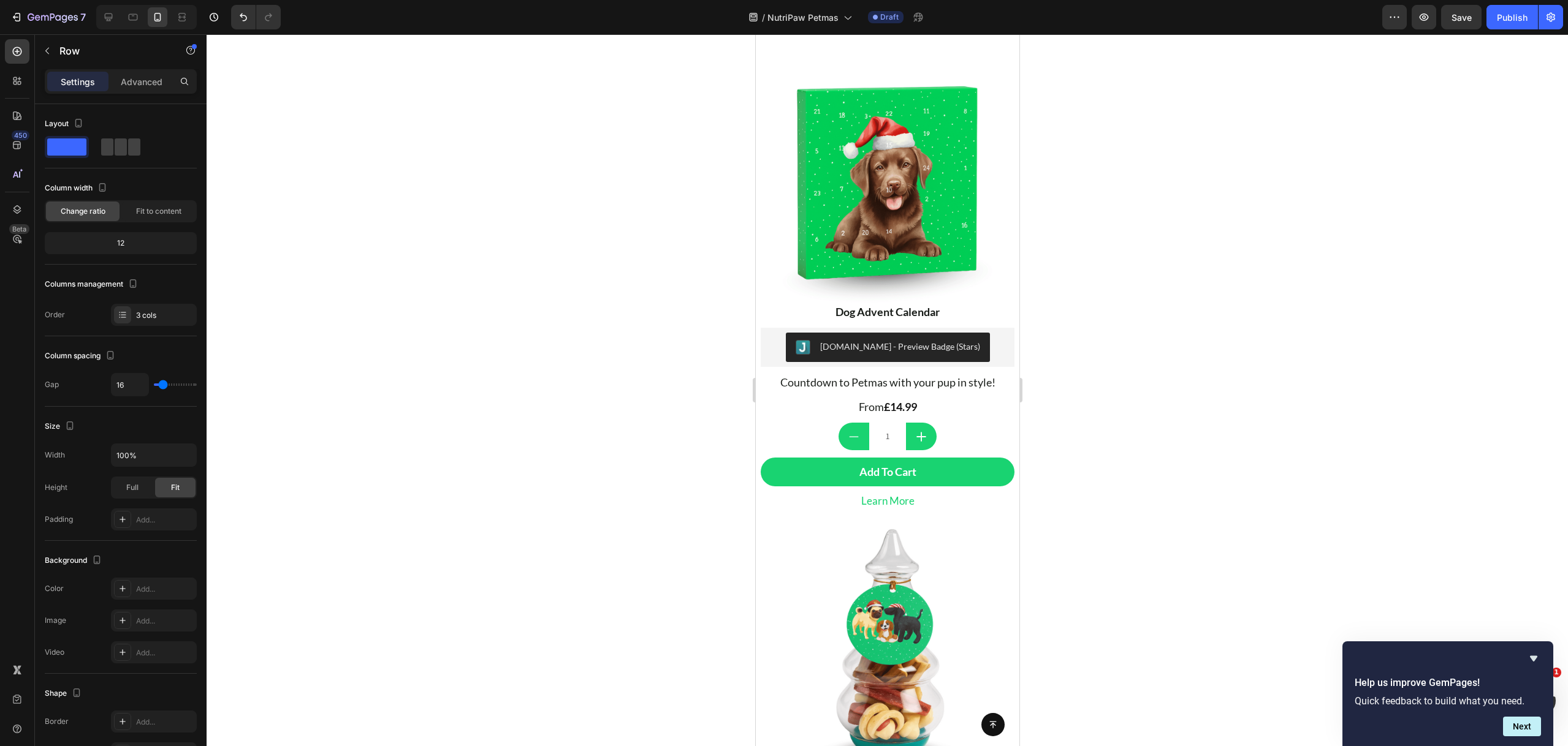
scroll to position [0, 0]
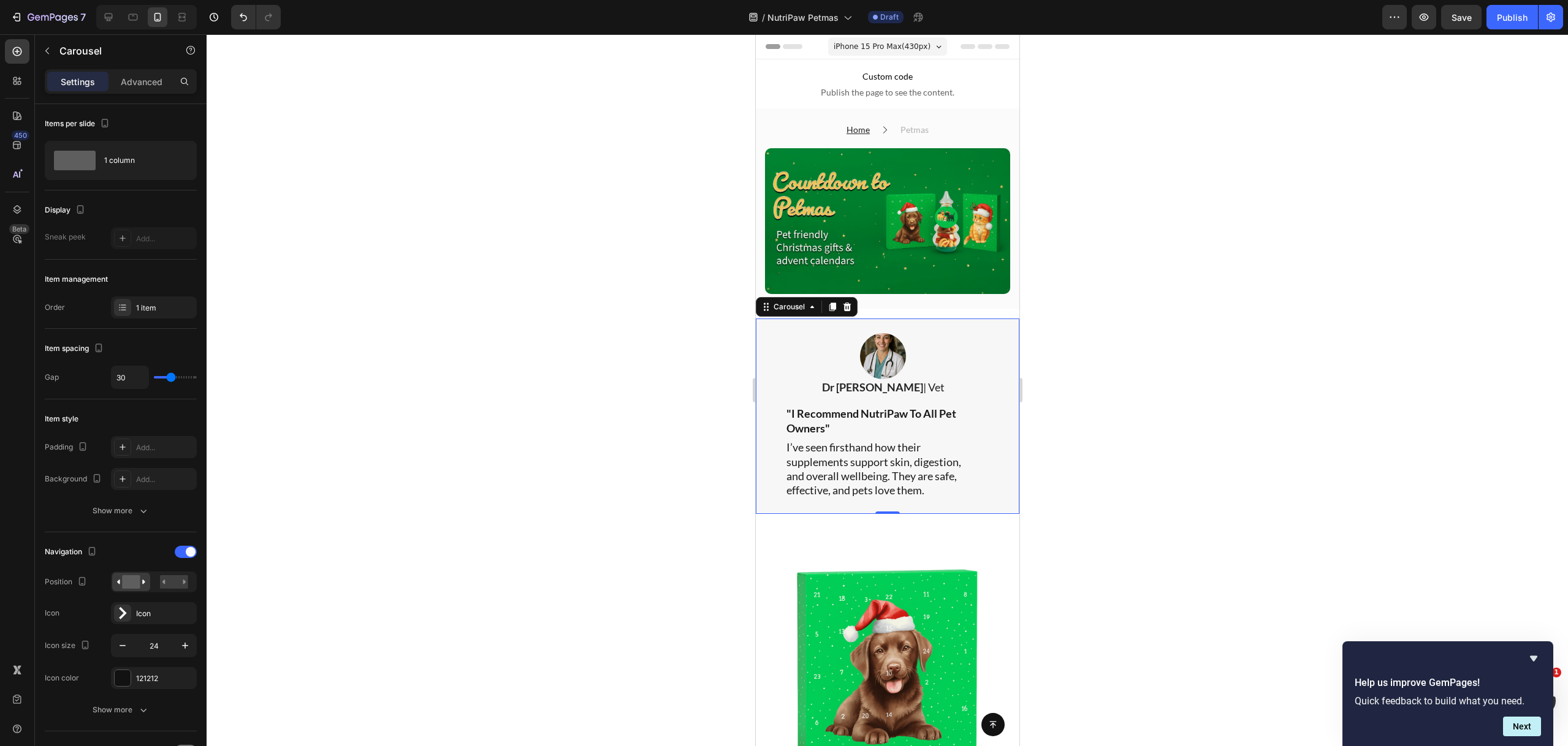
click at [999, 321] on div "Image Dr Sasha | Vet Text block "I Recommend NutriPaw To All Pet Owners" Text b…" at bounding box center [886, 416] width 264 height 195
click at [847, 302] on icon at bounding box center [846, 307] width 10 height 10
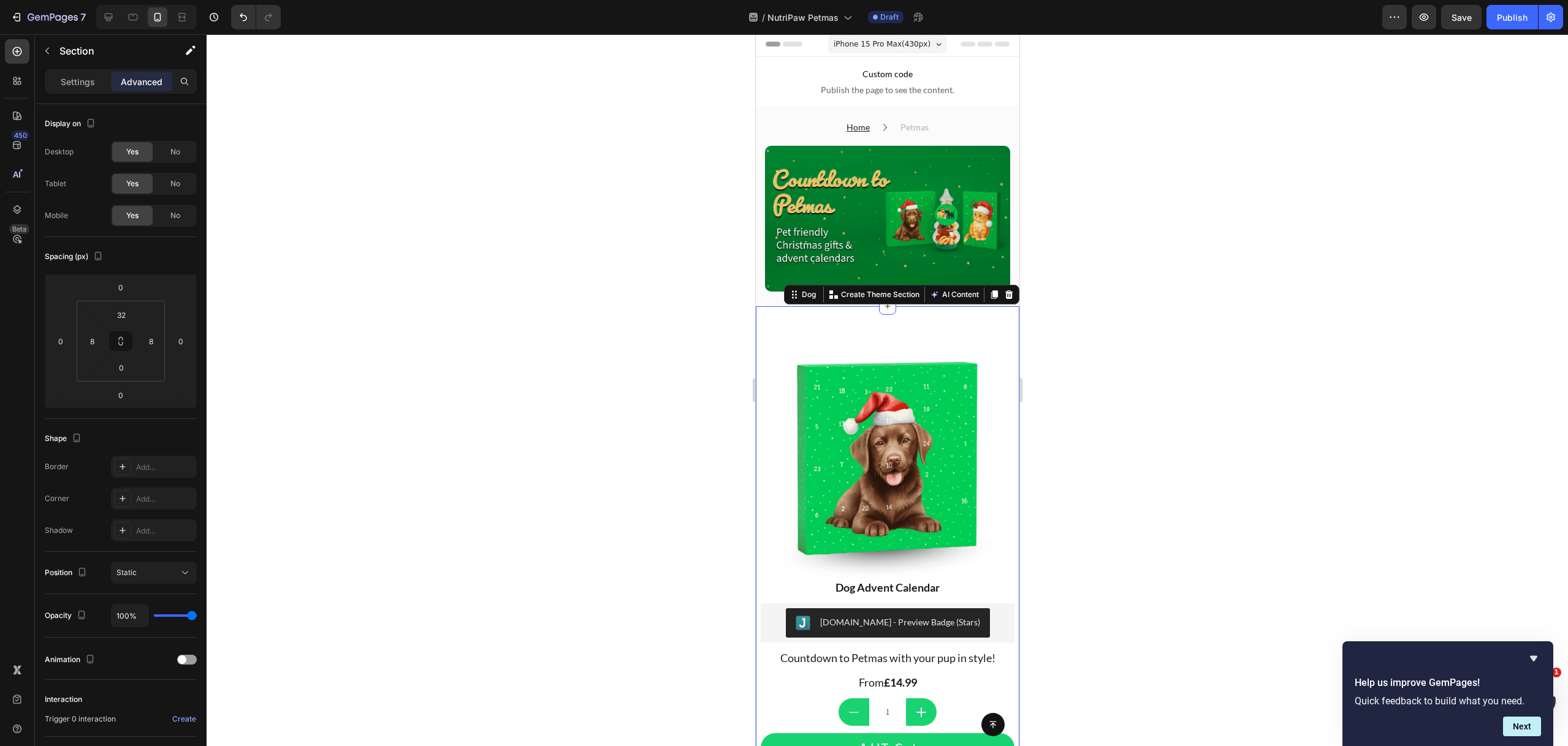
click at [1121, 388] on div at bounding box center [887, 390] width 1361 height 712
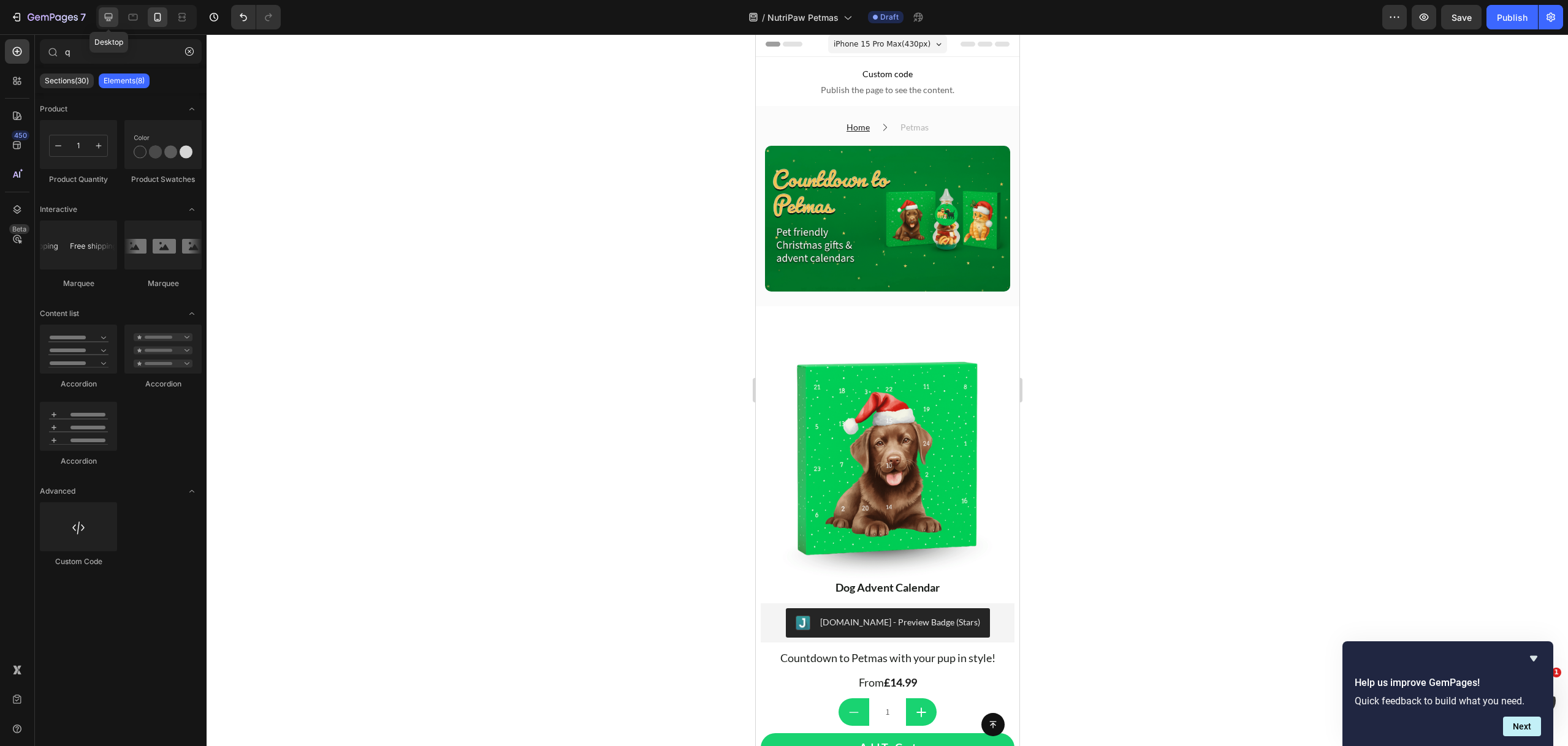
click at [107, 22] on icon at bounding box center [109, 17] width 13 height 13
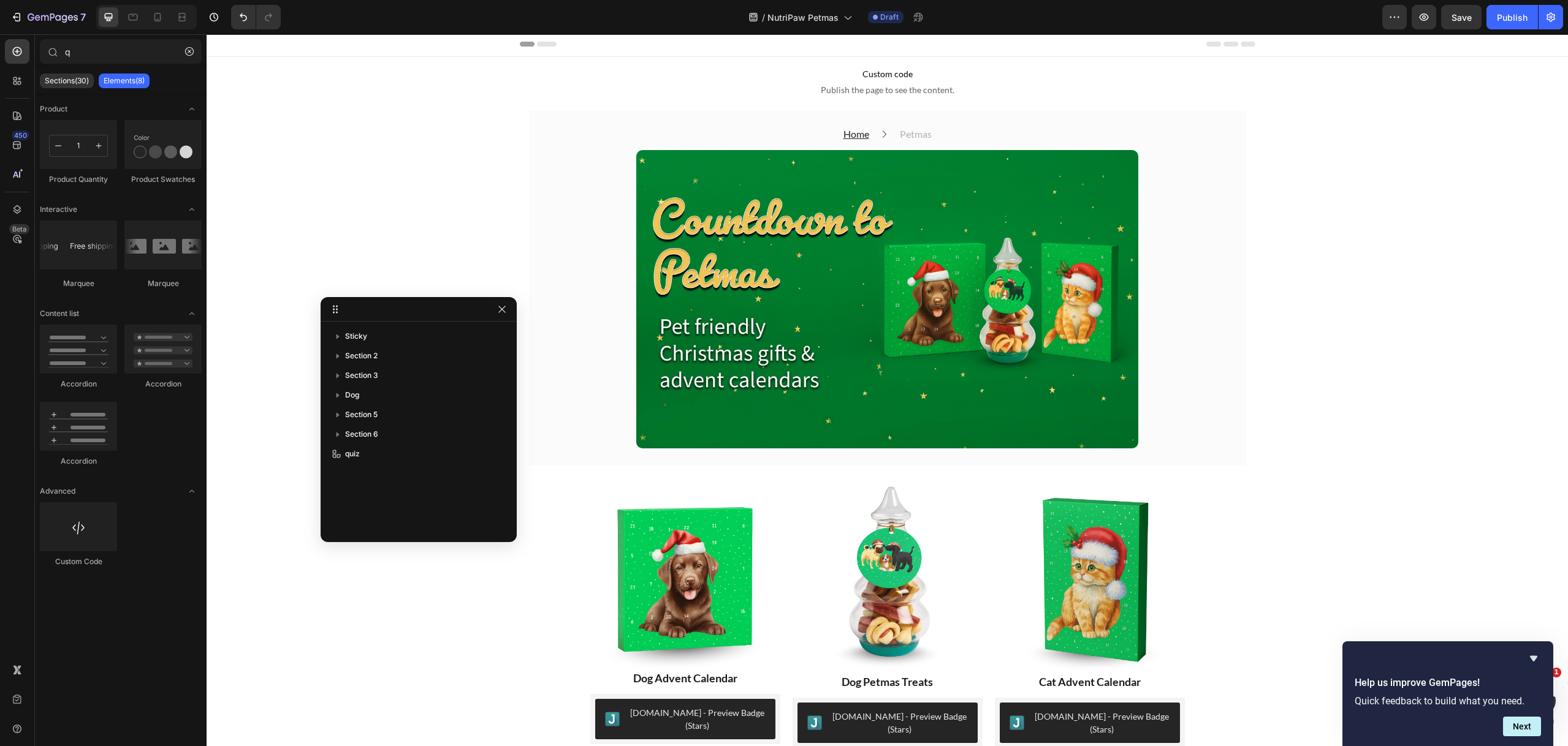
click at [160, 23] on div at bounding box center [157, 16] width 20 height 20
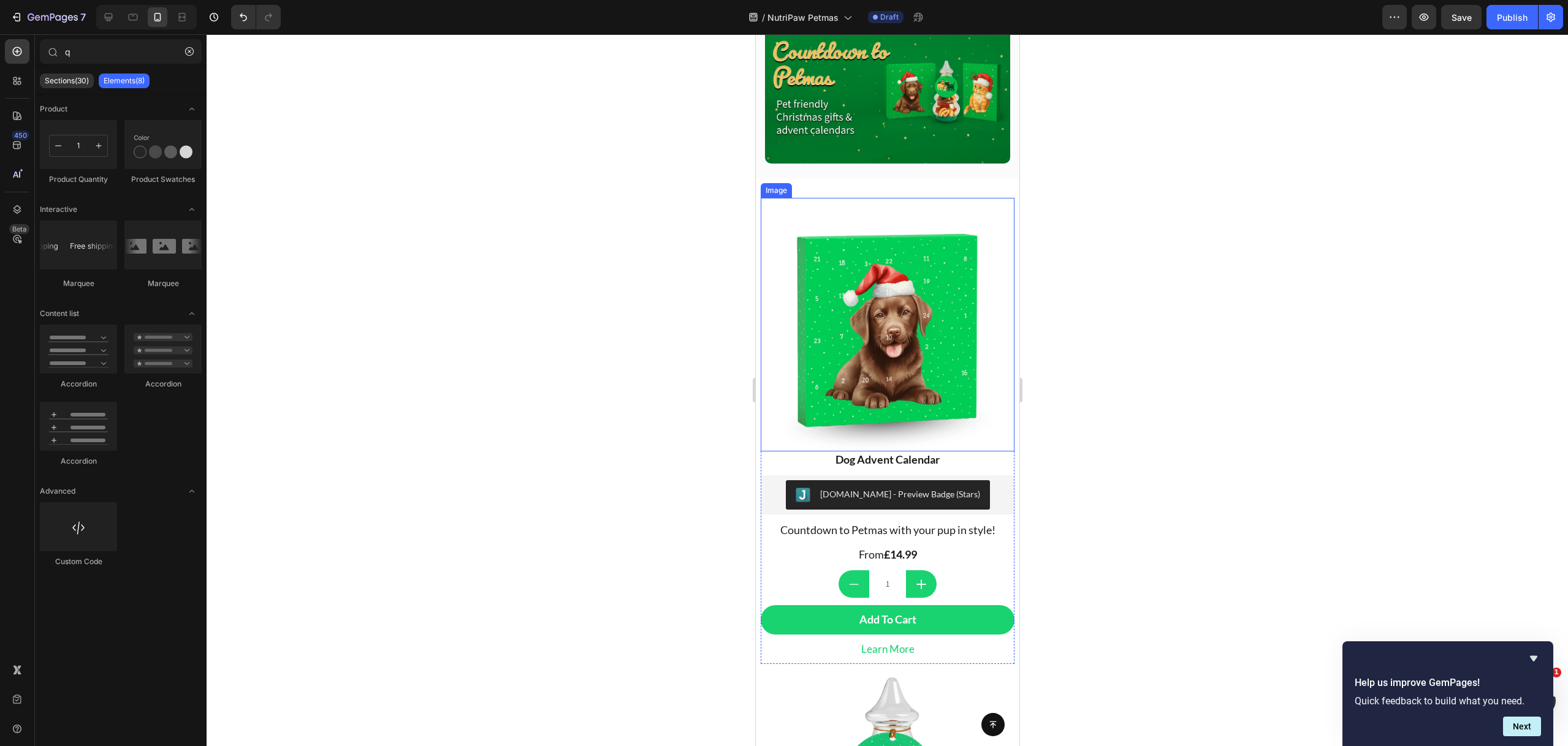
scroll to position [142, 0]
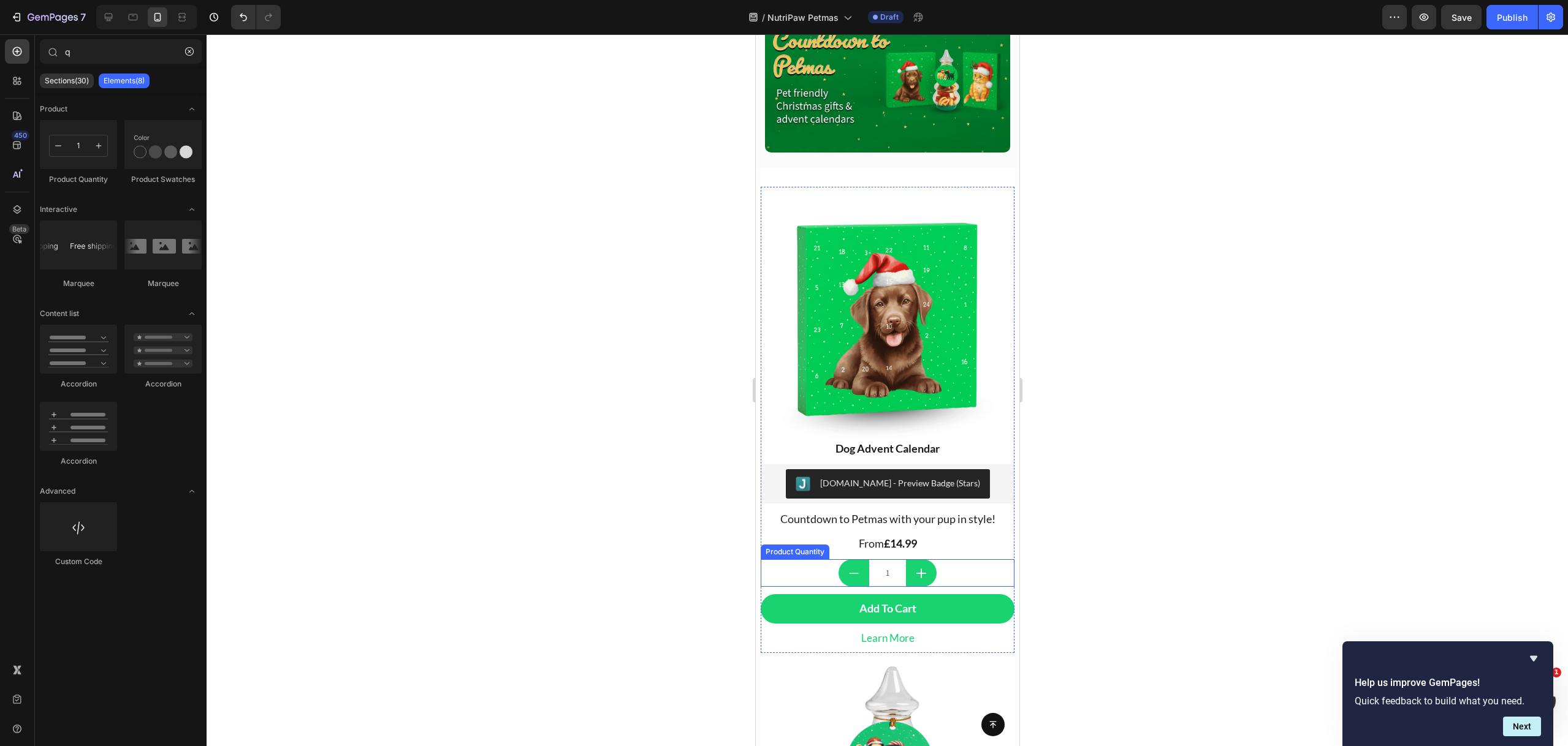
click at [946, 559] on div "1" at bounding box center [886, 572] width 254 height 27
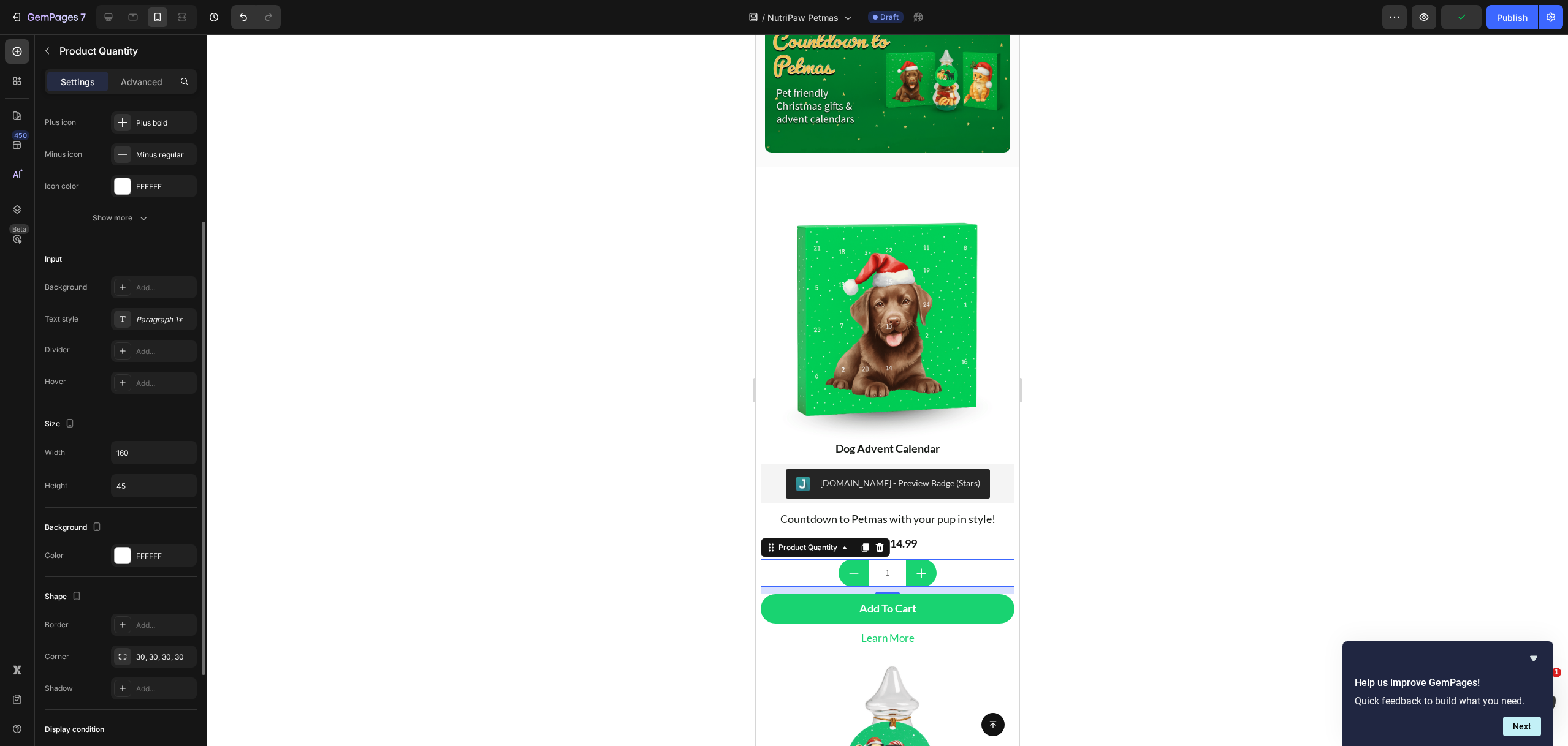
scroll to position [90, 0]
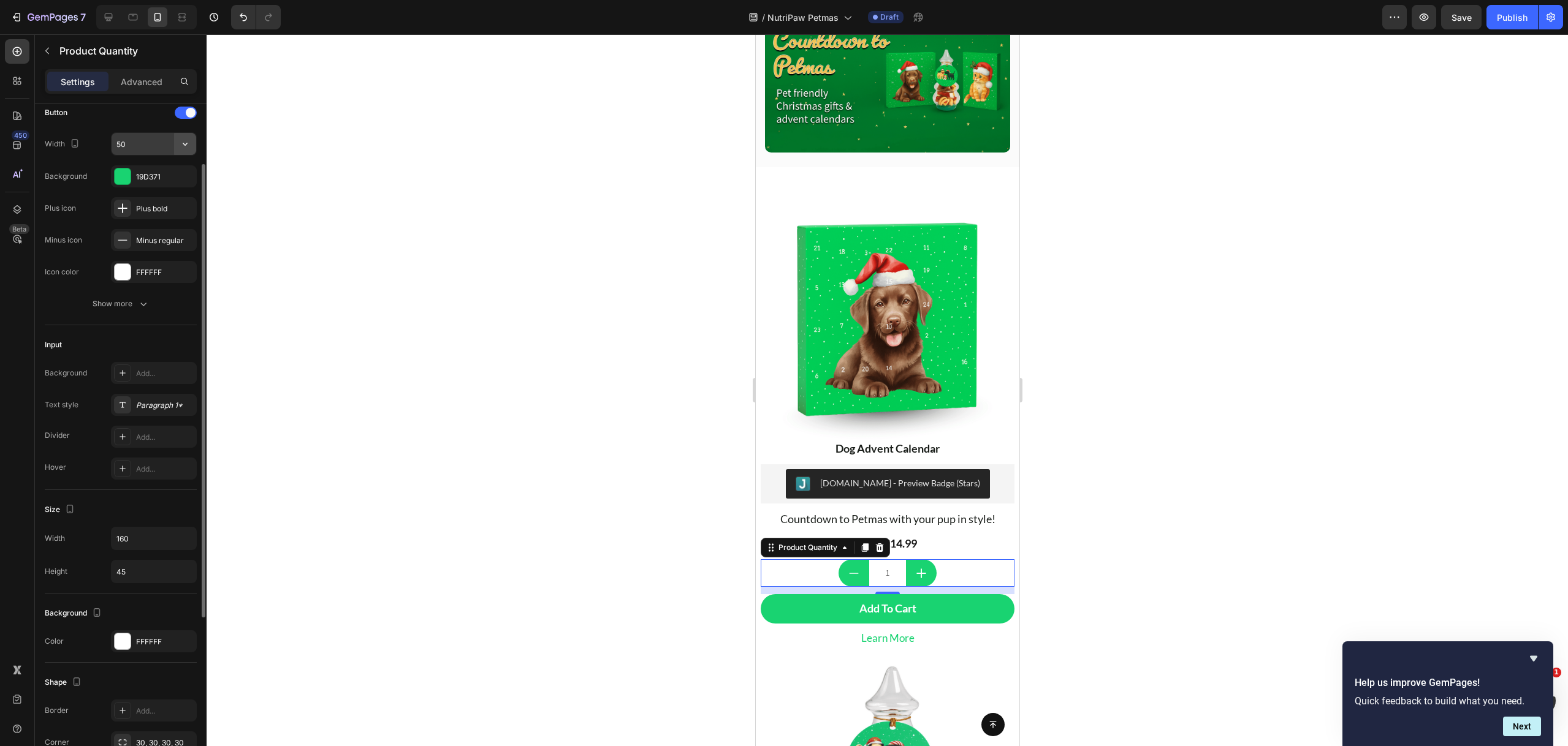
click at [187, 148] on icon "button" at bounding box center [185, 144] width 13 height 13
click at [179, 178] on span "100%" at bounding box center [175, 175] width 20 height 11
type input "100%"
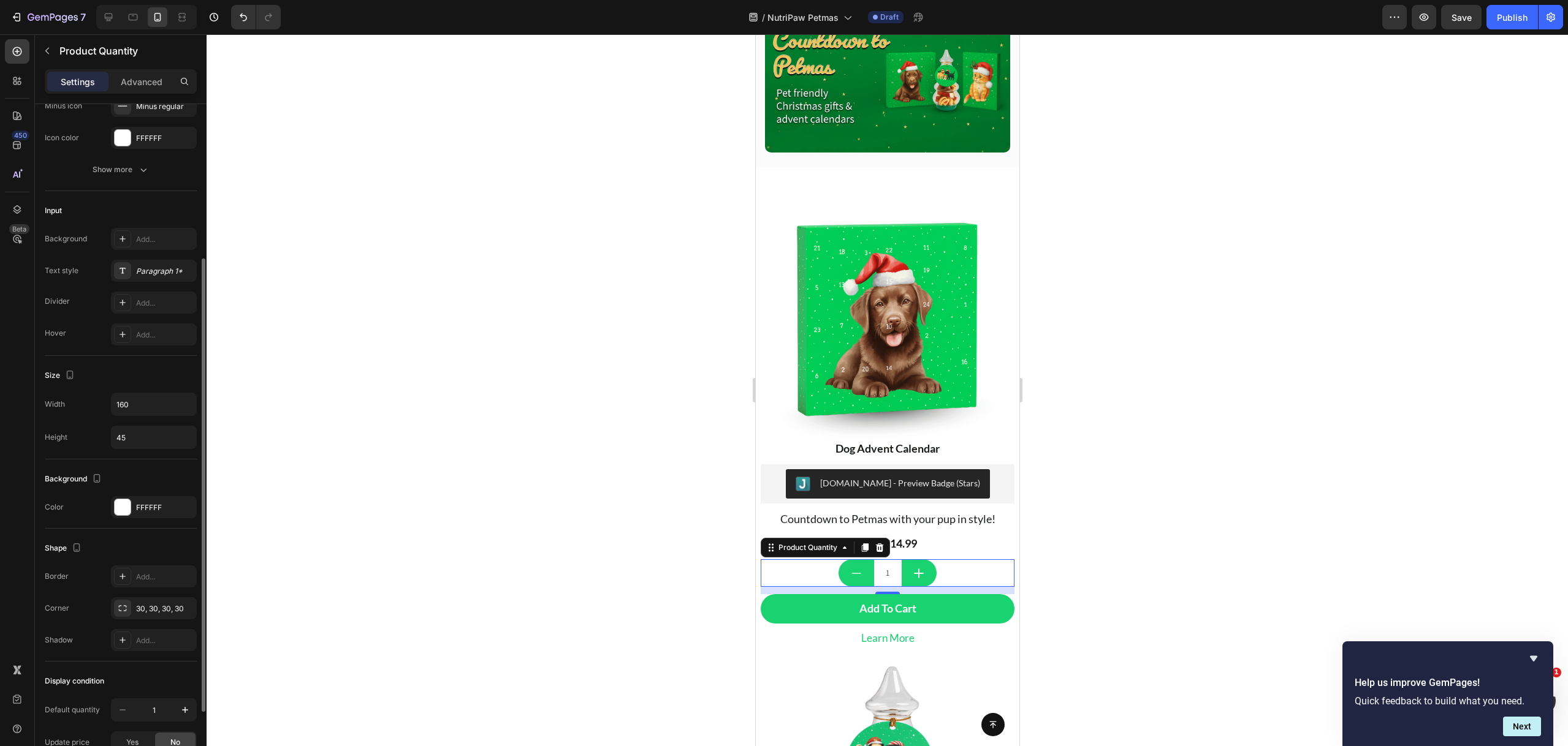
scroll to position [231, 0]
click at [189, 397] on icon "button" at bounding box center [185, 398] width 13 height 13
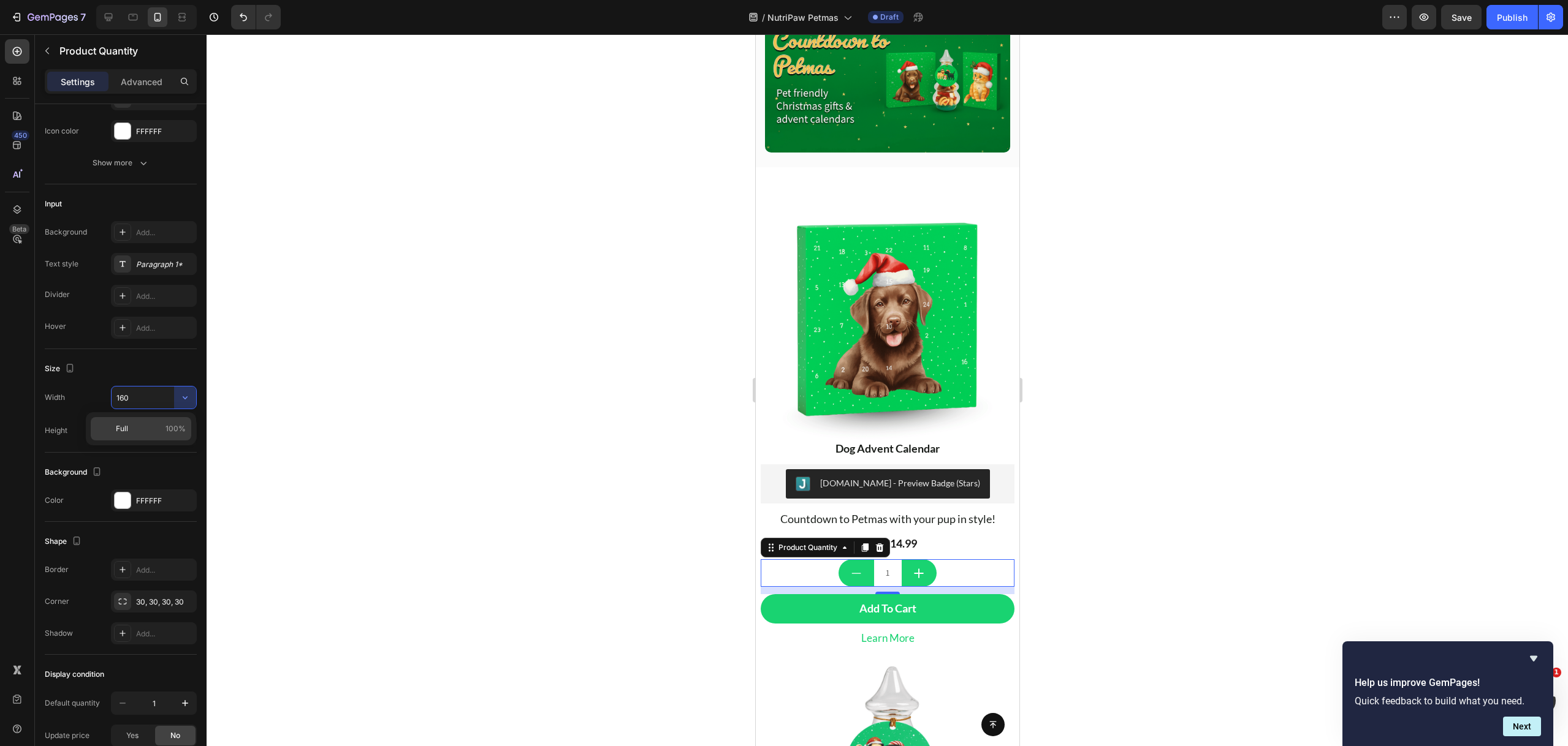
click at [159, 427] on p "Full 100%" at bounding box center [150, 429] width 70 height 11
type input "160"
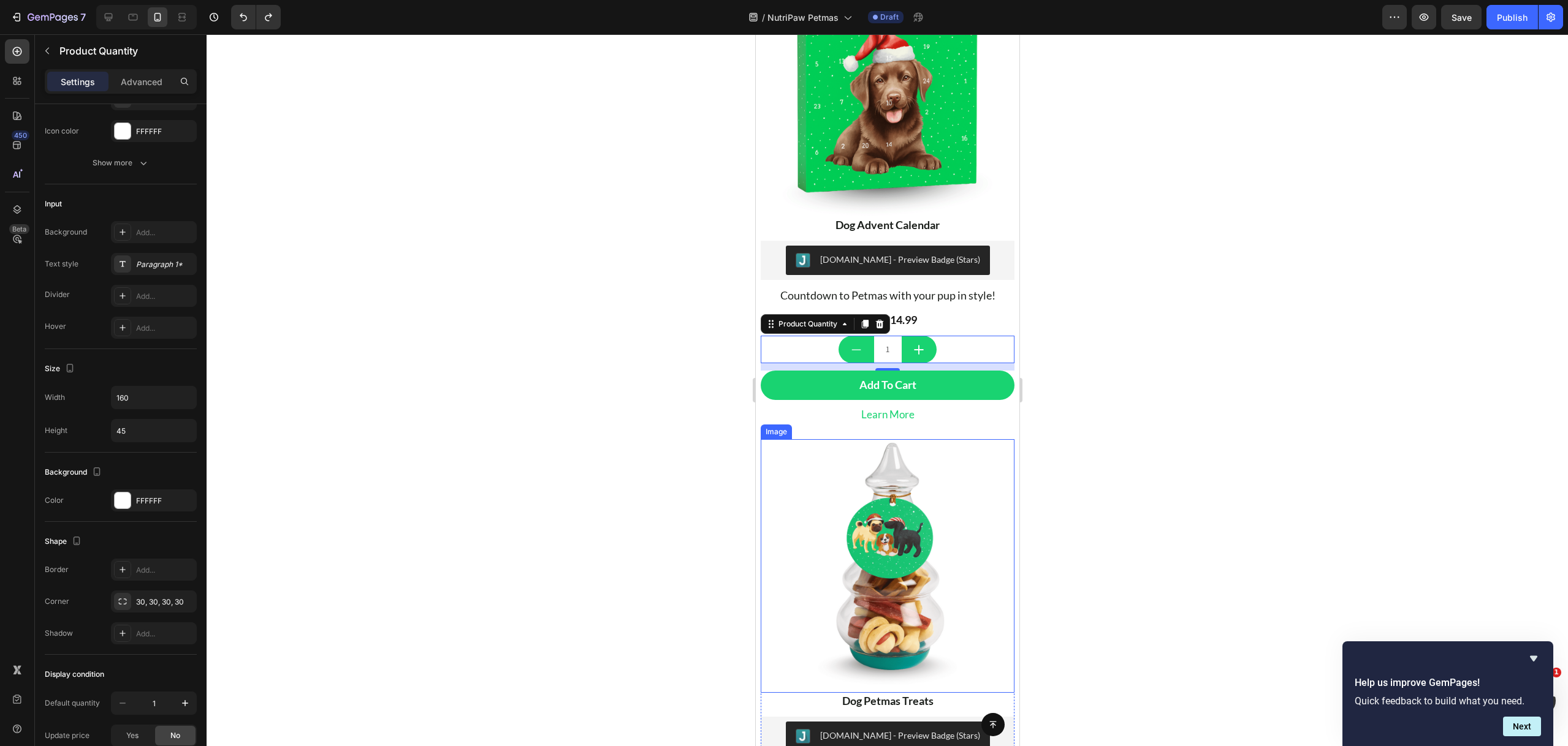
type input "50"
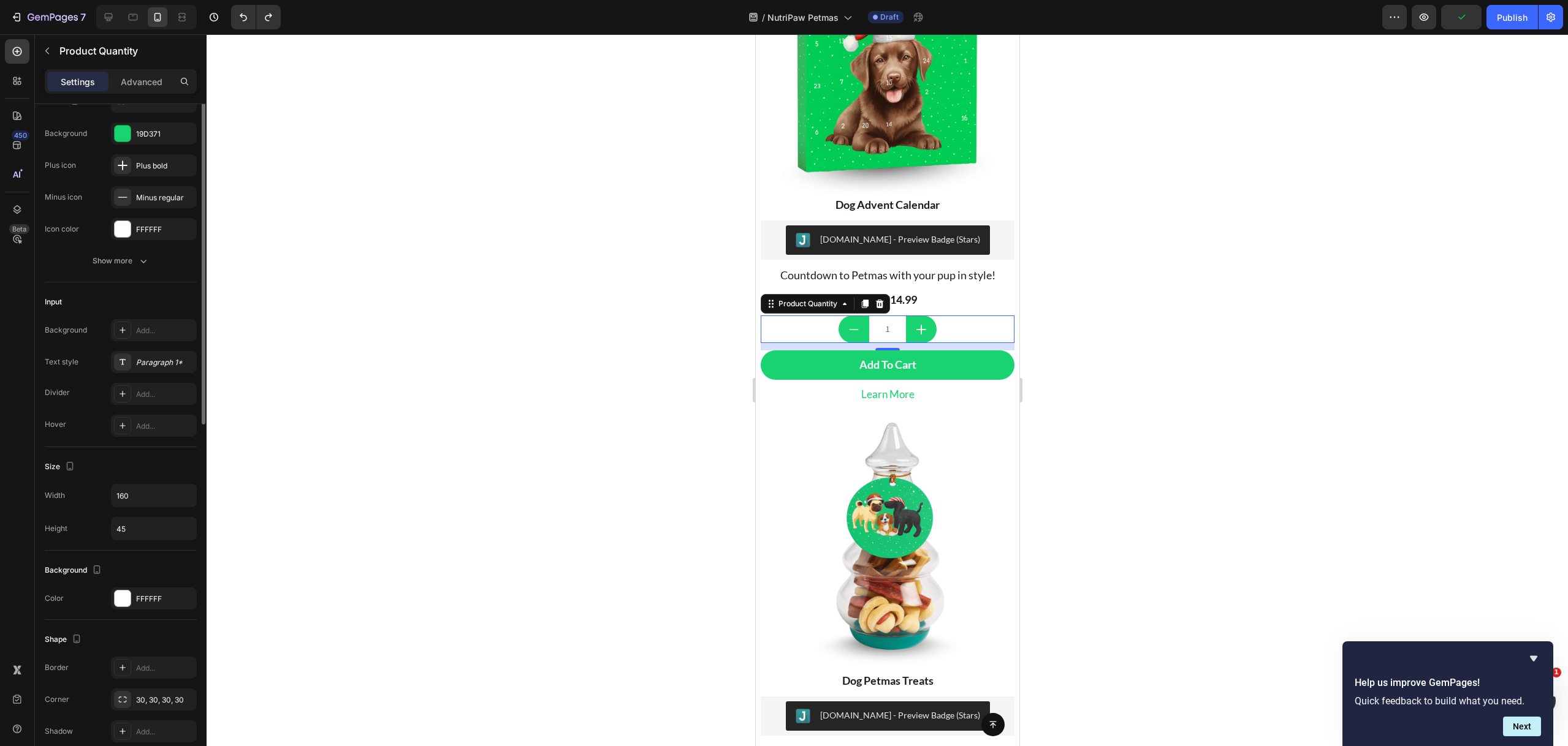
scroll to position [0, 0]
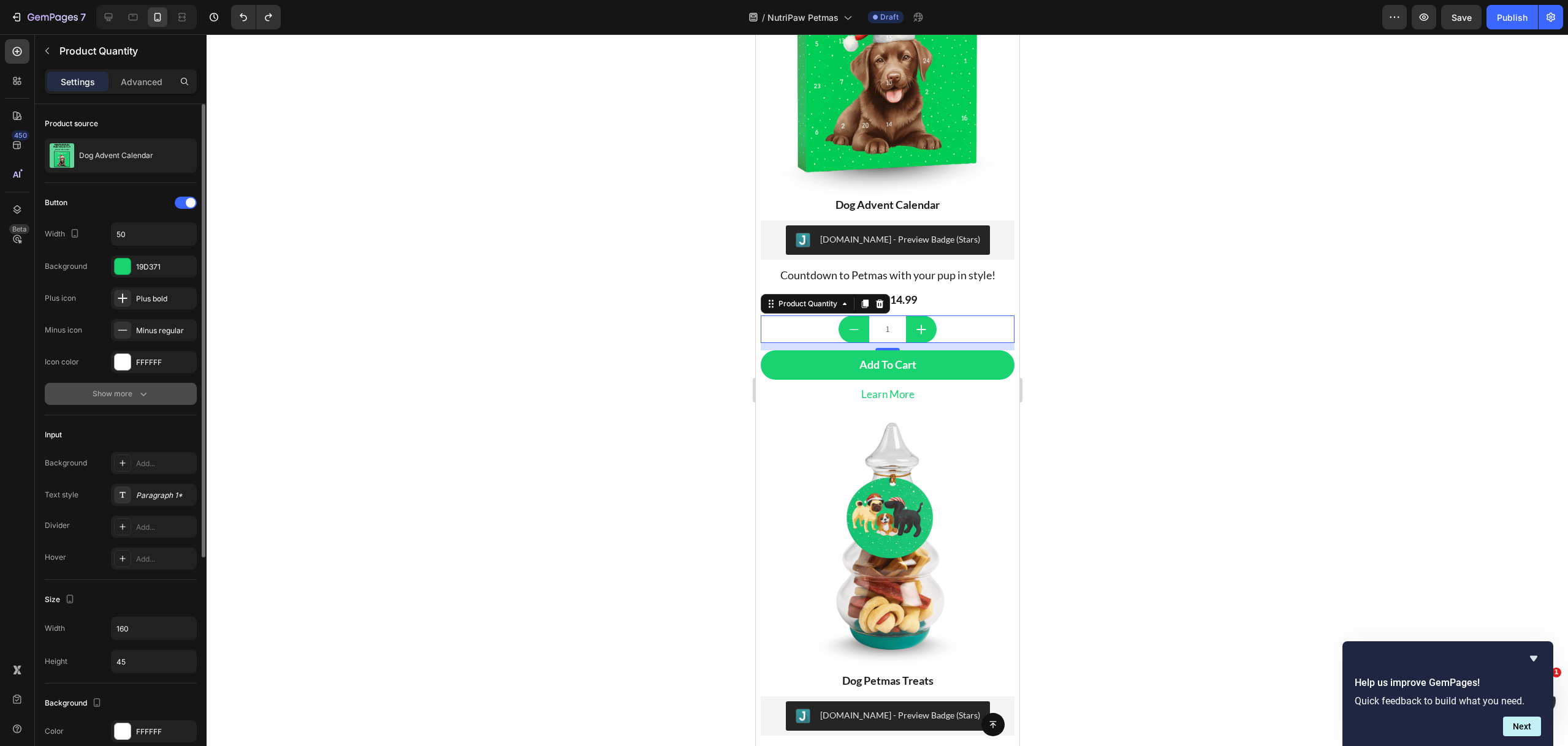
click at [120, 394] on div "Show more" at bounding box center [120, 394] width 57 height 13
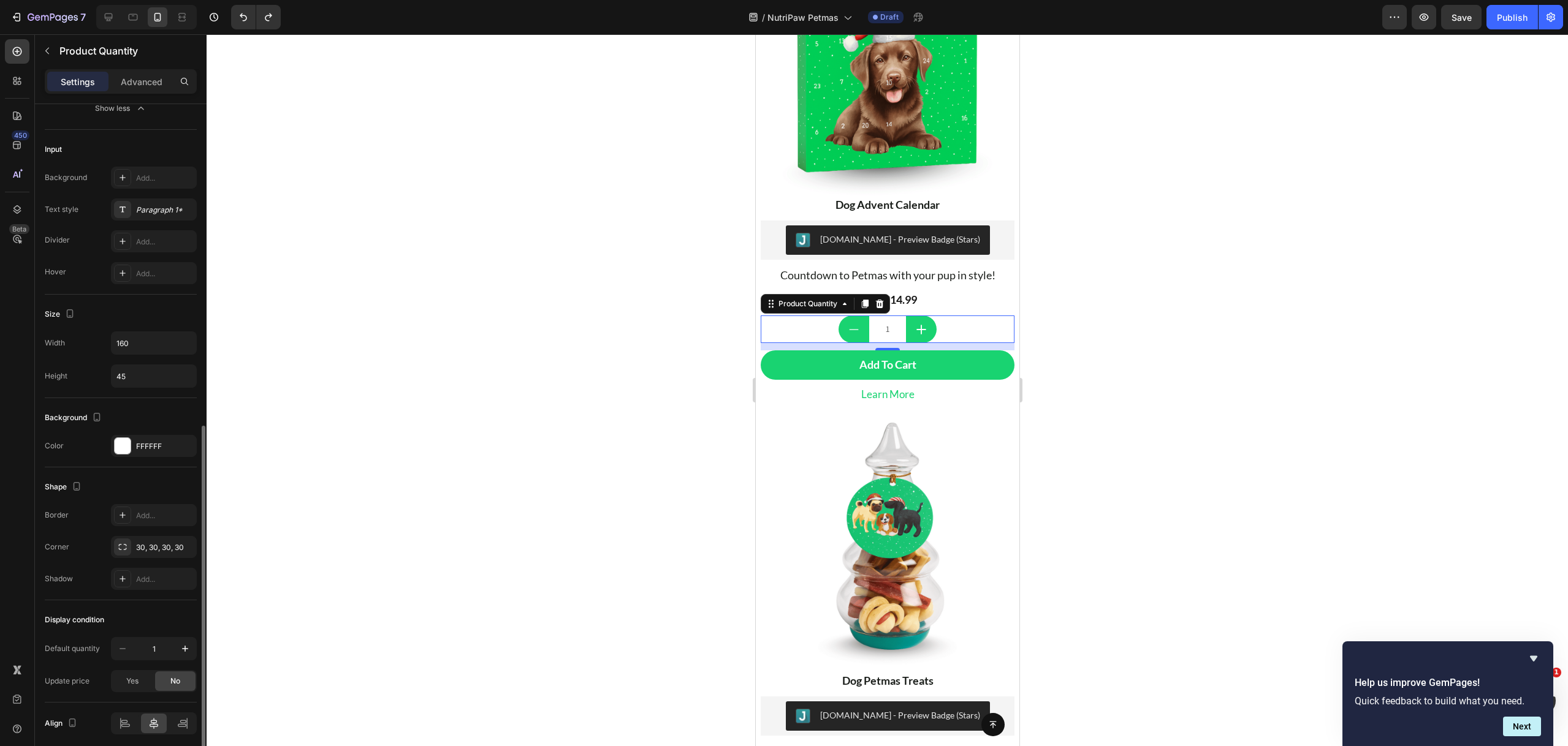
scroll to position [461, 0]
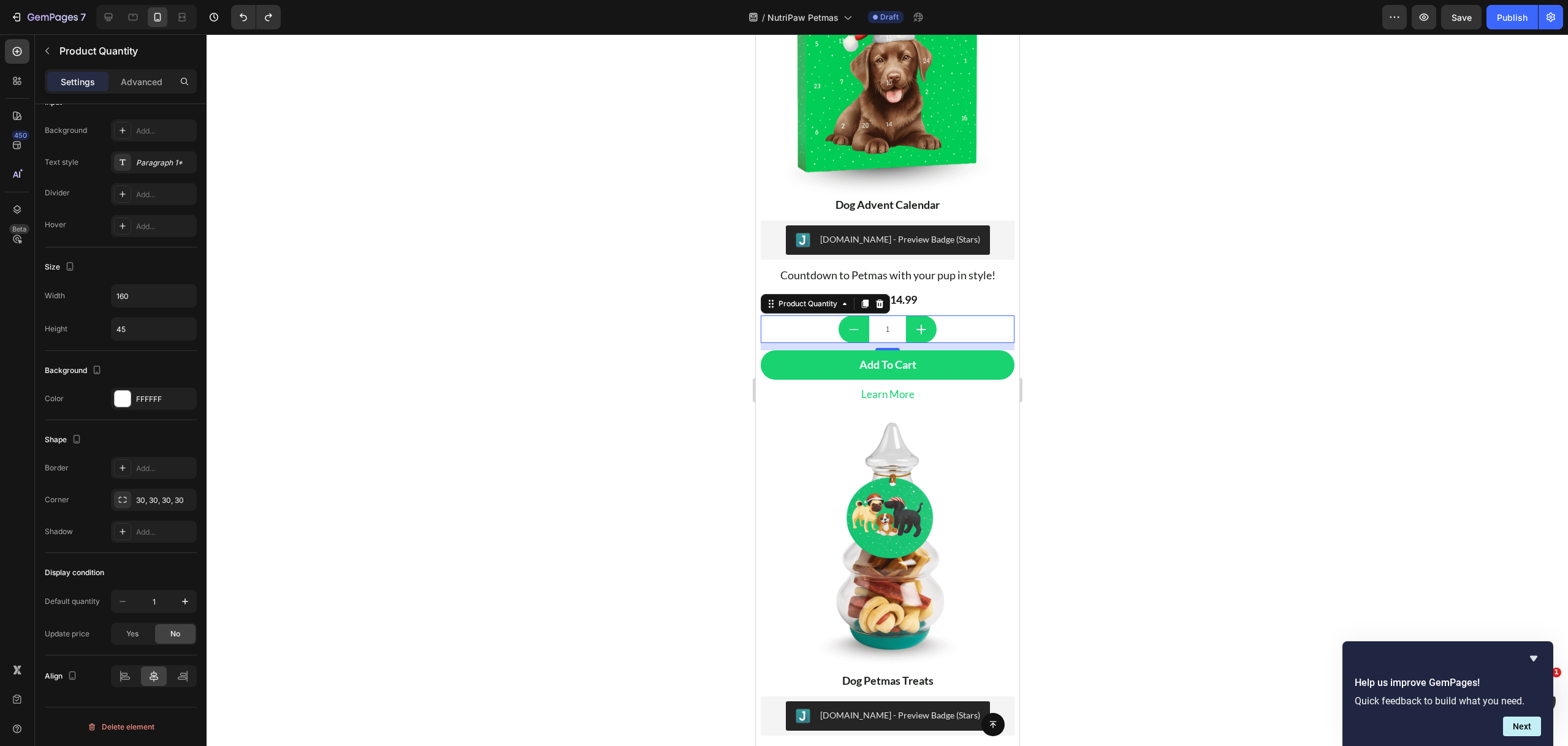
click at [889, 318] on input "1" at bounding box center [886, 328] width 37 height 27
click at [881, 317] on input "1" at bounding box center [886, 328] width 37 height 27
click at [96, 16] on div at bounding box center [146, 16] width 100 height 24
click at [103, 15] on icon at bounding box center [109, 17] width 13 height 13
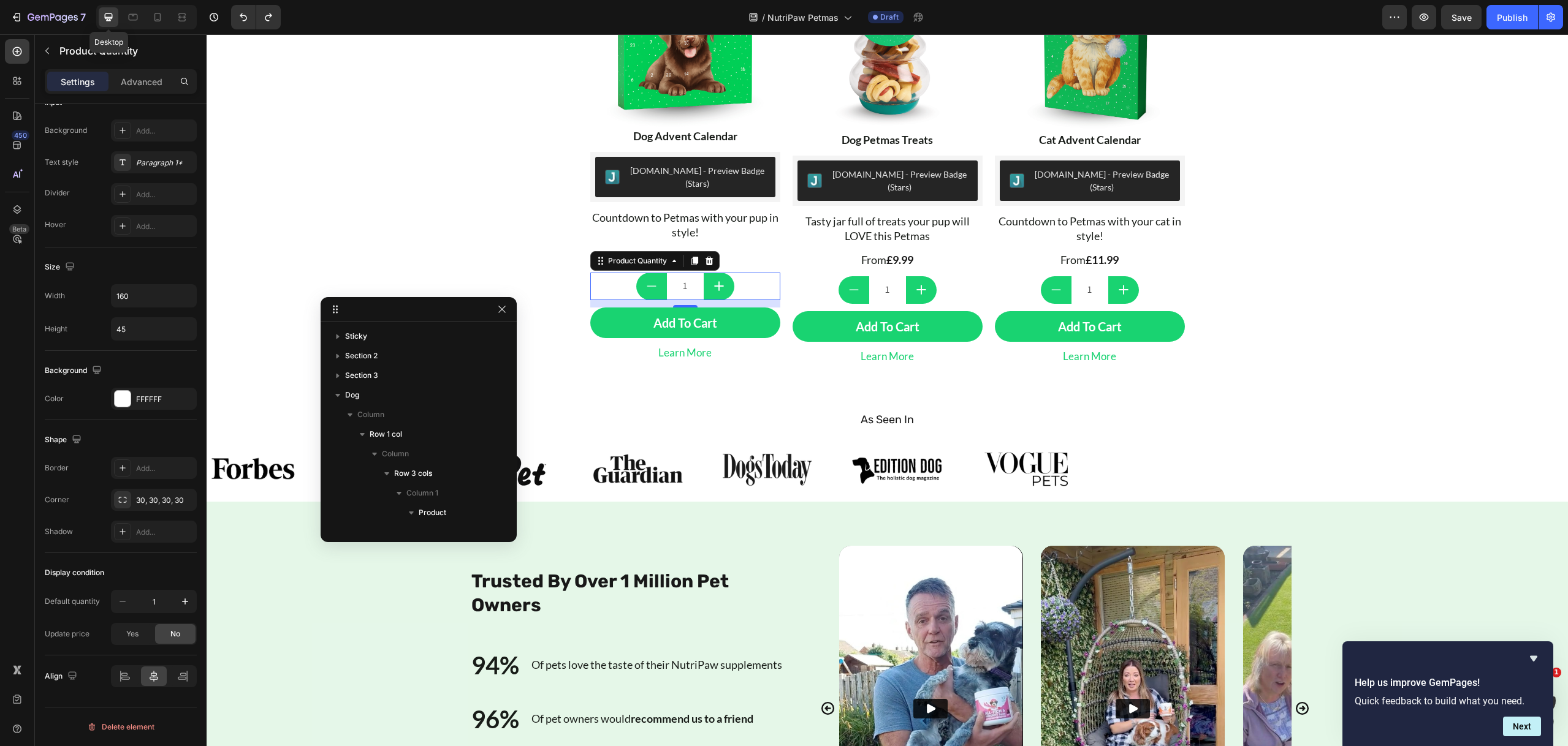
scroll to position [232, 0]
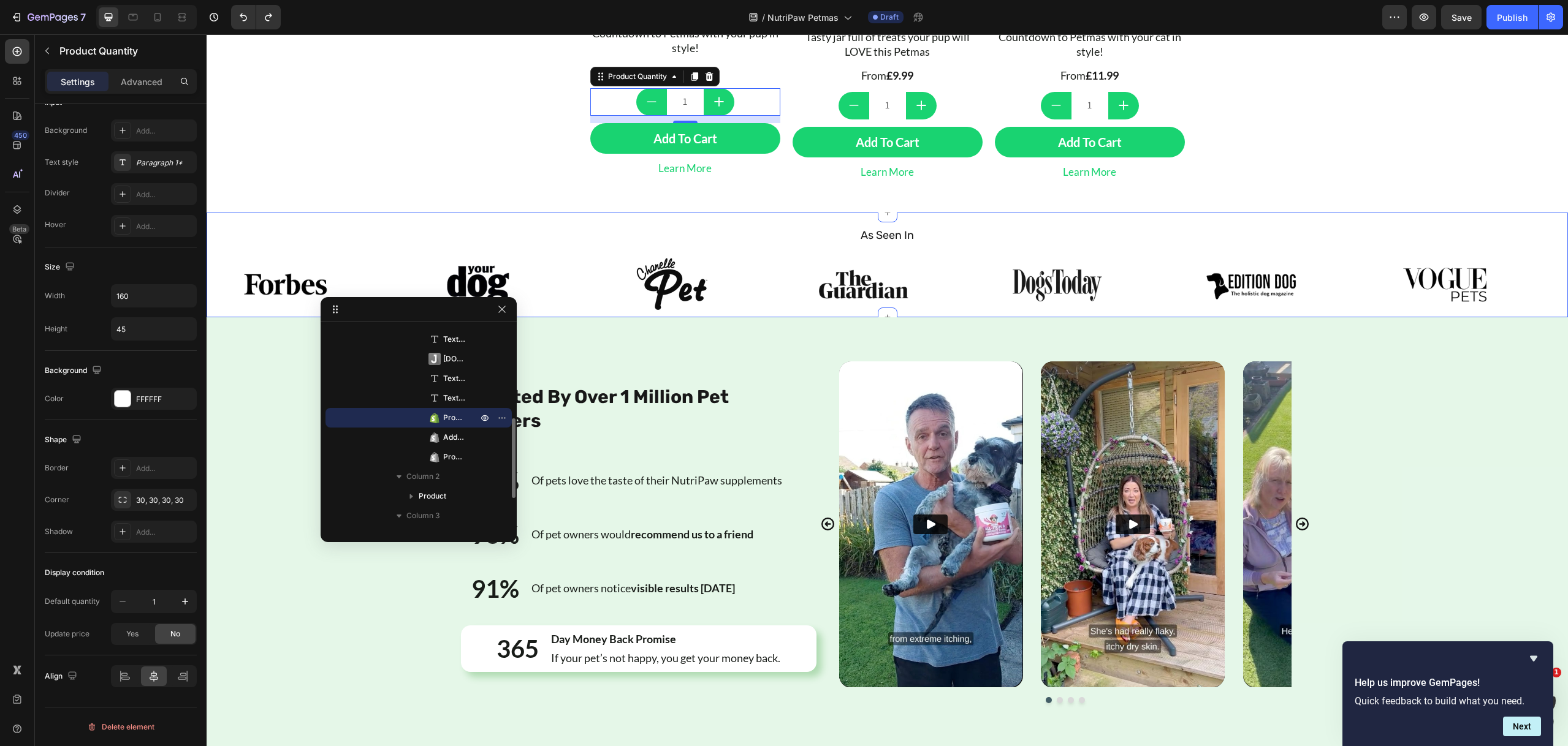
click at [469, 180] on div "Button Sticky Image Dog Advent Calendar Text Block Judge.me - Preview Badge (St…" at bounding box center [887, 313] width 1361 height 1635
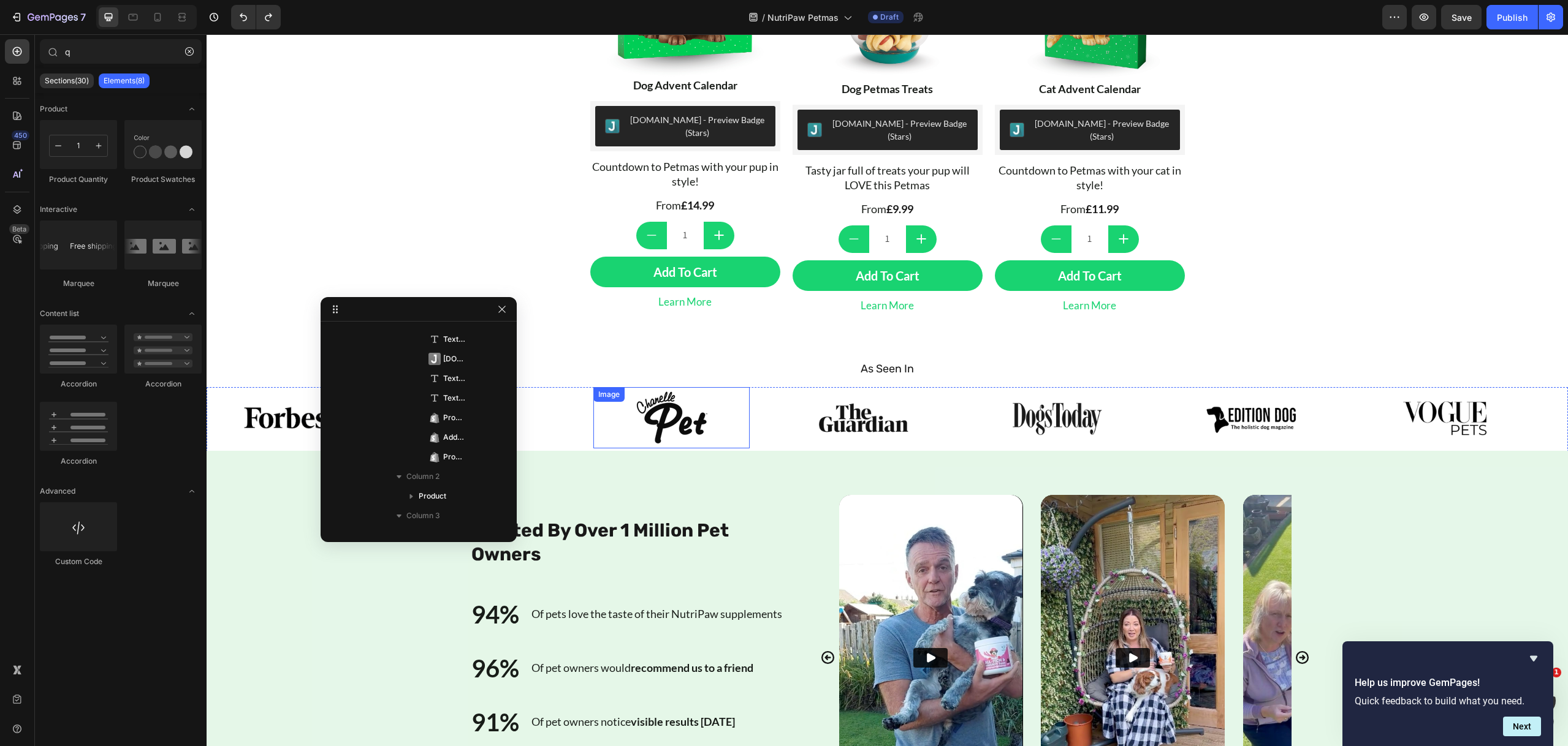
scroll to position [332, 0]
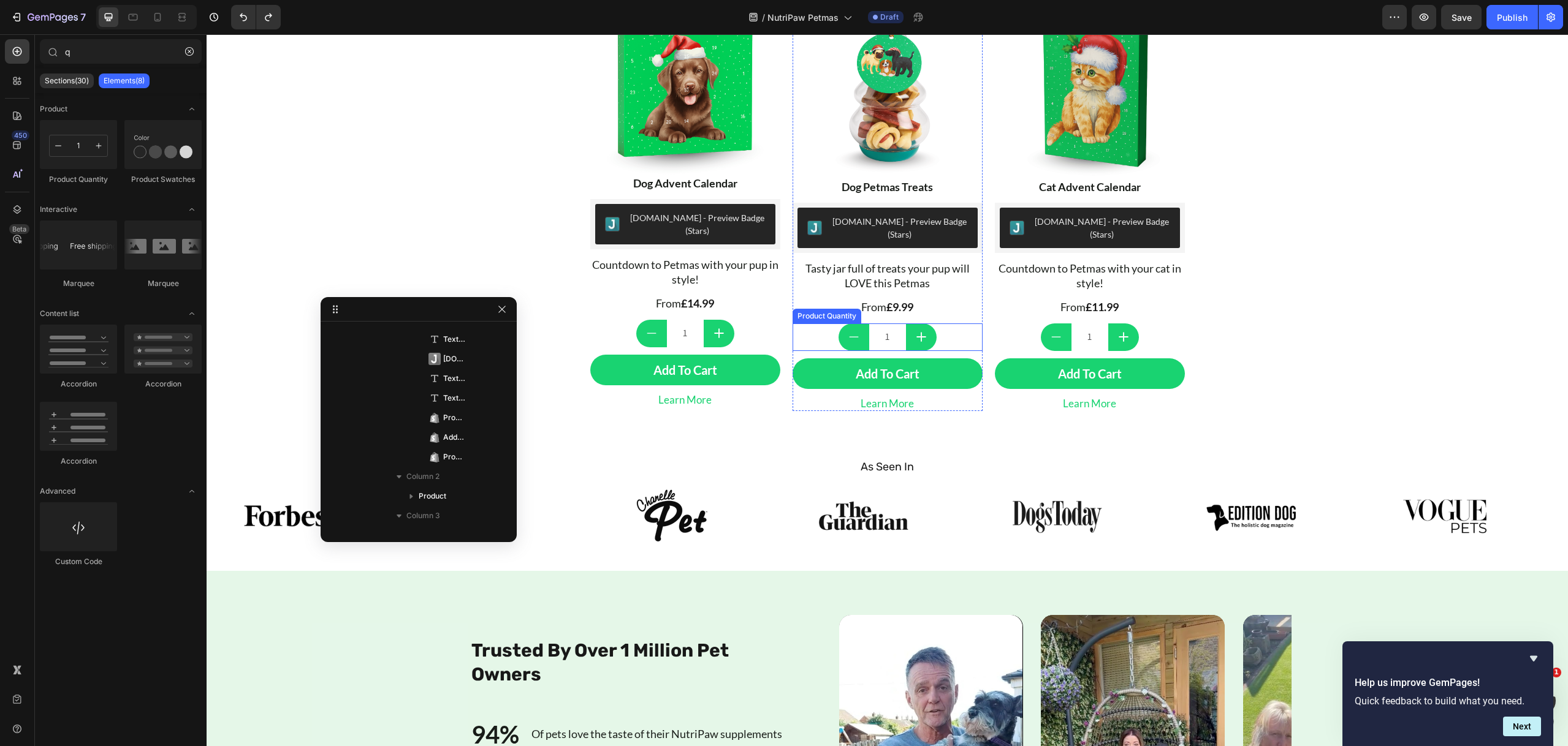
click at [884, 324] on input "1" at bounding box center [887, 337] width 37 height 27
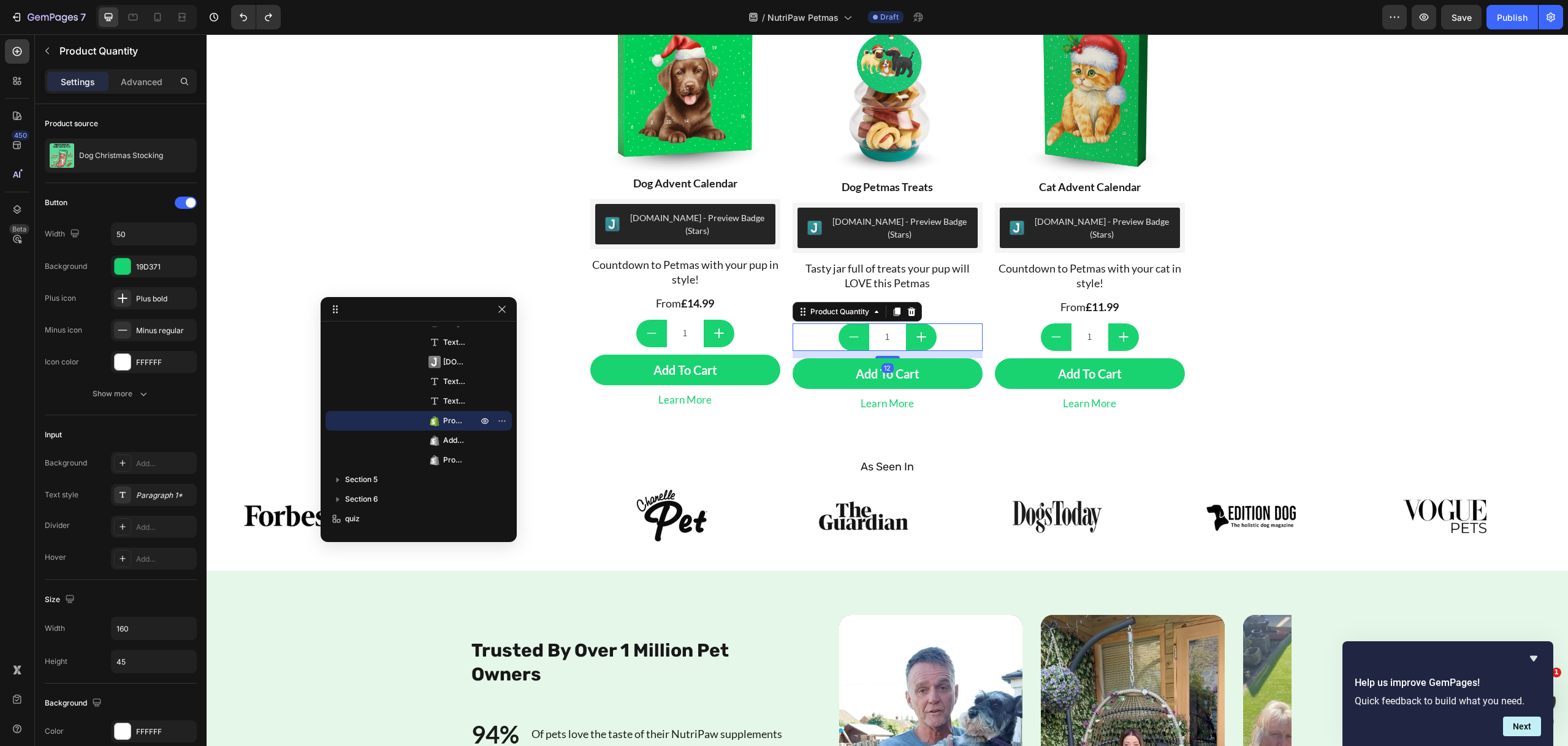
click at [885, 324] on input "1" at bounding box center [887, 337] width 37 height 27
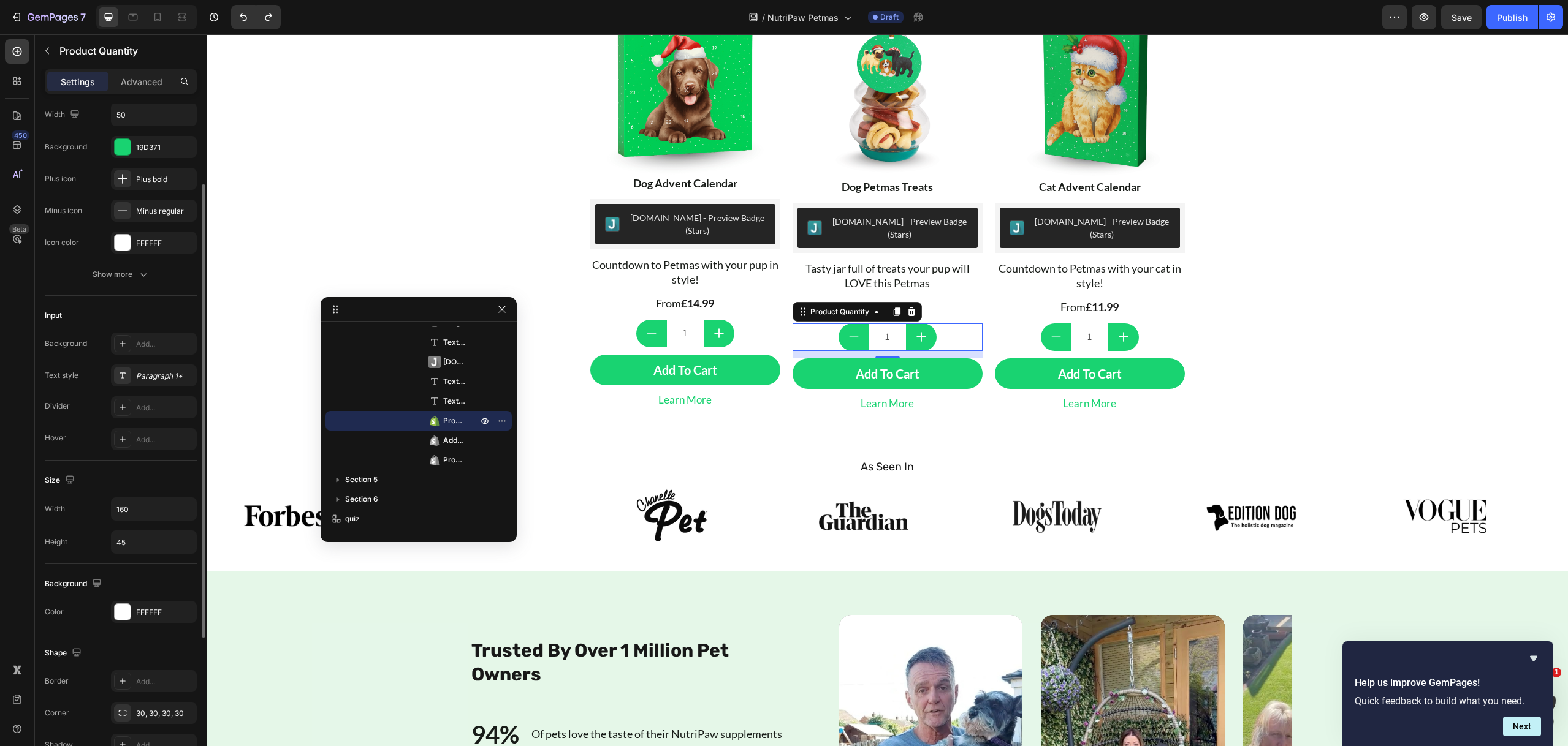
scroll to position [0, 0]
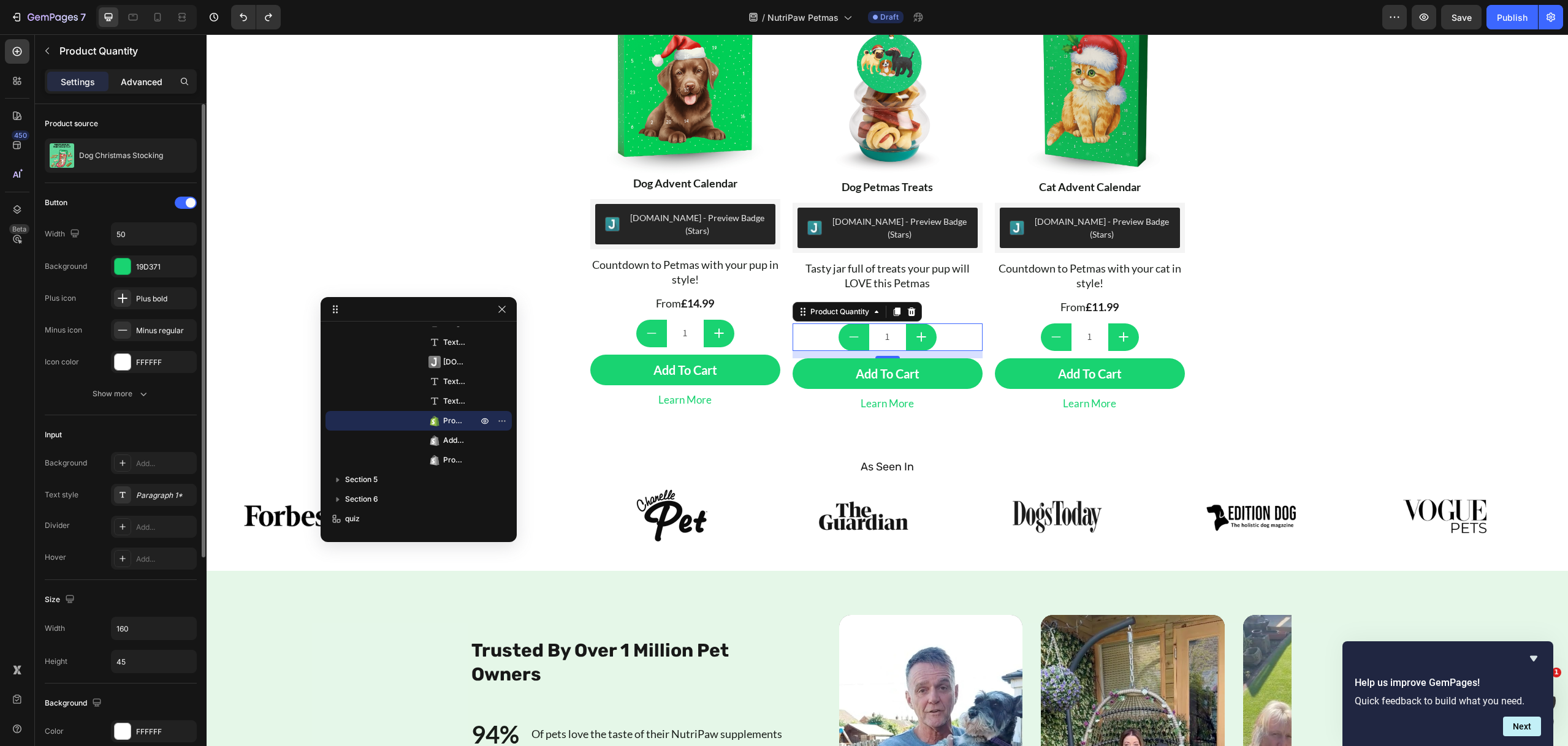
click at [142, 72] on div "Advanced" at bounding box center [142, 81] width 61 height 20
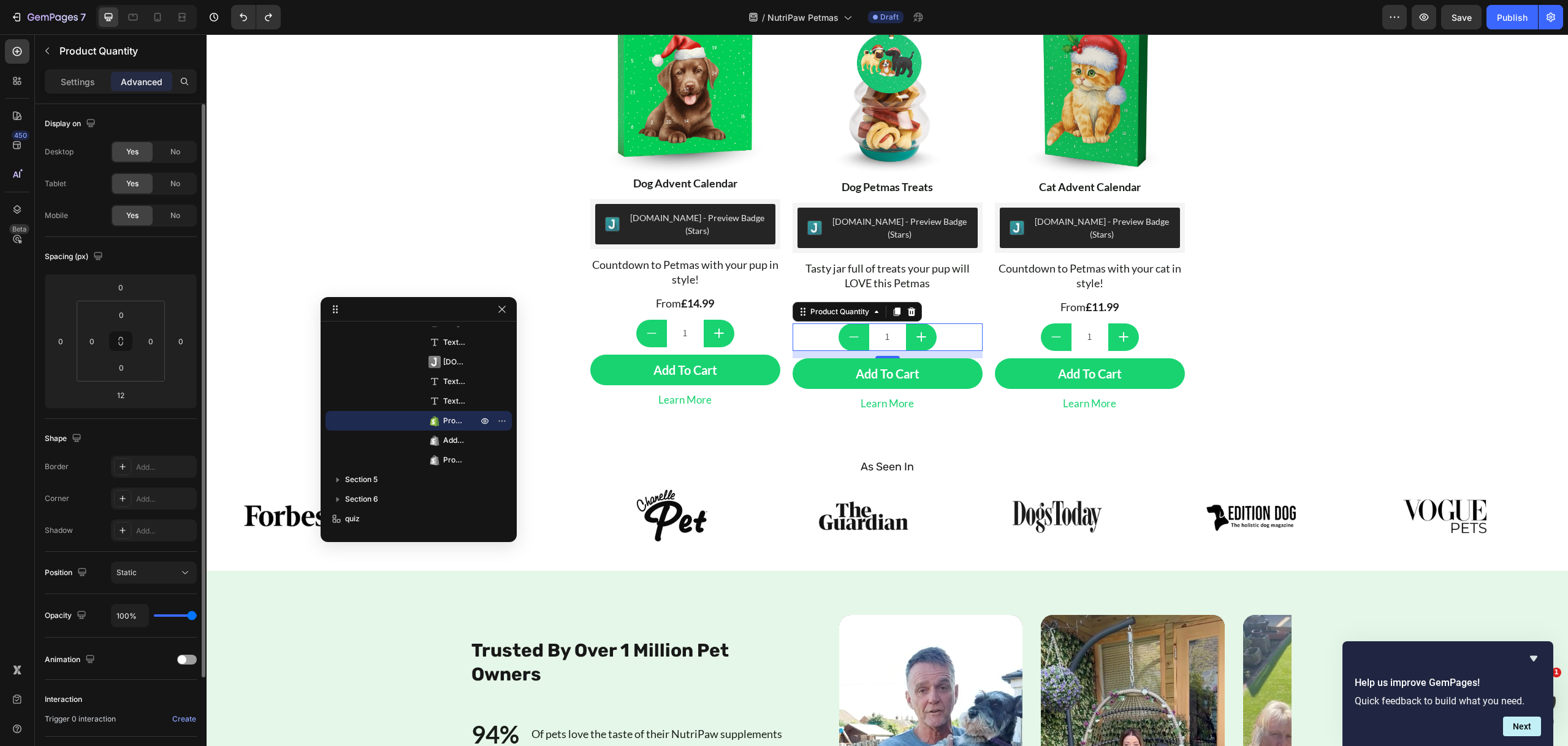
click at [454, 137] on div "Button Sticky Image Dog Advent Calendar Text Block Judge.me - Preview Badge (St…" at bounding box center [887, 448] width 1361 height 1443
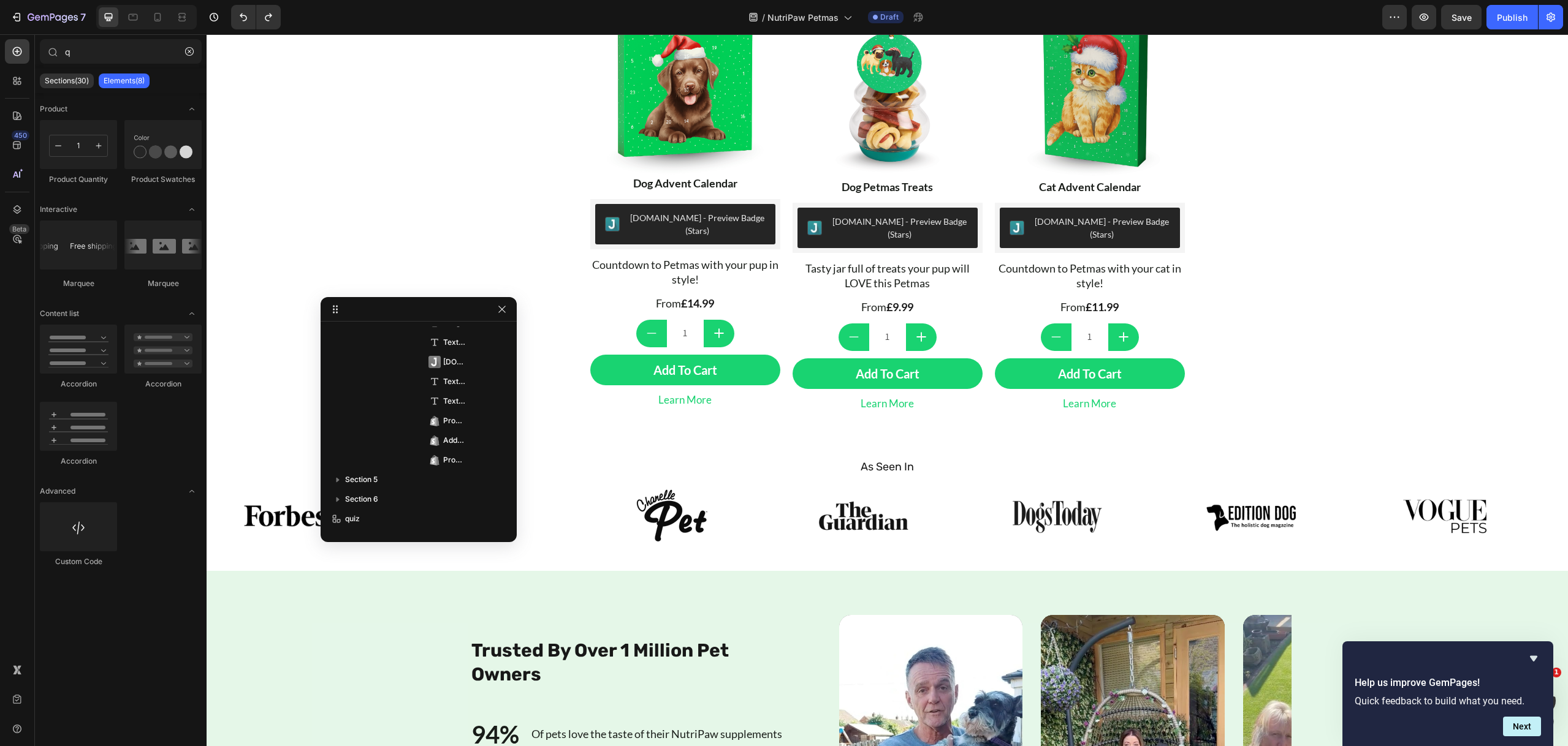
click at [454, 137] on div "Button Sticky Image Dog Advent Calendar Text Block Judge.me - Preview Badge (St…" at bounding box center [887, 448] width 1361 height 1443
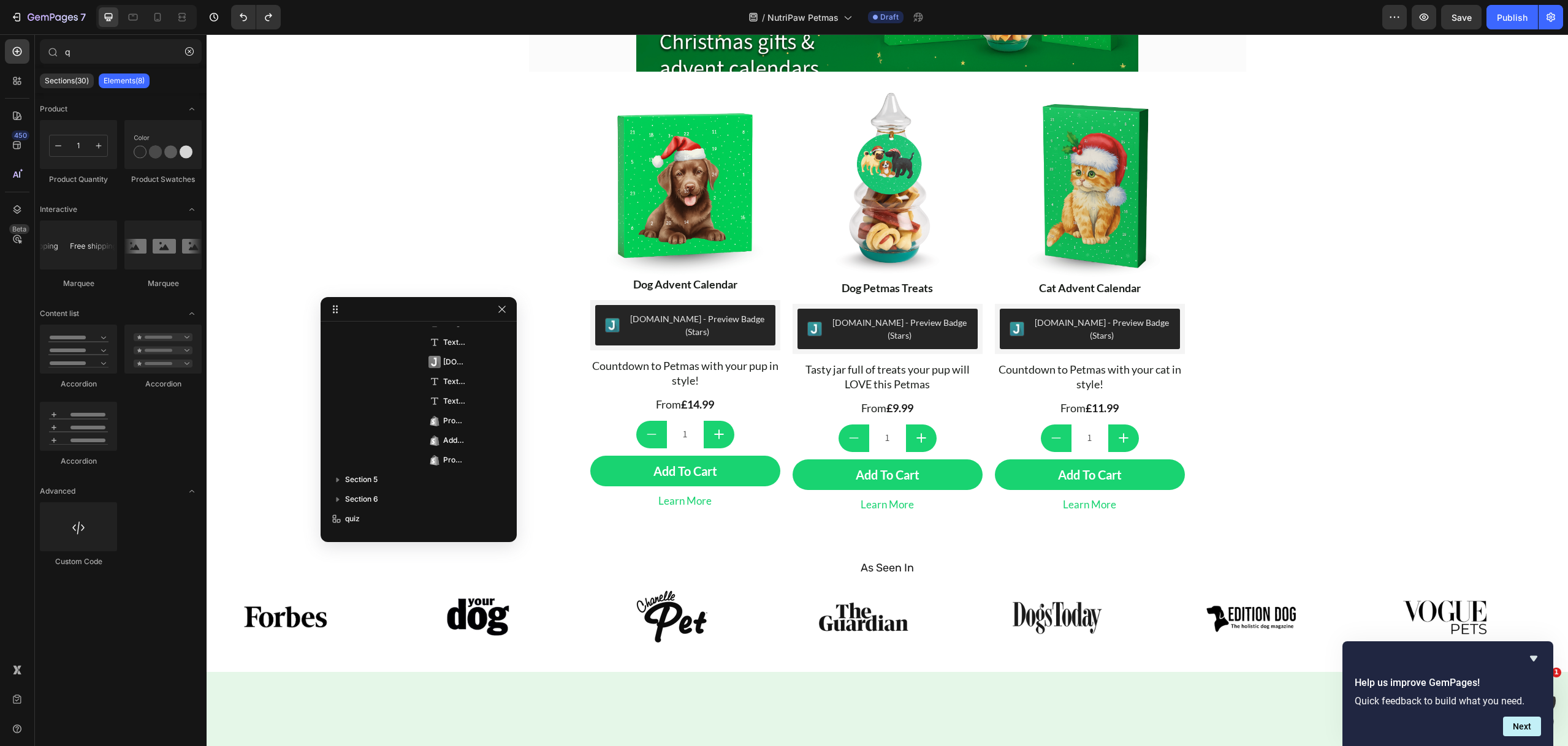
scroll to position [109, 0]
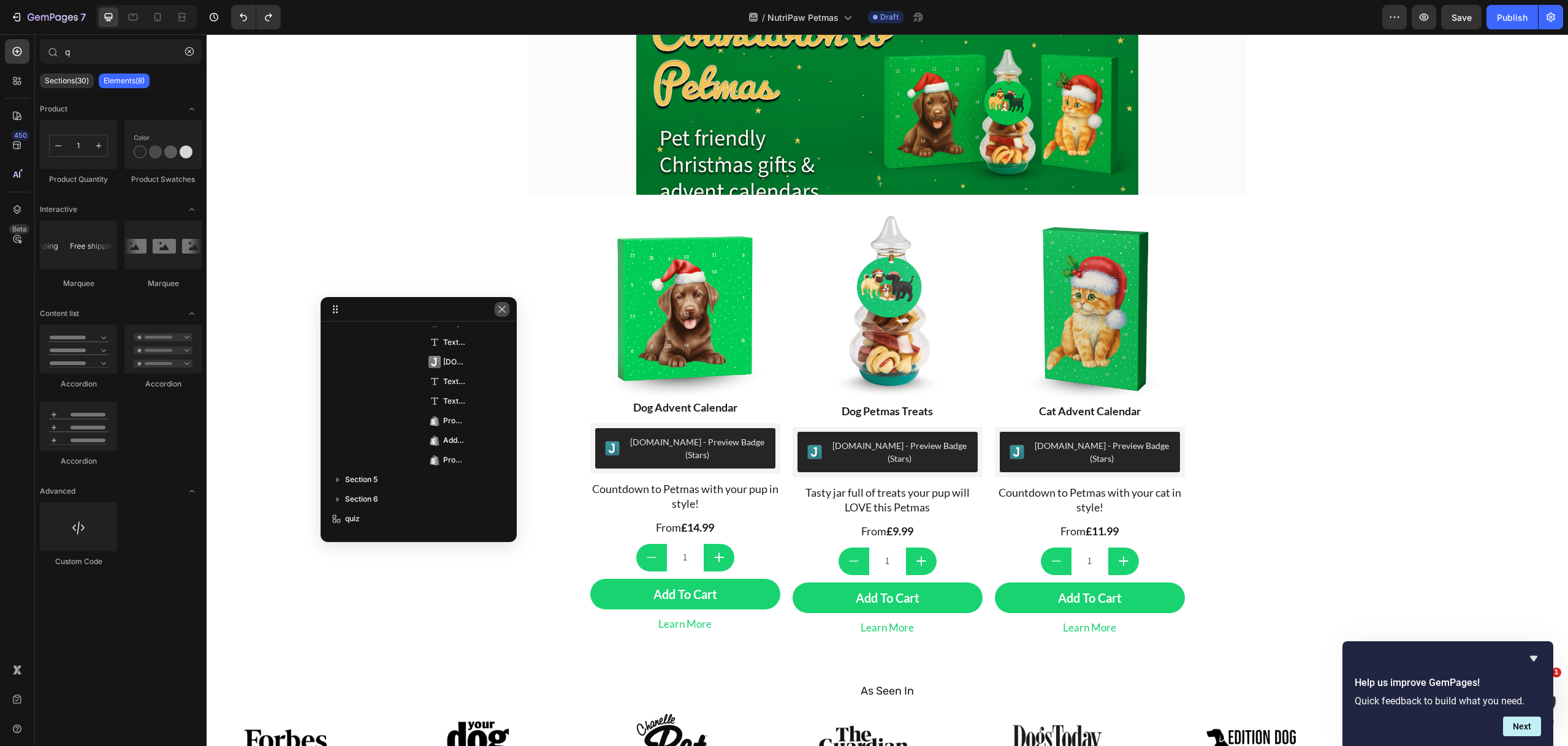
drag, startPoint x: 500, startPoint y: 308, endPoint x: 103, endPoint y: 2, distance: 501.2
click at [500, 308] on icon "button" at bounding box center [502, 309] width 10 height 10
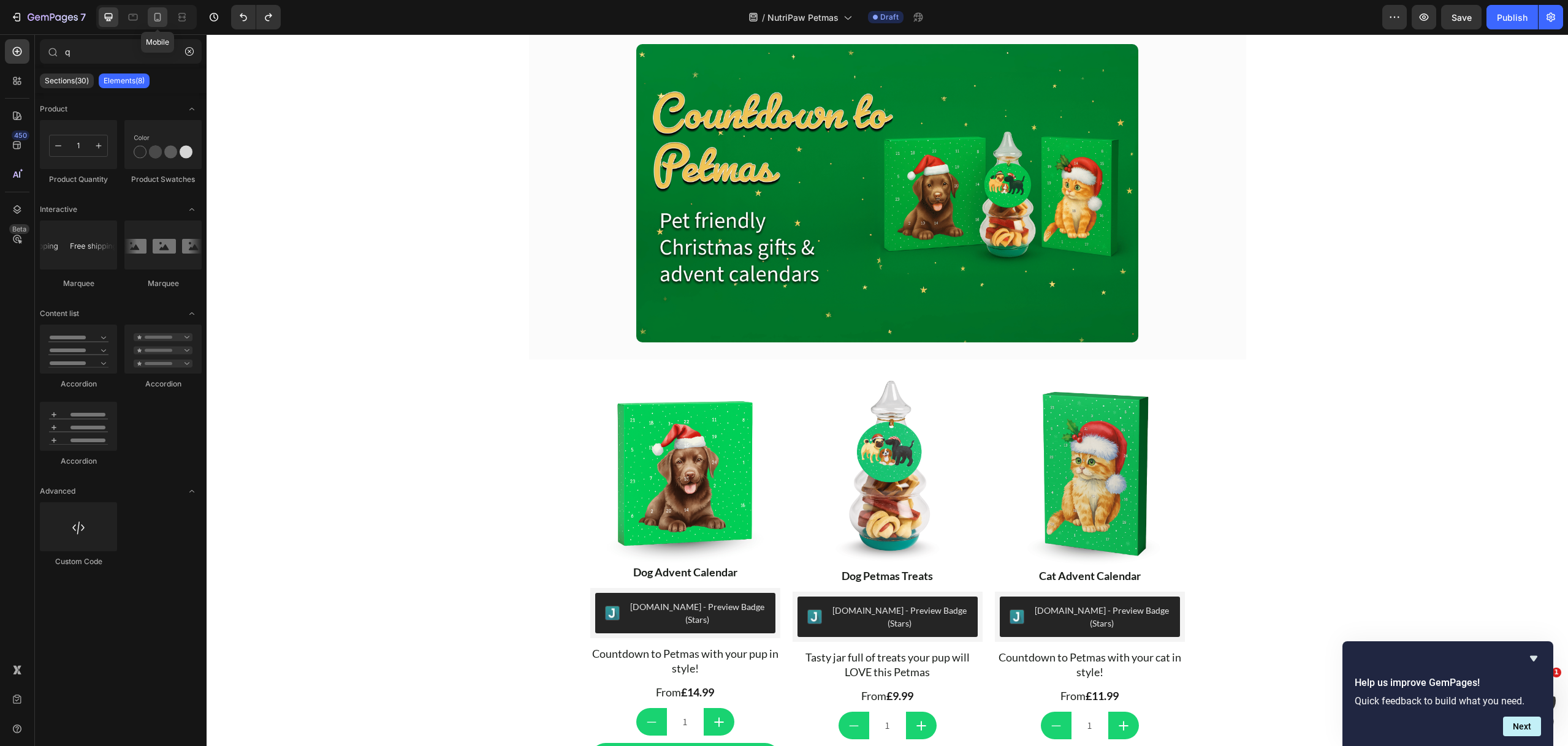
click at [161, 16] on icon at bounding box center [157, 17] width 13 height 13
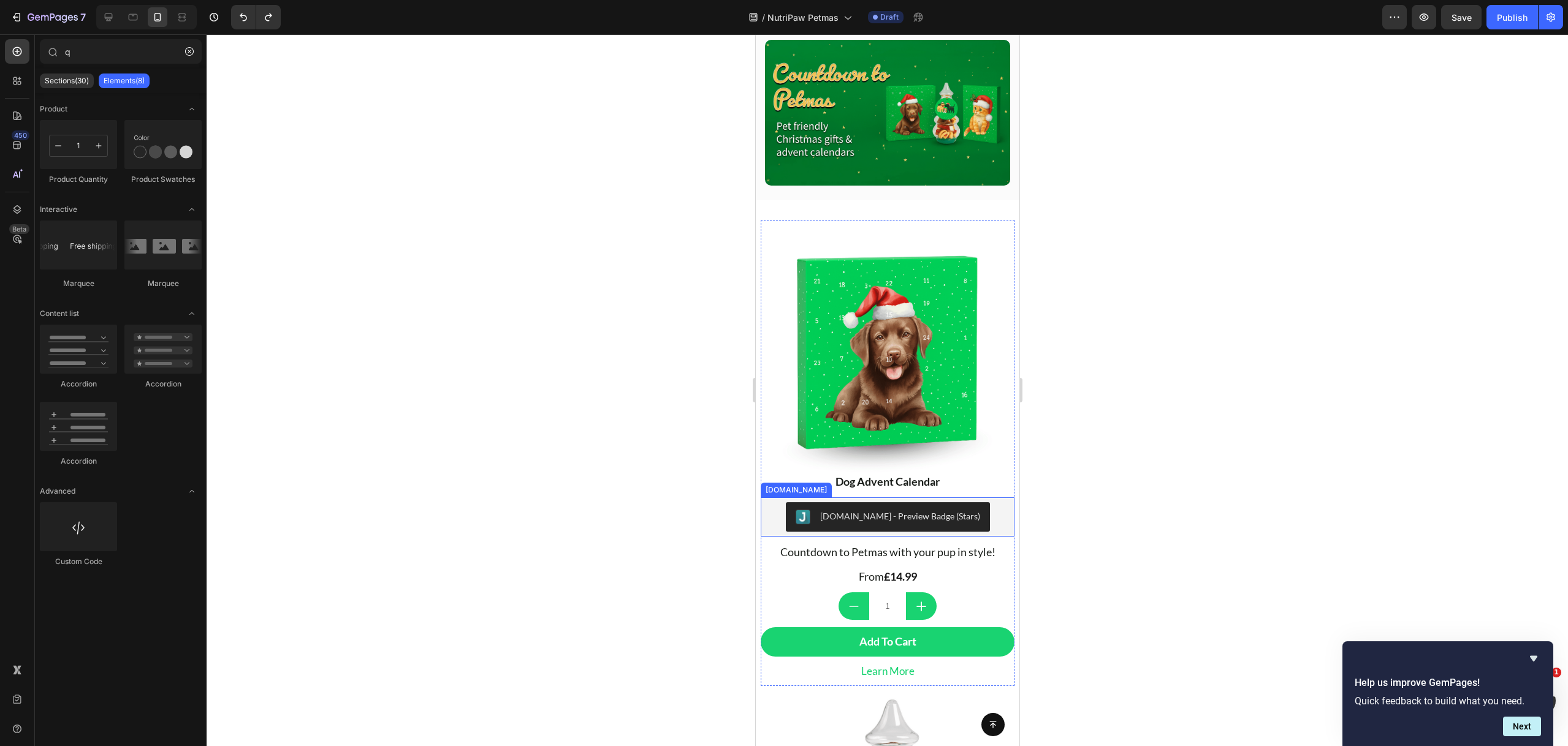
click at [890, 510] on div "[DOMAIN_NAME] - Preview Badge (Stars)" at bounding box center [899, 516] width 160 height 13
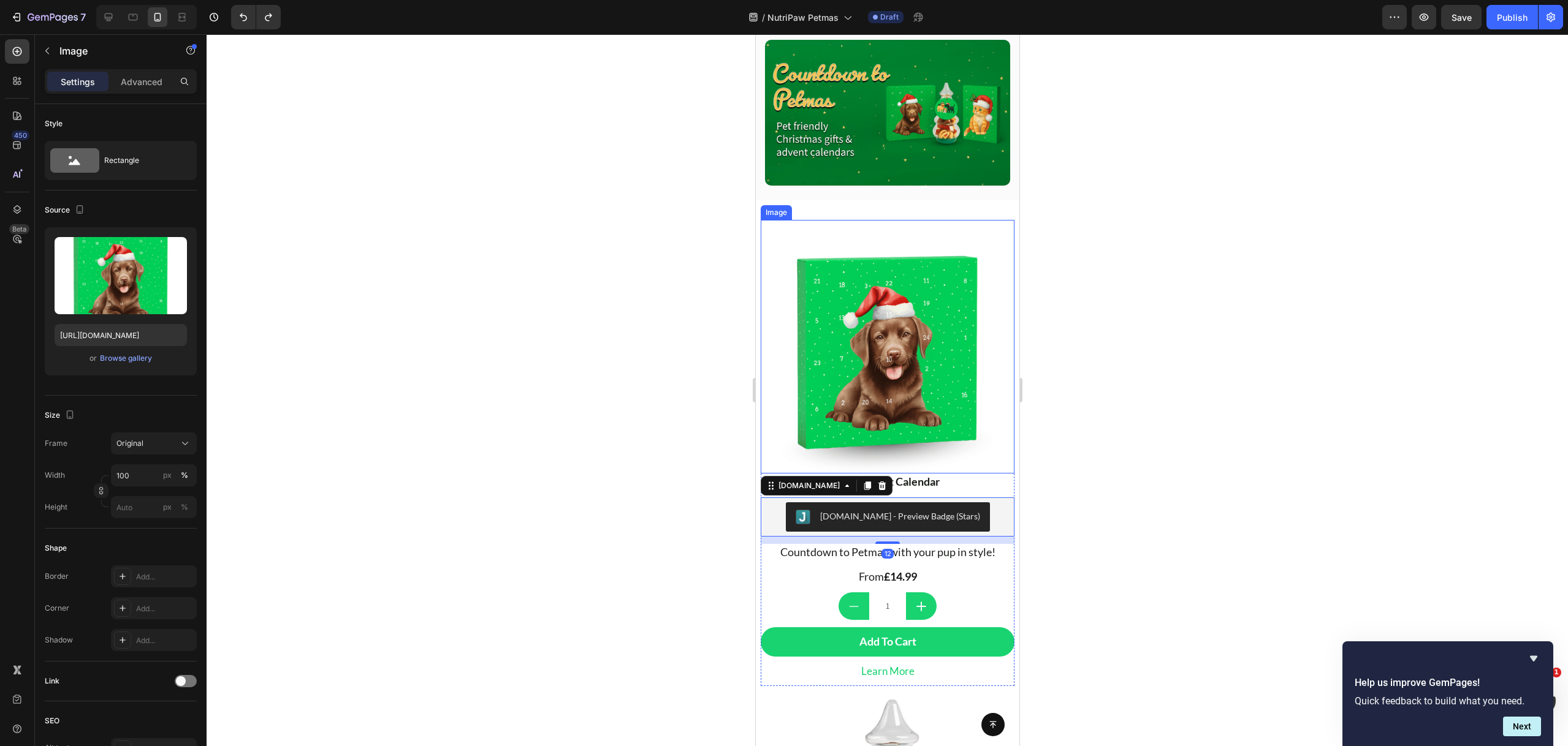
click at [881, 349] on img at bounding box center [886, 346] width 254 height 253
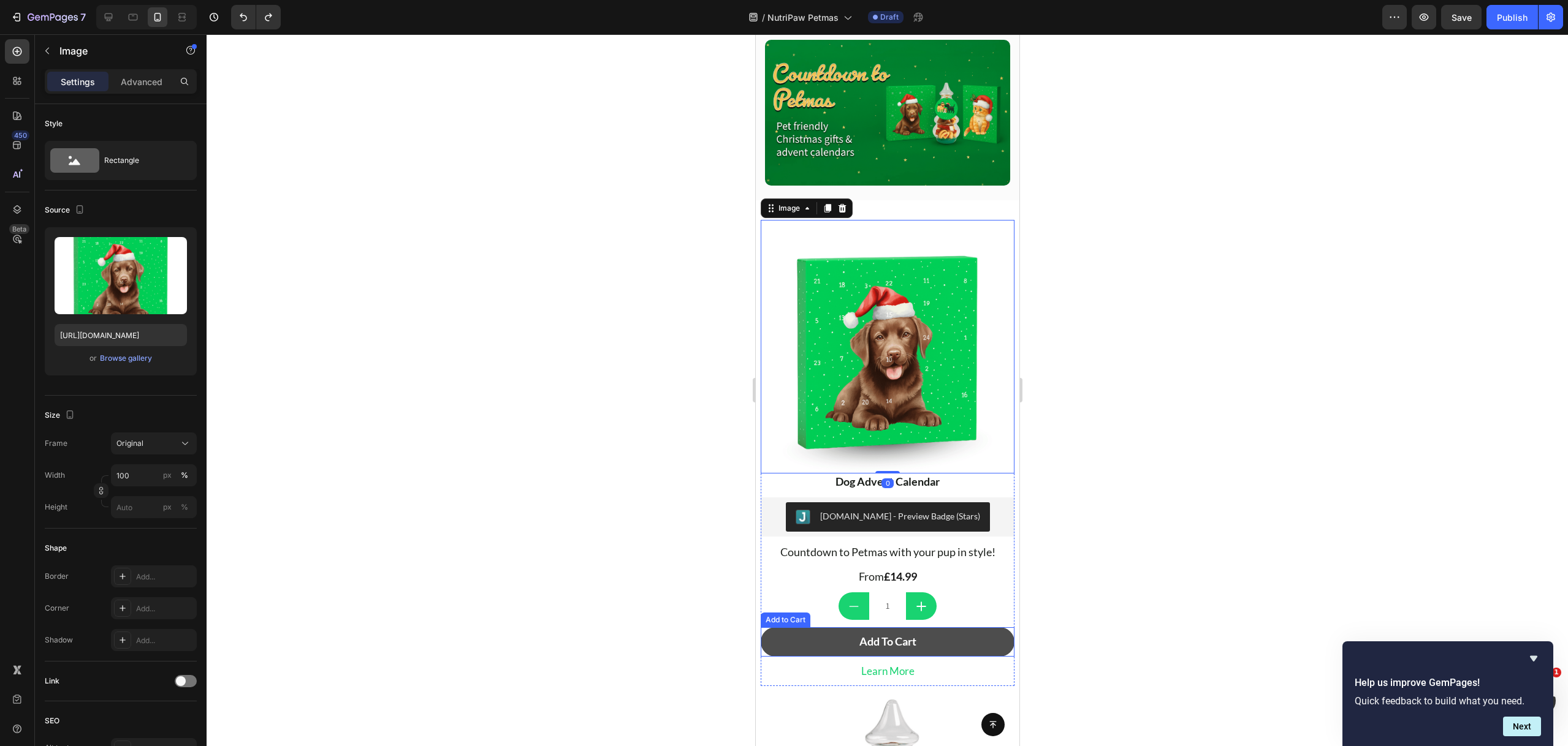
click at [925, 627] on button "Add To Cart" at bounding box center [886, 641] width 254 height 29
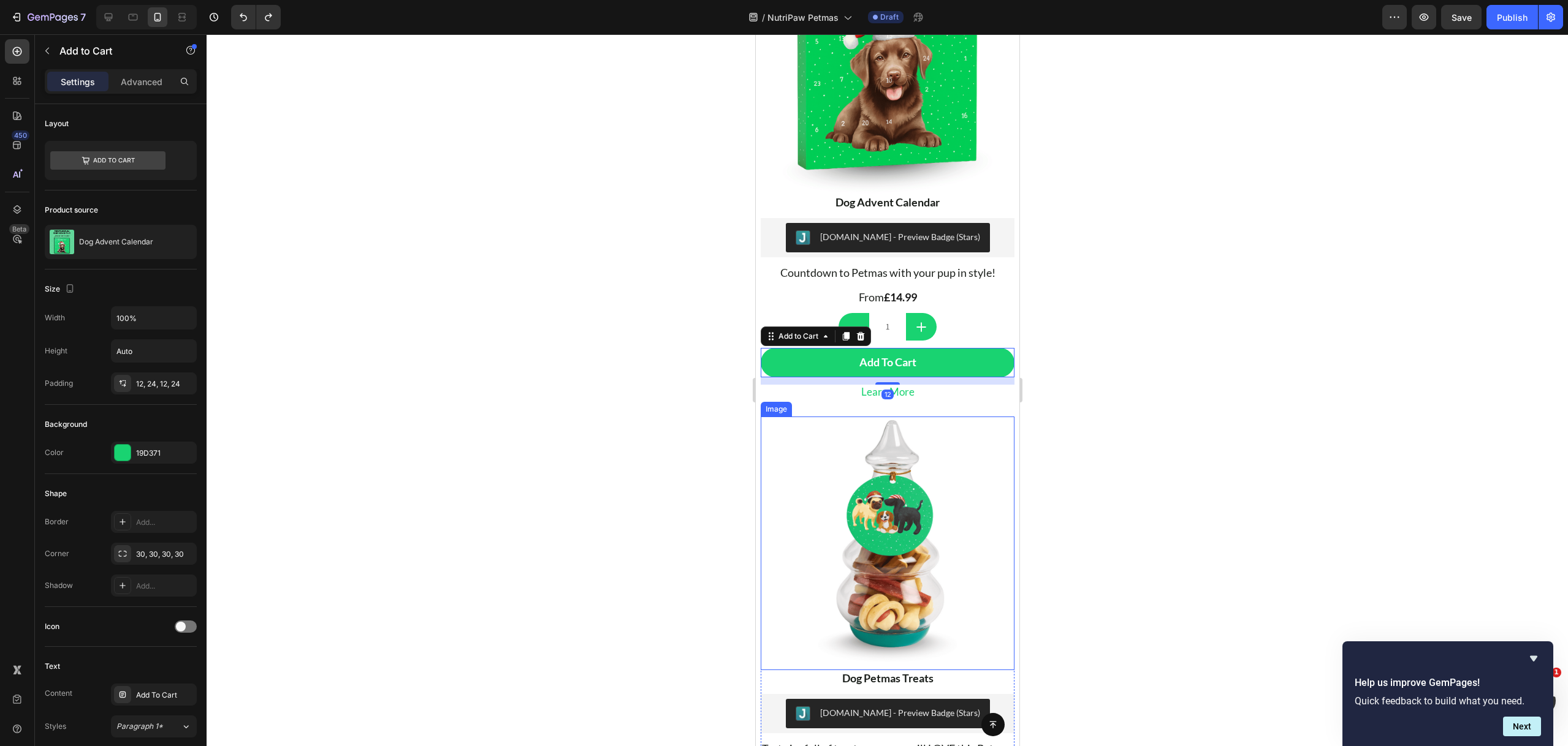
scroll to position [680, 0]
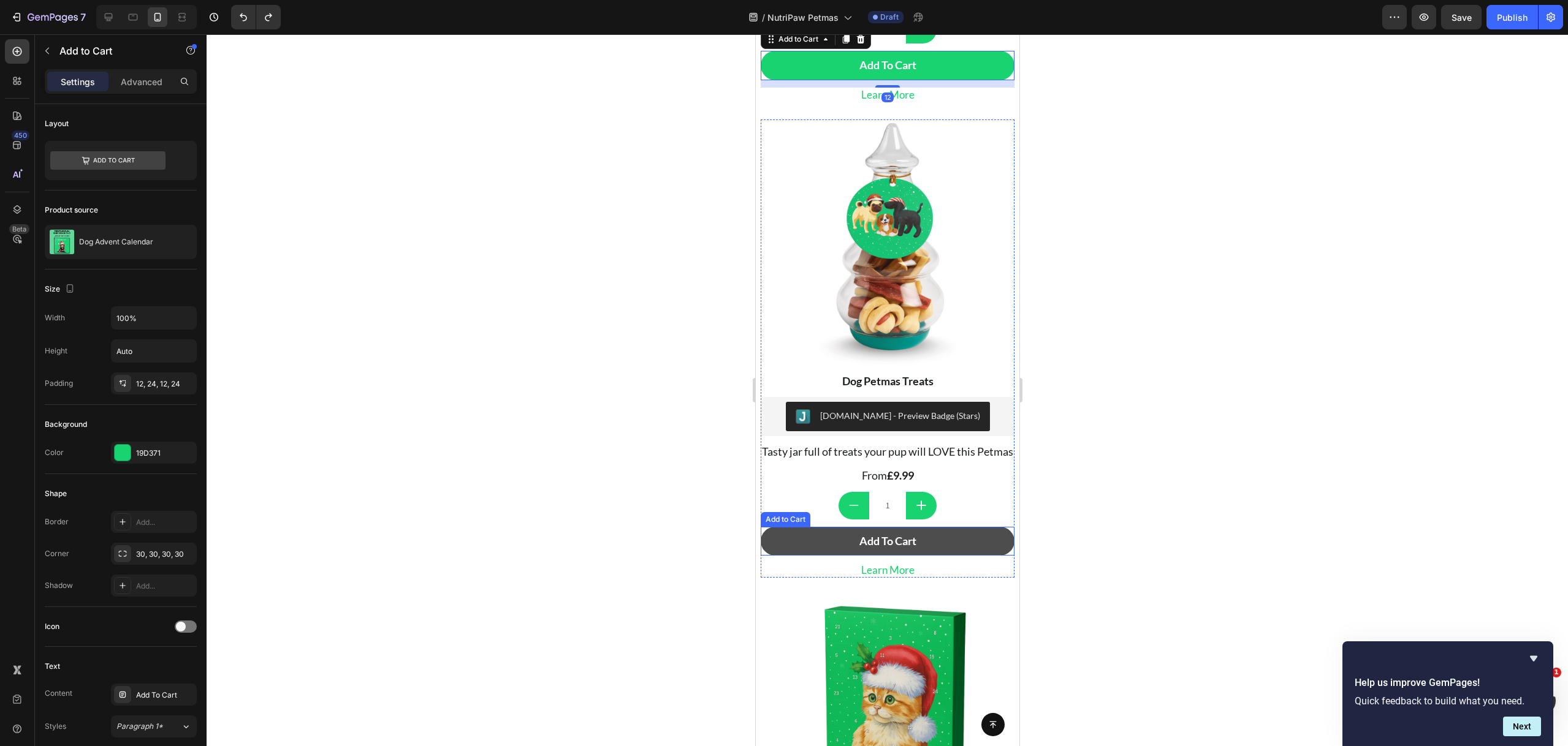
click at [961, 533] on button "Add To Cart" at bounding box center [886, 541] width 254 height 29
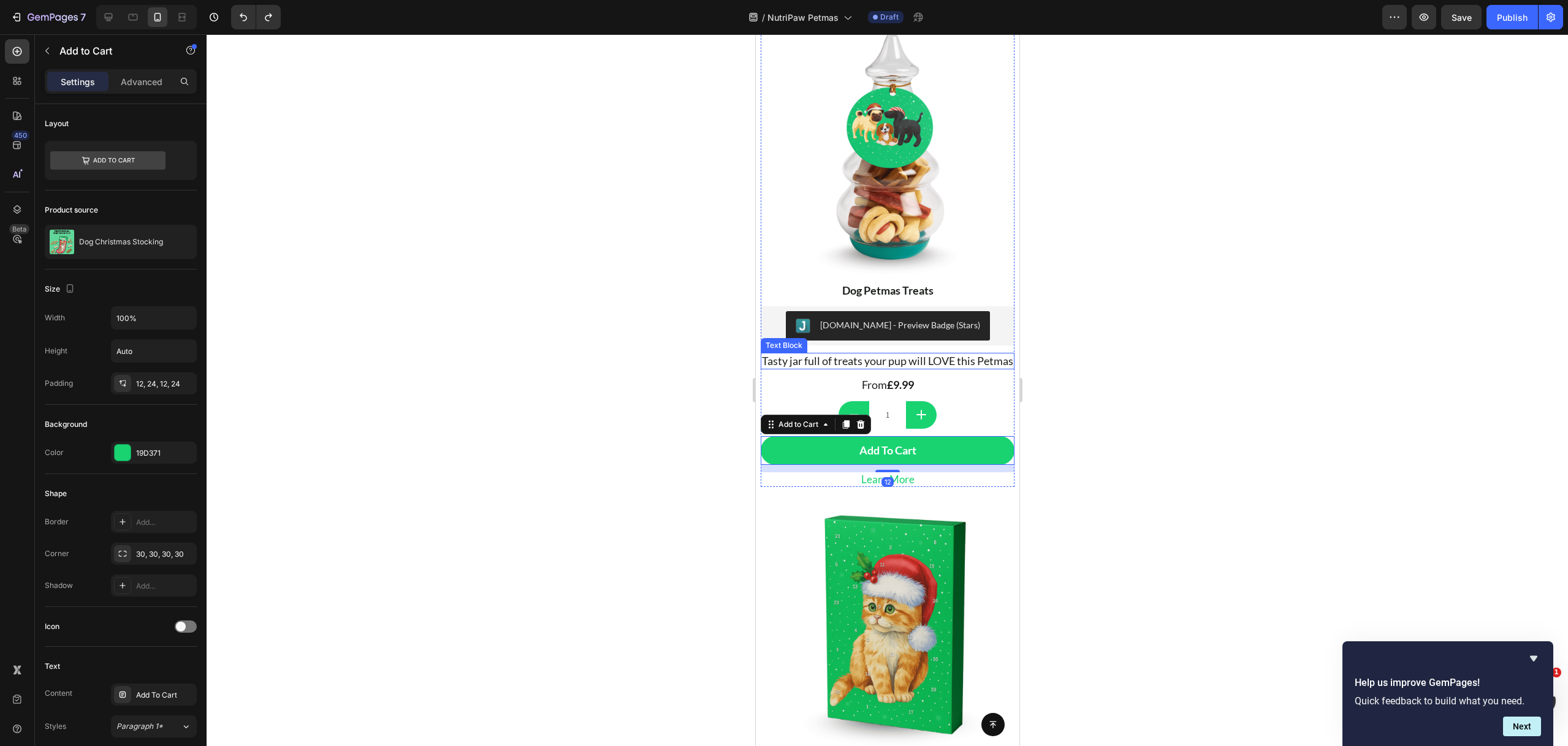
scroll to position [1050, 0]
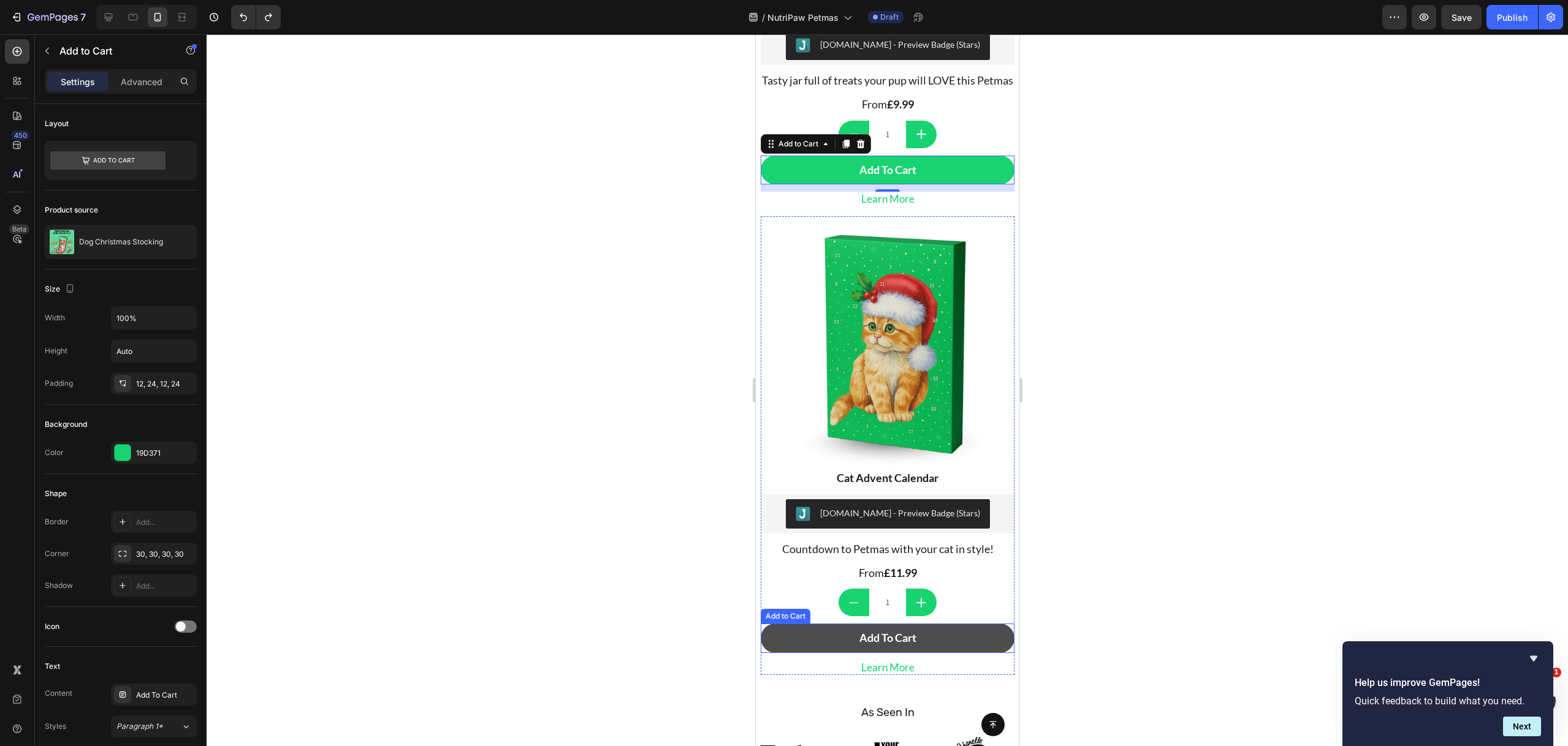
click at [967, 626] on button "Add To Cart" at bounding box center [886, 637] width 254 height 29
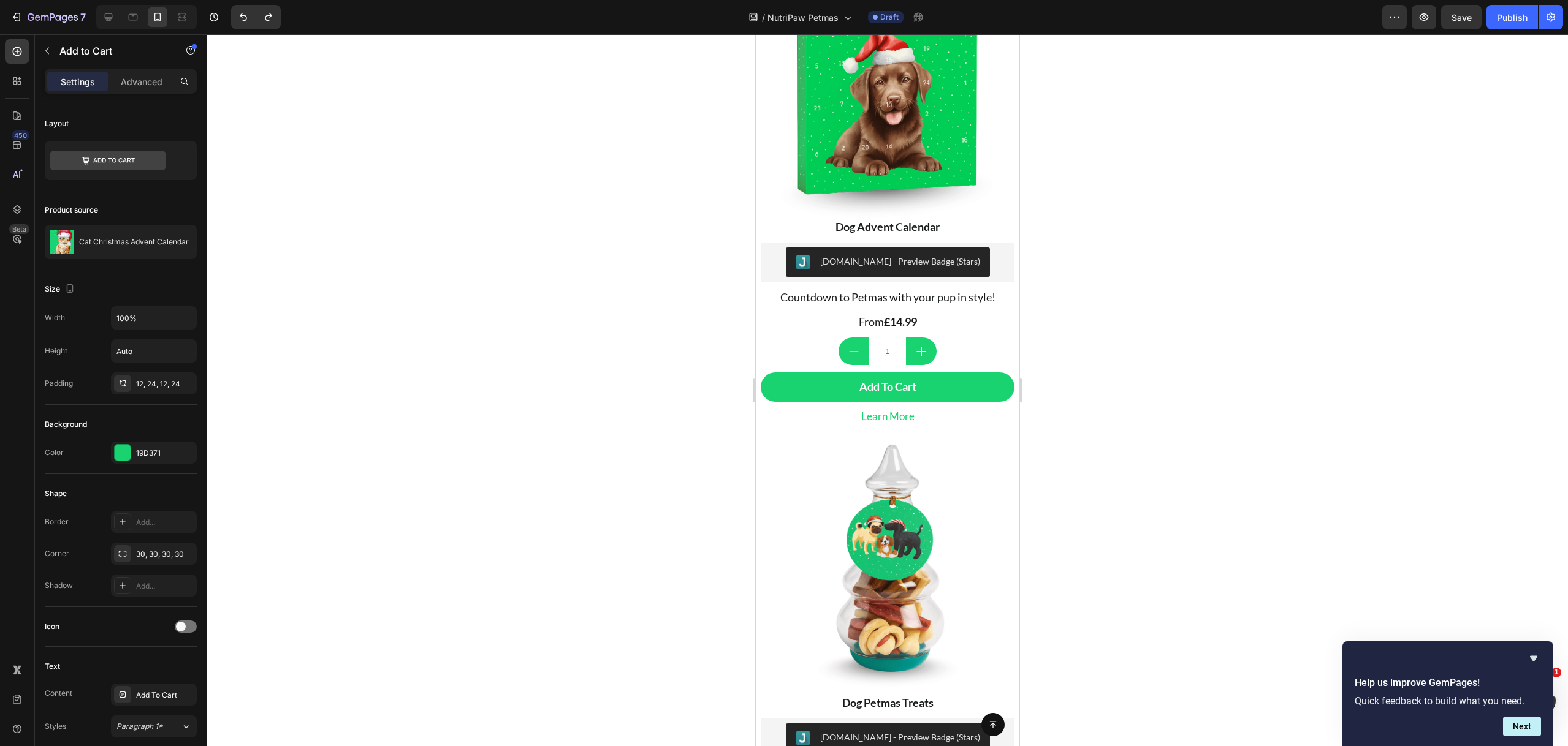
scroll to position [0, 0]
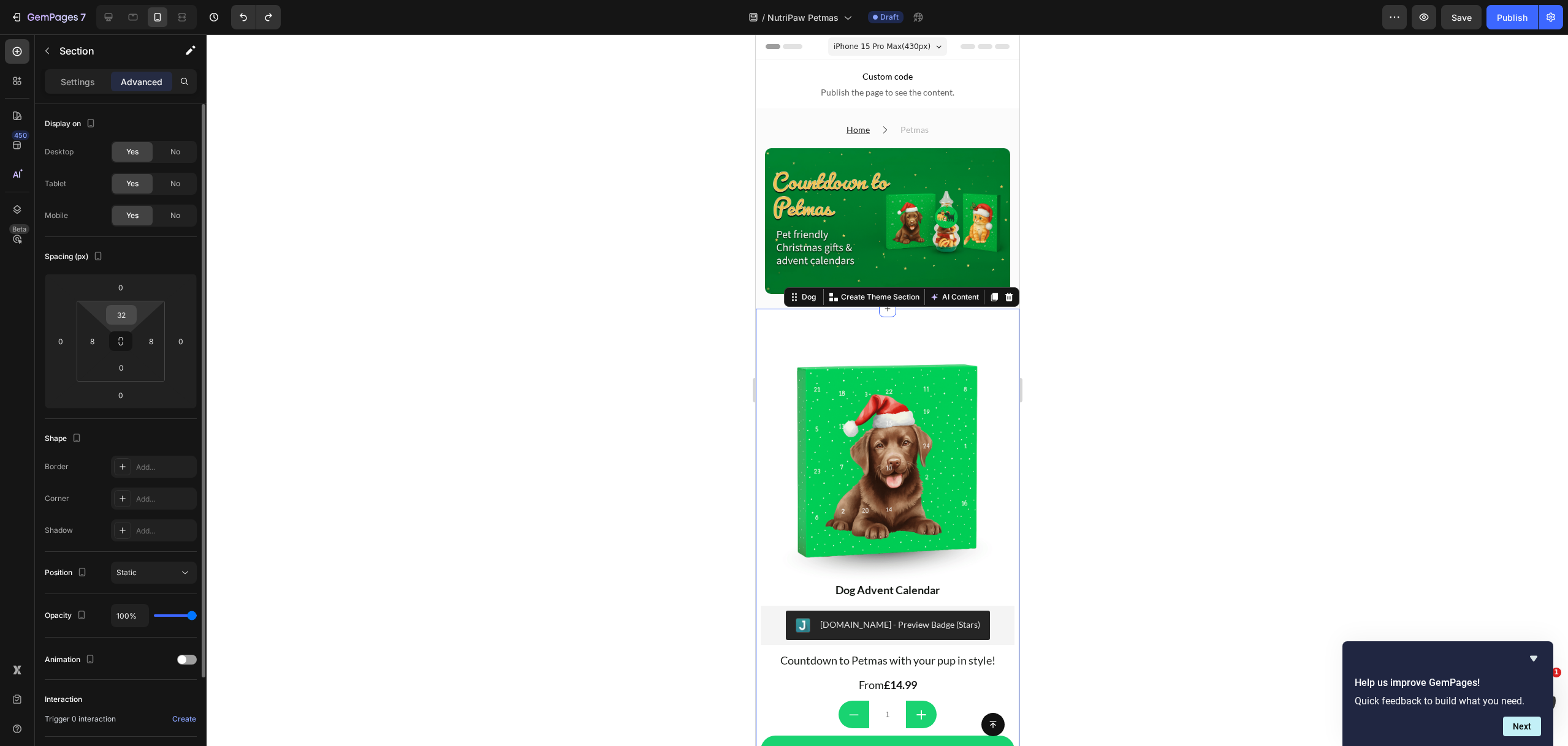
click at [132, 311] on input "32" at bounding box center [120, 314] width 24 height 18
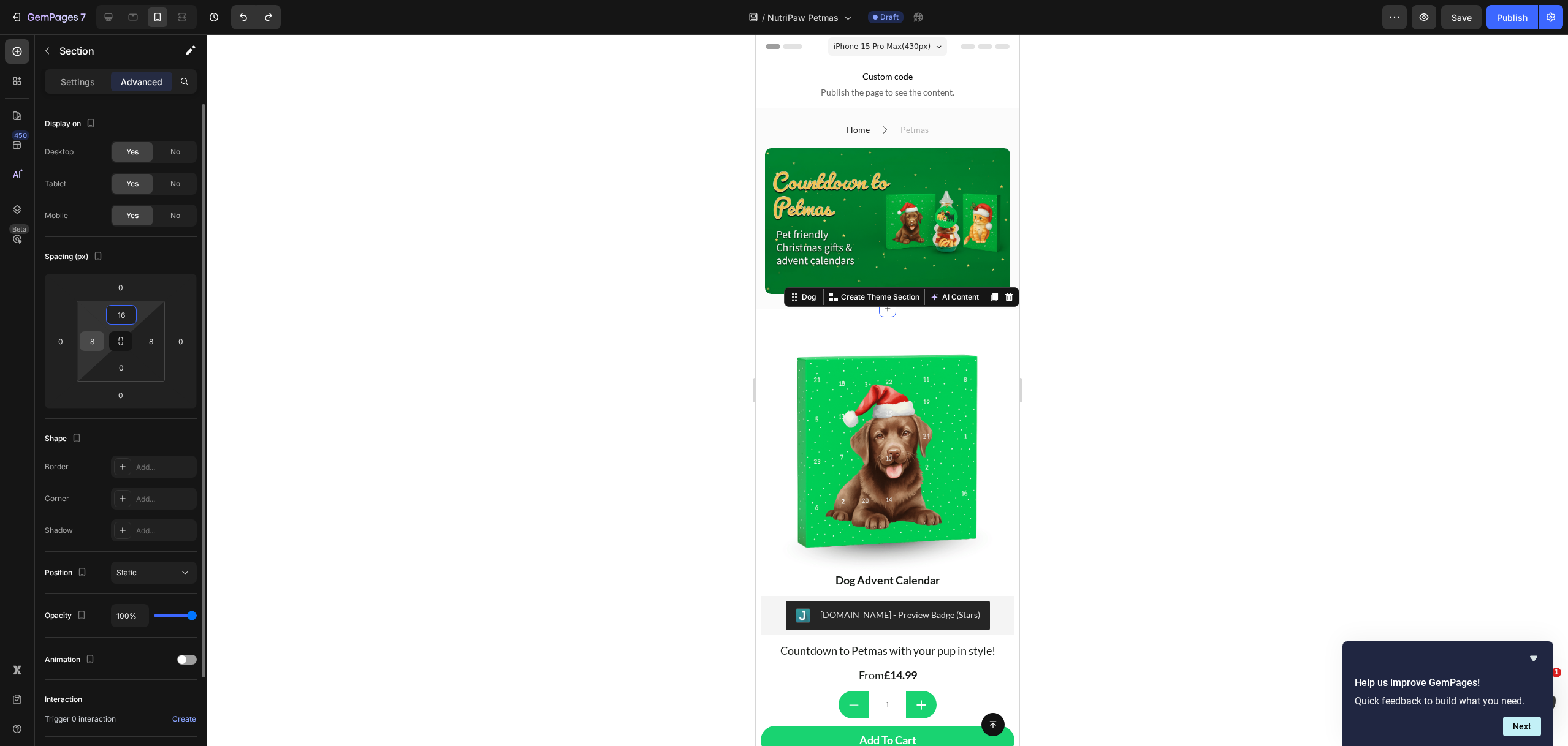
type input "16"
click at [92, 337] on input "8" at bounding box center [92, 341] width 18 height 18
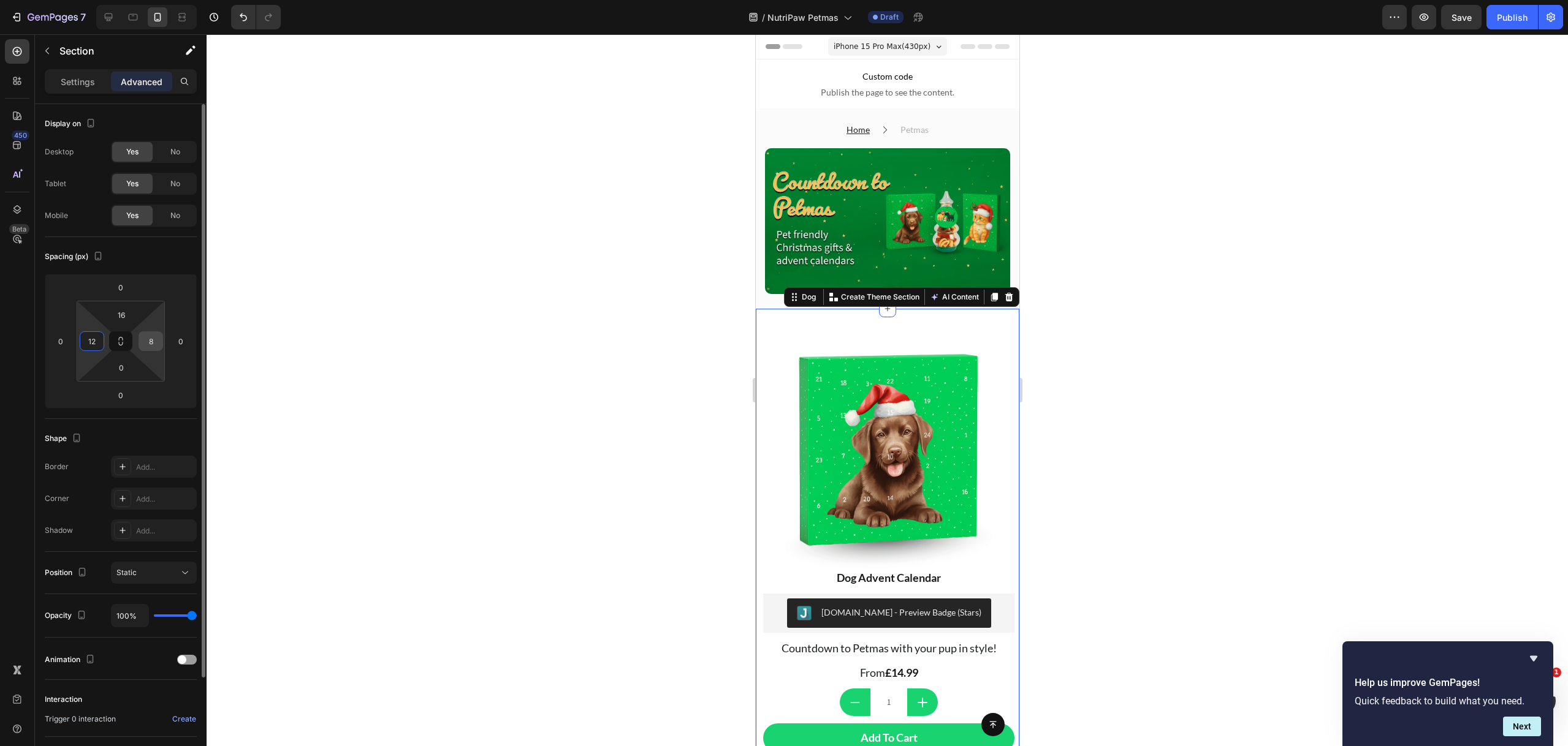
type input "12"
click at [151, 346] on input "8" at bounding box center [150, 341] width 18 height 18
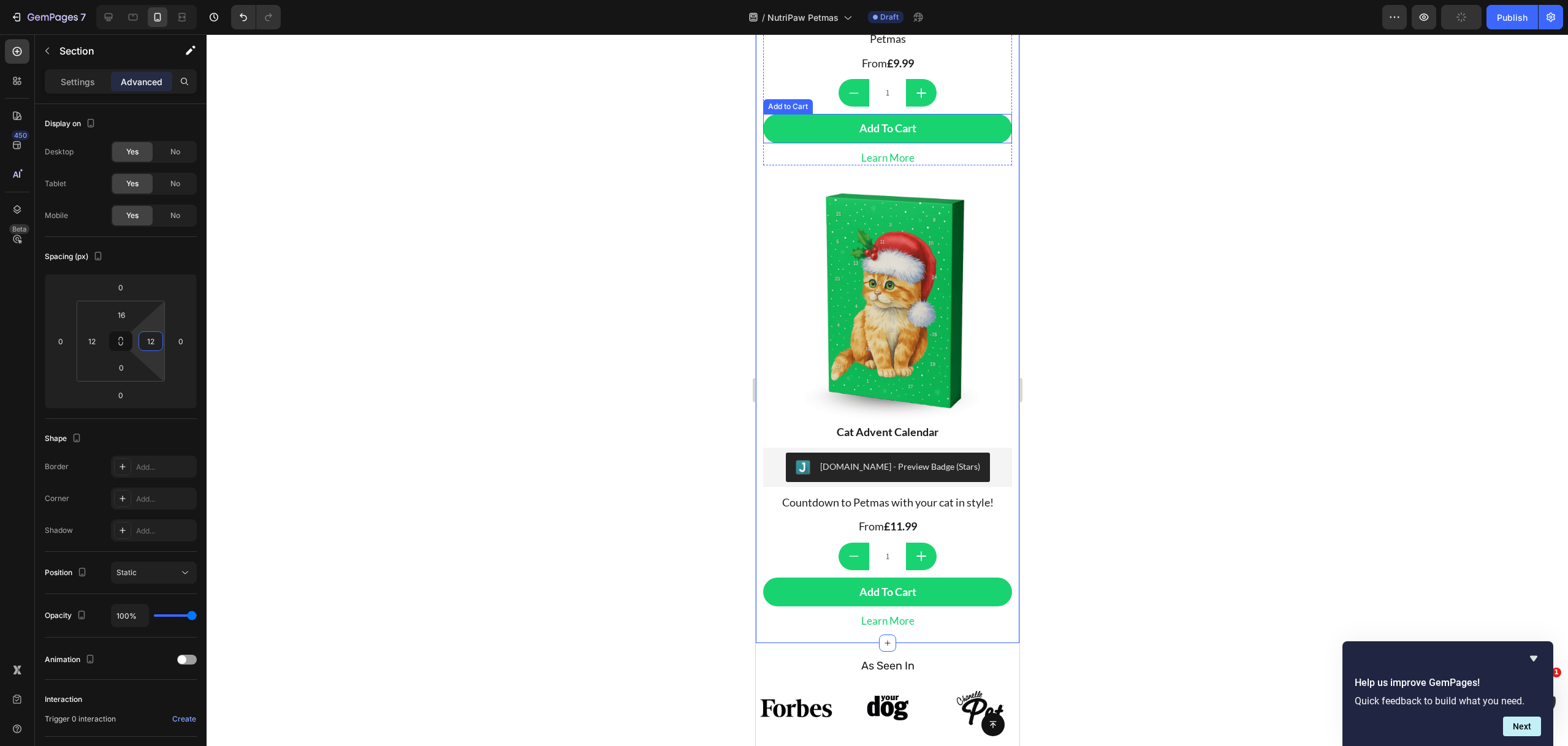
scroll to position [846, 0]
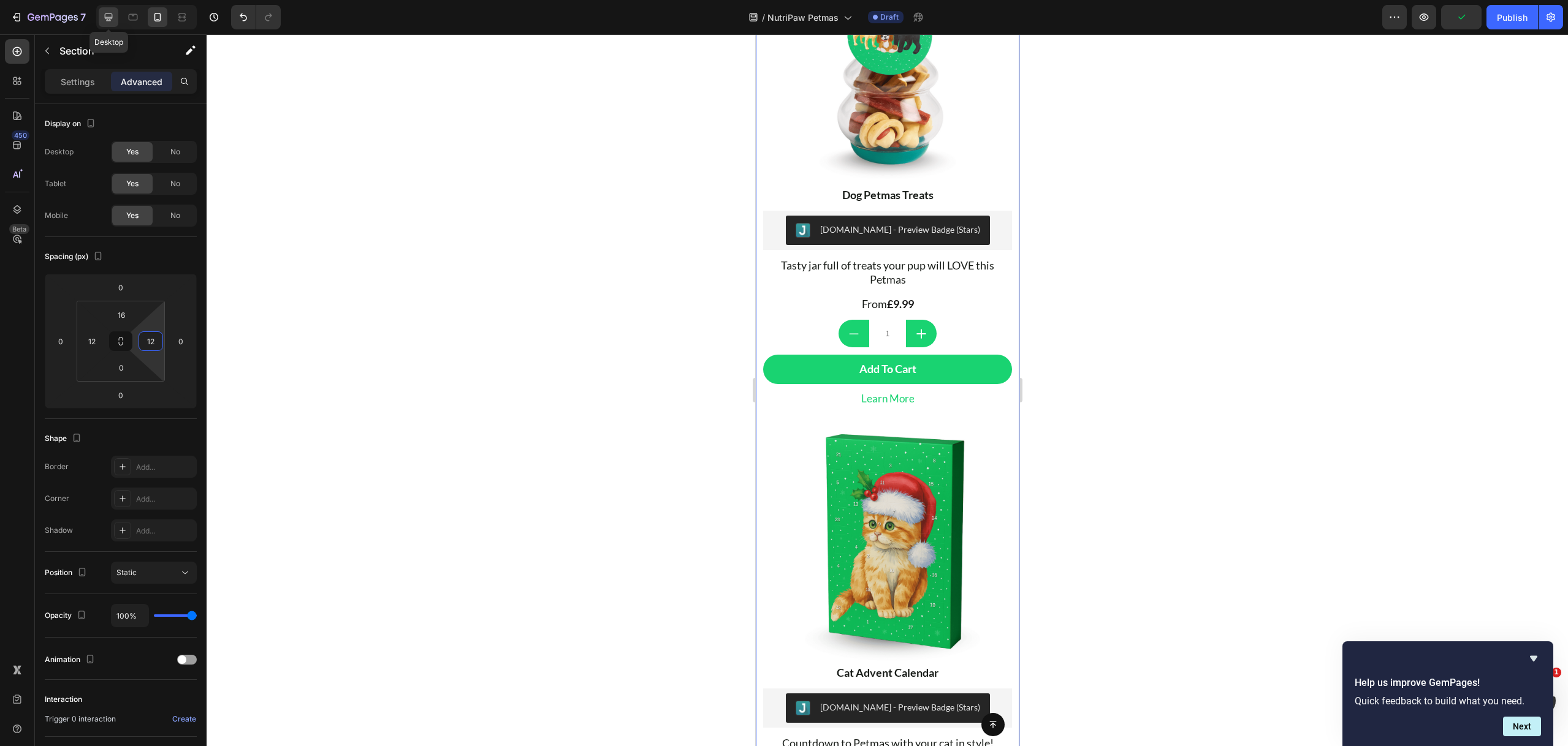
type input "12"
click at [109, 11] on icon at bounding box center [109, 17] width 13 height 13
type input "24"
type input "15"
type input "24"
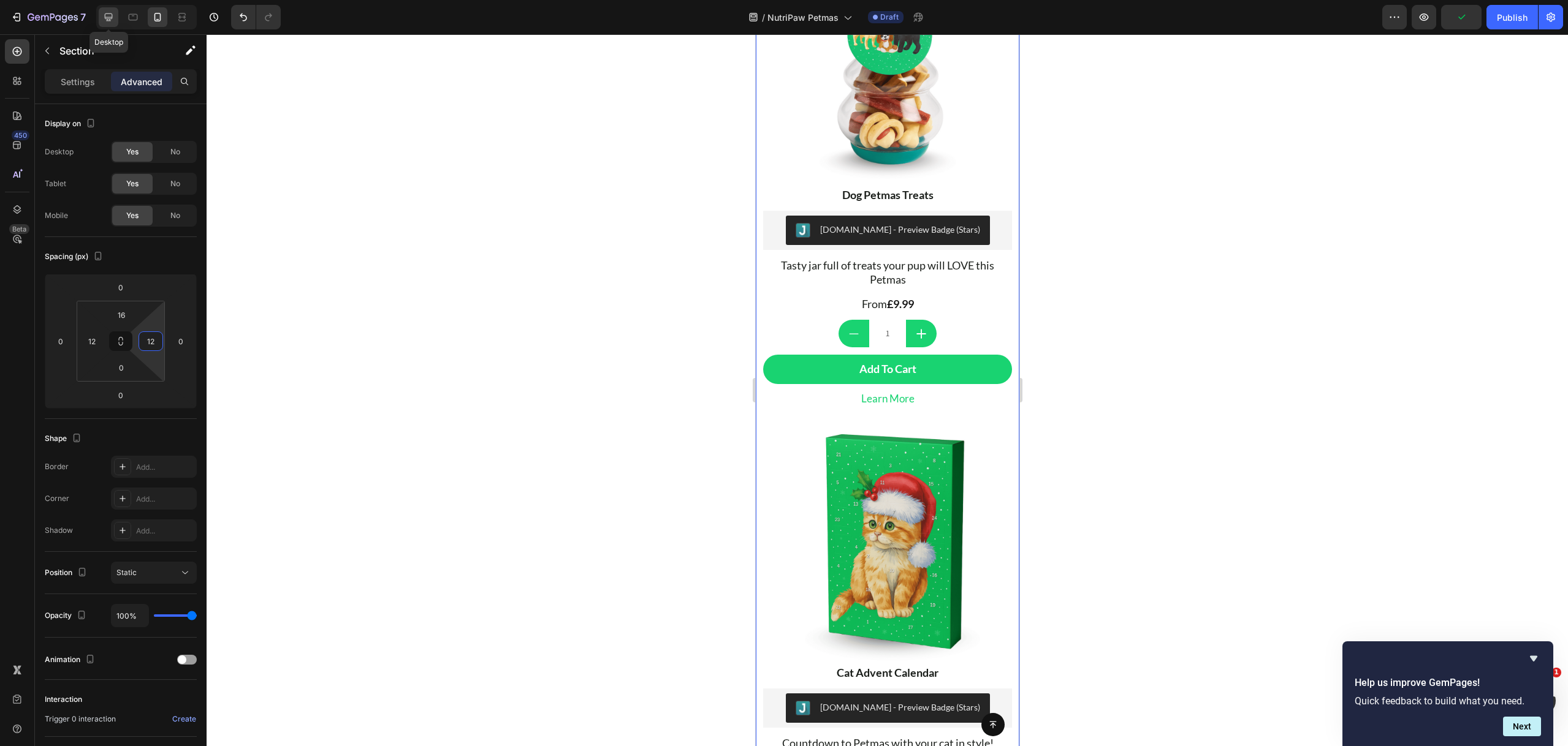
type input "15"
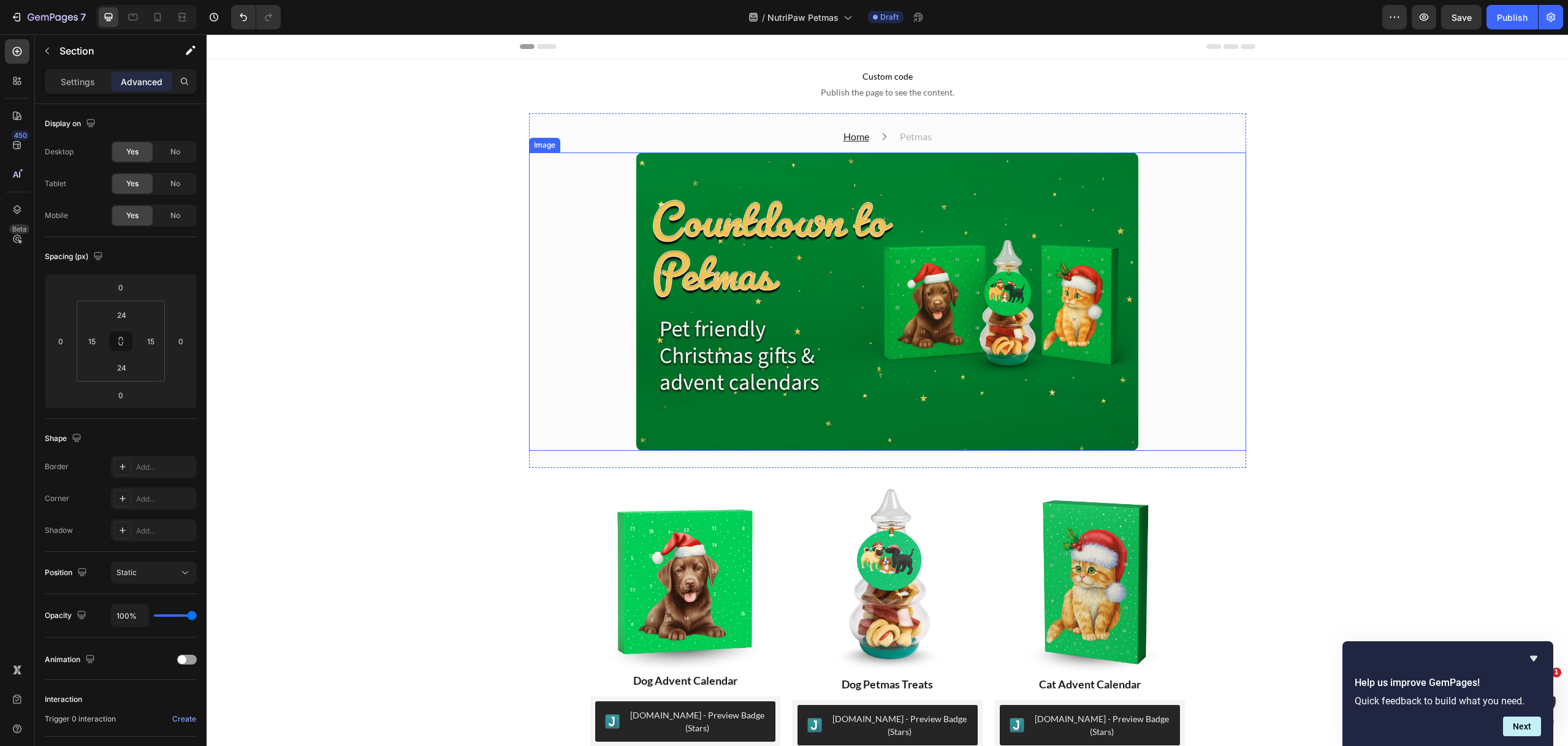
click at [994, 286] on img at bounding box center [887, 301] width 502 height 298
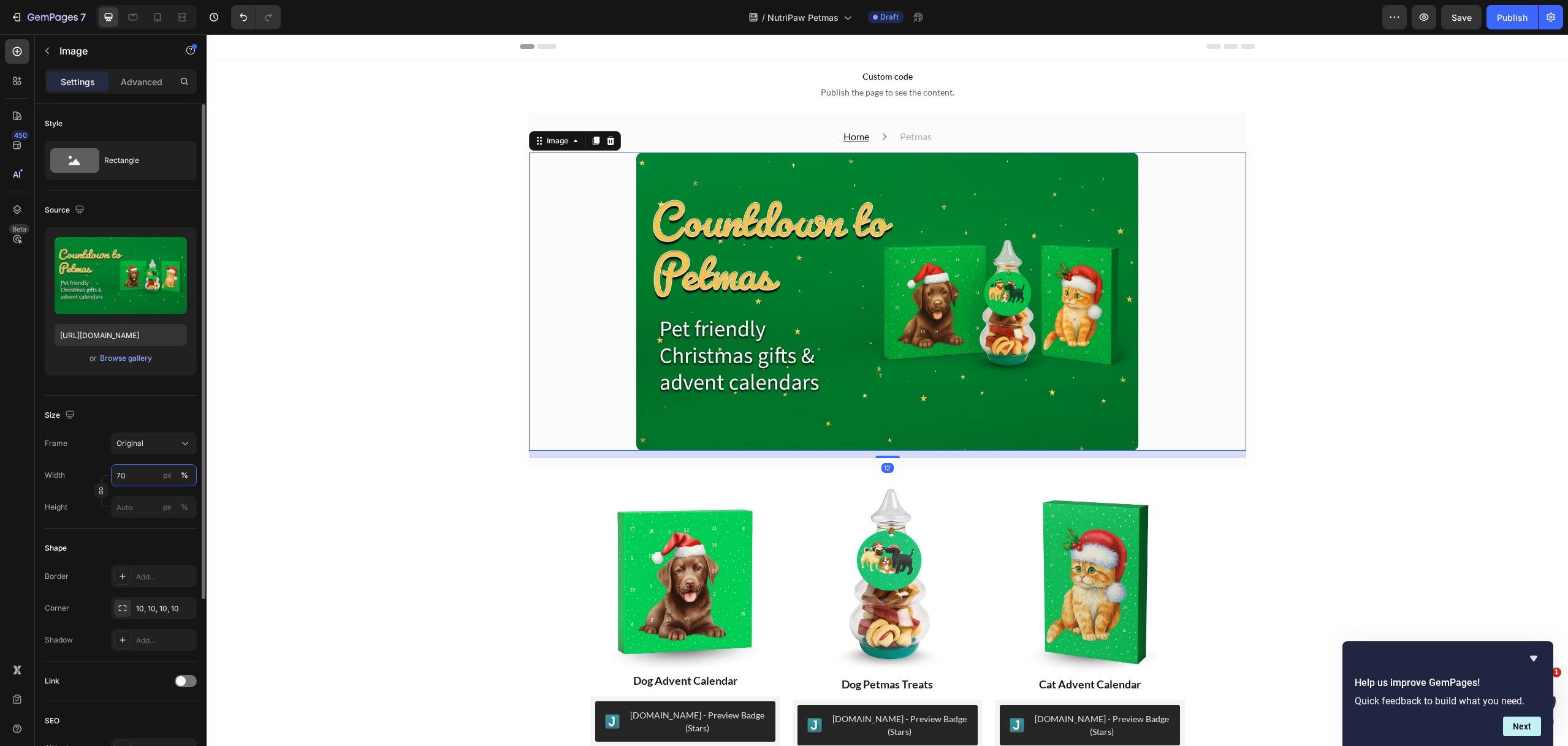
click at [136, 481] on input "70" at bounding box center [154, 475] width 86 height 22
type input "75"
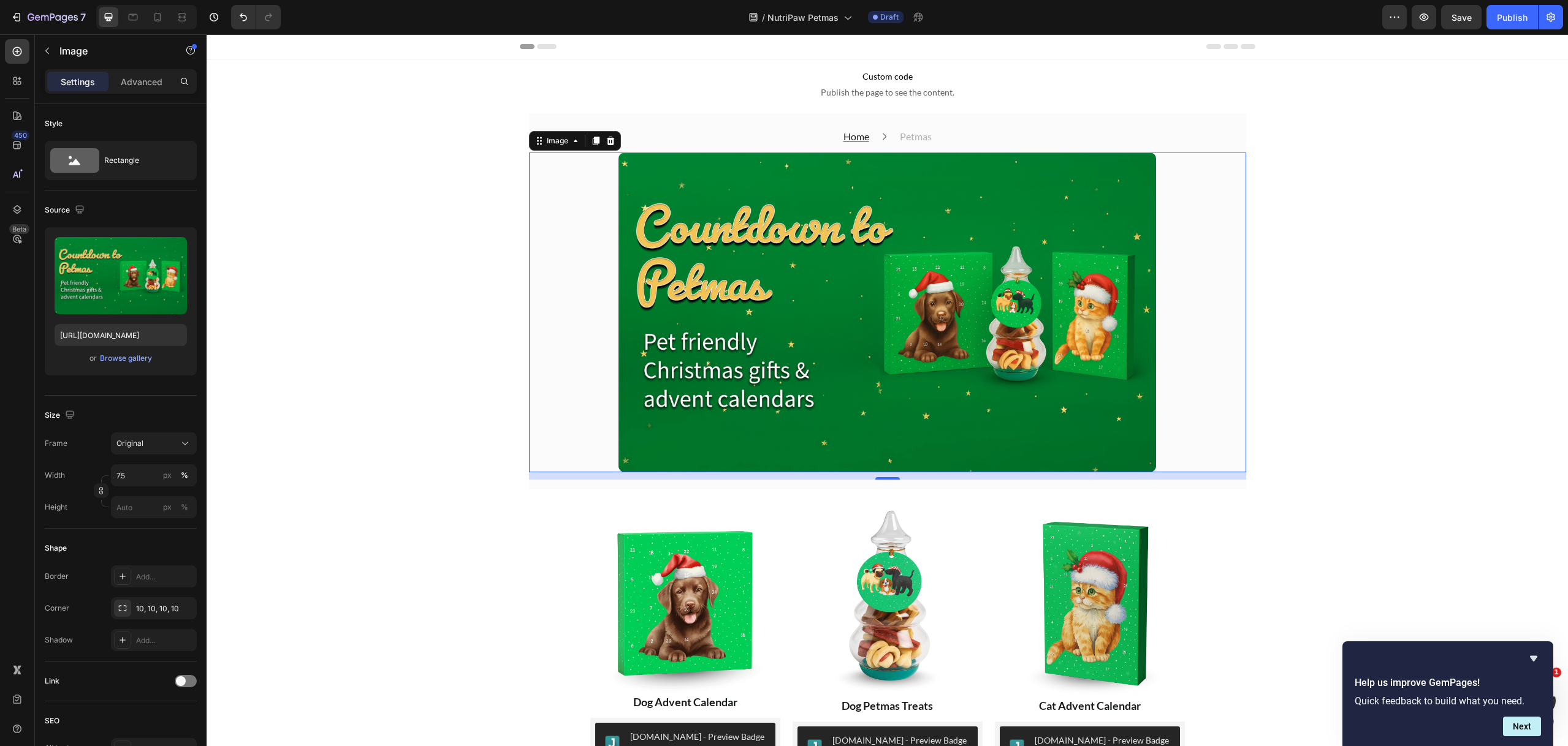
drag, startPoint x: 383, startPoint y: 282, endPoint x: 382, endPoint y: 275, distance: 7.1
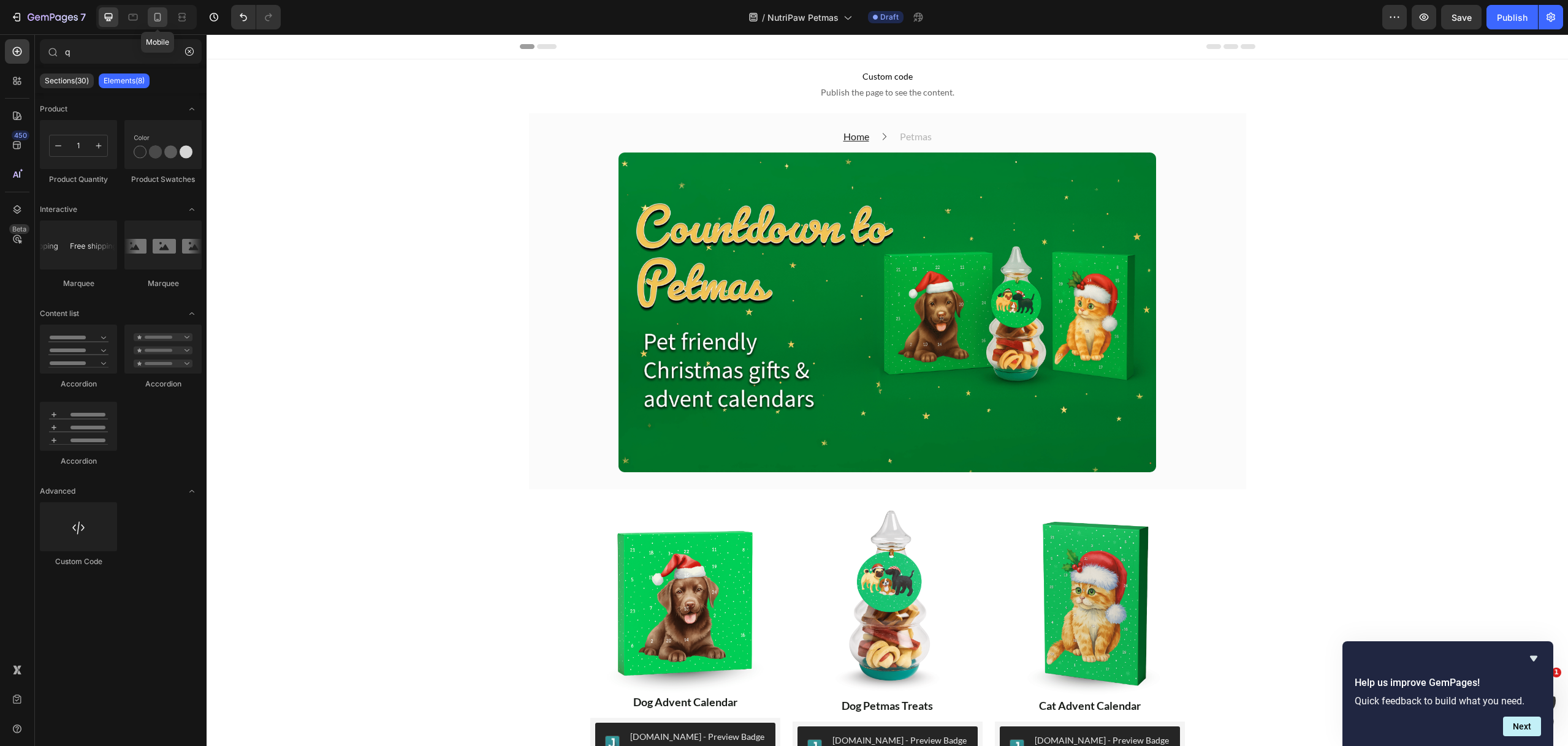
click at [160, 16] on icon at bounding box center [157, 17] width 13 height 13
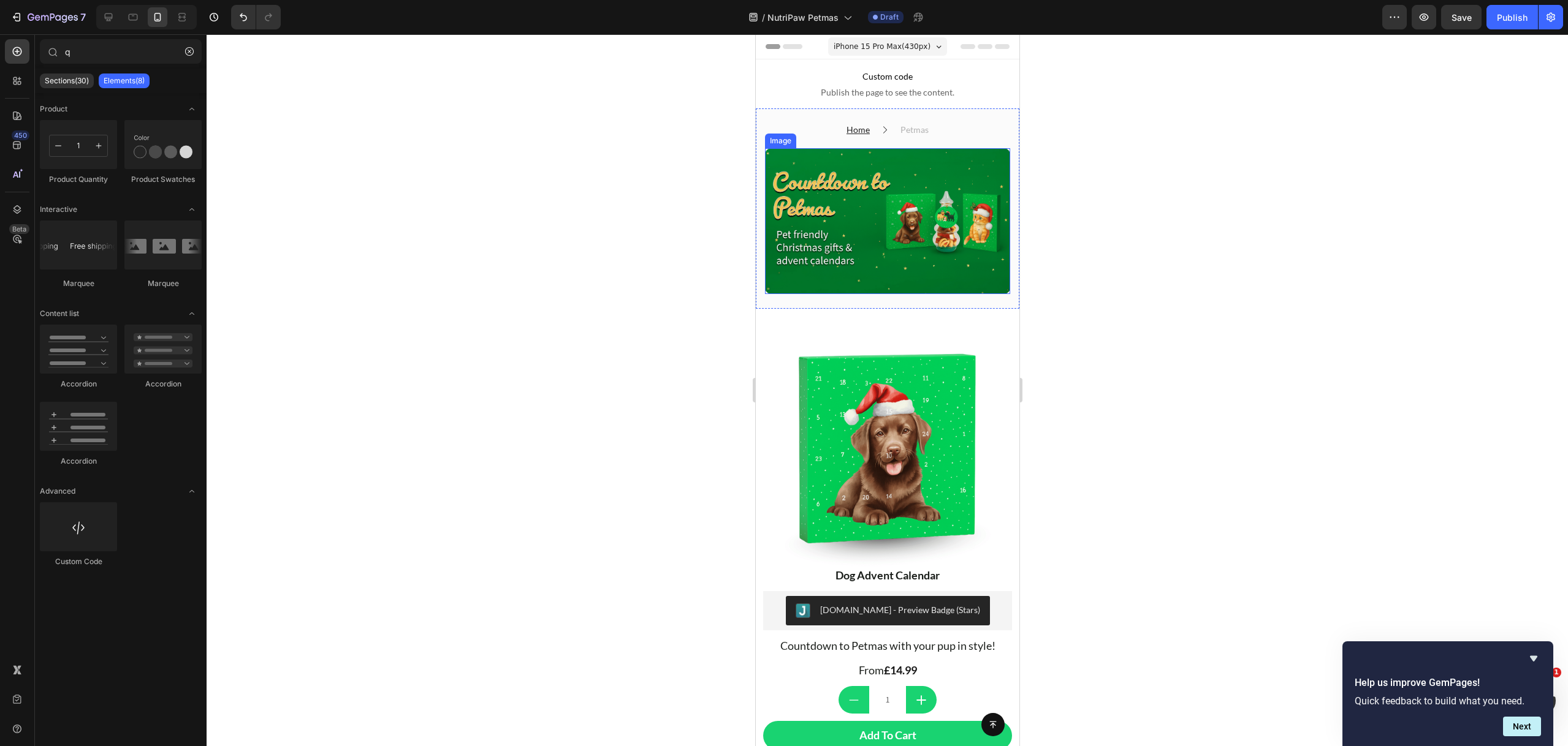
click at [822, 189] on img at bounding box center [886, 221] width 245 height 145
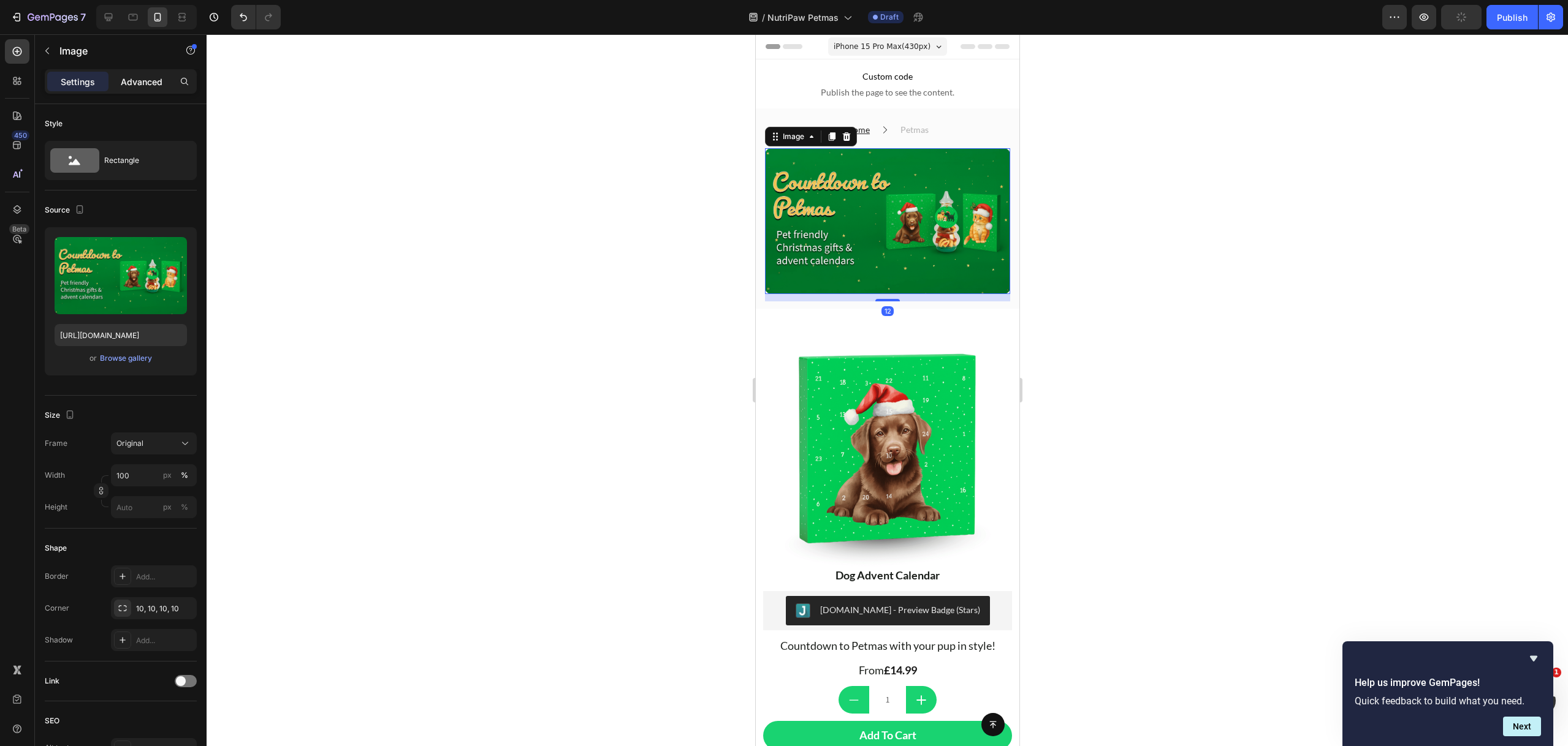
click at [138, 84] on p "Advanced" at bounding box center [141, 81] width 41 height 13
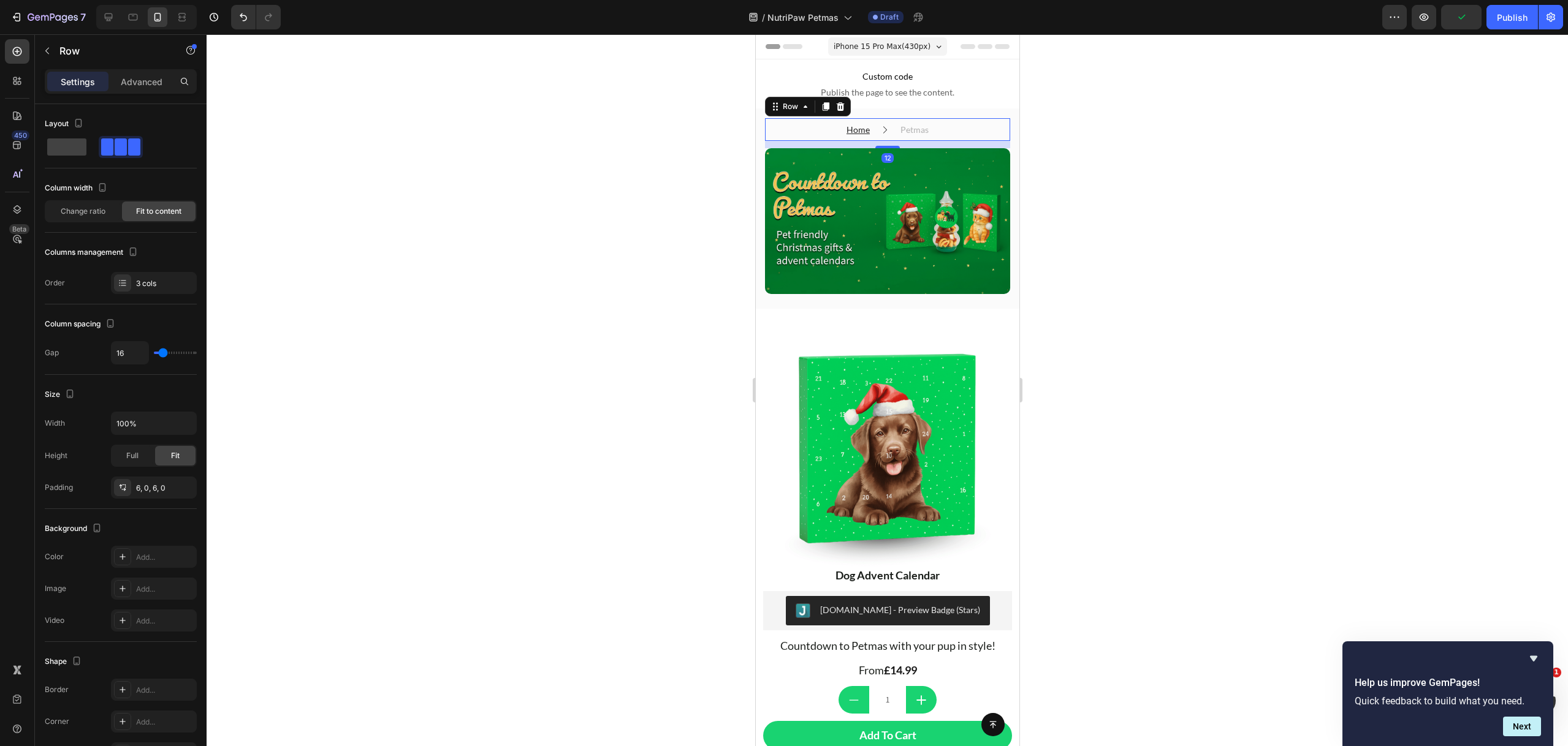
click at [1000, 134] on div "Home Text block Icon Petmas Text block Row 12" at bounding box center [886, 129] width 245 height 23
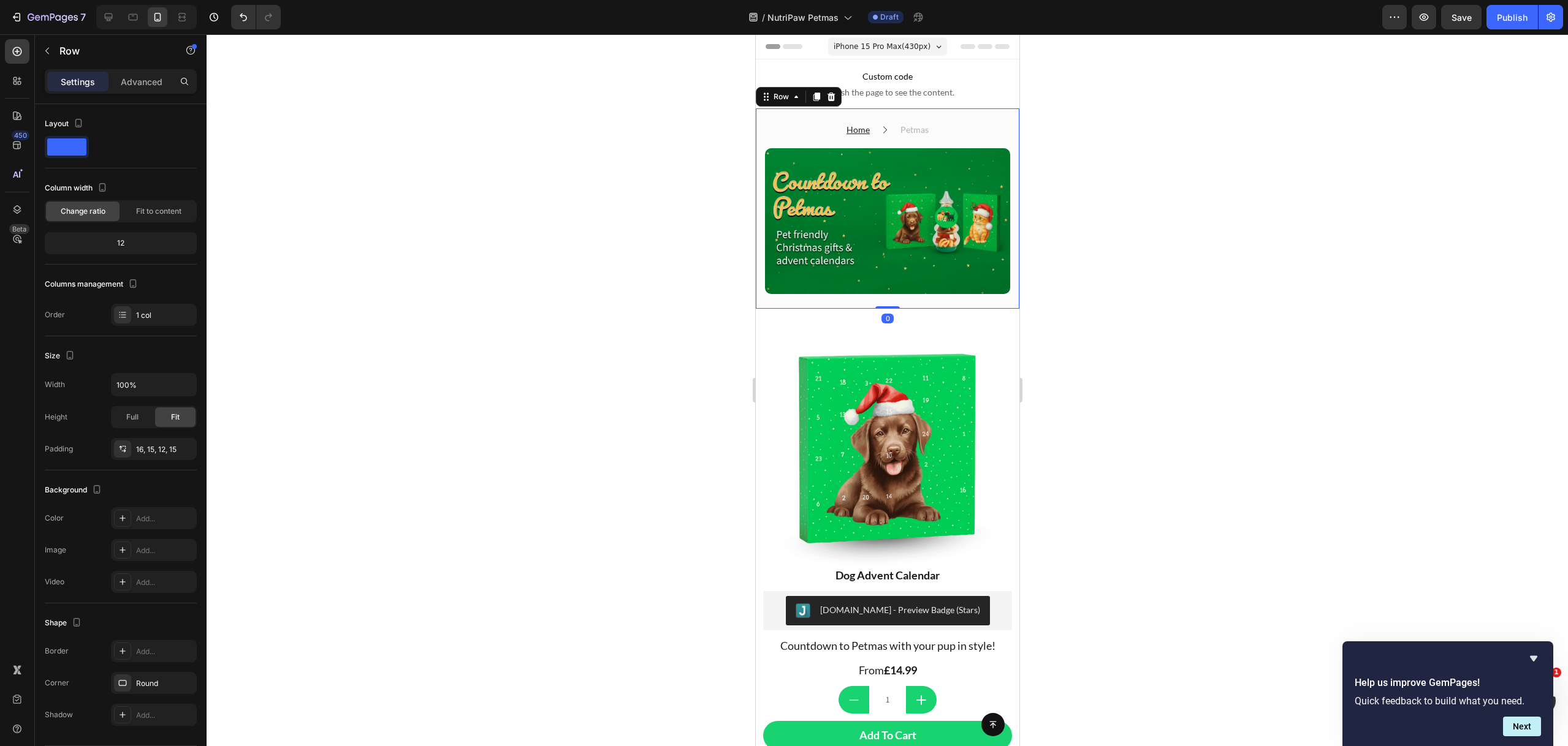
click at [1004, 144] on div "Home Text block Icon Petmas Text block Row Image Row 0" at bounding box center [886, 209] width 264 height 200
click at [137, 81] on p "Advanced" at bounding box center [141, 81] width 41 height 13
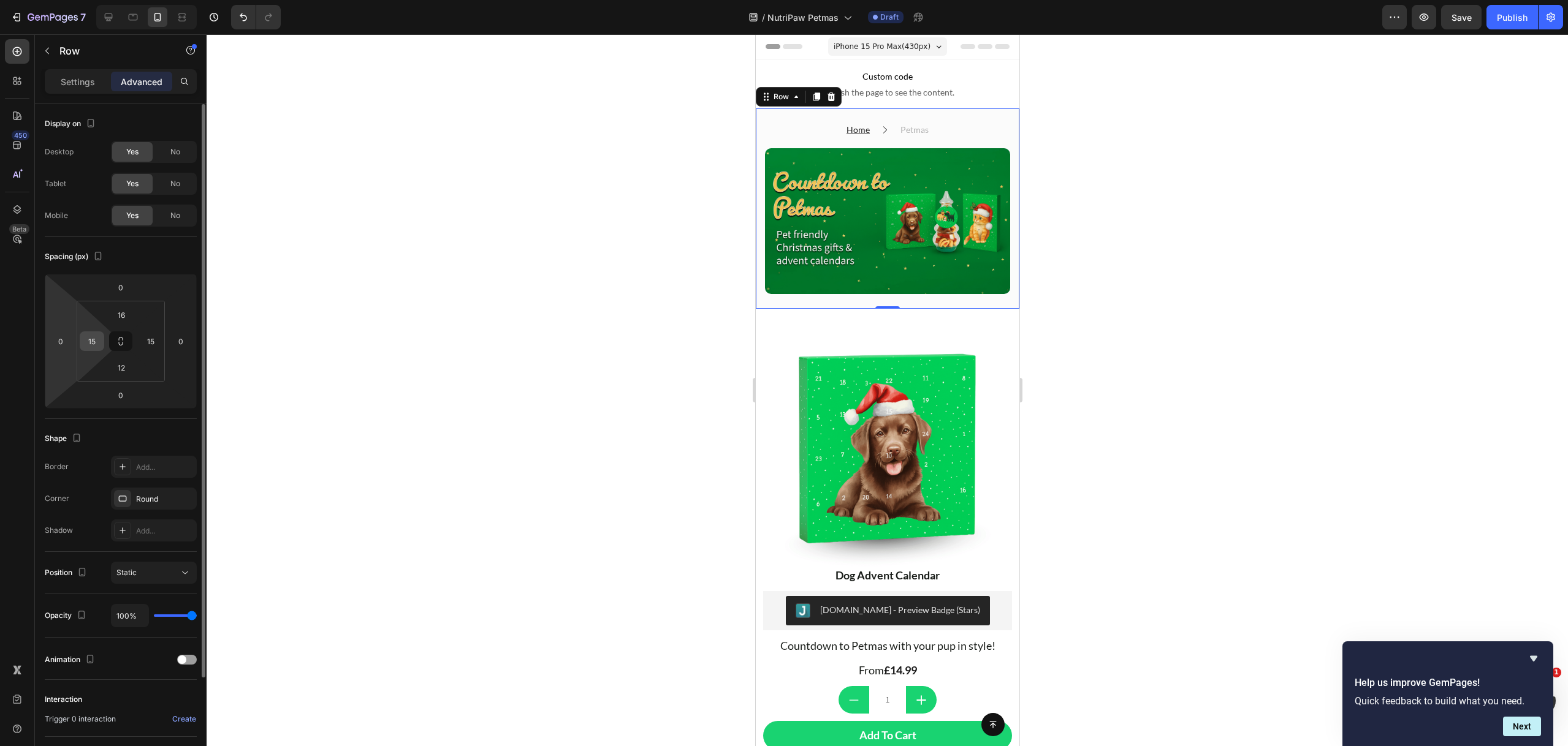
click at [98, 338] on input "15" at bounding box center [92, 341] width 18 height 18
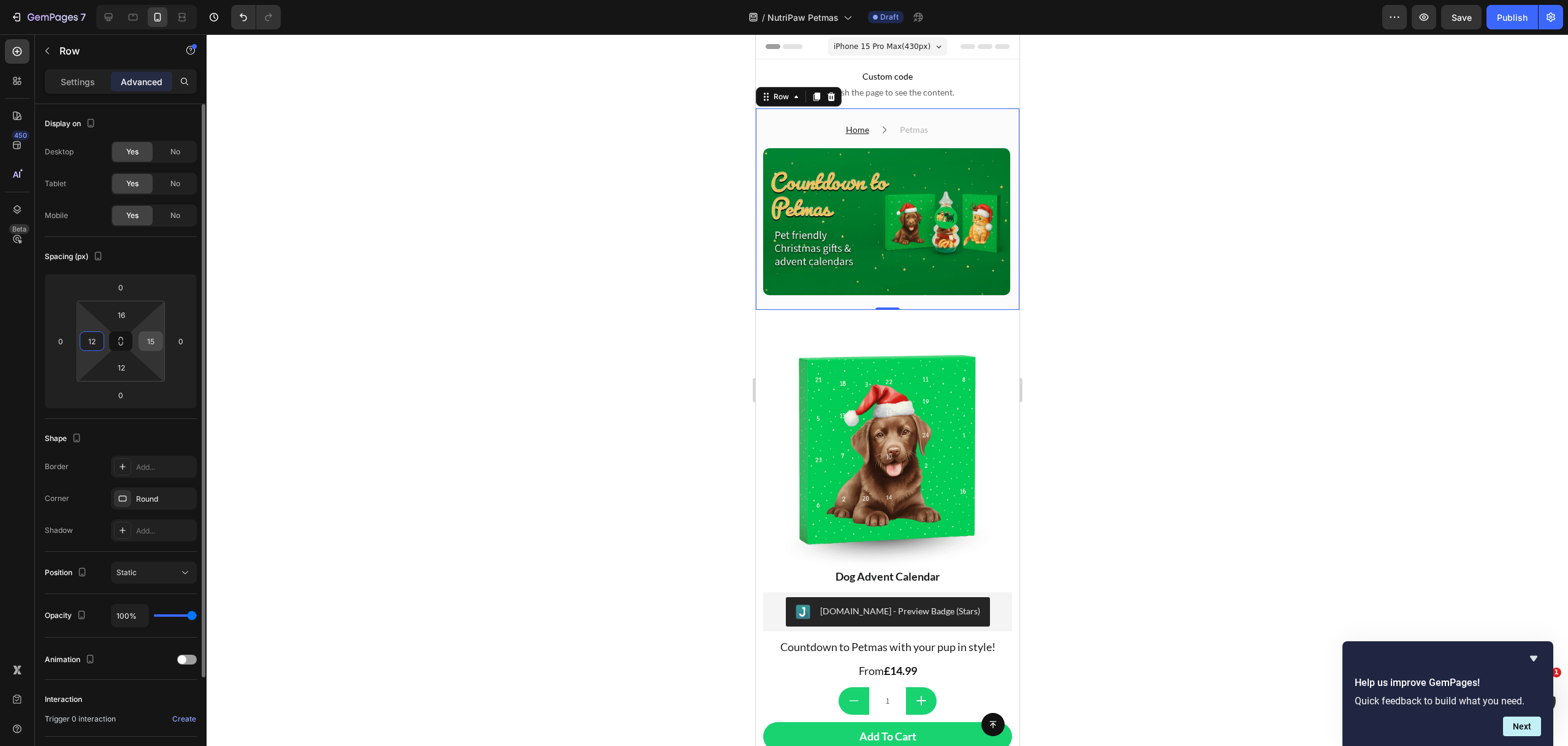
type input "12"
click at [154, 335] on input "15" at bounding box center [150, 341] width 18 height 18
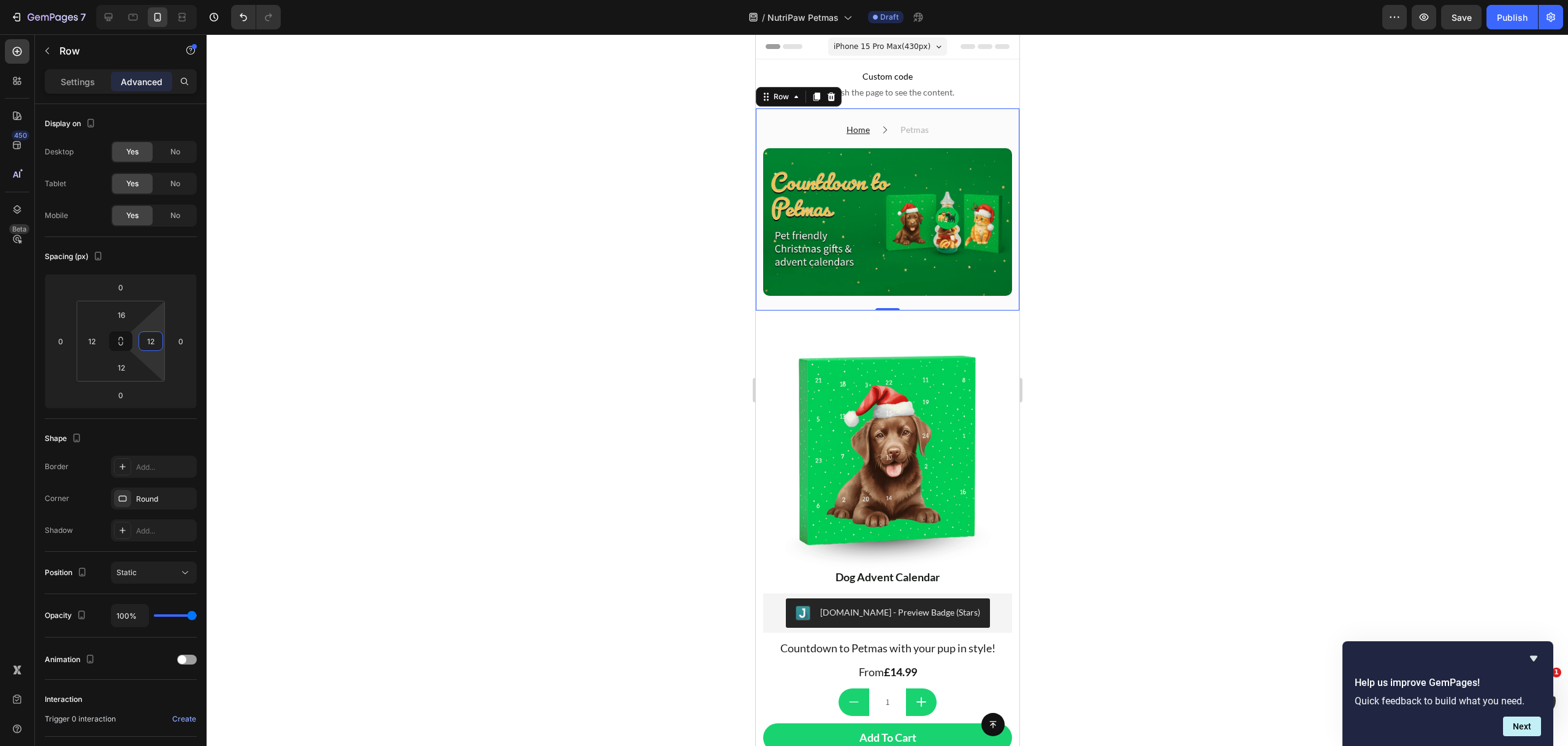
type input "12"
click at [621, 206] on div at bounding box center [887, 390] width 1361 height 712
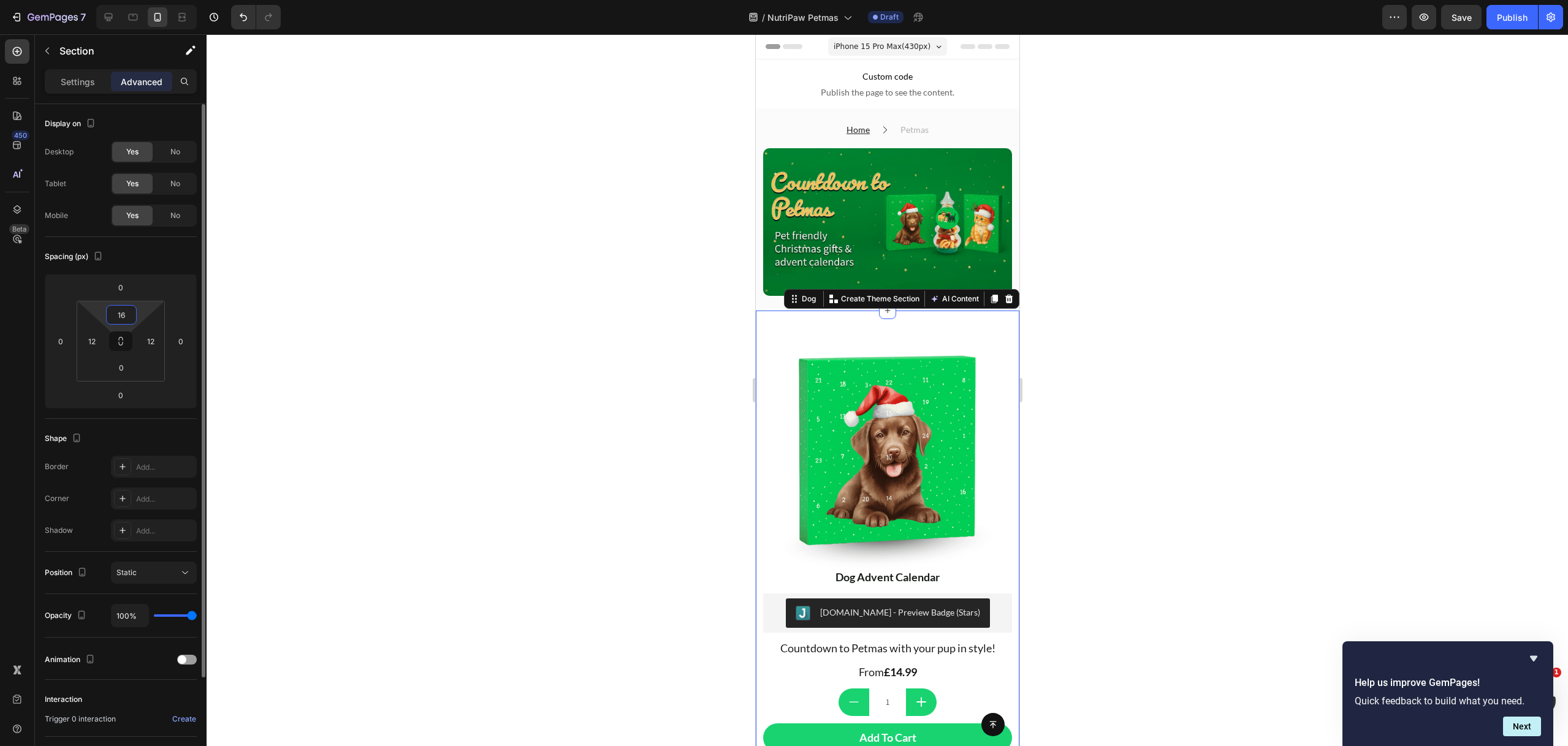
click at [123, 313] on input "16" at bounding box center [120, 314] width 24 height 18
click at [122, 313] on input "16" at bounding box center [120, 314] width 24 height 18
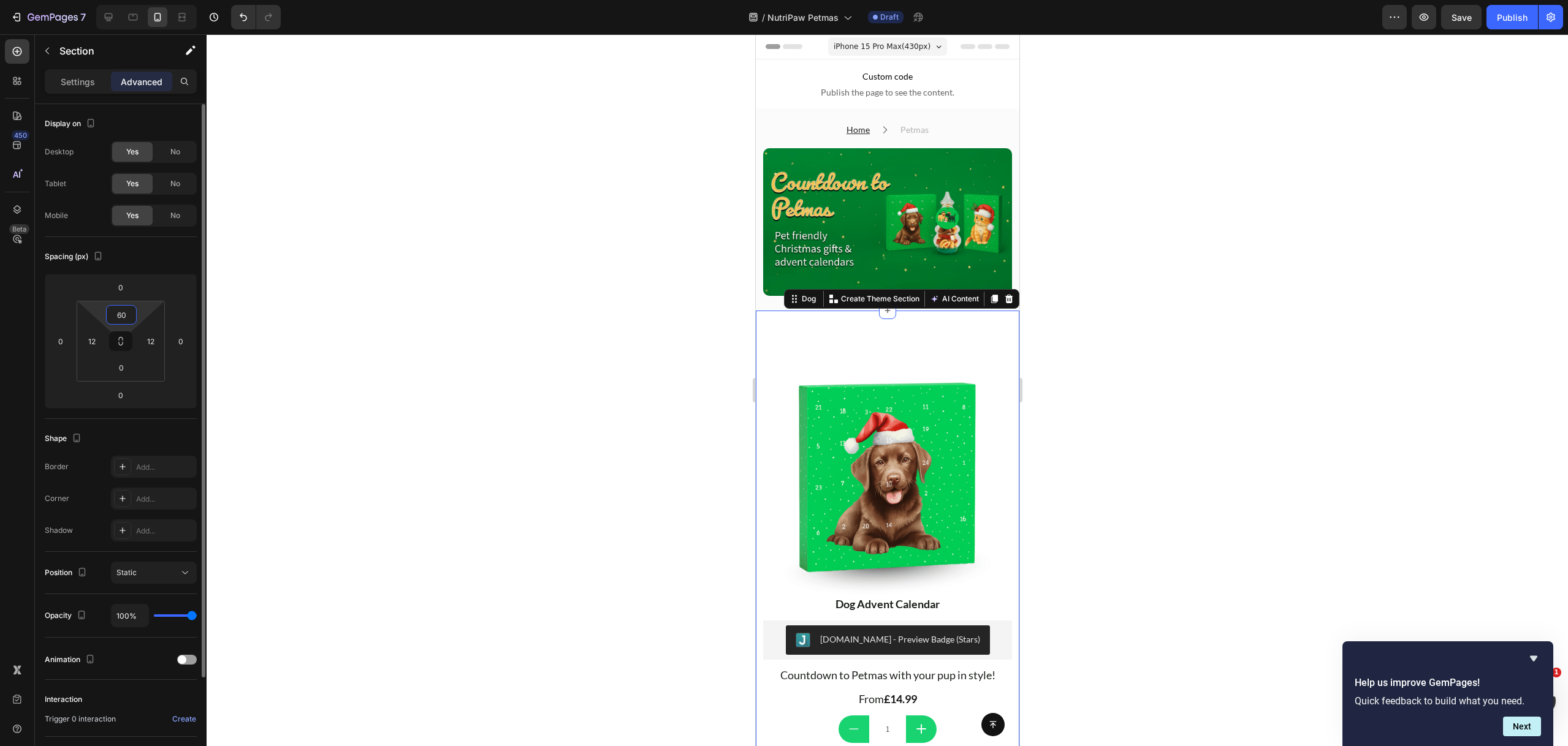
click at [128, 317] on input "60" at bounding box center [120, 314] width 24 height 18
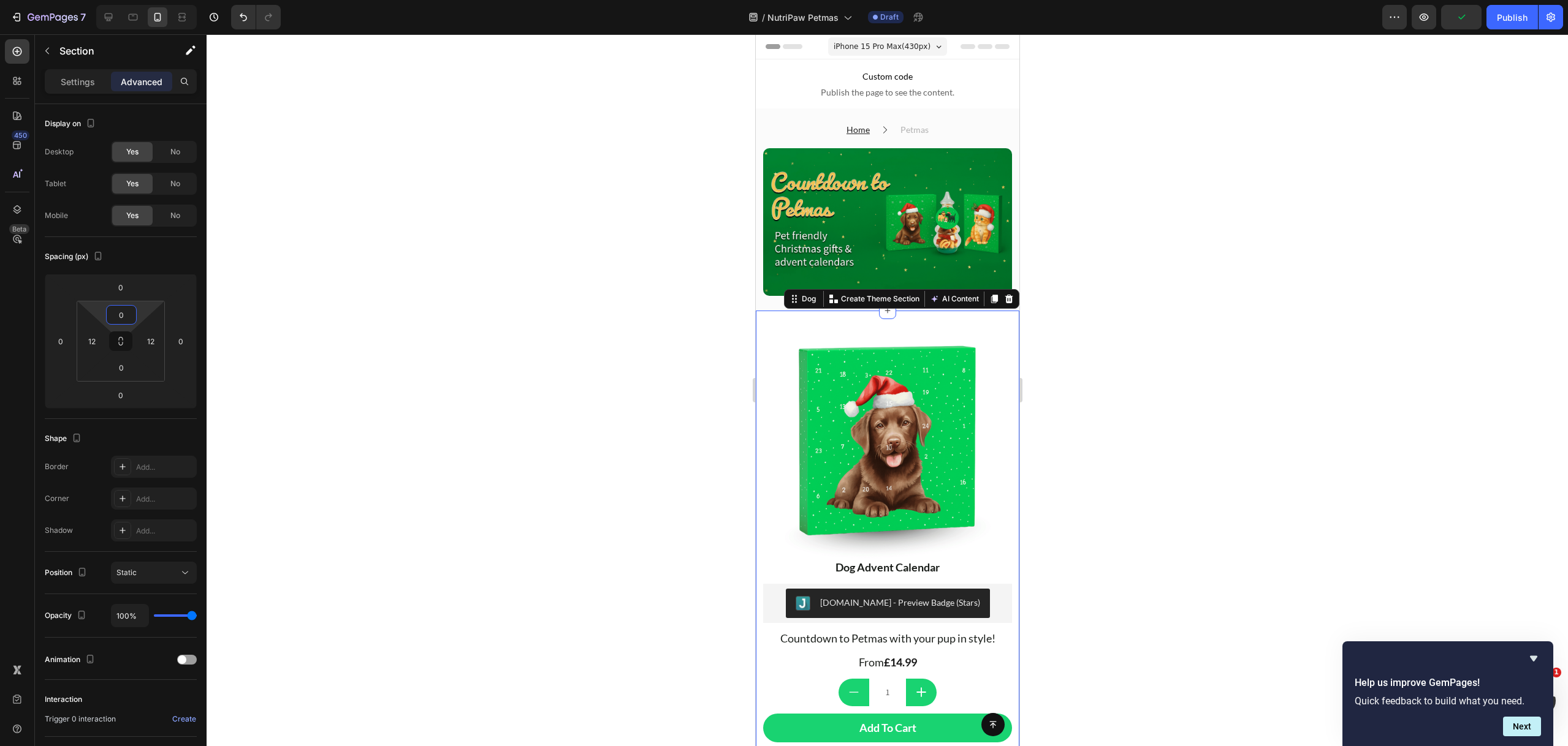
type input "0"
click at [532, 296] on div at bounding box center [887, 390] width 1361 height 712
click at [992, 299] on div "Home Text block Icon Petmas Text block Row Image Row" at bounding box center [886, 210] width 264 height 202
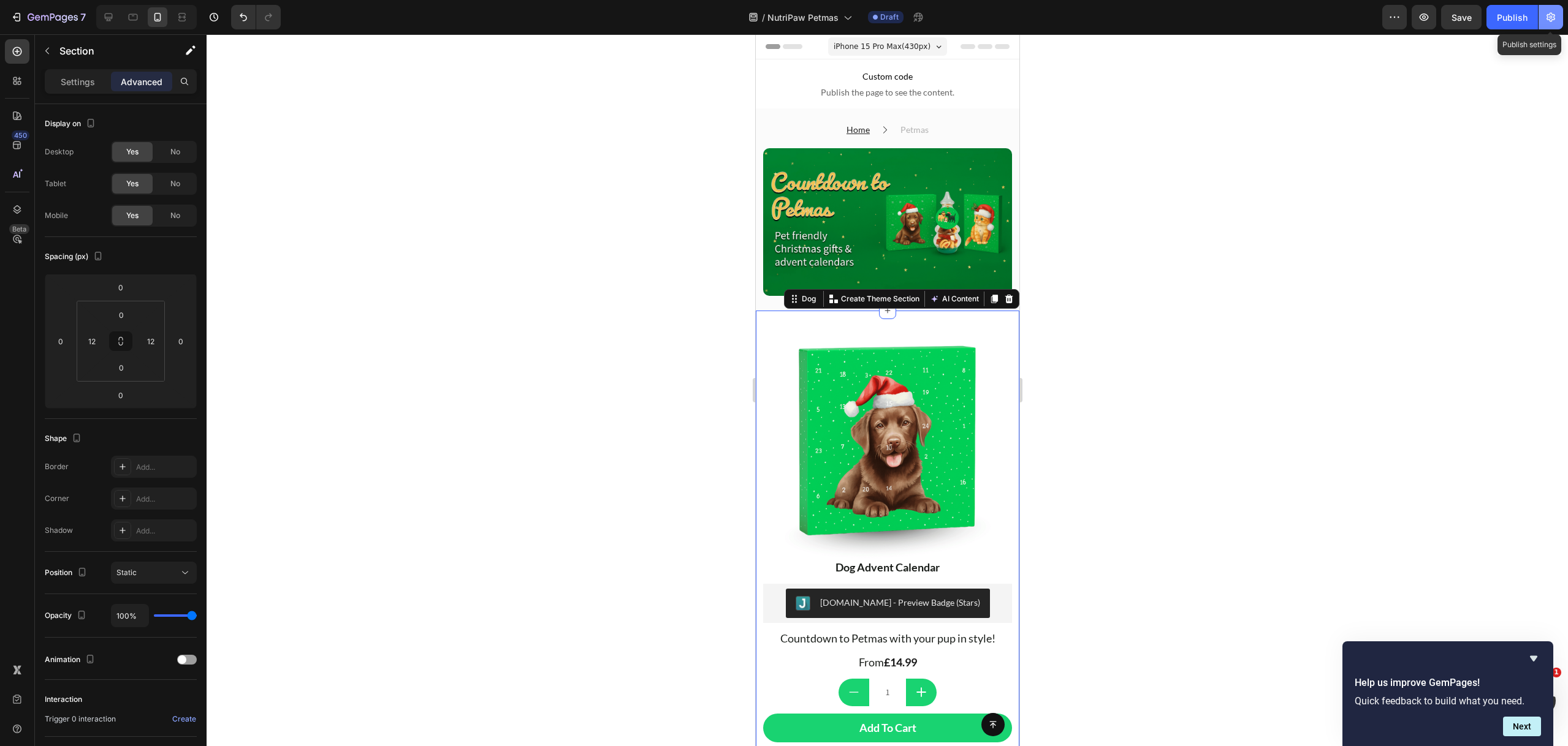
click at [1548, 18] on icon "button" at bounding box center [1550, 17] width 9 height 9
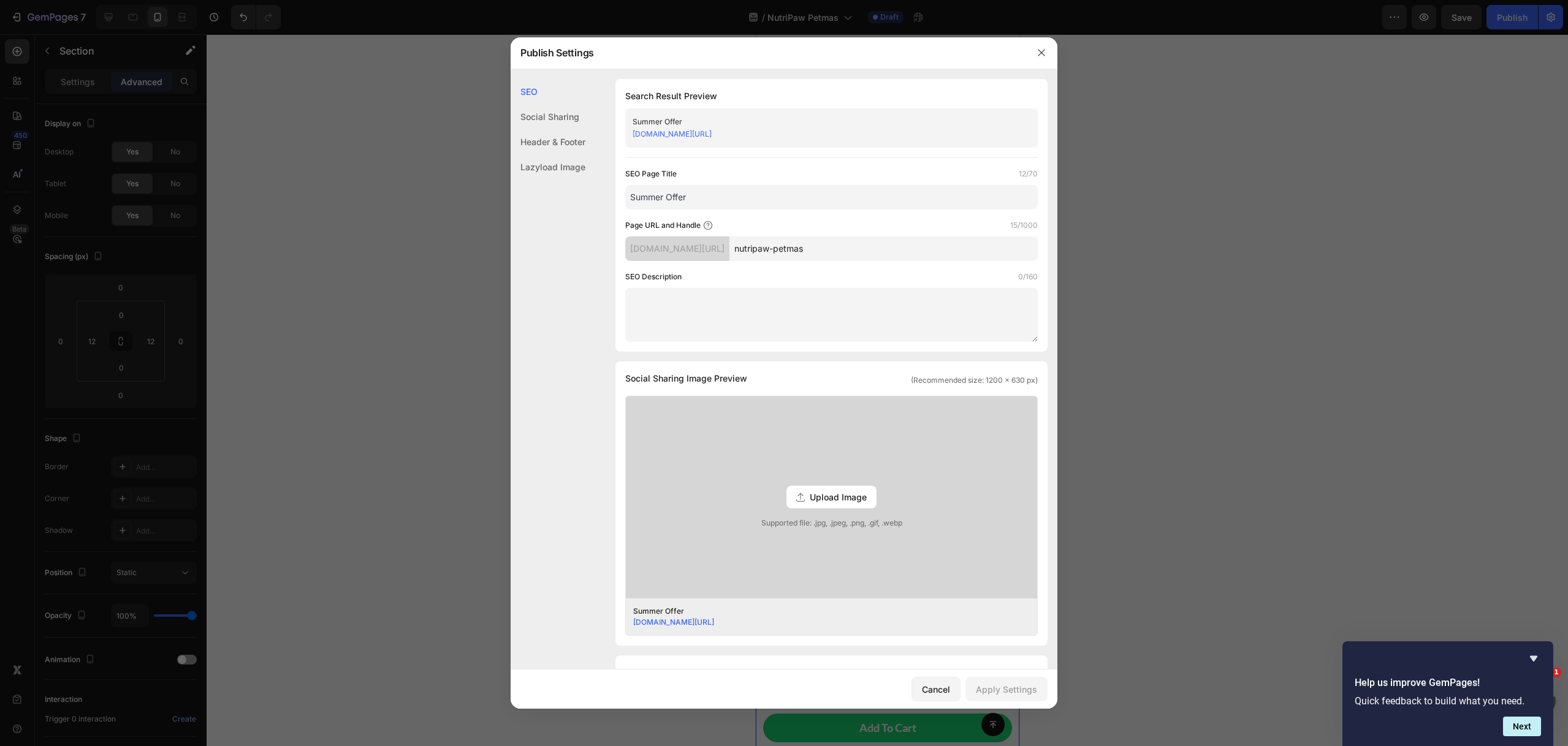
drag, startPoint x: 1480, startPoint y: 210, endPoint x: 1488, endPoint y: 199, distance: 13.6
click at [1480, 210] on div at bounding box center [784, 373] width 1568 height 746
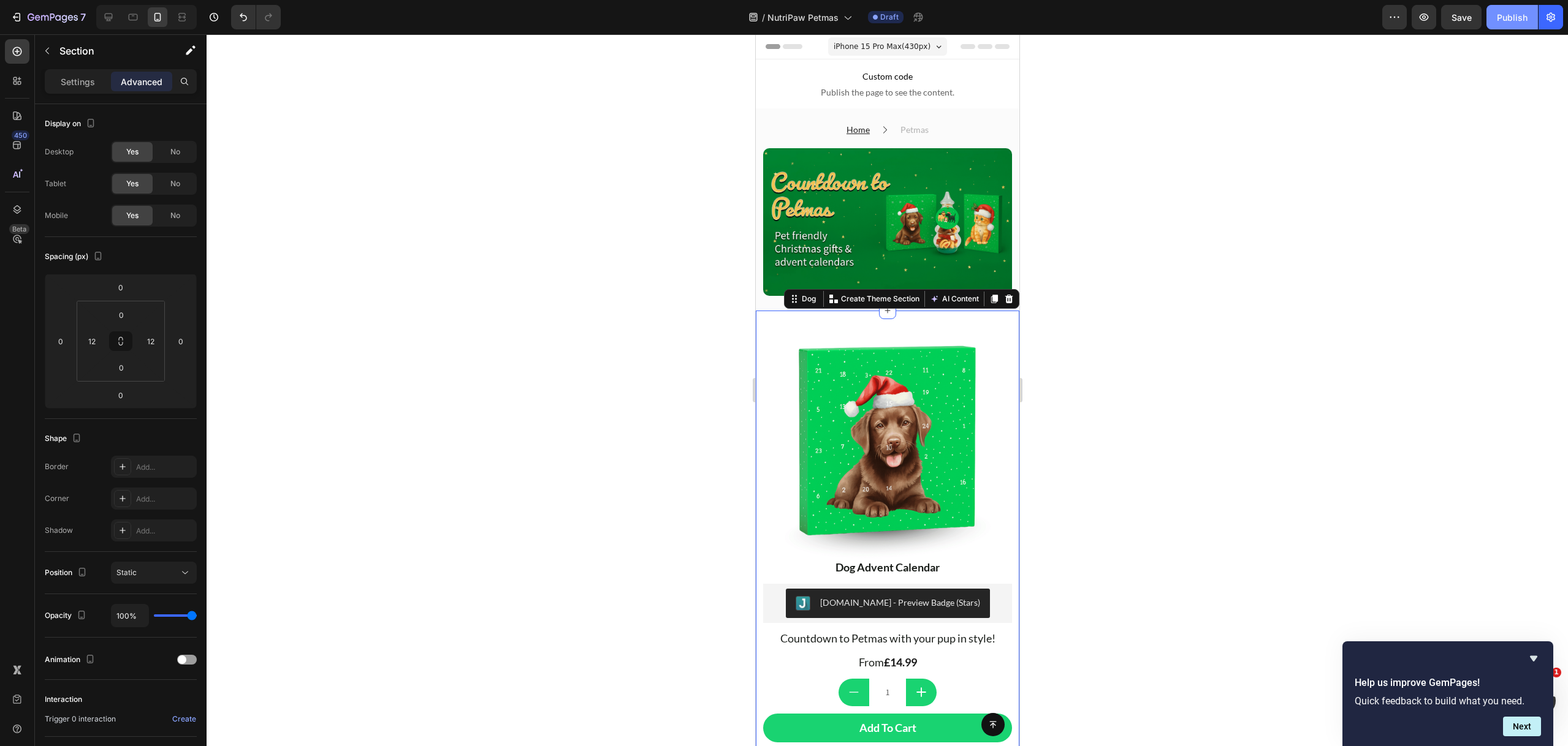
click at [1509, 21] on div "Publish" at bounding box center [1512, 17] width 31 height 13
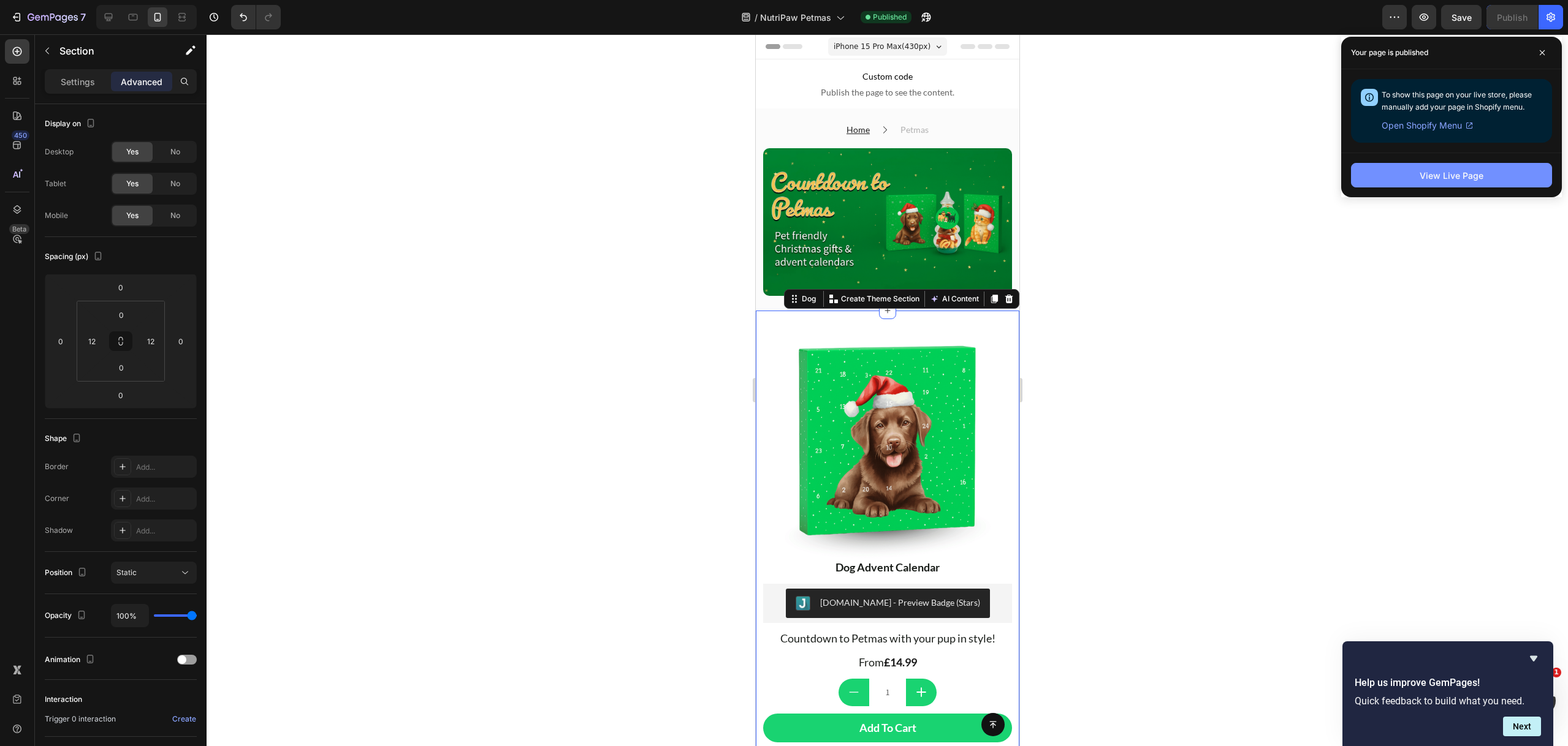
click at [1405, 175] on button "View Live Page" at bounding box center [1451, 174] width 201 height 24
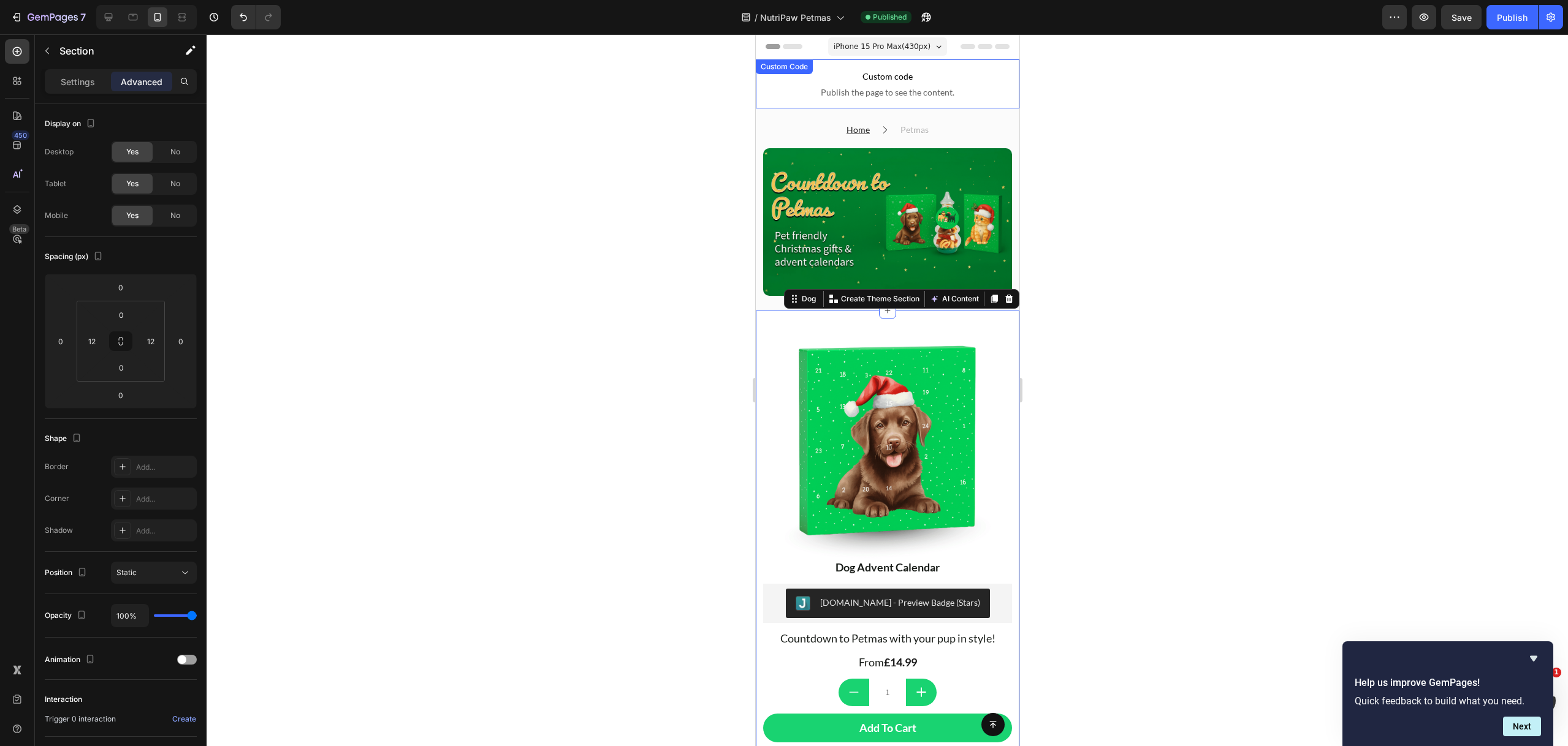
click at [870, 80] on div "Custom code Publish the page to see the content. Custom Code" at bounding box center [886, 84] width 264 height 49
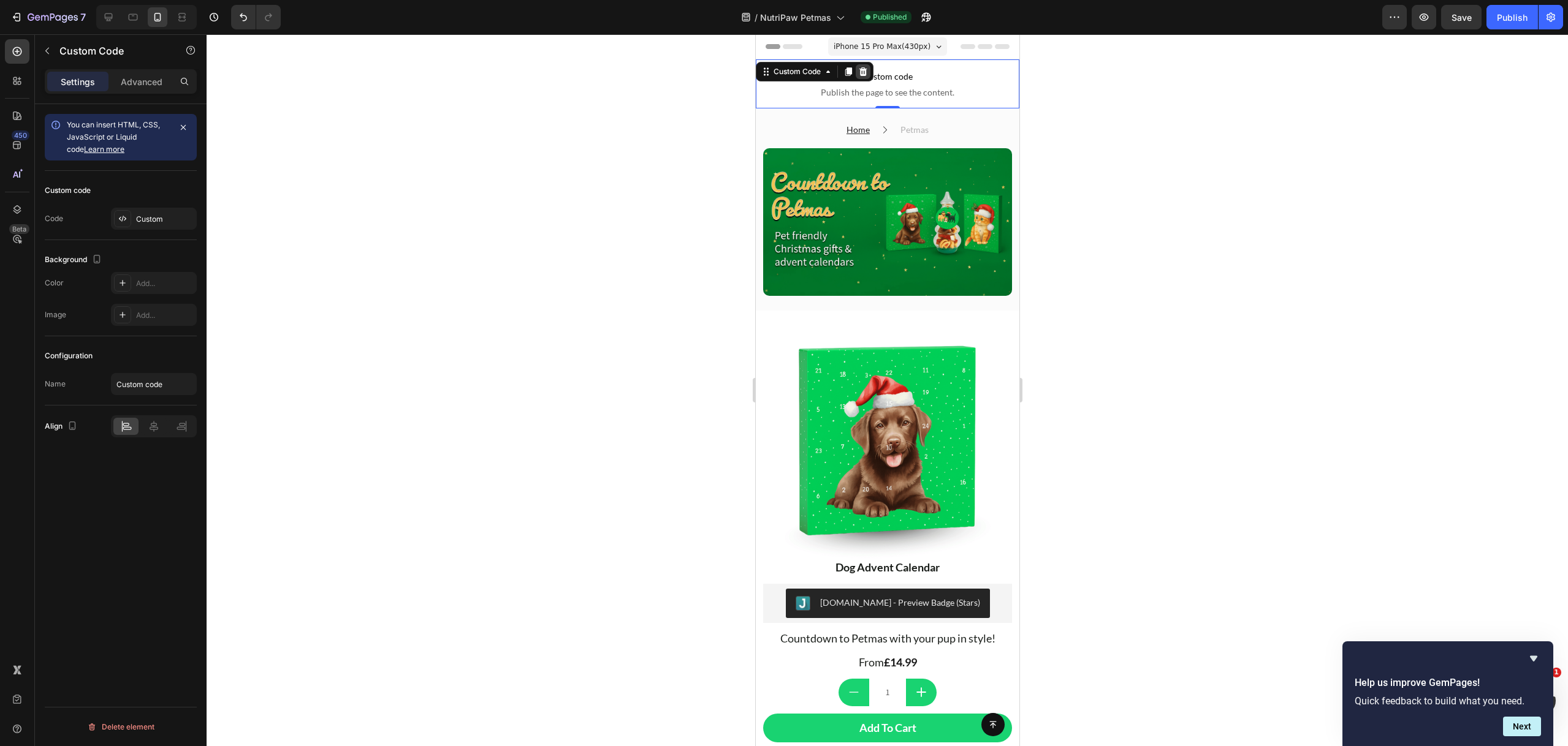
click at [861, 73] on icon at bounding box center [862, 71] width 8 height 9
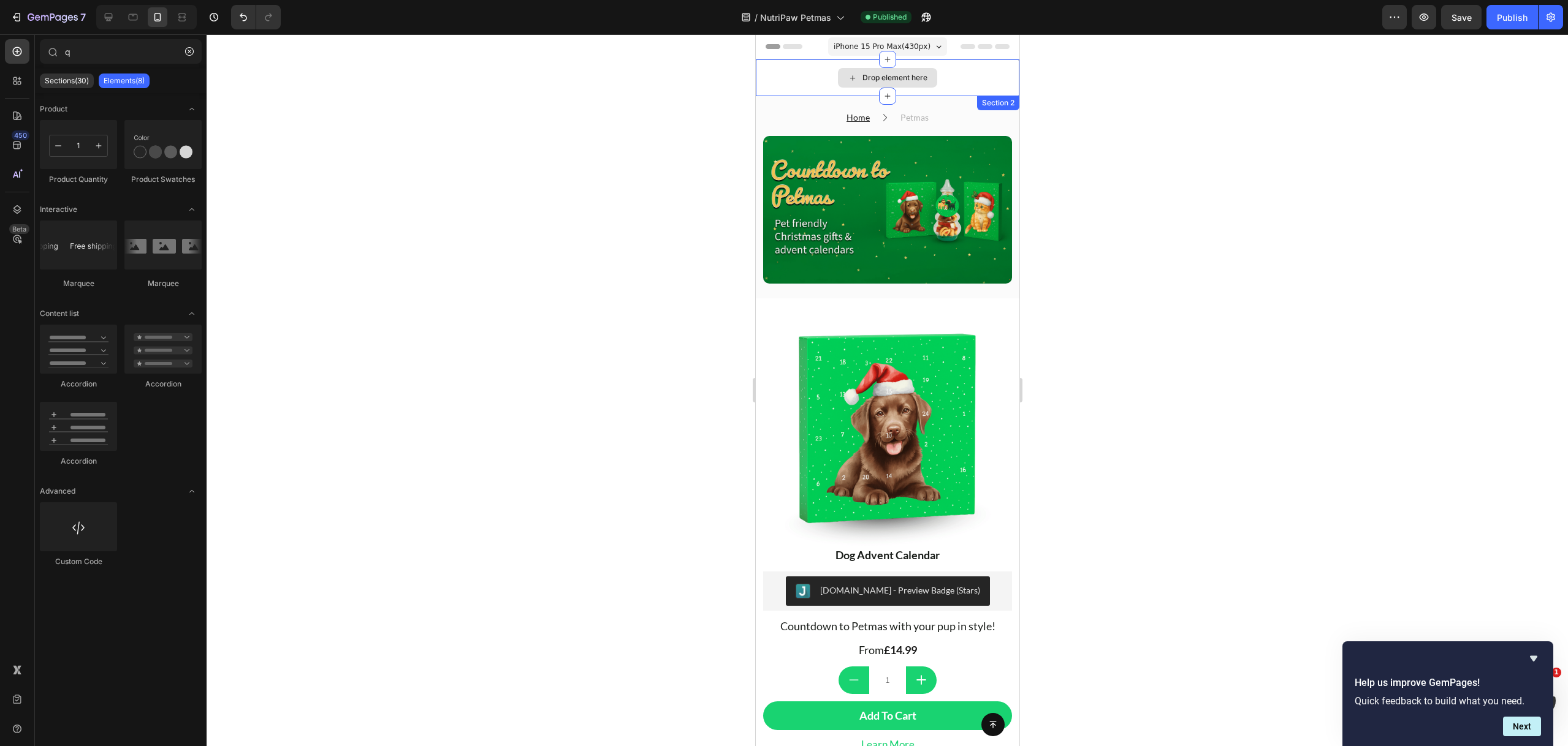
click at [982, 70] on div "Drop element here" at bounding box center [886, 77] width 264 height 37
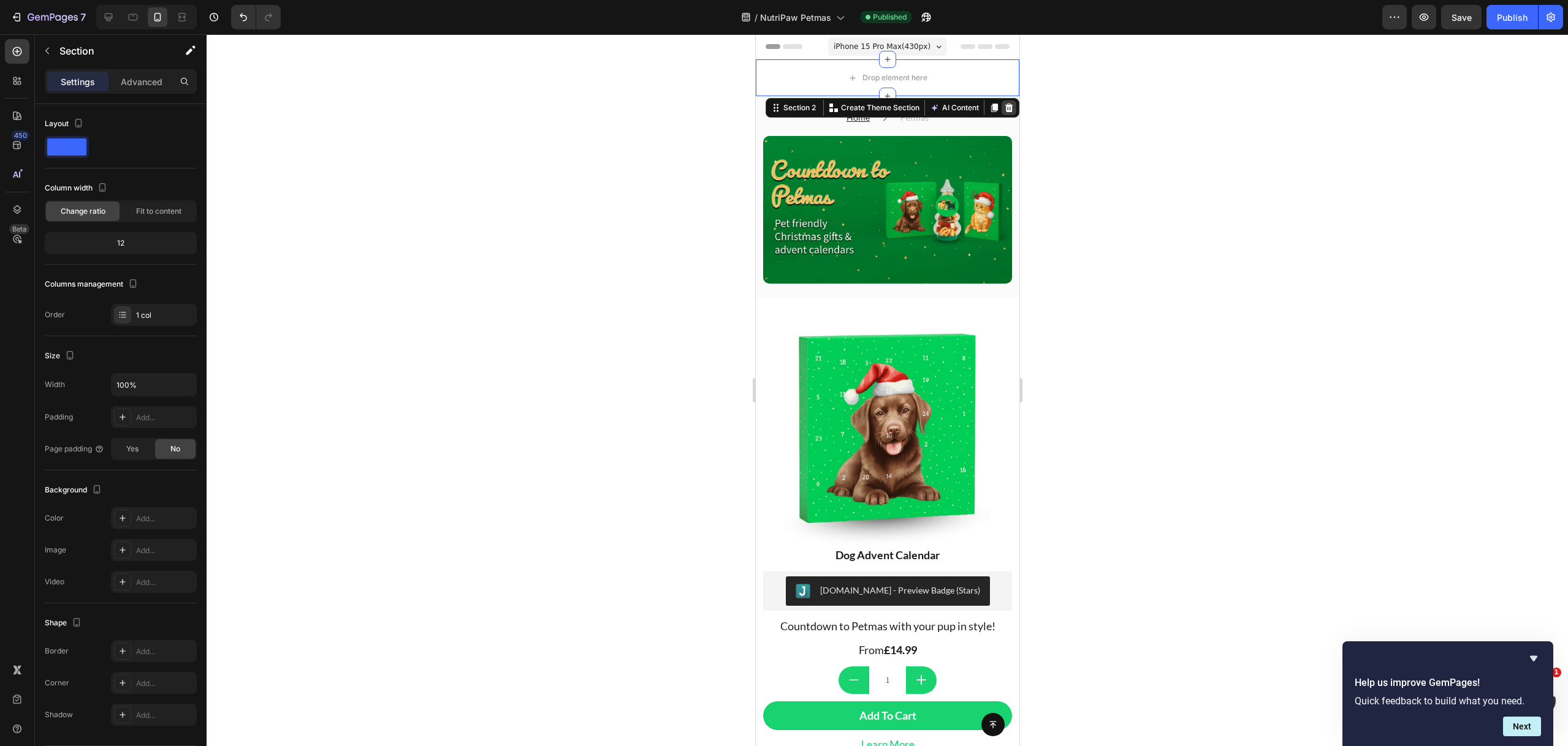
click at [1004, 109] on div at bounding box center [1008, 107] width 15 height 15
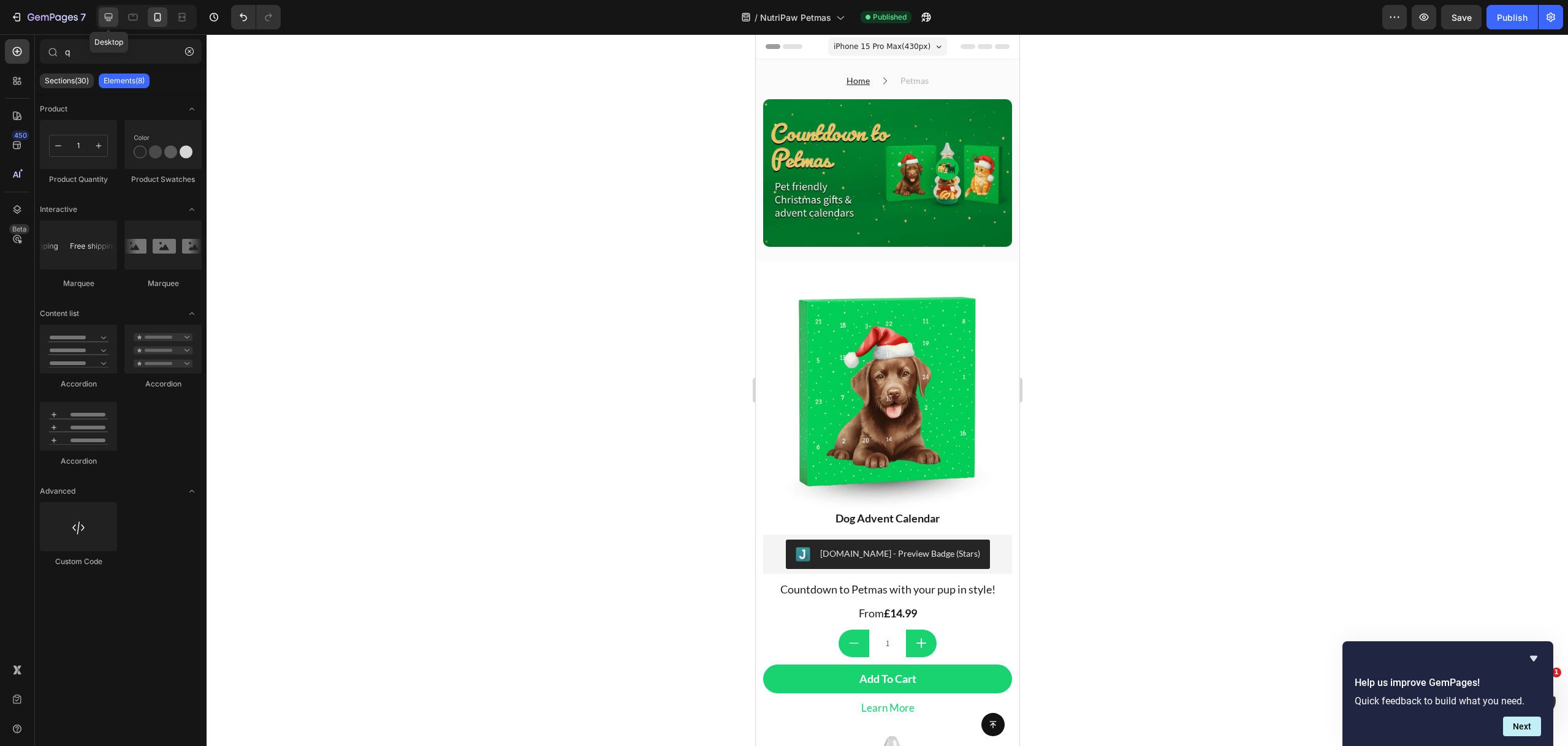
click at [115, 12] on div at bounding box center [108, 16] width 20 height 20
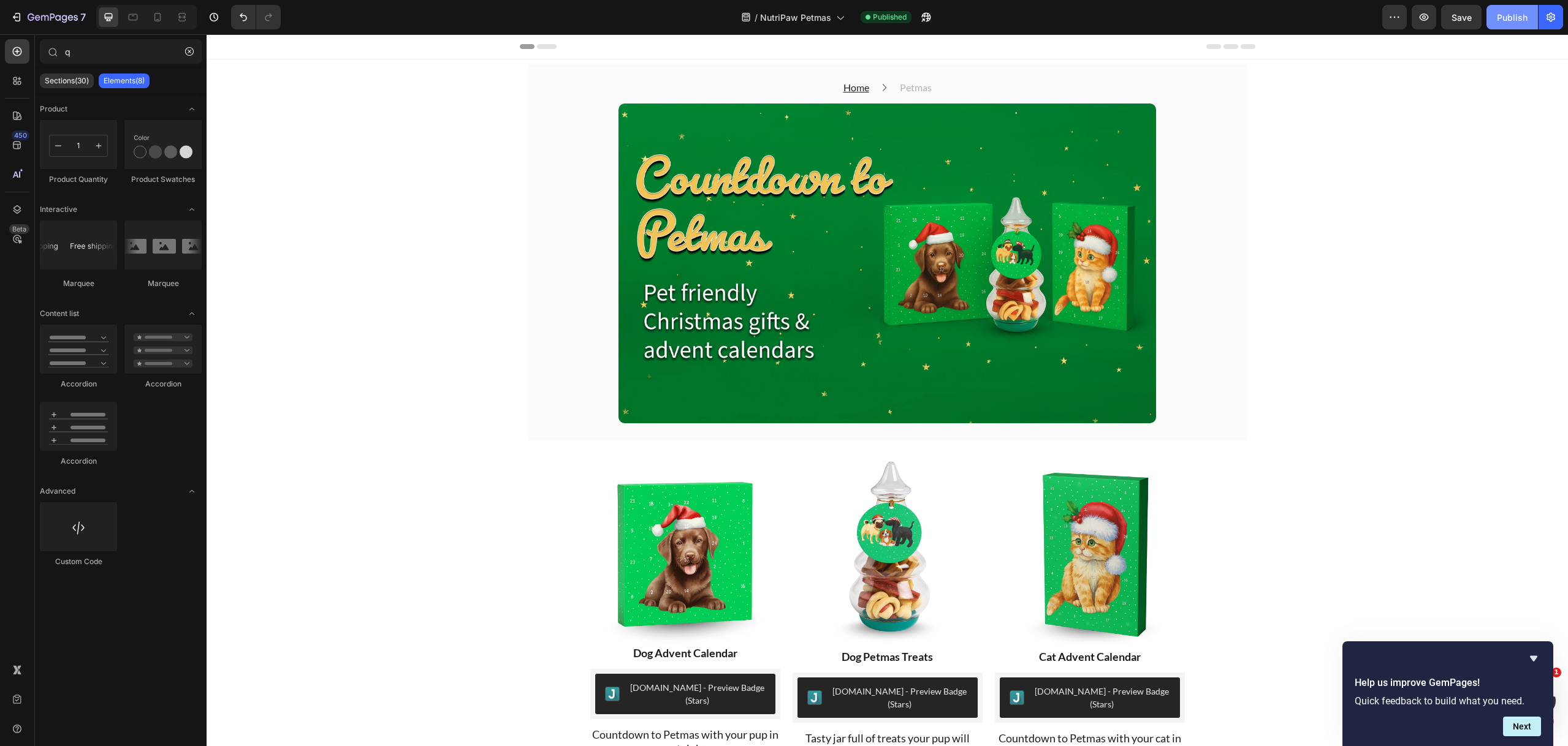
click at [1514, 22] on div "Publish" at bounding box center [1512, 17] width 31 height 13
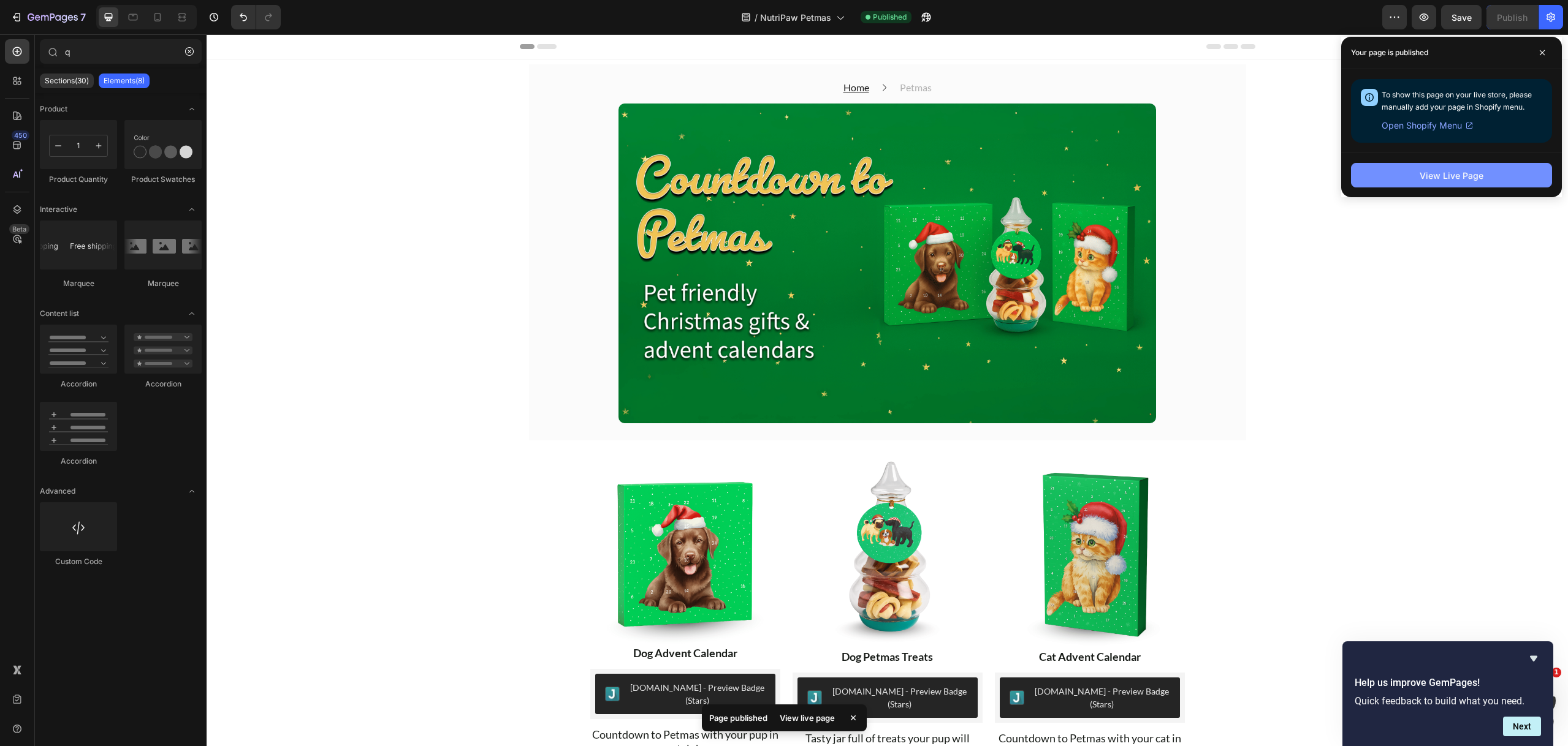
click at [1494, 171] on button "View Live Page" at bounding box center [1451, 174] width 201 height 24
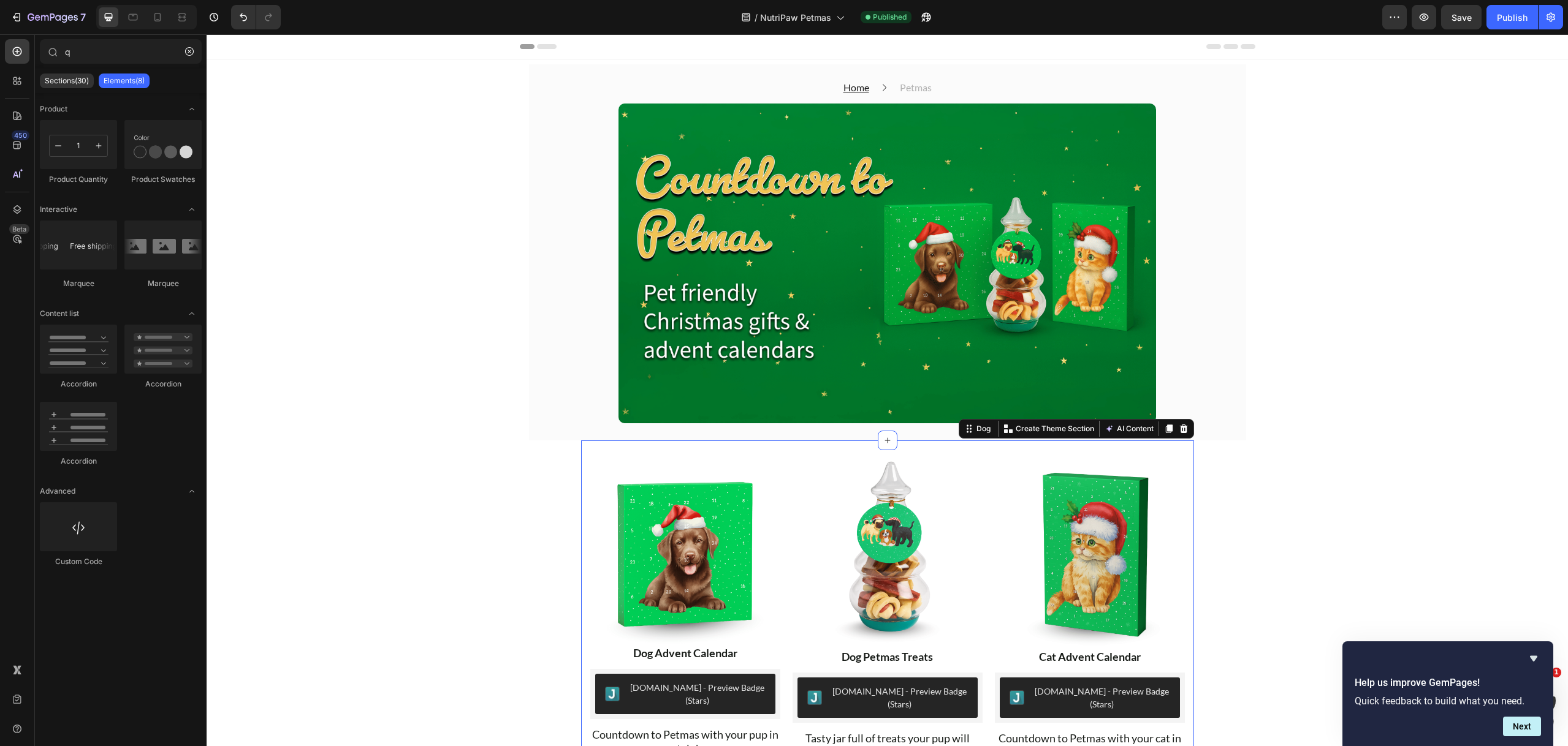
click at [777, 450] on div "Image Dog Advent Calendar Text Block Judge.me - Preview Badge (Stars) Judge.me …" at bounding box center [887, 676] width 613 height 473
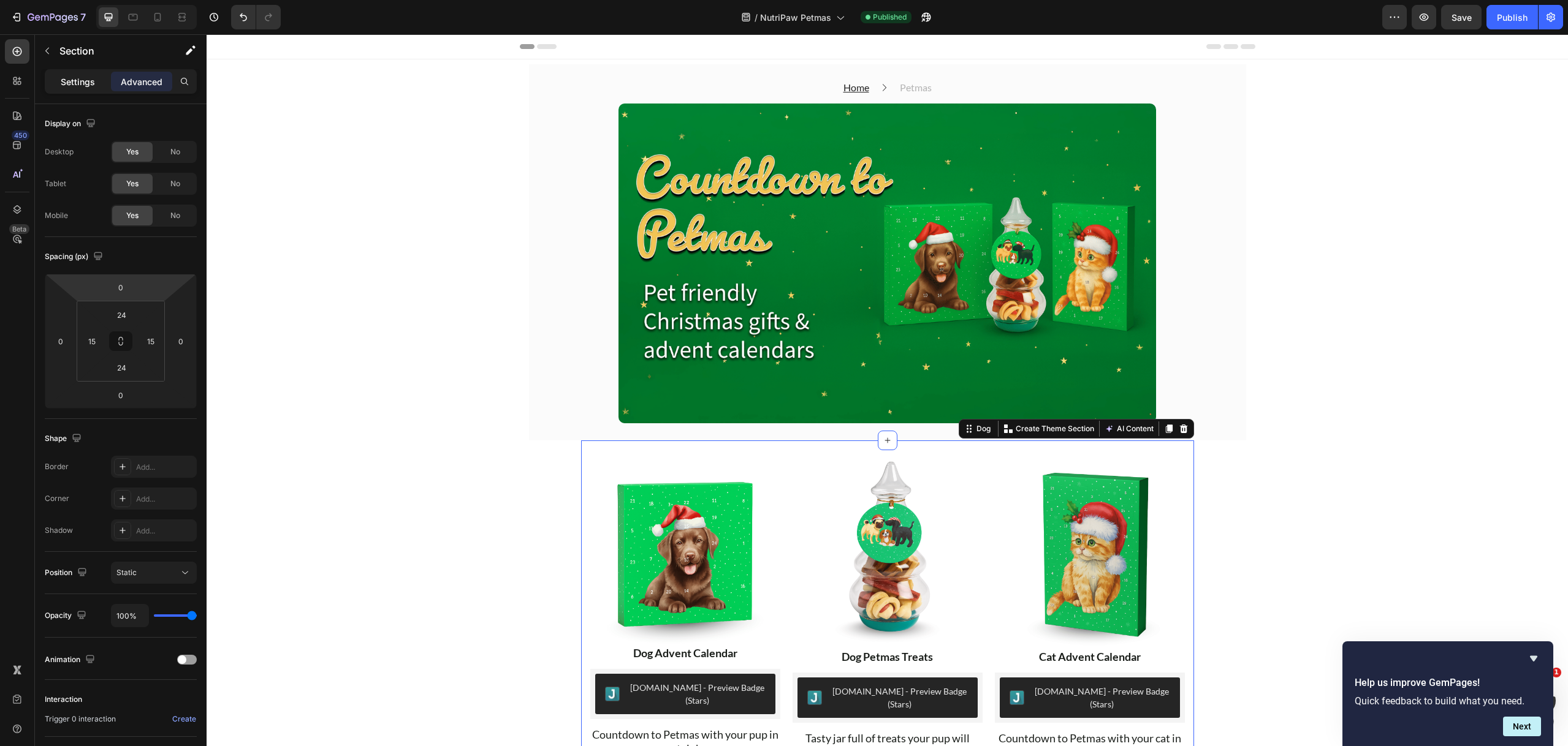
click at [85, 88] on div "Settings" at bounding box center [77, 81] width 61 height 20
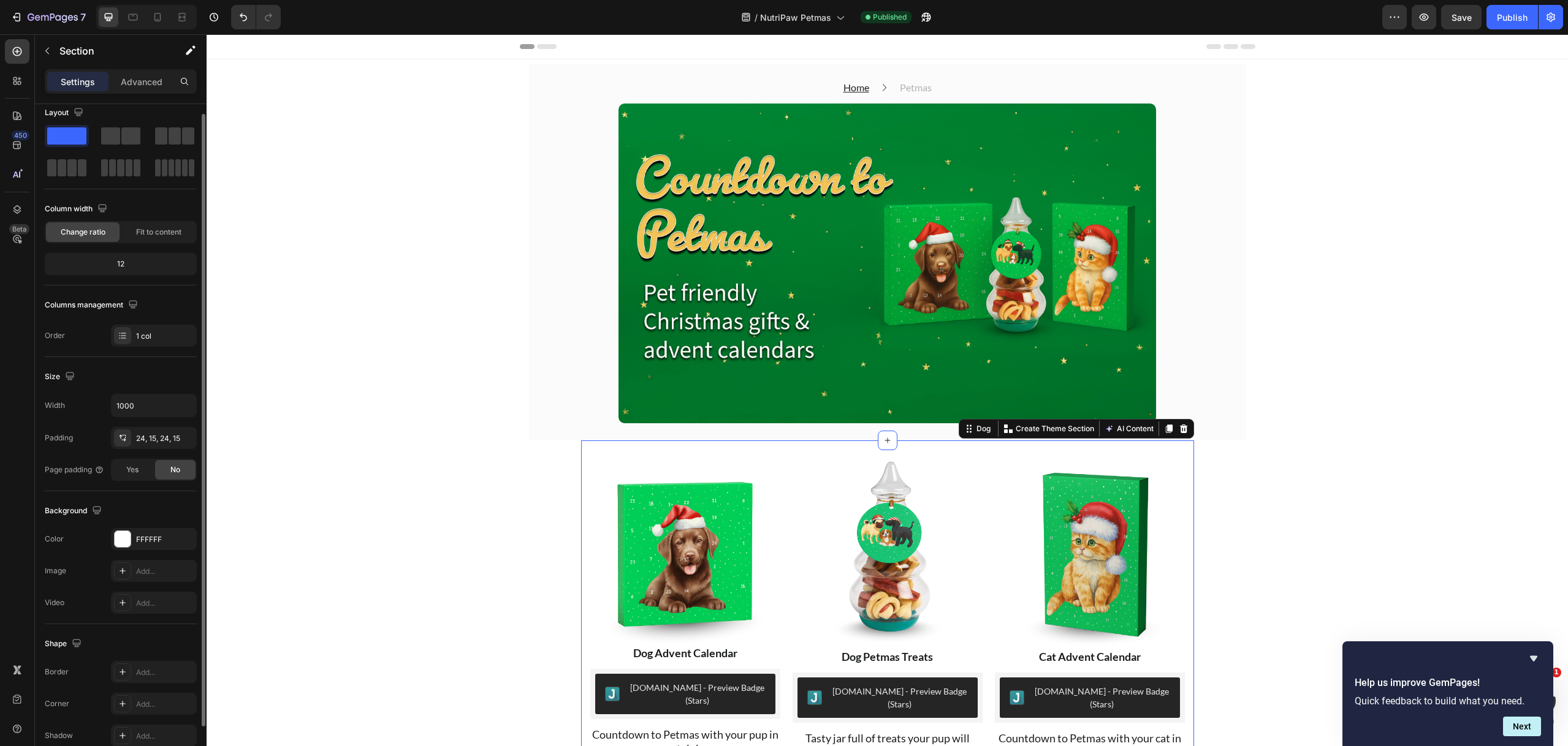
scroll to position [42, 0]
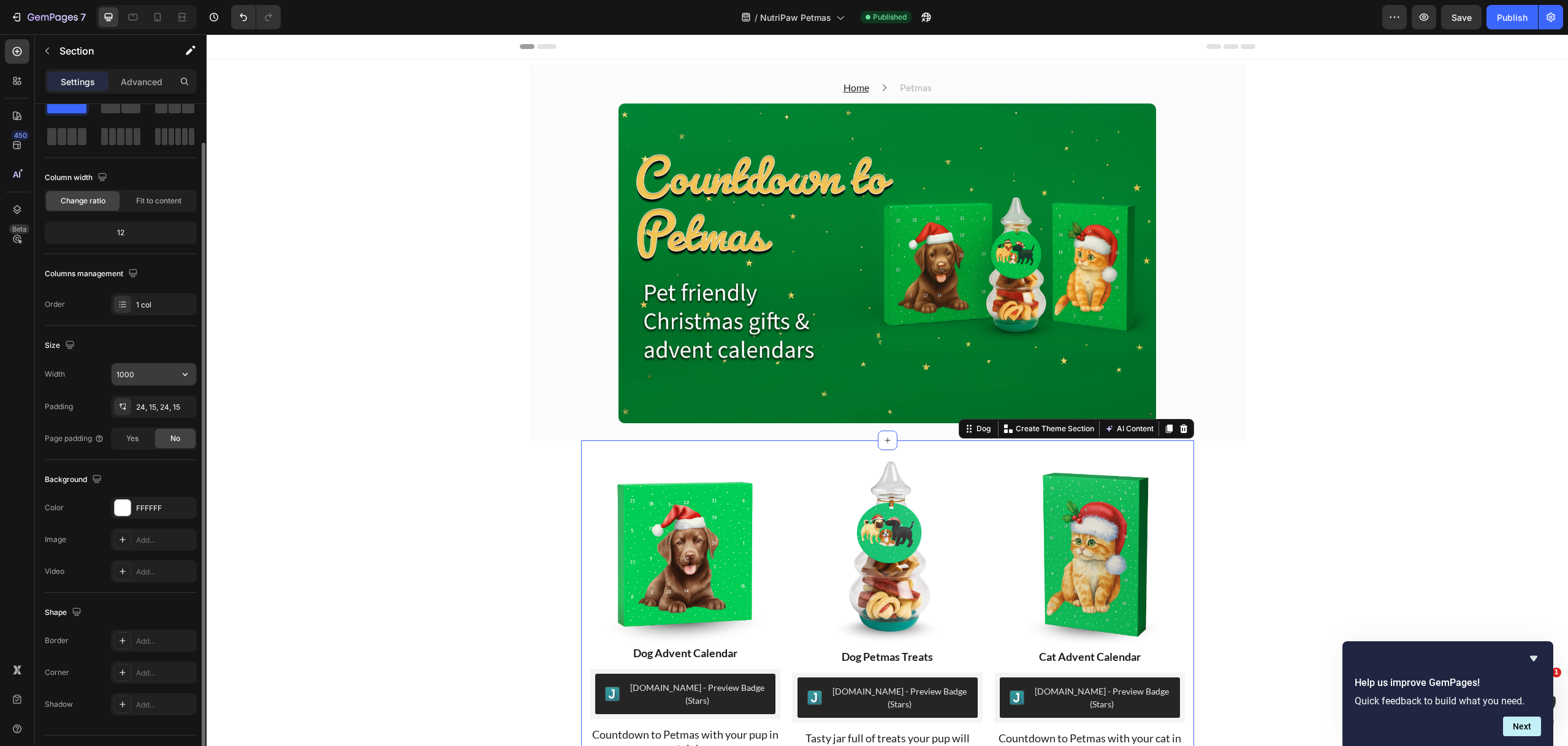
click at [156, 377] on input "1000" at bounding box center [154, 374] width 85 height 22
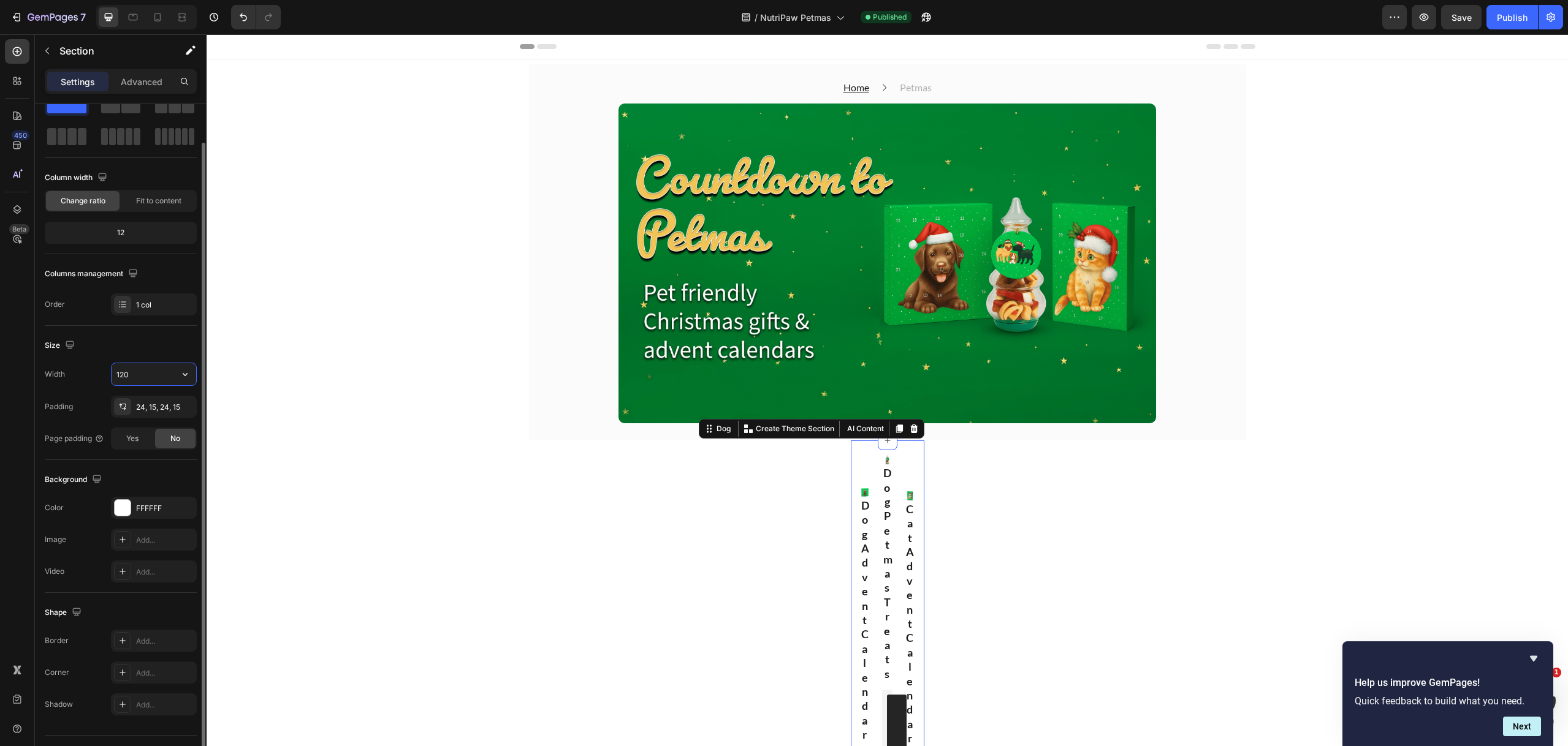
type input "1200"
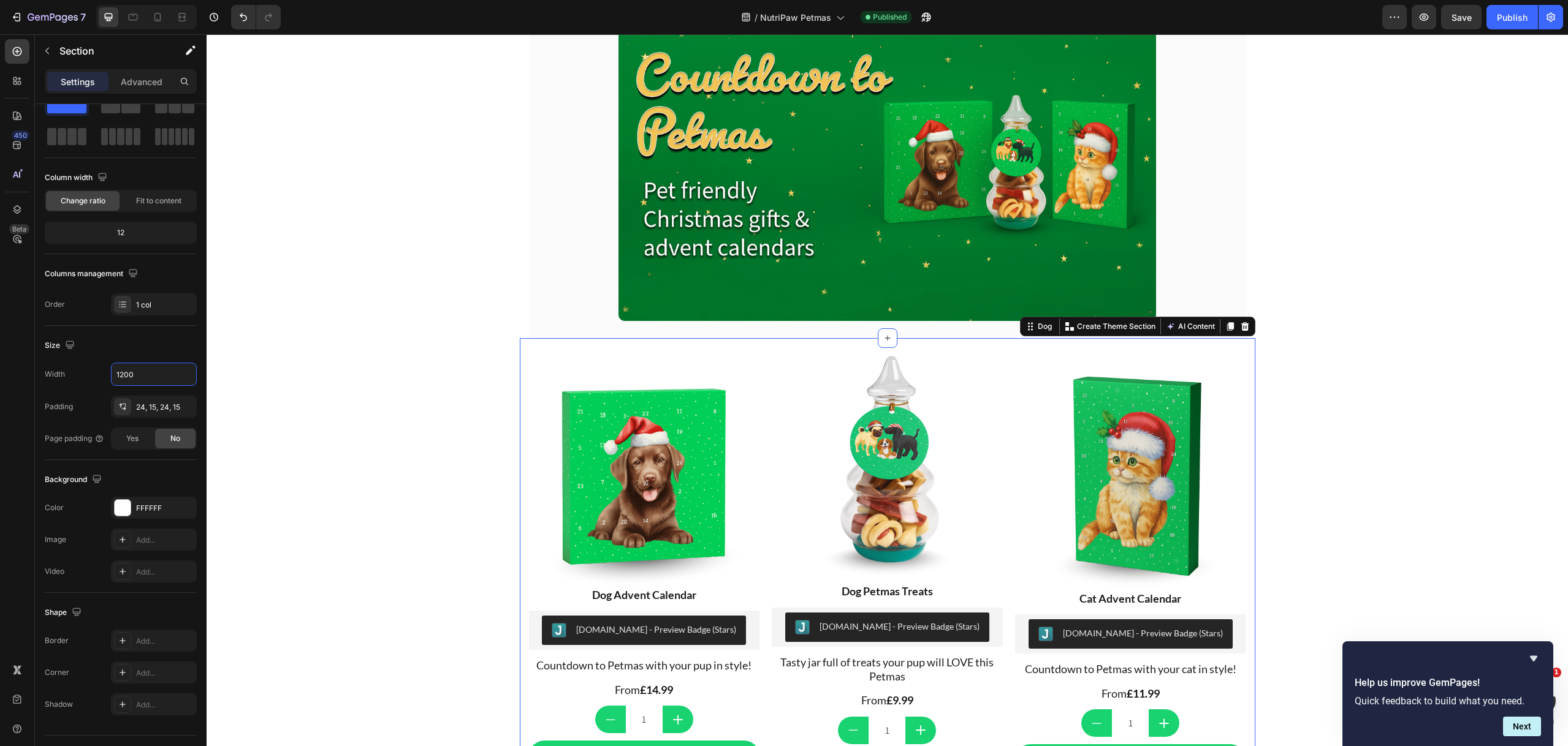
scroll to position [148, 0]
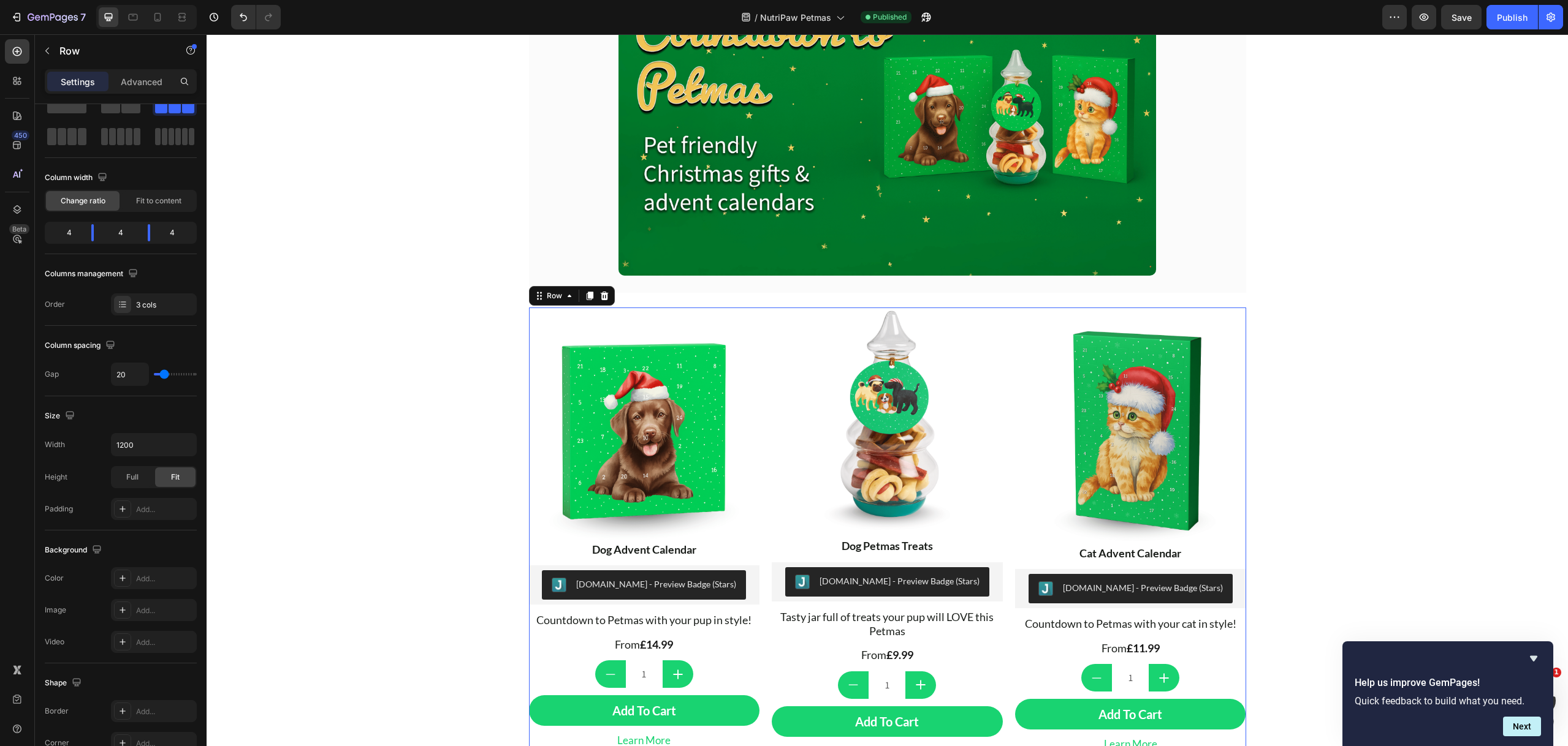
click at [759, 315] on div "Image Dog Advent Calendar Text Block Judge.me - Preview Badge (Stars) Judge.me …" at bounding box center [887, 533] width 717 height 451
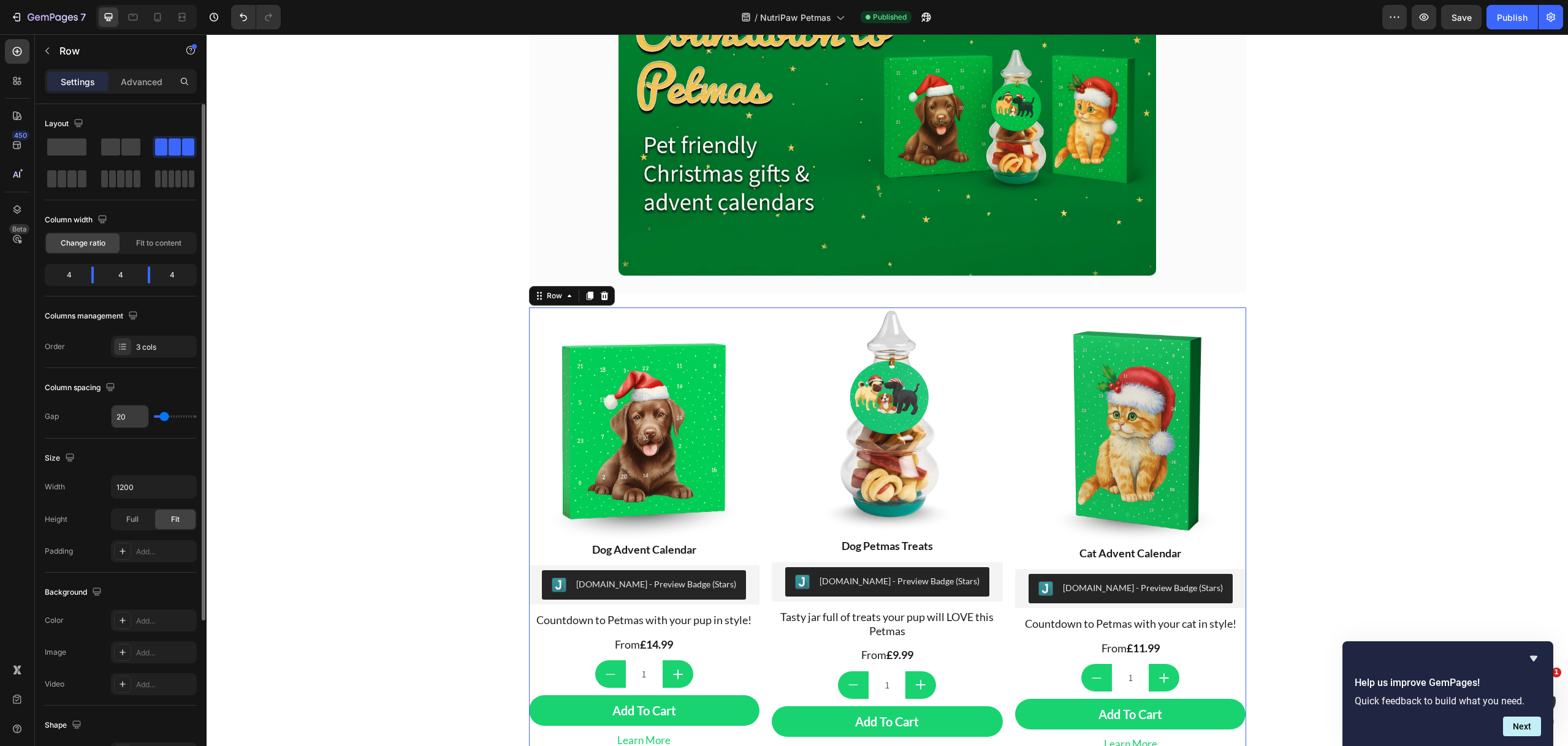
click at [138, 414] on input "20" at bounding box center [130, 417] width 37 height 22
type input "2"
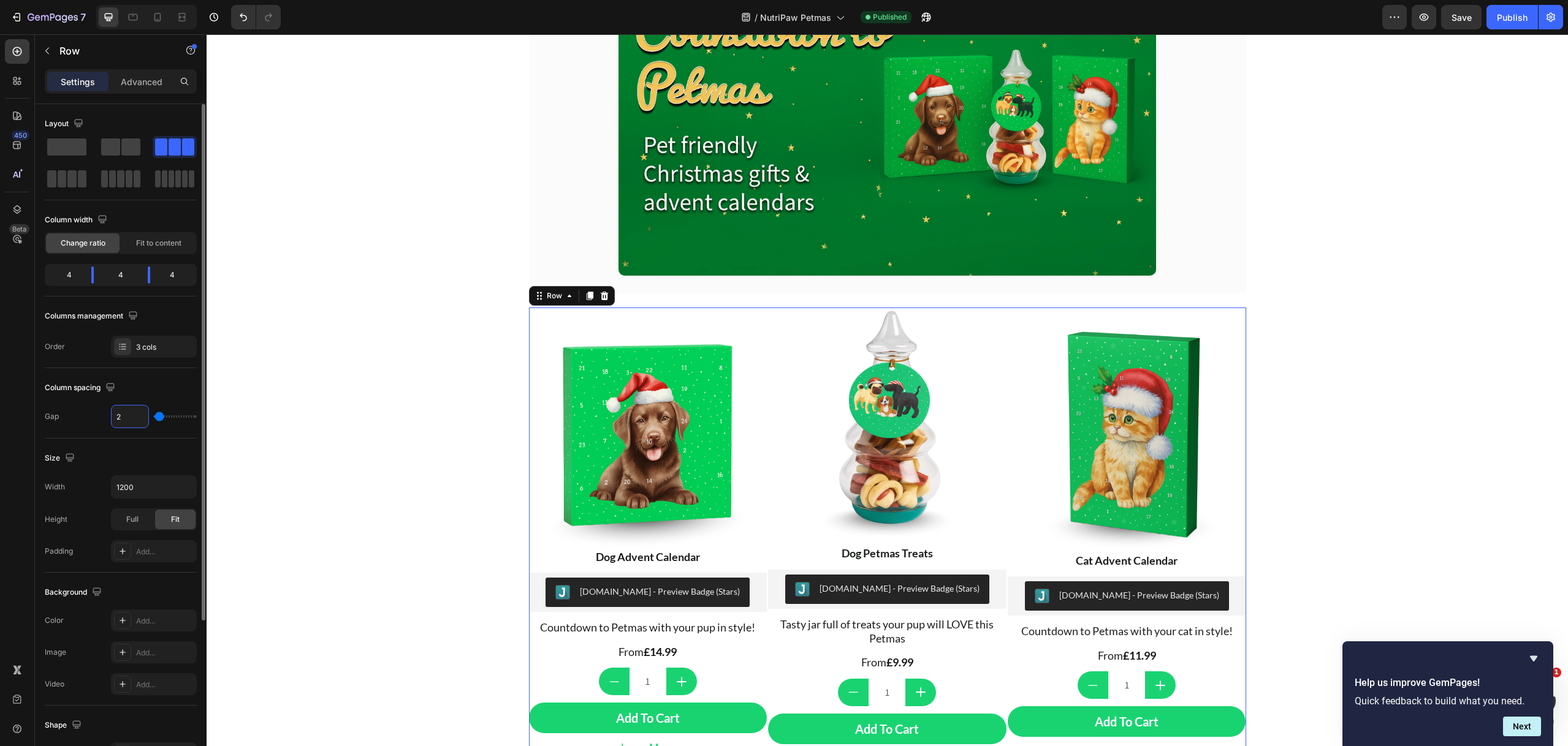
type input "25"
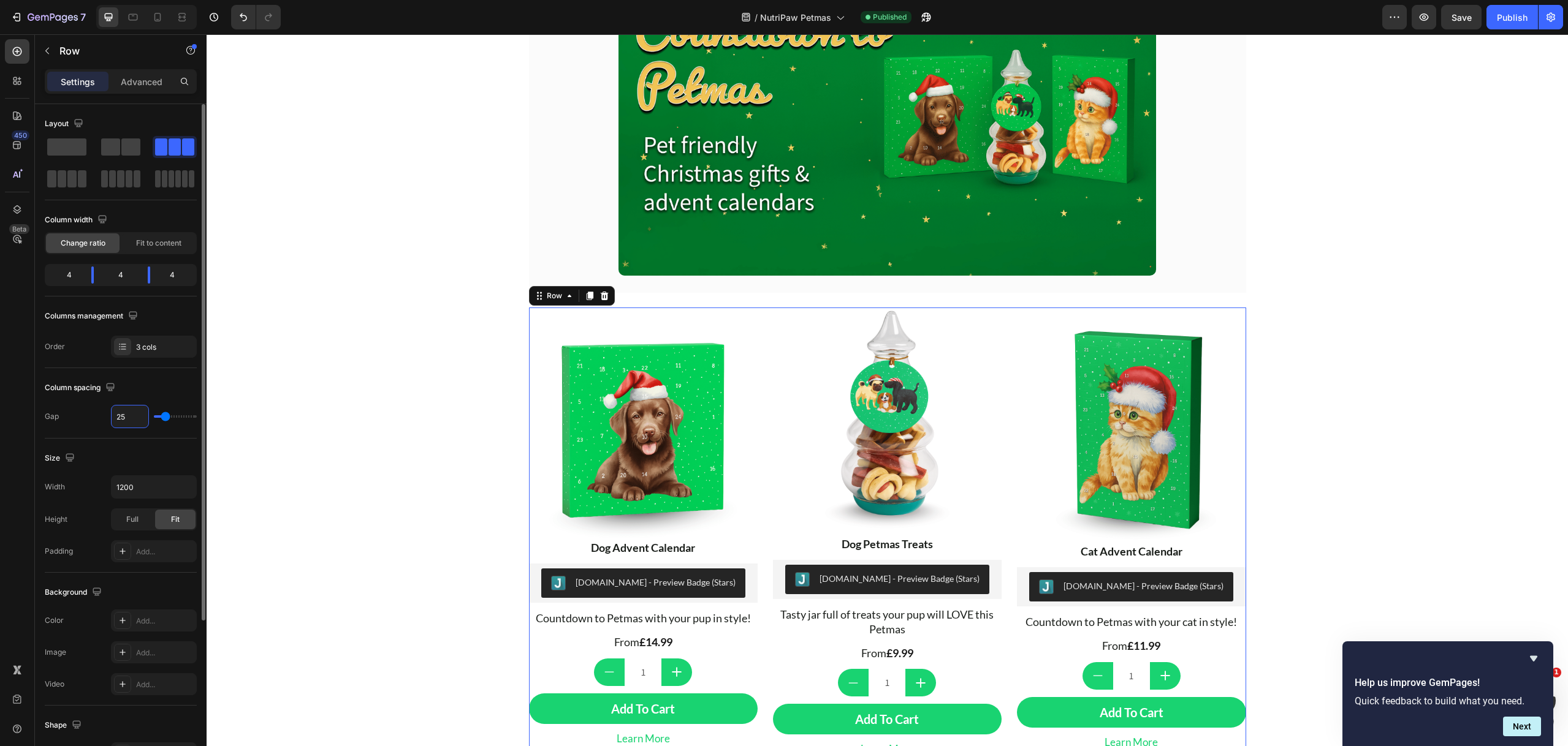
type input "3"
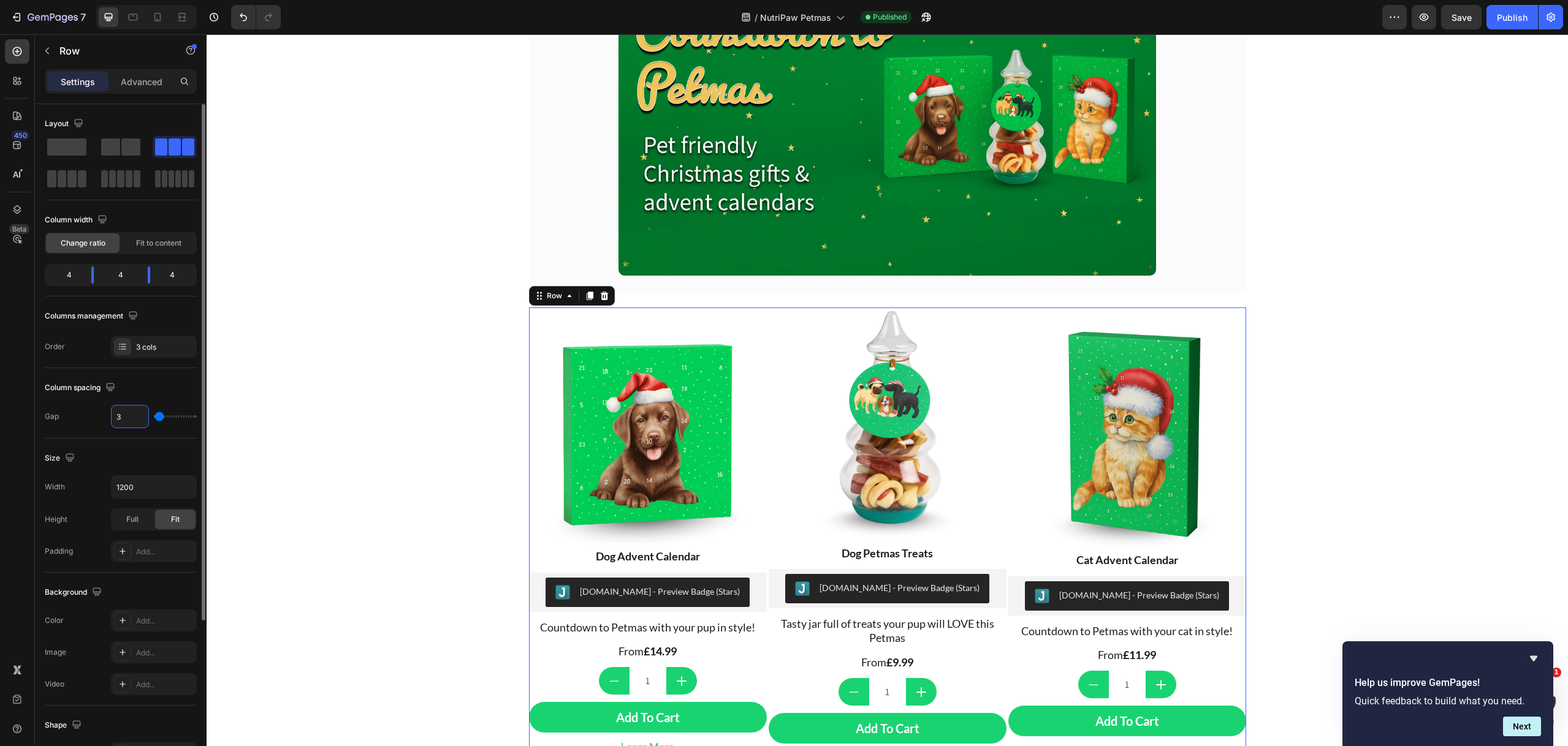
type input "30"
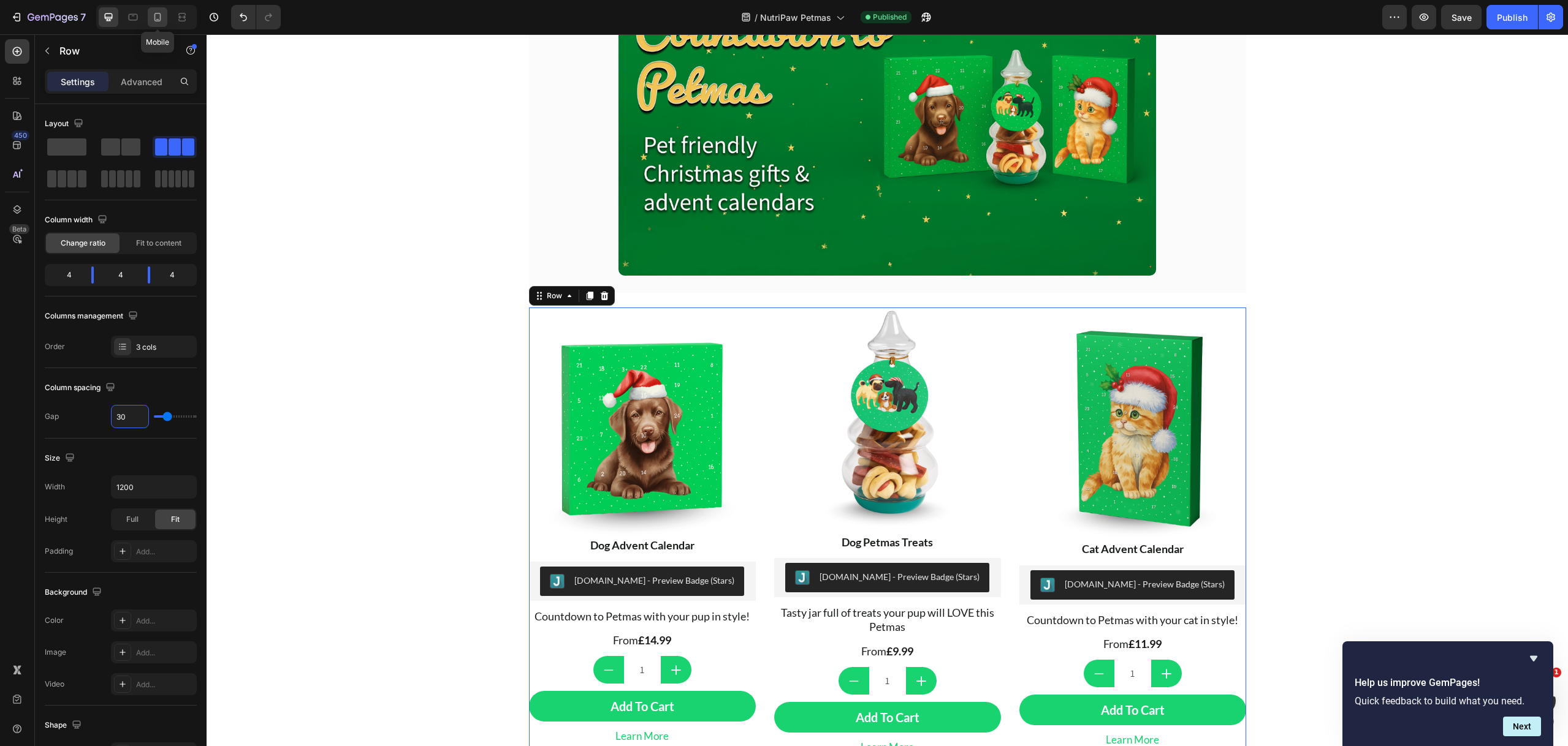
click at [160, 20] on icon at bounding box center [157, 17] width 13 height 13
type input "16"
type input "100%"
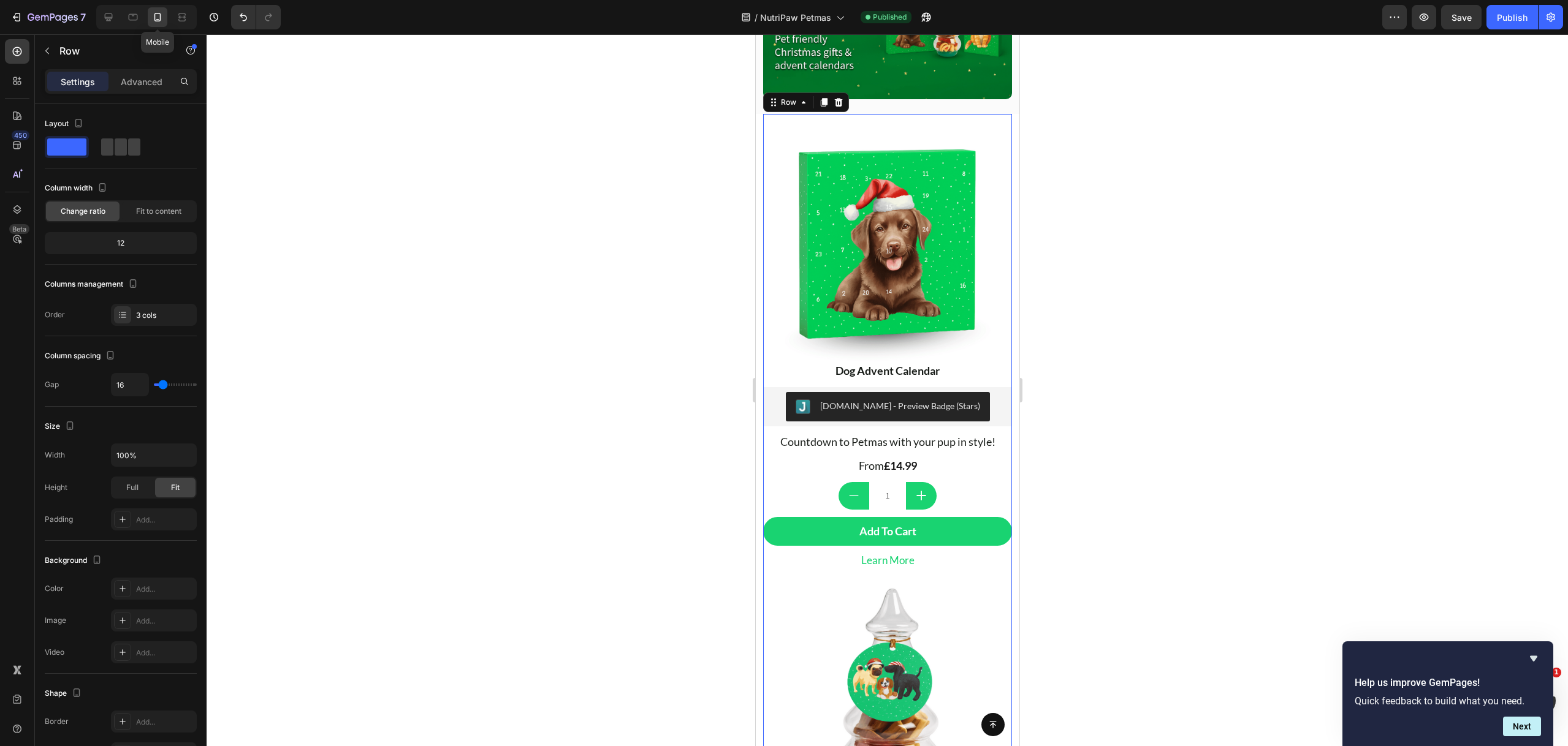
scroll to position [180, 0]
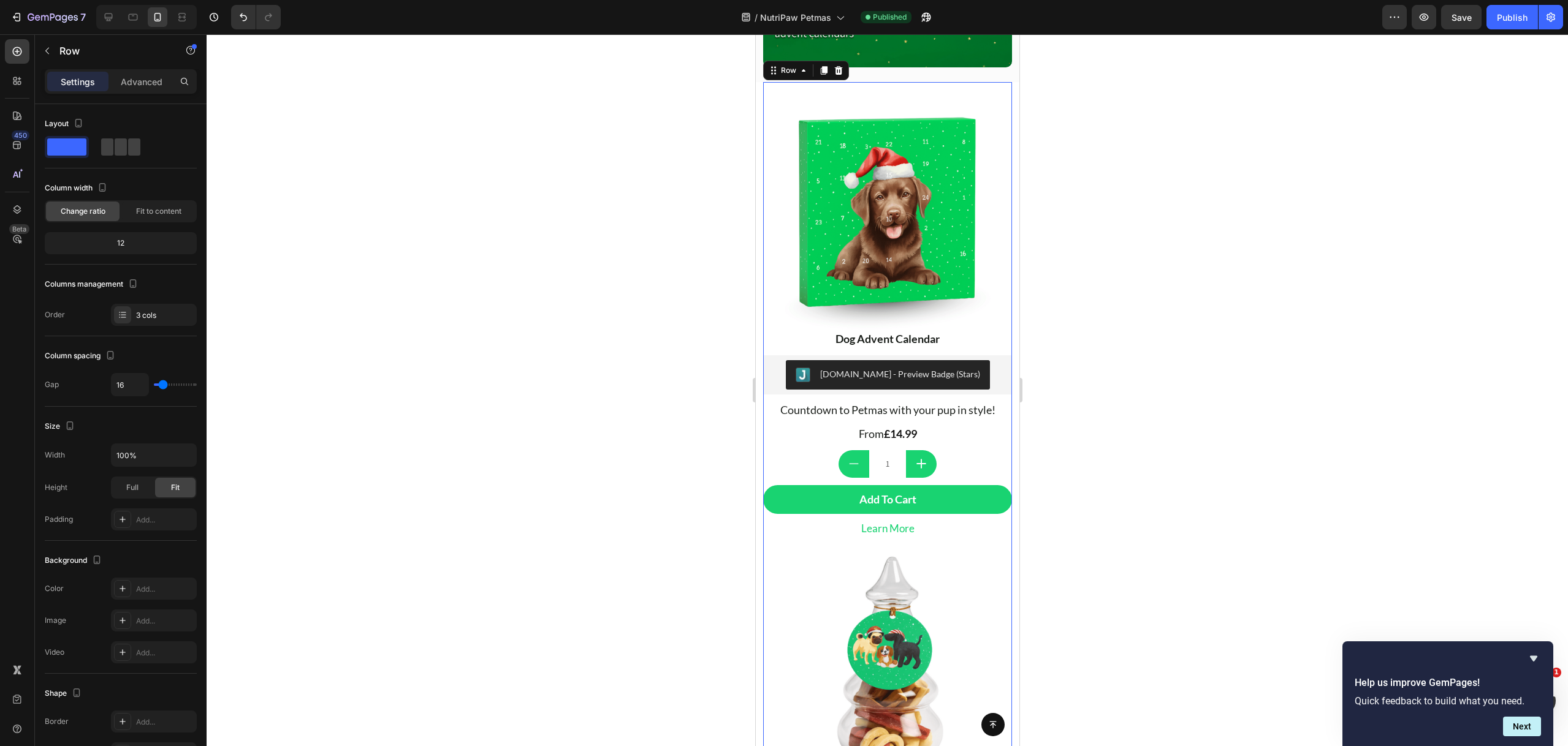
click at [1386, 162] on div at bounding box center [887, 390] width 1361 height 712
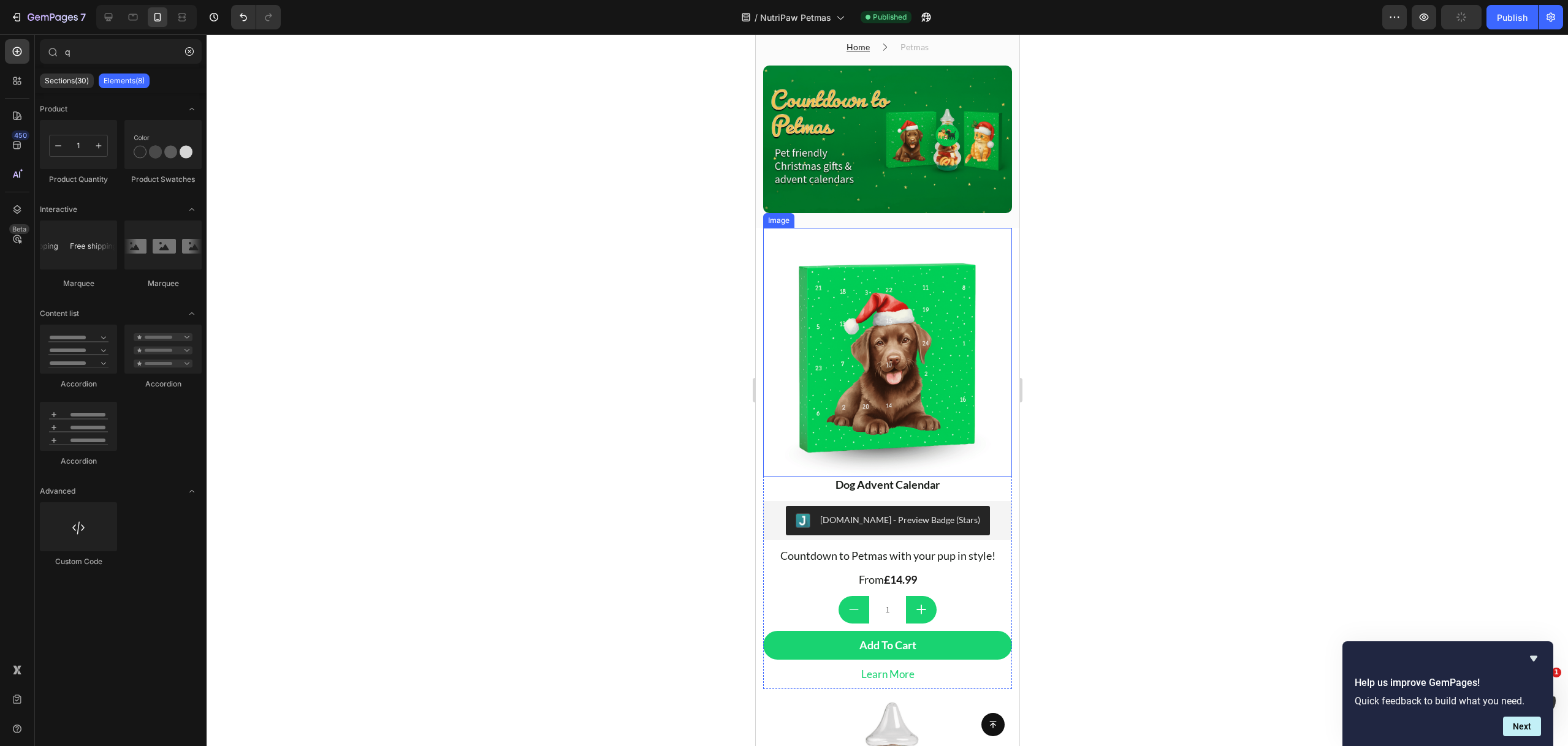
scroll to position [0, 0]
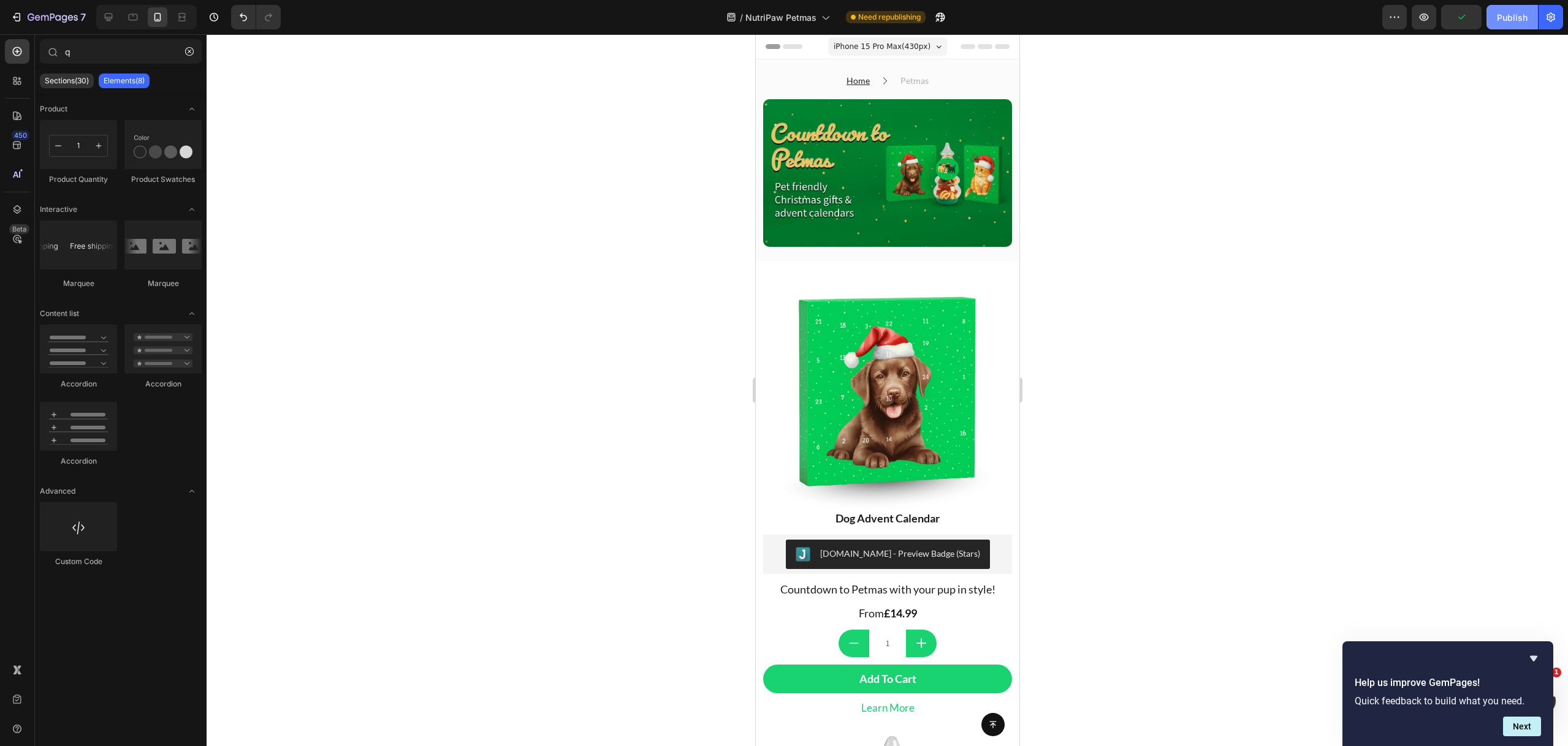
click at [1512, 16] on div "Publish" at bounding box center [1512, 17] width 31 height 13
click at [54, 16] on icon "button" at bounding box center [52, 16] width 5 height 7
